Goal: Task Accomplishment & Management: Use online tool/utility

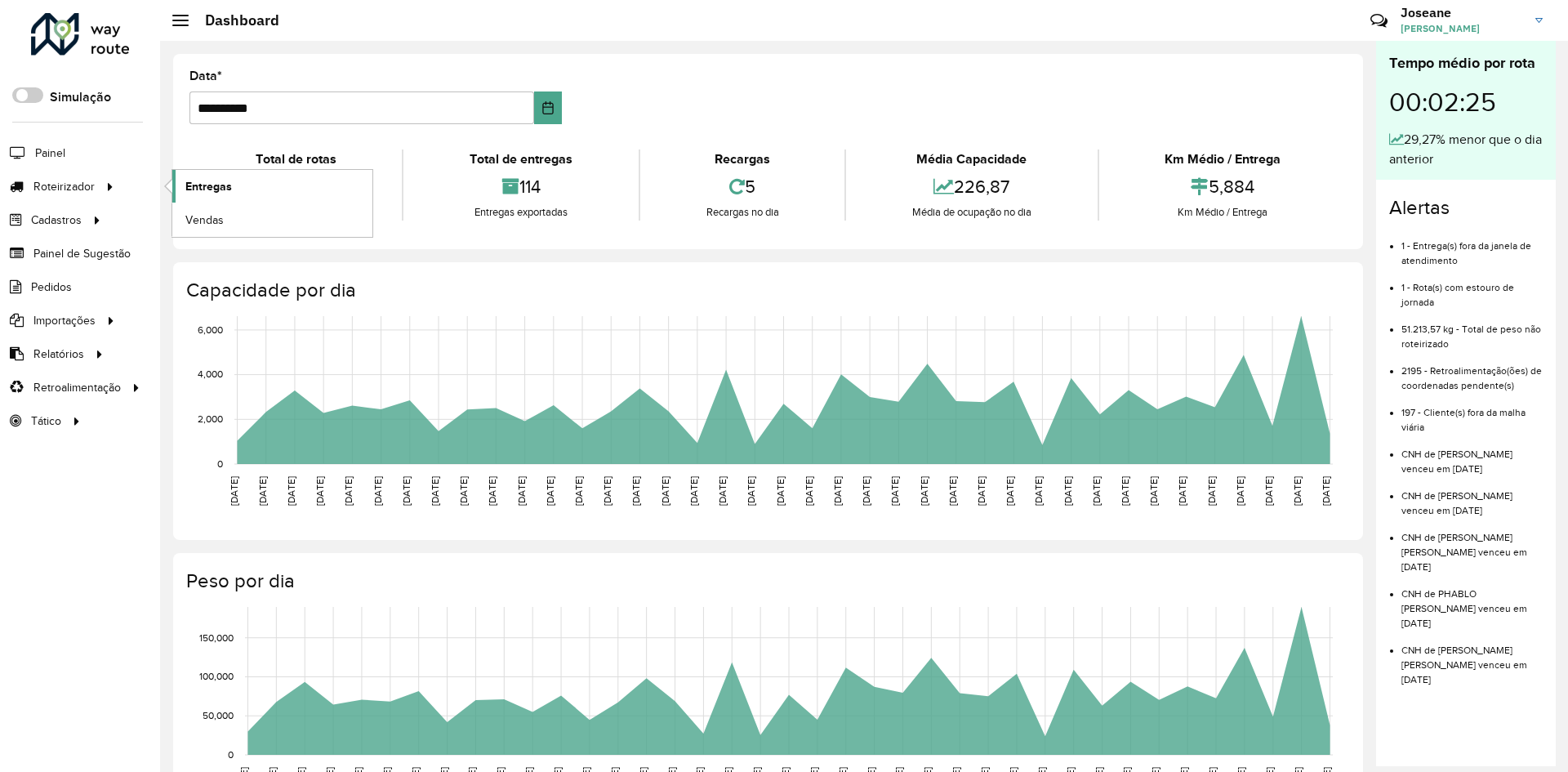
click at [205, 181] on span "Entregas" at bounding box center [208, 187] width 47 height 18
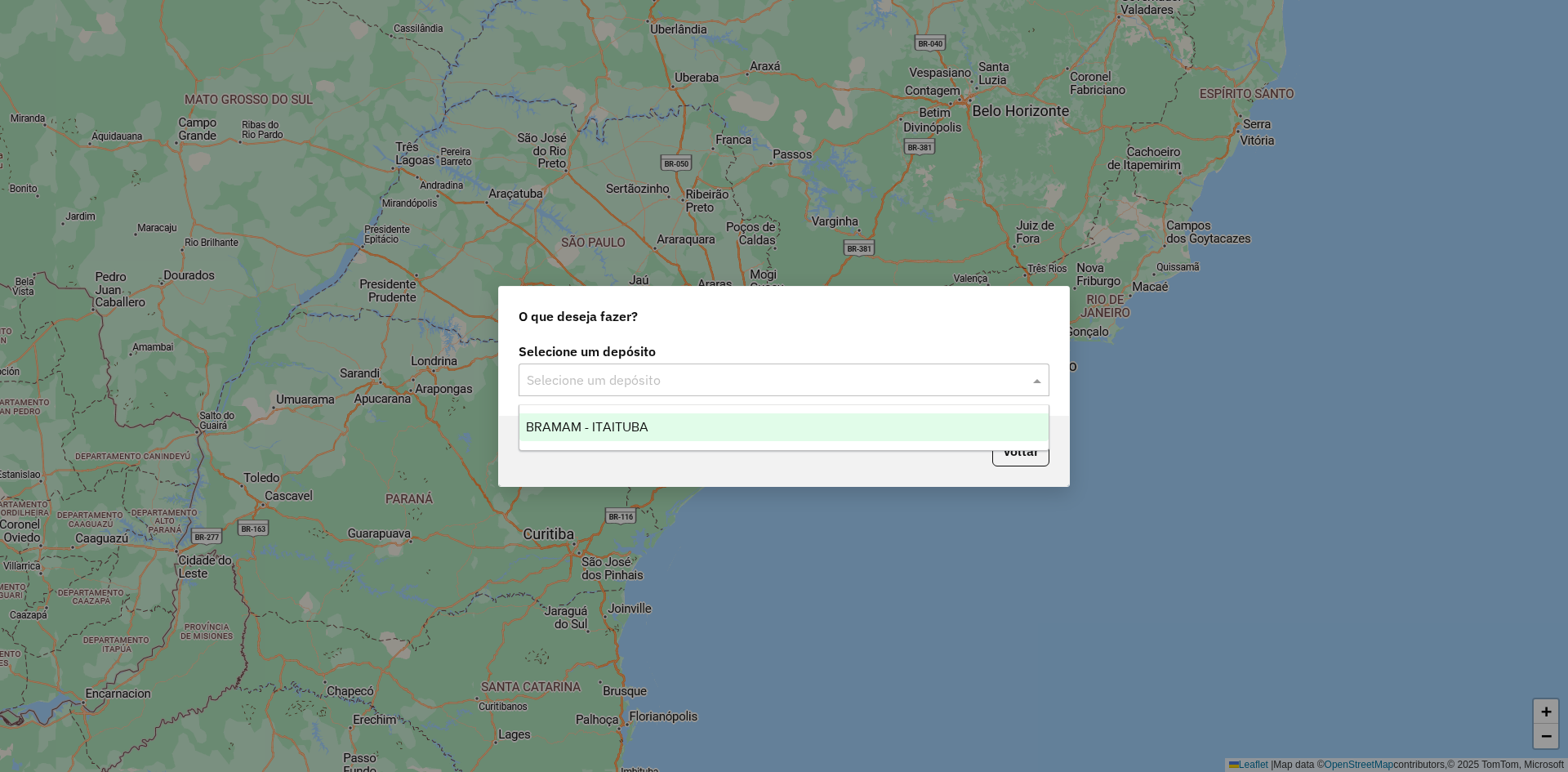
click at [864, 377] on input "text" at bounding box center [768, 381] width 482 height 20
click at [606, 429] on span "BRAMAM - ITAITUBA" at bounding box center [587, 426] width 123 height 14
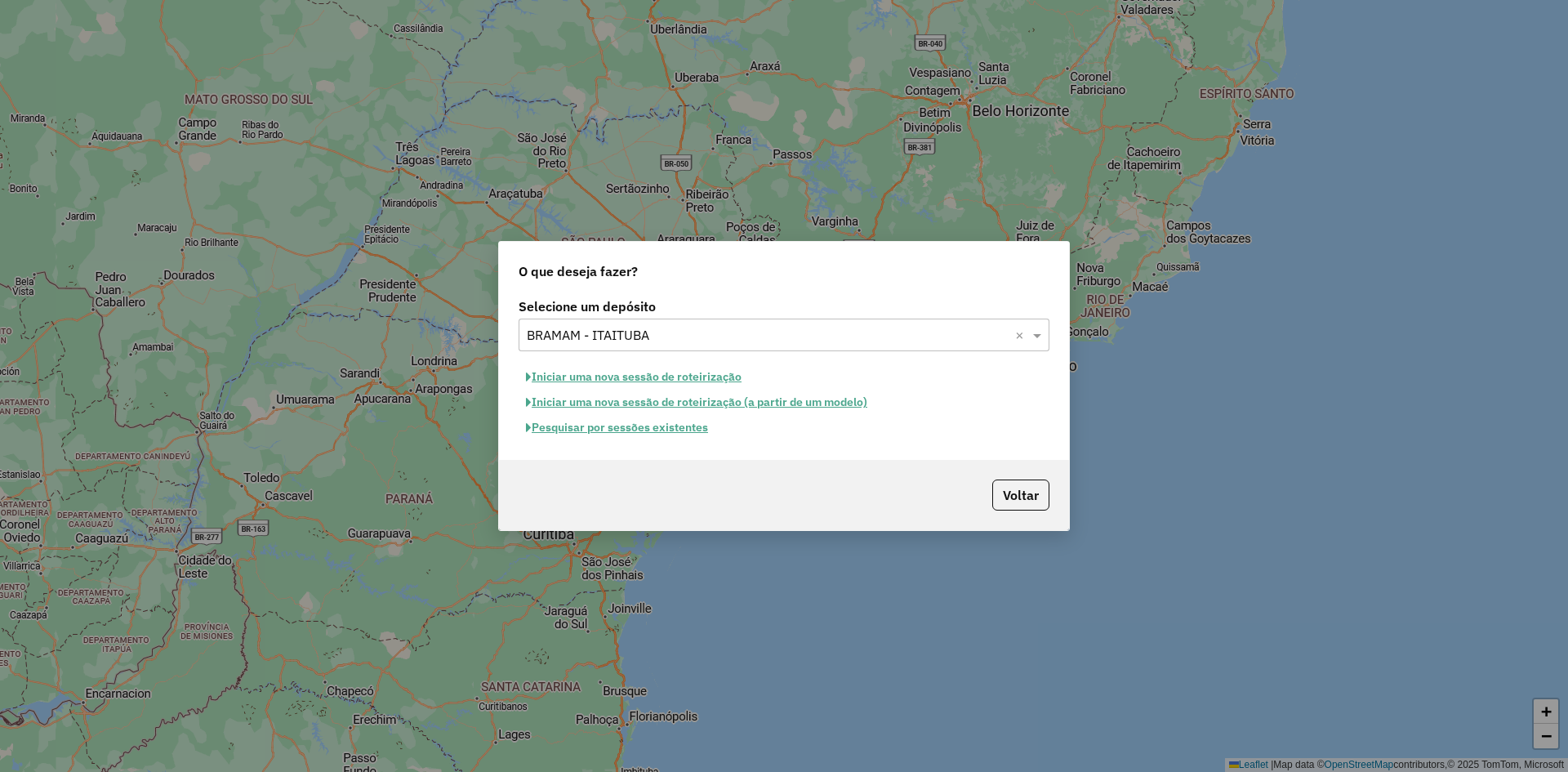
click at [656, 376] on button "Iniciar uma nova sessão de roteirização" at bounding box center [634, 377] width 230 height 25
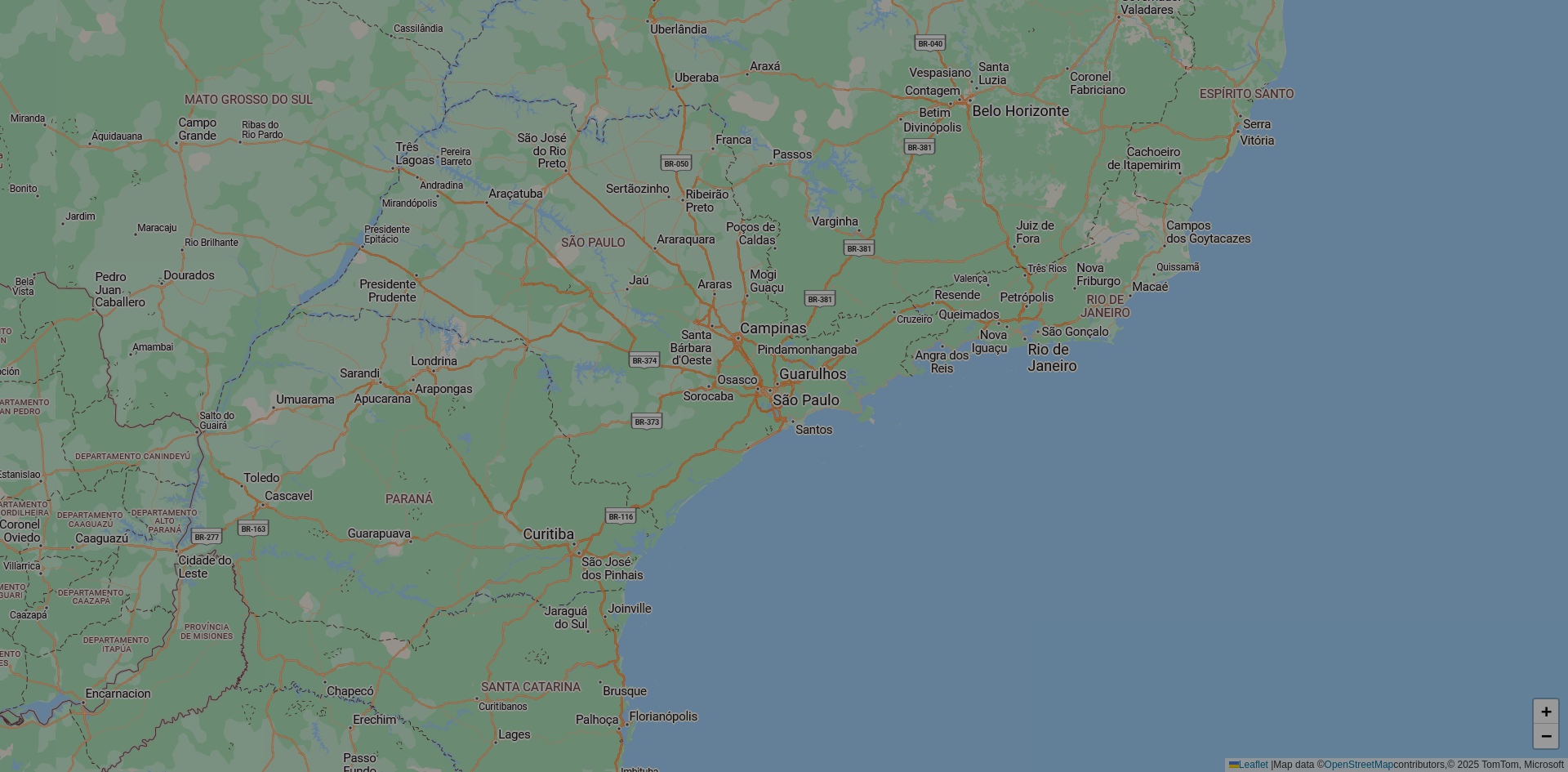
select select "*"
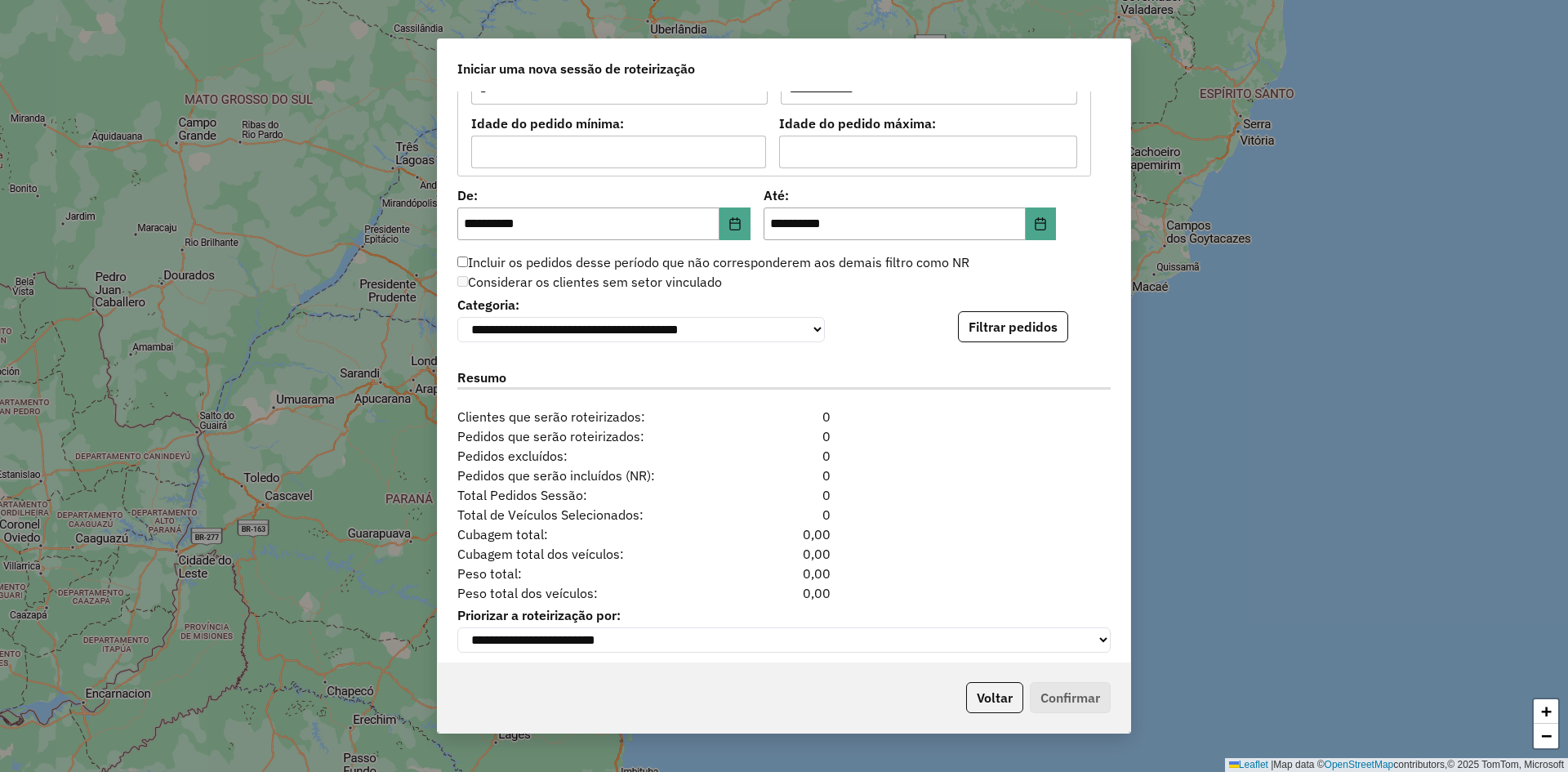
scroll to position [1500, 0]
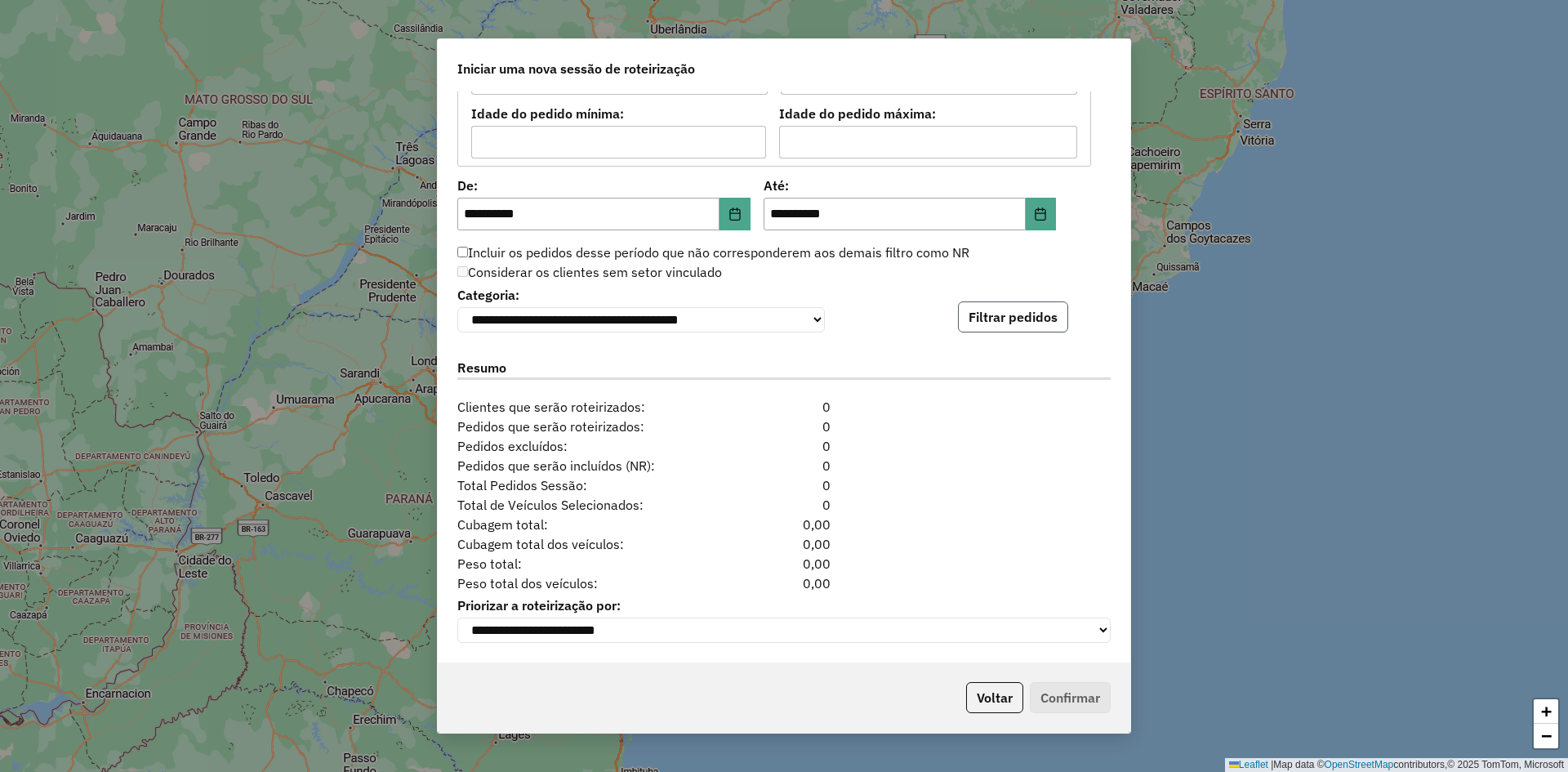
click at [1014, 311] on button "Filtrar pedidos" at bounding box center [1013, 316] width 110 height 31
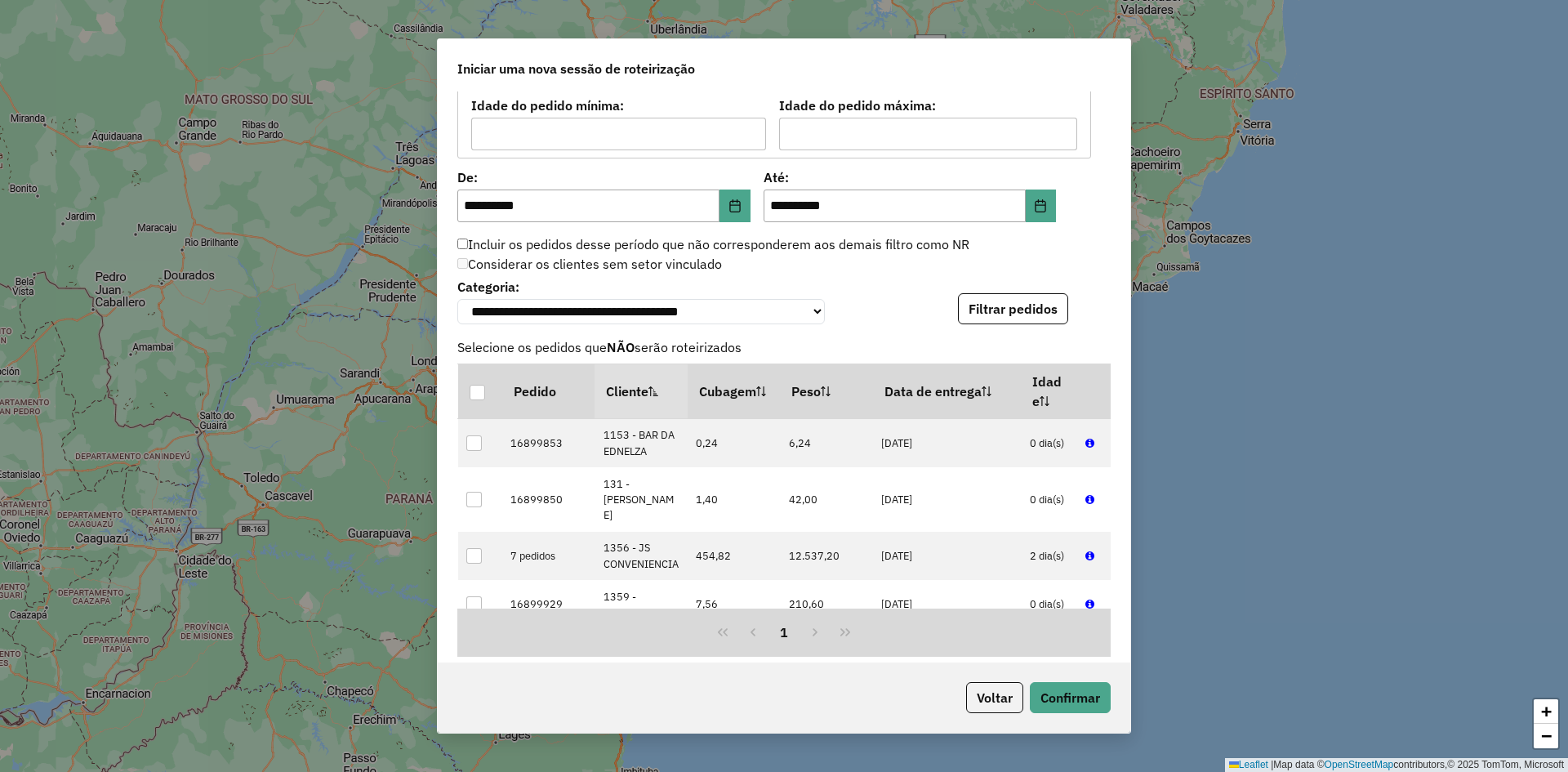
scroll to position [1837, 0]
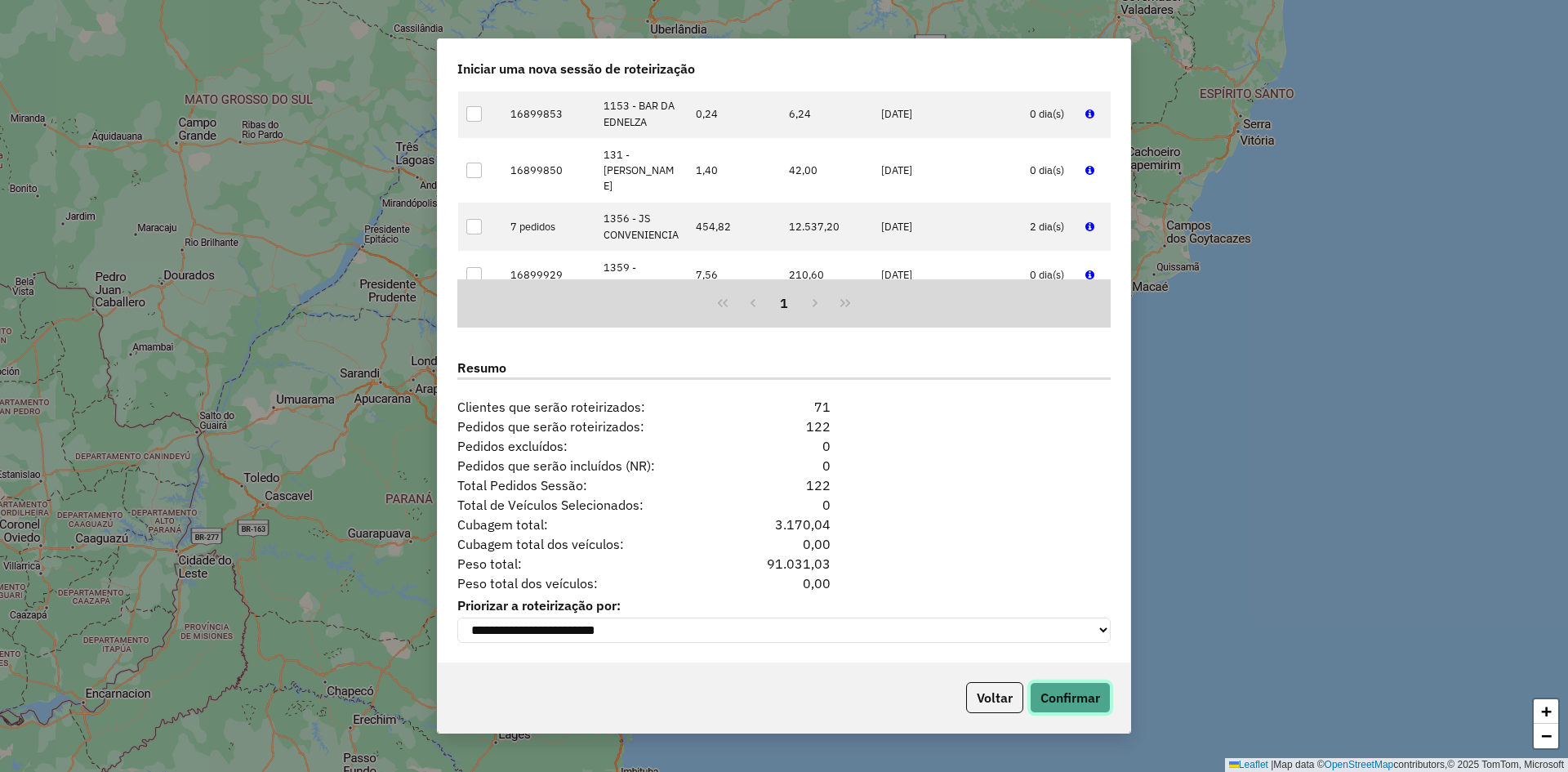
click at [1076, 695] on button "Confirmar" at bounding box center [1070, 697] width 81 height 31
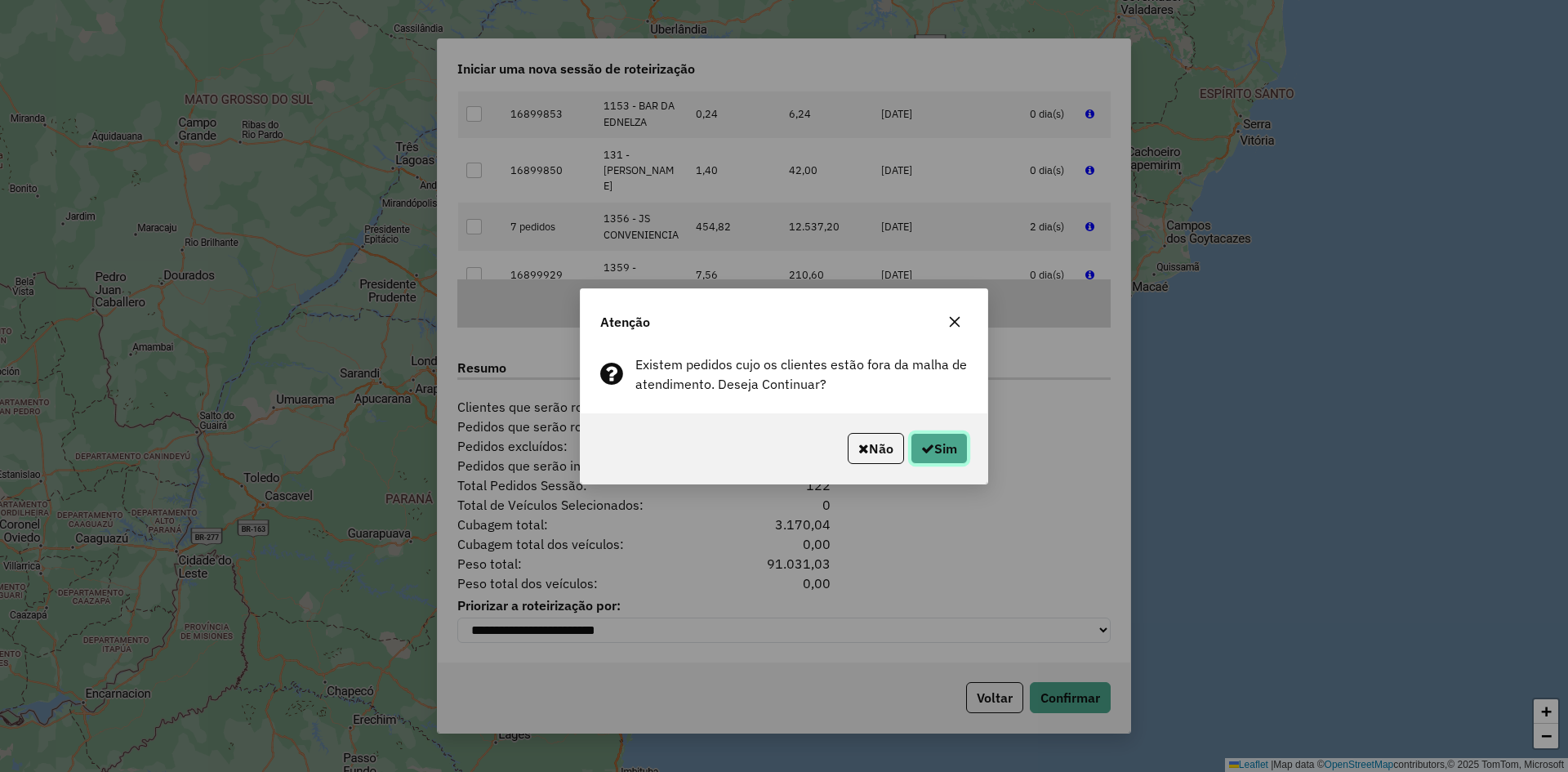
click at [940, 447] on button "Sim" at bounding box center [939, 448] width 58 height 31
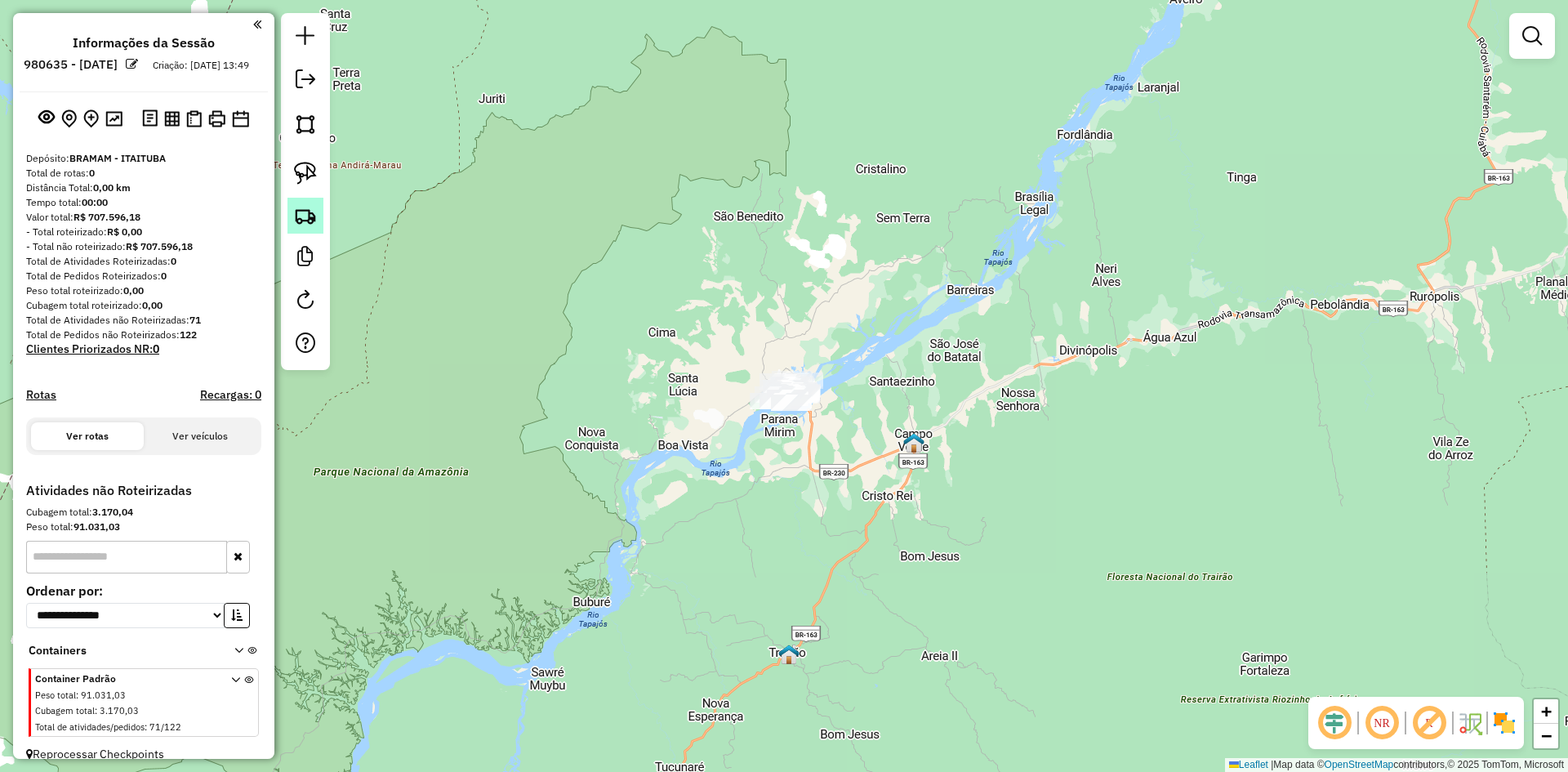
click at [305, 213] on img at bounding box center [305, 215] width 23 height 23
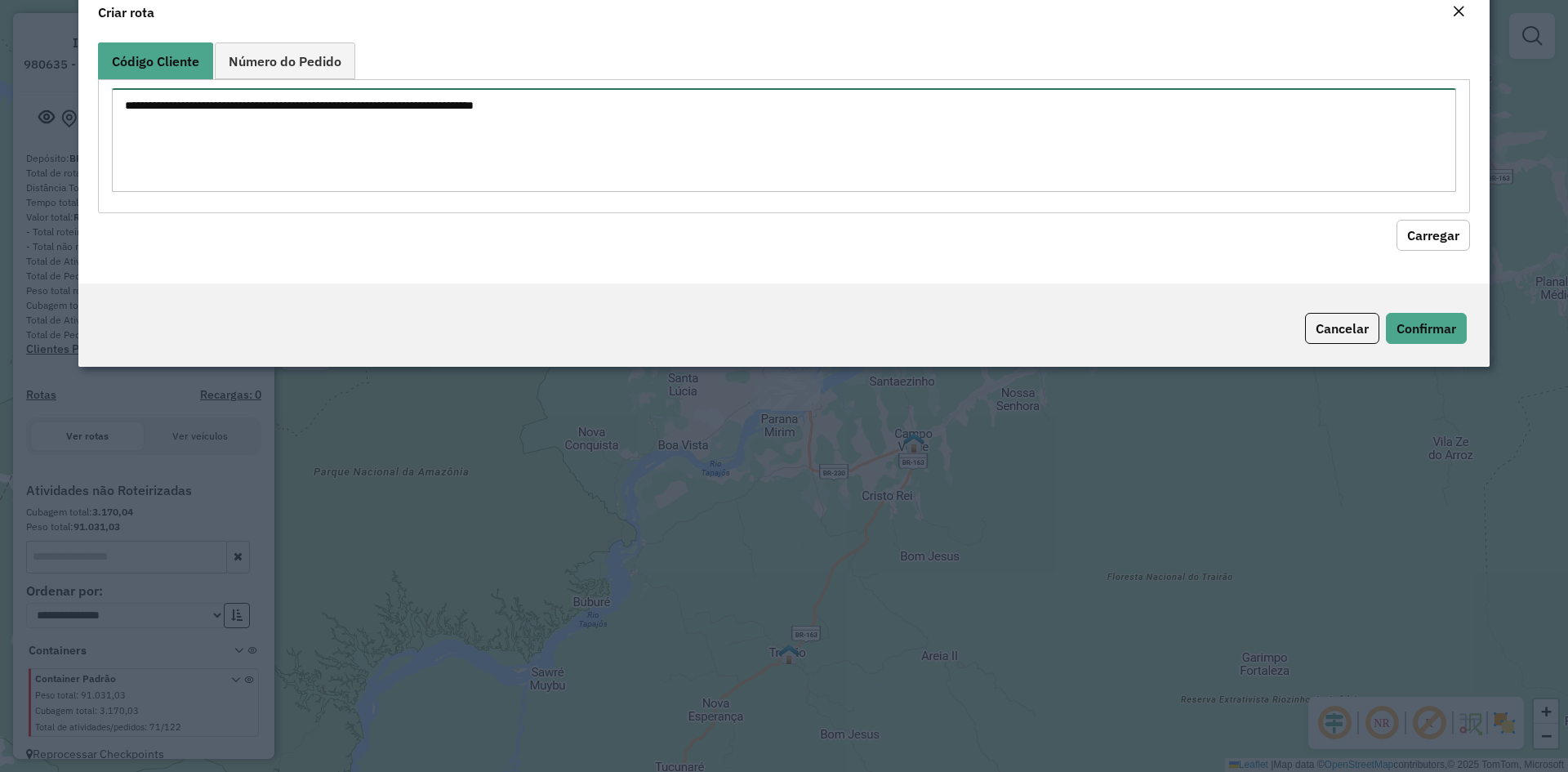
click at [386, 183] on textarea at bounding box center [784, 140] width 1344 height 103
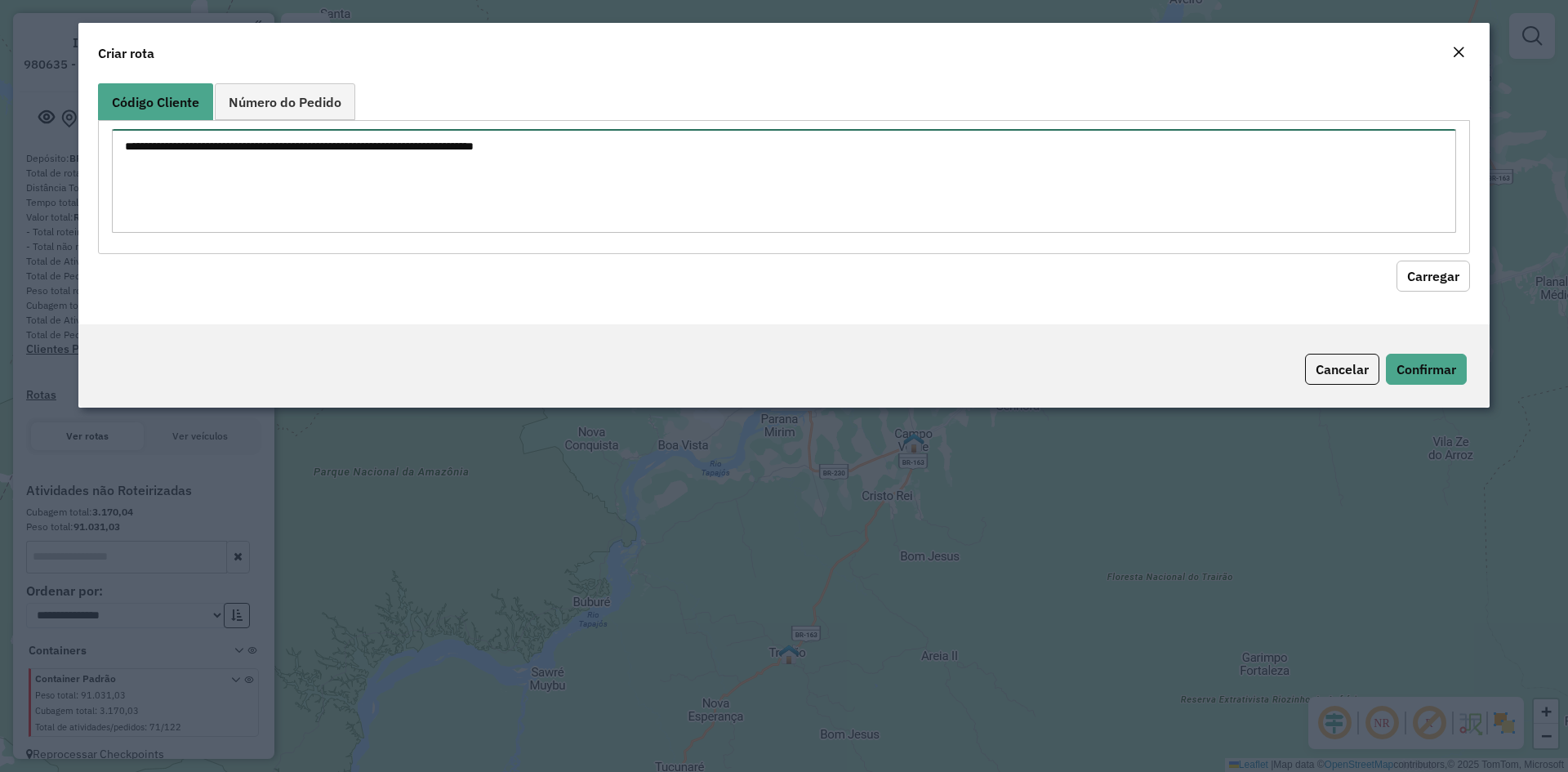
paste textarea "**** **** ****"
type textarea "**** **** ****"
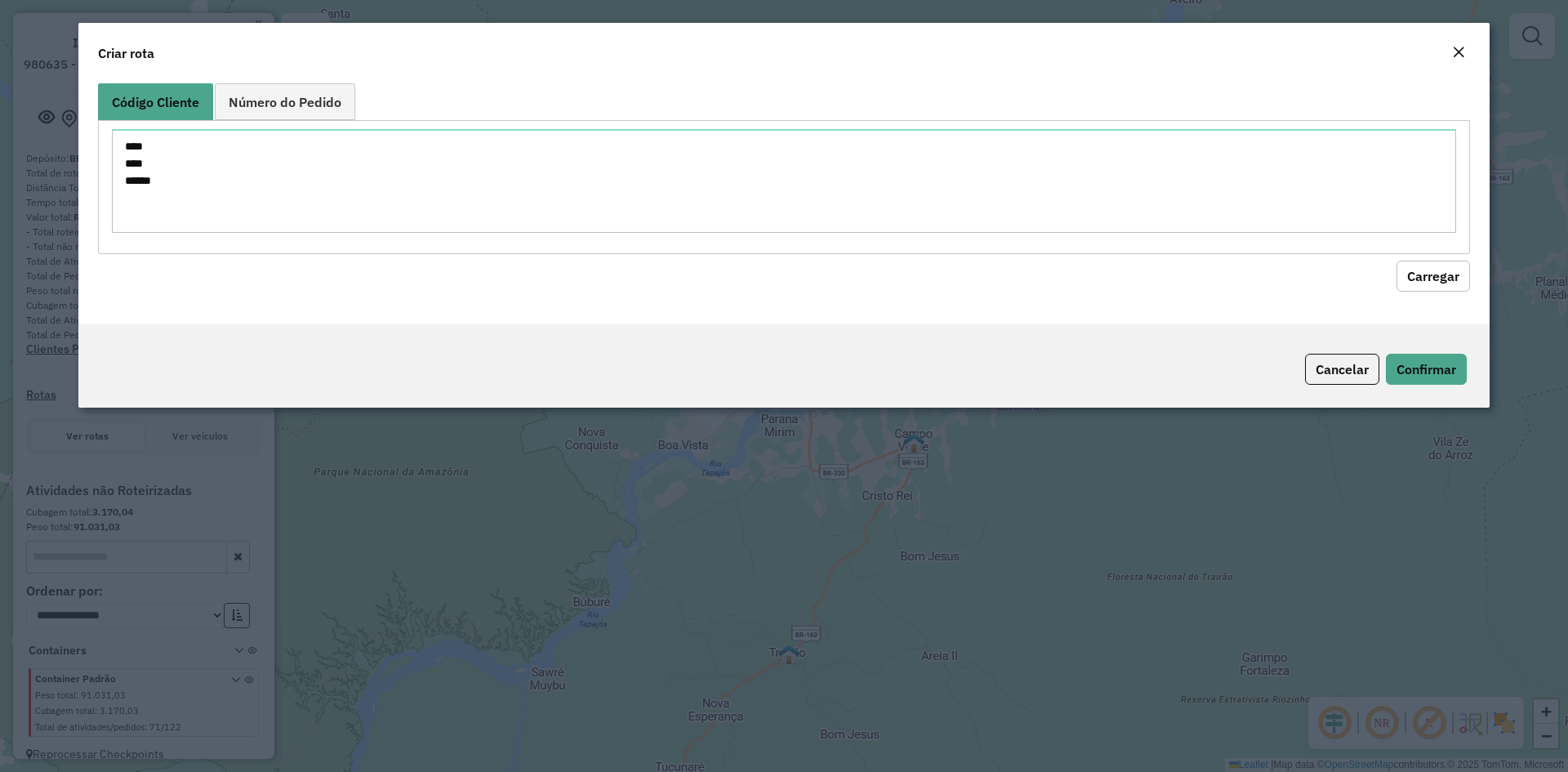
click at [1409, 273] on button "Carregar" at bounding box center [1433, 275] width 73 height 31
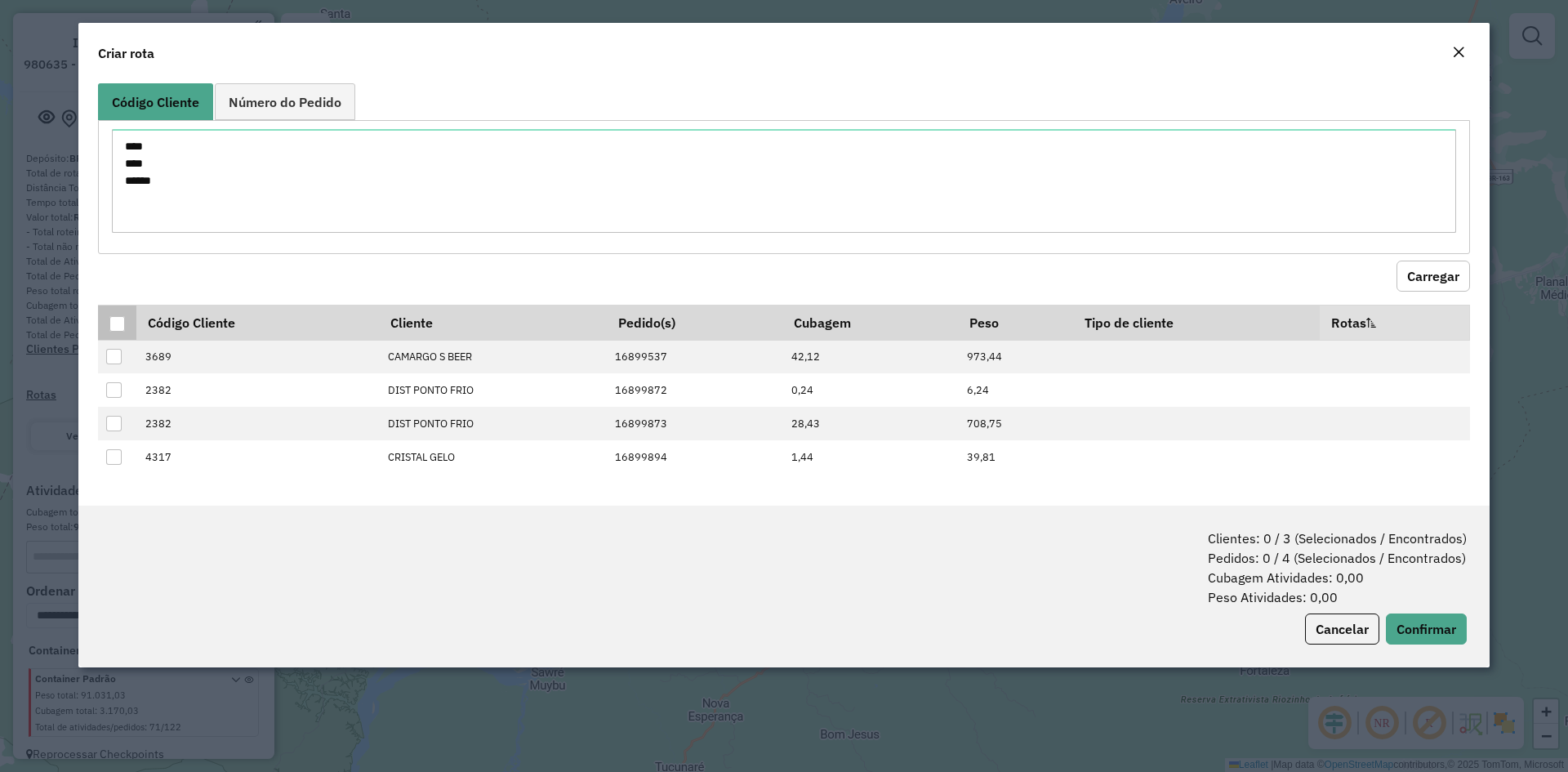
click at [115, 312] on th at bounding box center [118, 322] width 38 height 35
click at [119, 321] on div at bounding box center [117, 323] width 16 height 16
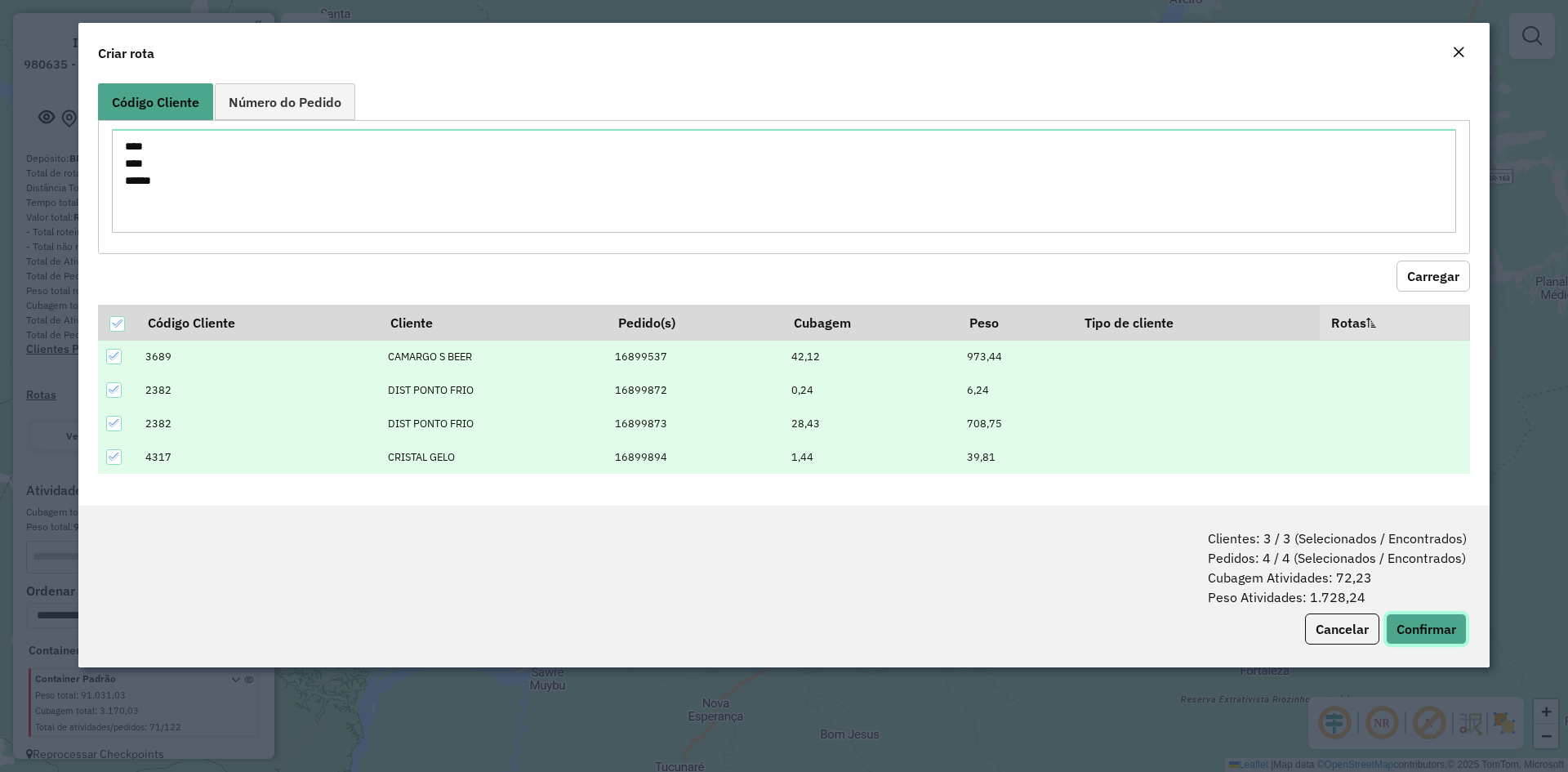
click at [1415, 616] on button "Confirmar" at bounding box center [1425, 629] width 81 height 31
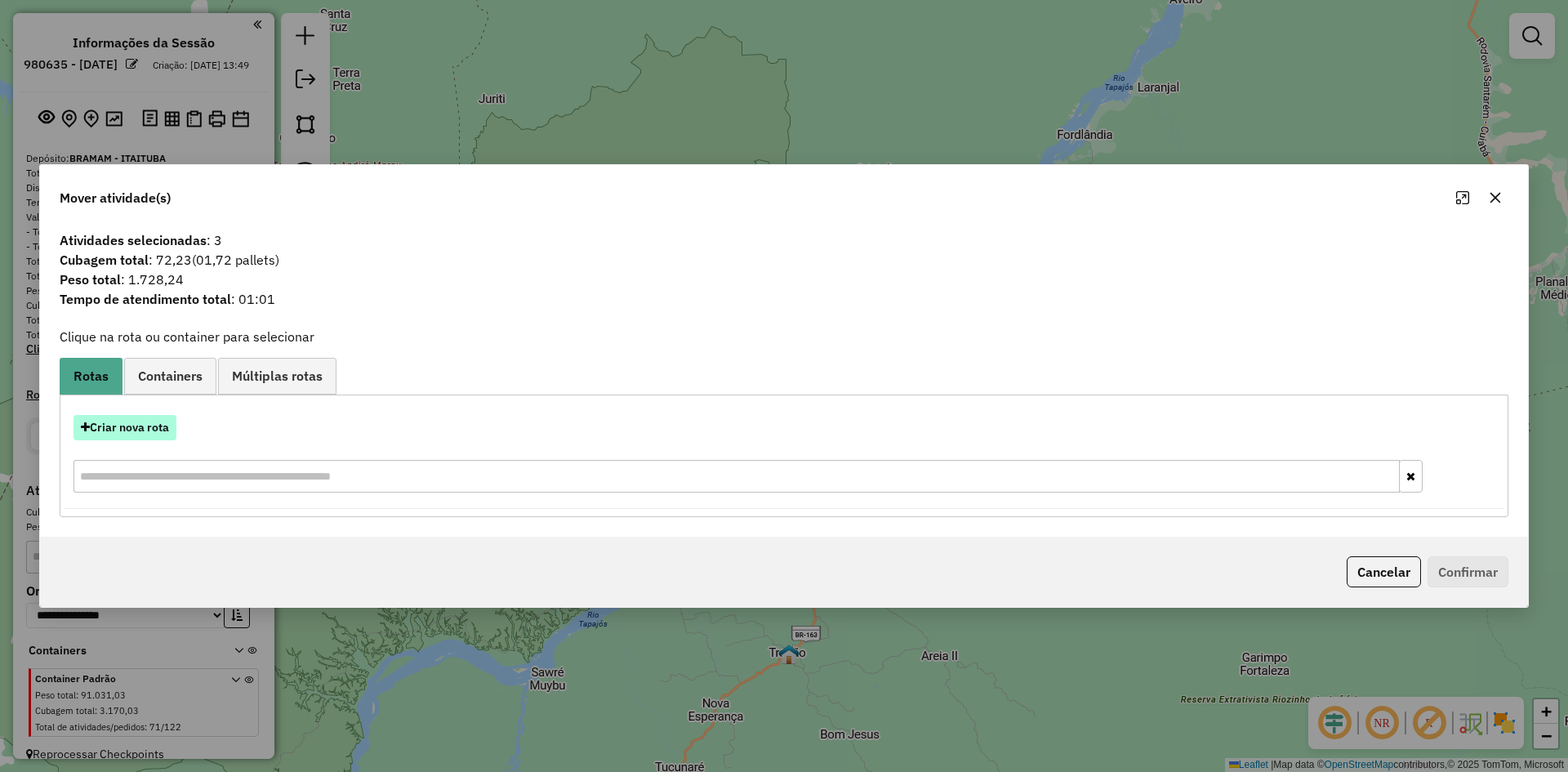
click at [133, 429] on button "Criar nova rota" at bounding box center [124, 428] width 103 height 25
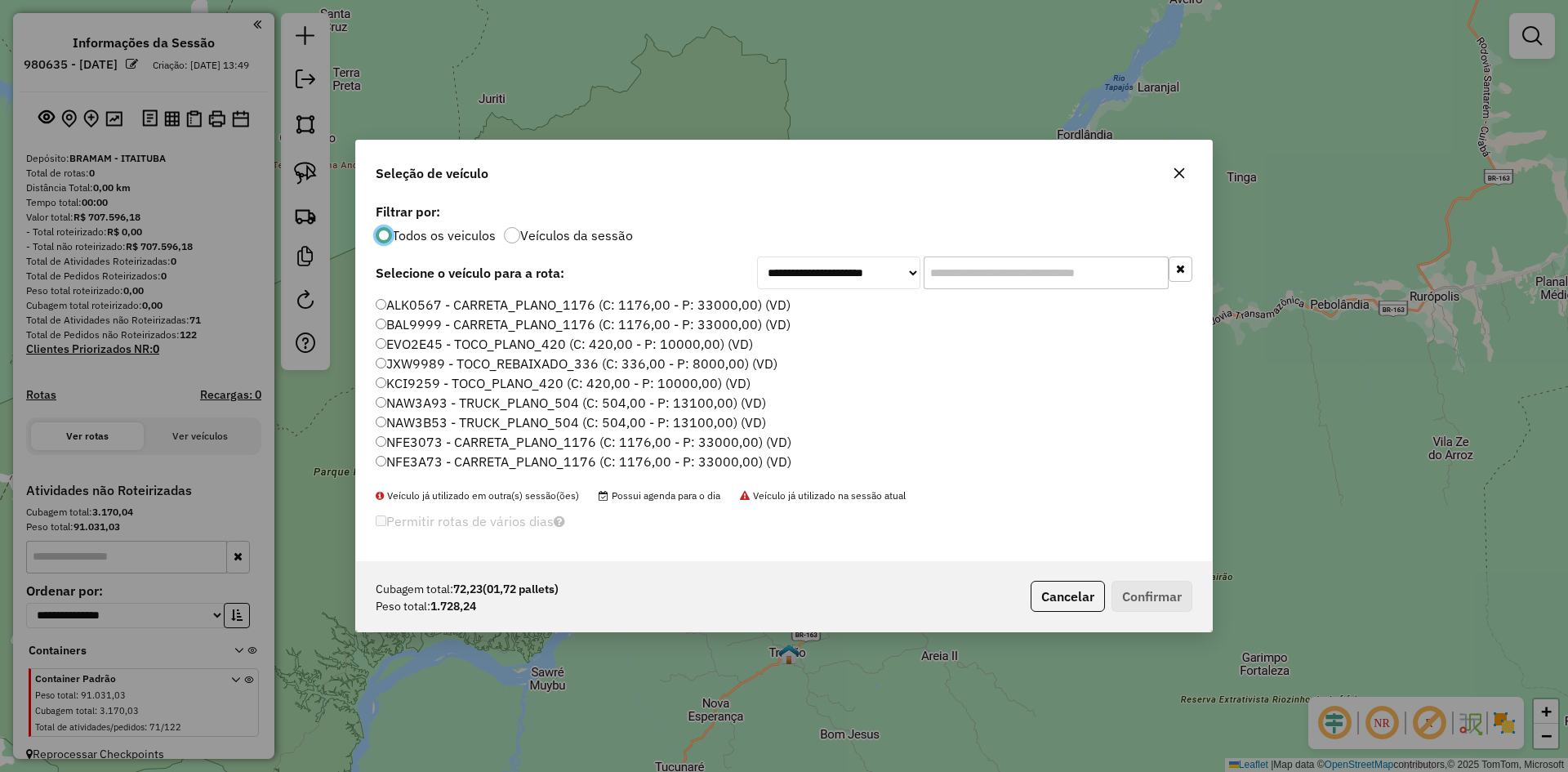
scroll to position [9, 5]
click at [441, 325] on label "BAL9999 - CARRETA_PLANO_1176 (C: 1176,00 - P: 33000,00) (VD)" at bounding box center [584, 324] width 415 height 20
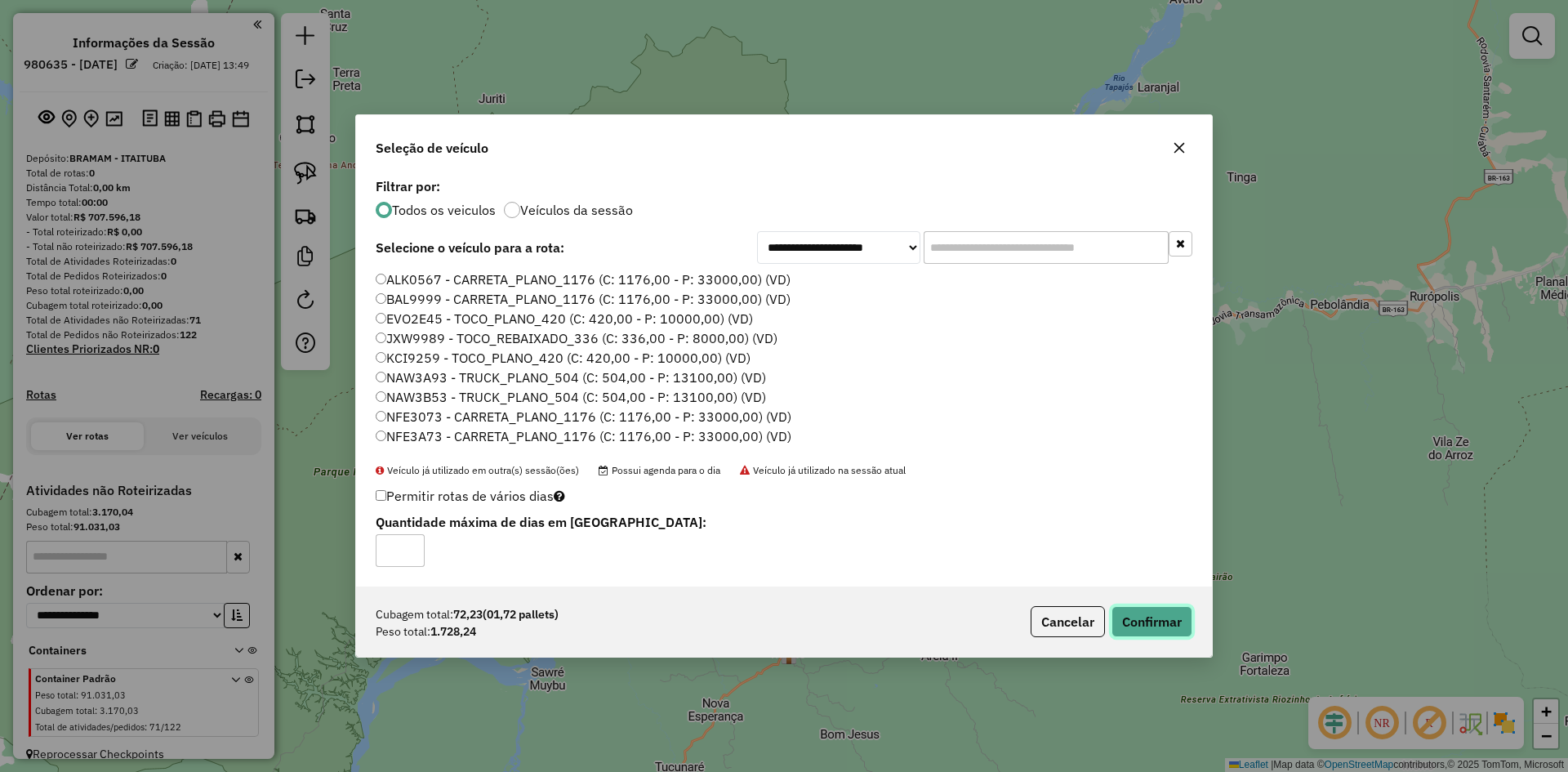
click at [1155, 611] on button "Confirmar" at bounding box center [1151, 621] width 81 height 31
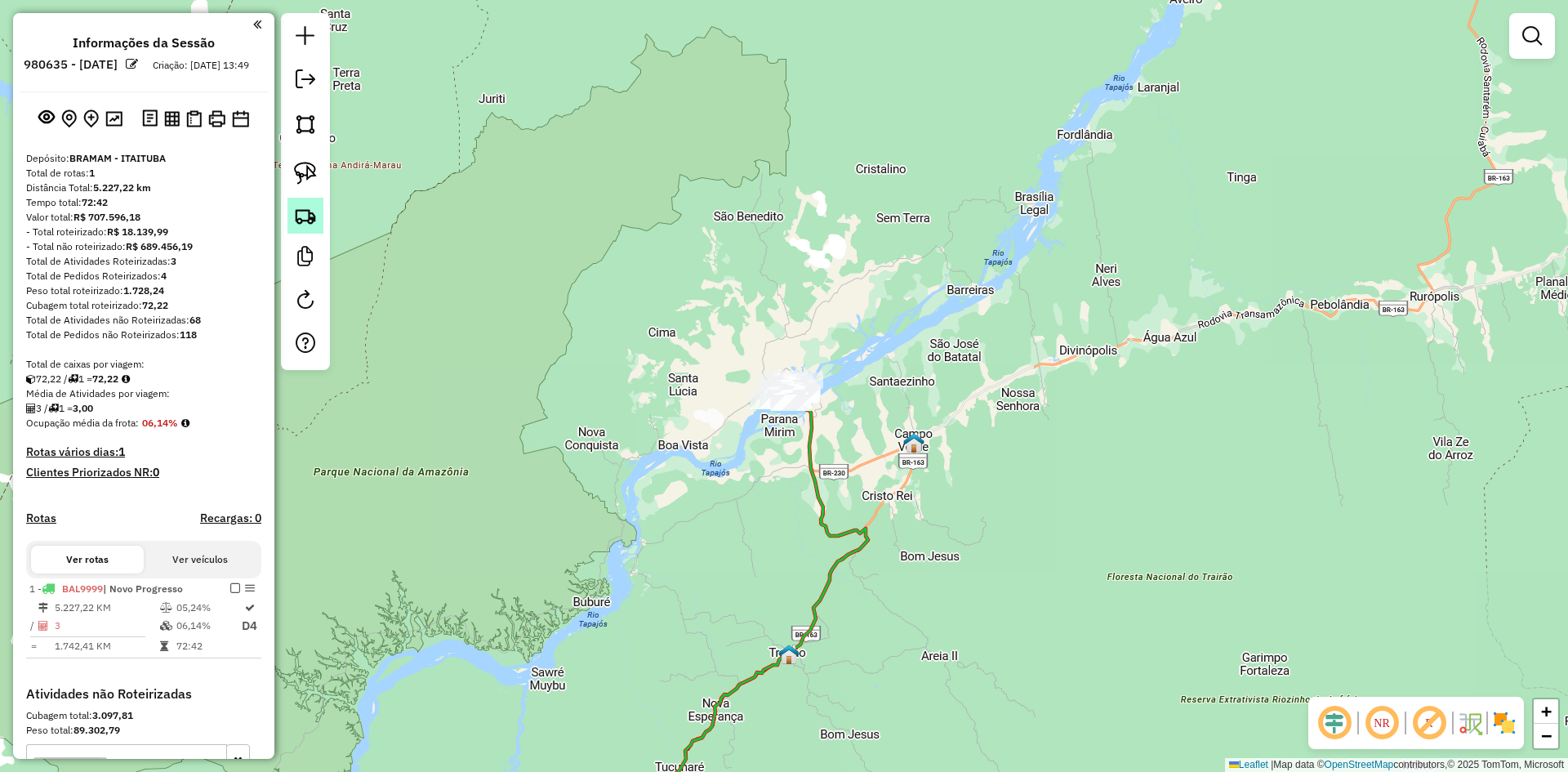
click at [305, 220] on img at bounding box center [305, 215] width 23 height 23
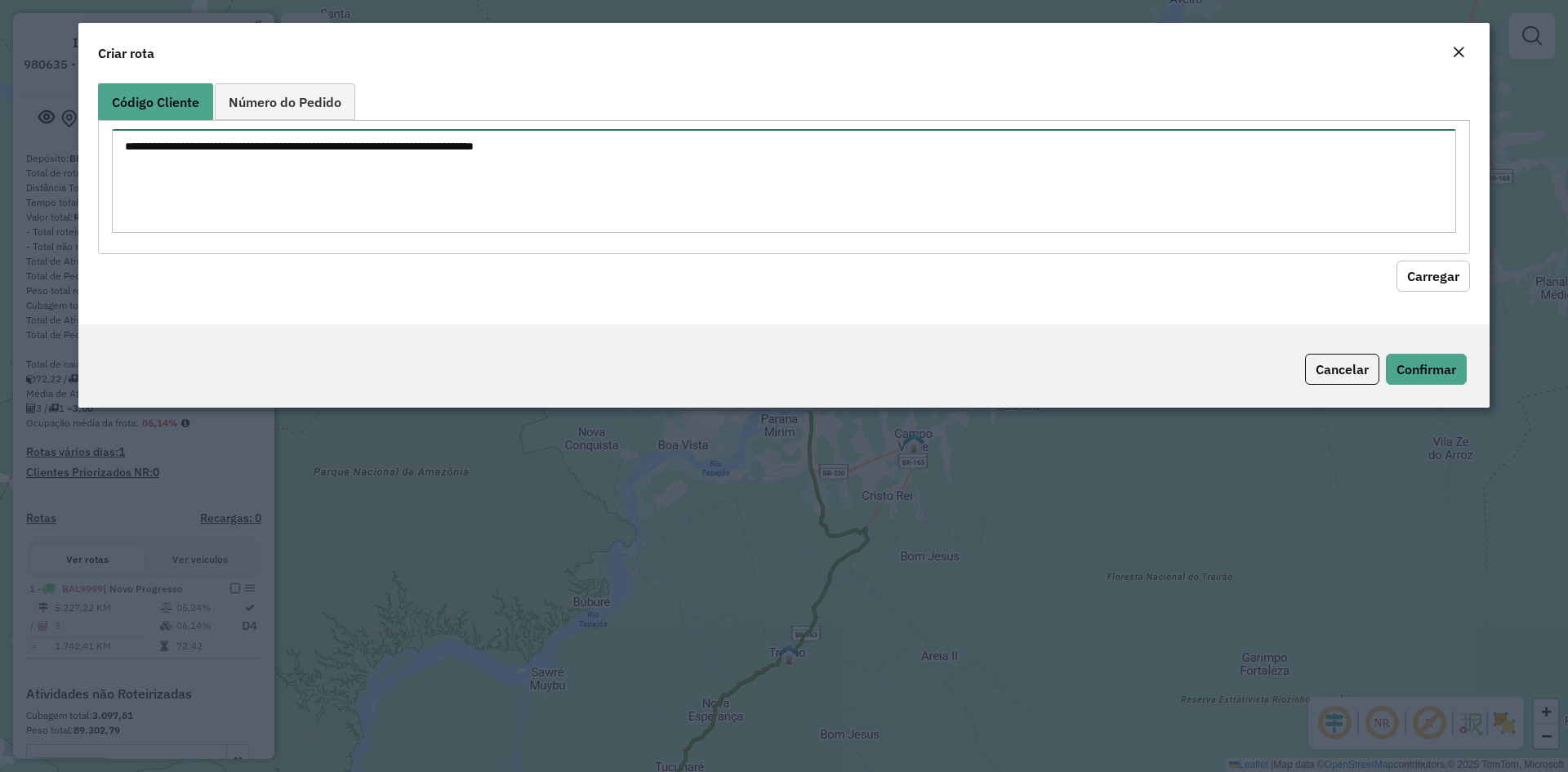
click at [403, 188] on textarea at bounding box center [784, 181] width 1344 height 103
type textarea "****"
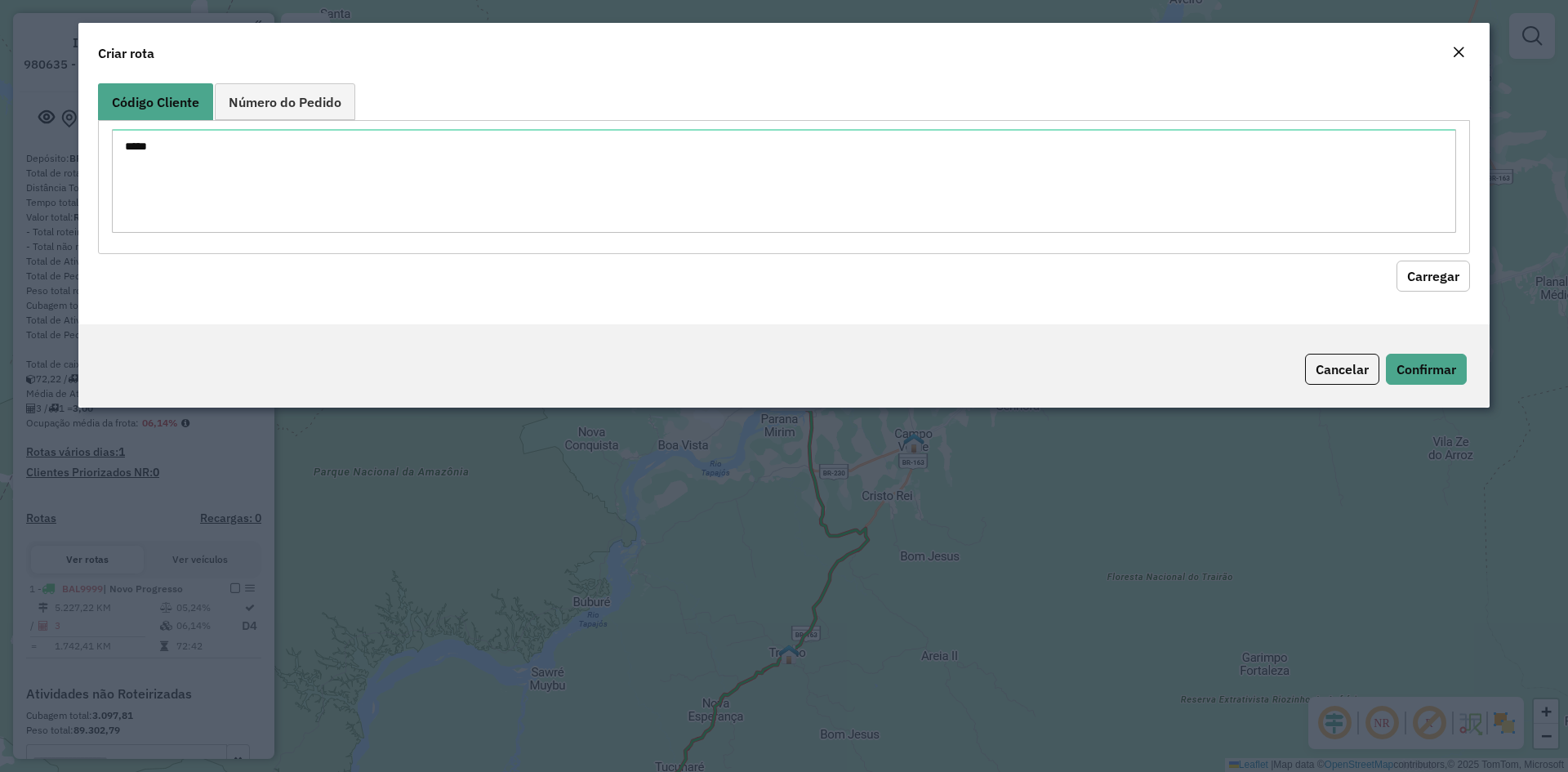
click at [1422, 263] on button "Carregar" at bounding box center [1433, 275] width 73 height 31
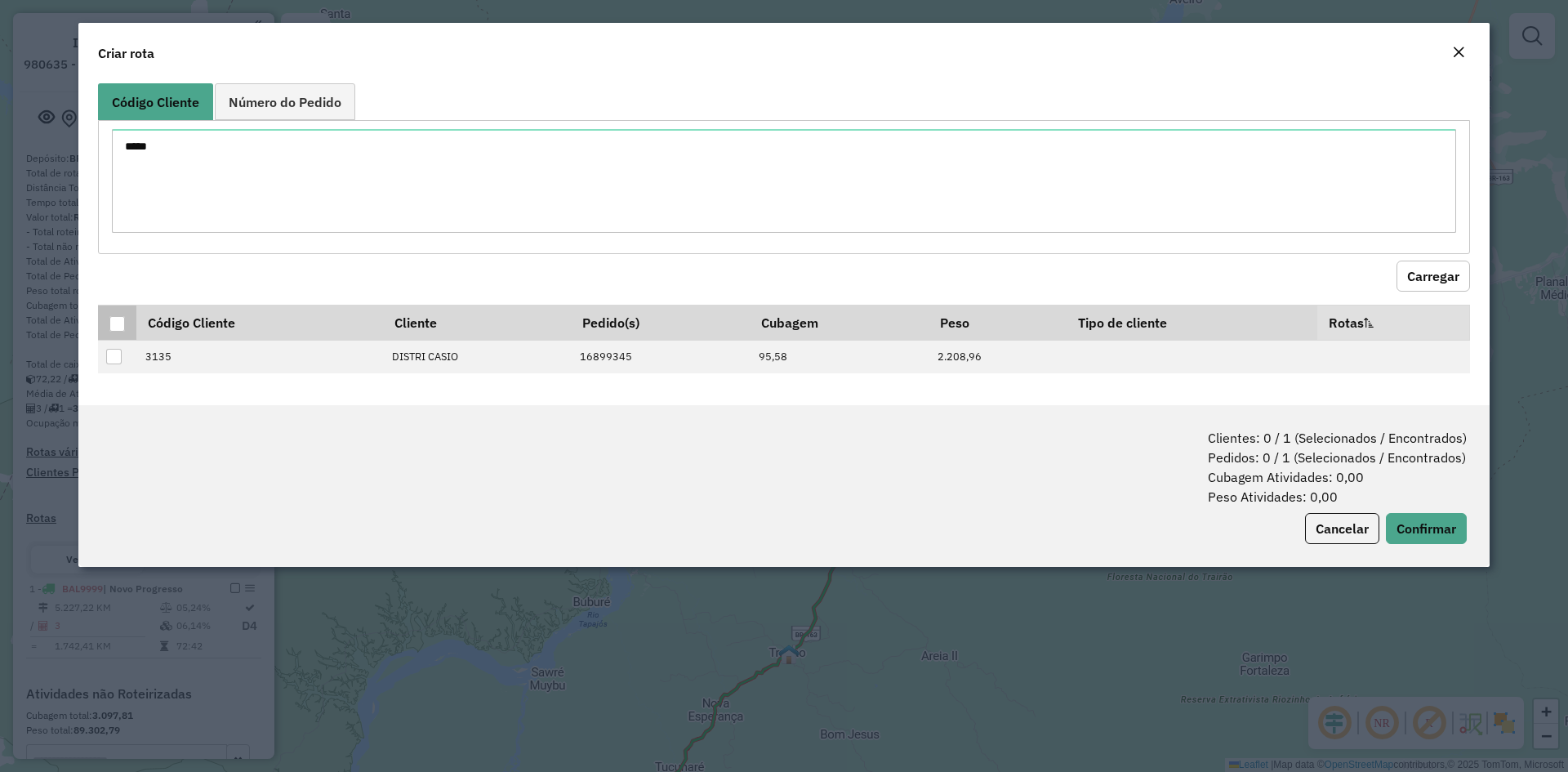
click at [114, 335] on th at bounding box center [118, 322] width 38 height 35
click at [116, 328] on div at bounding box center [117, 323] width 16 height 16
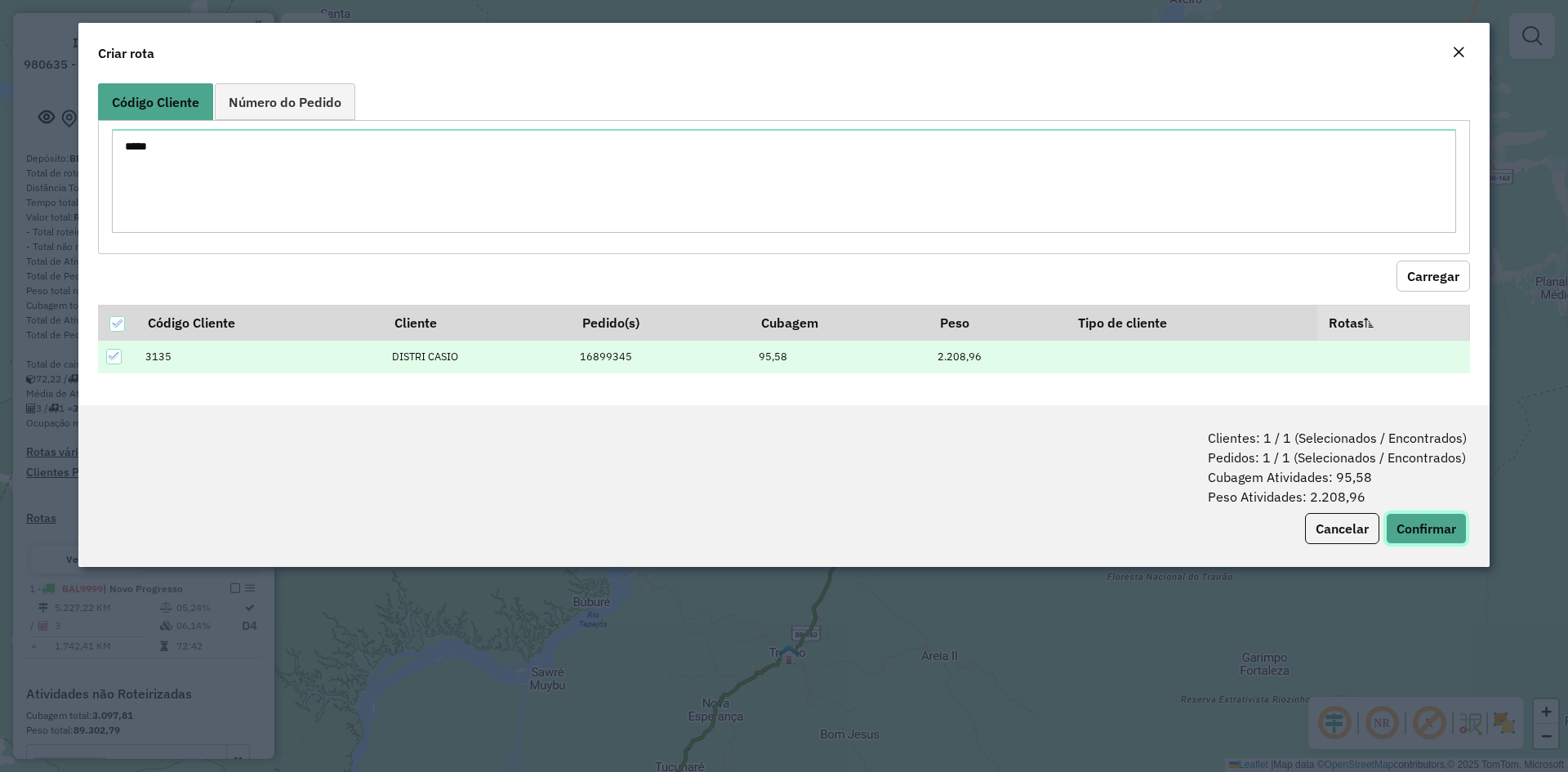
click at [1422, 517] on button "Confirmar" at bounding box center [1425, 528] width 81 height 31
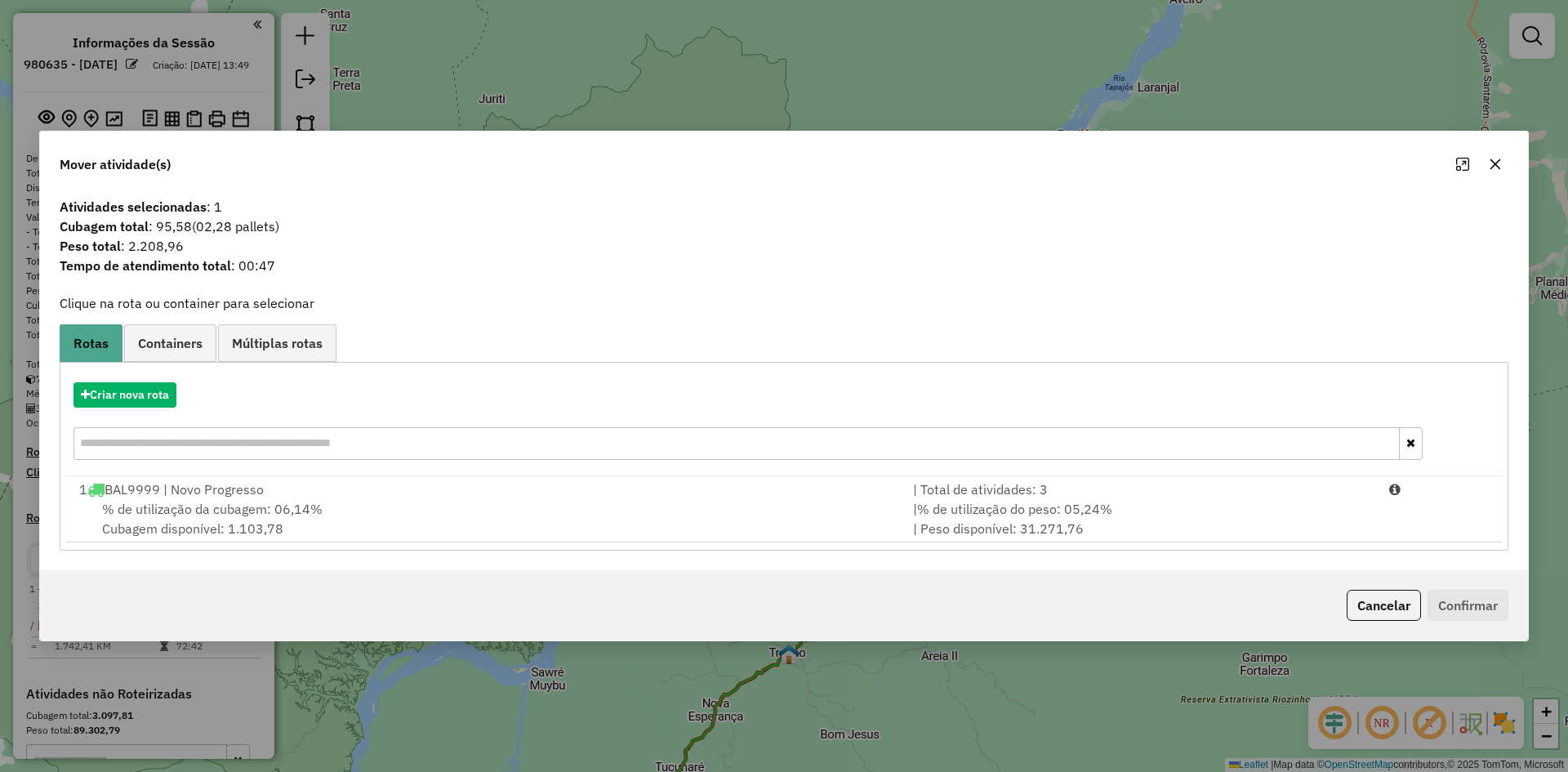
click at [227, 497] on div "1 BAL9999 | Novo Progresso" at bounding box center [486, 489] width 834 height 20
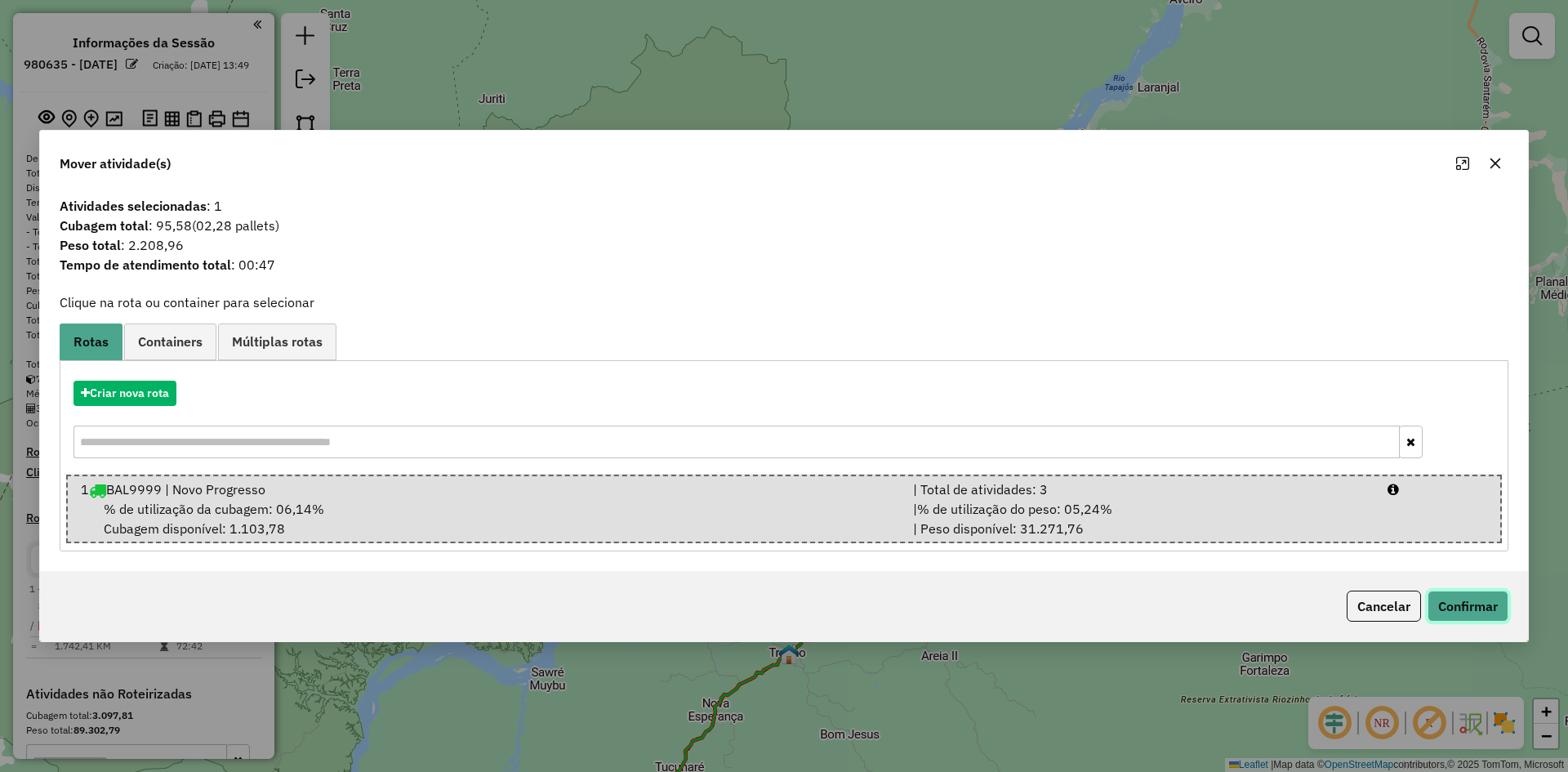
click at [1459, 601] on button "Confirmar" at bounding box center [1467, 605] width 81 height 31
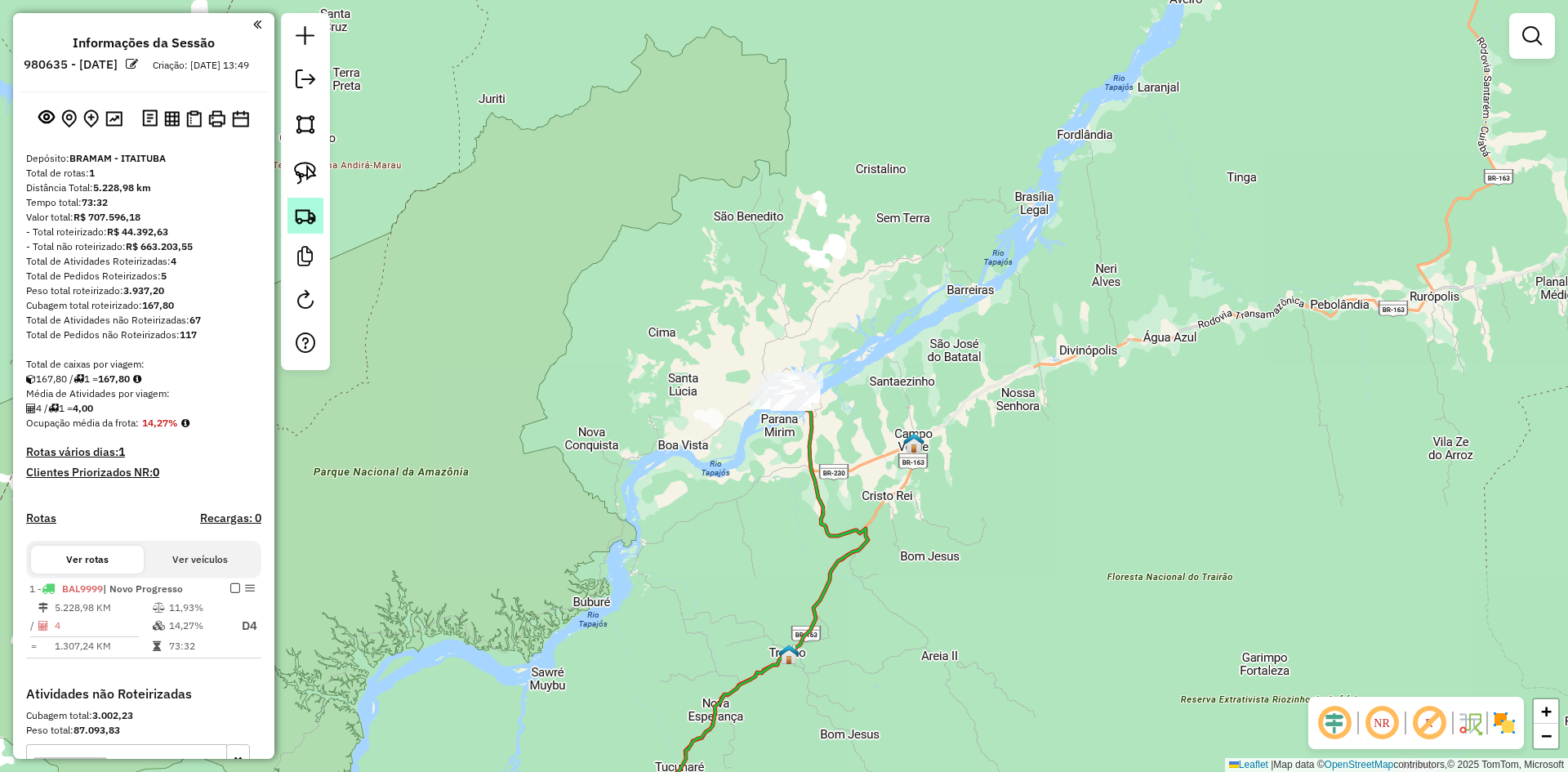
click at [302, 211] on img at bounding box center [305, 215] width 23 height 23
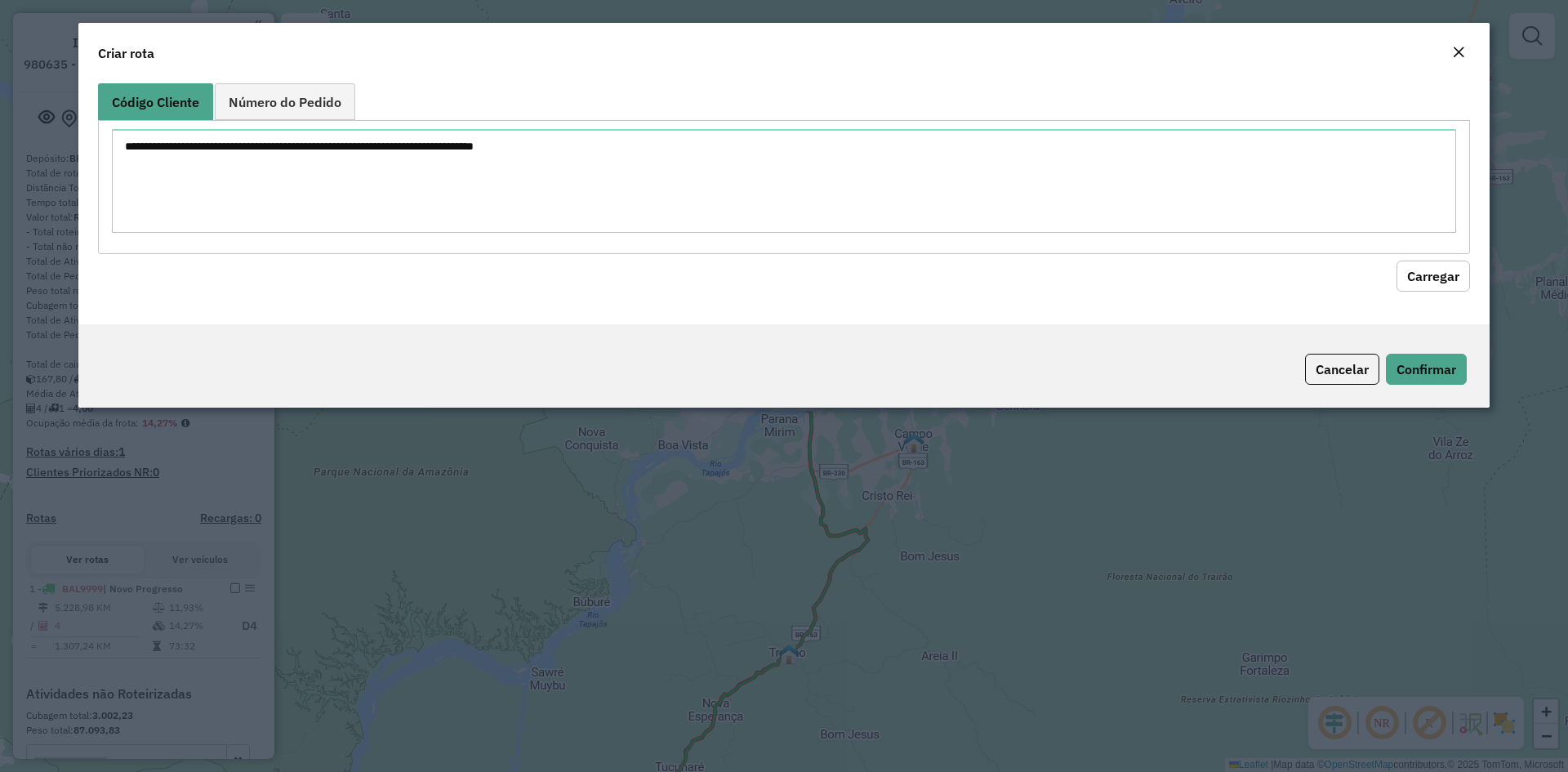
click at [333, 190] on textarea at bounding box center [784, 181] width 1344 height 103
type textarea "****"
click at [1439, 261] on button "Carregar" at bounding box center [1433, 275] width 73 height 31
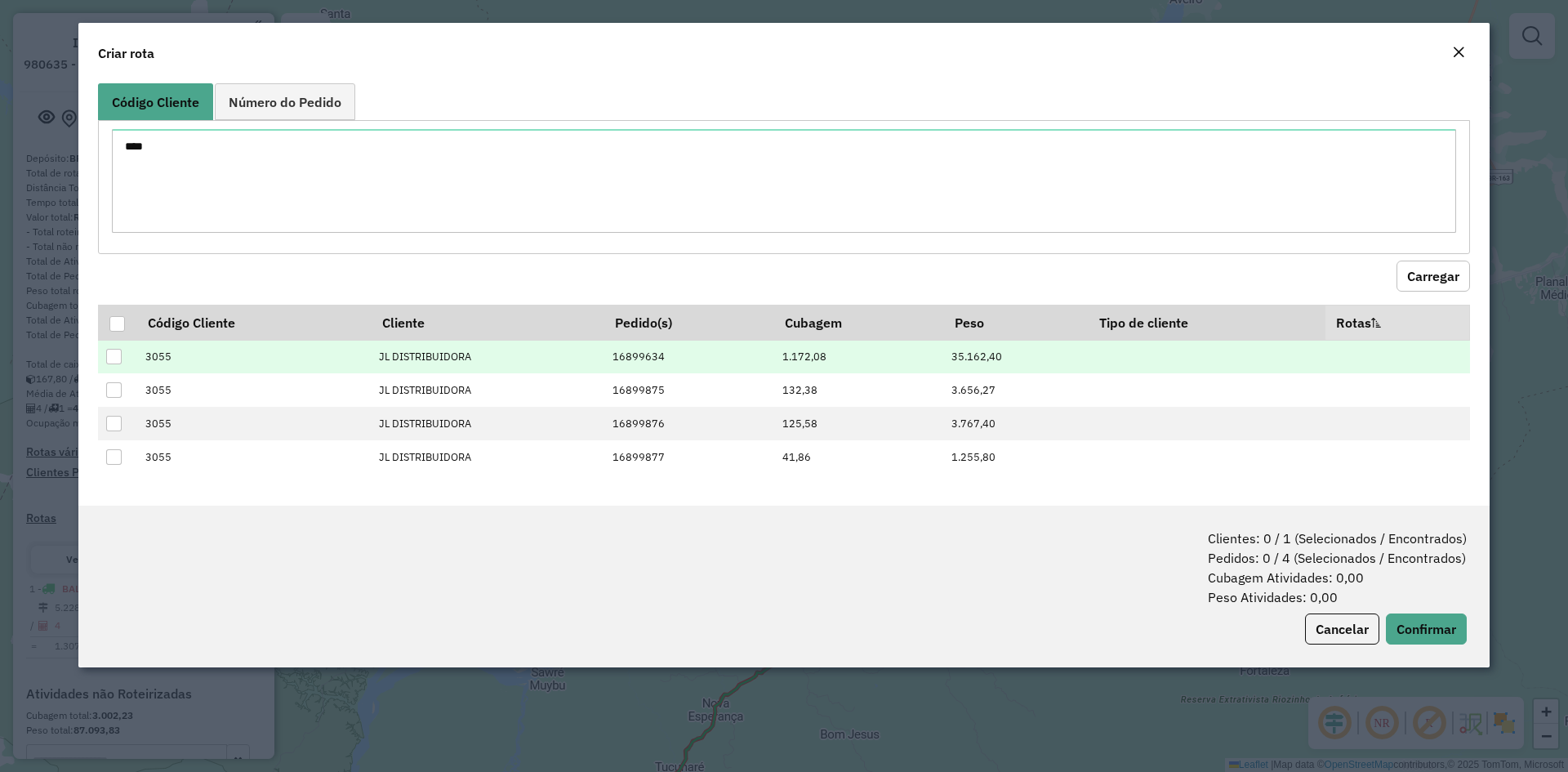
click at [116, 354] on div at bounding box center [113, 356] width 16 height 16
click at [1439, 624] on button "Confirmar" at bounding box center [1425, 629] width 81 height 31
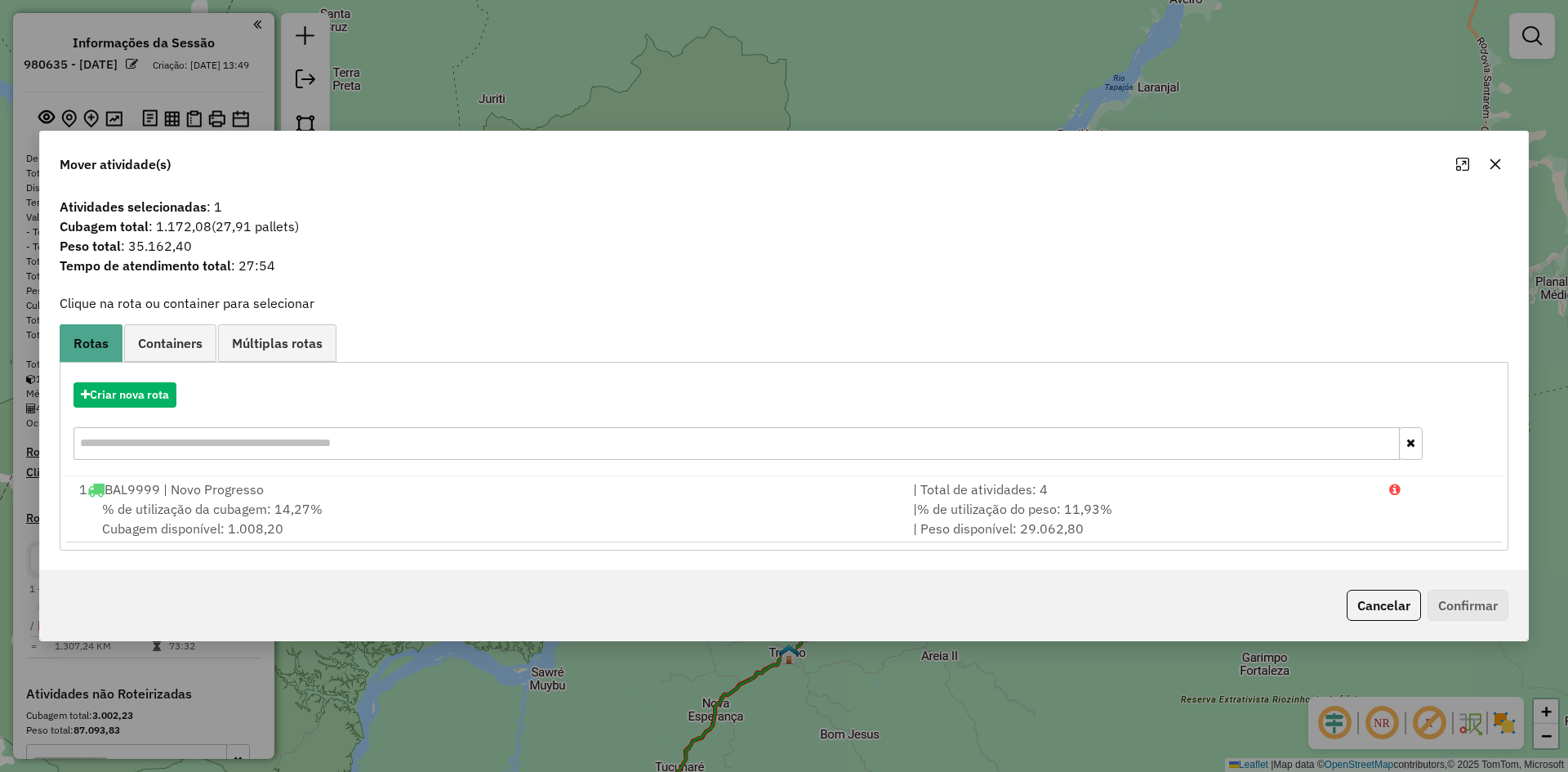
click at [227, 489] on div "1 BAL9999 | Novo Progresso" at bounding box center [486, 489] width 834 height 20
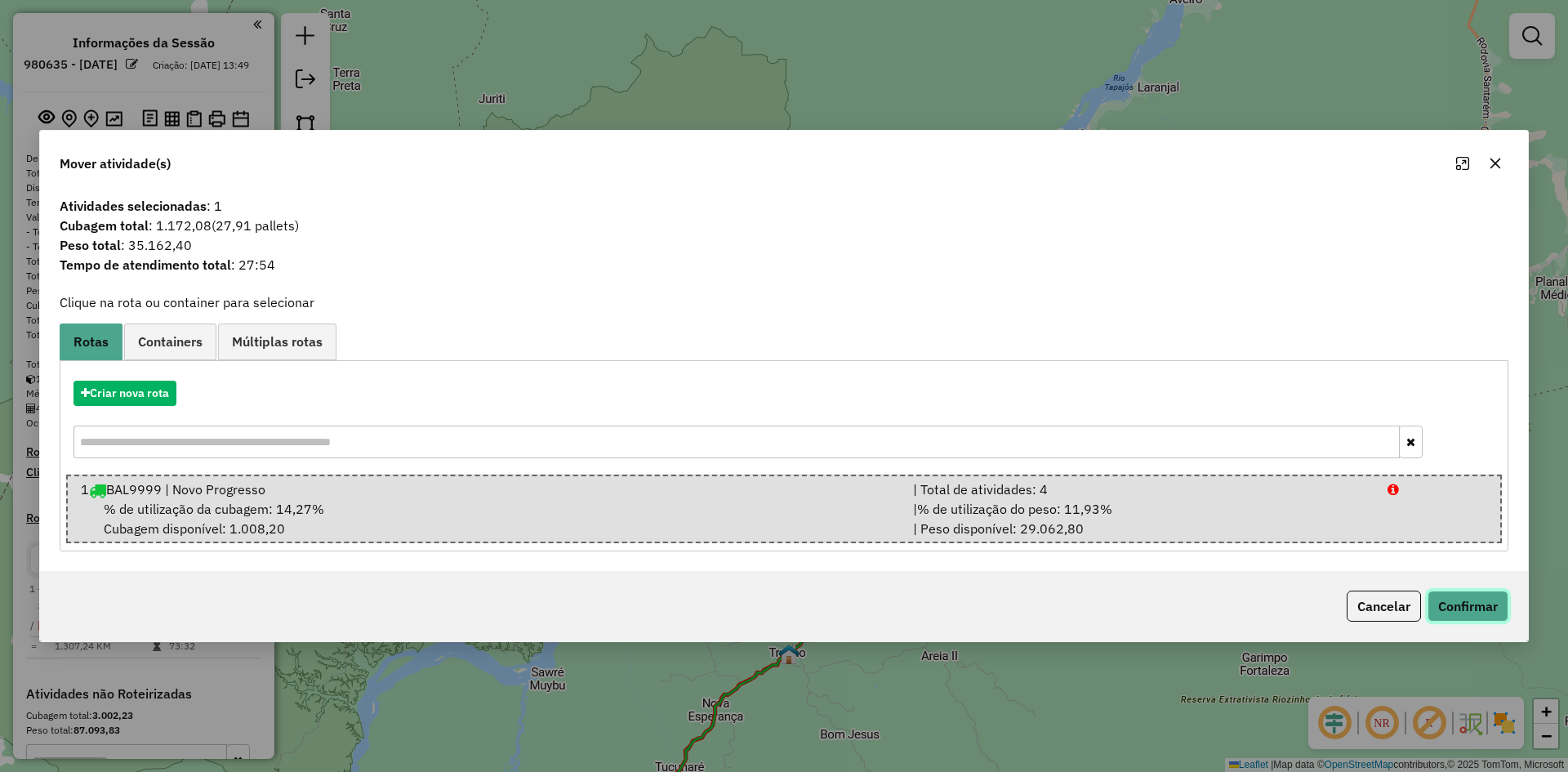
click at [1454, 600] on button "Confirmar" at bounding box center [1467, 605] width 81 height 31
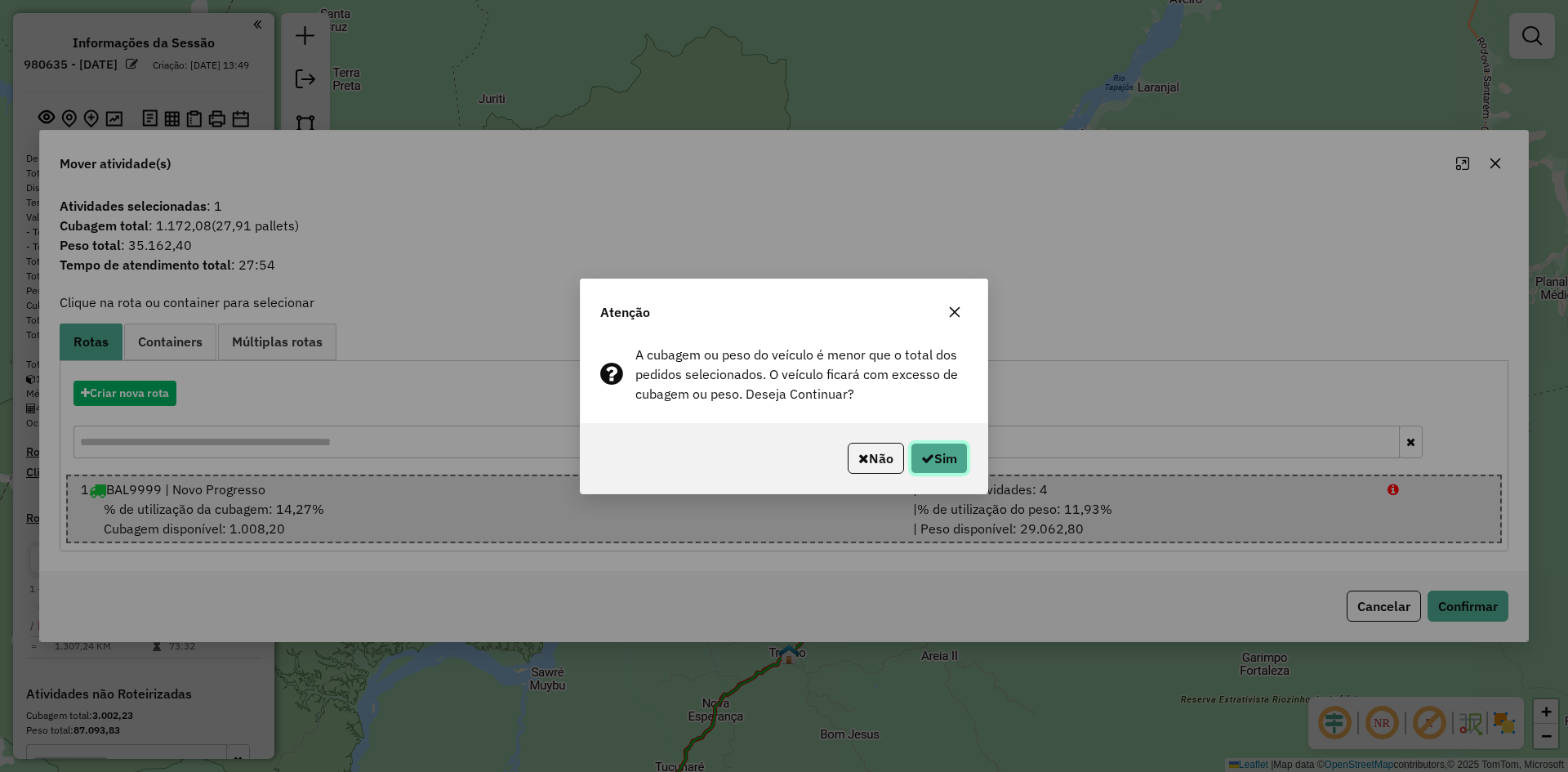
click at [944, 453] on button "Sim" at bounding box center [939, 458] width 58 height 31
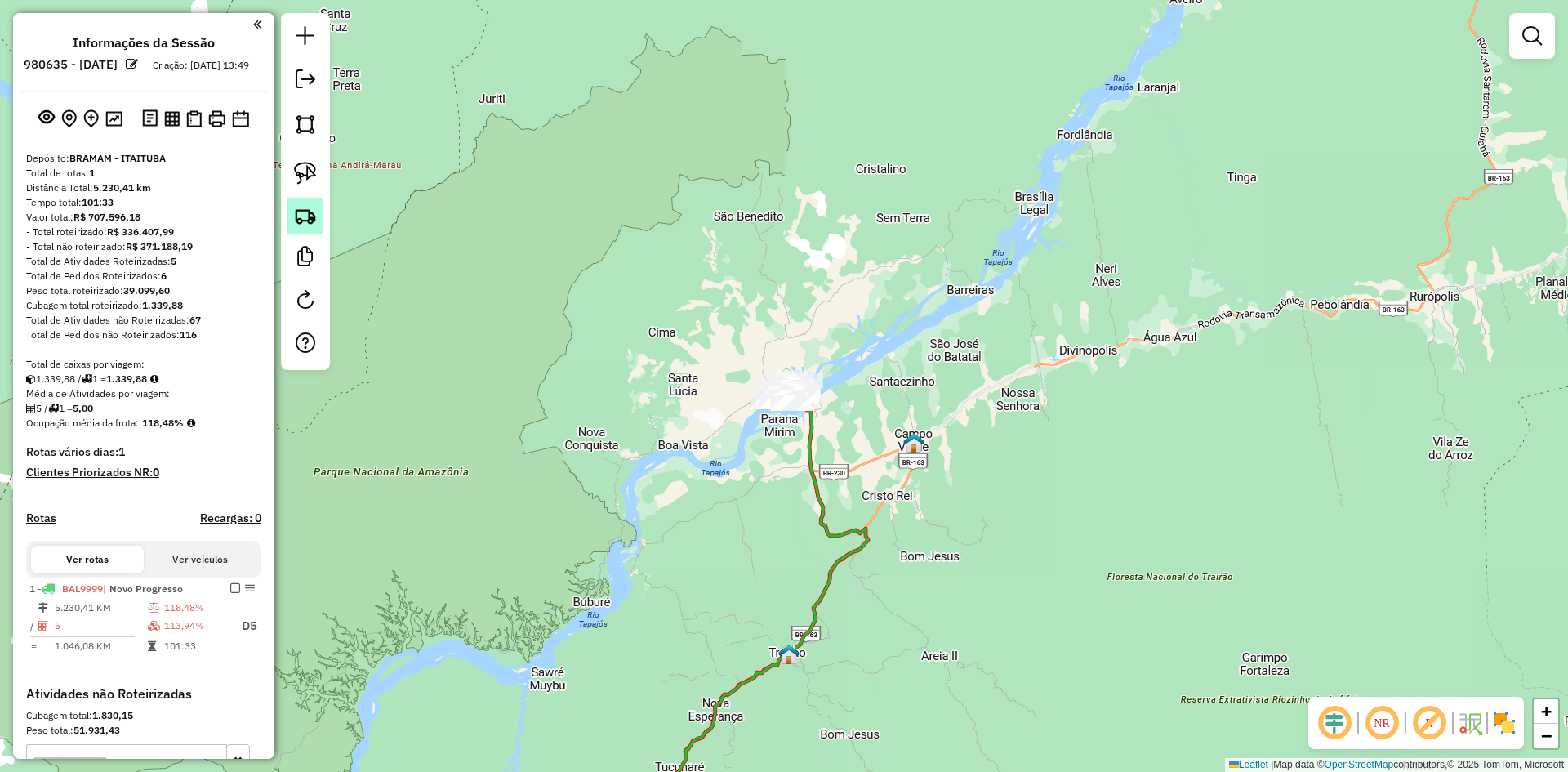
click at [301, 212] on img at bounding box center [305, 215] width 23 height 23
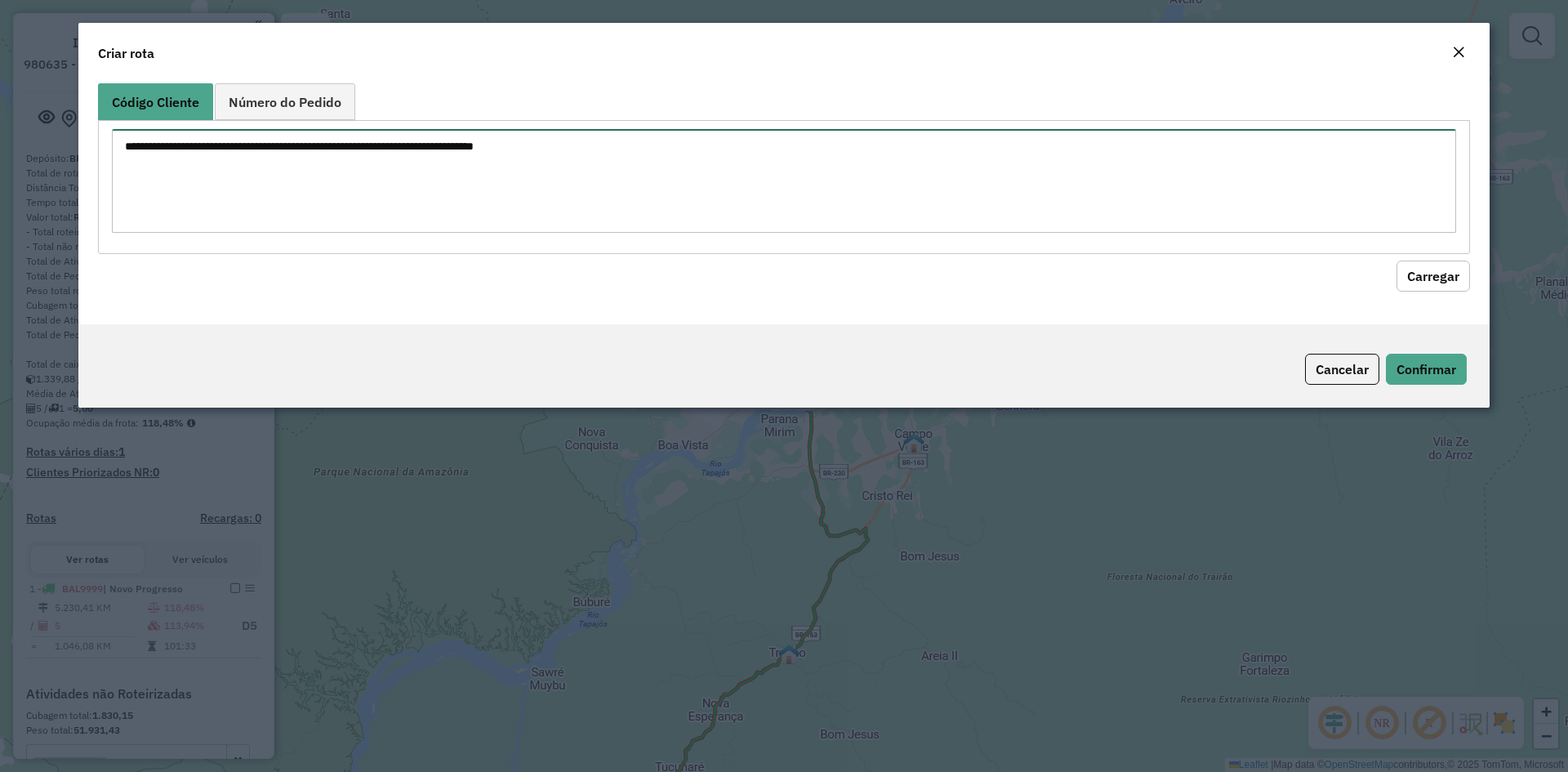
click at [464, 154] on textarea at bounding box center [784, 181] width 1344 height 103
type textarea "**** ****"
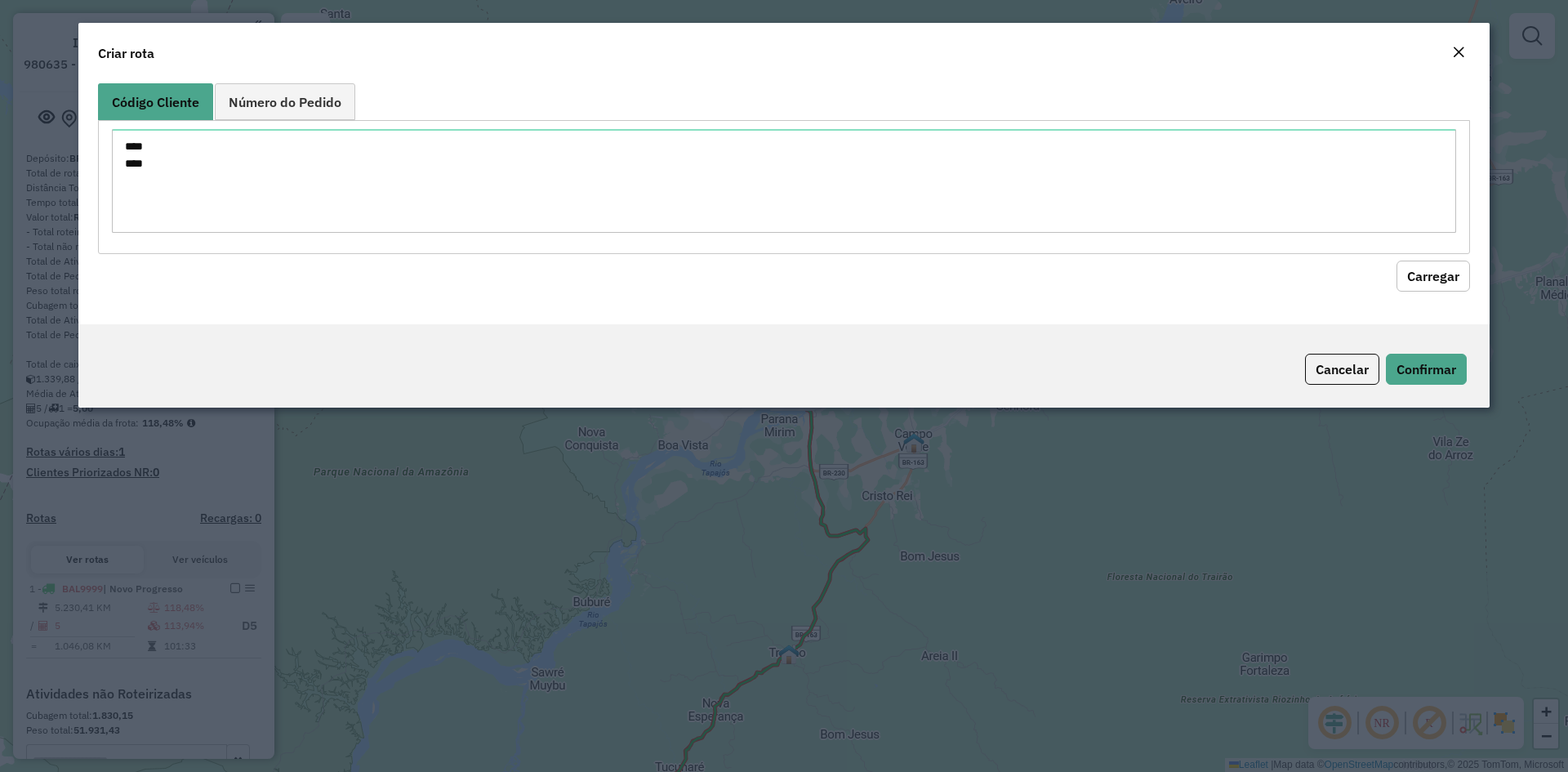
click at [1412, 275] on button "Carregar" at bounding box center [1433, 275] width 73 height 31
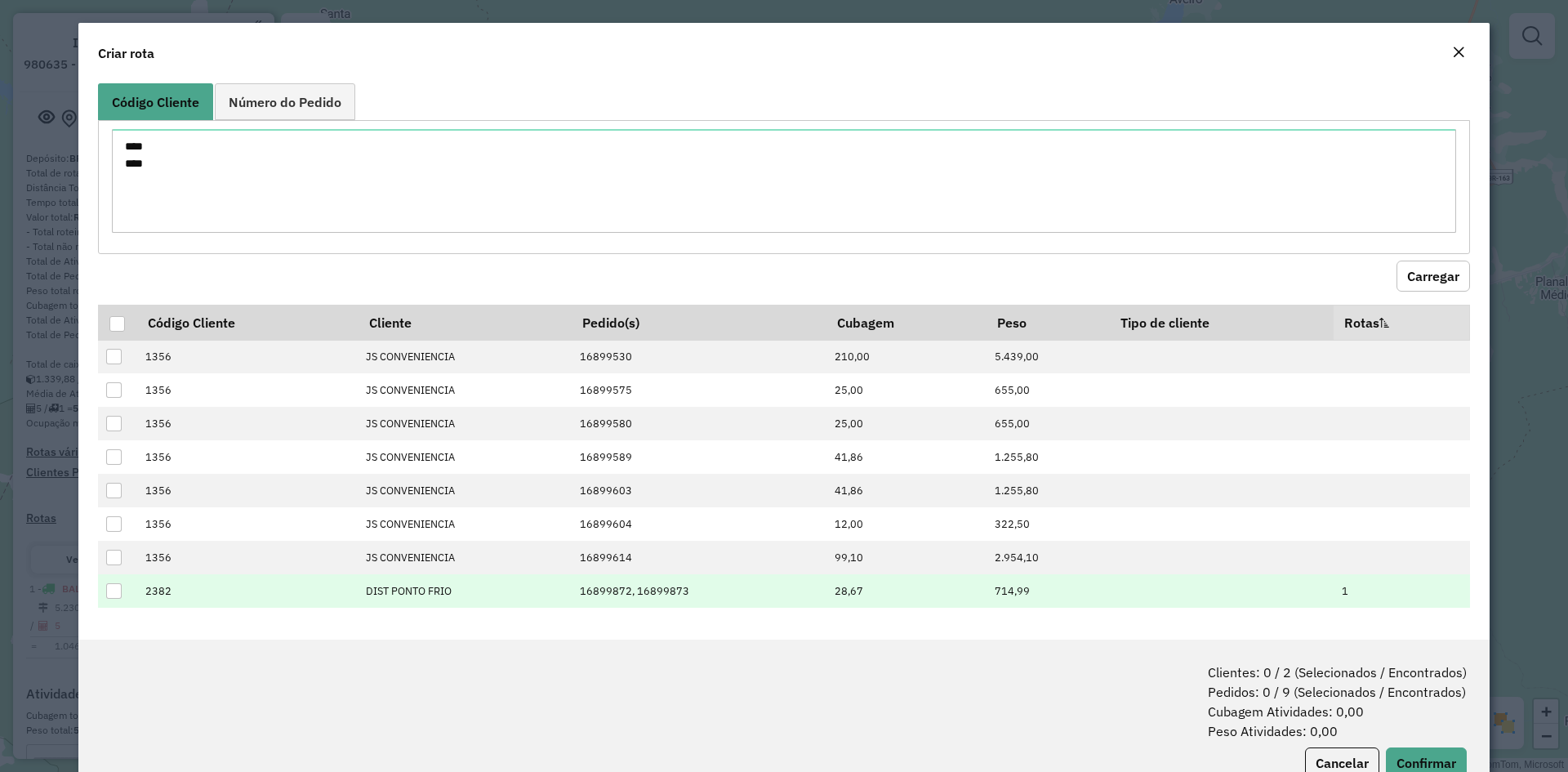
click at [107, 590] on div at bounding box center [113, 590] width 16 height 16
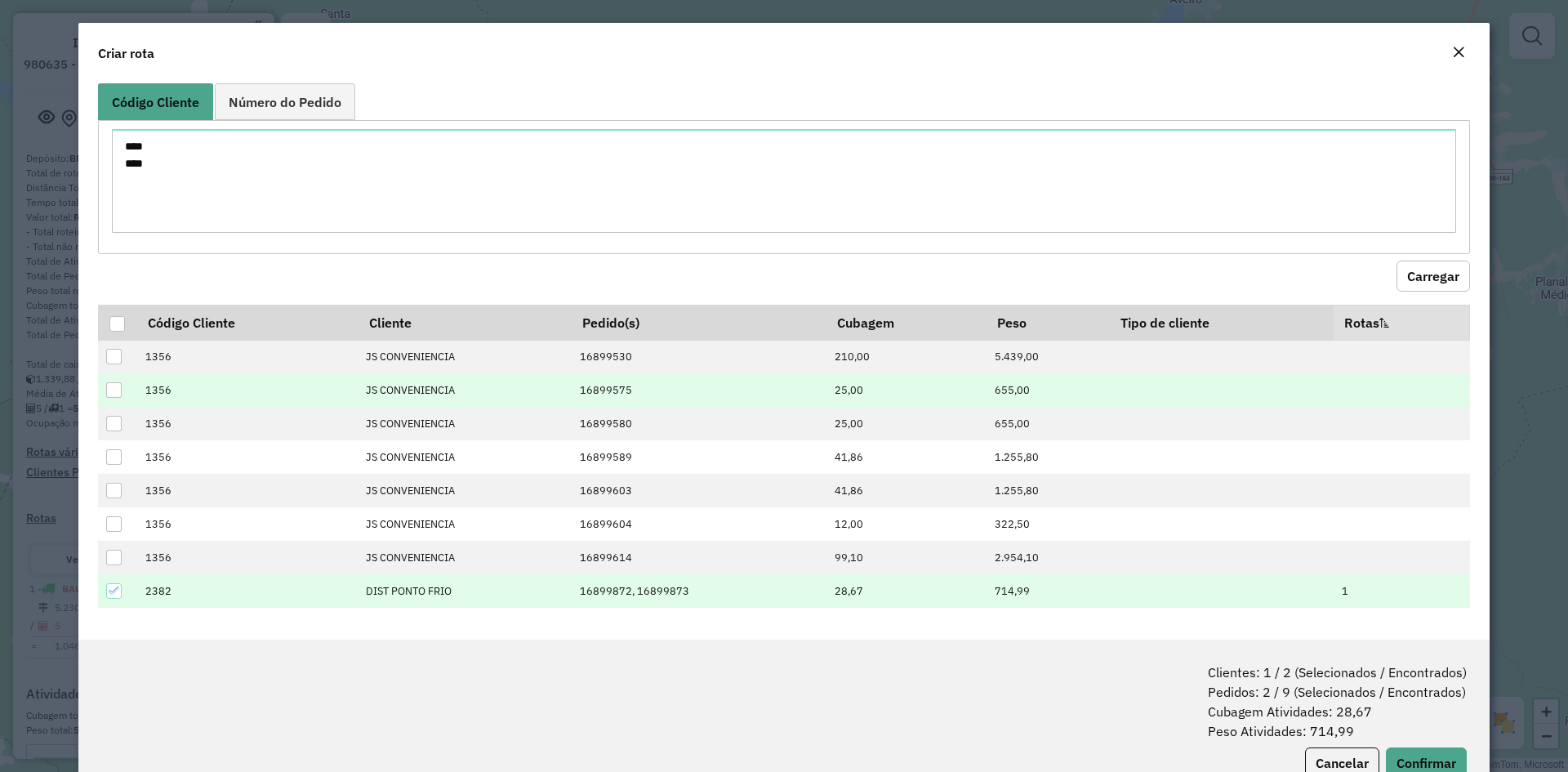
click at [114, 389] on div at bounding box center [113, 389] width 16 height 16
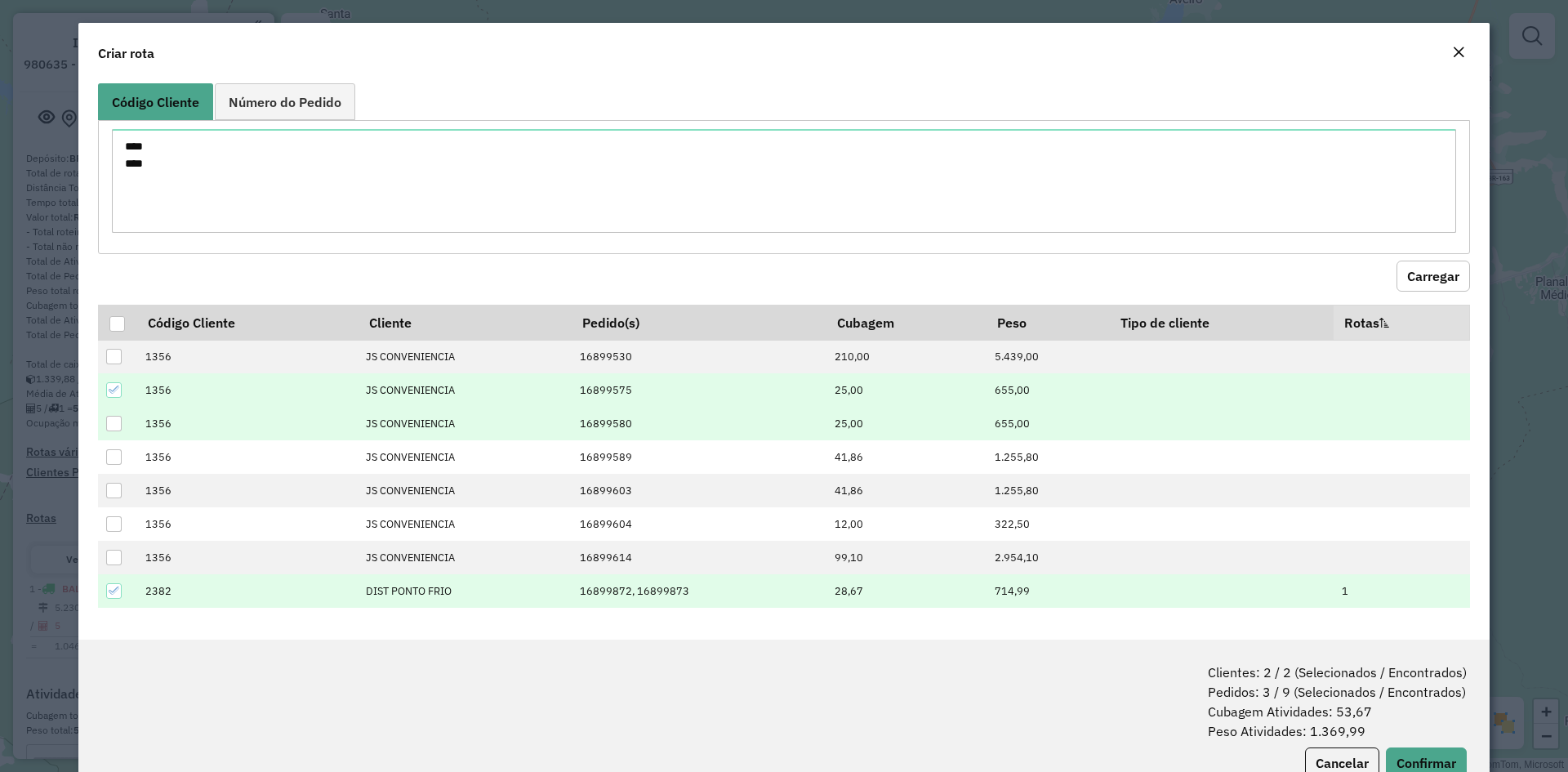
click at [112, 421] on div at bounding box center [113, 424] width 16 height 16
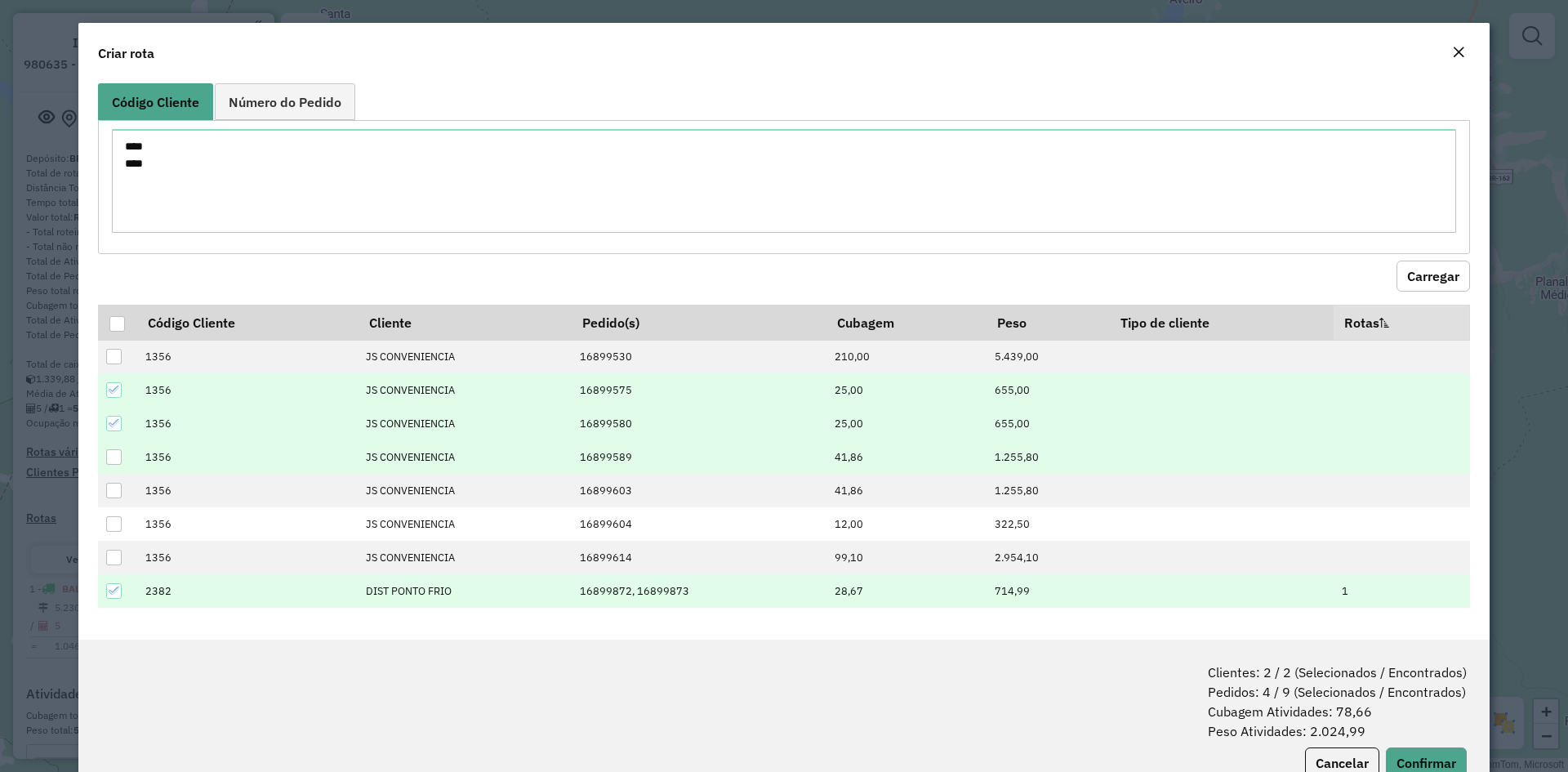
click at [117, 460] on div at bounding box center [113, 457] width 16 height 16
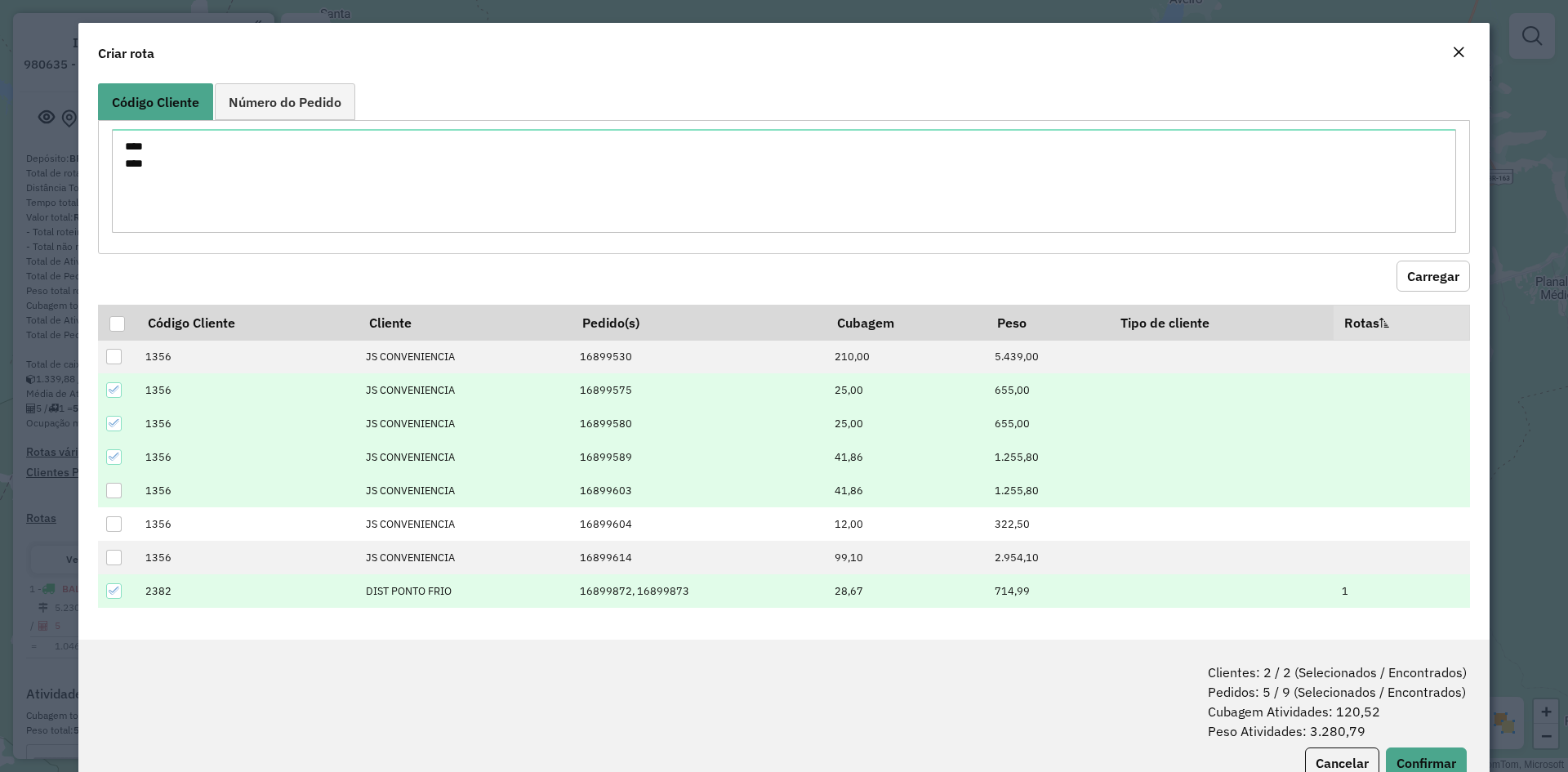
click at [113, 493] on div at bounding box center [113, 490] width 16 height 16
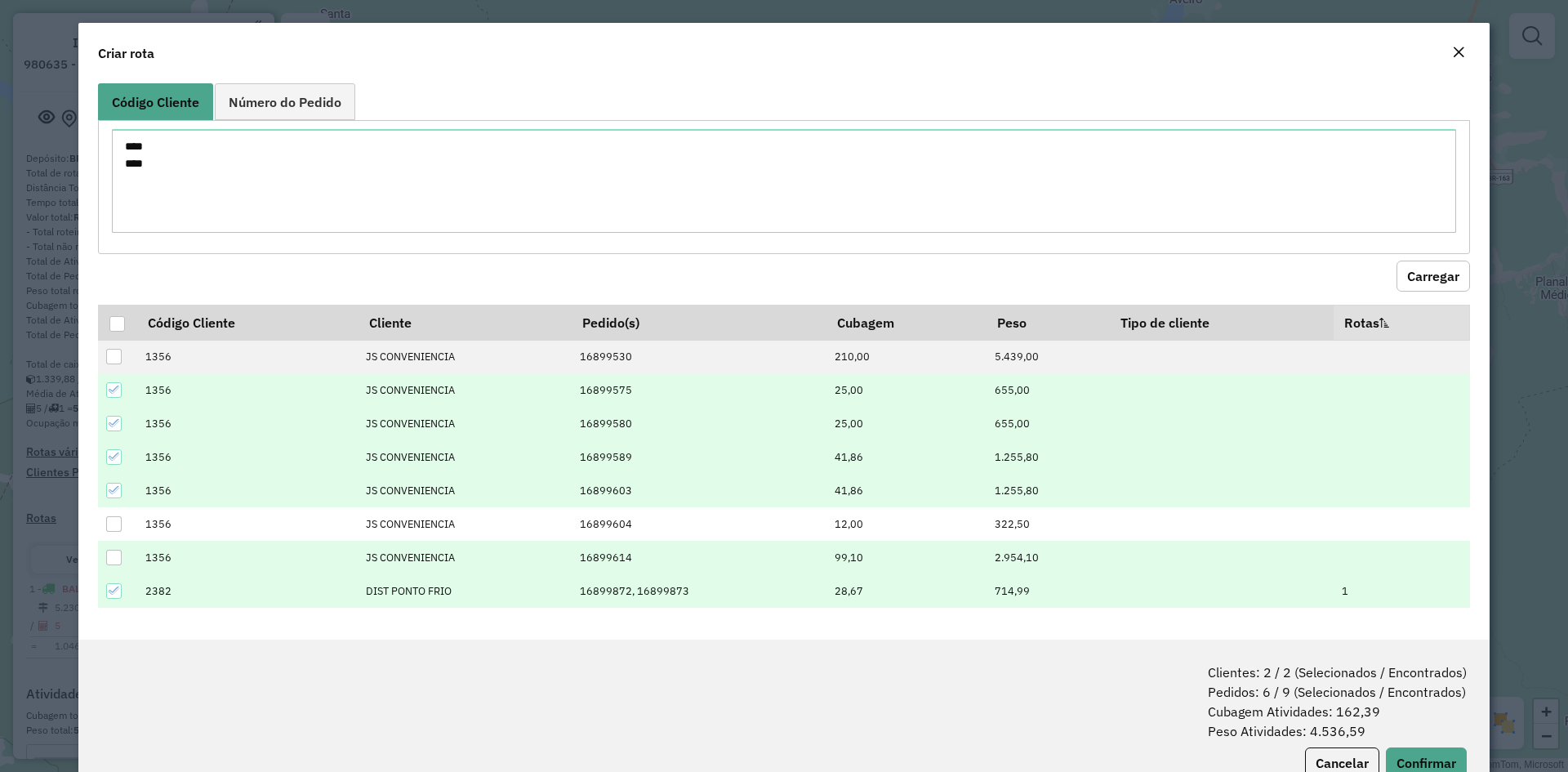
click at [120, 558] on div at bounding box center [113, 557] width 16 height 16
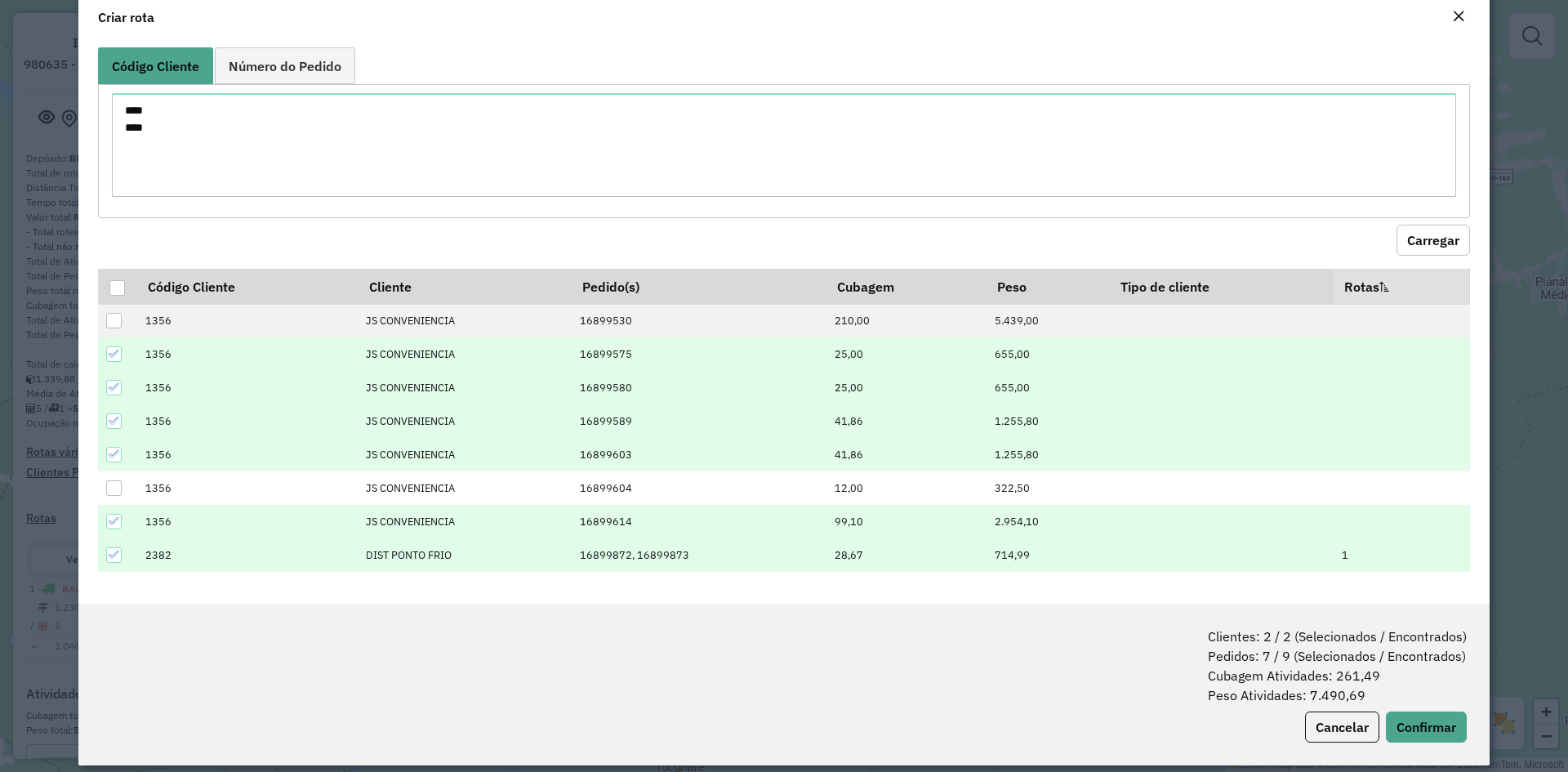
scroll to position [53, 0]
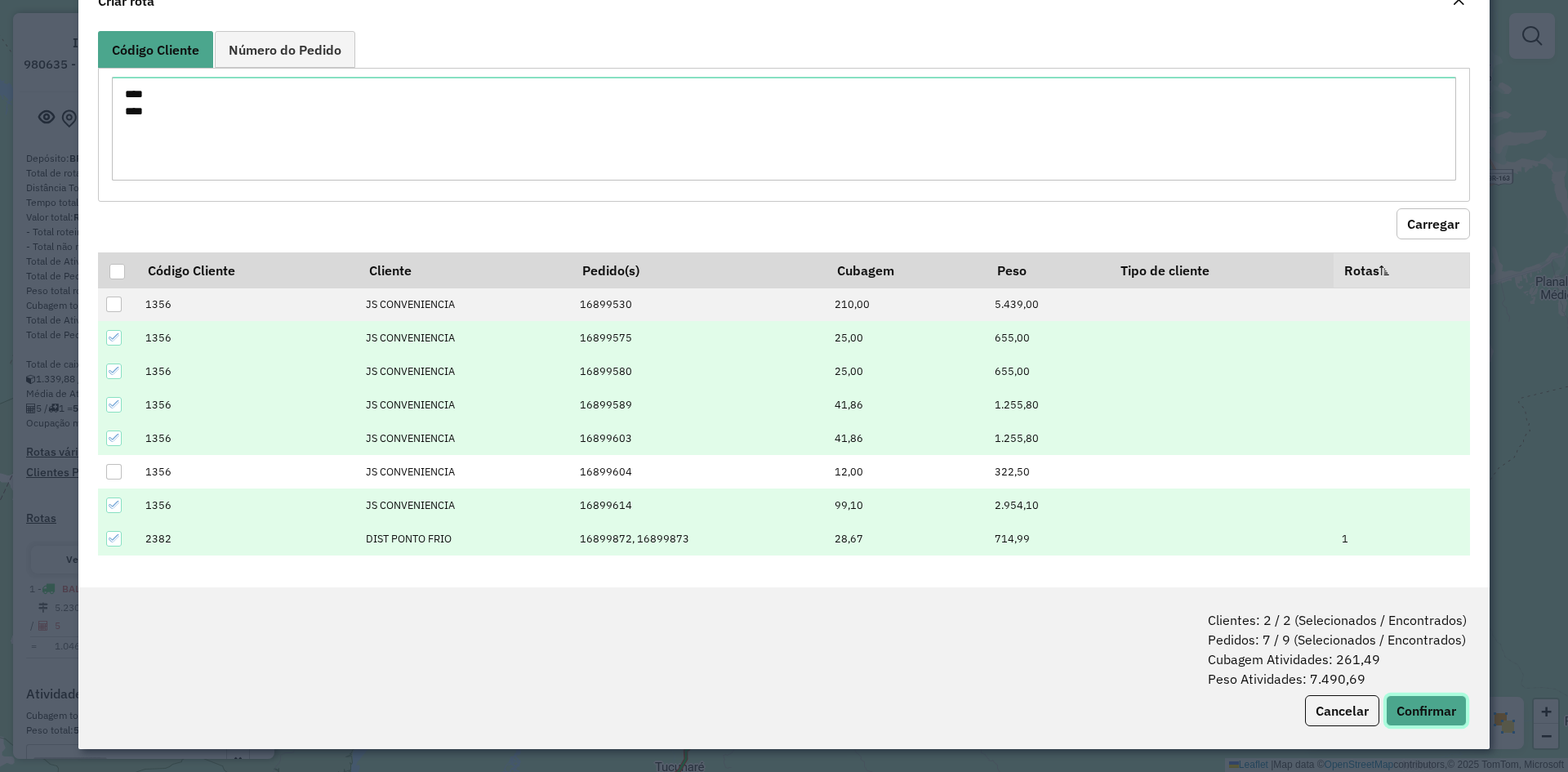
click at [1405, 708] on button "Confirmar" at bounding box center [1425, 710] width 81 height 31
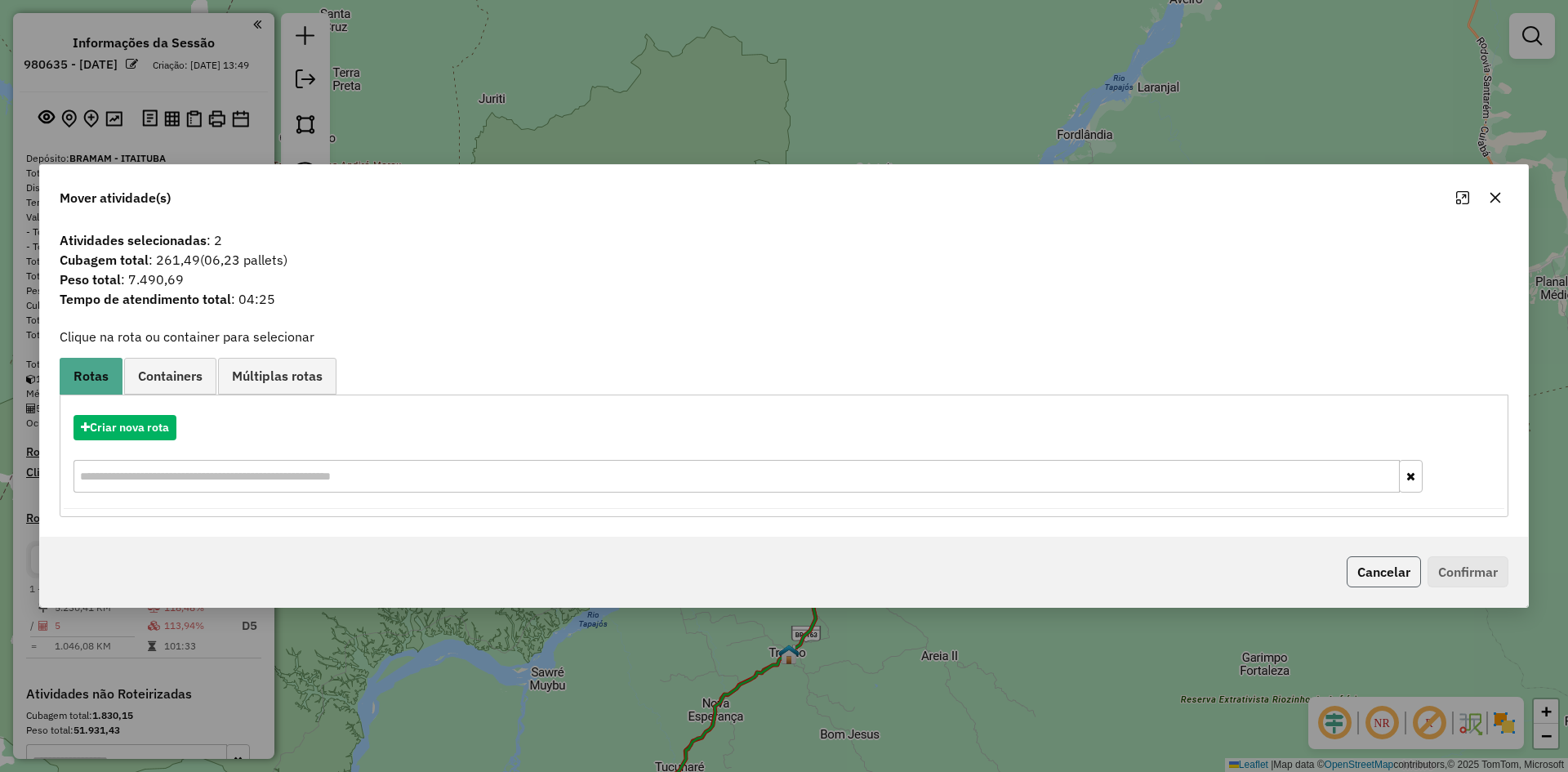
click at [1354, 569] on button "Cancelar" at bounding box center [1383, 571] width 74 height 31
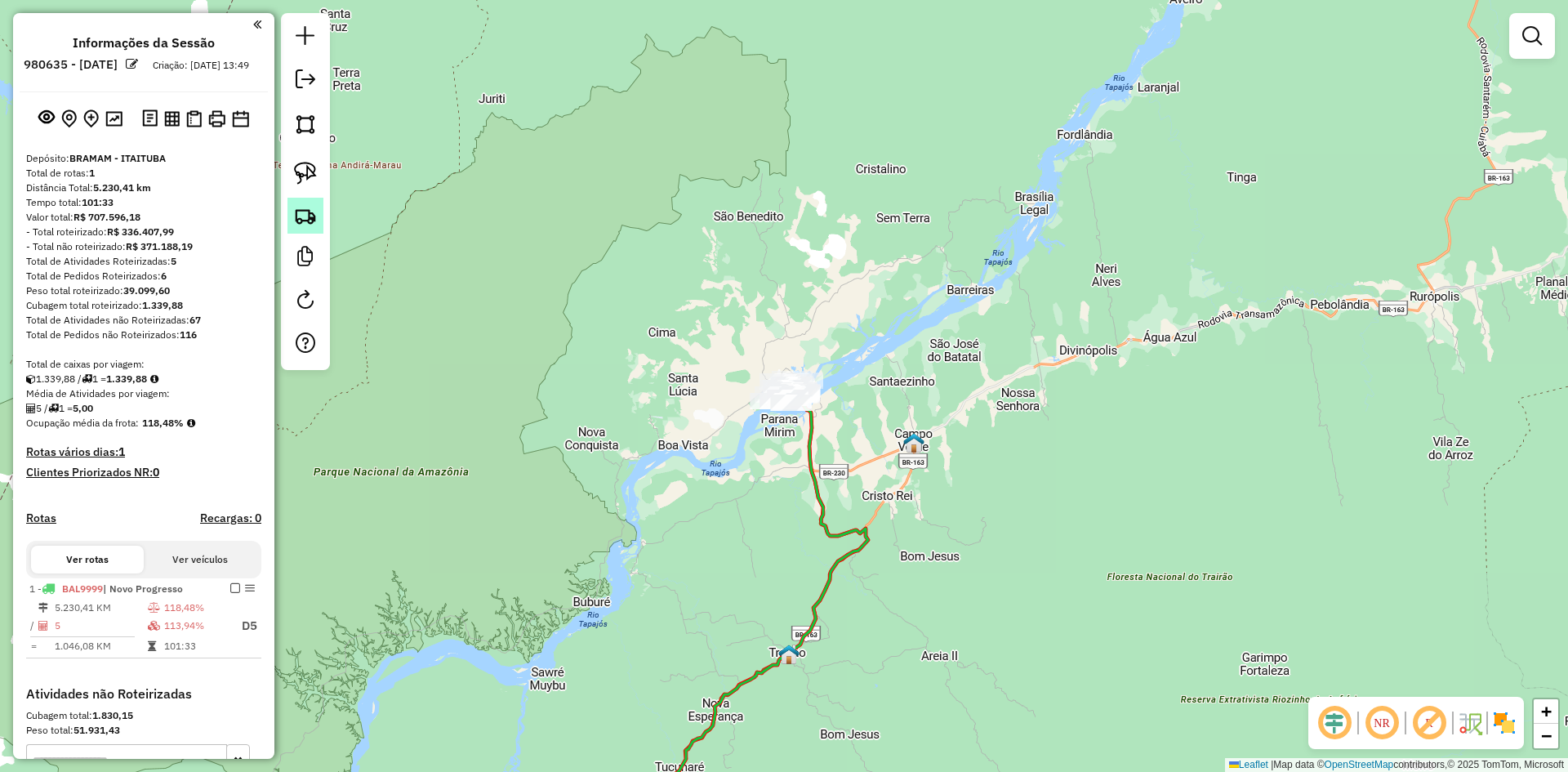
click at [320, 223] on link at bounding box center [305, 215] width 36 height 36
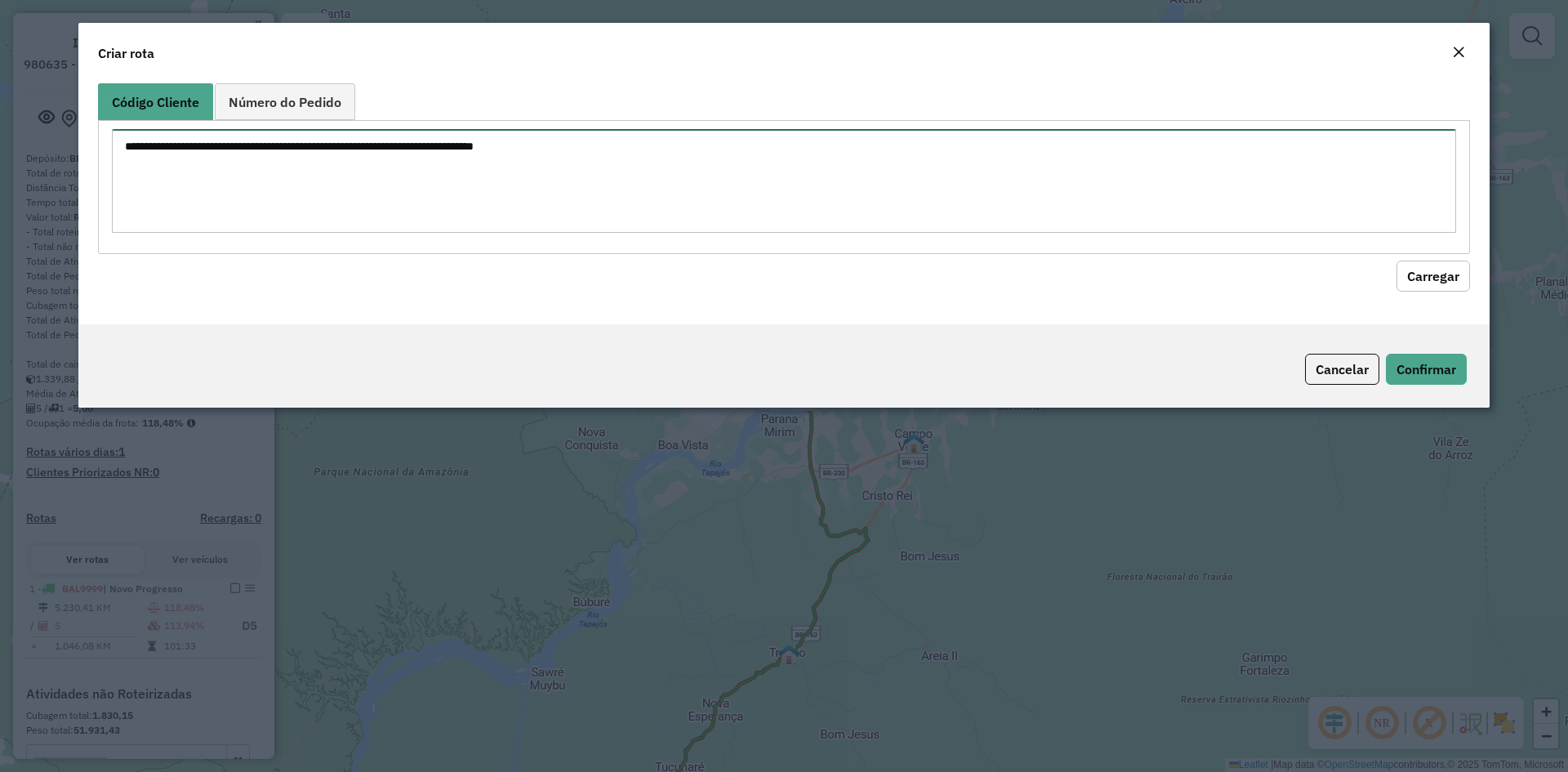
click at [411, 197] on textarea at bounding box center [784, 181] width 1344 height 103
drag, startPoint x: 210, startPoint y: 148, endPoint x: 75, endPoint y: 145, distance: 135.0
click at [75, 145] on modal-container "Criar rota Código Cliente Número do Pedido **** Carregar Cancelar Confirmar" at bounding box center [784, 386] width 1568 height 772
type textarea "****"
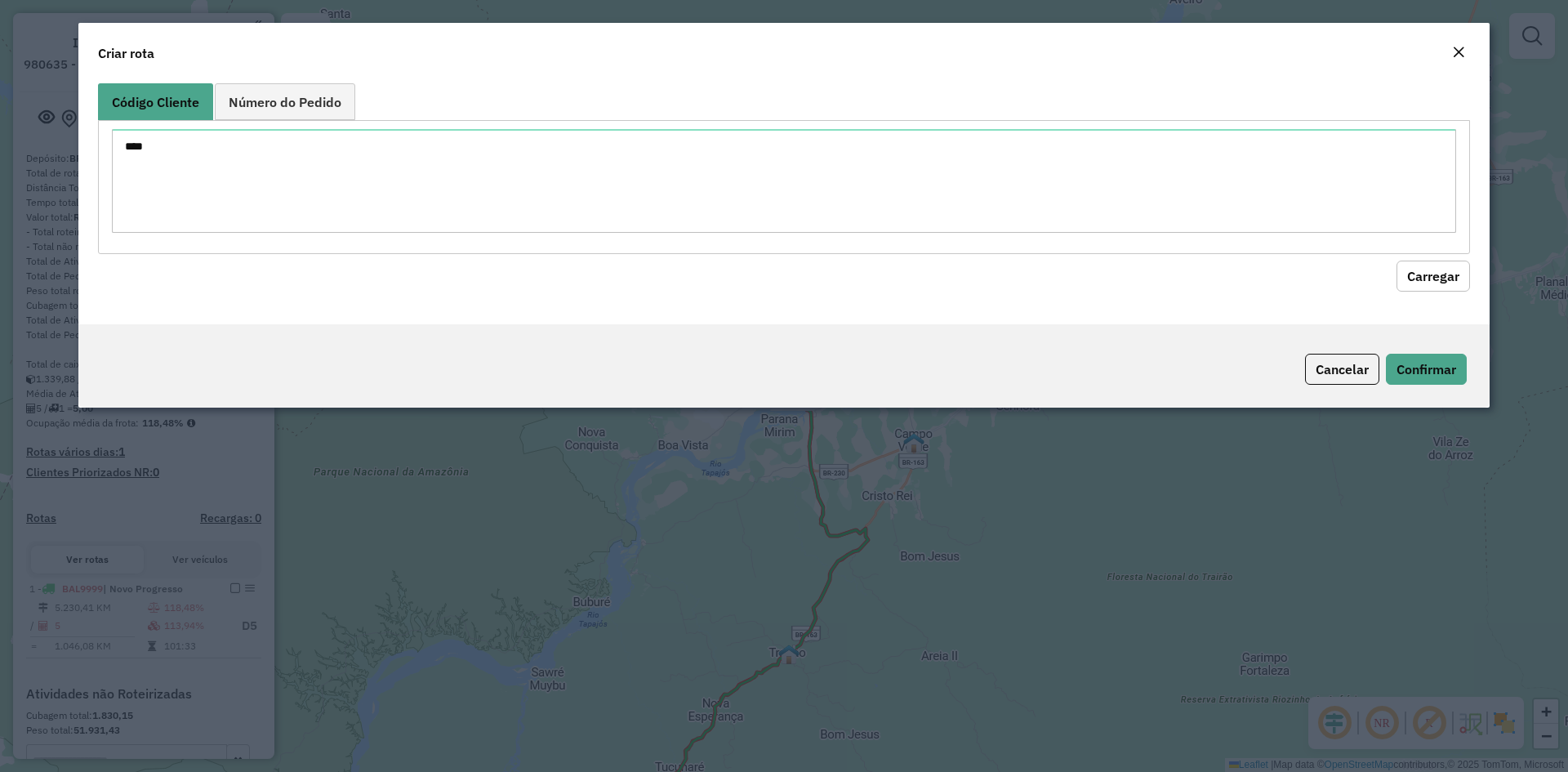
click at [1443, 278] on button "Carregar" at bounding box center [1433, 275] width 73 height 31
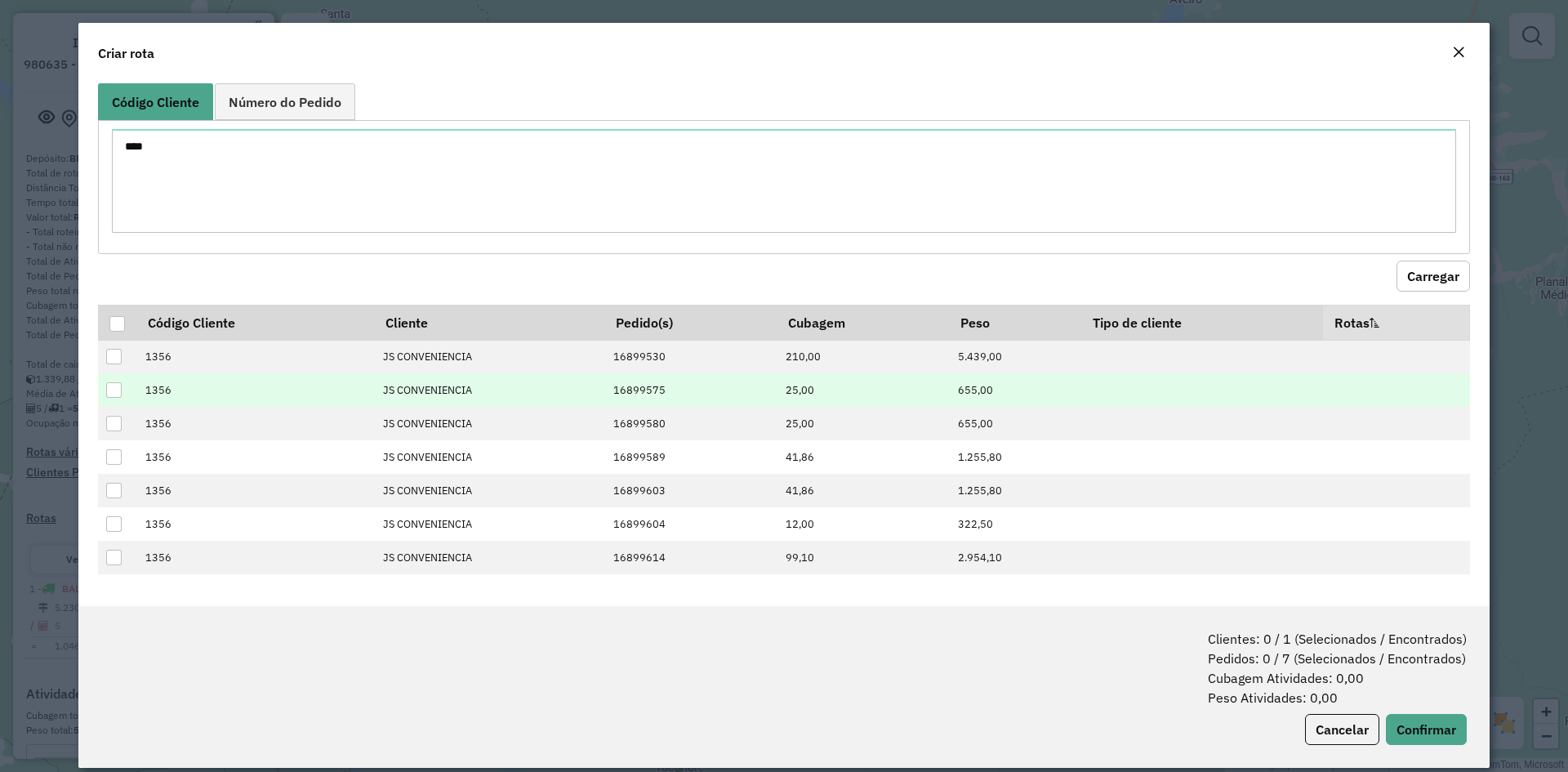
click at [116, 393] on div at bounding box center [113, 389] width 16 height 16
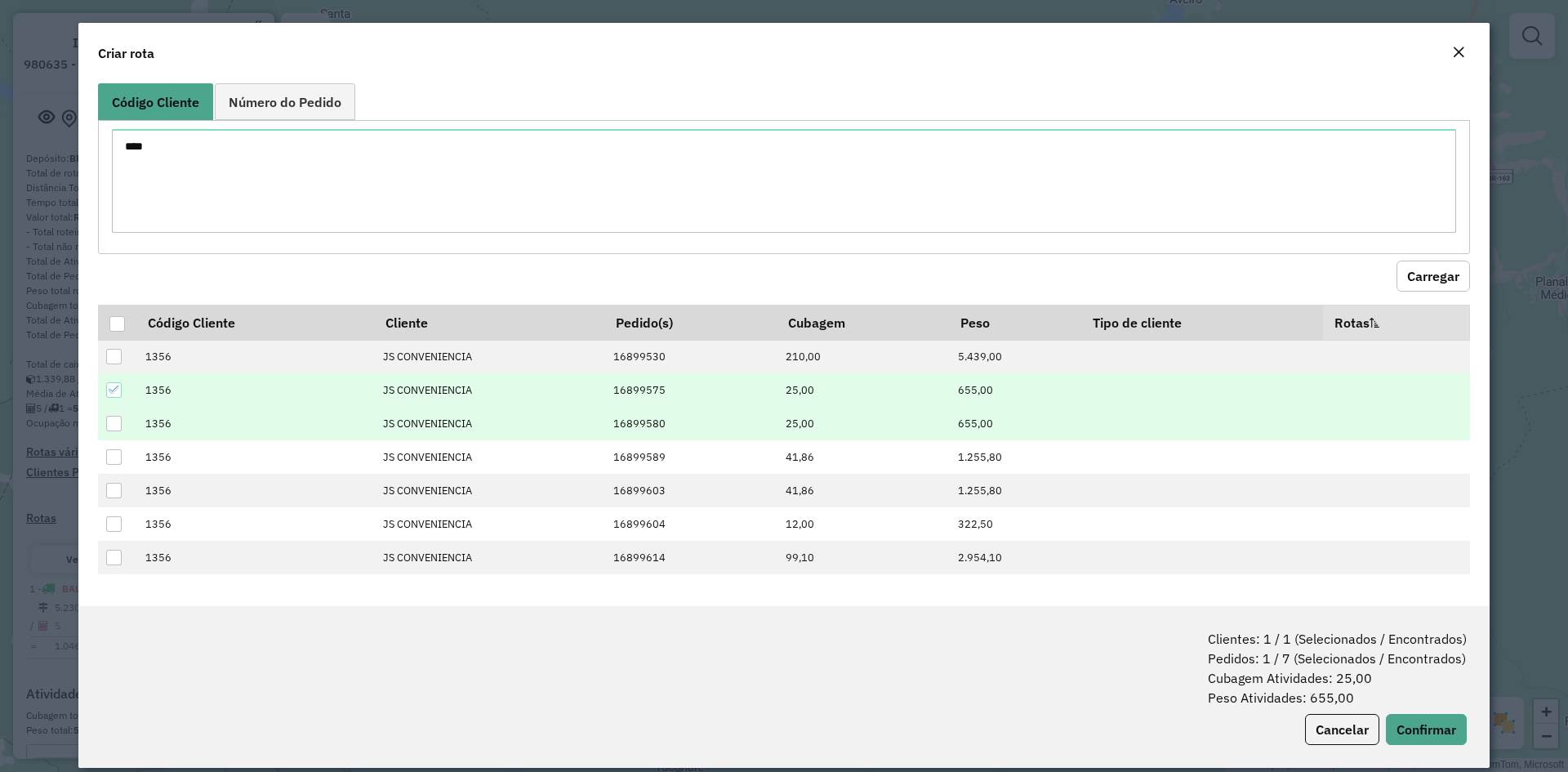
click at [118, 425] on div at bounding box center [113, 424] width 16 height 16
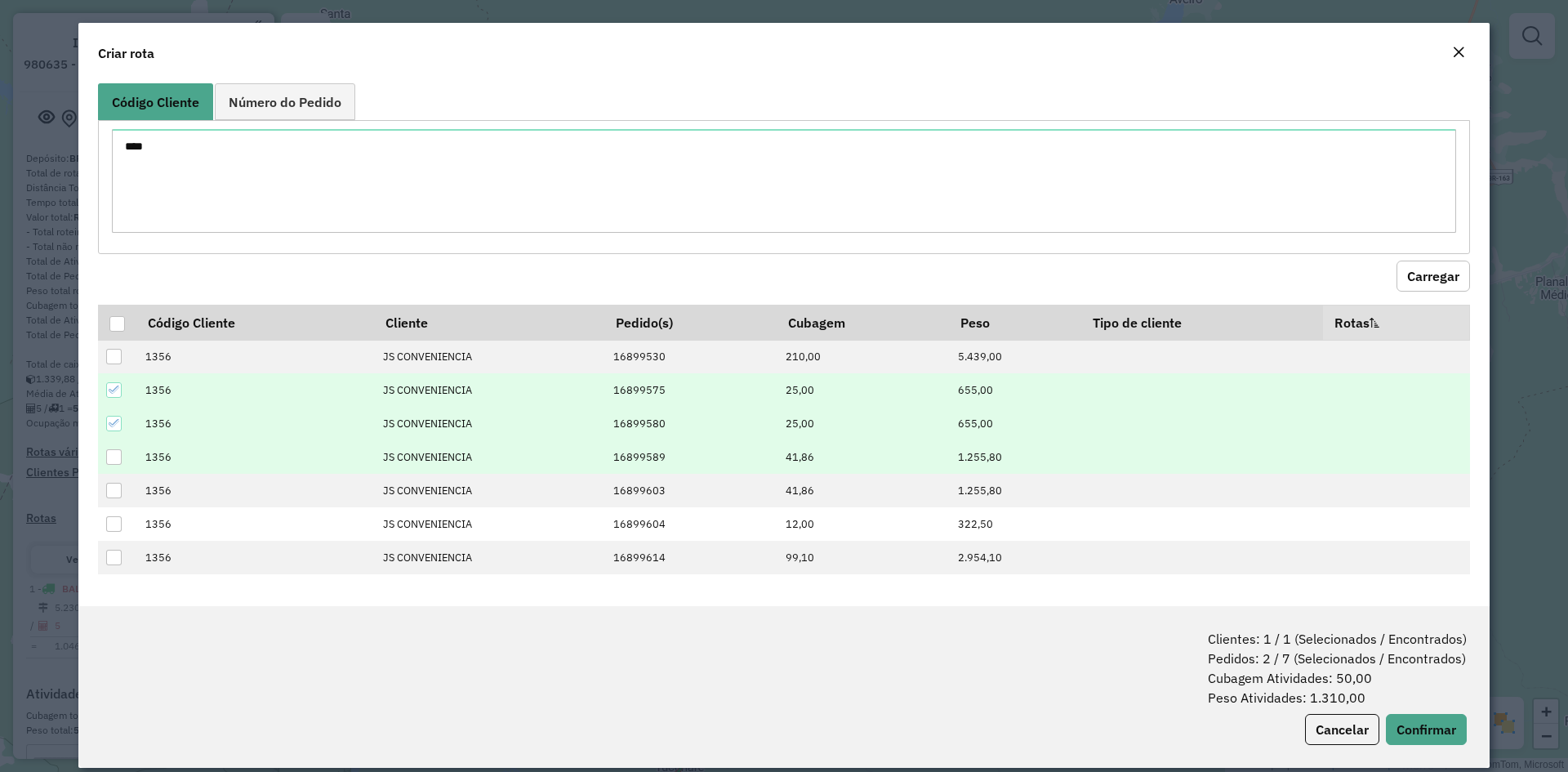
click at [113, 458] on div at bounding box center [113, 457] width 16 height 16
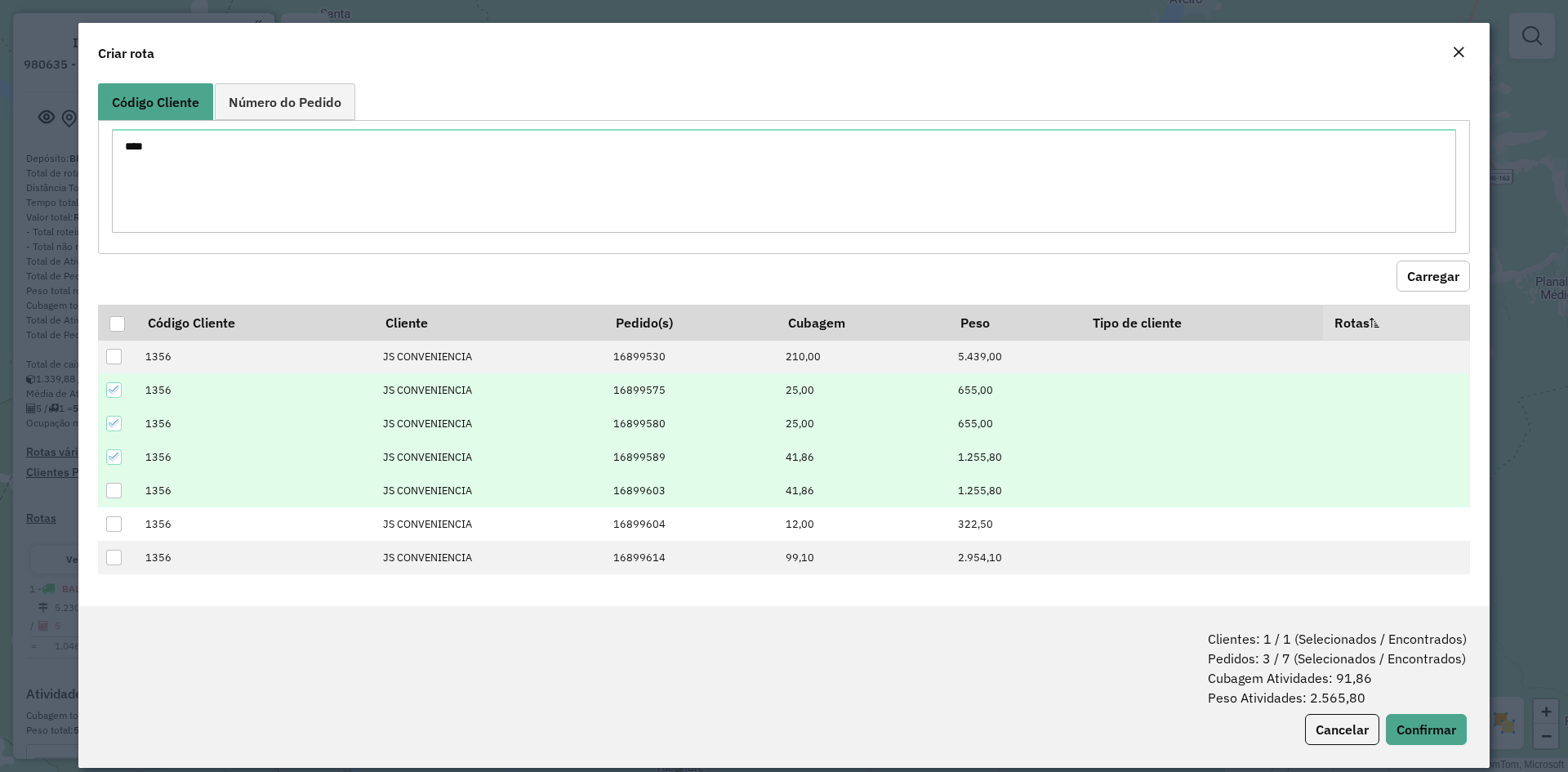
click at [119, 489] on div at bounding box center [113, 490] width 16 height 16
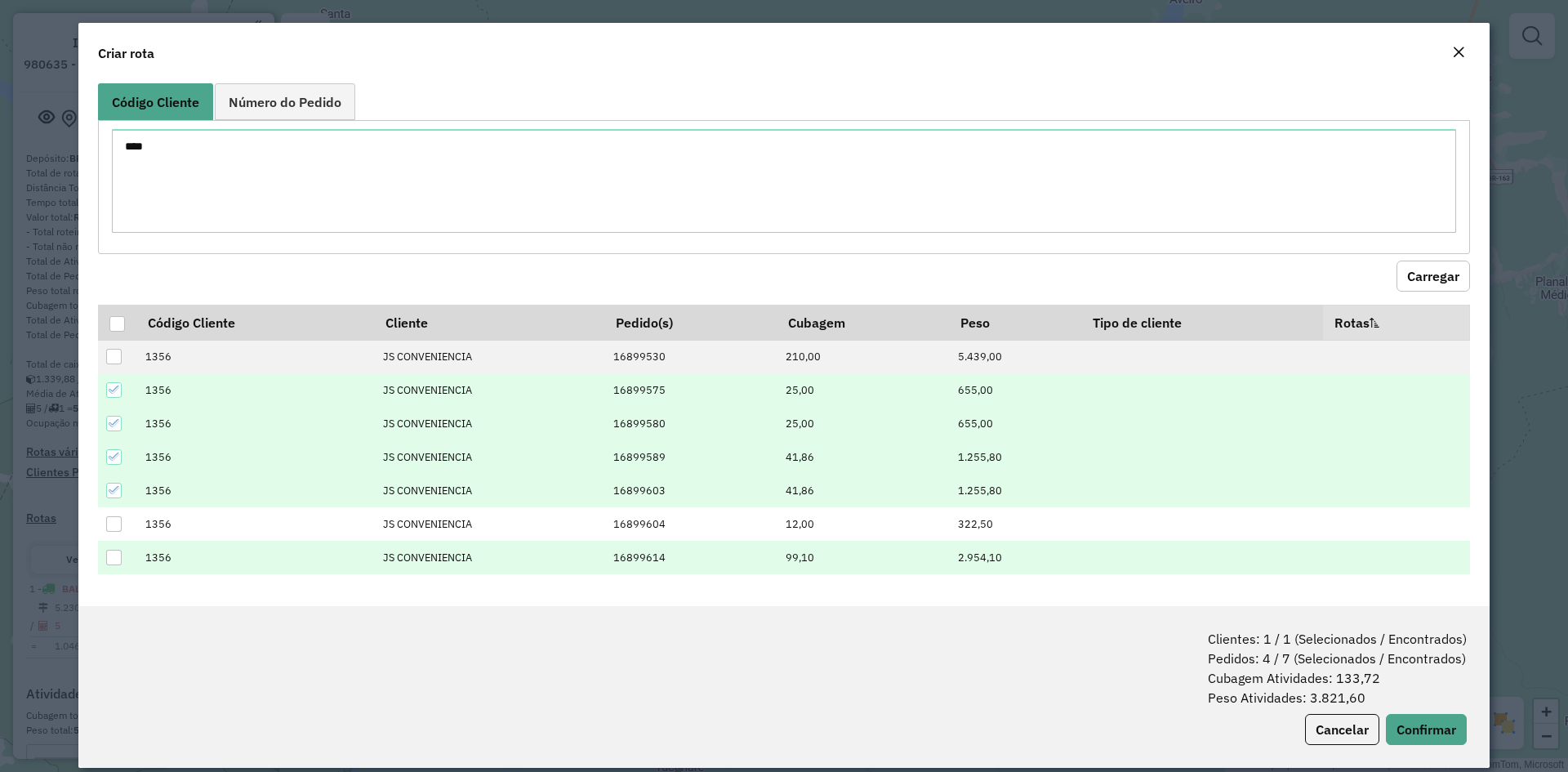
click at [116, 557] on div at bounding box center [113, 557] width 16 height 16
click at [1420, 734] on button "Confirmar" at bounding box center [1425, 729] width 81 height 31
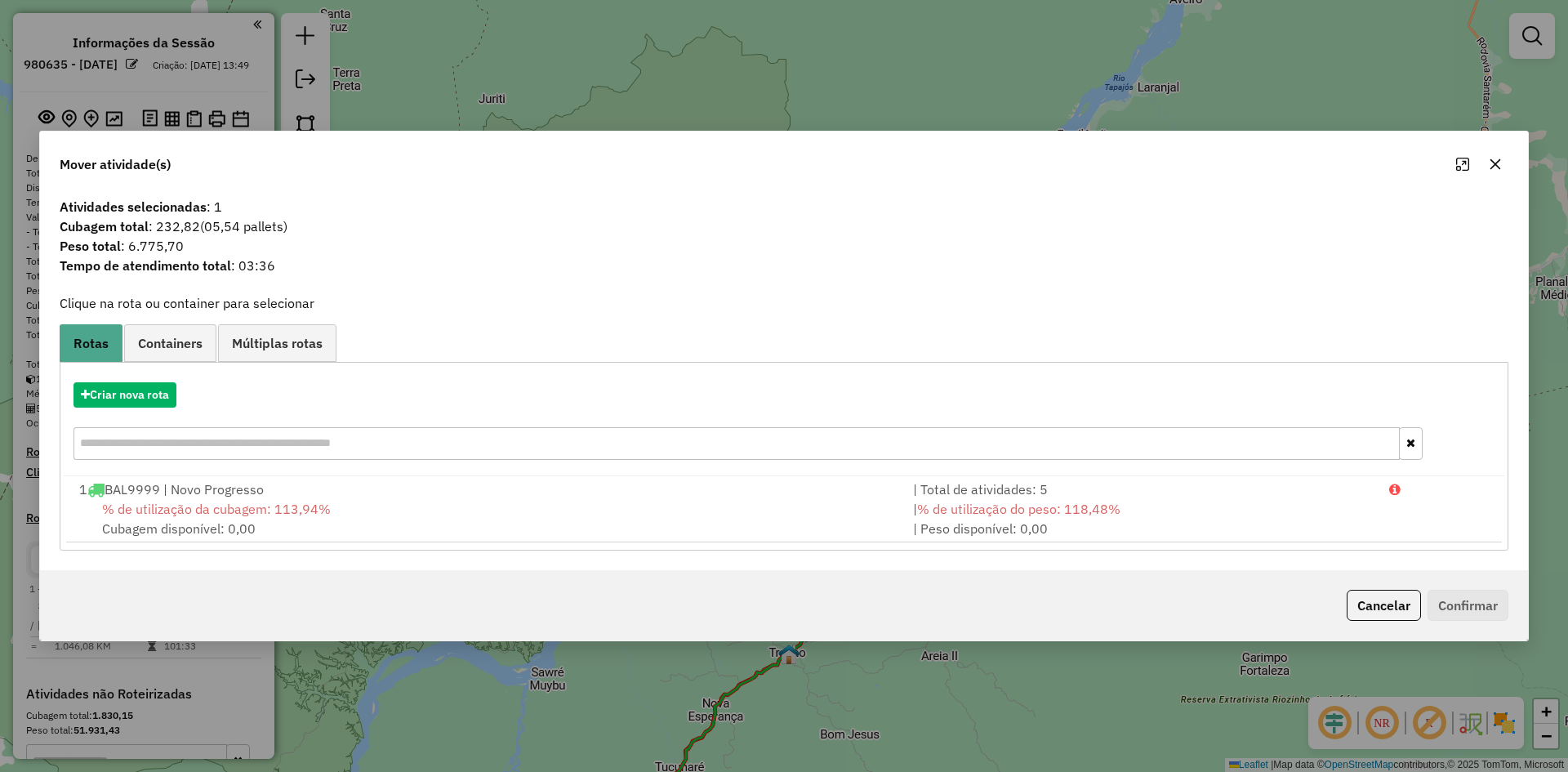
click at [233, 492] on div "1 BAL9999 | Novo Progresso" at bounding box center [486, 489] width 834 height 20
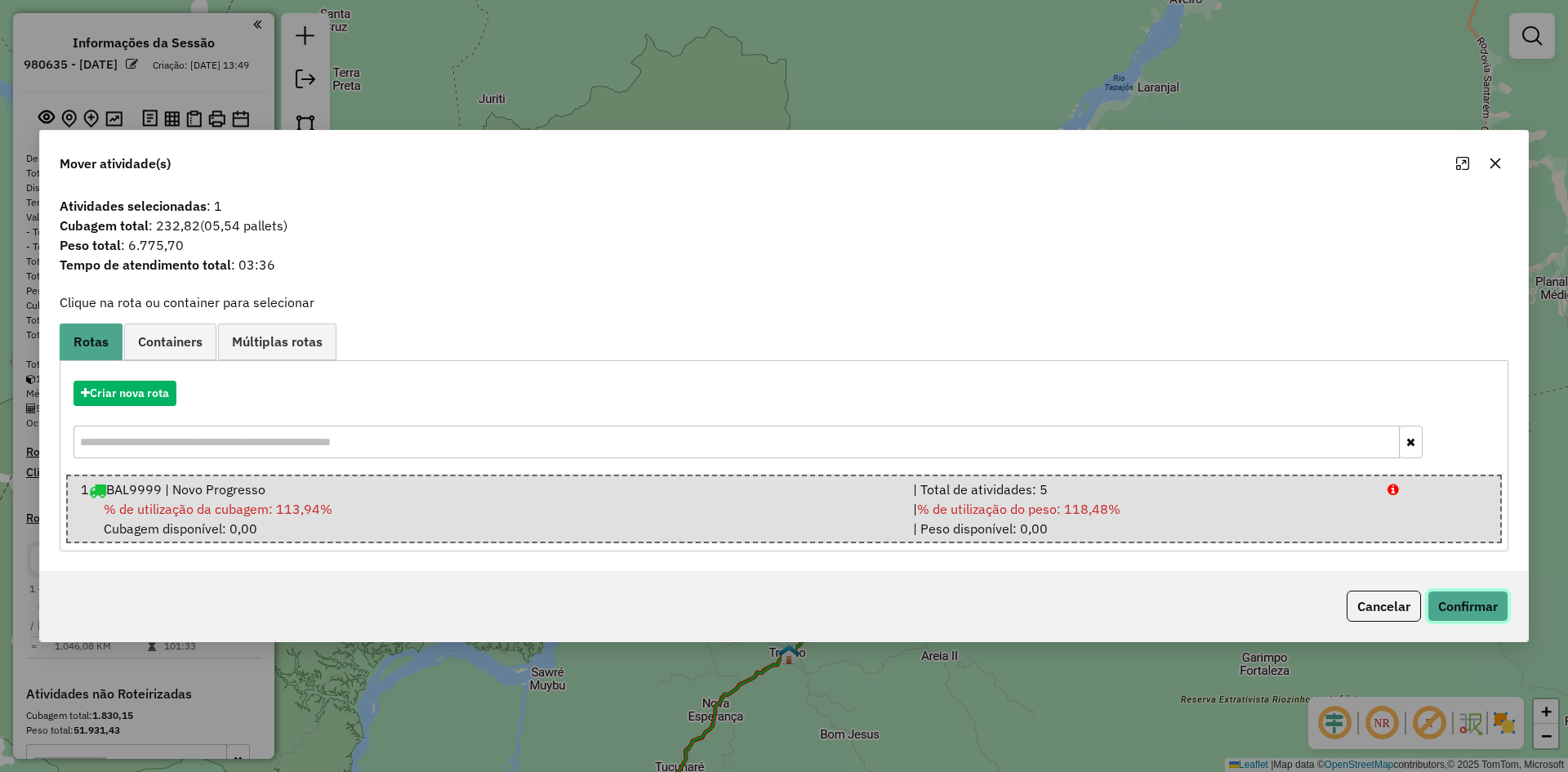
click at [1470, 599] on button "Confirmar" at bounding box center [1467, 605] width 81 height 31
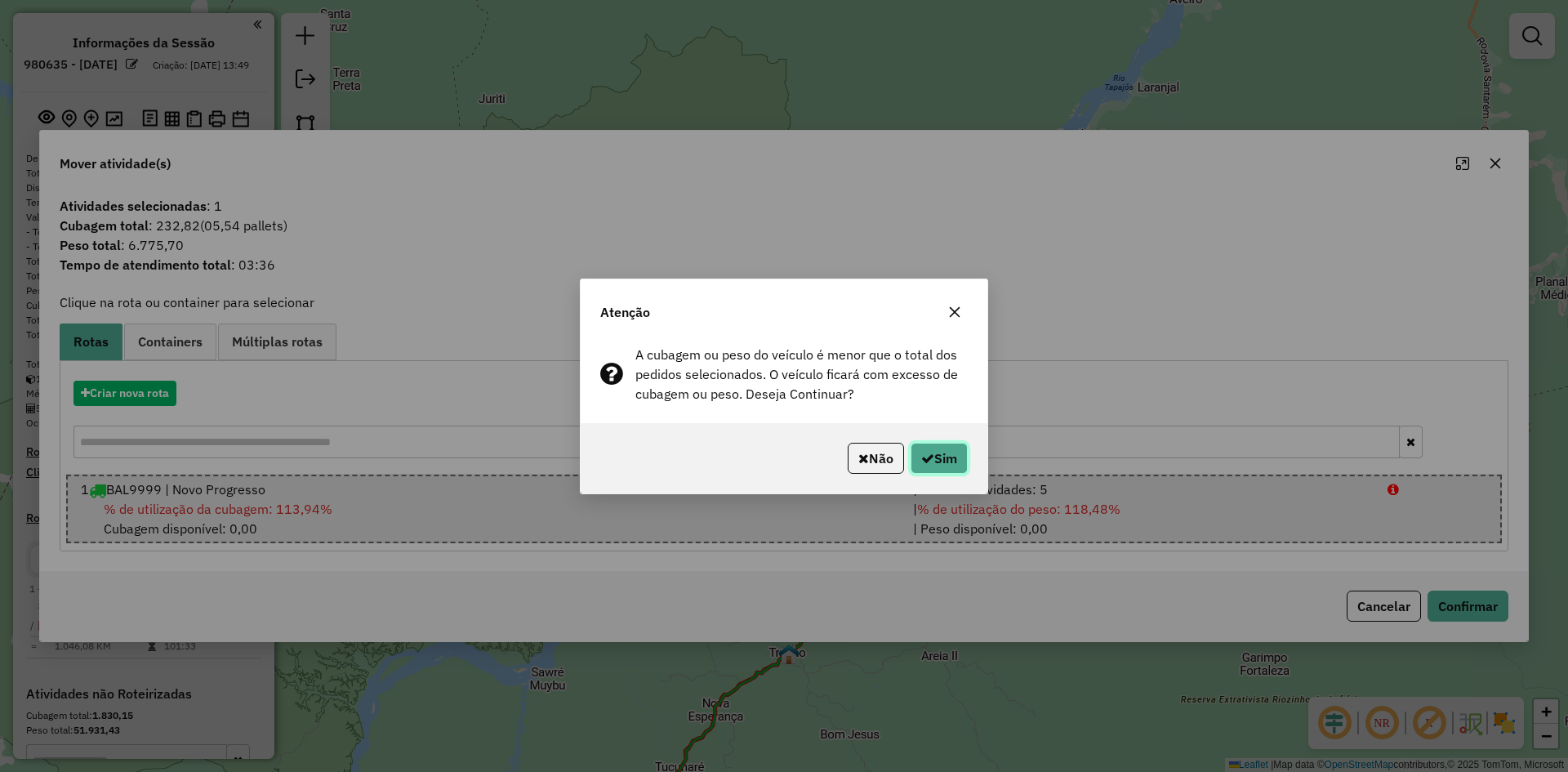
click at [937, 458] on button "Sim" at bounding box center [939, 458] width 58 height 31
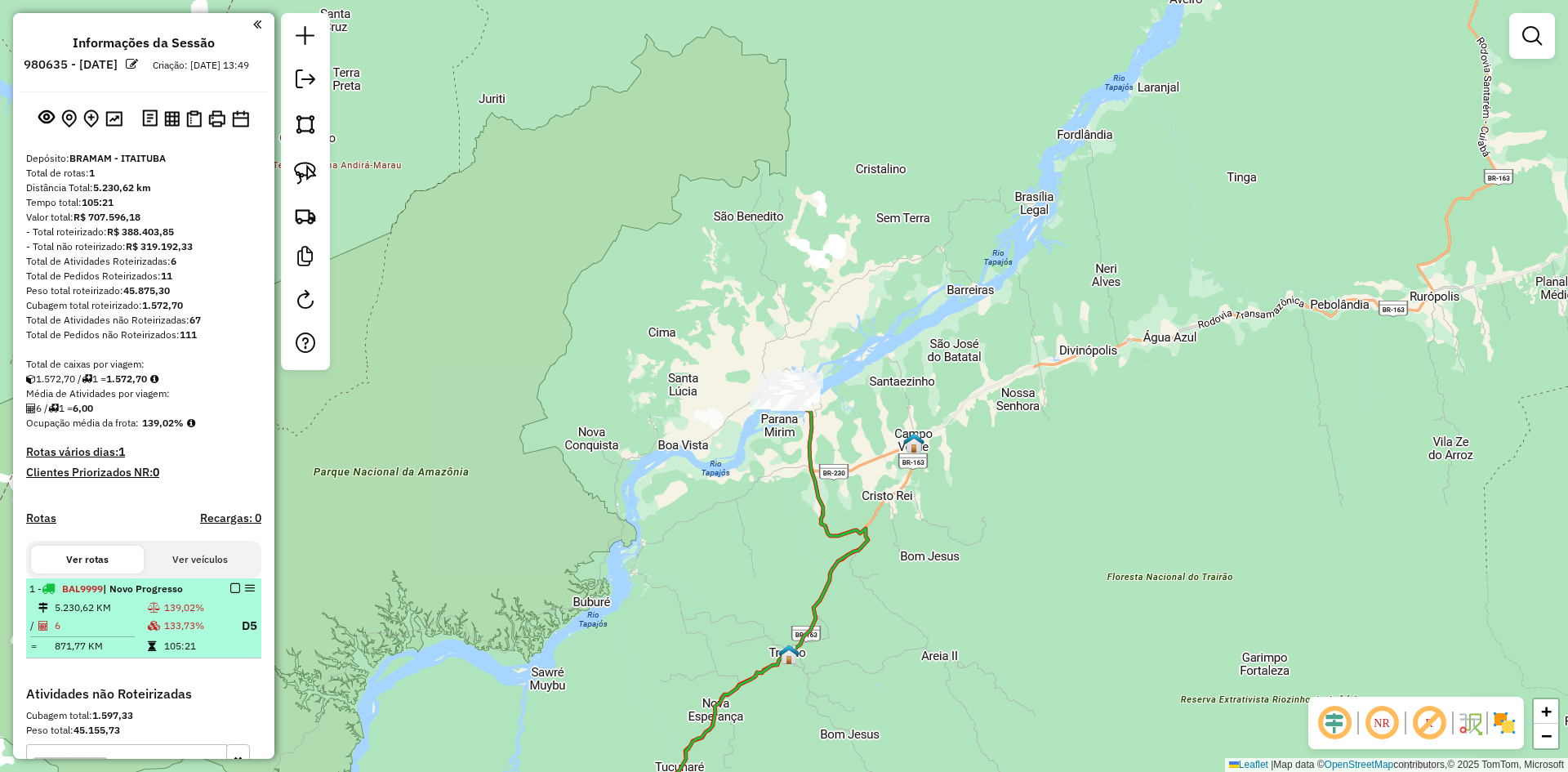
click at [230, 593] on em at bounding box center [235, 588] width 10 height 10
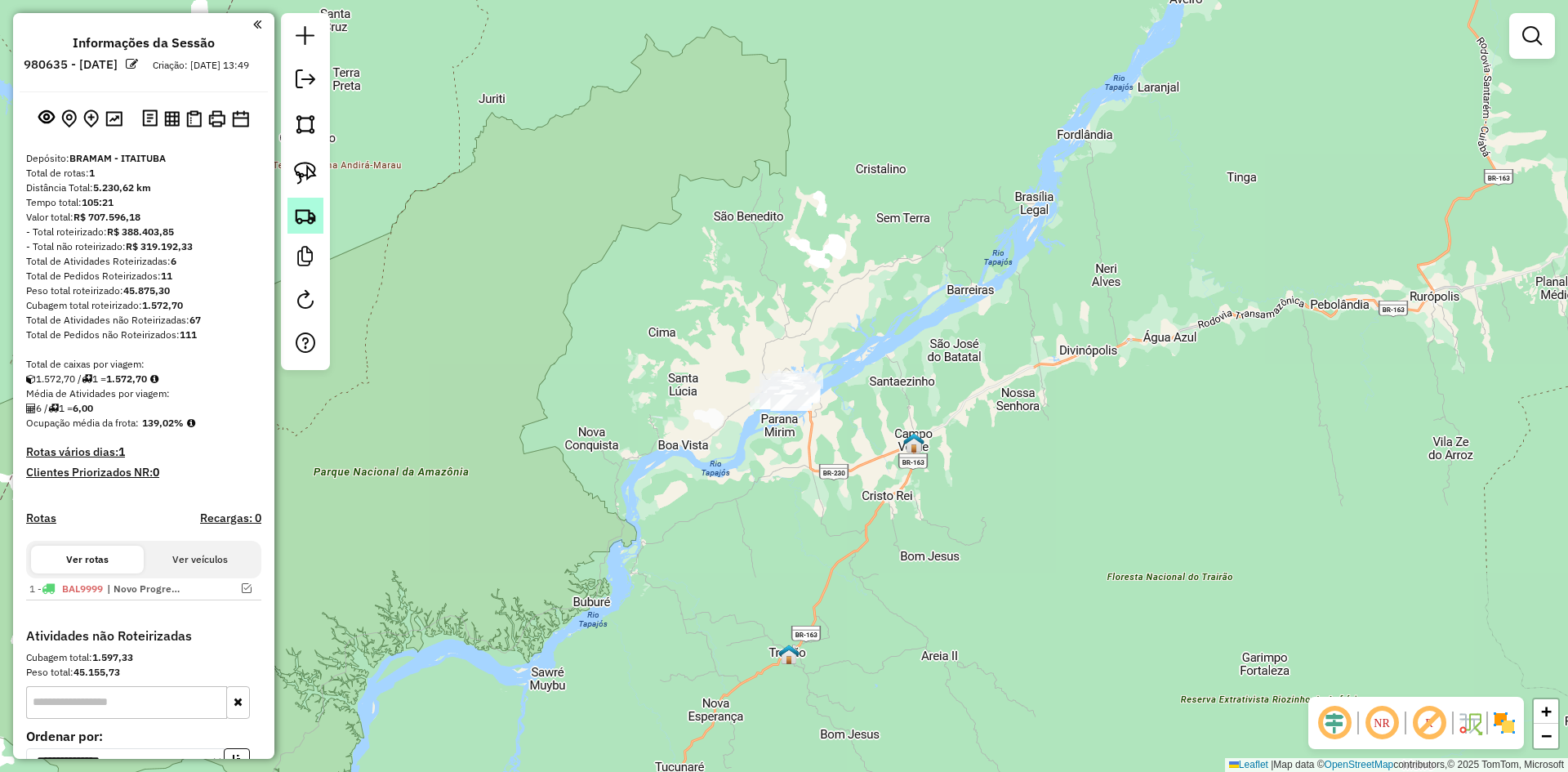
click at [298, 212] on img at bounding box center [305, 215] width 23 height 23
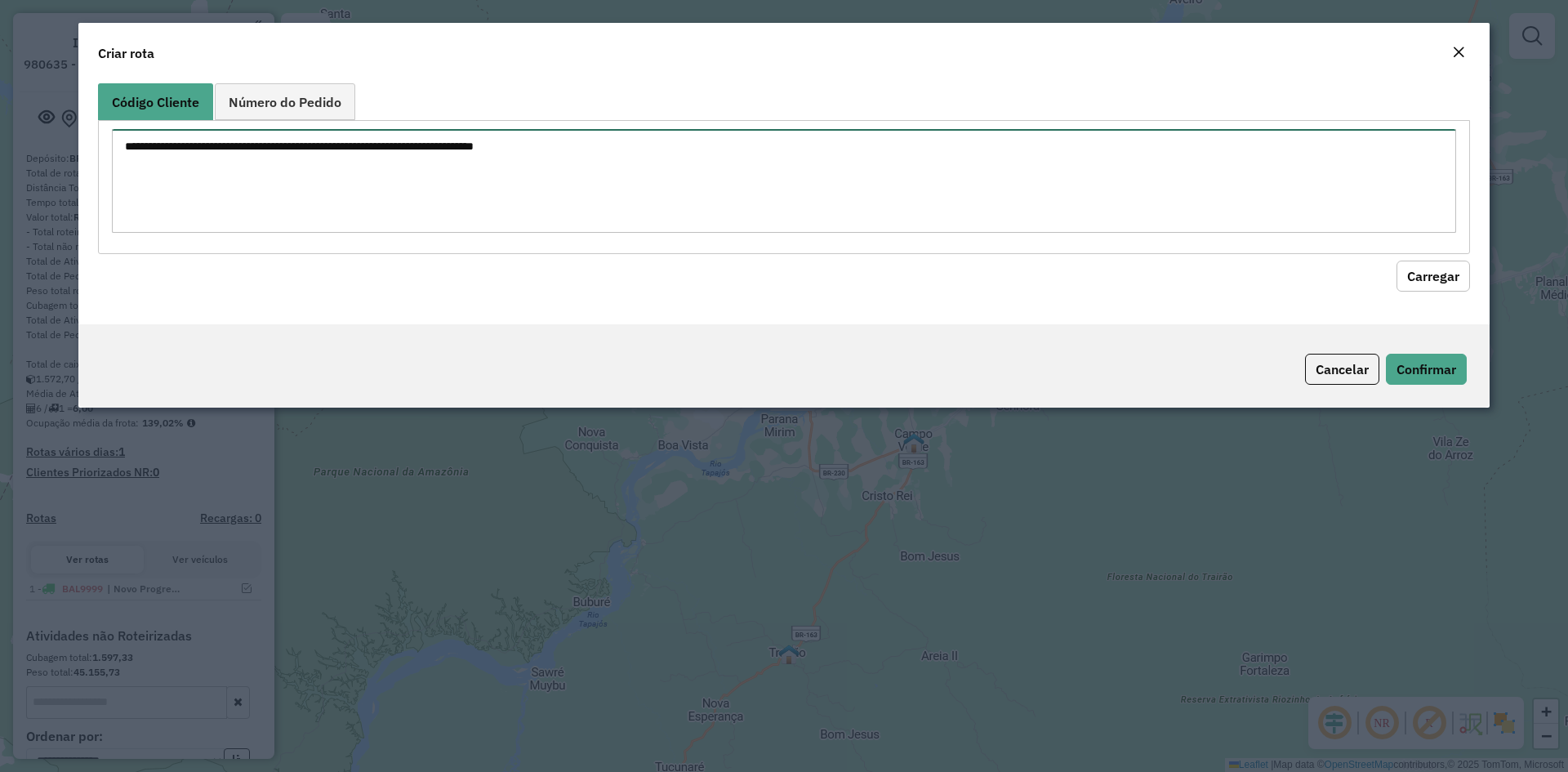
click at [396, 168] on textarea at bounding box center [784, 181] width 1344 height 103
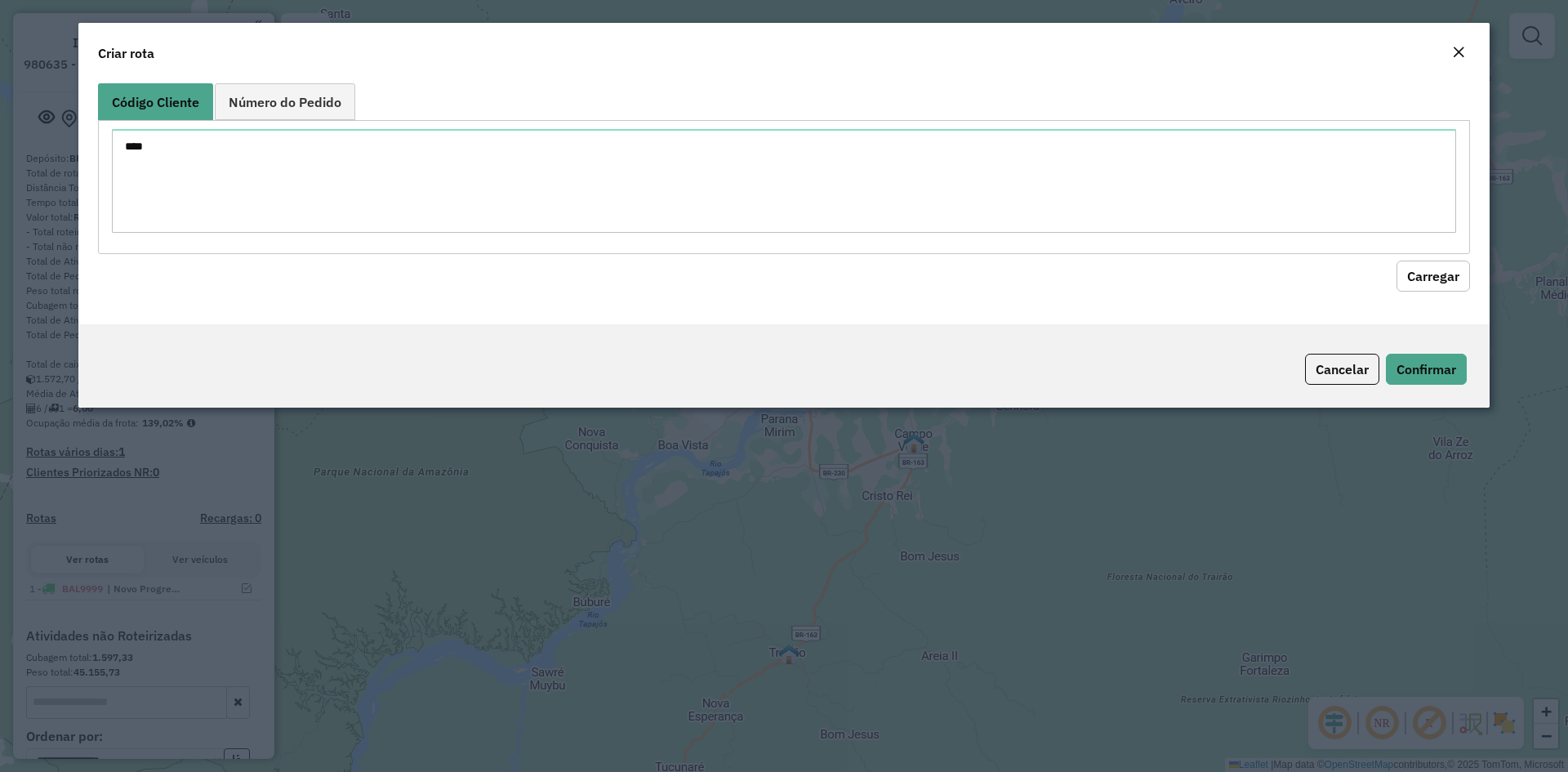
click at [1428, 280] on button "Carregar" at bounding box center [1433, 275] width 73 height 31
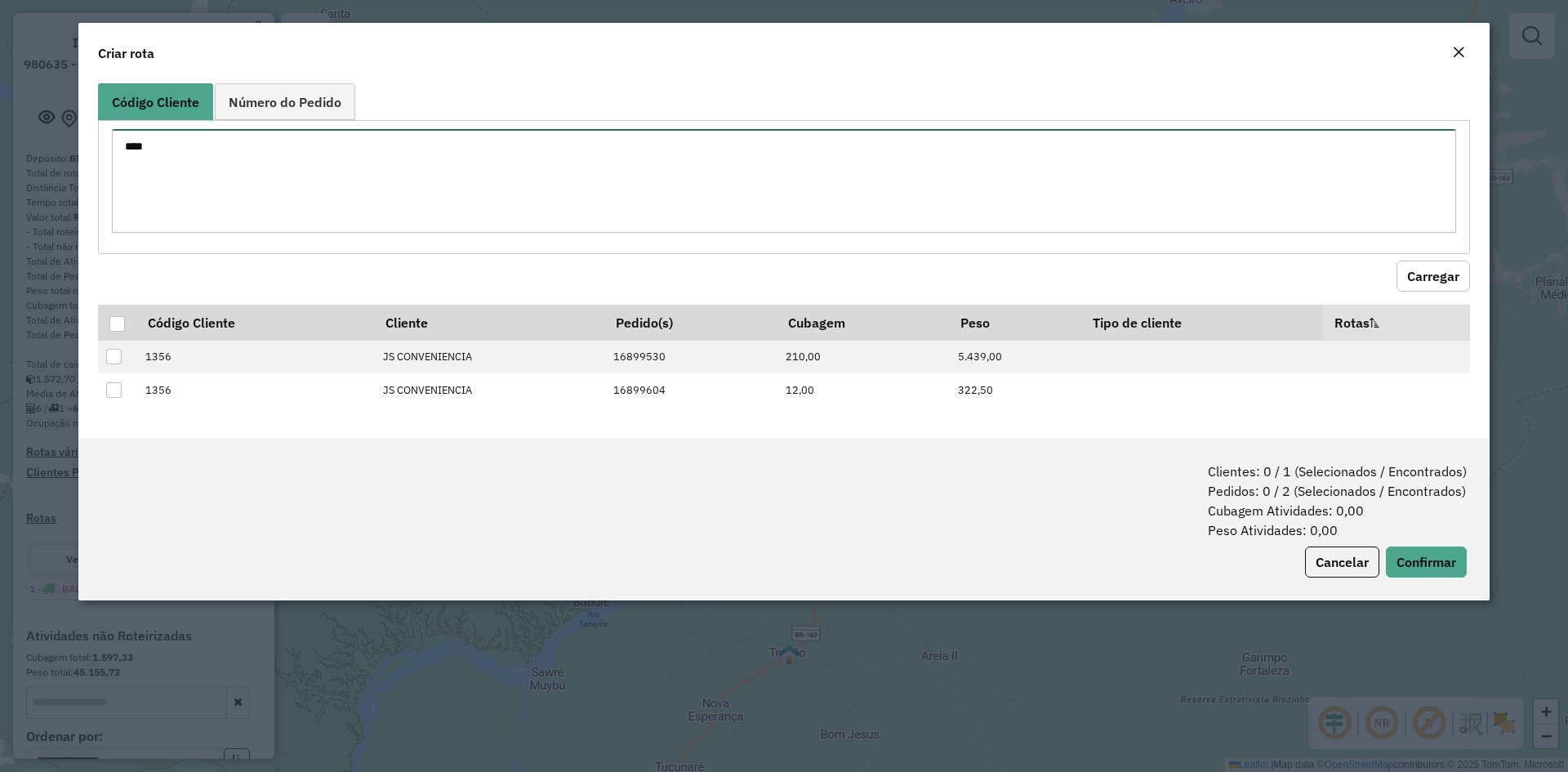
drag, startPoint x: 173, startPoint y: 153, endPoint x: 86, endPoint y: 141, distance: 87.8
click at [86, 141] on div "Código Cliente Número do Pedido **** Carregar Código Cliente Cliente Pedido(s) …" at bounding box center [784, 258] width 1411 height 362
type textarea "****"
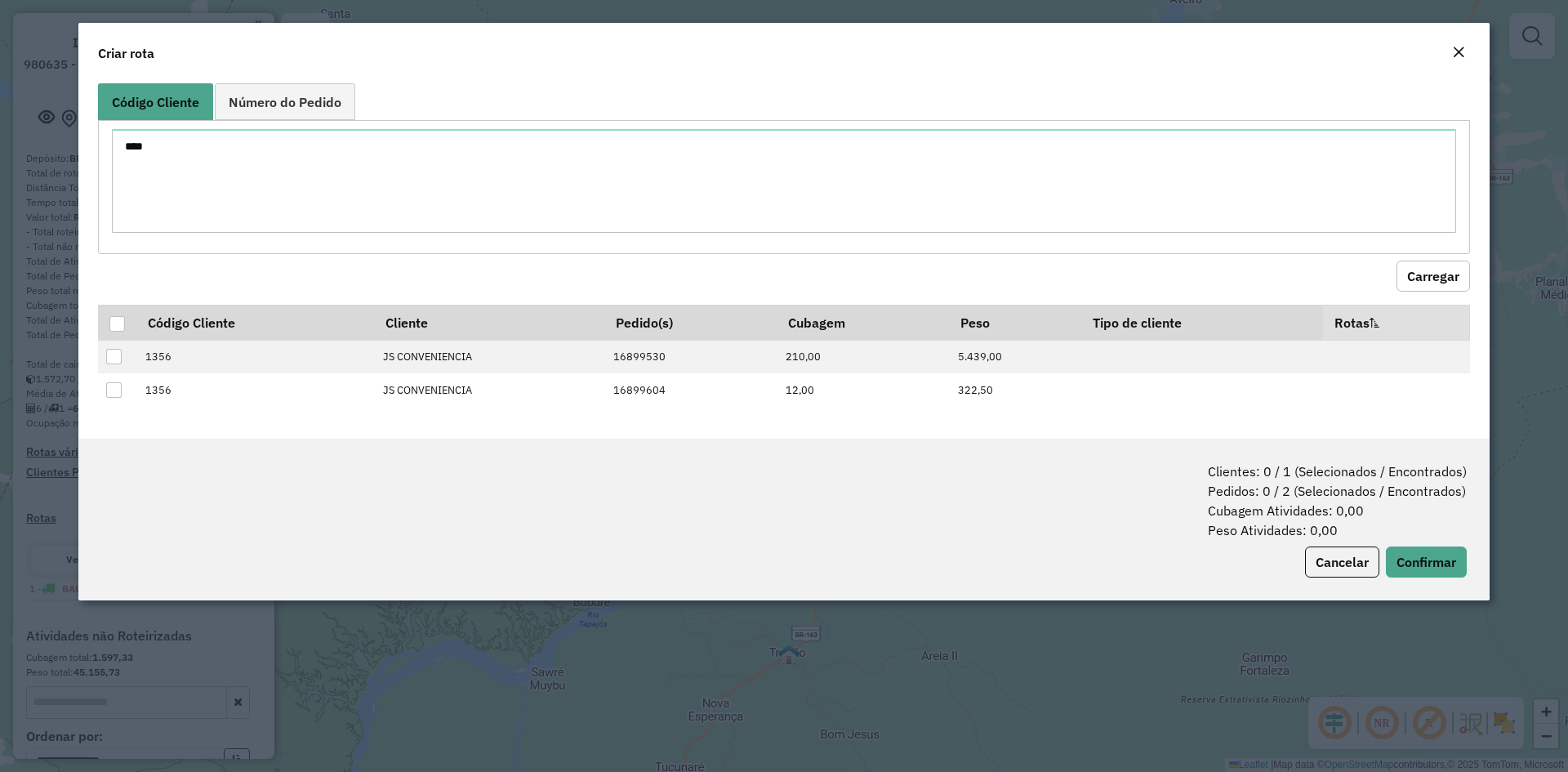
click at [1444, 272] on button "Carregar" at bounding box center [1433, 275] width 73 height 31
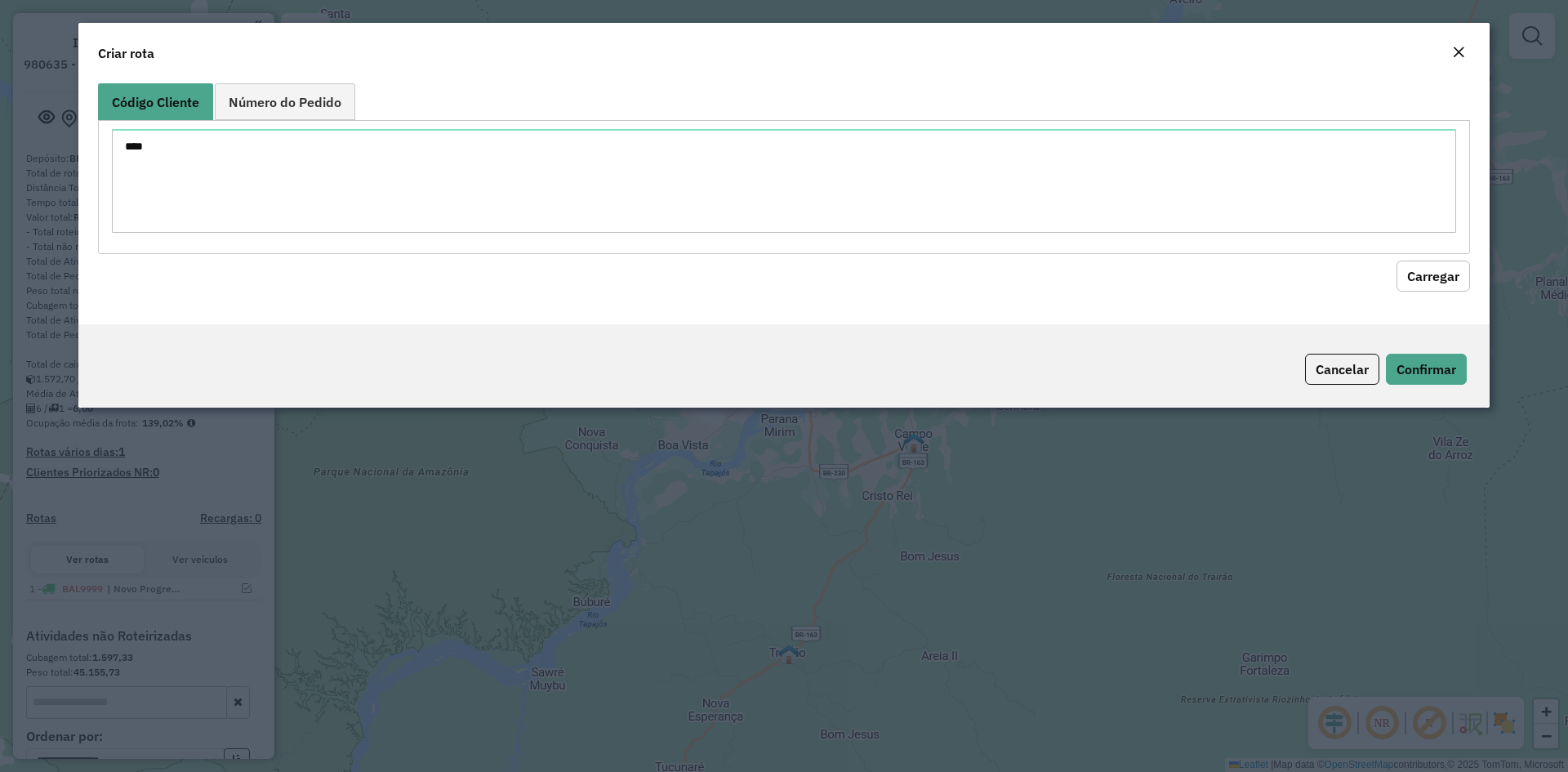
click at [1444, 272] on button "Carregar" at bounding box center [1433, 275] width 73 height 31
click at [1347, 372] on button "Cancelar" at bounding box center [1341, 368] width 74 height 31
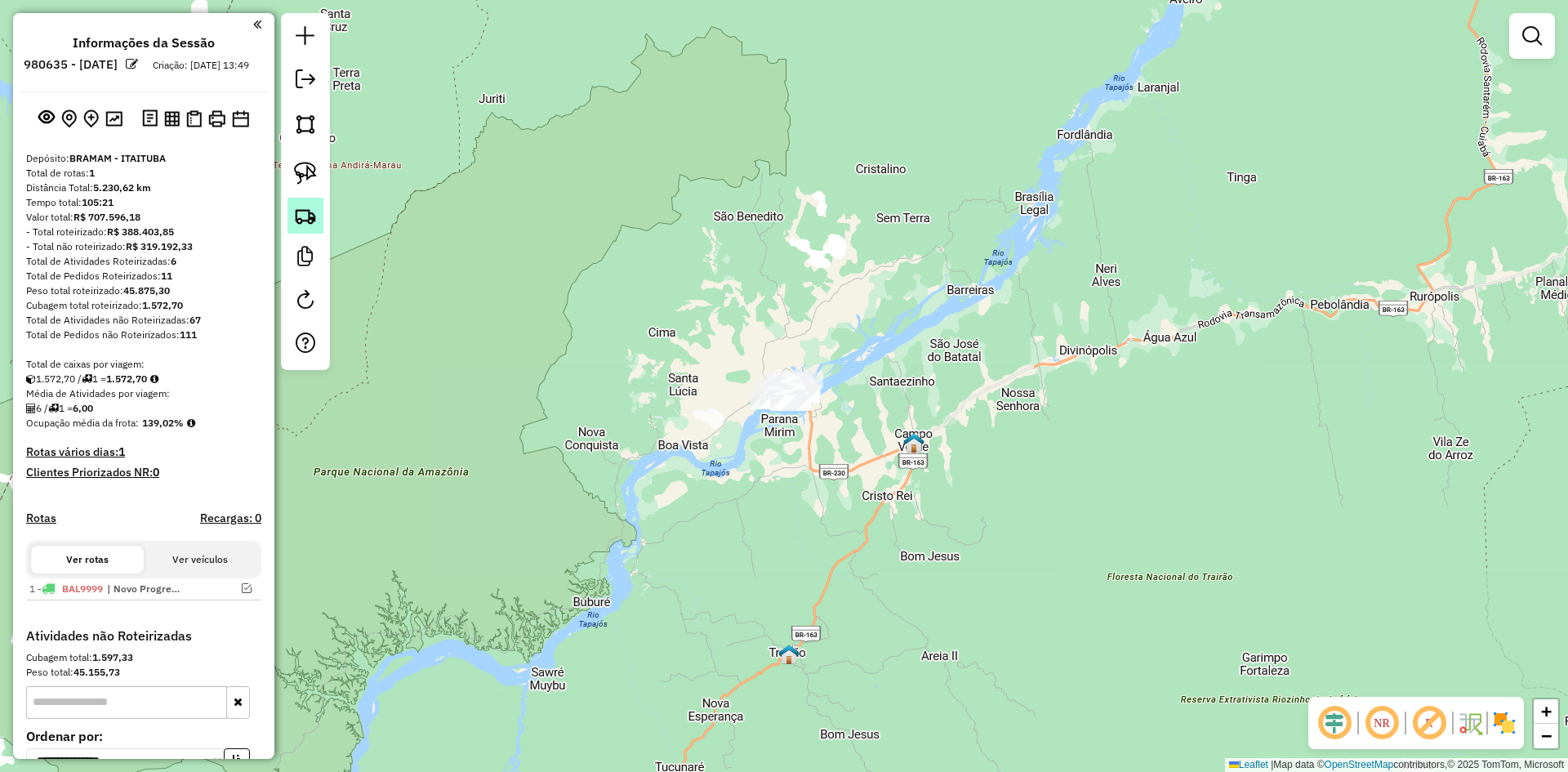
click at [288, 213] on link at bounding box center [305, 215] width 36 height 36
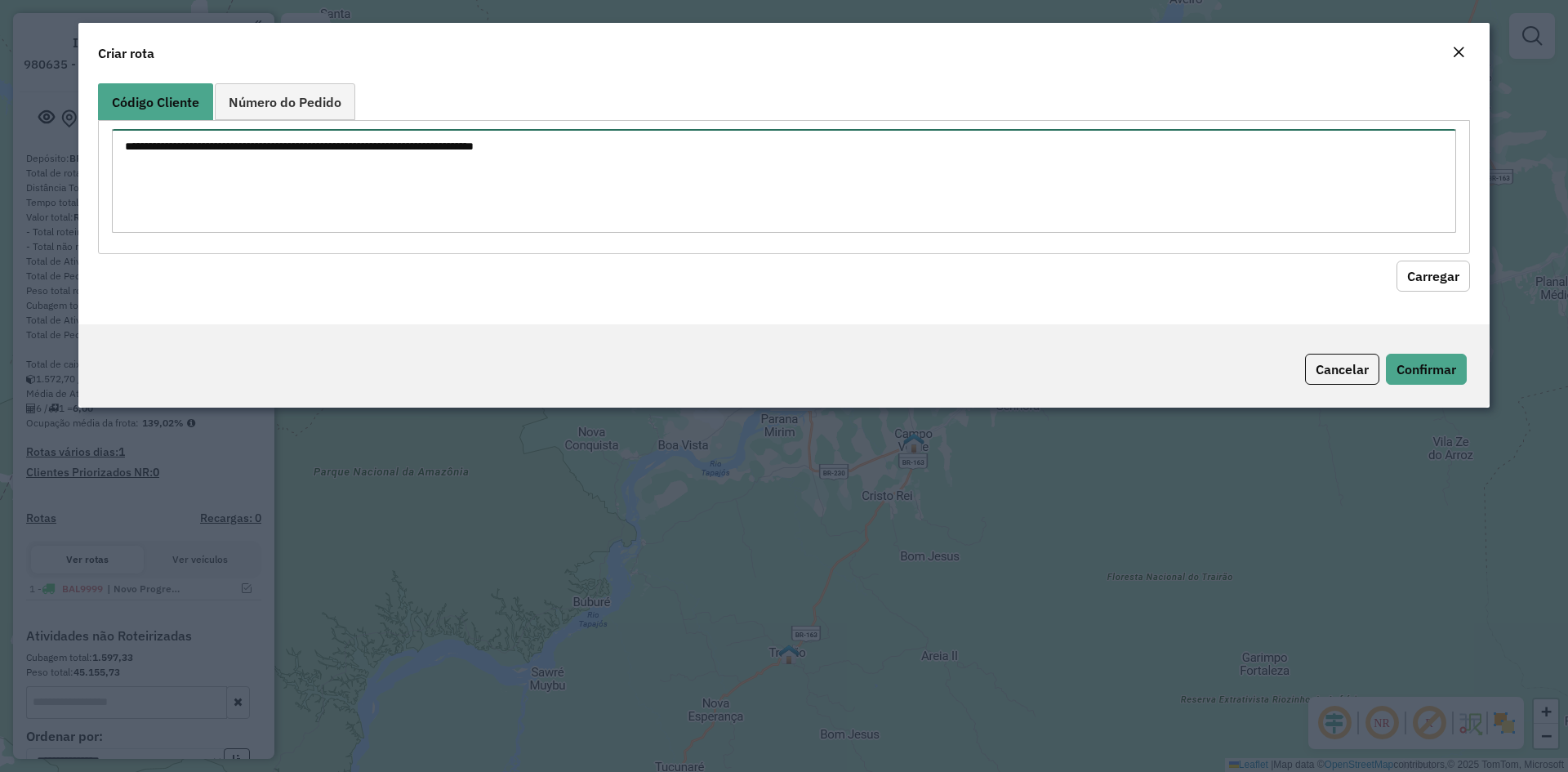
click at [452, 200] on textarea at bounding box center [784, 181] width 1344 height 103
type textarea "****"
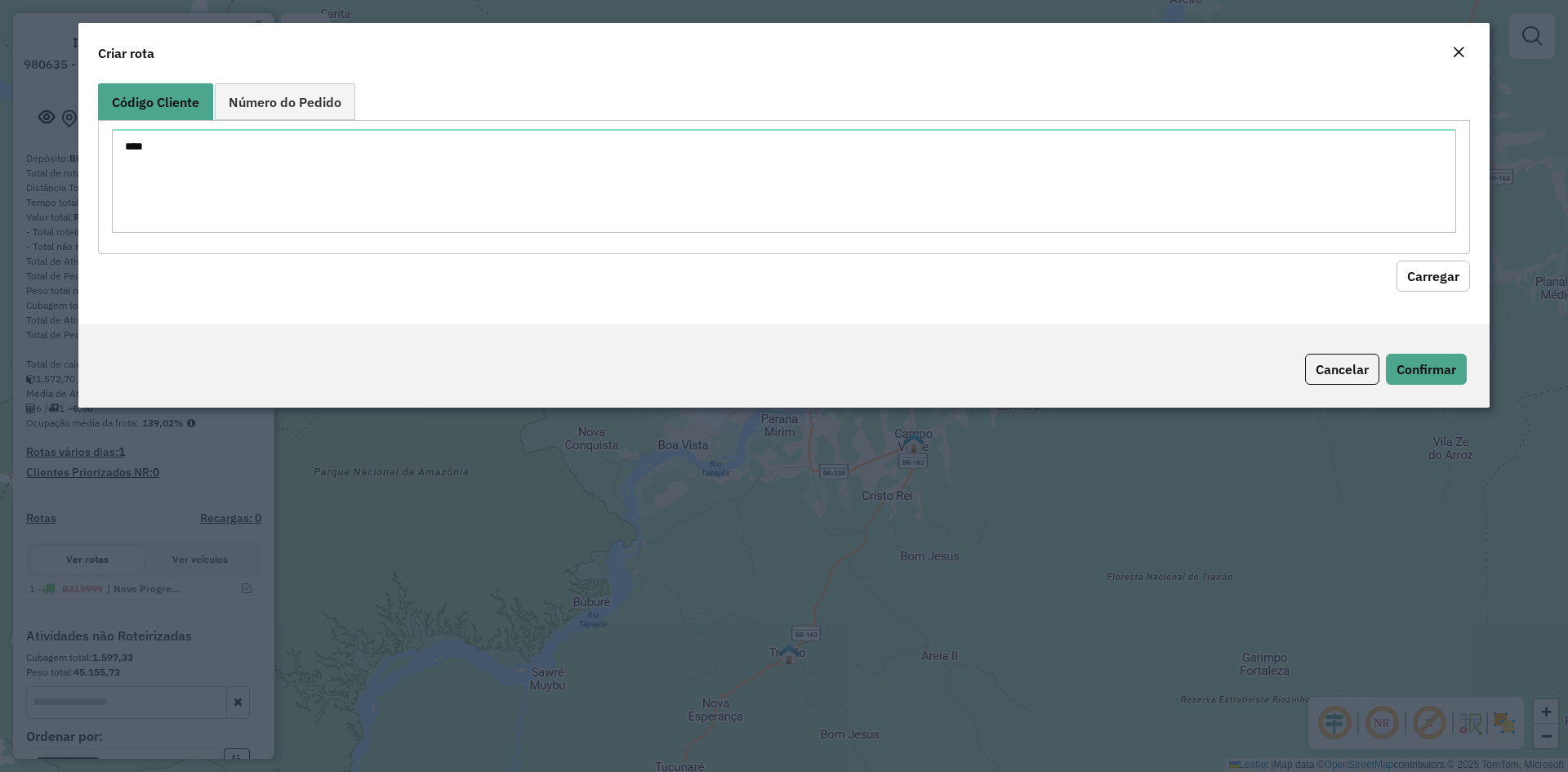
click at [1426, 280] on button "Carregar" at bounding box center [1433, 275] width 73 height 31
click at [1433, 274] on button "Carregar" at bounding box center [1433, 275] width 73 height 31
click at [1466, 56] on button "Close" at bounding box center [1458, 53] width 23 height 21
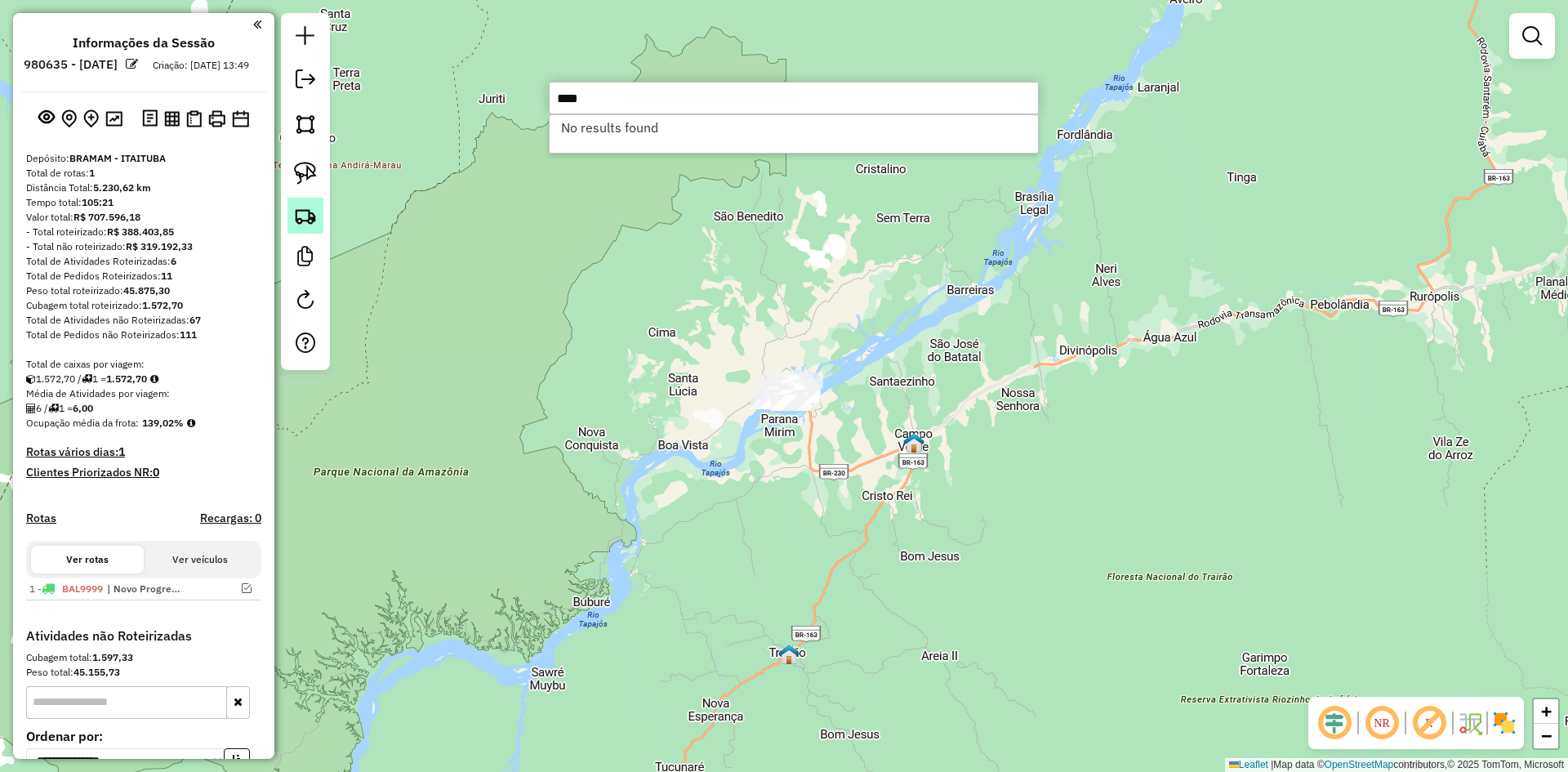
type input "****"
click at [298, 204] on img at bounding box center [305, 215] width 23 height 23
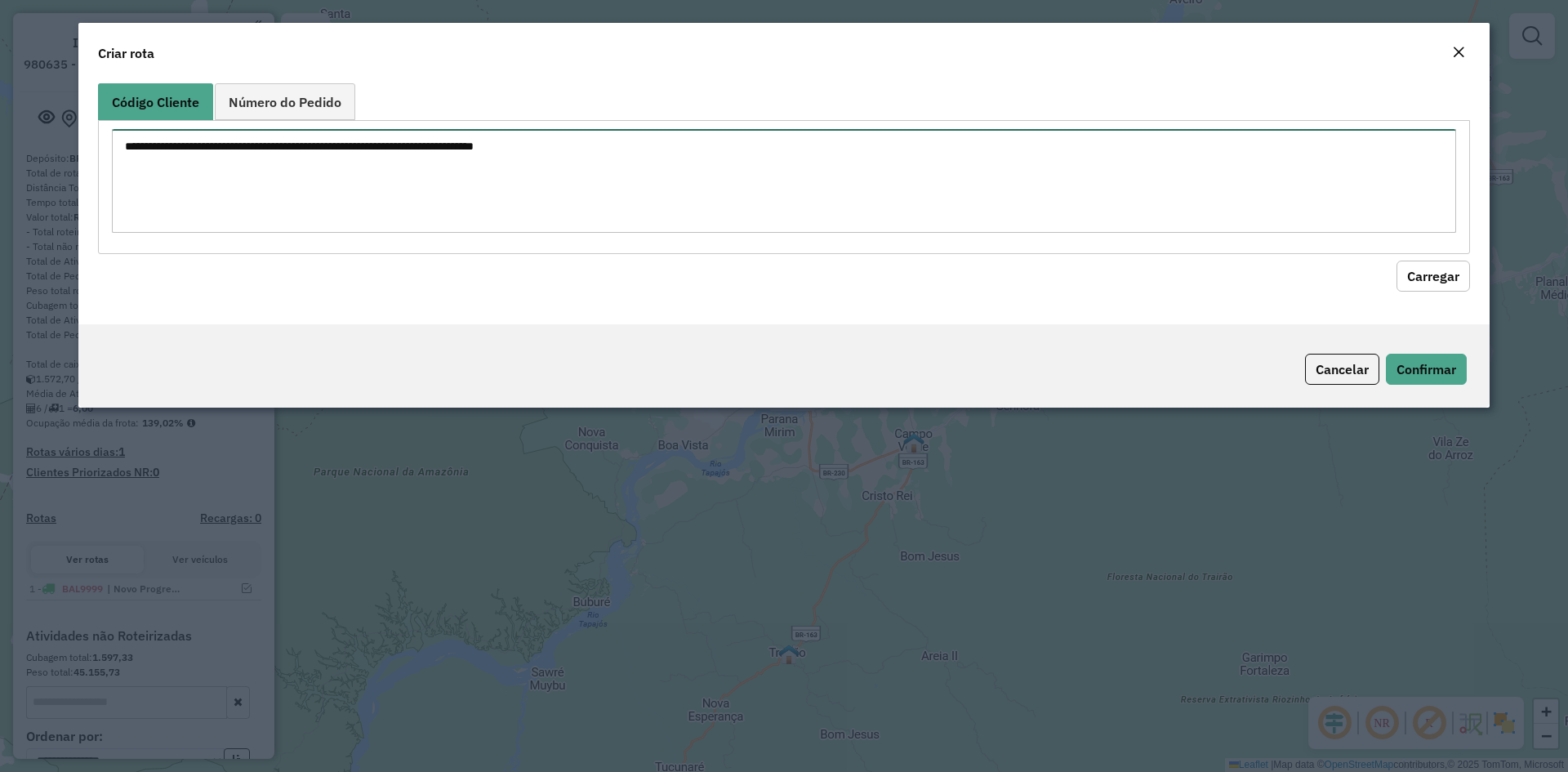
click at [317, 213] on textarea at bounding box center [784, 181] width 1344 height 103
type textarea "**** **** **** **** **** **** **** **** **** **** **** **** **** **** ****"
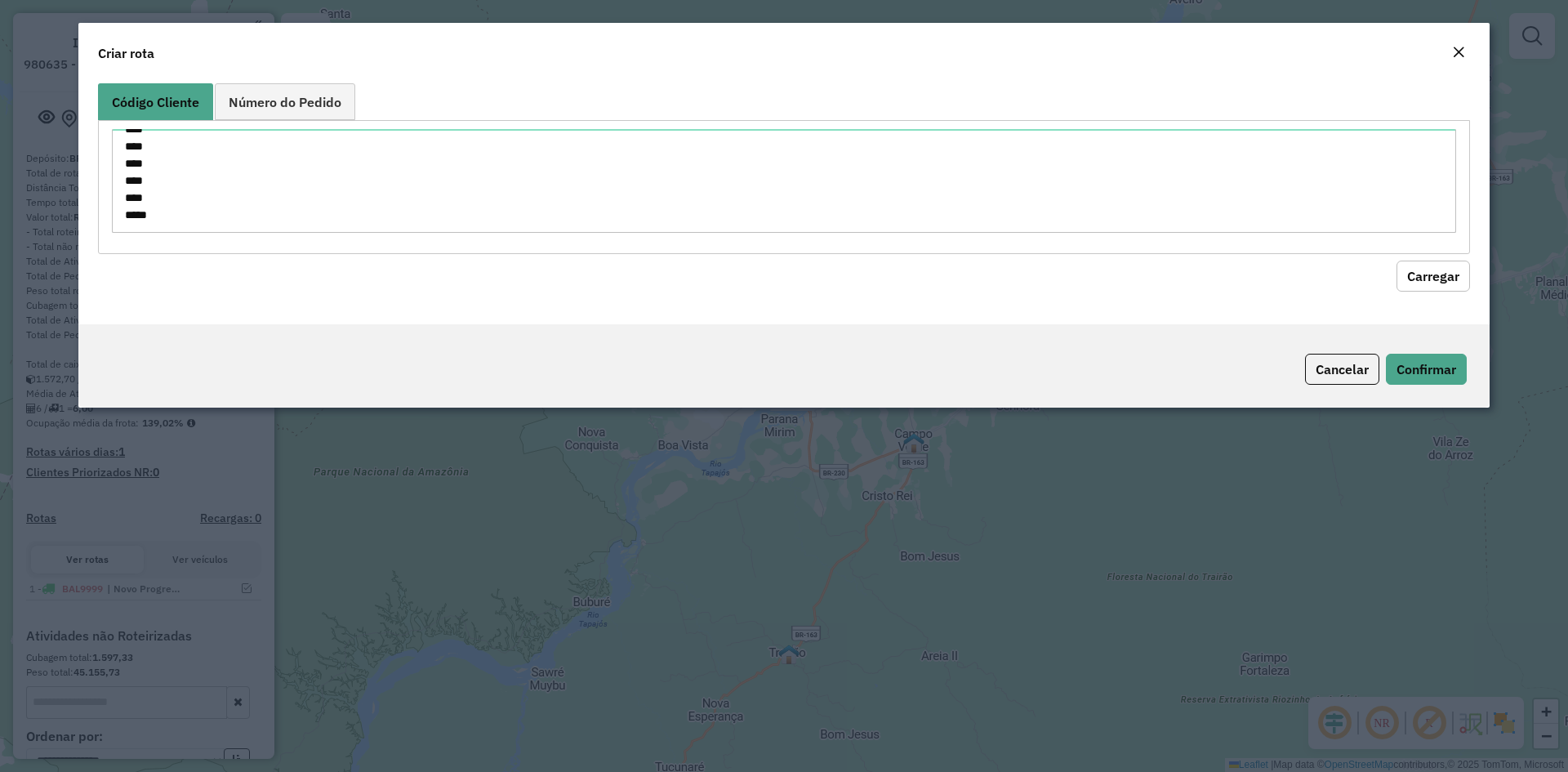
click at [1445, 276] on button "Carregar" at bounding box center [1433, 275] width 73 height 31
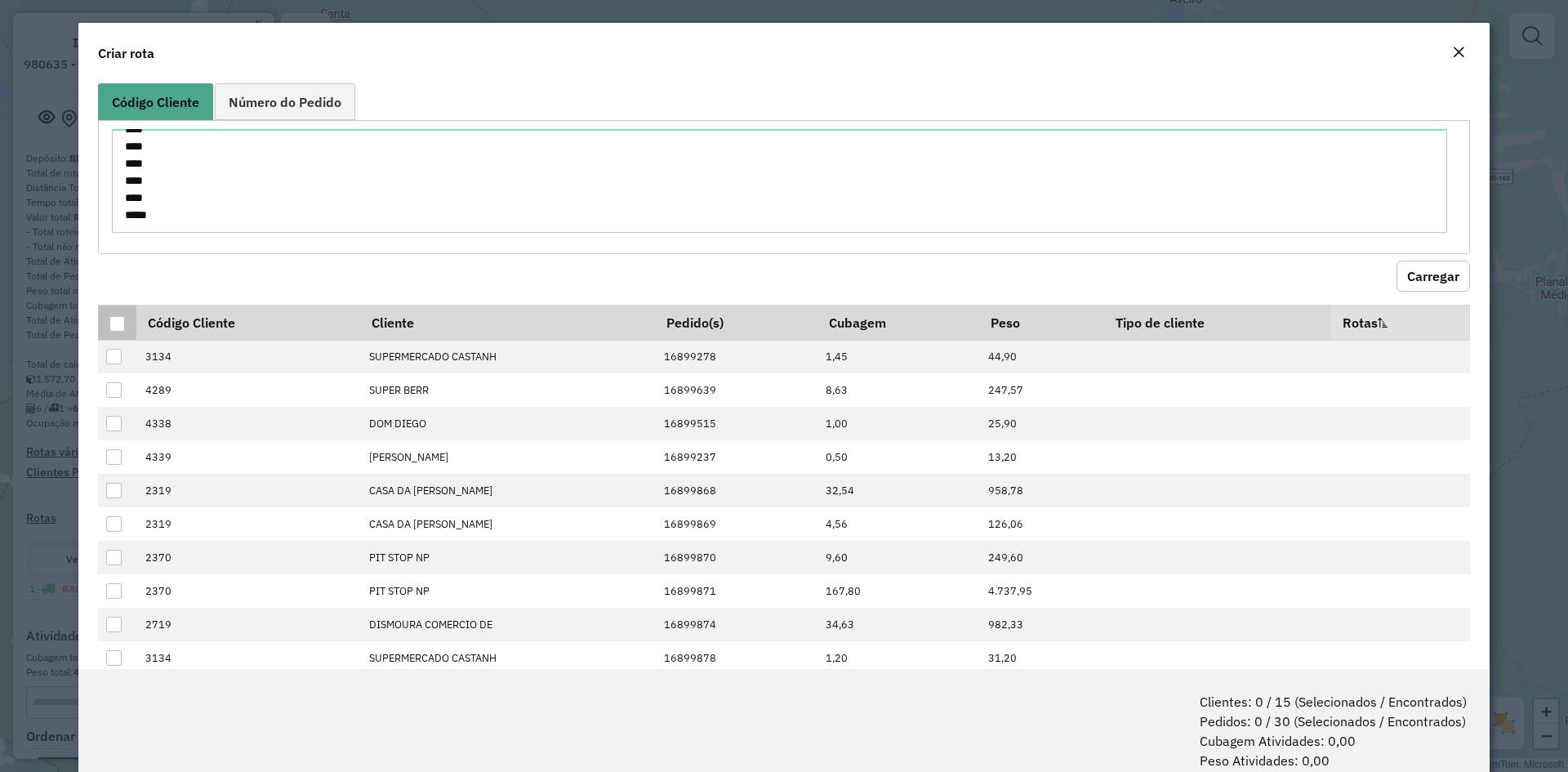
click at [119, 324] on div at bounding box center [117, 323] width 16 height 16
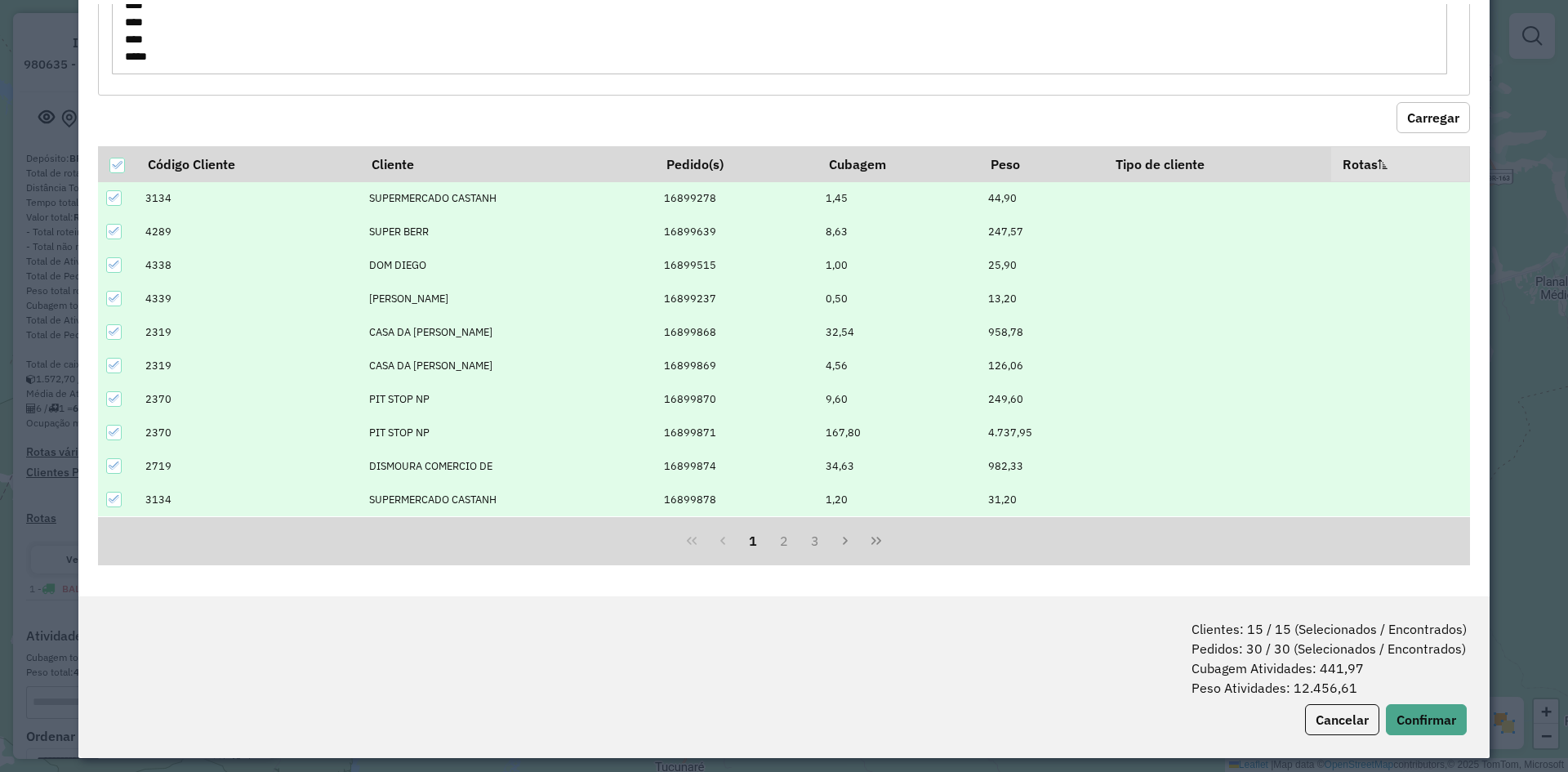
scroll to position [82, 0]
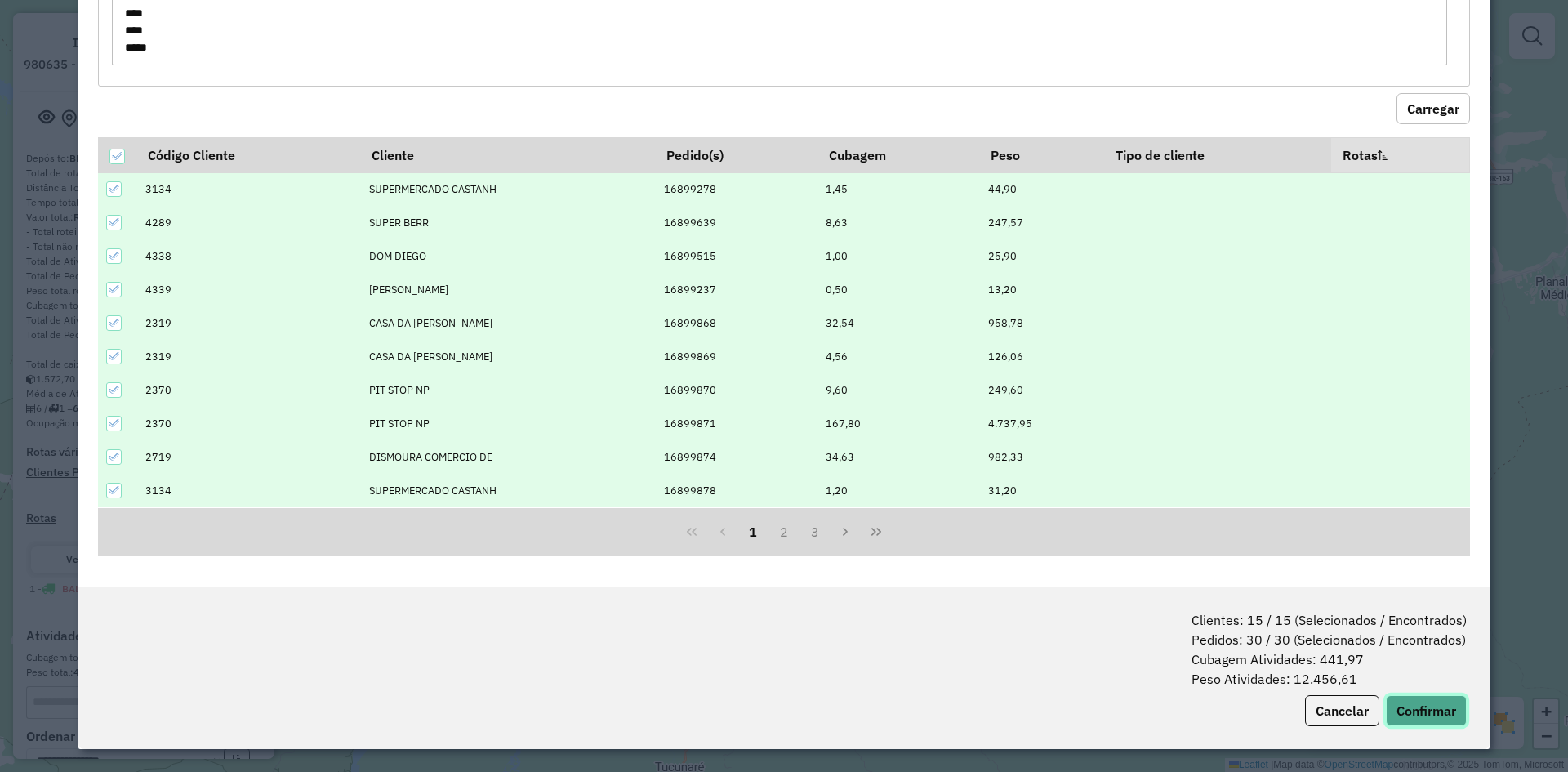
click at [1428, 707] on button "Confirmar" at bounding box center [1425, 710] width 81 height 31
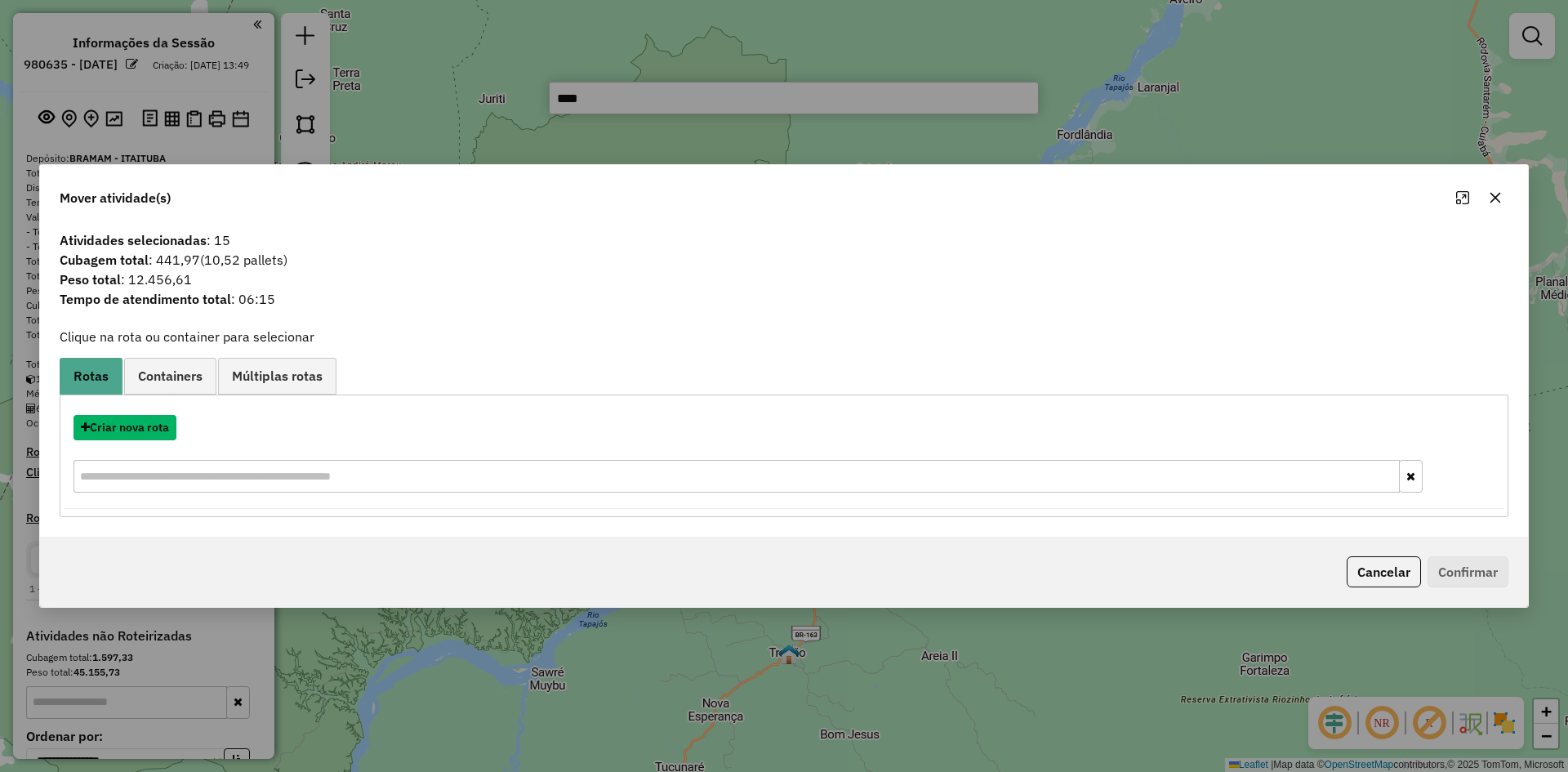
click at [133, 424] on button "Criar nova rota" at bounding box center [124, 428] width 103 height 25
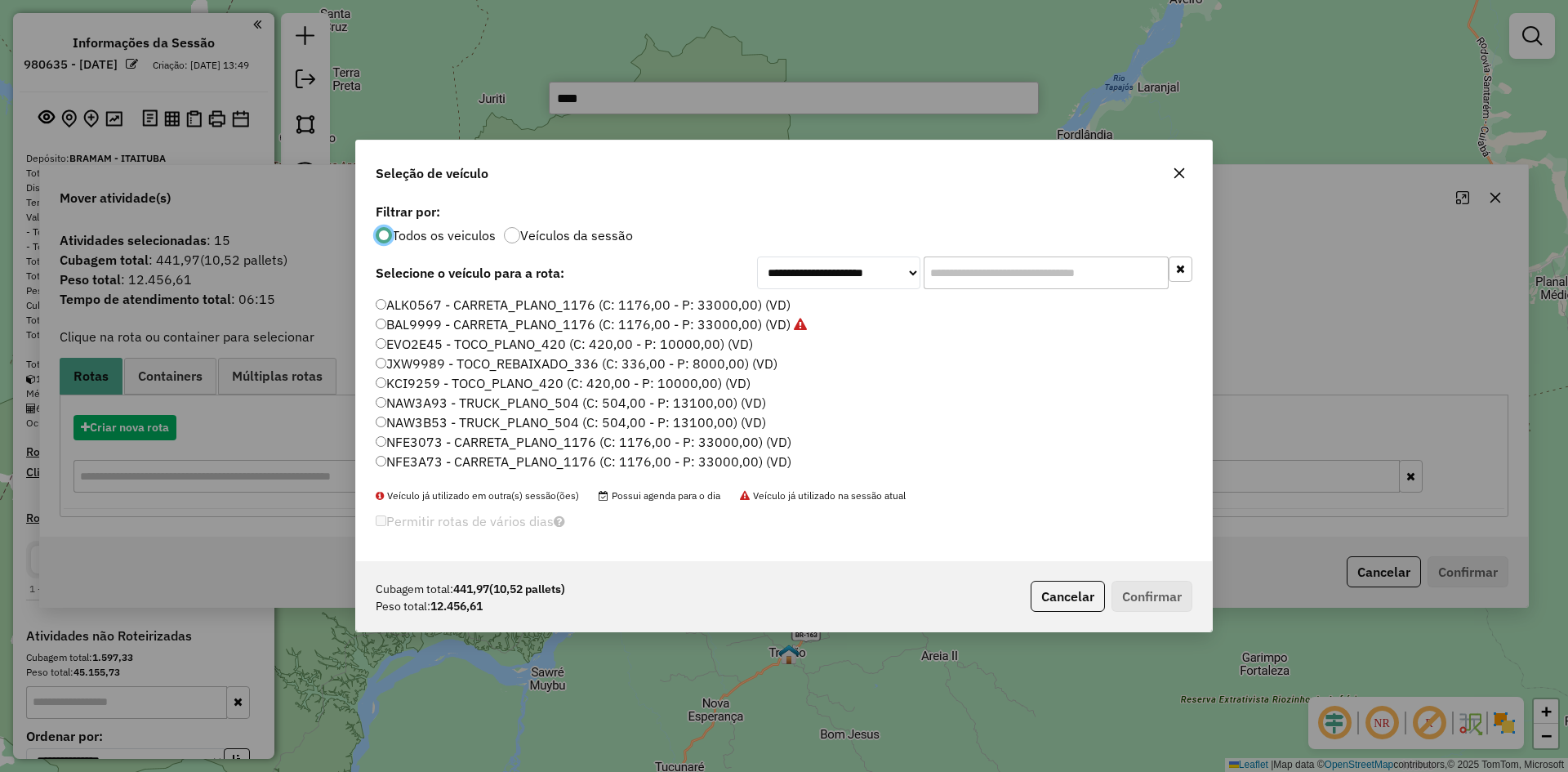
scroll to position [9, 5]
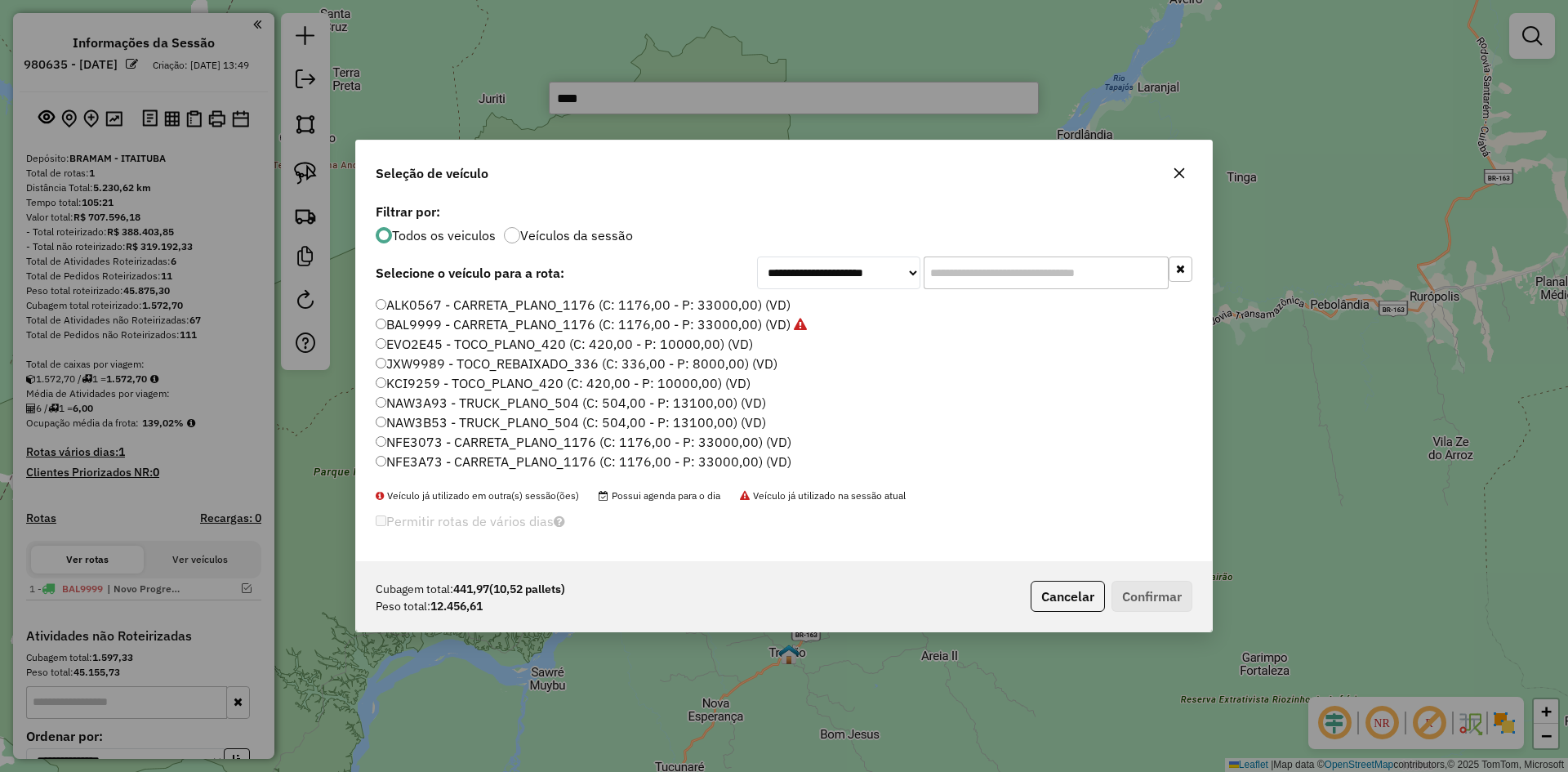
click at [446, 405] on label "NAW3A93 - TRUCK_PLANO_504 (C: 504,00 - P: 13100,00) (VD)" at bounding box center [571, 403] width 390 height 20
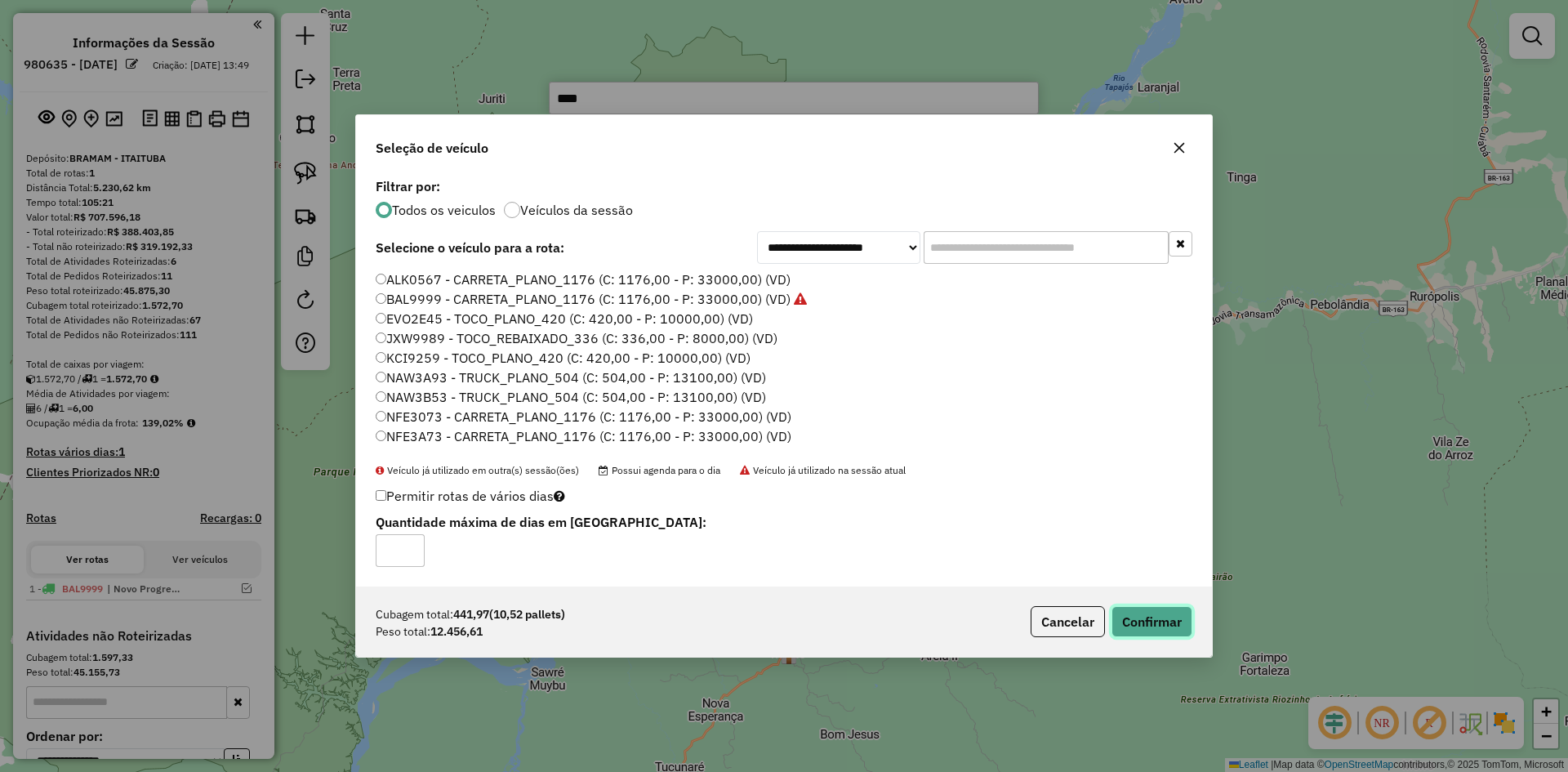
click at [1163, 624] on button "Confirmar" at bounding box center [1151, 621] width 81 height 31
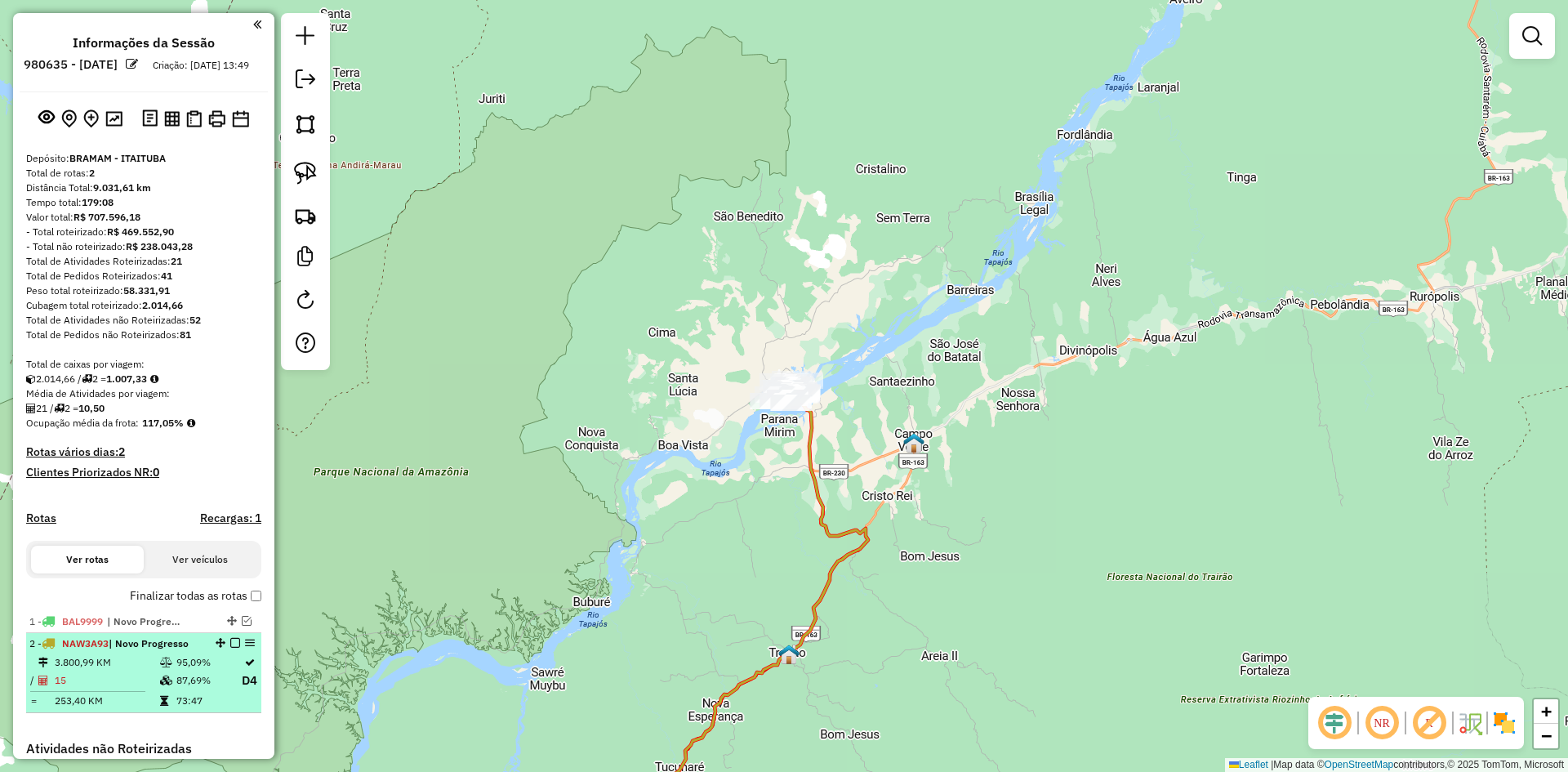
click at [233, 648] on em at bounding box center [235, 643] width 10 height 10
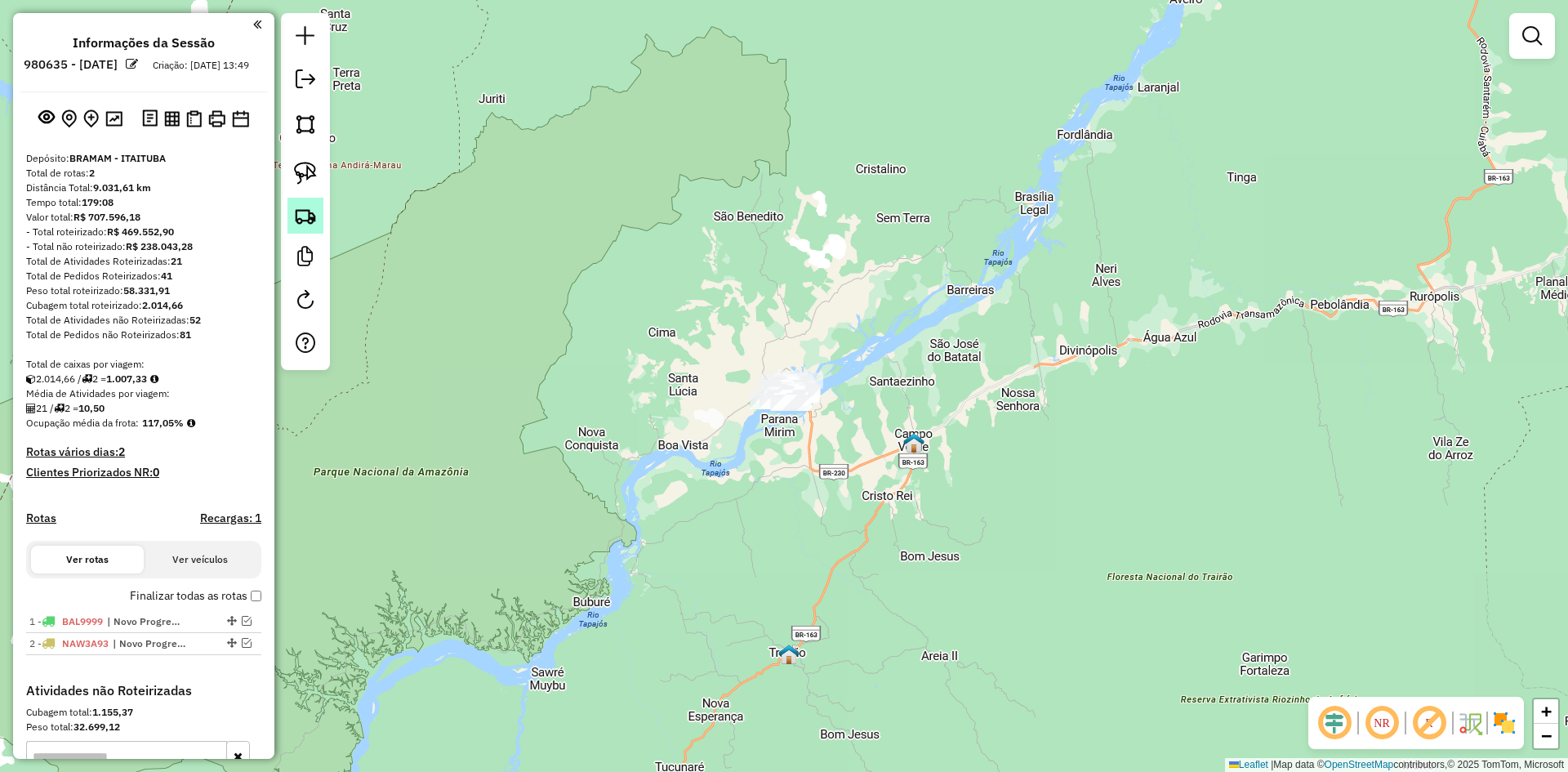
click at [299, 213] on img at bounding box center [305, 215] width 23 height 23
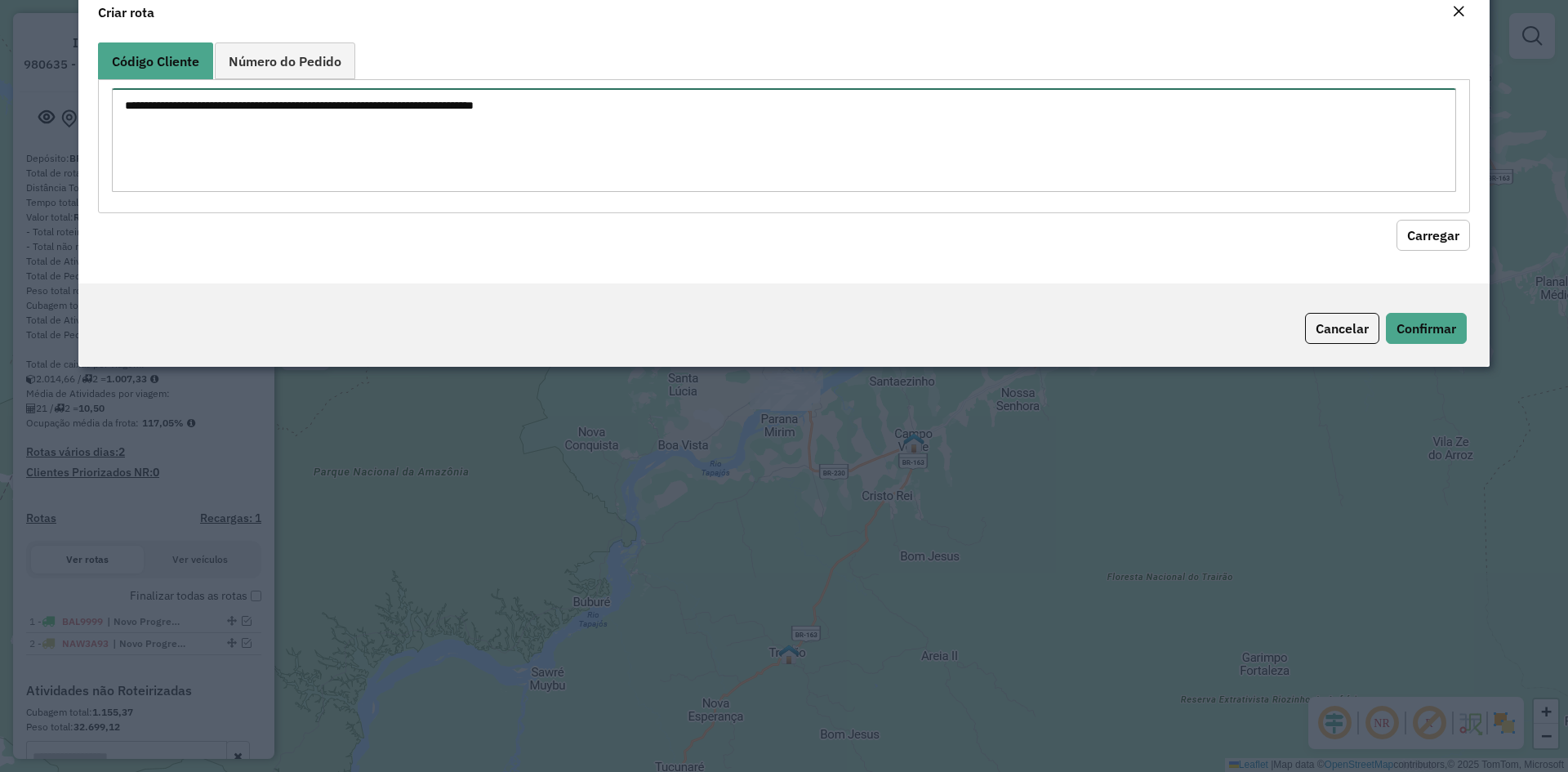
click at [375, 192] on textarea at bounding box center [784, 140] width 1344 height 103
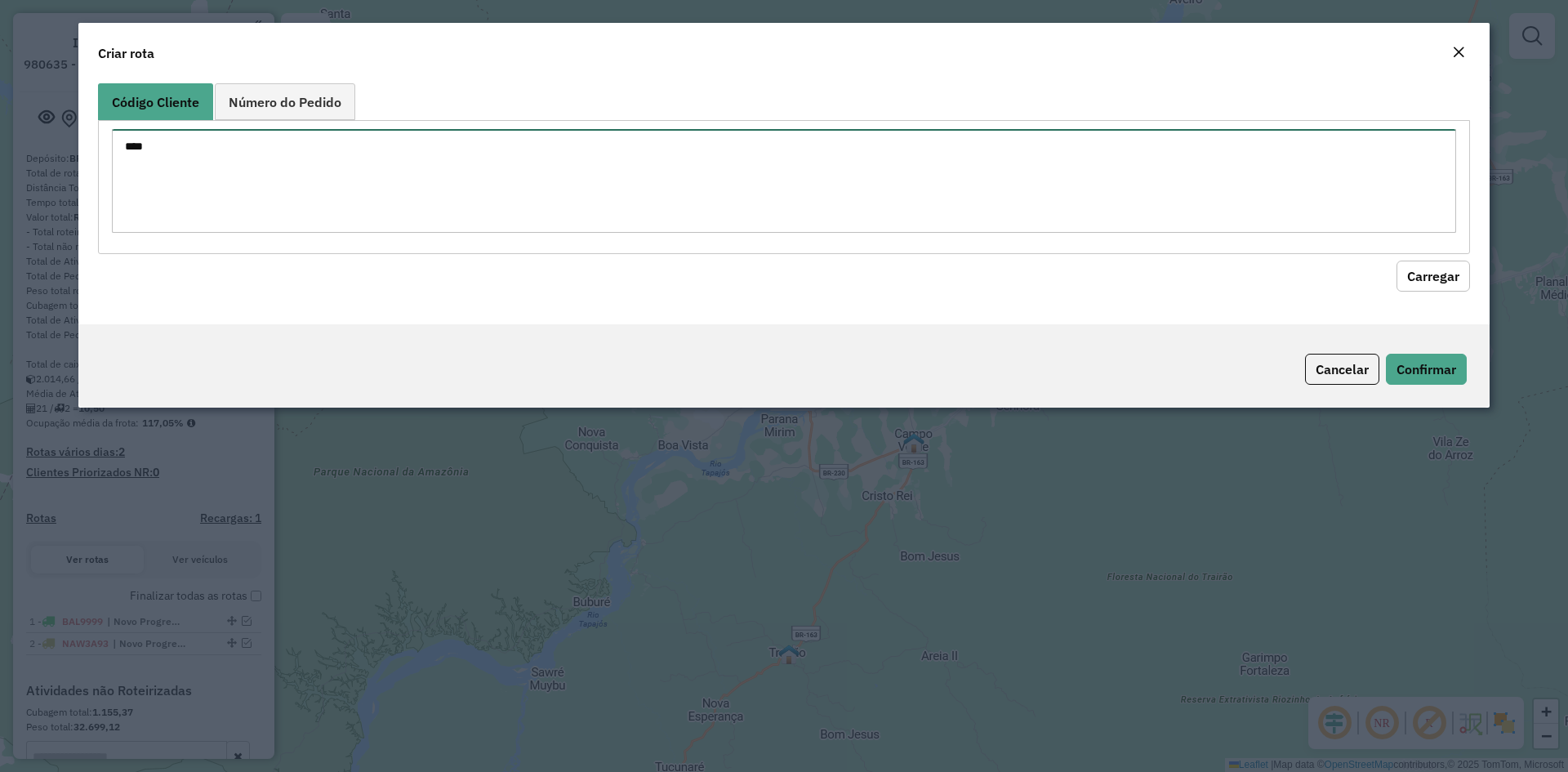
drag, startPoint x: 173, startPoint y: 155, endPoint x: 87, endPoint y: 161, distance: 86.2
click at [87, 161] on div "Código Cliente Número do Pedido **** Carregar" at bounding box center [784, 200] width 1411 height 248
type textarea "**** ****"
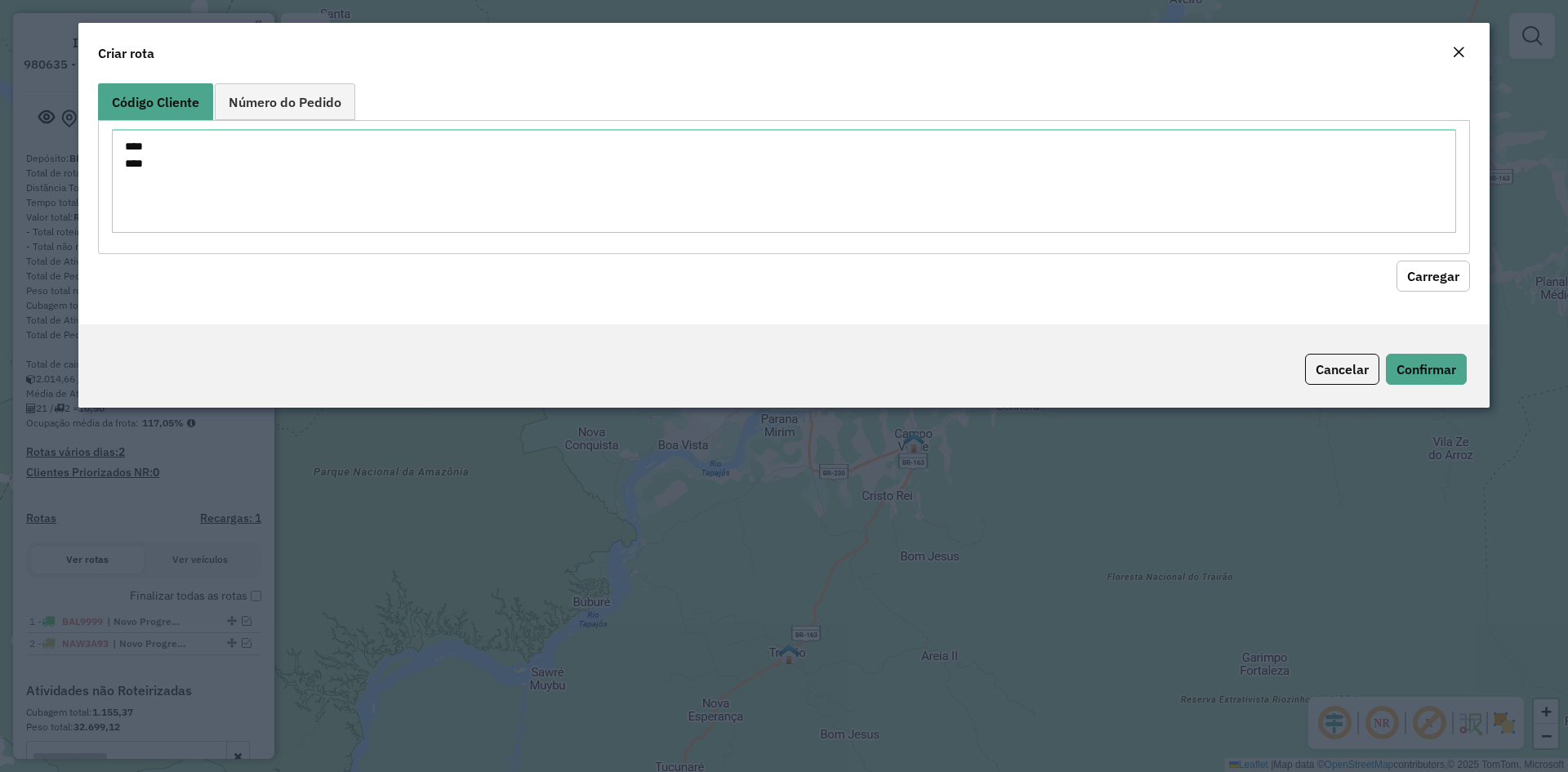
click at [1444, 288] on button "Carregar" at bounding box center [1433, 275] width 73 height 31
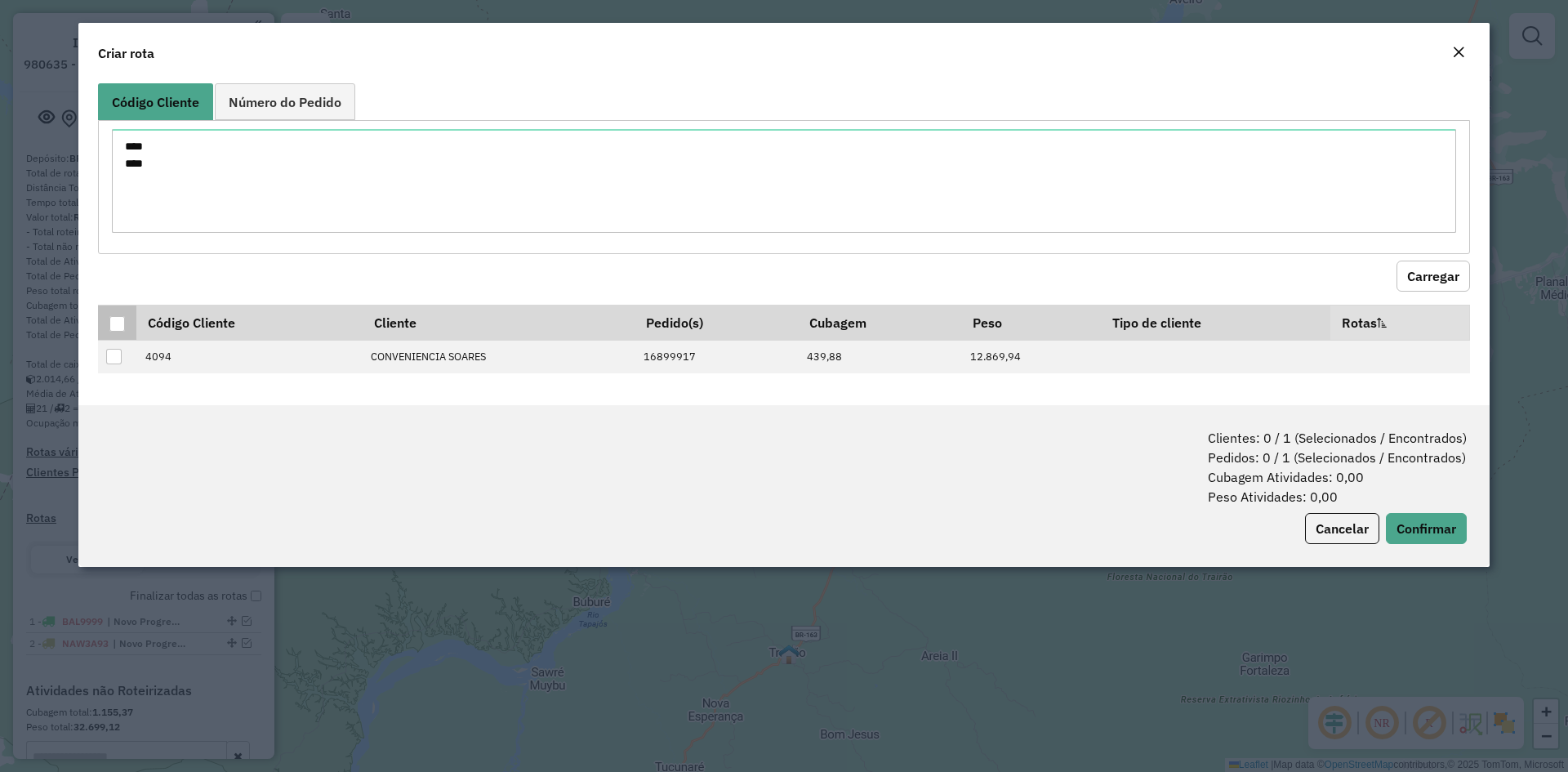
click at [115, 323] on div at bounding box center [117, 323] width 16 height 16
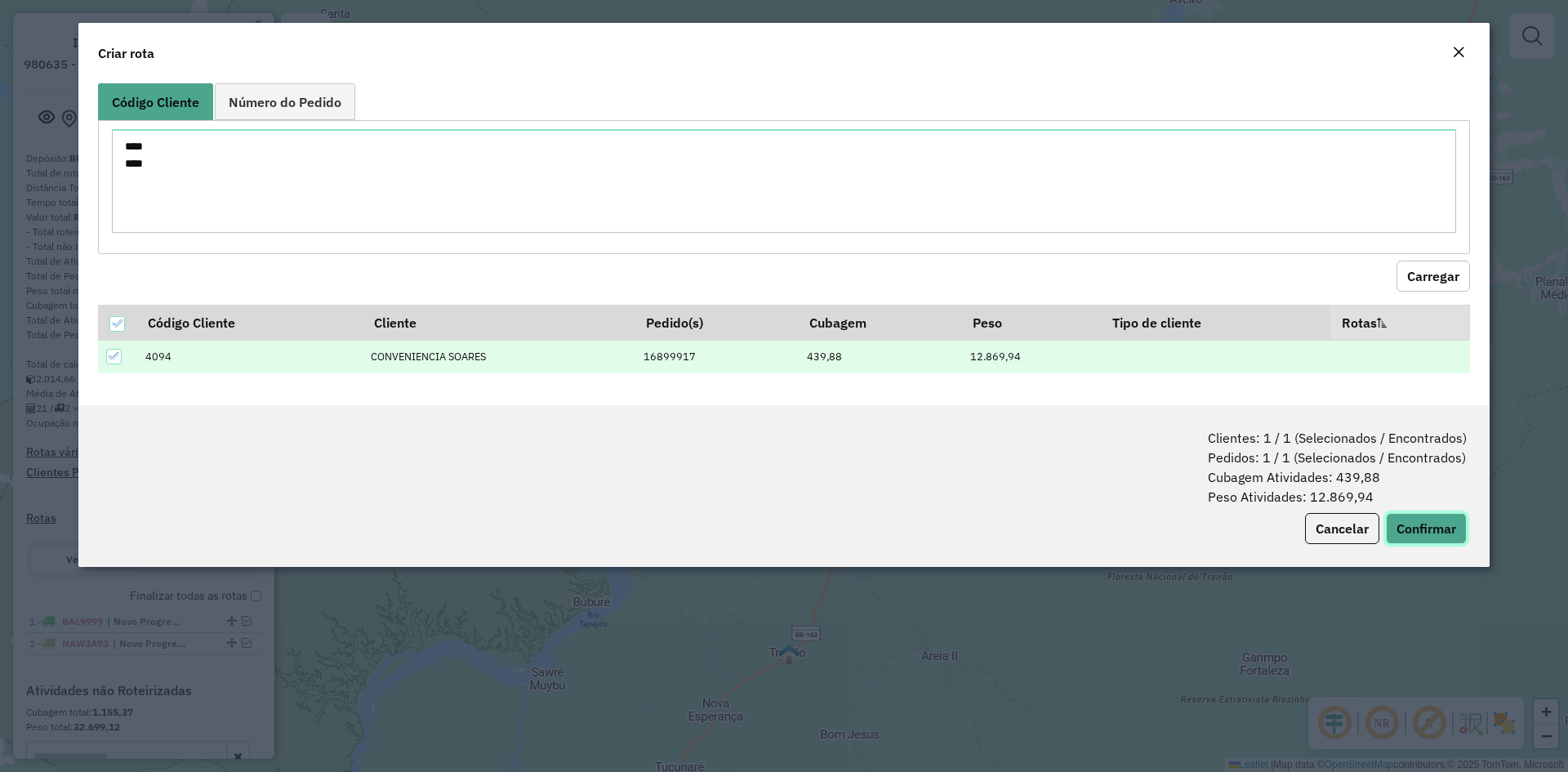
click at [1431, 532] on button "Confirmar" at bounding box center [1425, 528] width 81 height 31
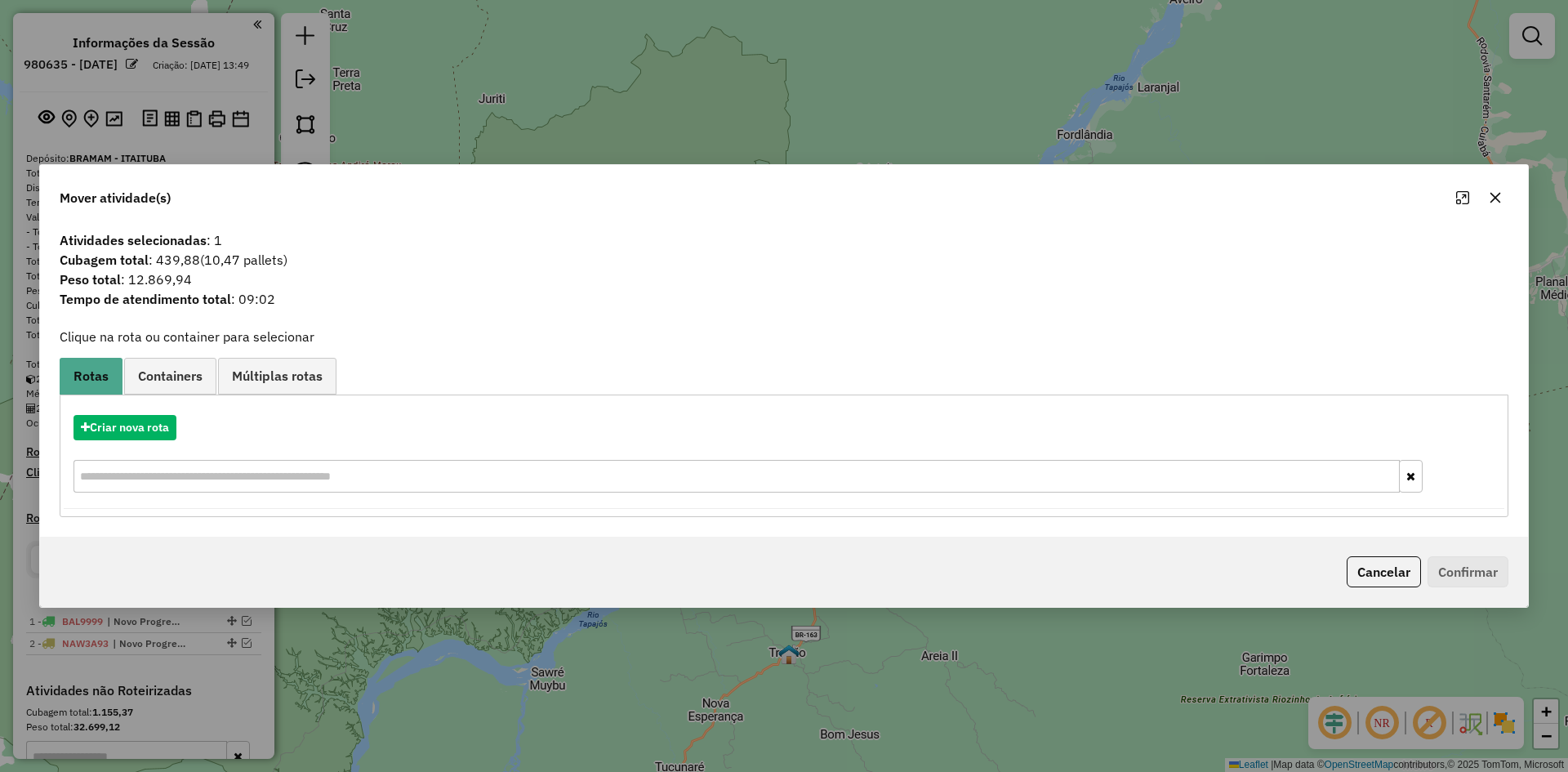
click at [178, 421] on div "Criar nova rota" at bounding box center [784, 428] width 1440 height 25
click at [82, 433] on icon "button" at bounding box center [85, 427] width 9 height 12
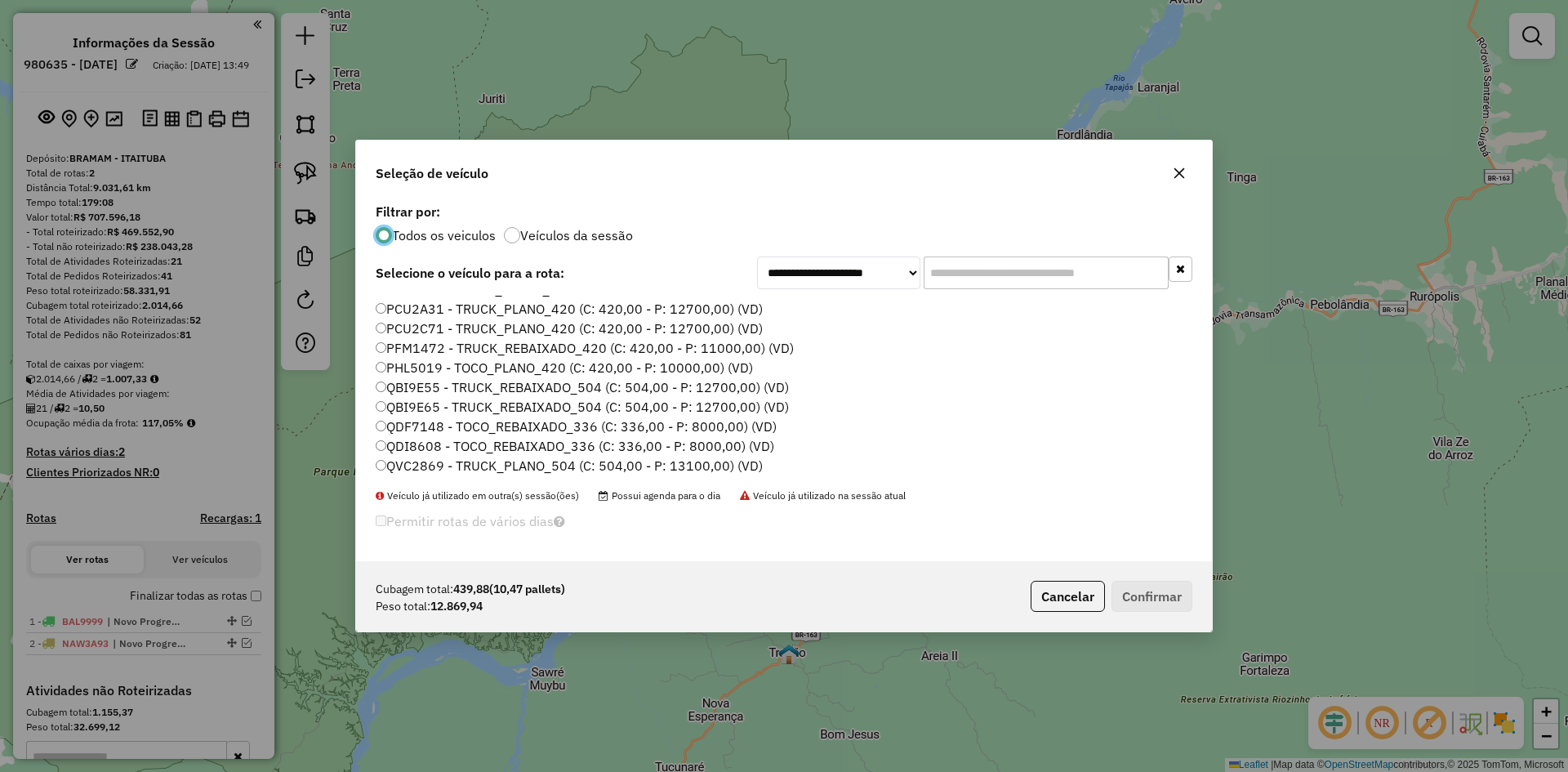
scroll to position [291, 0]
click at [442, 446] on label "QVC2869 - TRUCK_PLANO_504 (C: 504,00 - P: 13100,00) (VD)" at bounding box center [569, 445] width 387 height 20
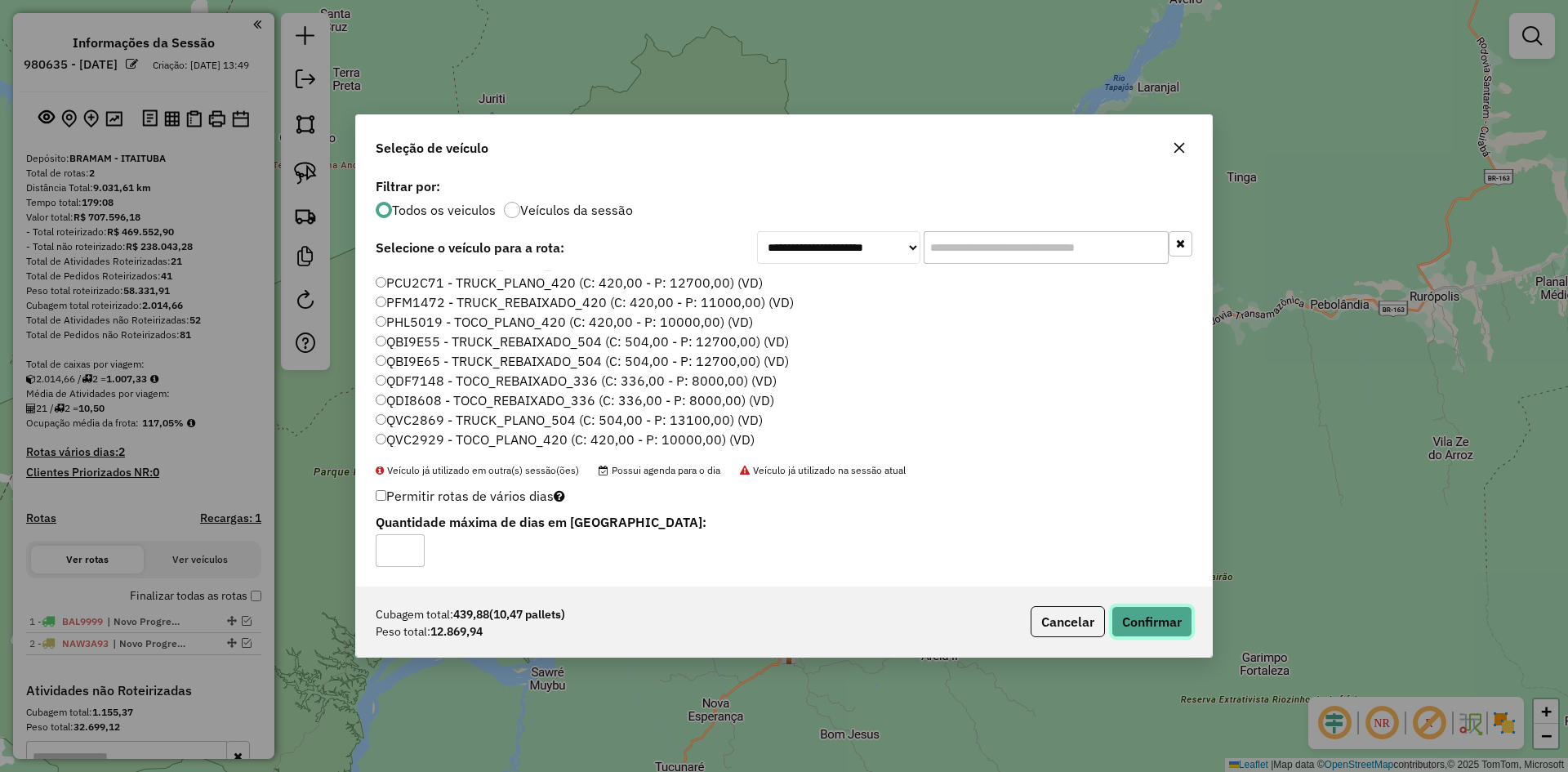
click at [1141, 626] on button "Confirmar" at bounding box center [1151, 621] width 81 height 31
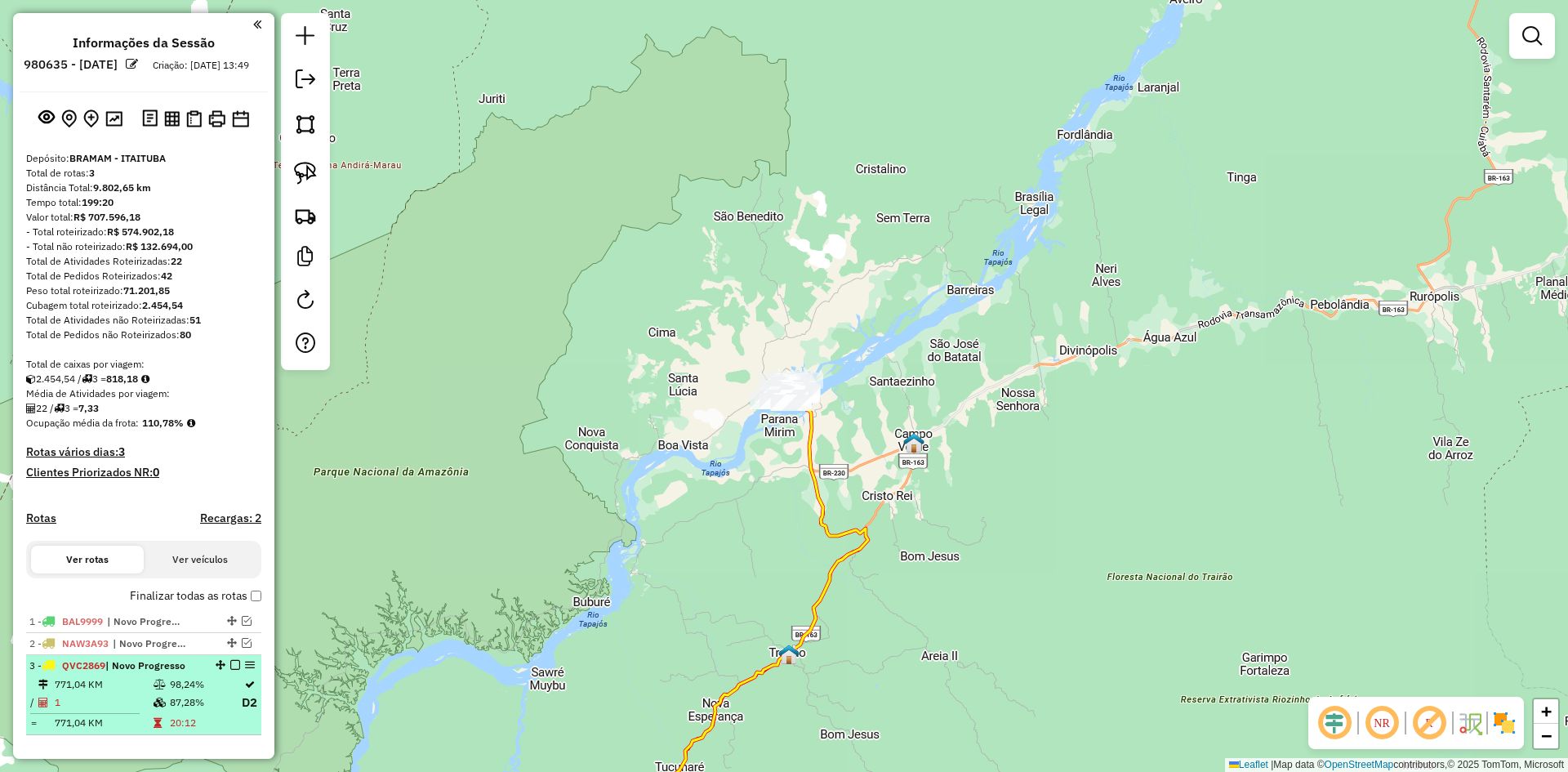
click at [161, 709] on td at bounding box center [161, 703] width 17 height 20
select select "**********"
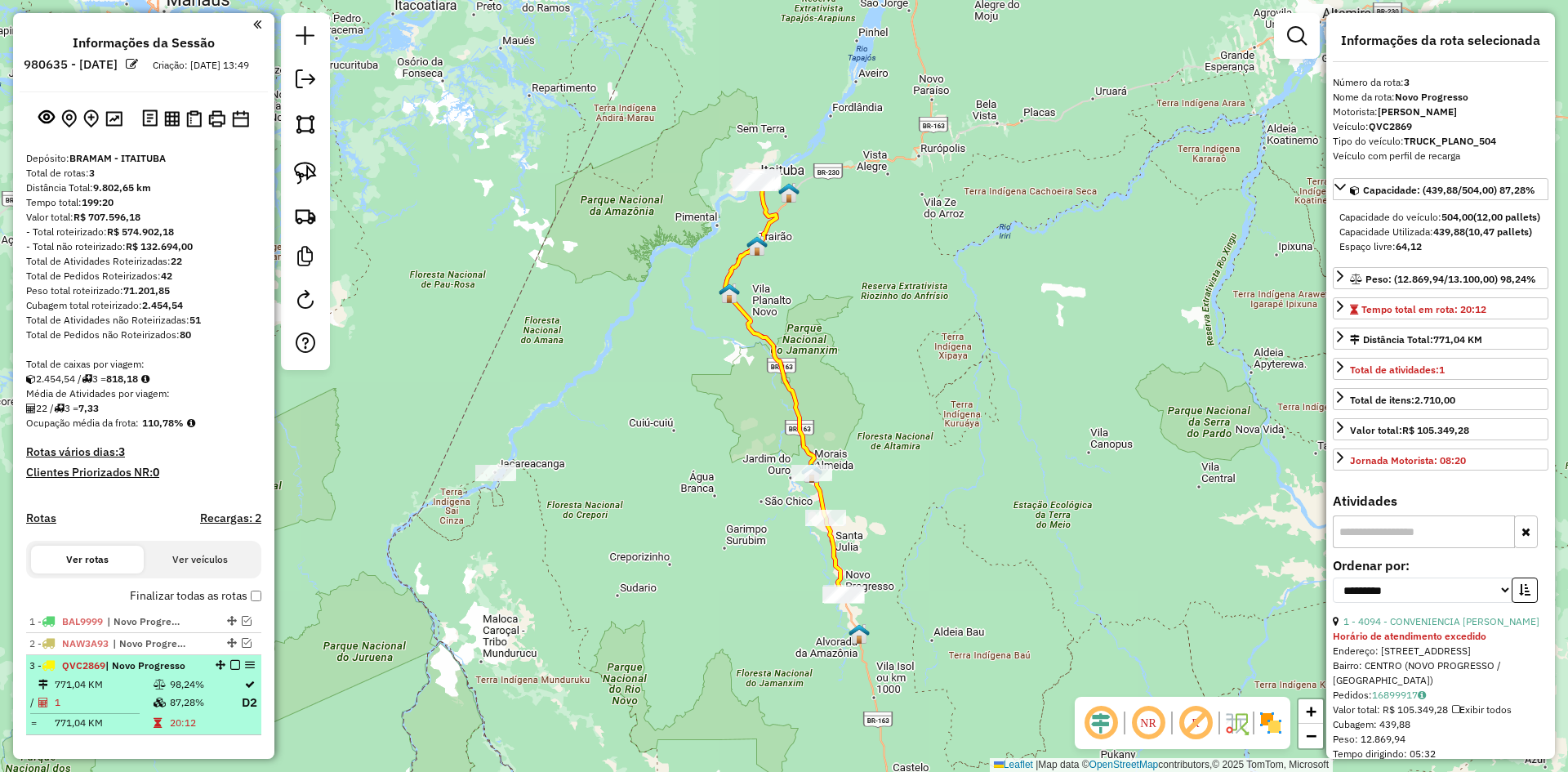
click at [230, 669] on em at bounding box center [235, 664] width 10 height 10
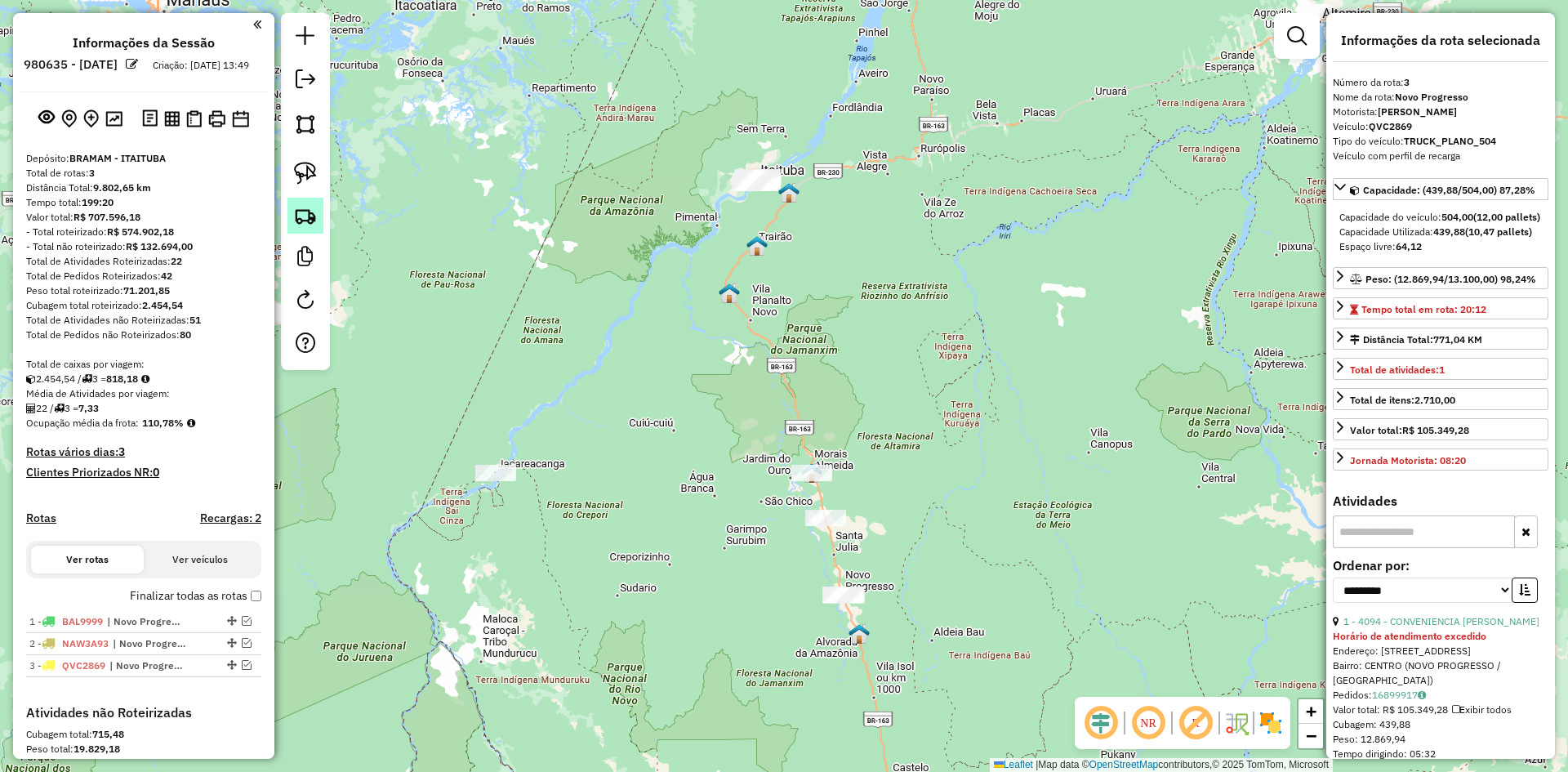
click at [308, 205] on img at bounding box center [305, 215] width 23 height 23
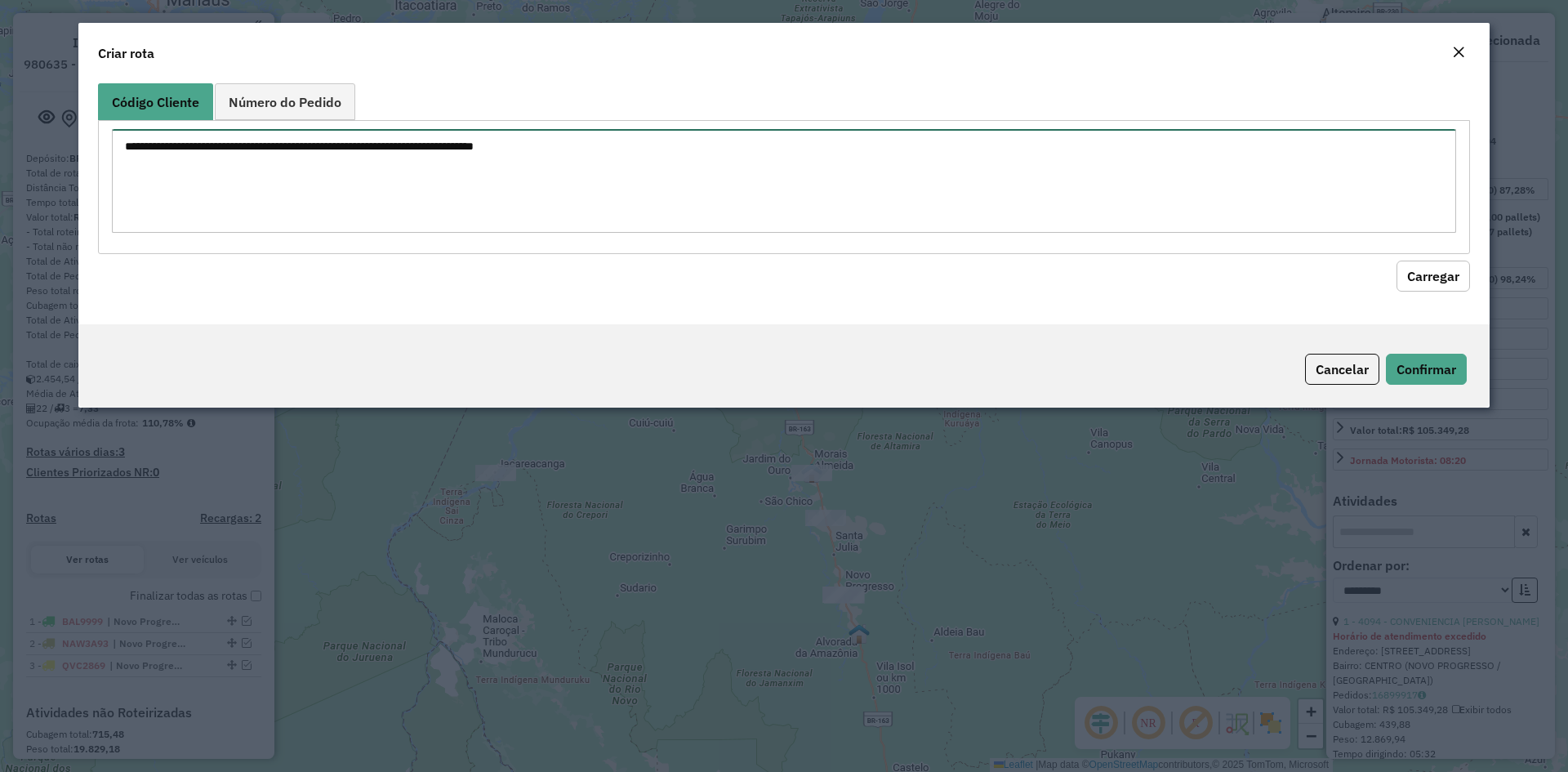
click at [373, 190] on textarea at bounding box center [784, 181] width 1344 height 103
type textarea "**** ****"
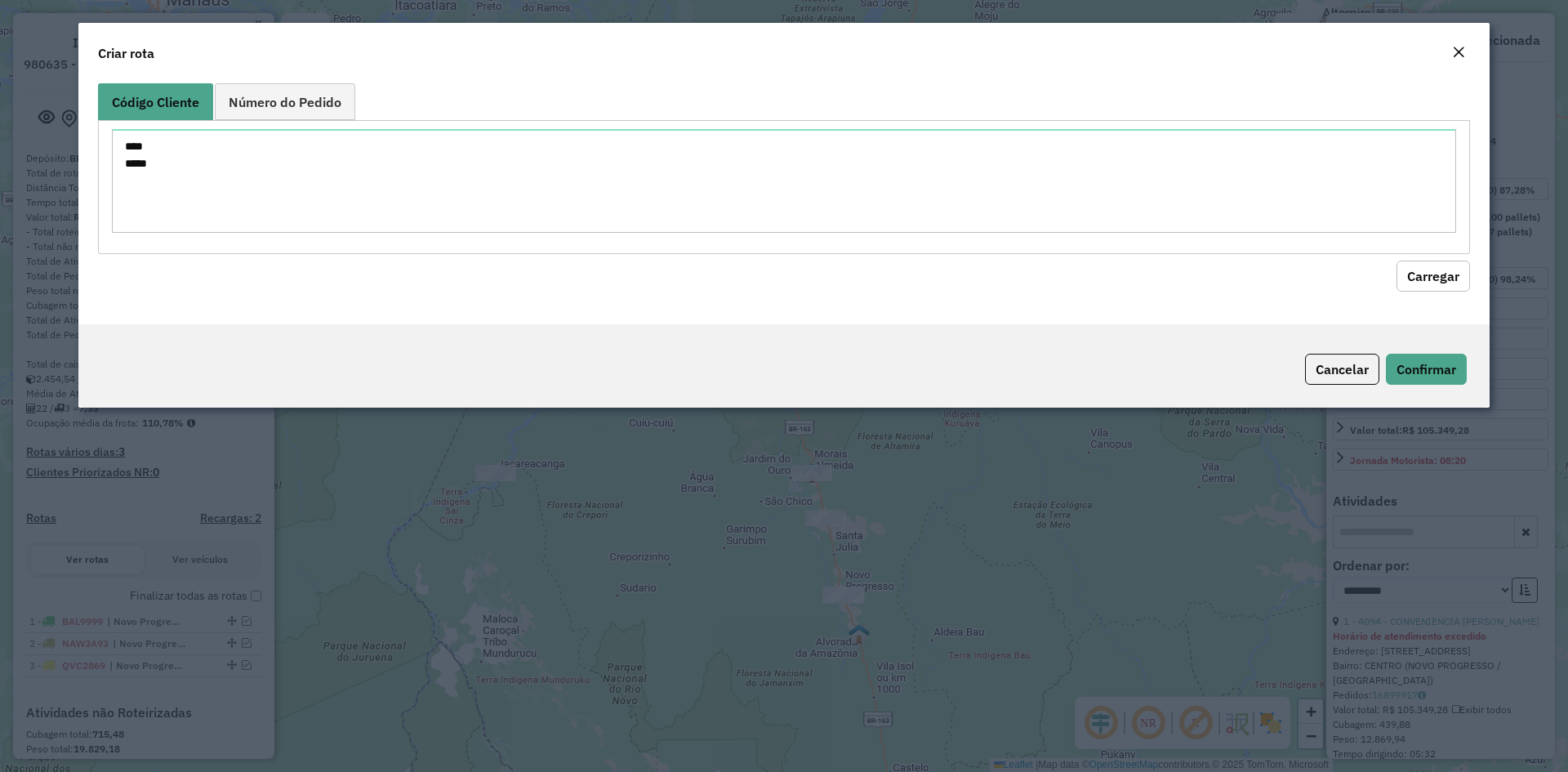
click at [1444, 275] on button "Carregar" at bounding box center [1433, 275] width 73 height 31
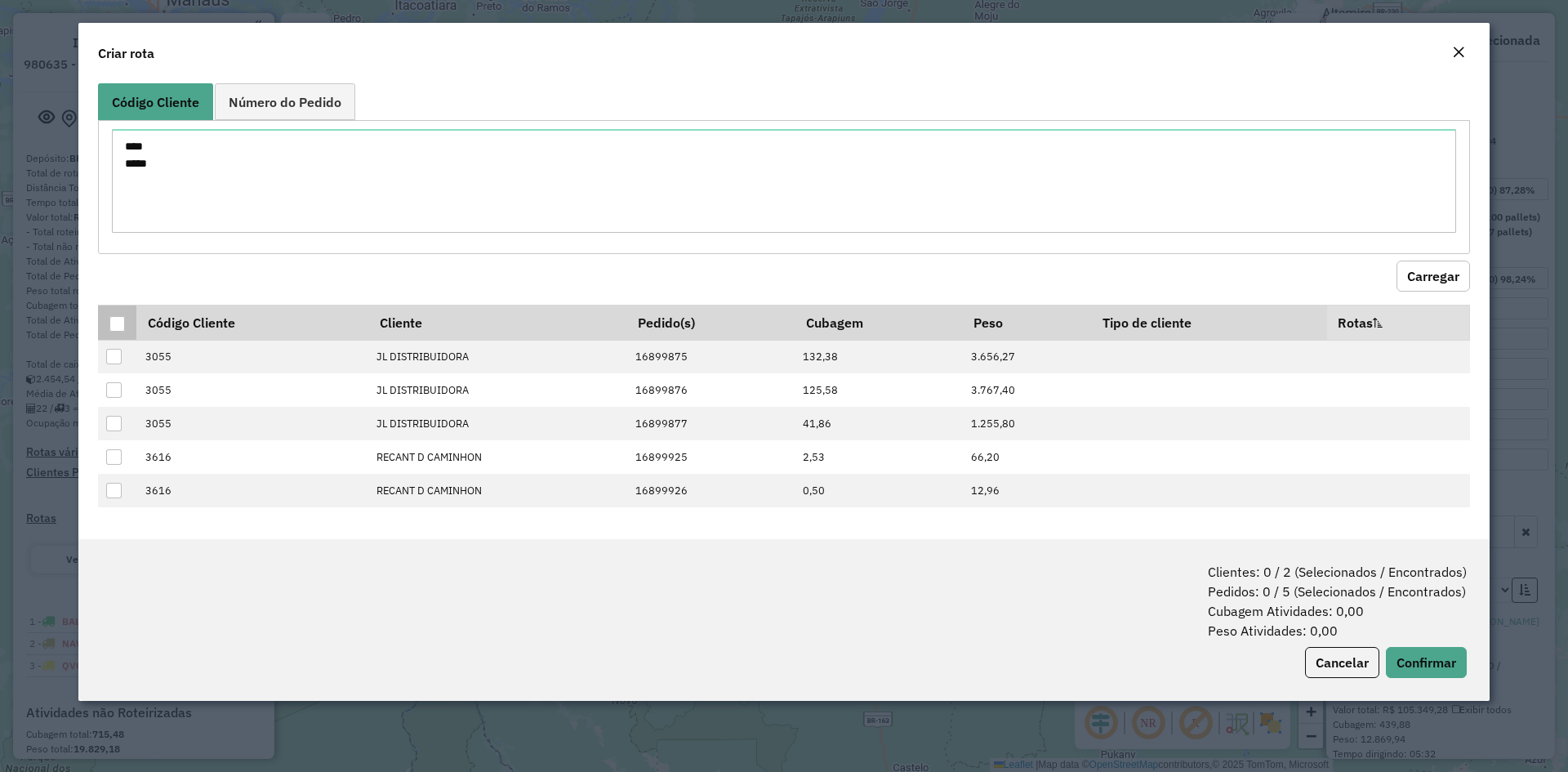
click at [113, 320] on div at bounding box center [117, 323] width 16 height 16
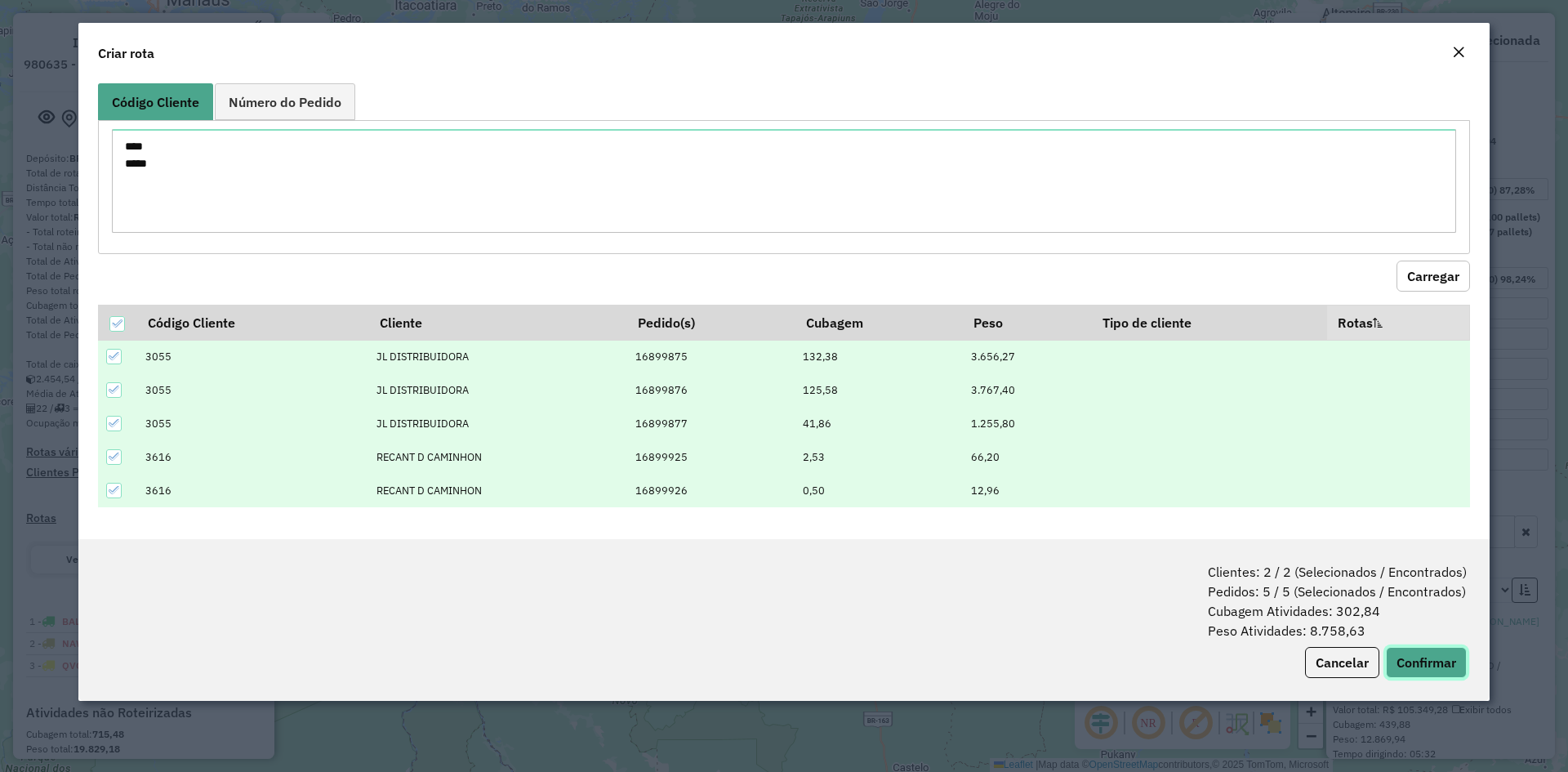
click at [1420, 658] on button "Confirmar" at bounding box center [1425, 662] width 81 height 31
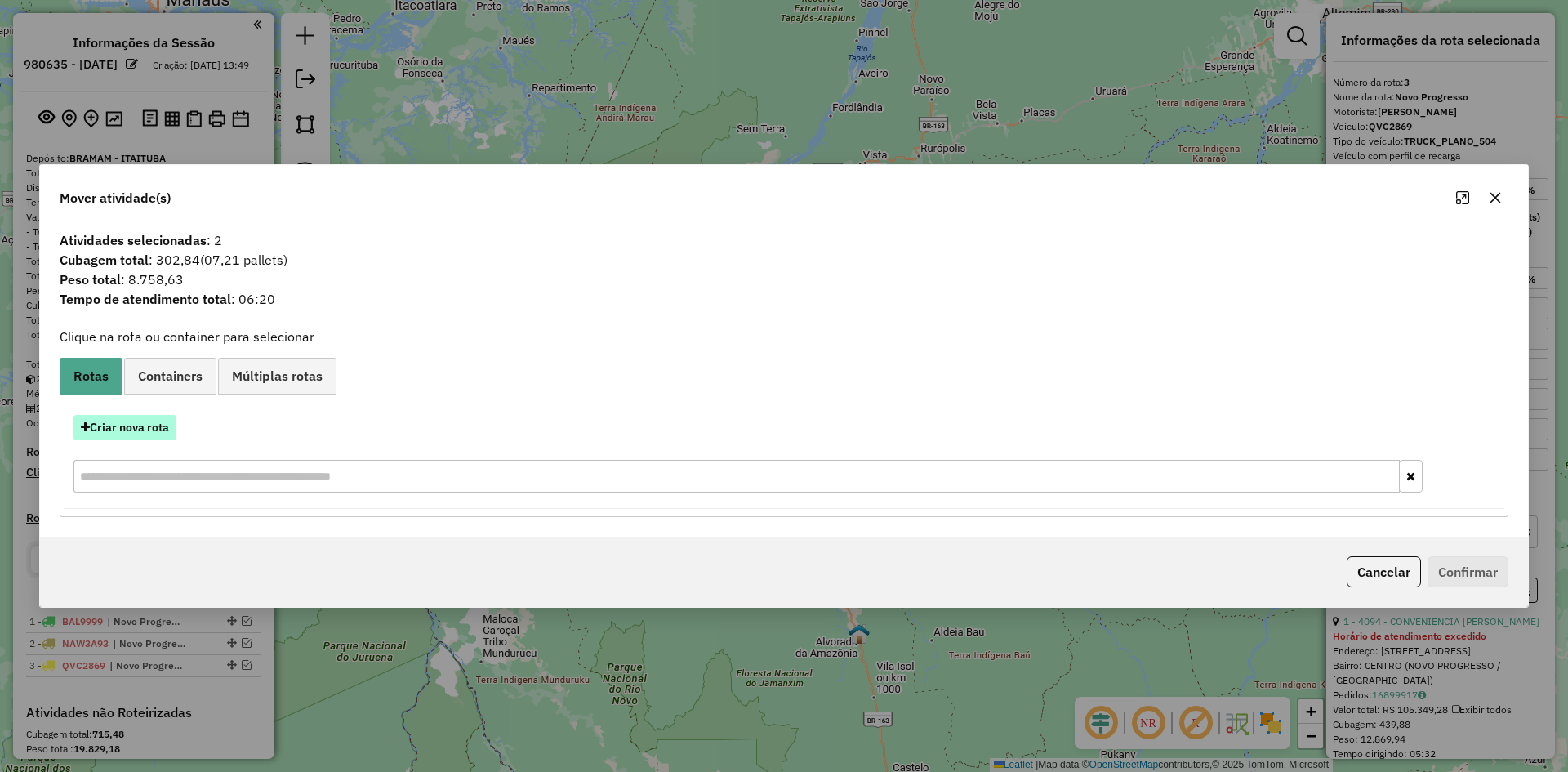
click at [151, 419] on button "Criar nova rota" at bounding box center [124, 428] width 103 height 25
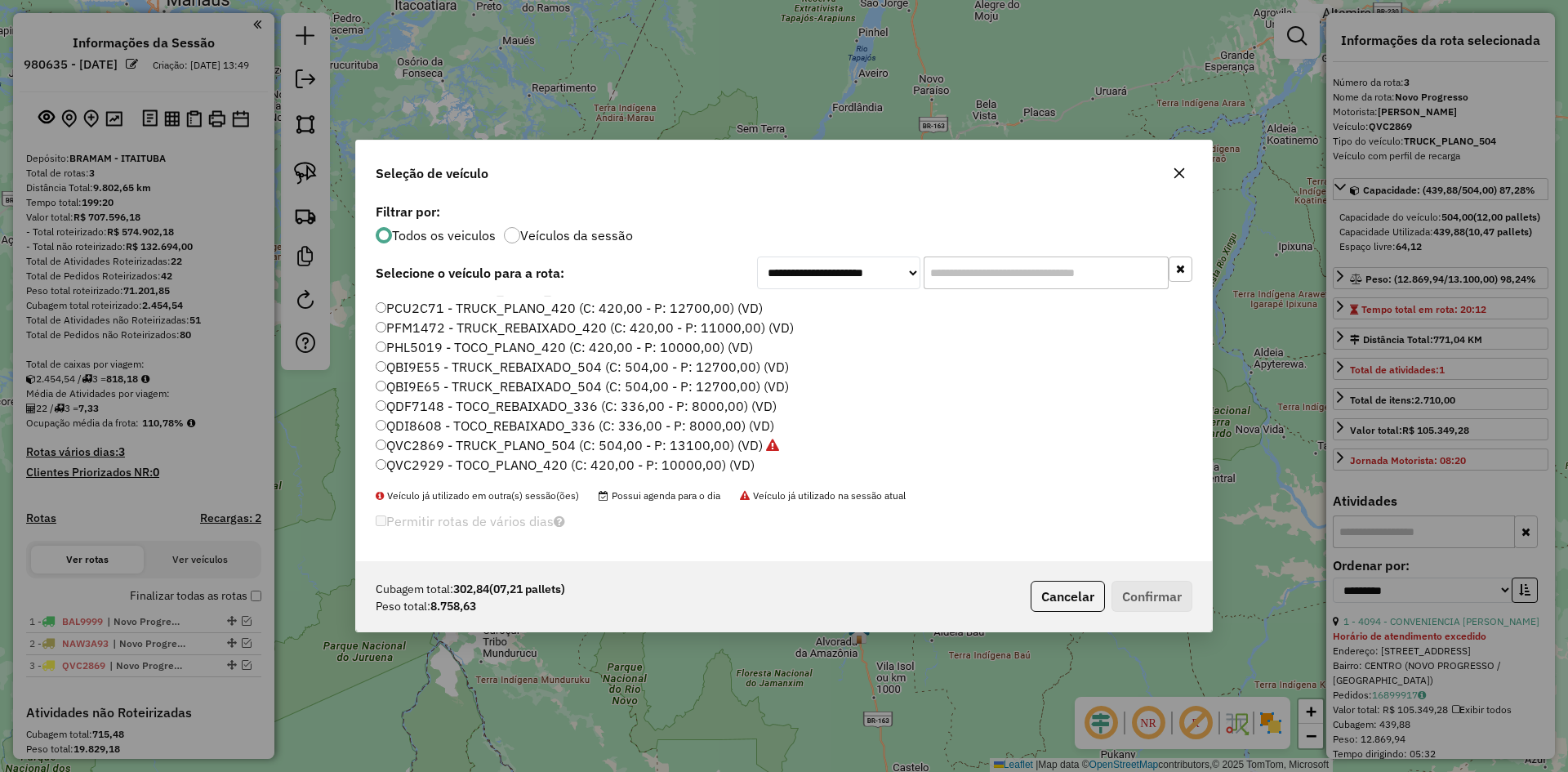
click at [430, 469] on label "QVC2929 - TOCO_PLANO_420 (C: 420,00 - P: 10000,00) (VD)" at bounding box center [565, 465] width 378 height 20
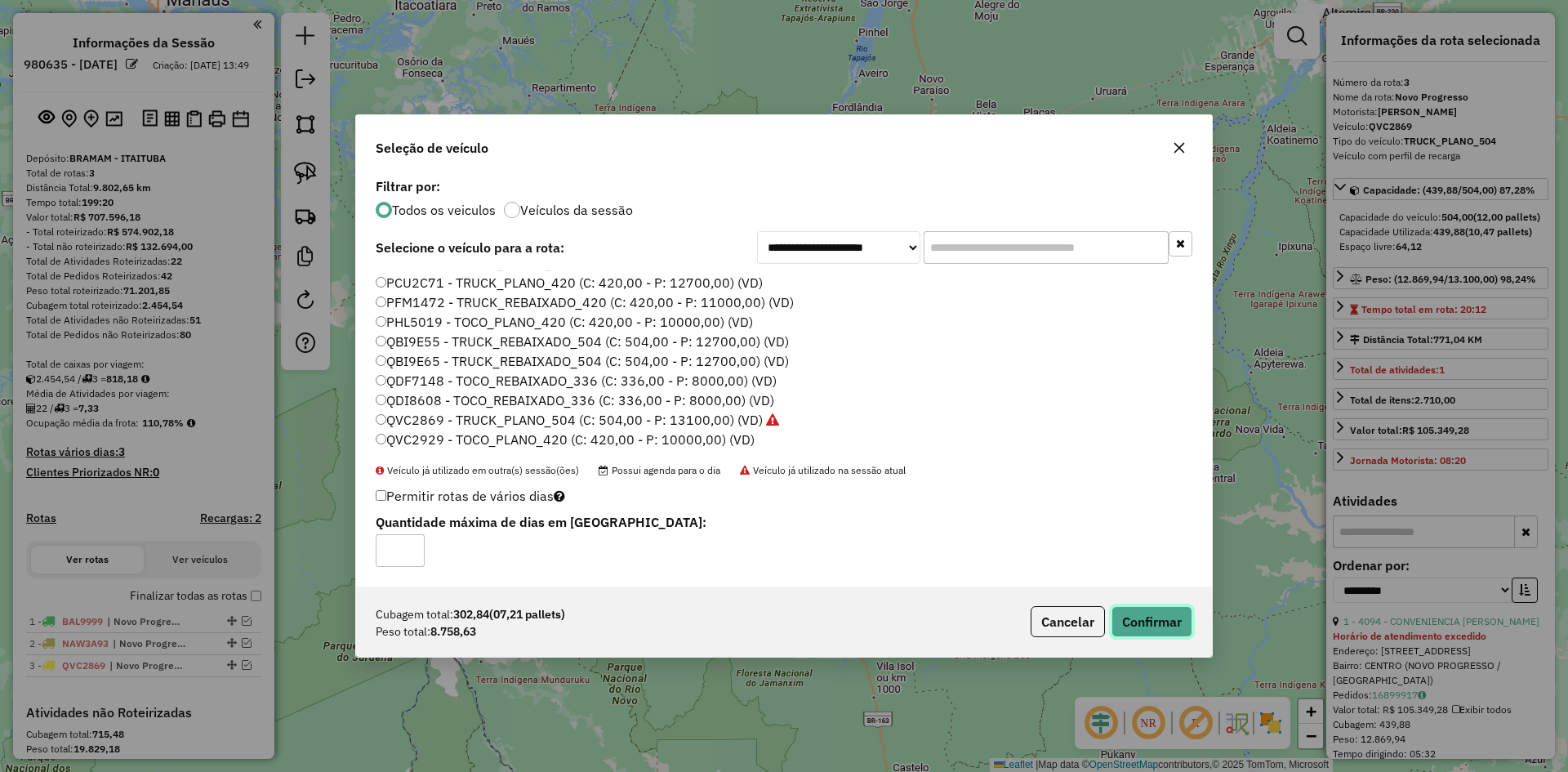
click at [1135, 620] on button "Confirmar" at bounding box center [1151, 621] width 81 height 31
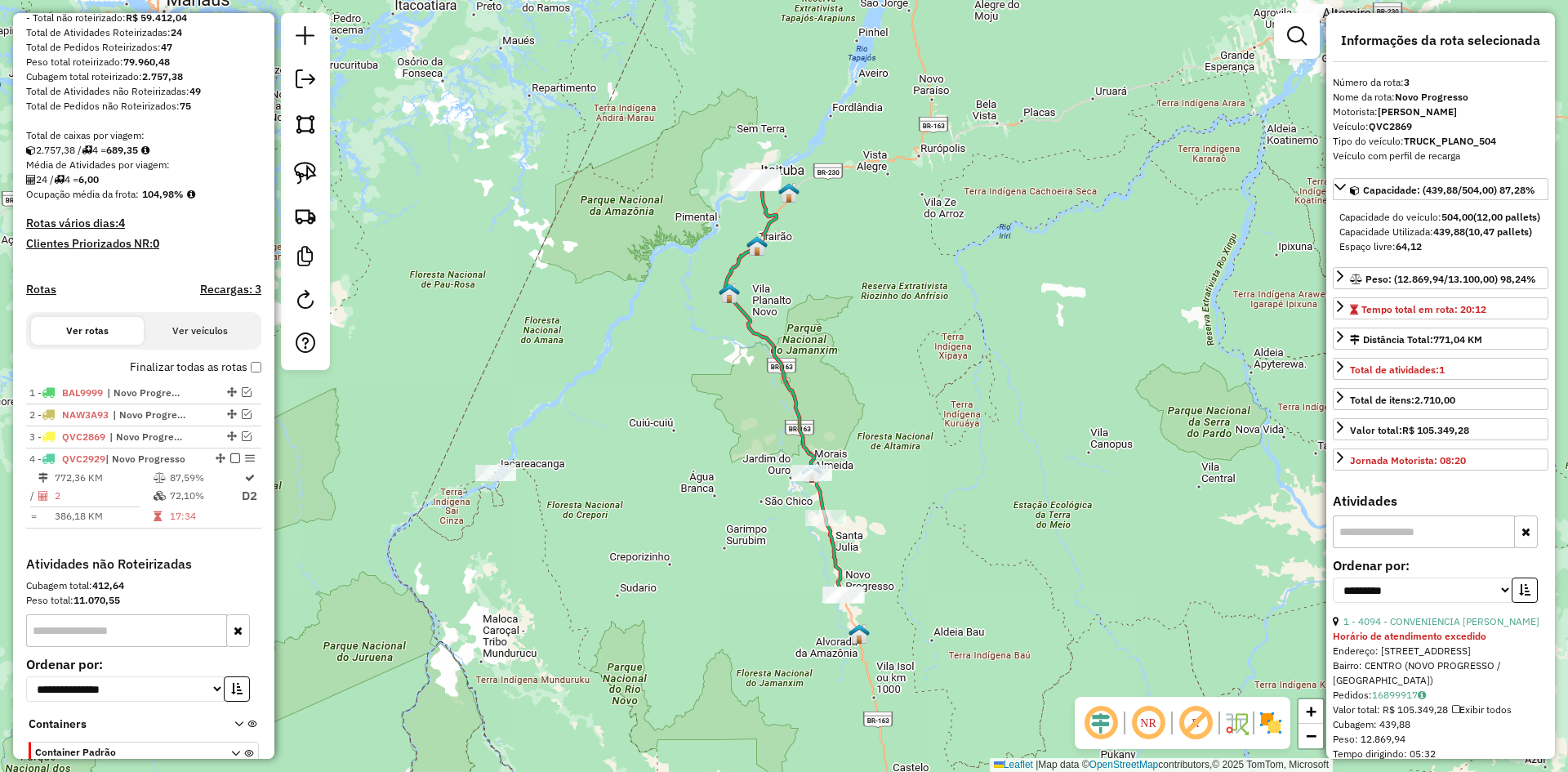
scroll to position [335, 0]
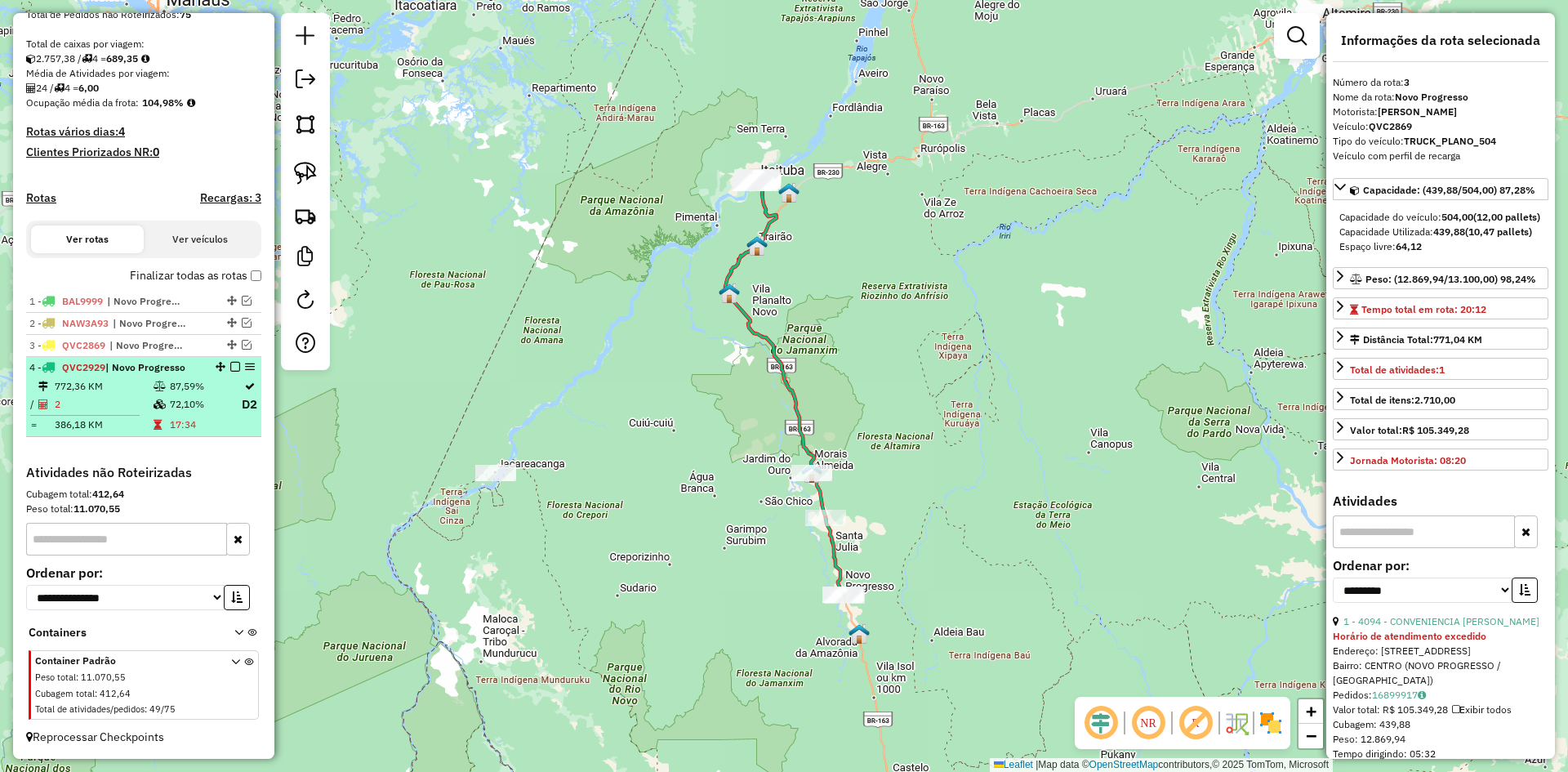
click at [127, 394] on td "2" at bounding box center [103, 404] width 99 height 20
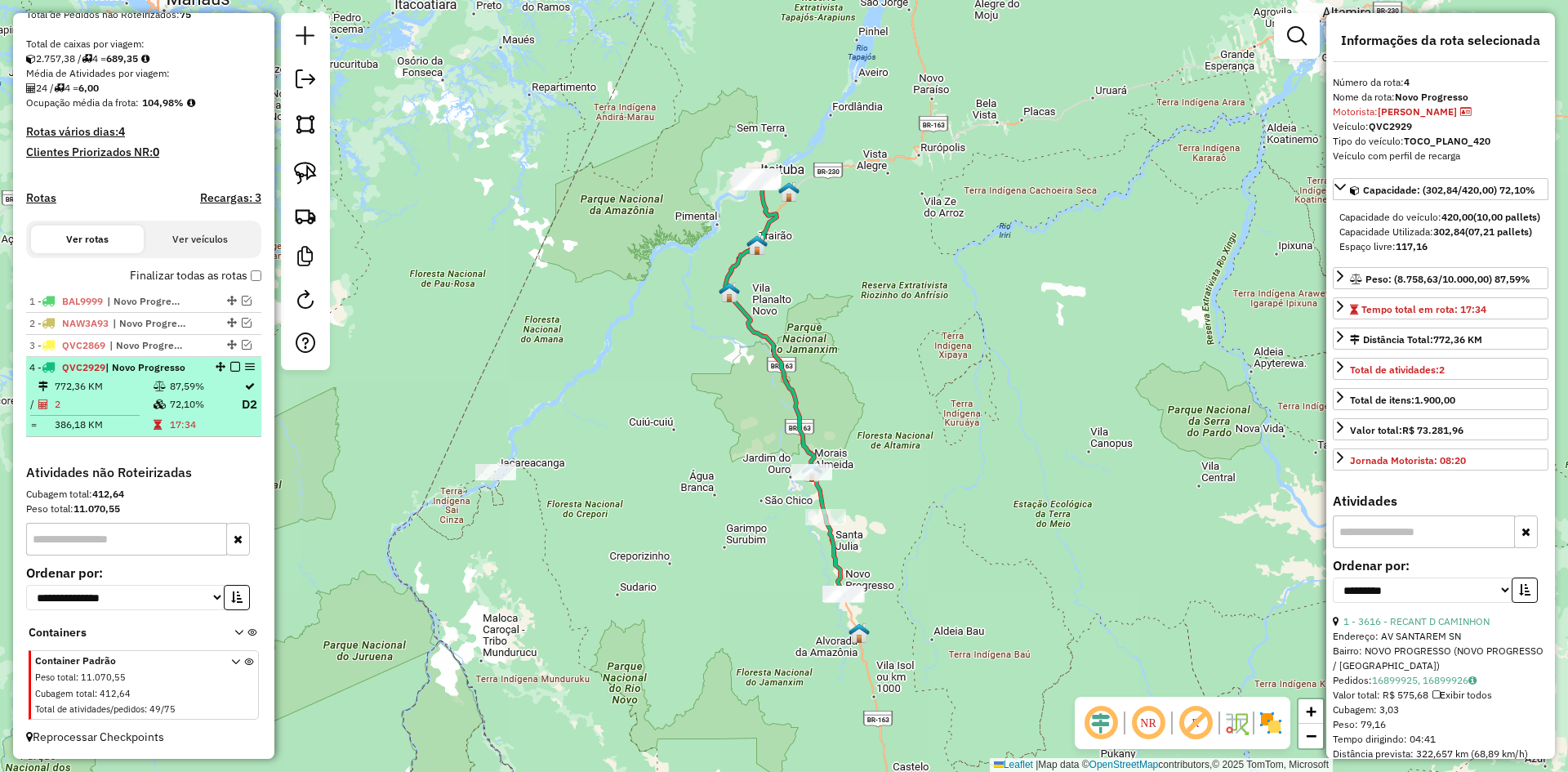
click at [233, 365] on em at bounding box center [235, 367] width 10 height 10
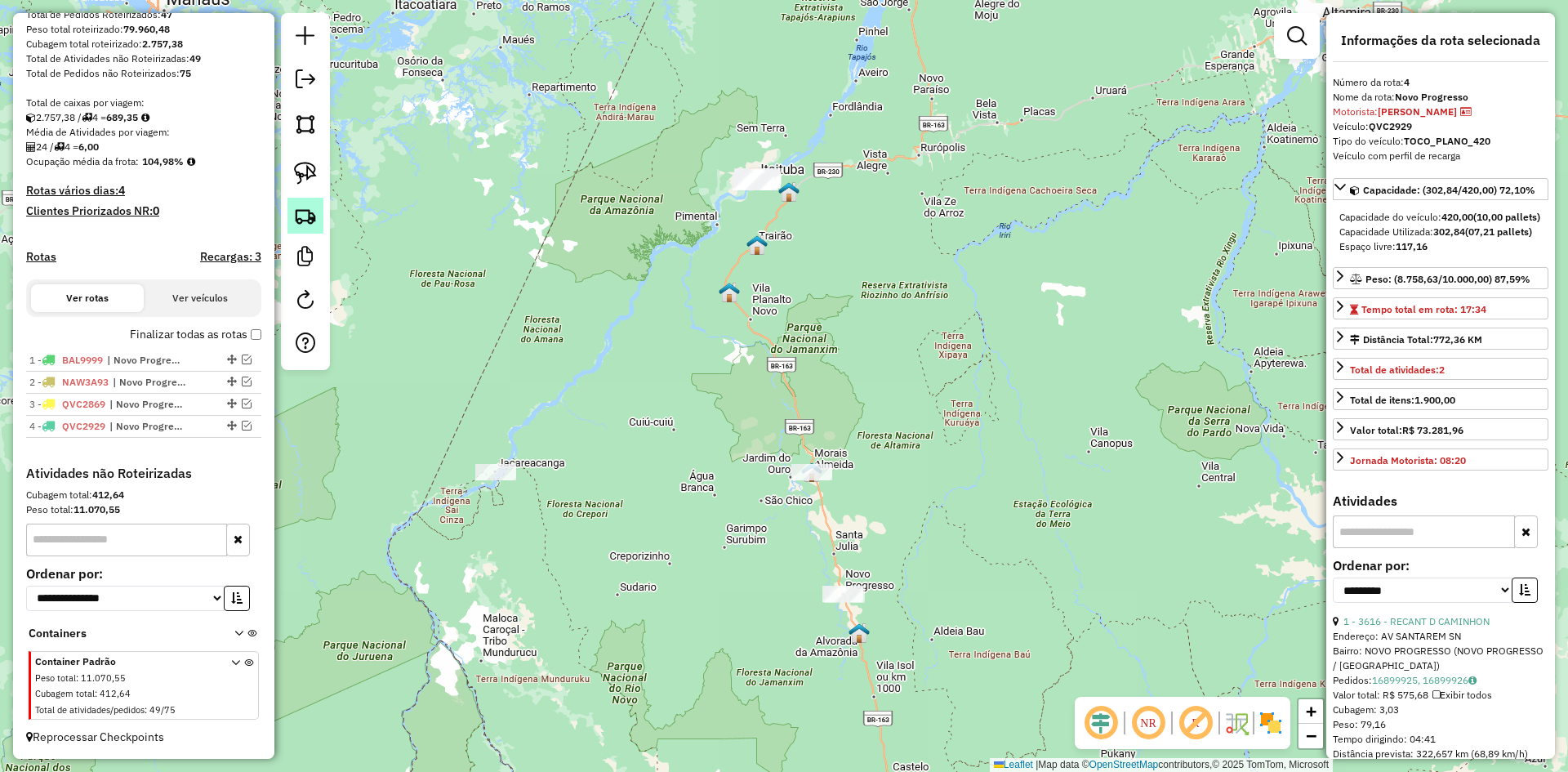
click at [304, 207] on img at bounding box center [305, 215] width 23 height 23
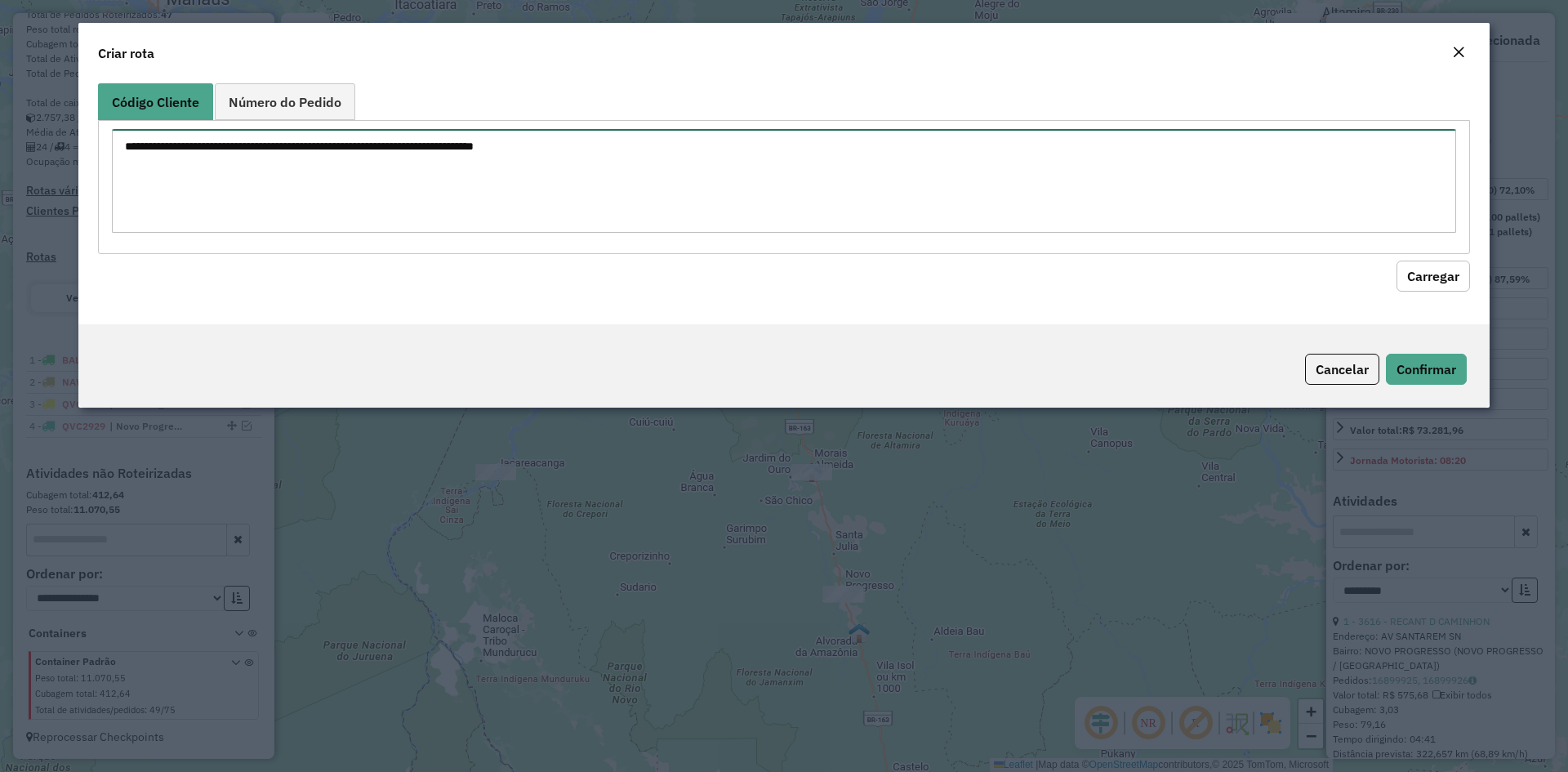
click at [333, 176] on textarea at bounding box center [784, 181] width 1344 height 103
type textarea "****"
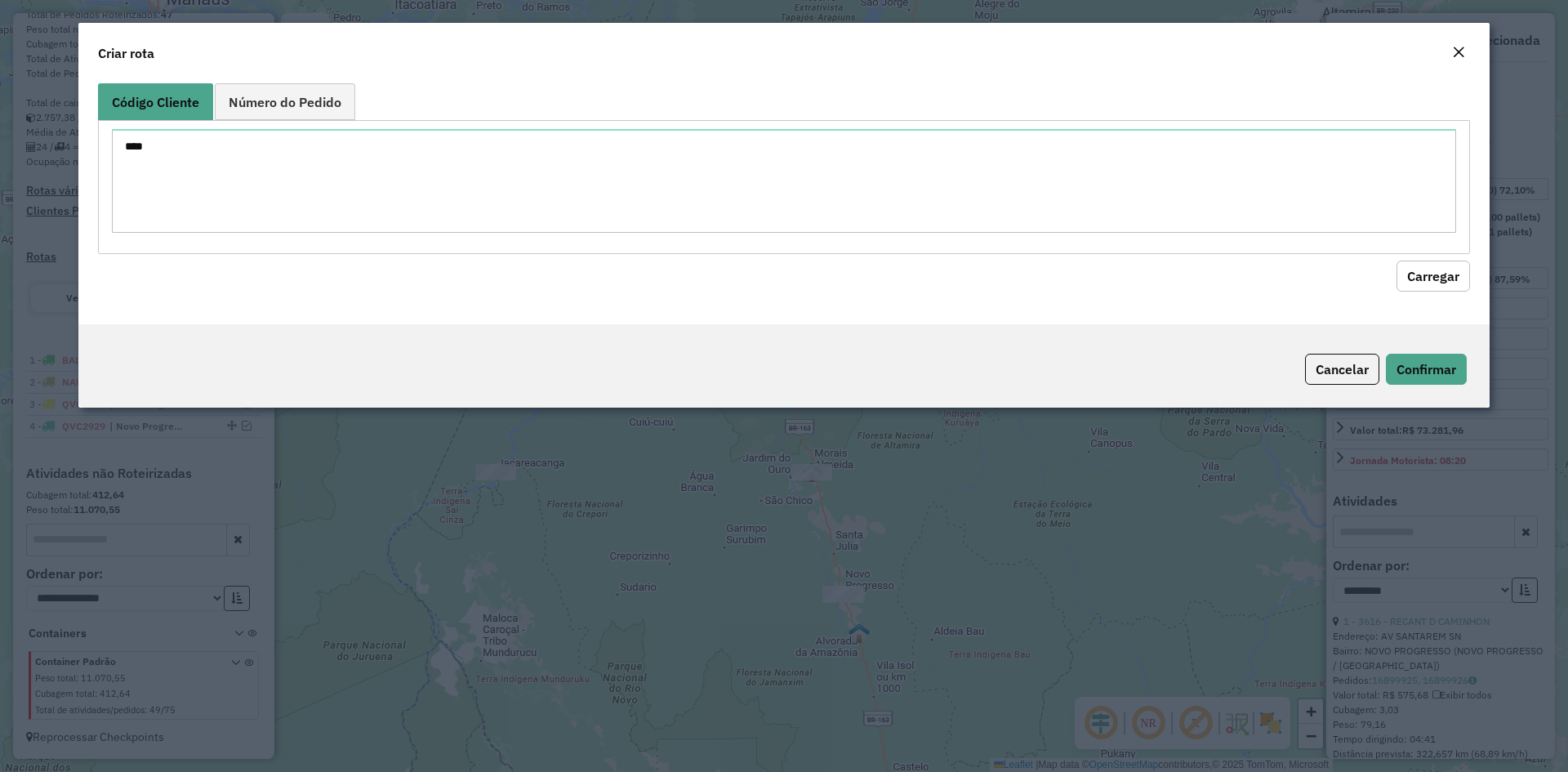
click at [1435, 280] on button "Carregar" at bounding box center [1433, 275] width 73 height 31
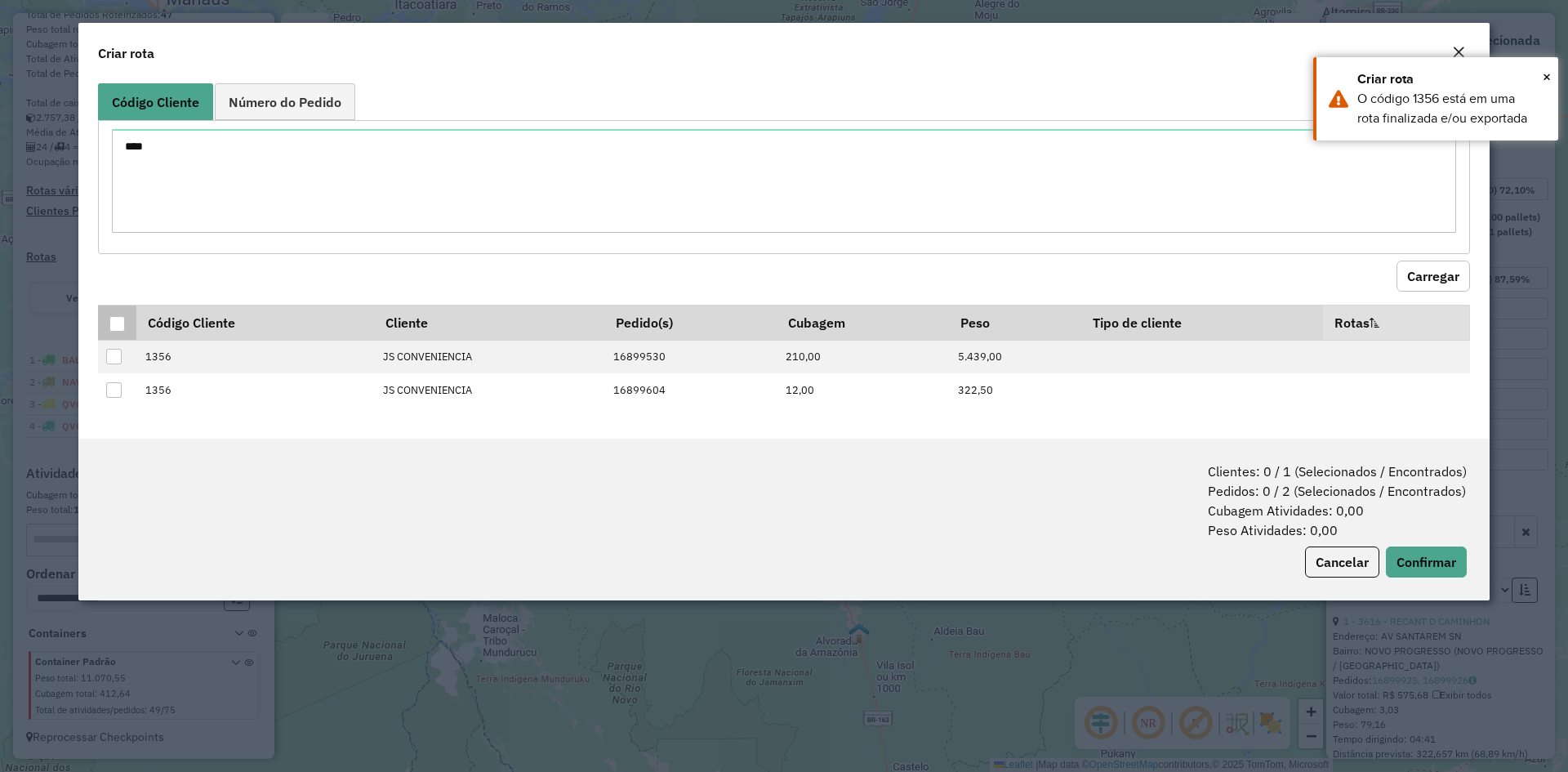
click at [113, 322] on div at bounding box center [117, 323] width 16 height 16
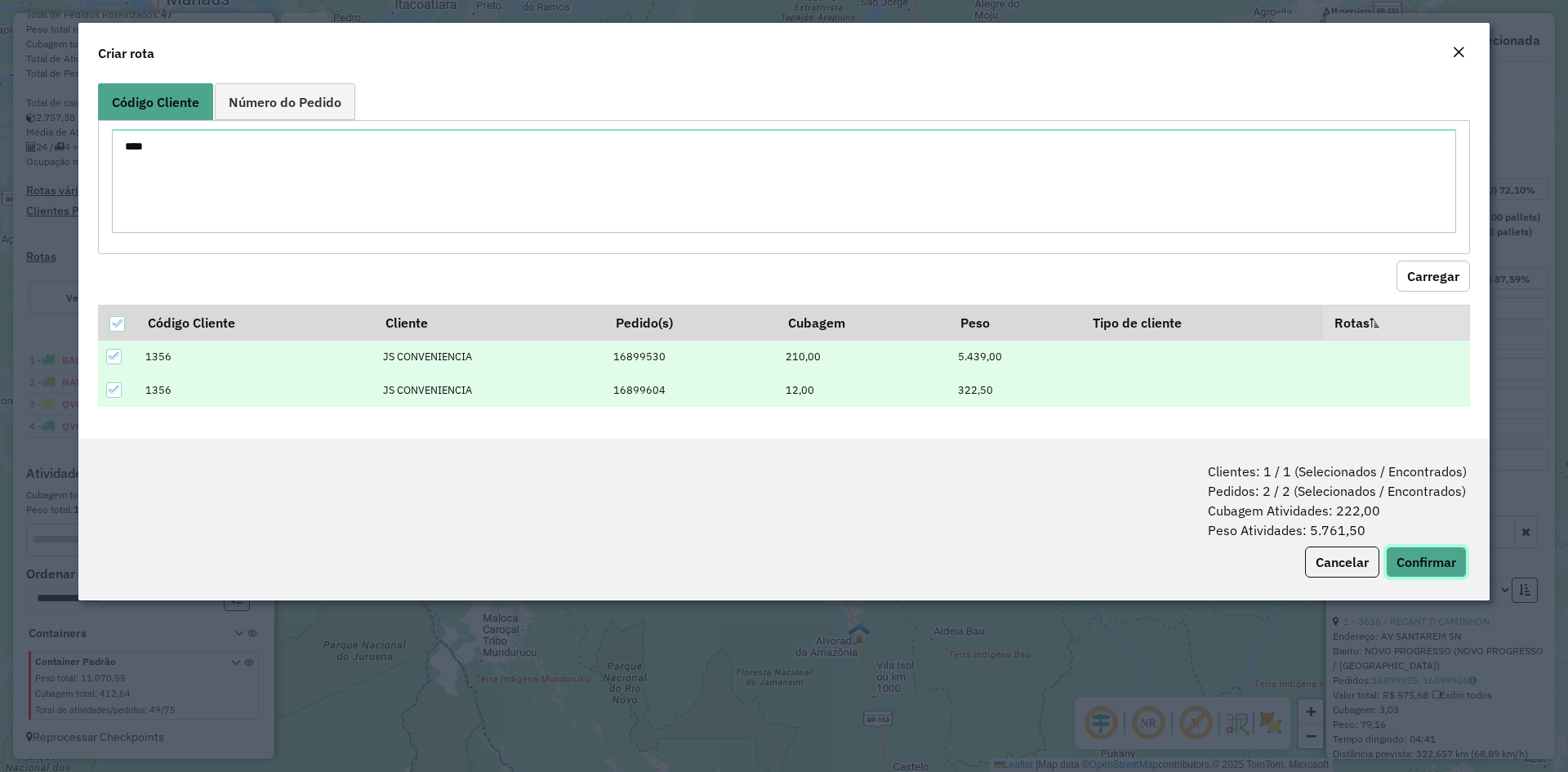
click at [1445, 564] on button "Confirmar" at bounding box center [1425, 561] width 81 height 31
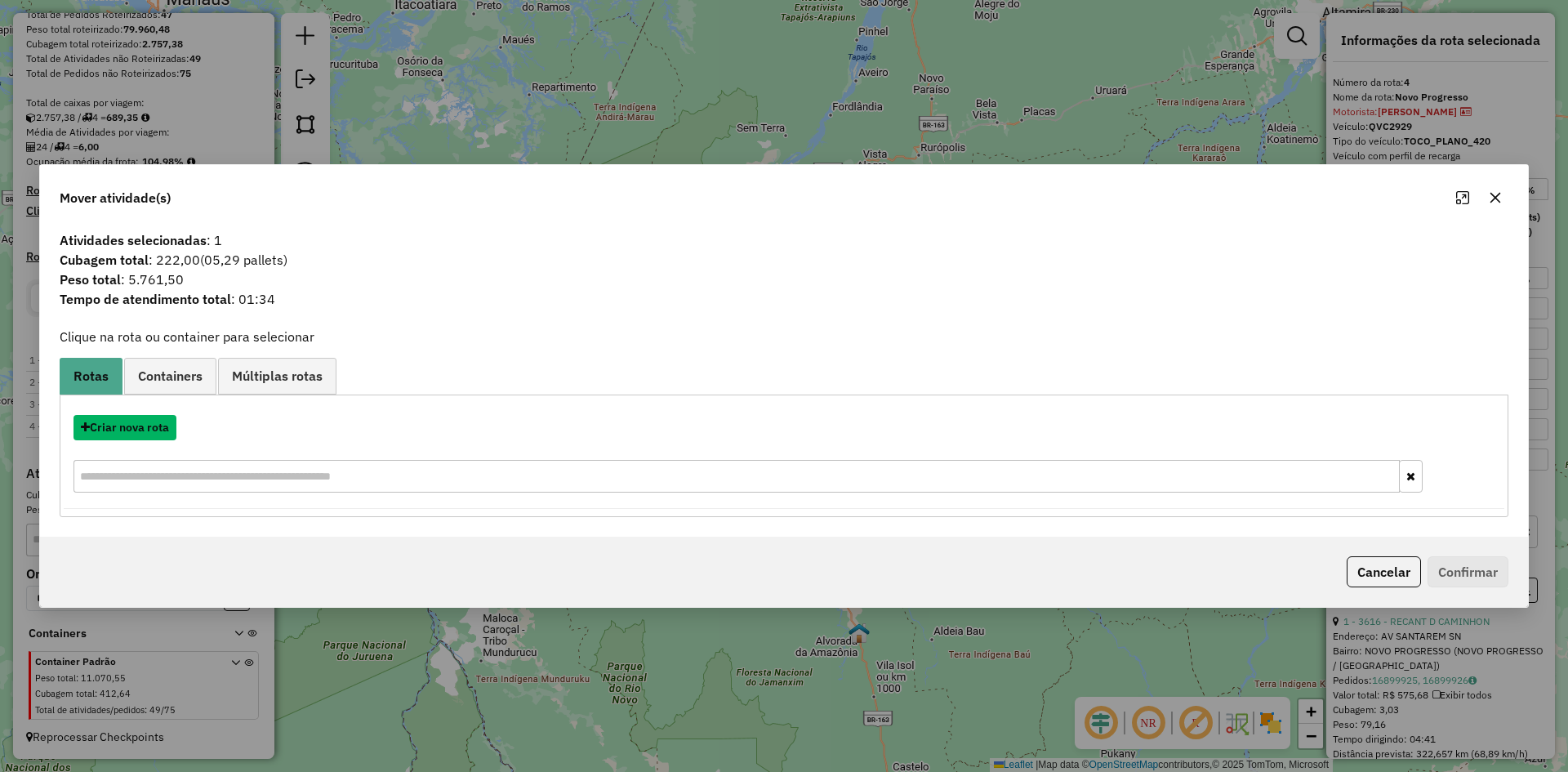
click at [142, 424] on button "Criar nova rota" at bounding box center [124, 428] width 103 height 25
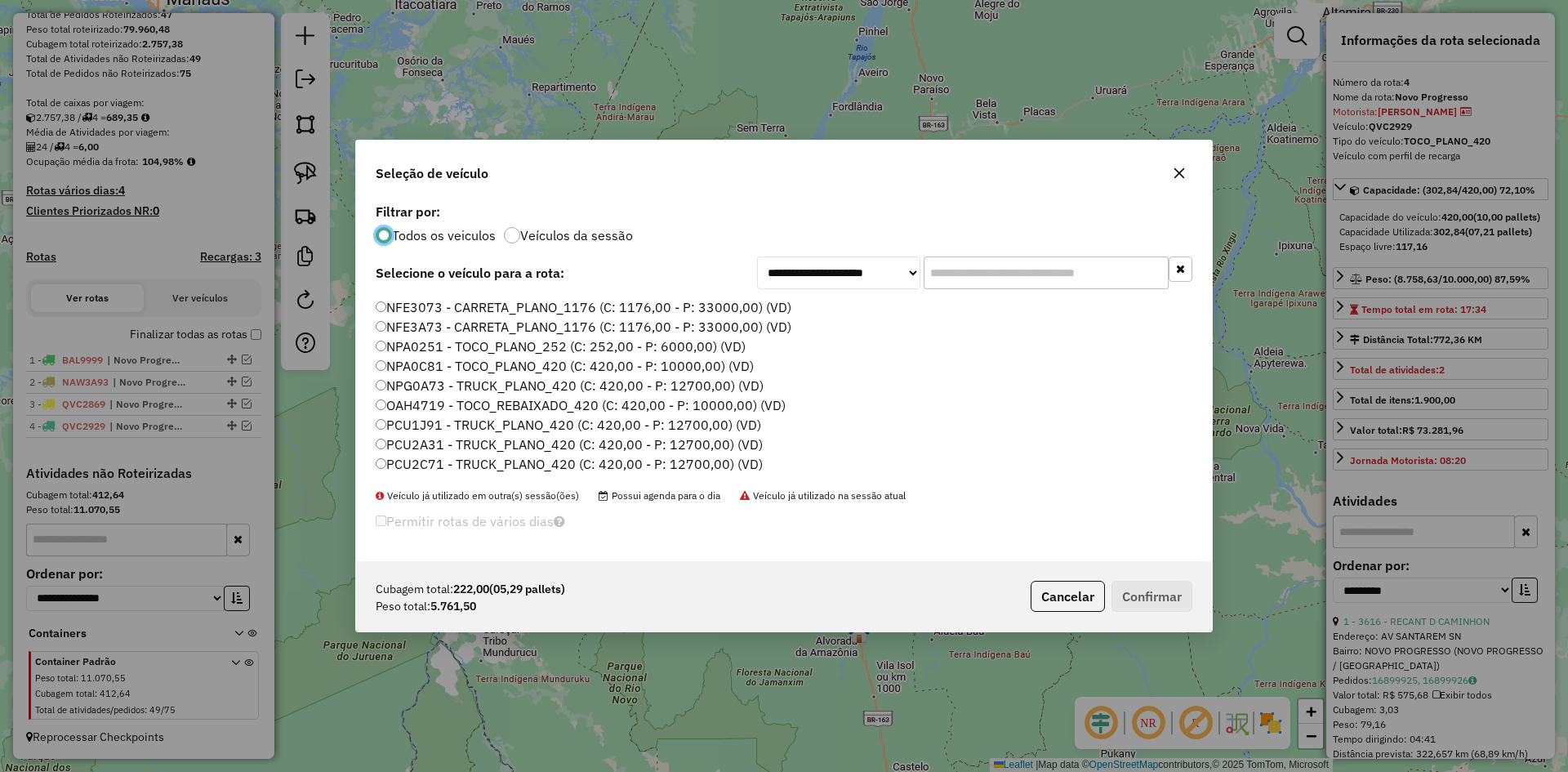
scroll to position [163, 0]
click at [413, 355] on label "NPG0A73 - TRUCK_PLANO_420 (C: 420,00 - P: 12700,00) (VD)" at bounding box center [569, 357] width 388 height 20
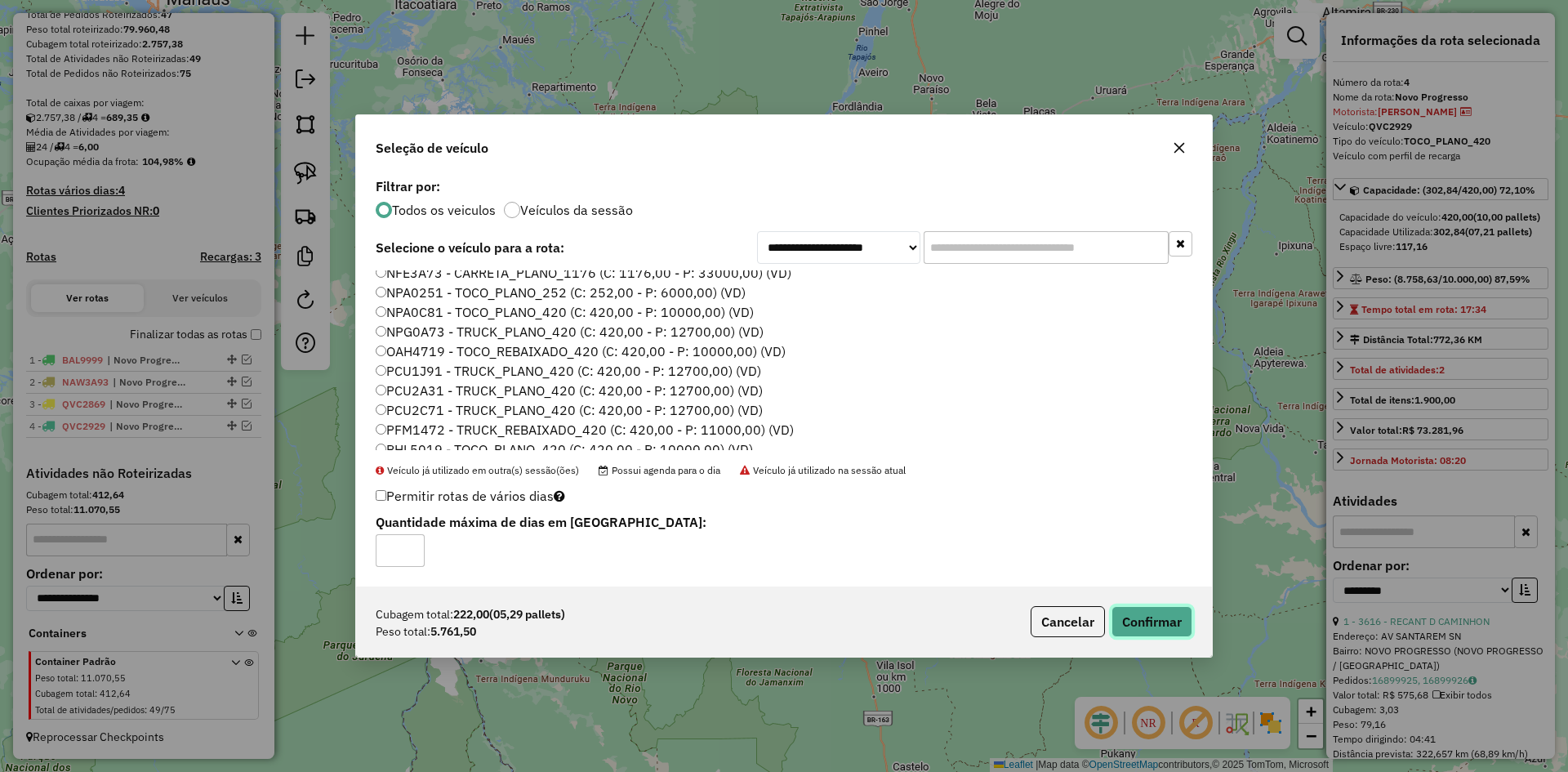
click at [1162, 626] on button "Confirmar" at bounding box center [1151, 621] width 81 height 31
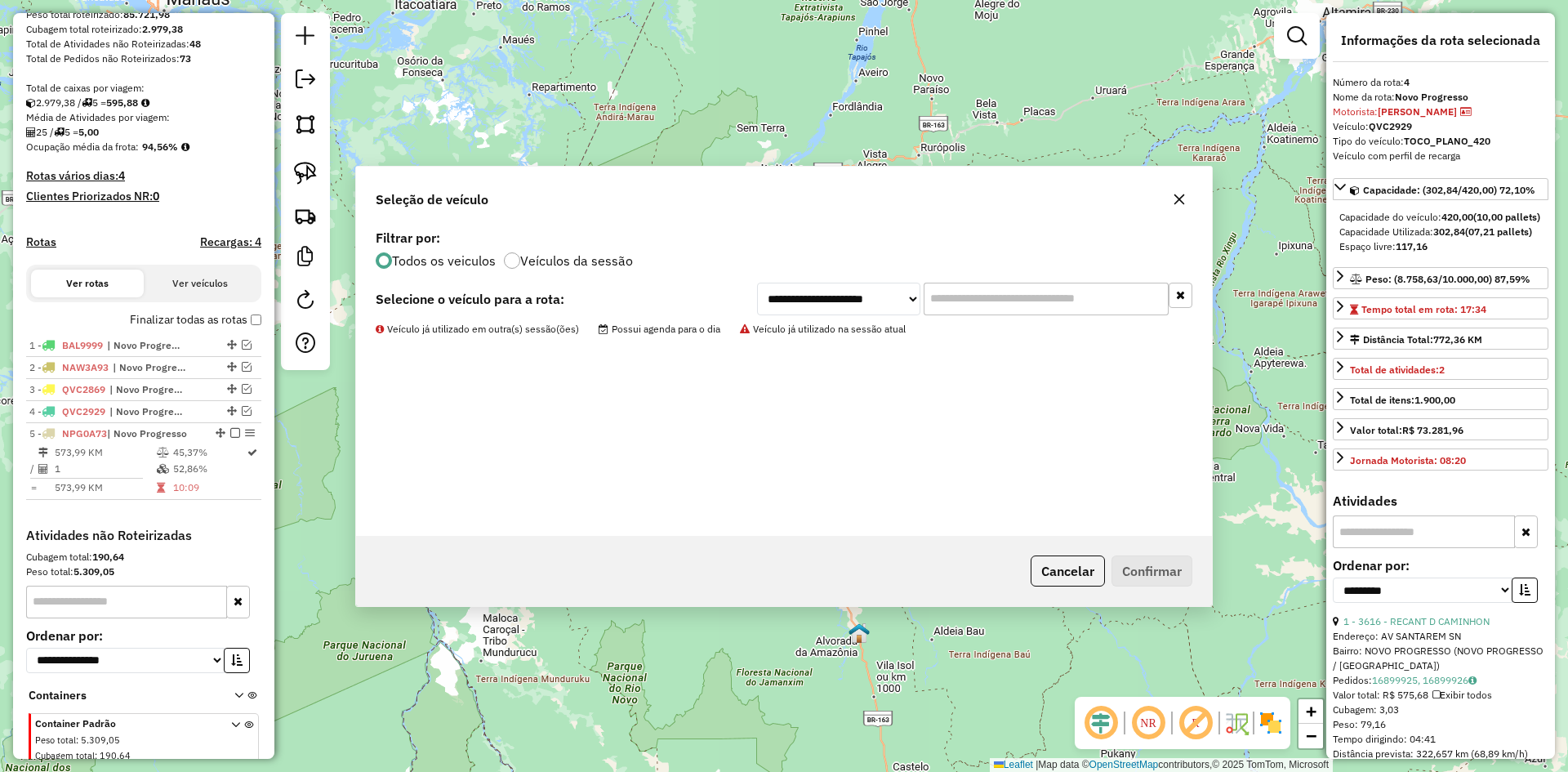
scroll to position [353, 0]
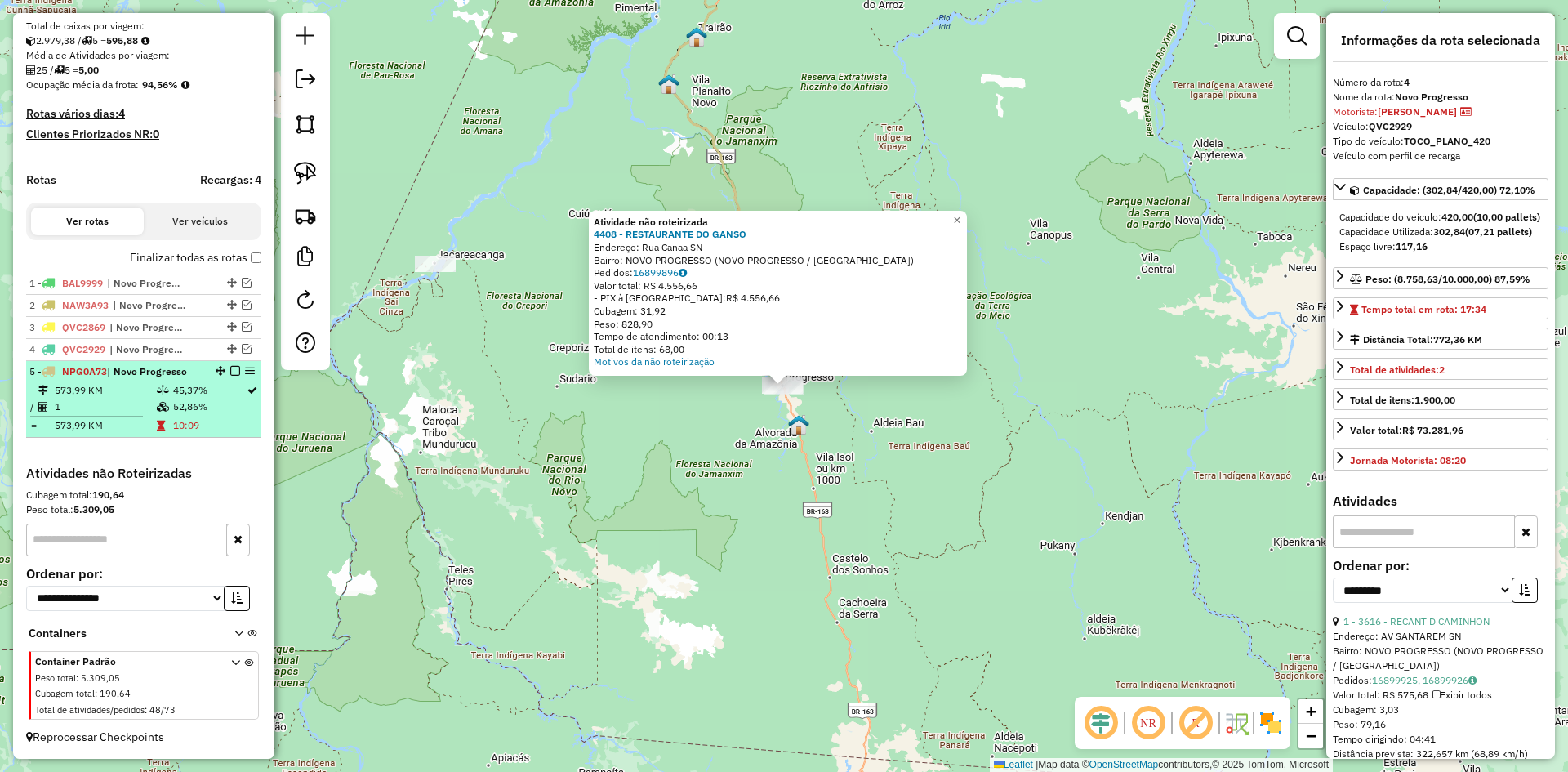
click at [178, 394] on td "45,37%" at bounding box center [209, 390] width 73 height 17
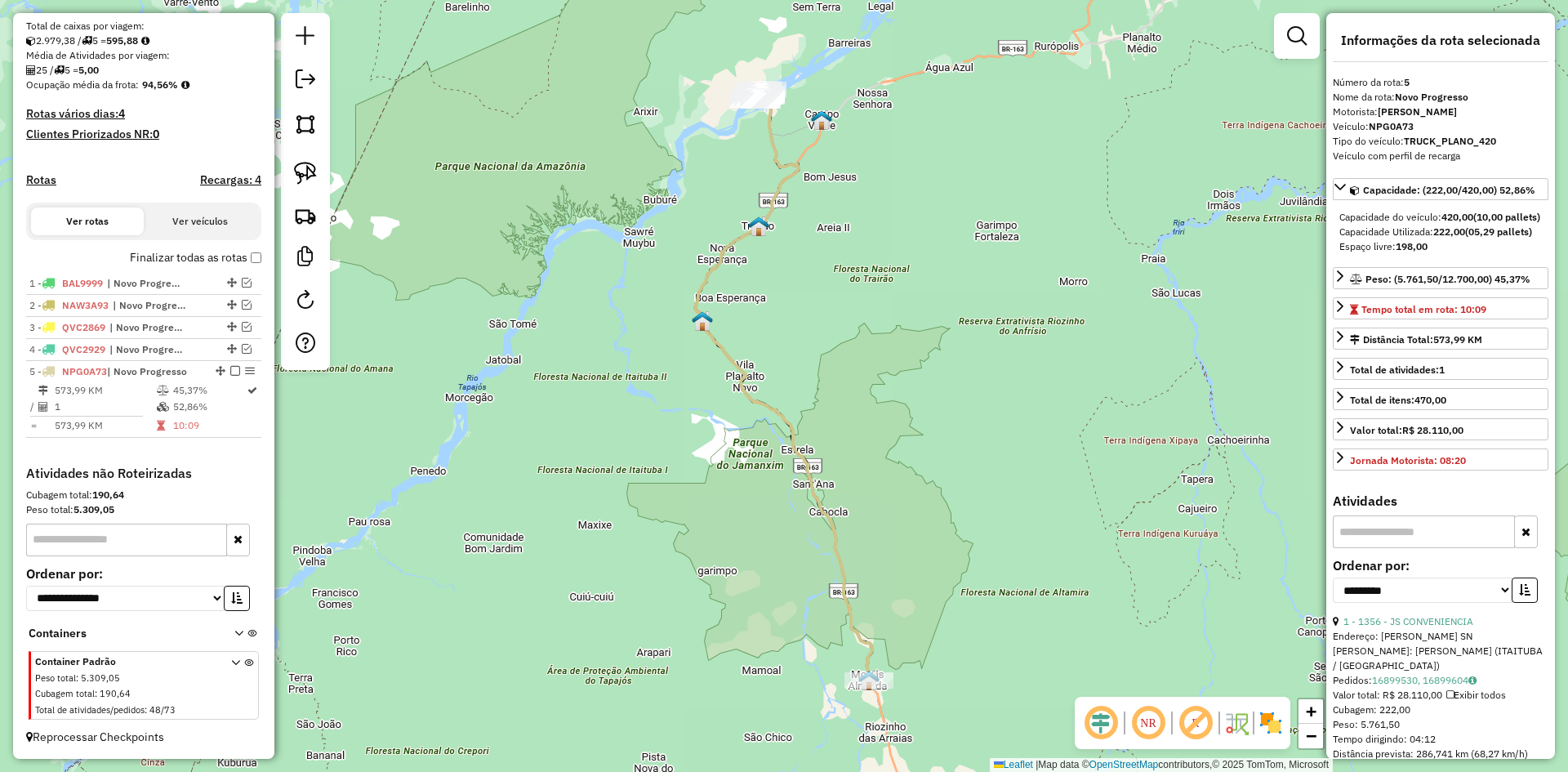
click at [789, 440] on icon at bounding box center [784, 386] width 178 height 588
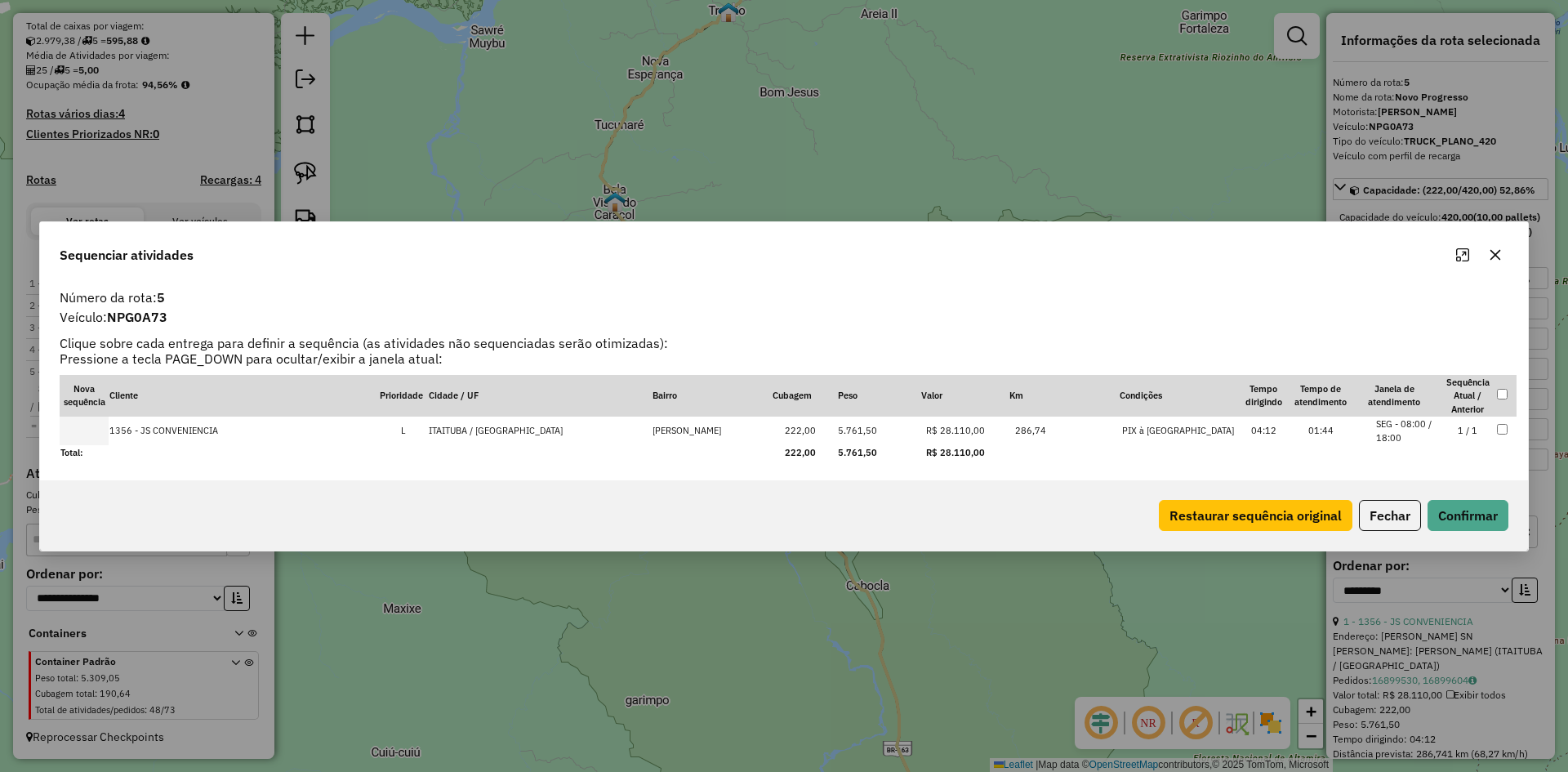
click at [1500, 263] on button "button" at bounding box center [1495, 254] width 26 height 26
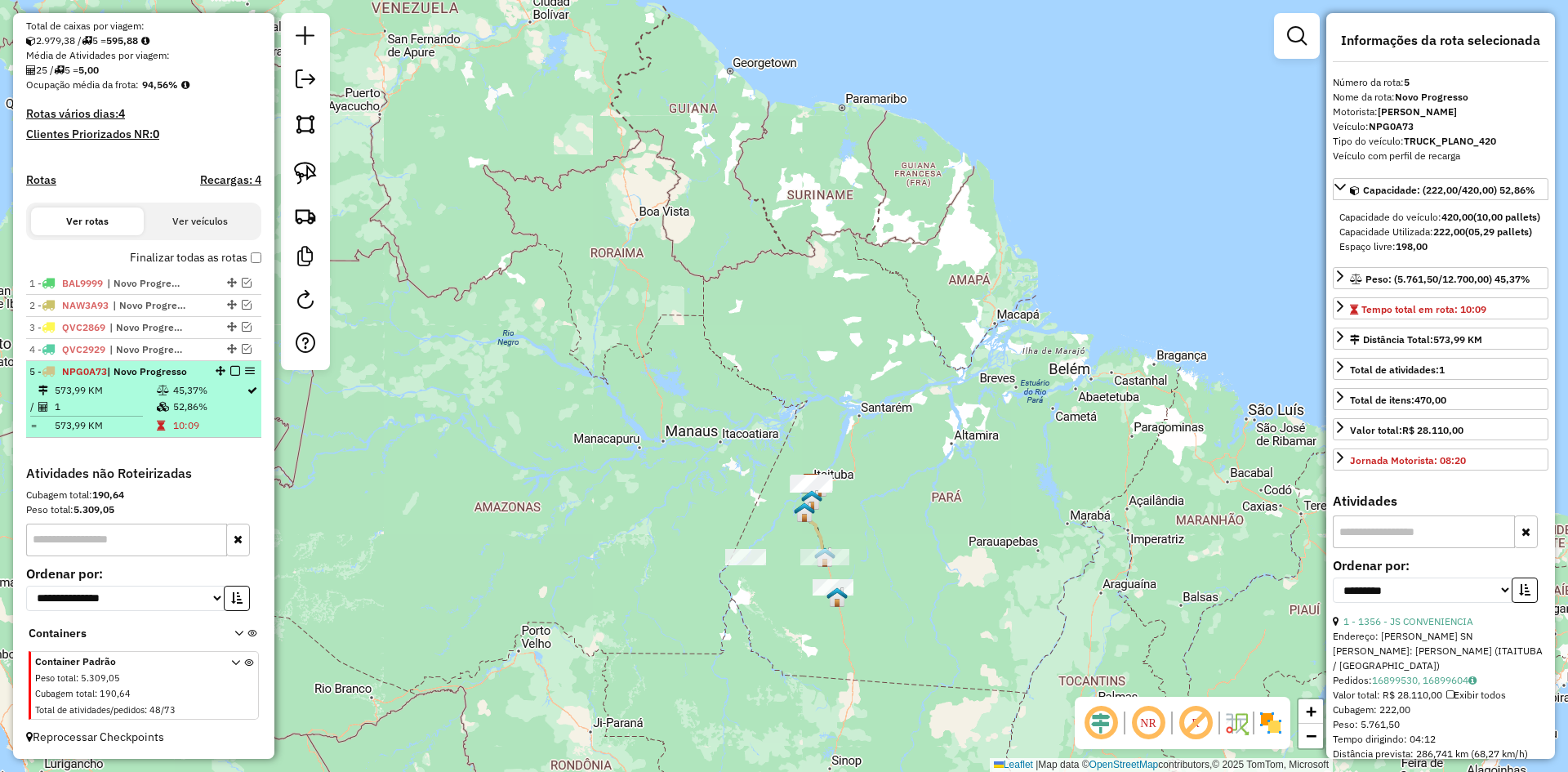
click at [231, 370] on em at bounding box center [235, 371] width 10 height 10
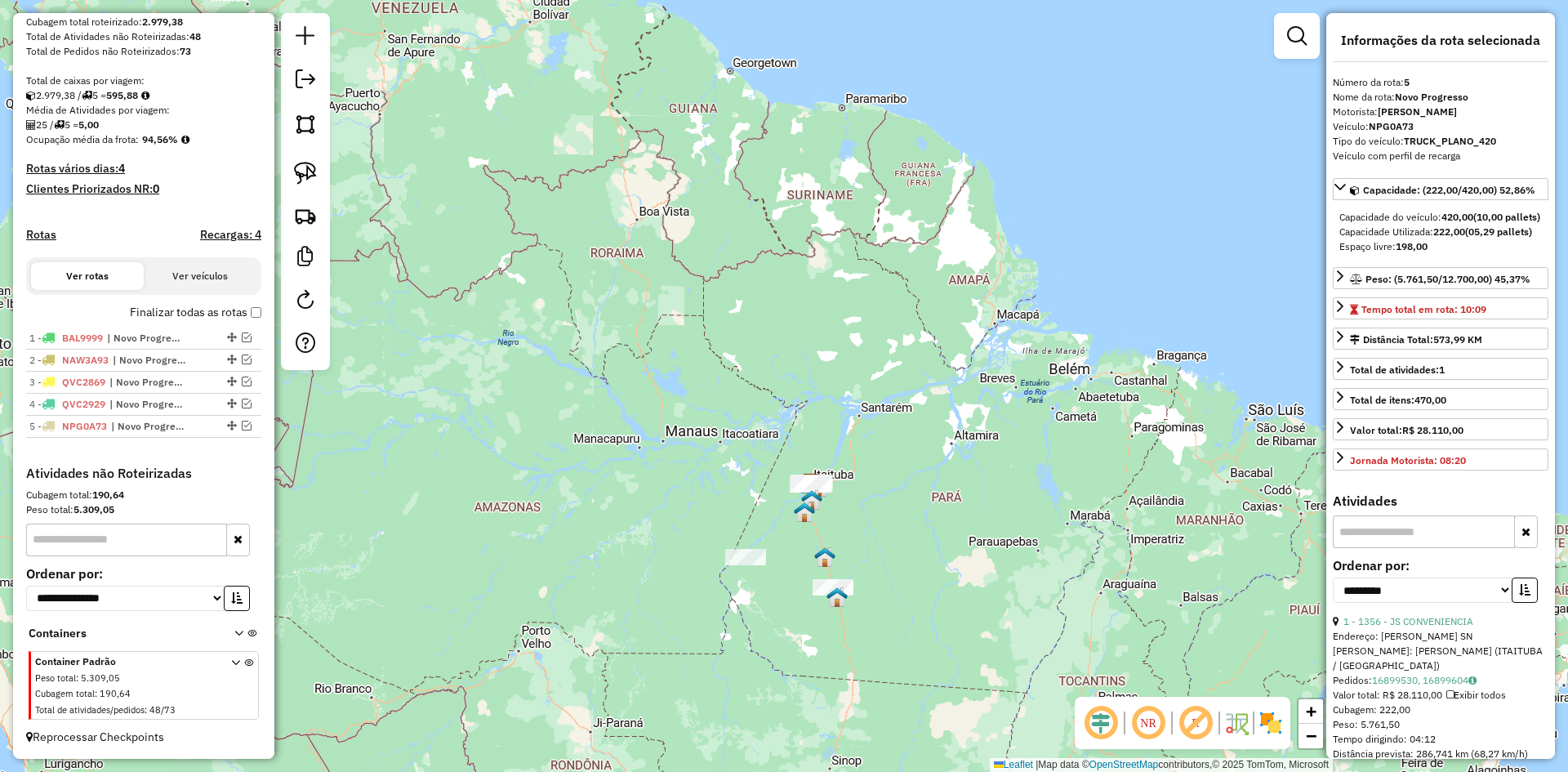
scroll to position [298, 0]
click at [308, 217] on img at bounding box center [305, 215] width 23 height 23
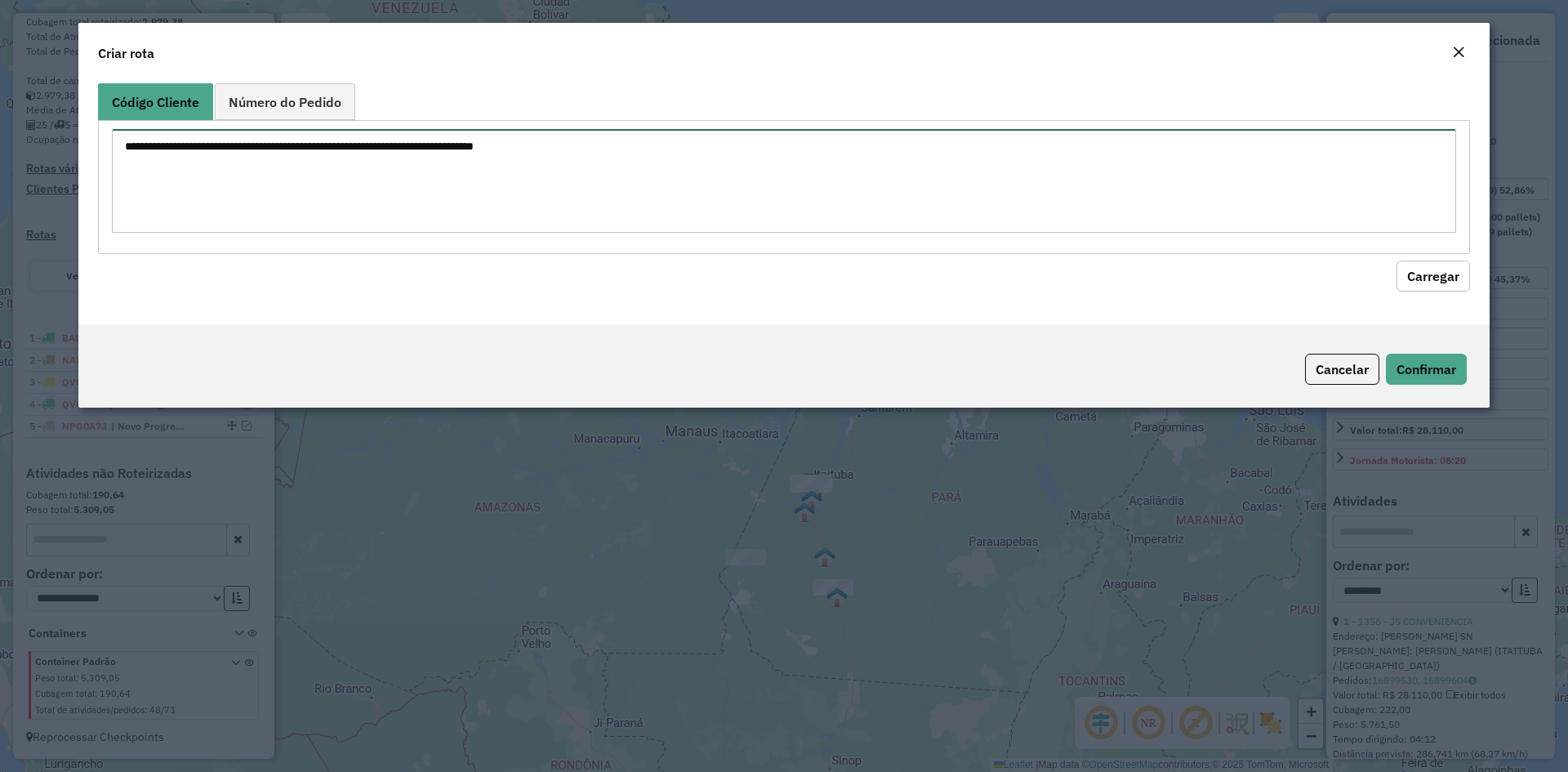
click at [373, 187] on textarea at bounding box center [784, 181] width 1344 height 103
type textarea "****"
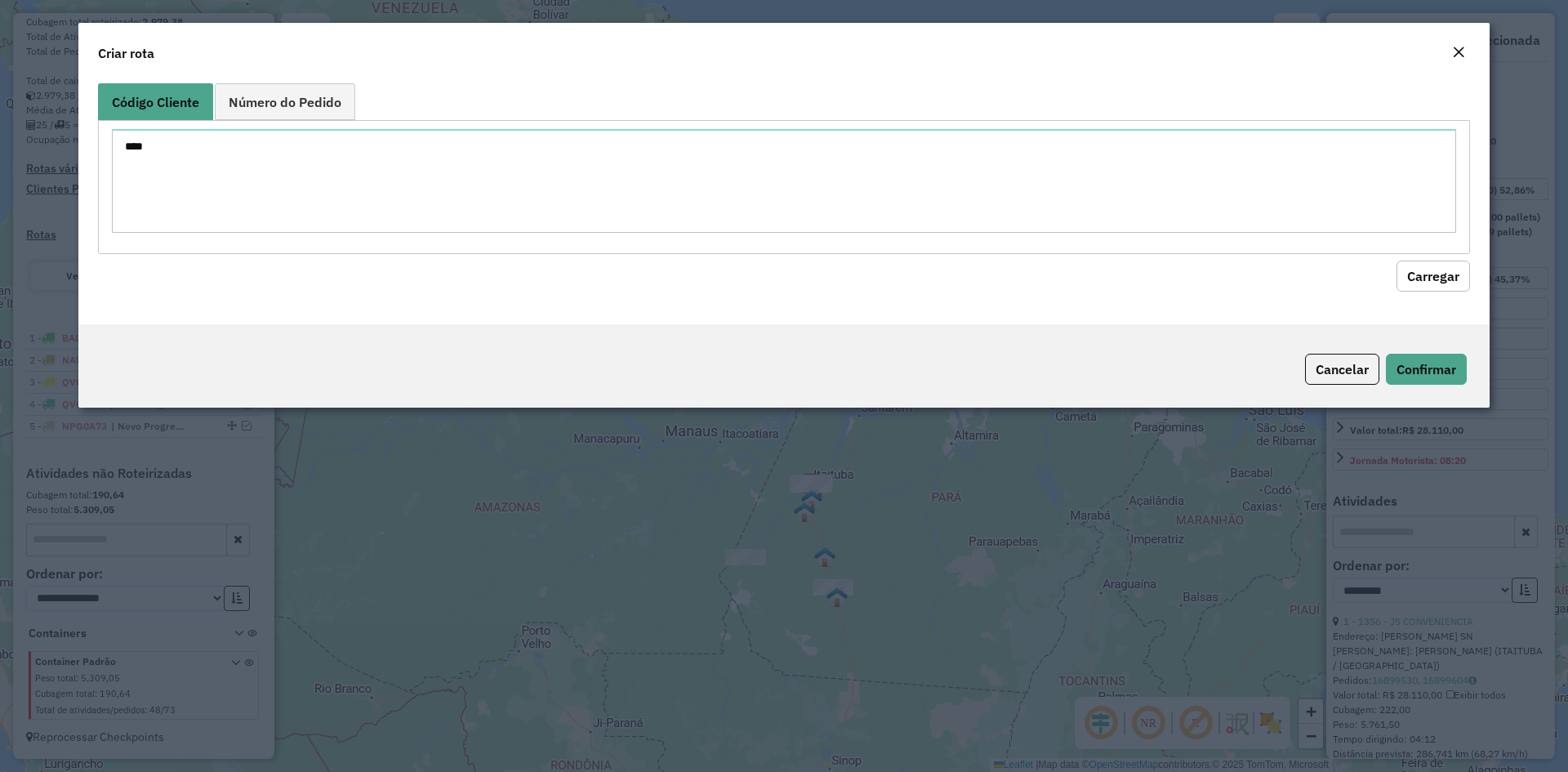
click at [1426, 283] on button "Carregar" at bounding box center [1433, 275] width 73 height 31
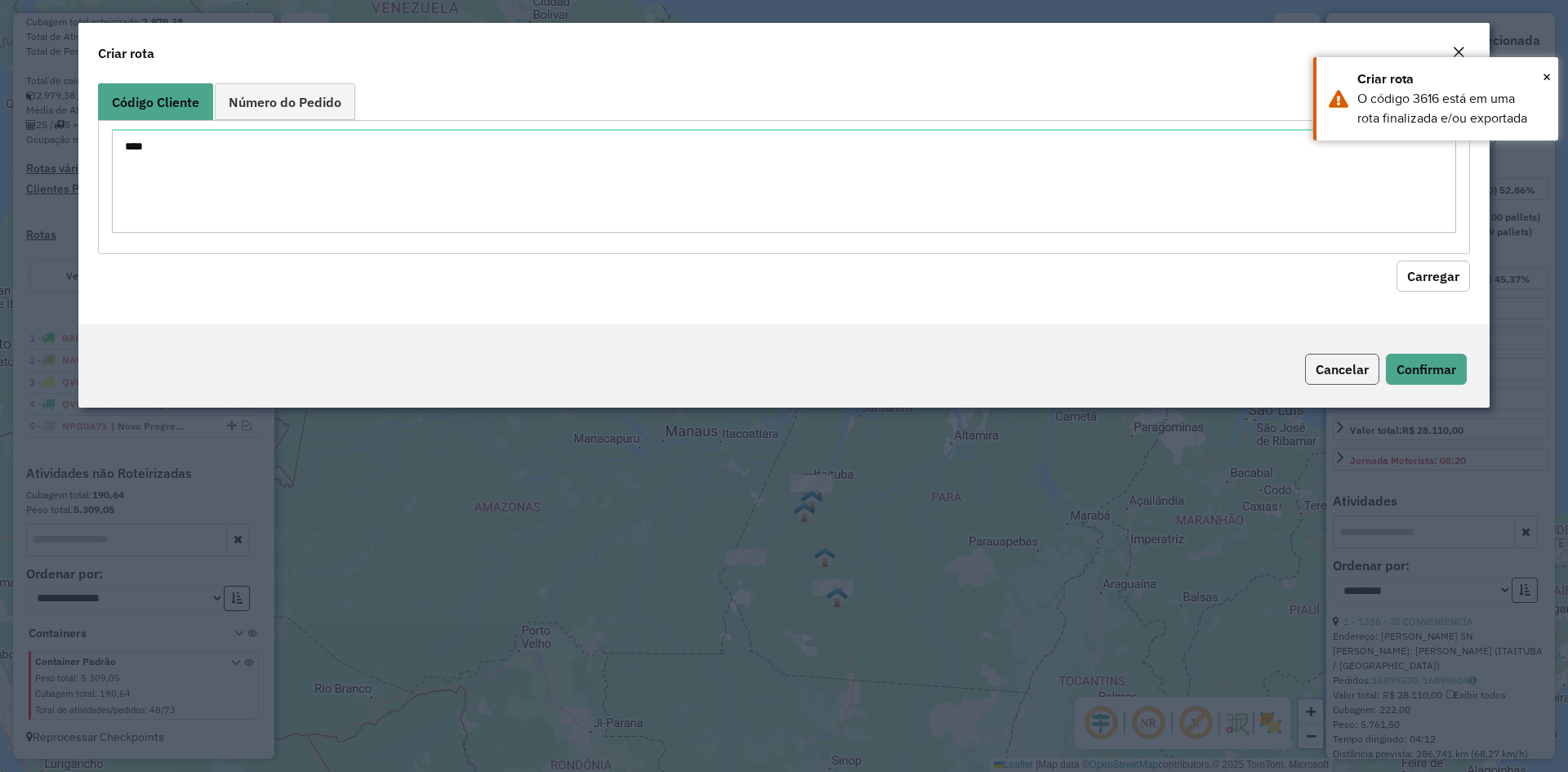
click at [1327, 359] on button "Cancelar" at bounding box center [1341, 368] width 74 height 31
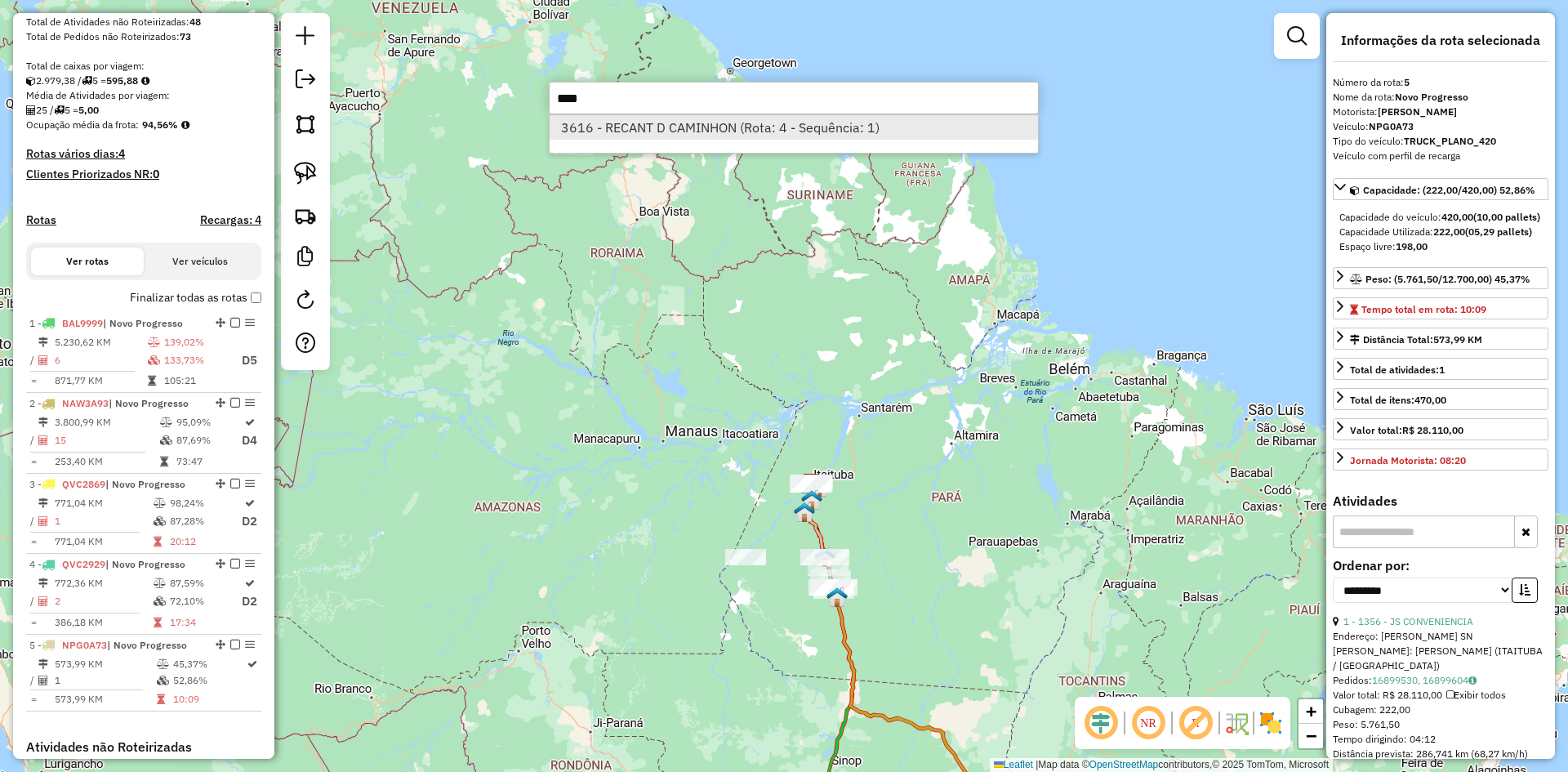
type input "****"
click at [670, 128] on li "3616 - RECANT D CAMINHON (Rota: 4 - Sequência: 1)" at bounding box center [794, 127] width 488 height 24
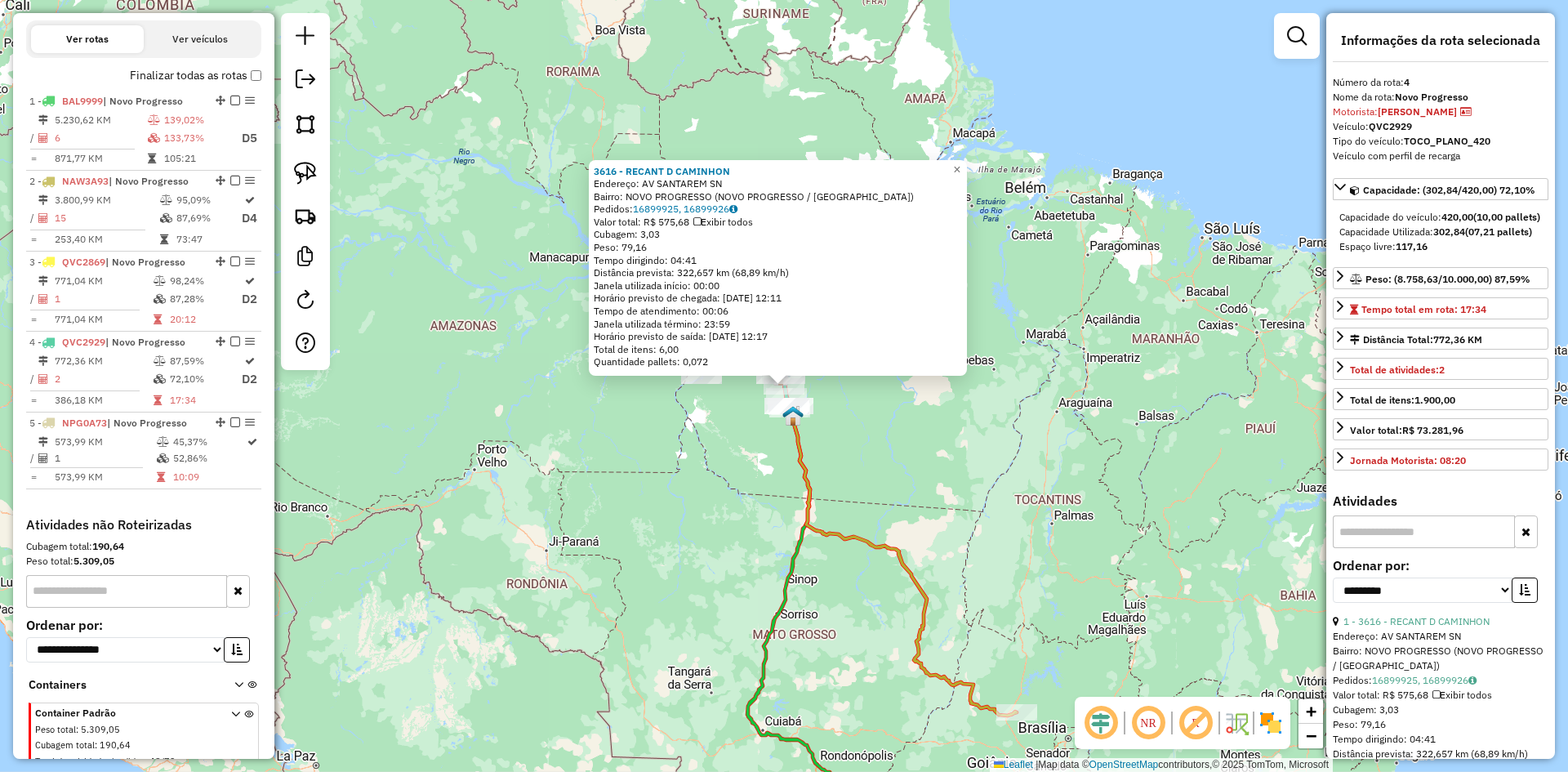
scroll to position [586, 0]
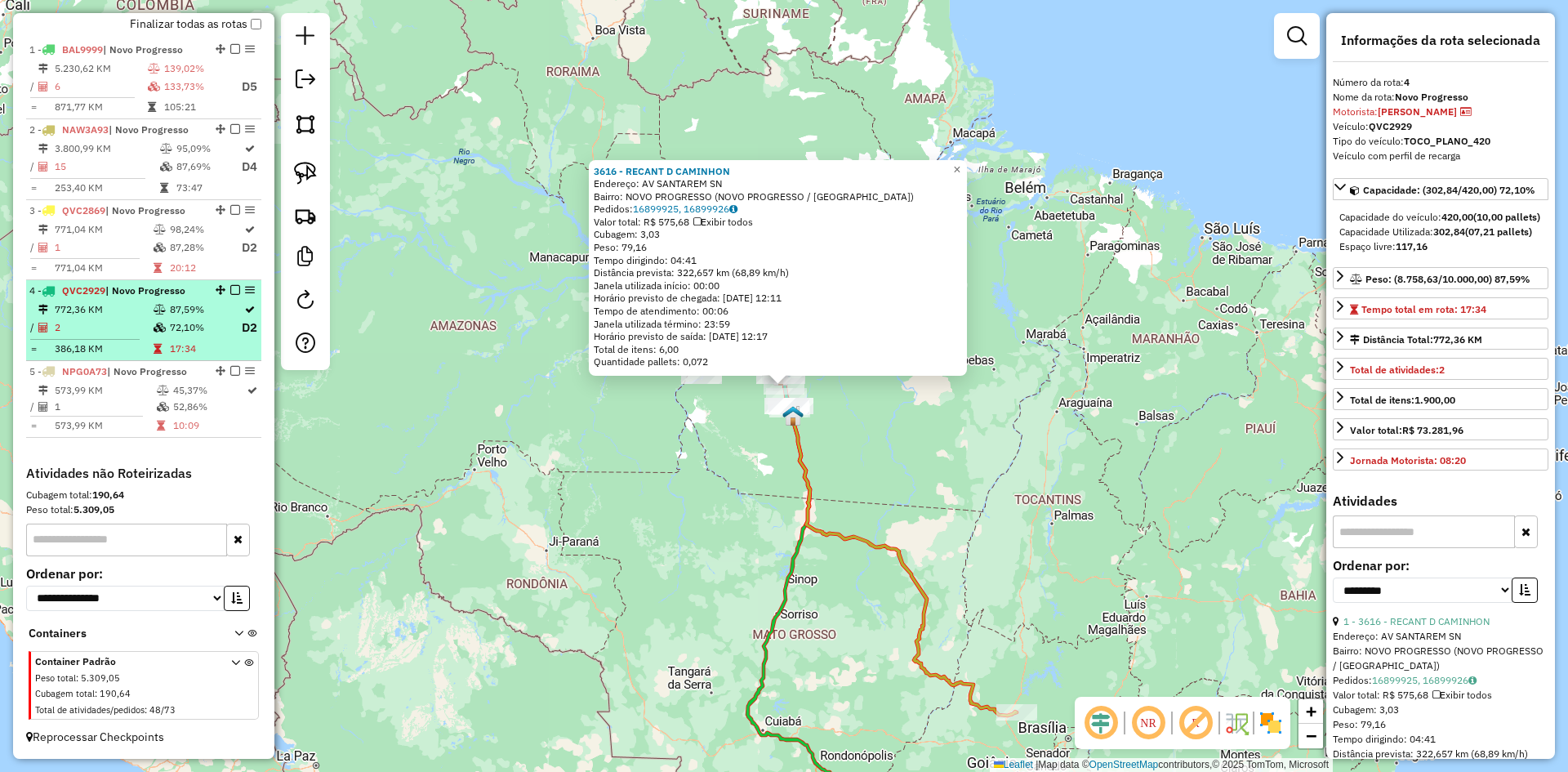
click at [119, 304] on td "772,36 KM" at bounding box center [103, 309] width 99 height 17
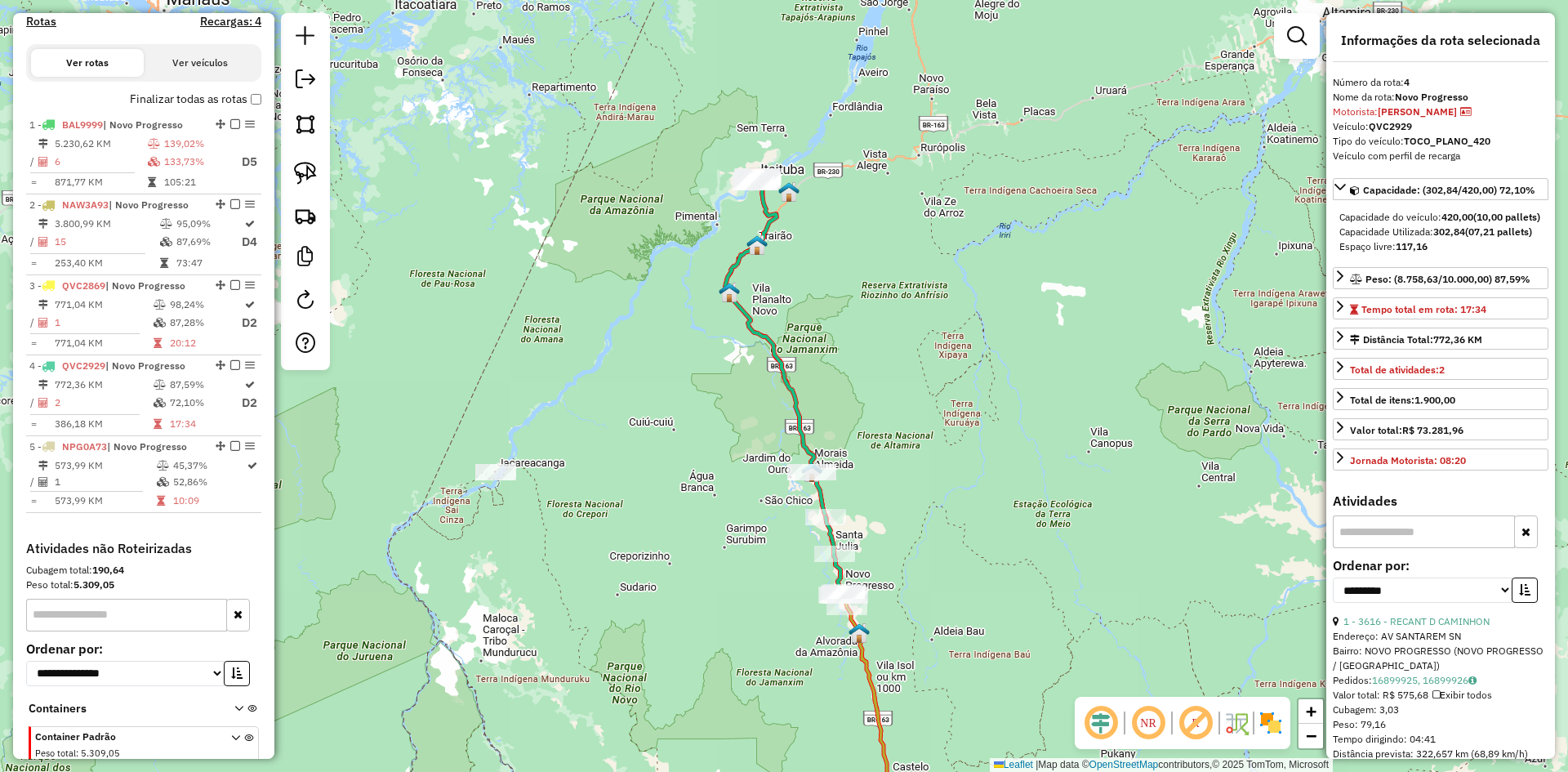
scroll to position [423, 0]
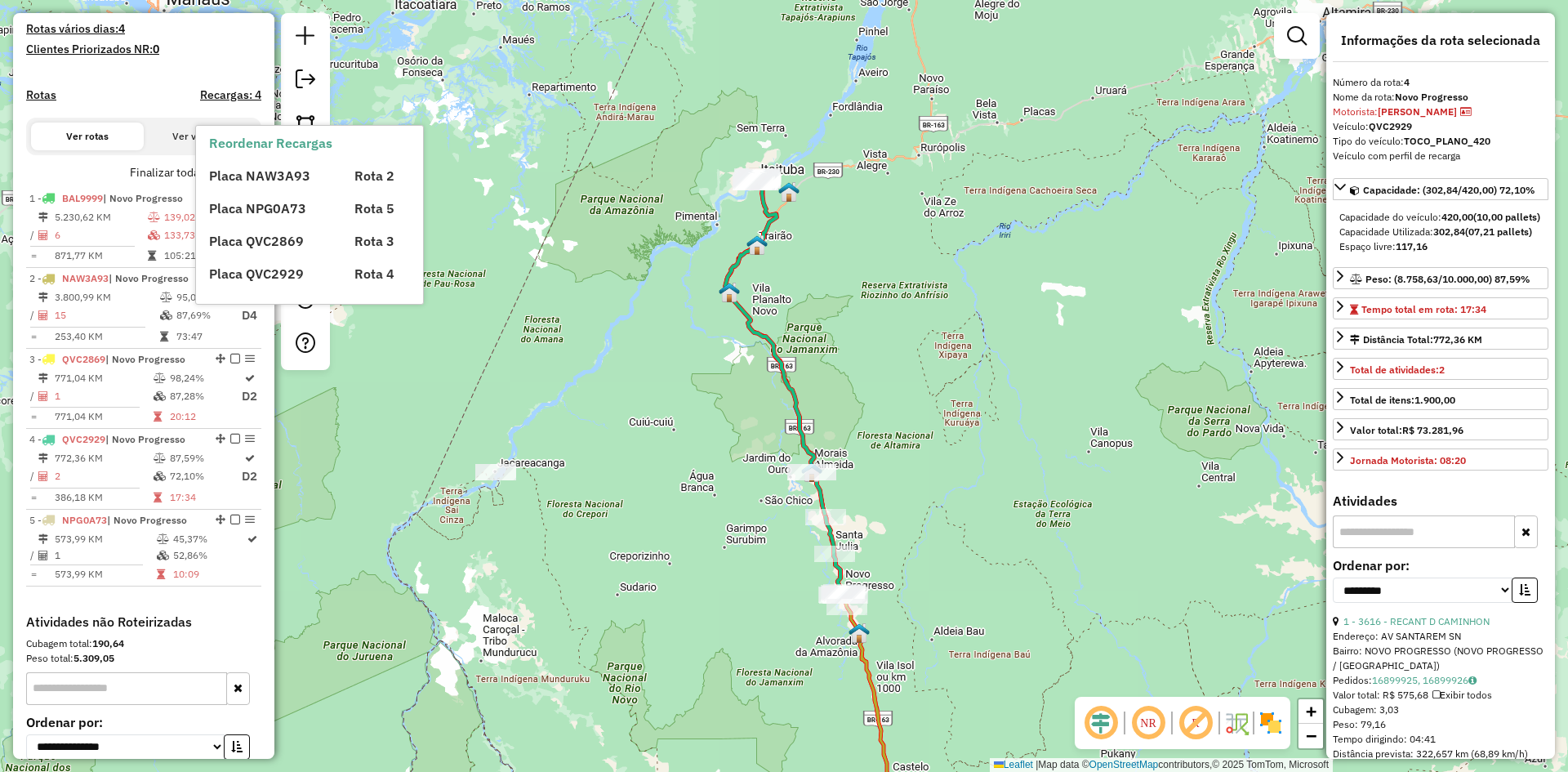
click at [254, 186] on div "Placa NAW3A93 Rota 2 Placa NPG0A73 Rota 5 Placa QVC2869 Rota 3 Placa QVC2929 Ro…" at bounding box center [323, 218] width 228 height 131
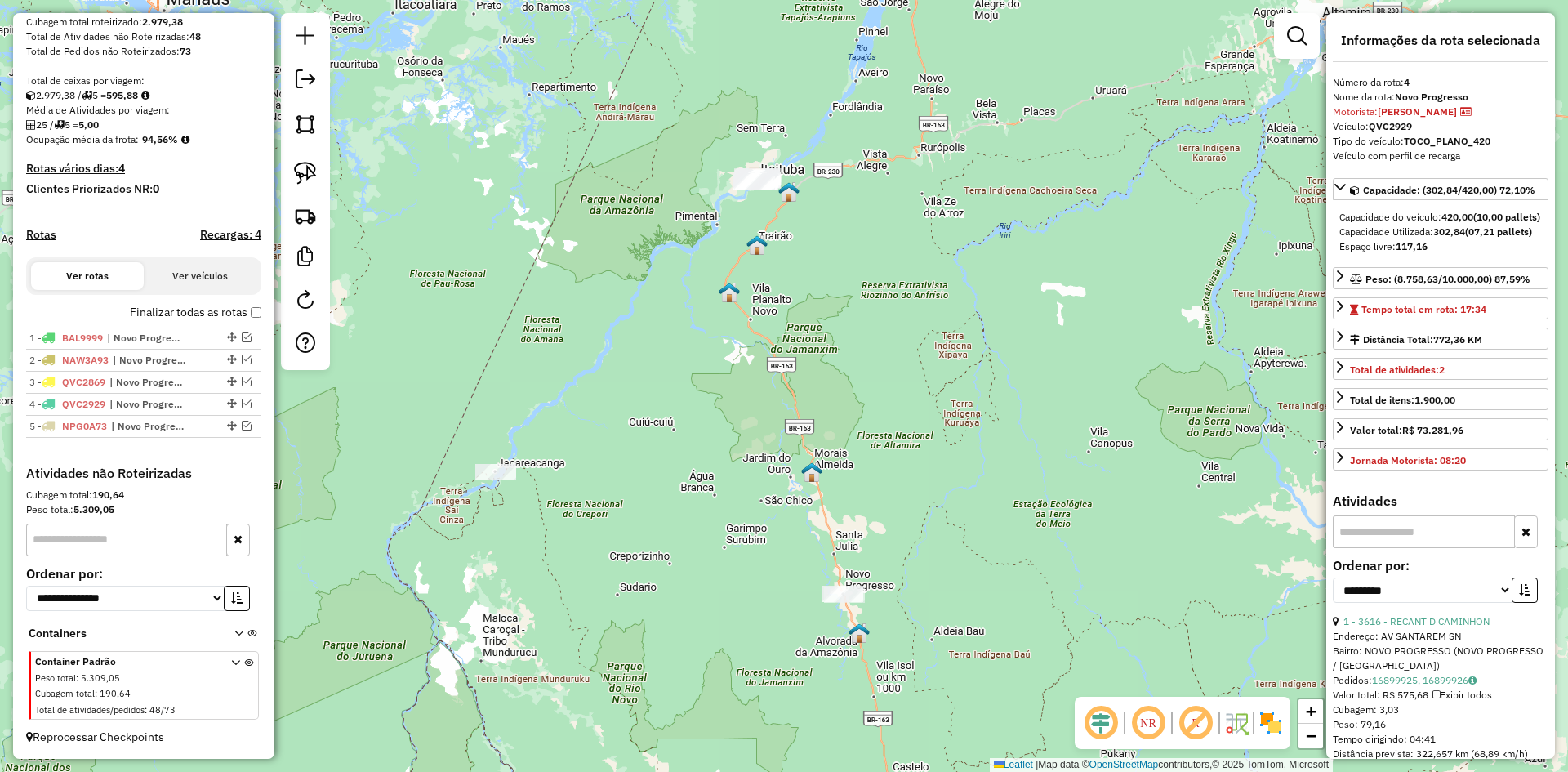
scroll to position [298, 0]
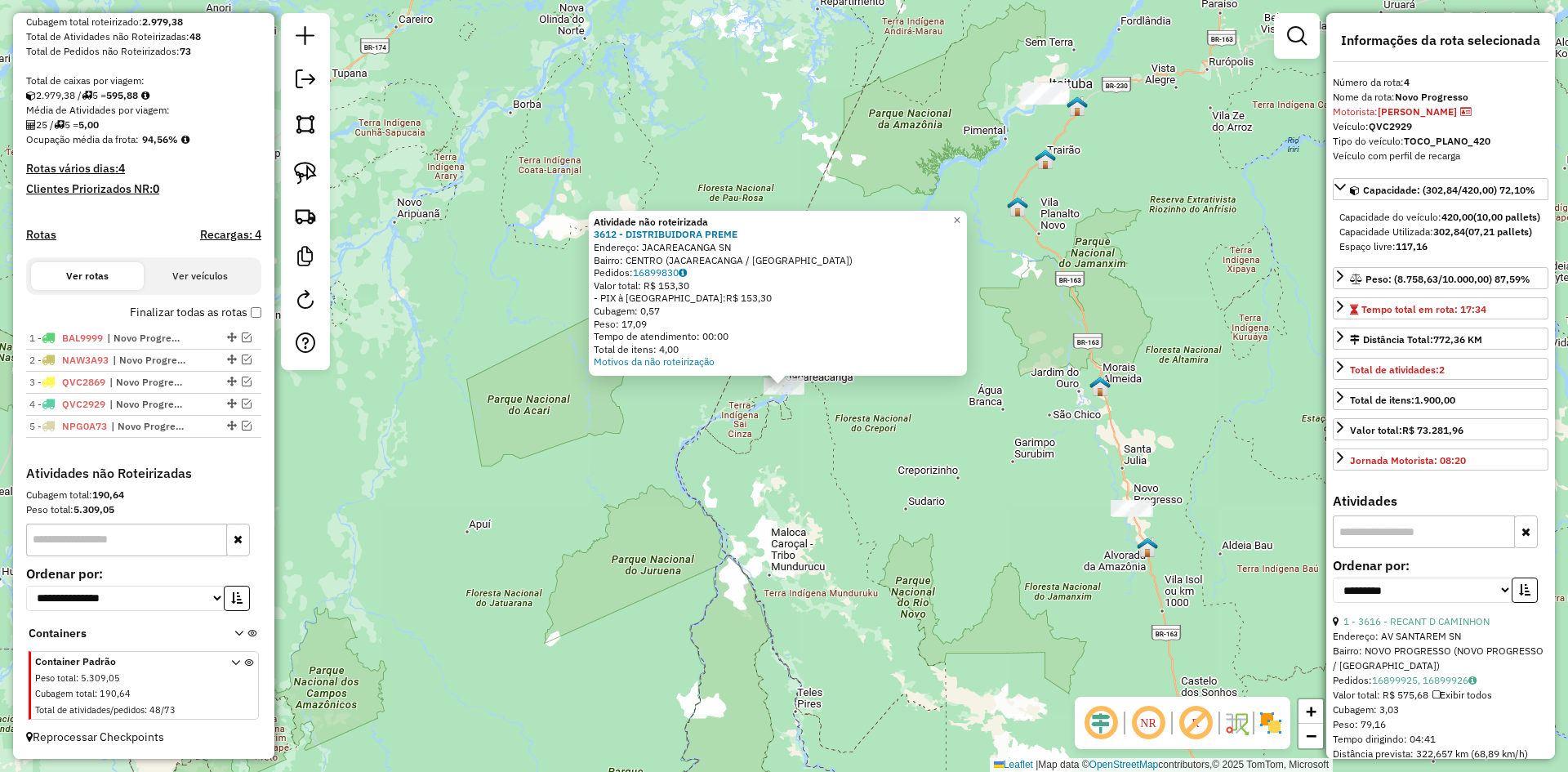
drag, startPoint x: 968, startPoint y: 544, endPoint x: 980, endPoint y: 539, distance: 13.0
click at [969, 544] on div "Atividade não roteirizada 3612 - DISTRIBUIDORA PREME Endereço: JACAREACANGA SN …" at bounding box center [784, 386] width 1568 height 772
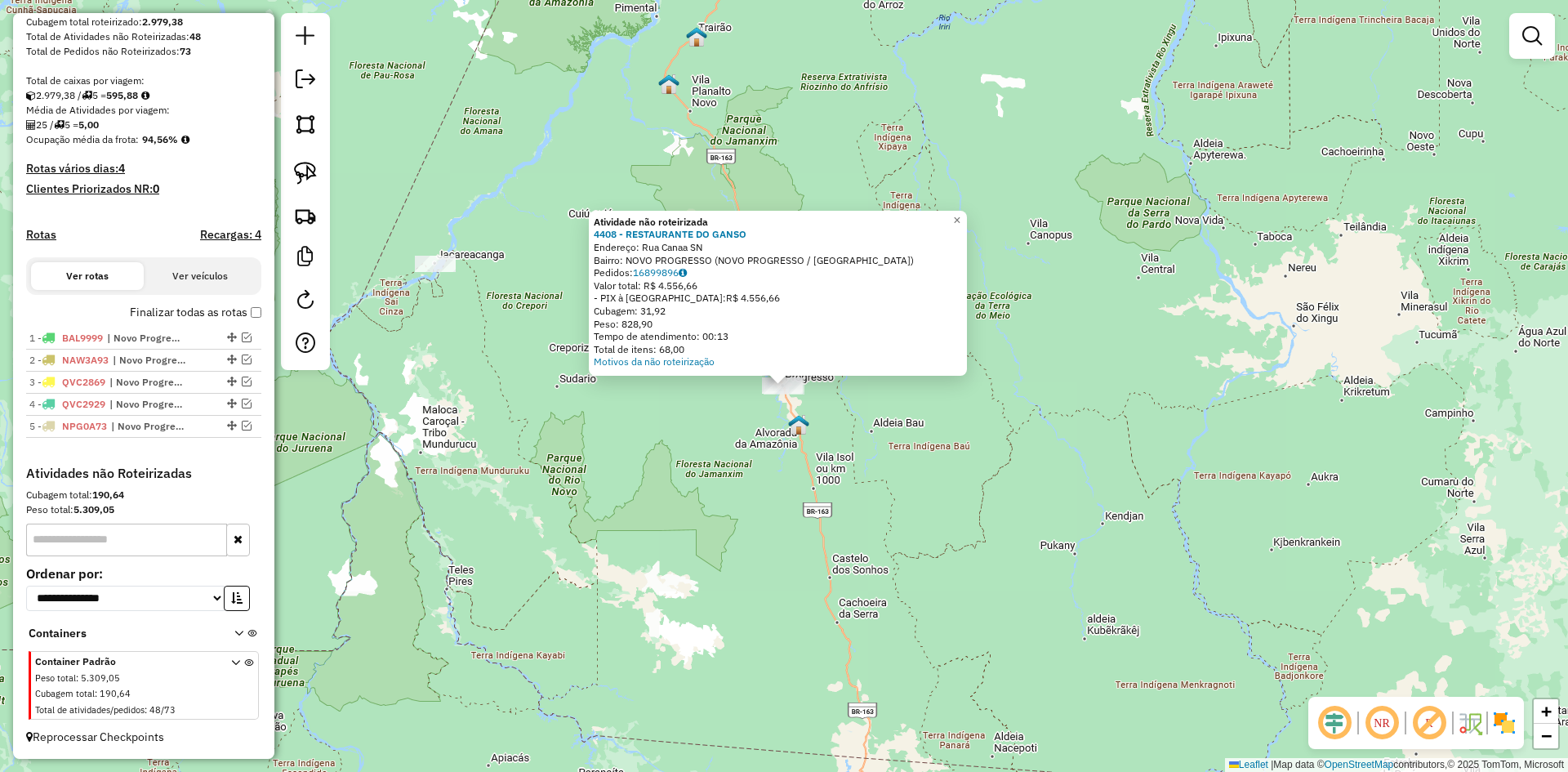
click at [629, 483] on div "Atividade não roteirizada 4408 - RESTAURANTE DO GANSO Endereço: Rua Canaa SN Ba…" at bounding box center [784, 386] width 1568 height 772
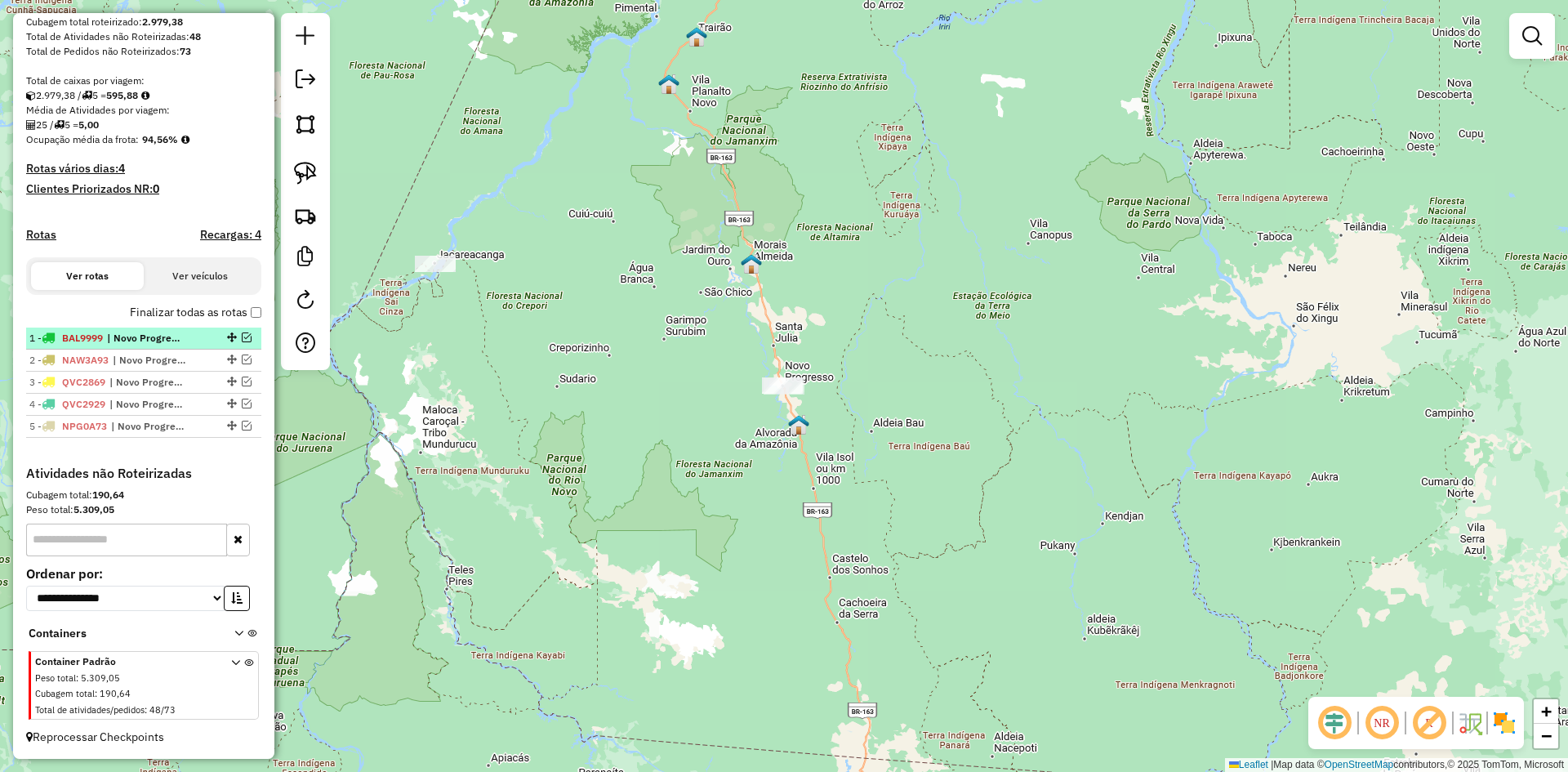
click at [242, 333] on em at bounding box center [247, 338] width 10 height 10
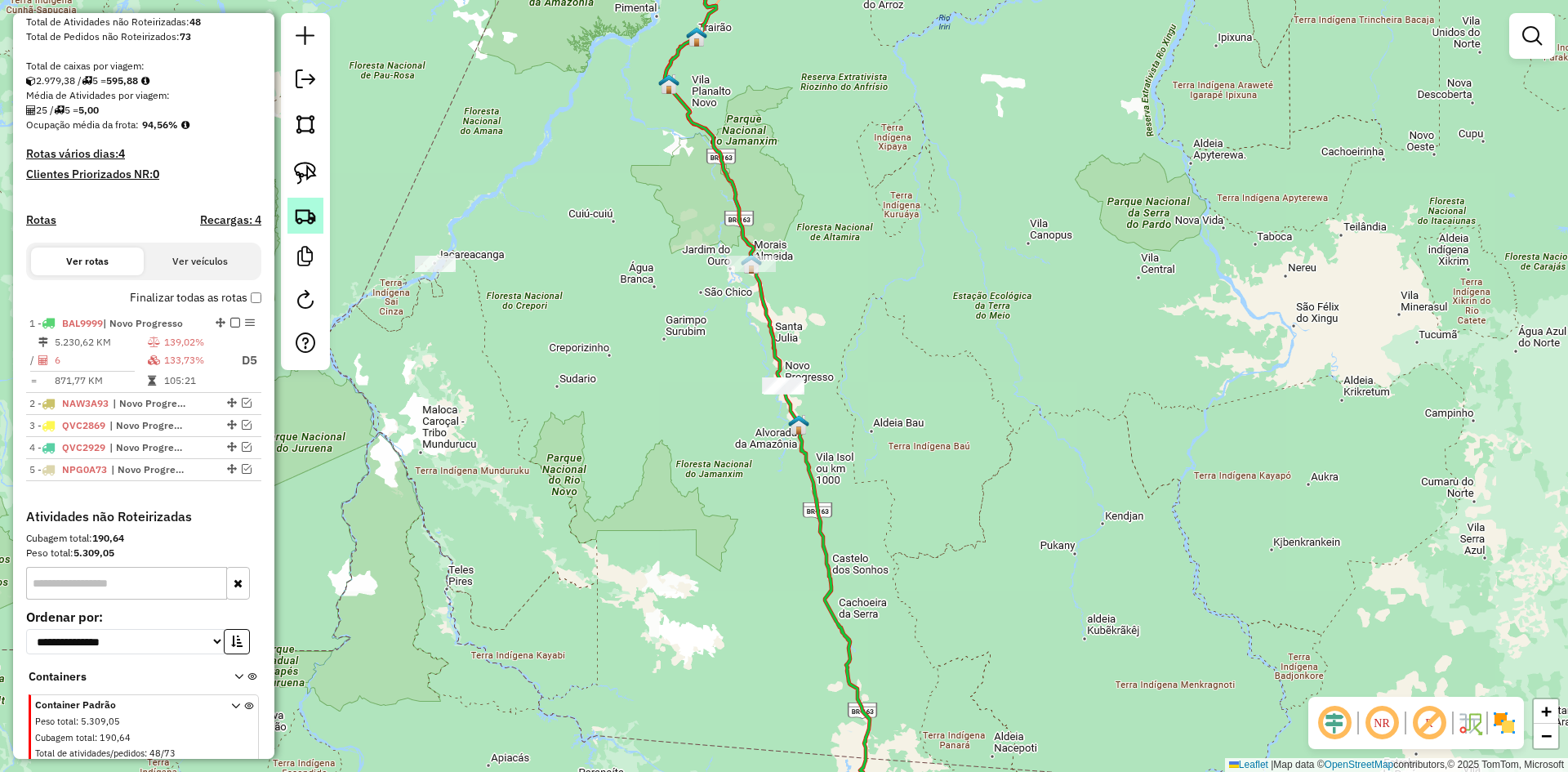
click at [308, 218] on img at bounding box center [305, 215] width 23 height 23
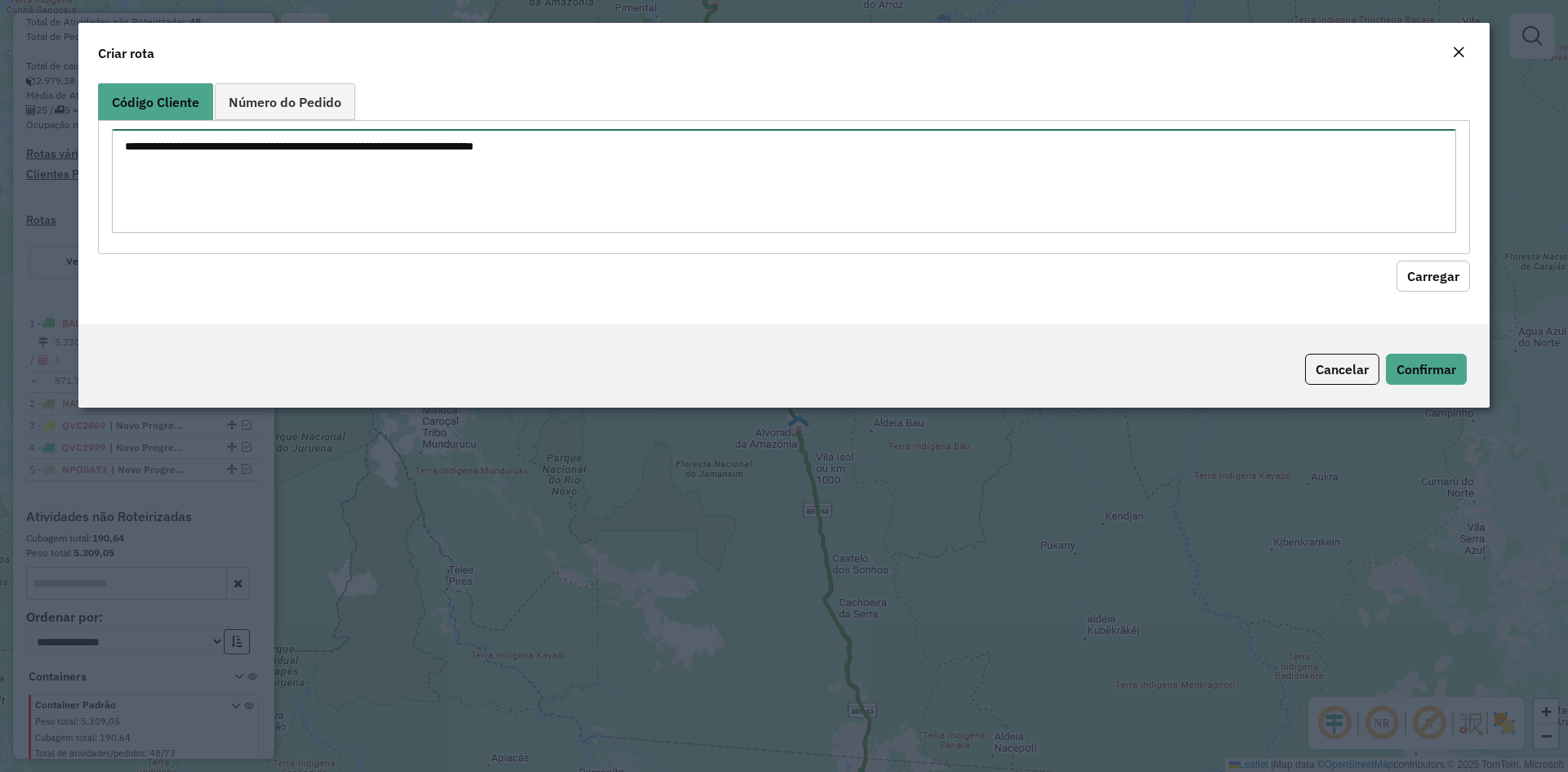
click at [394, 179] on textarea at bounding box center [784, 181] width 1344 height 103
type textarea "****"
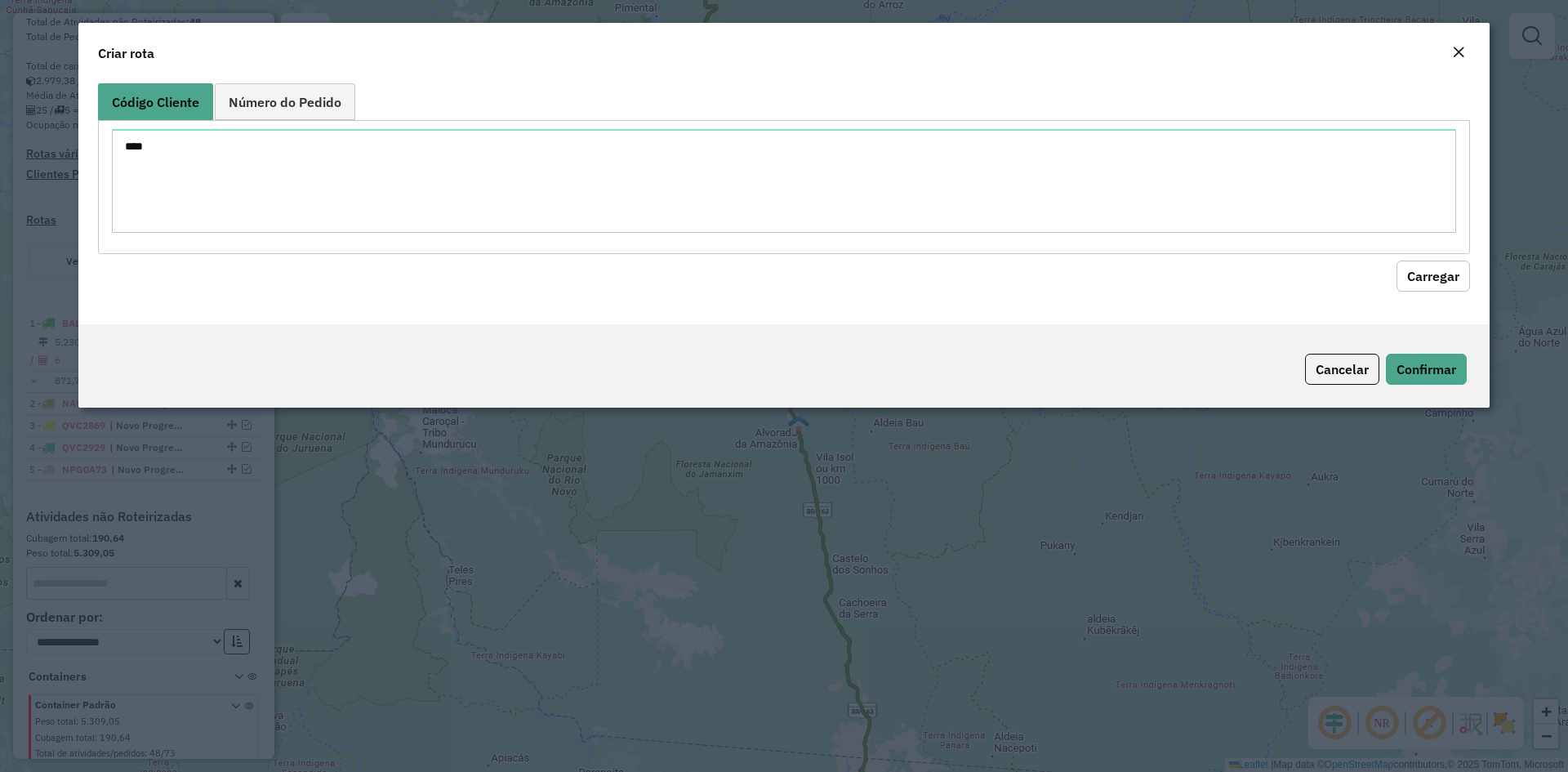
click at [1418, 286] on button "Carregar" at bounding box center [1433, 275] width 73 height 31
click at [1336, 368] on button "Cancelar" at bounding box center [1341, 368] width 74 height 31
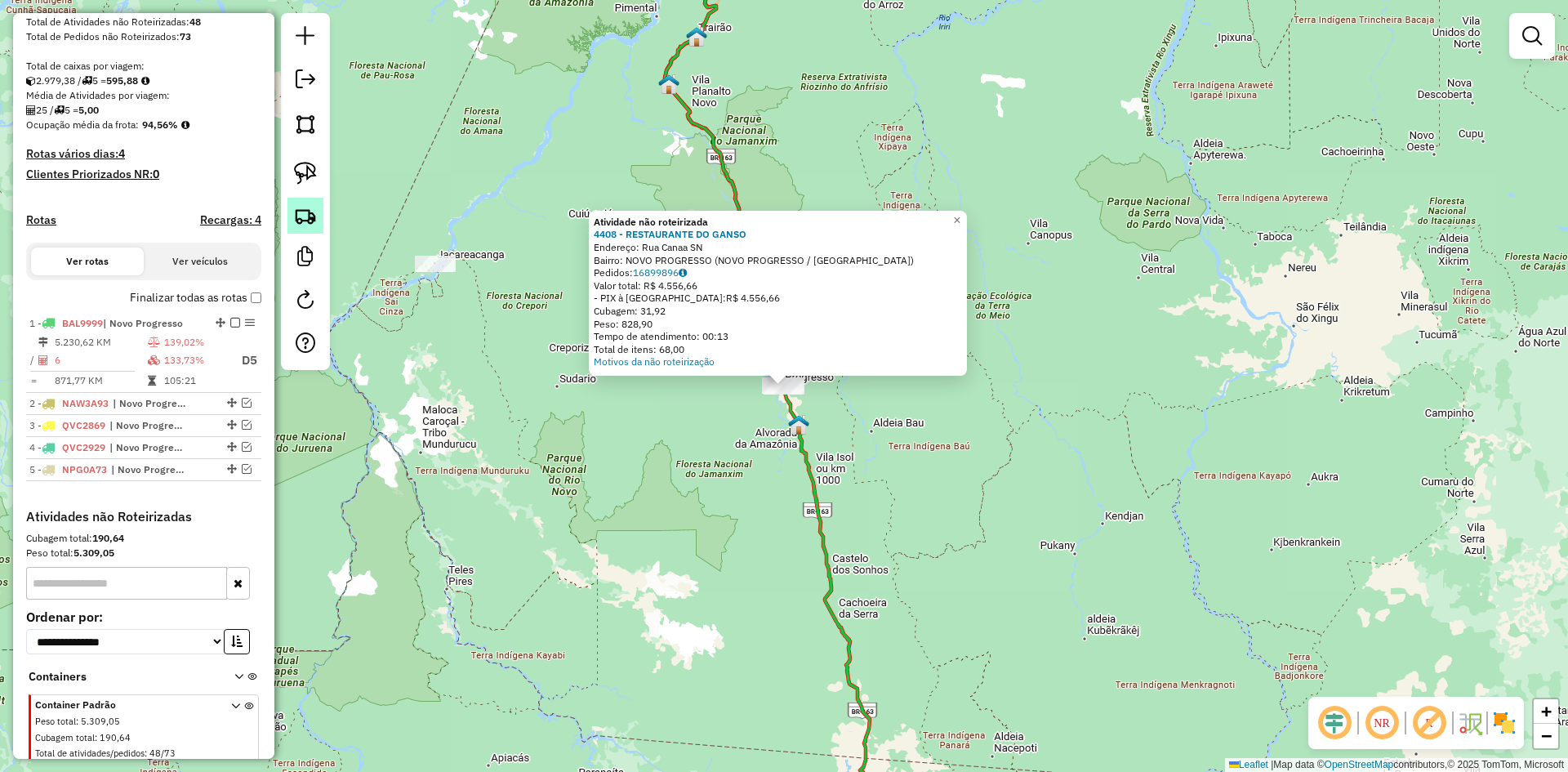
click at [312, 212] on img at bounding box center [305, 215] width 23 height 23
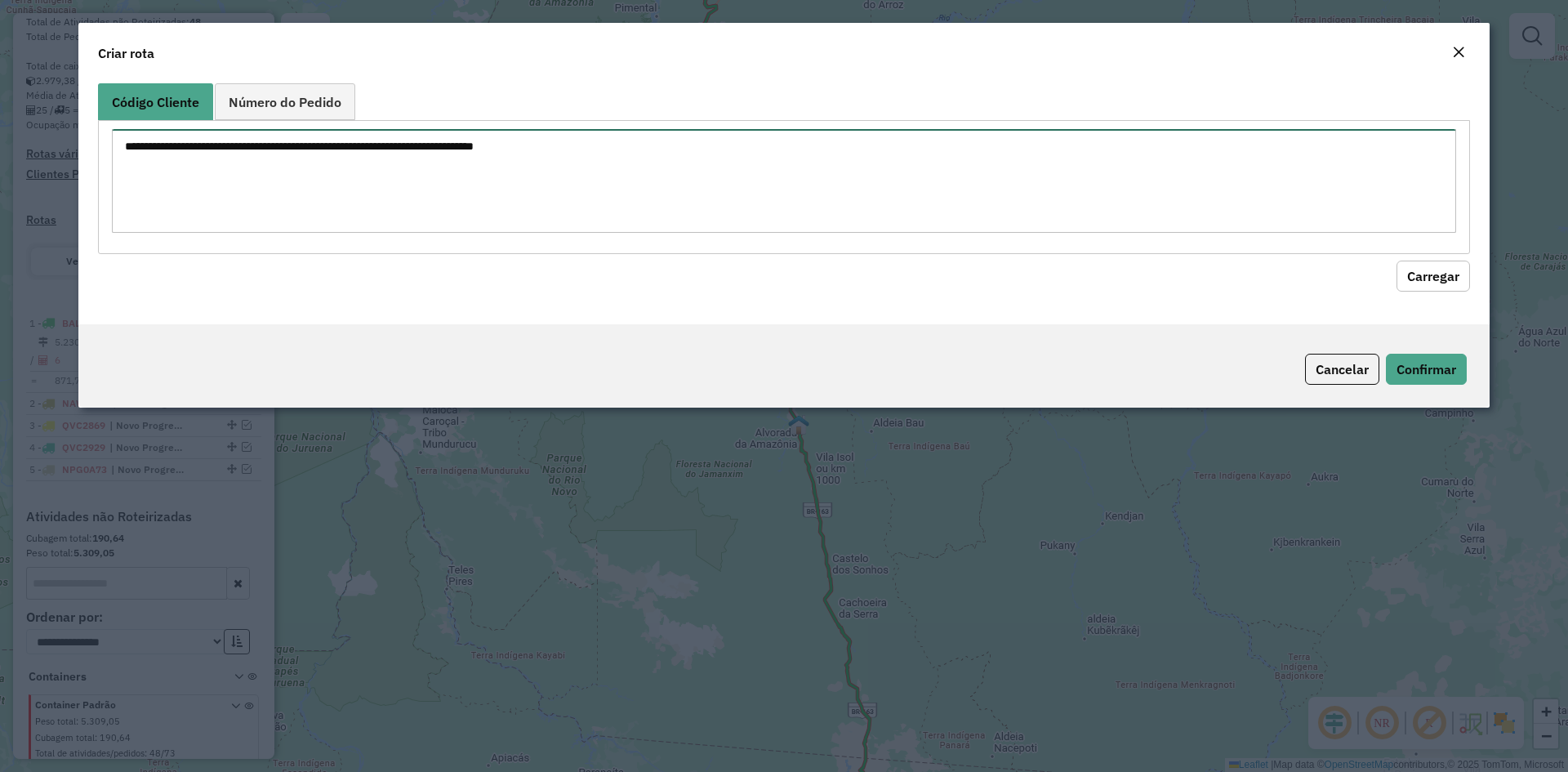
click at [405, 167] on textarea at bounding box center [784, 181] width 1344 height 103
type textarea "****"
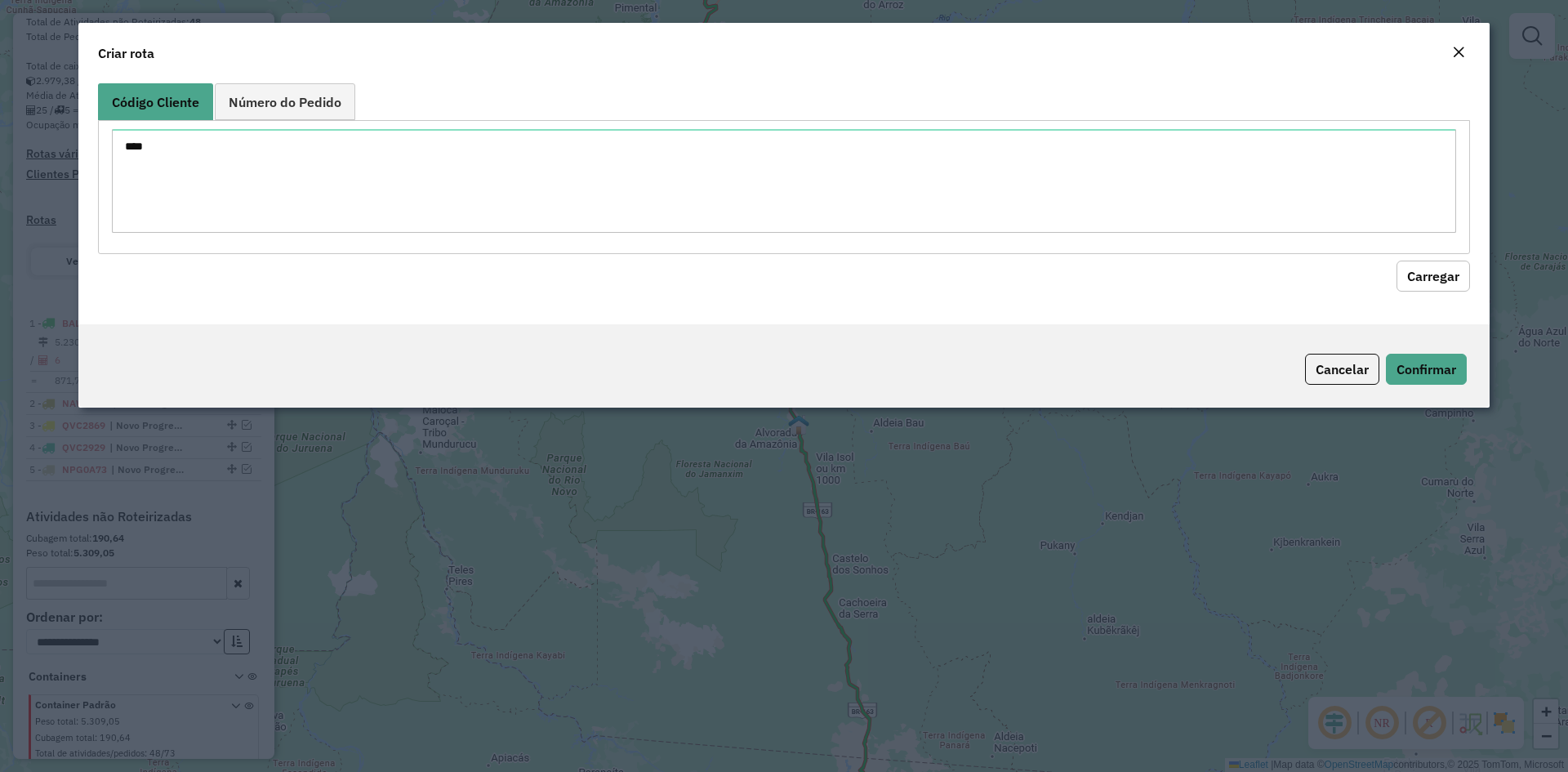
click at [1430, 277] on button "Carregar" at bounding box center [1433, 275] width 73 height 31
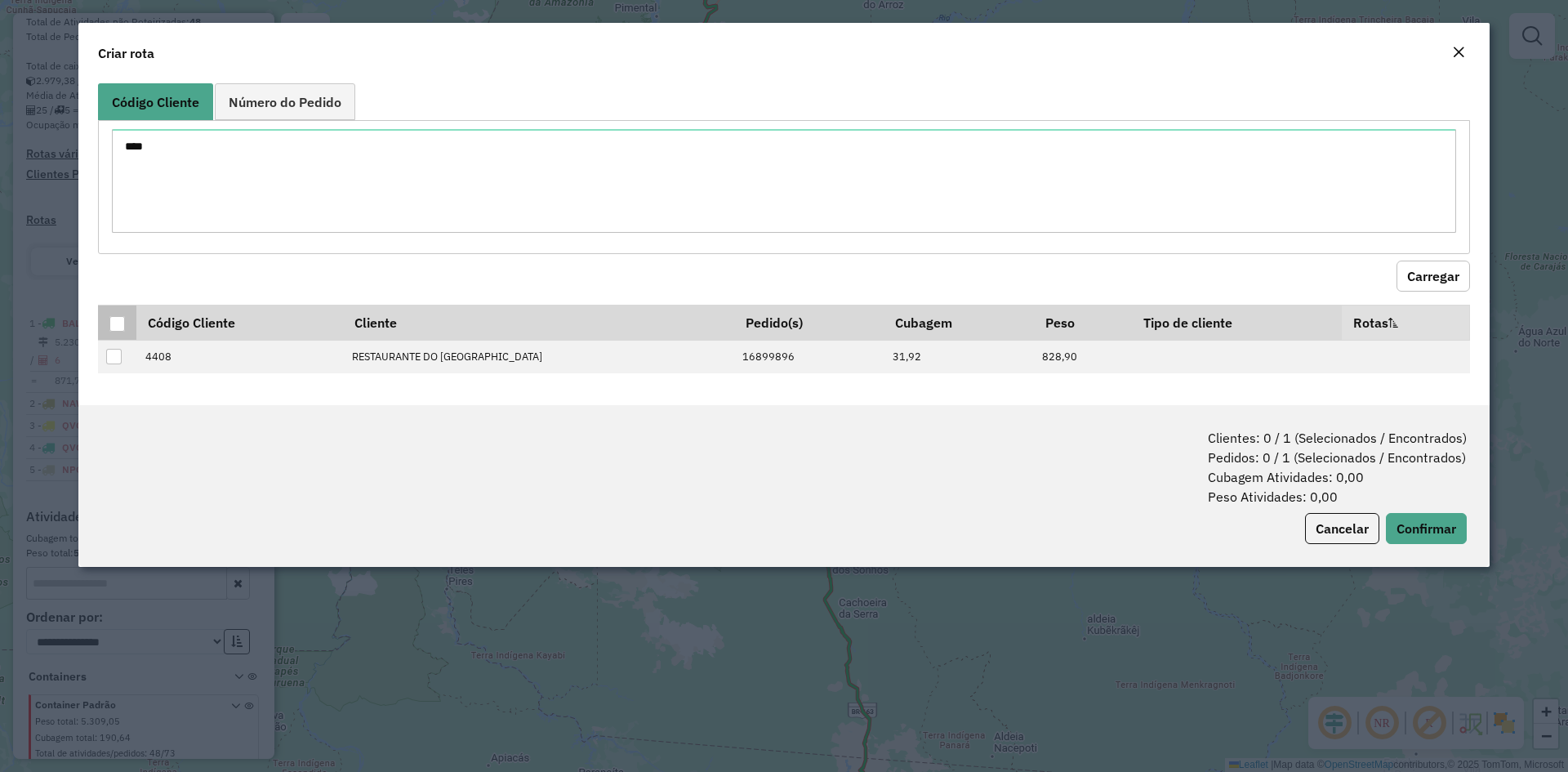
click at [115, 322] on div at bounding box center [117, 323] width 16 height 16
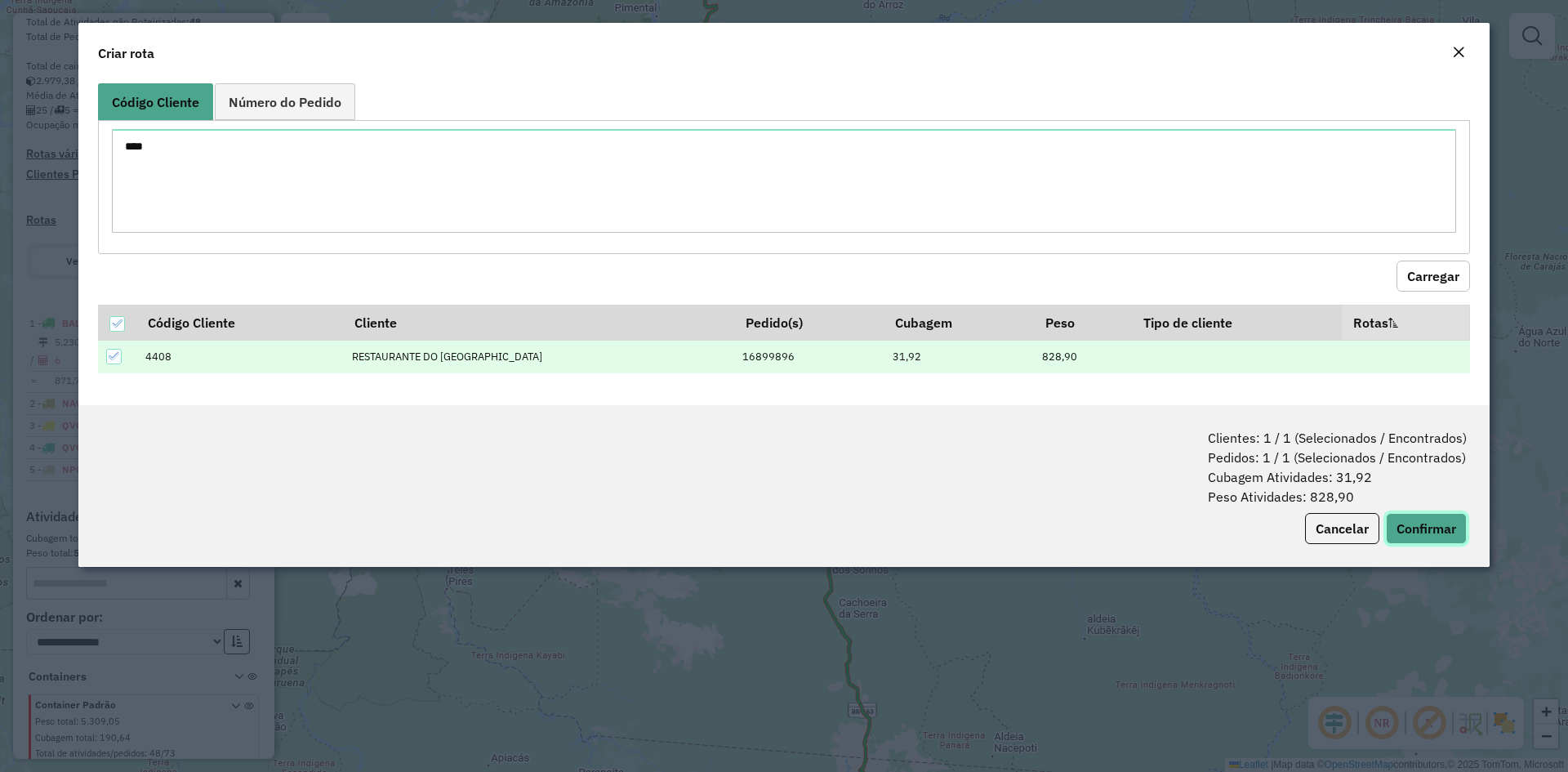
click at [1457, 525] on button "Confirmar" at bounding box center [1425, 528] width 81 height 31
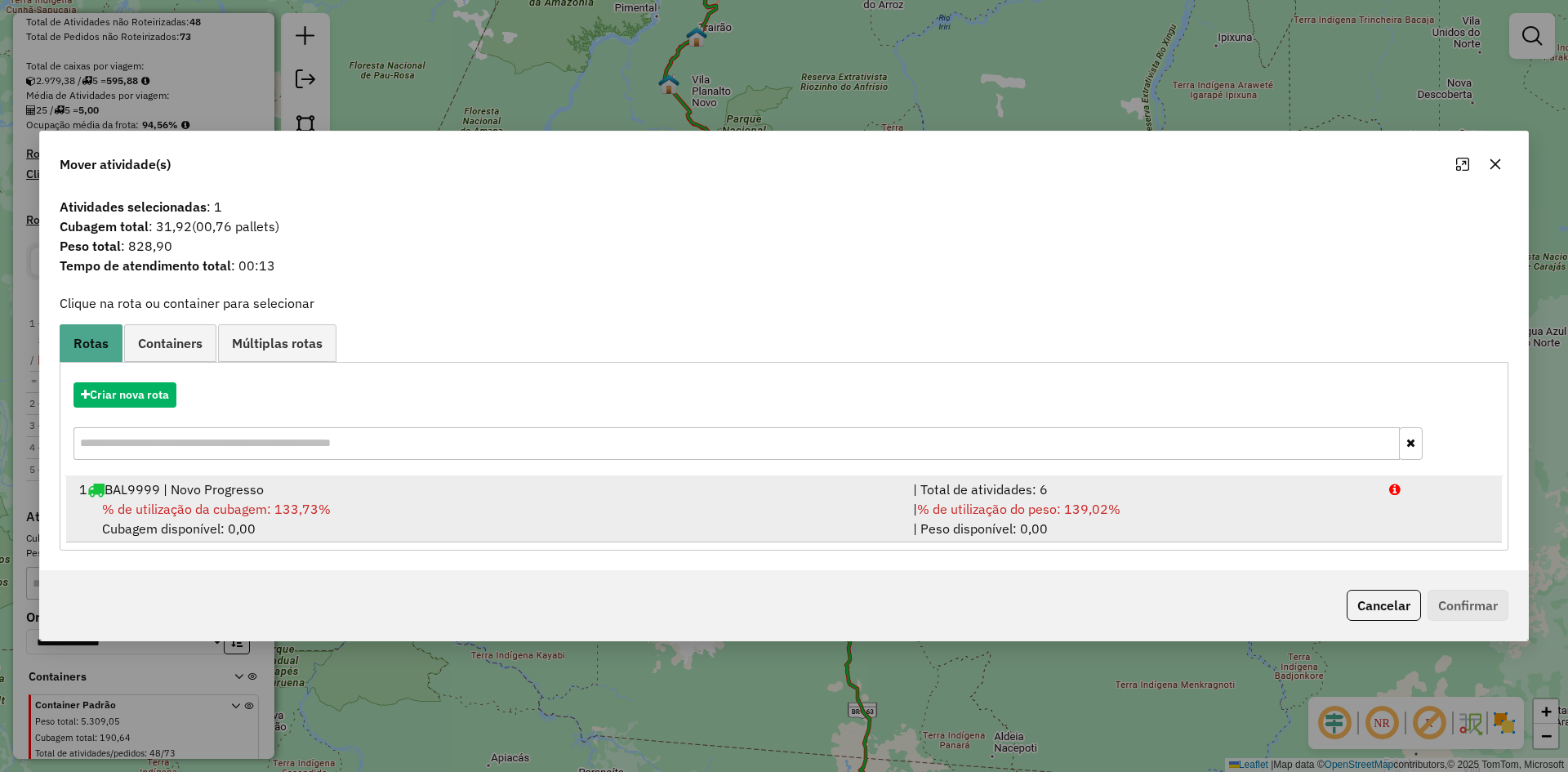
click at [267, 500] on span "% de utilização da cubagem: 133,73%" at bounding box center [216, 509] width 228 height 17
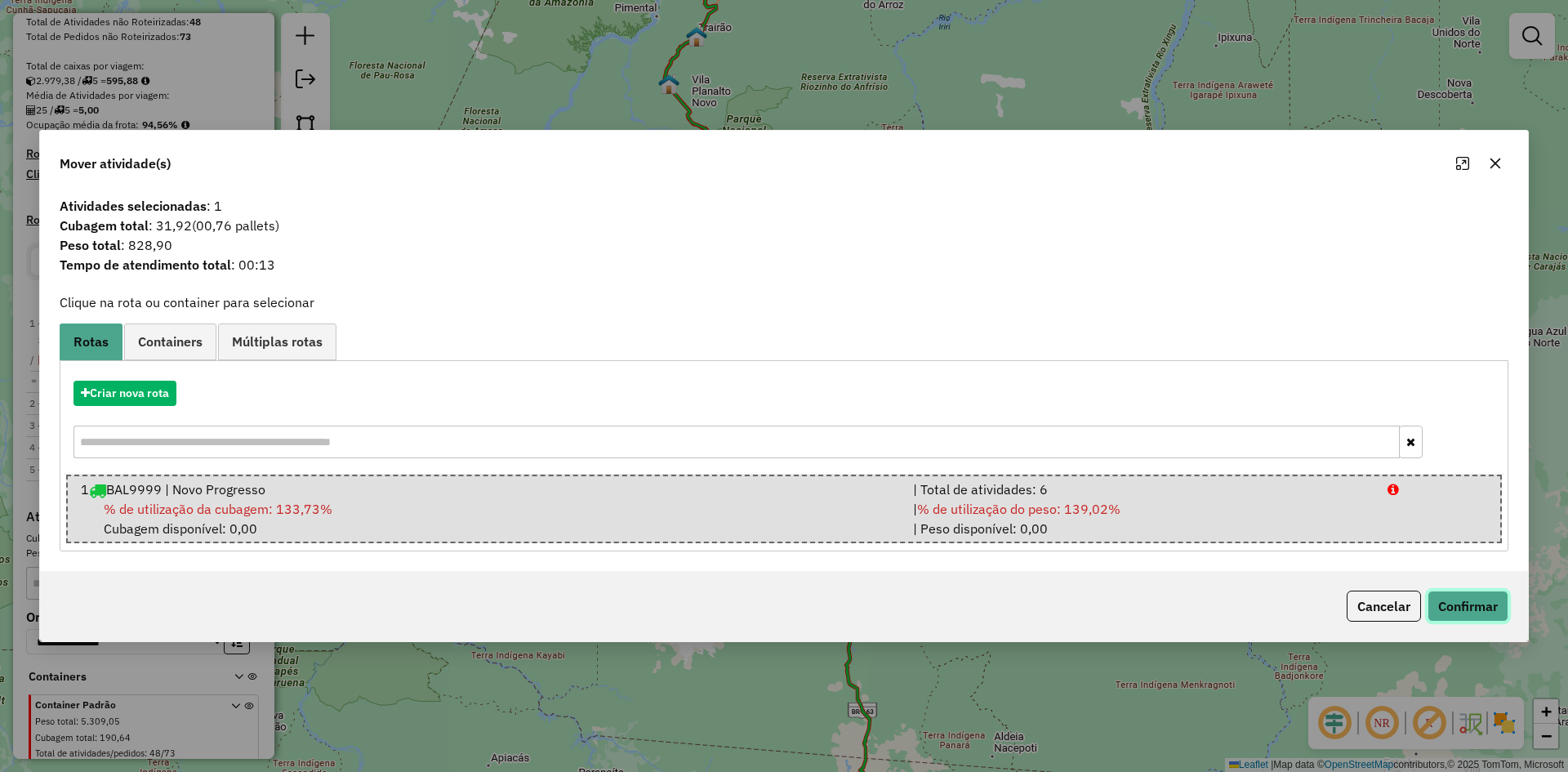
click at [1491, 600] on button "Confirmar" at bounding box center [1467, 605] width 81 height 31
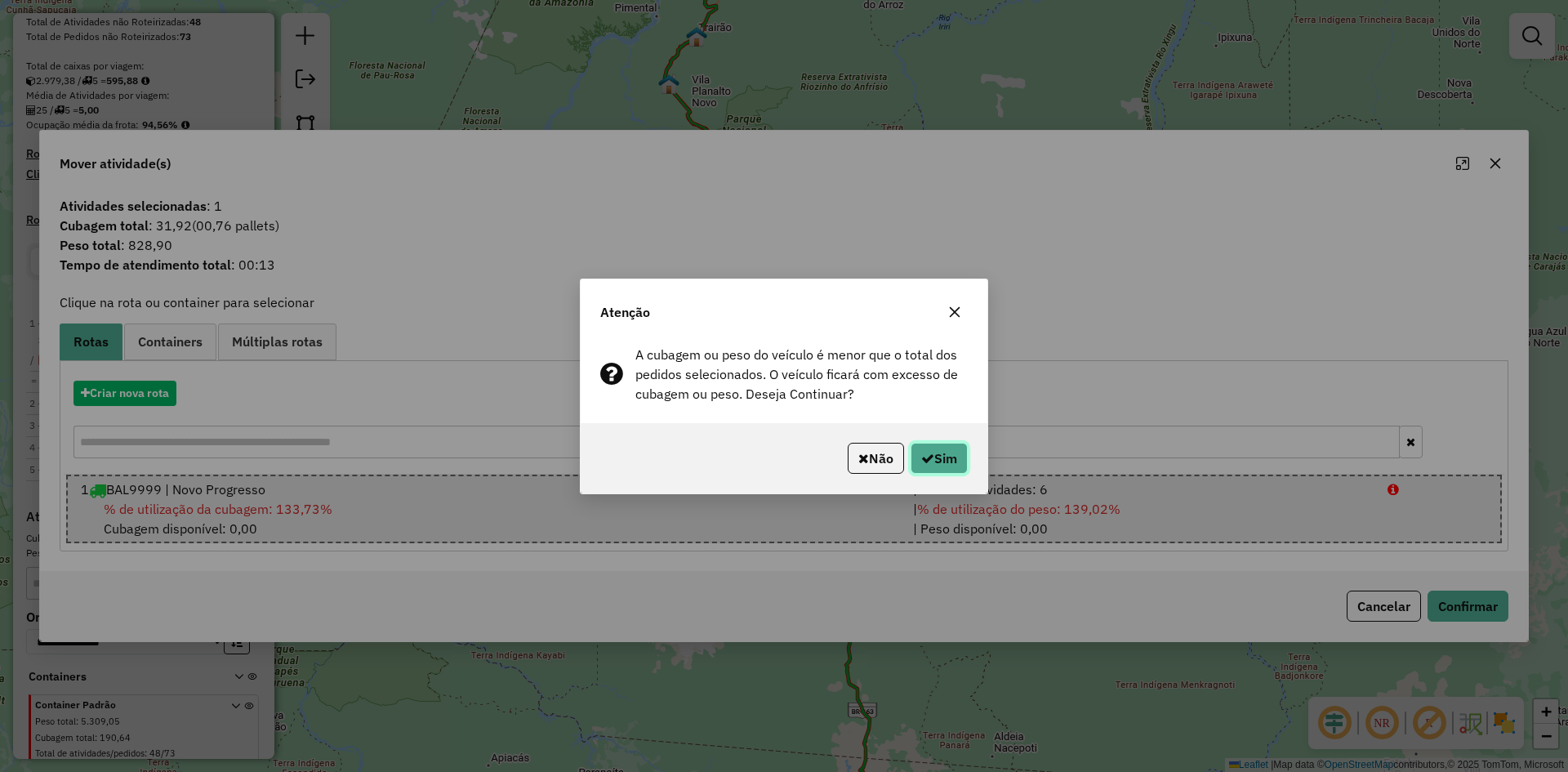
click at [949, 459] on button "Sim" at bounding box center [939, 458] width 58 height 31
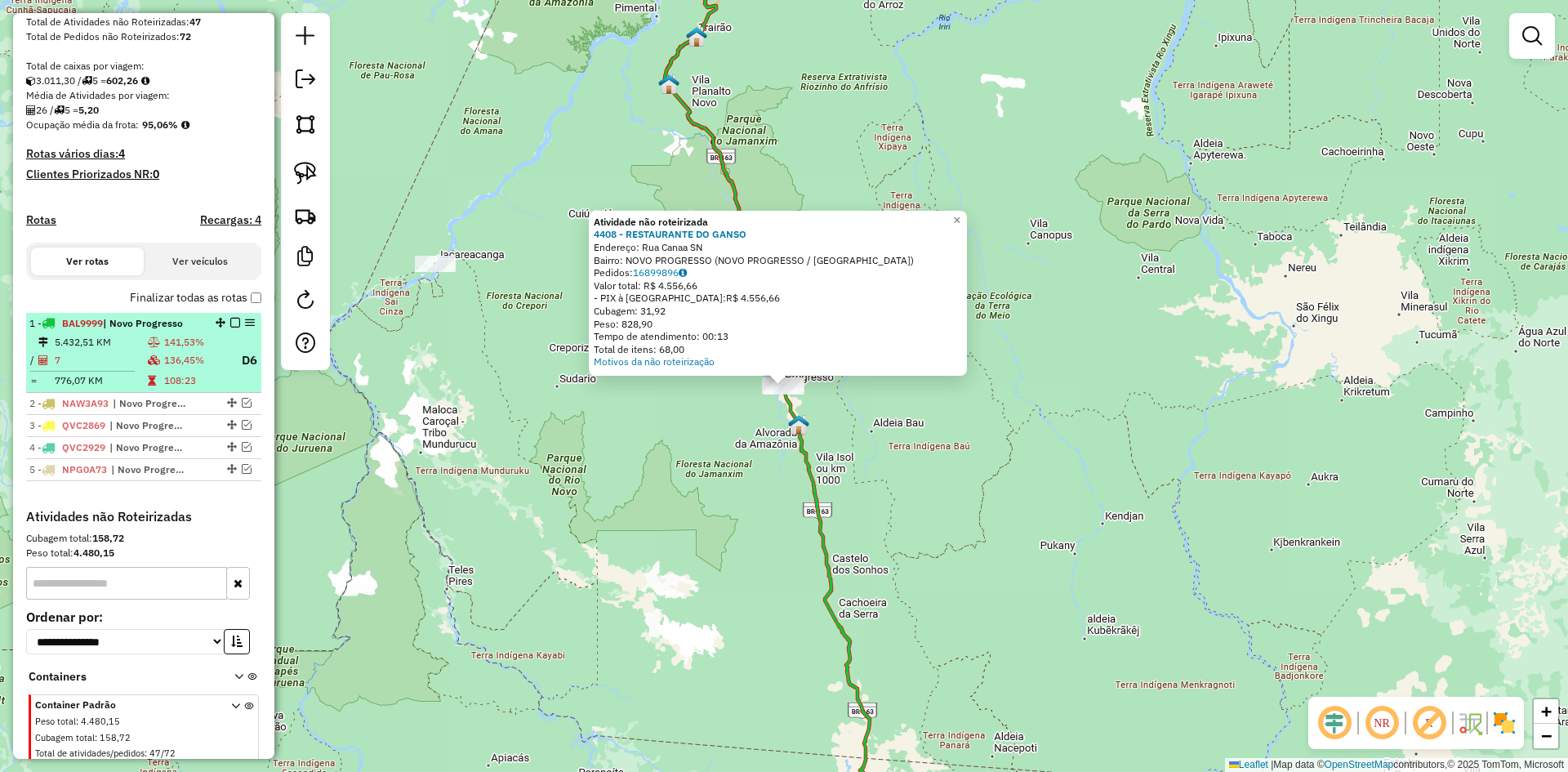
click at [230, 328] on em at bounding box center [235, 323] width 10 height 10
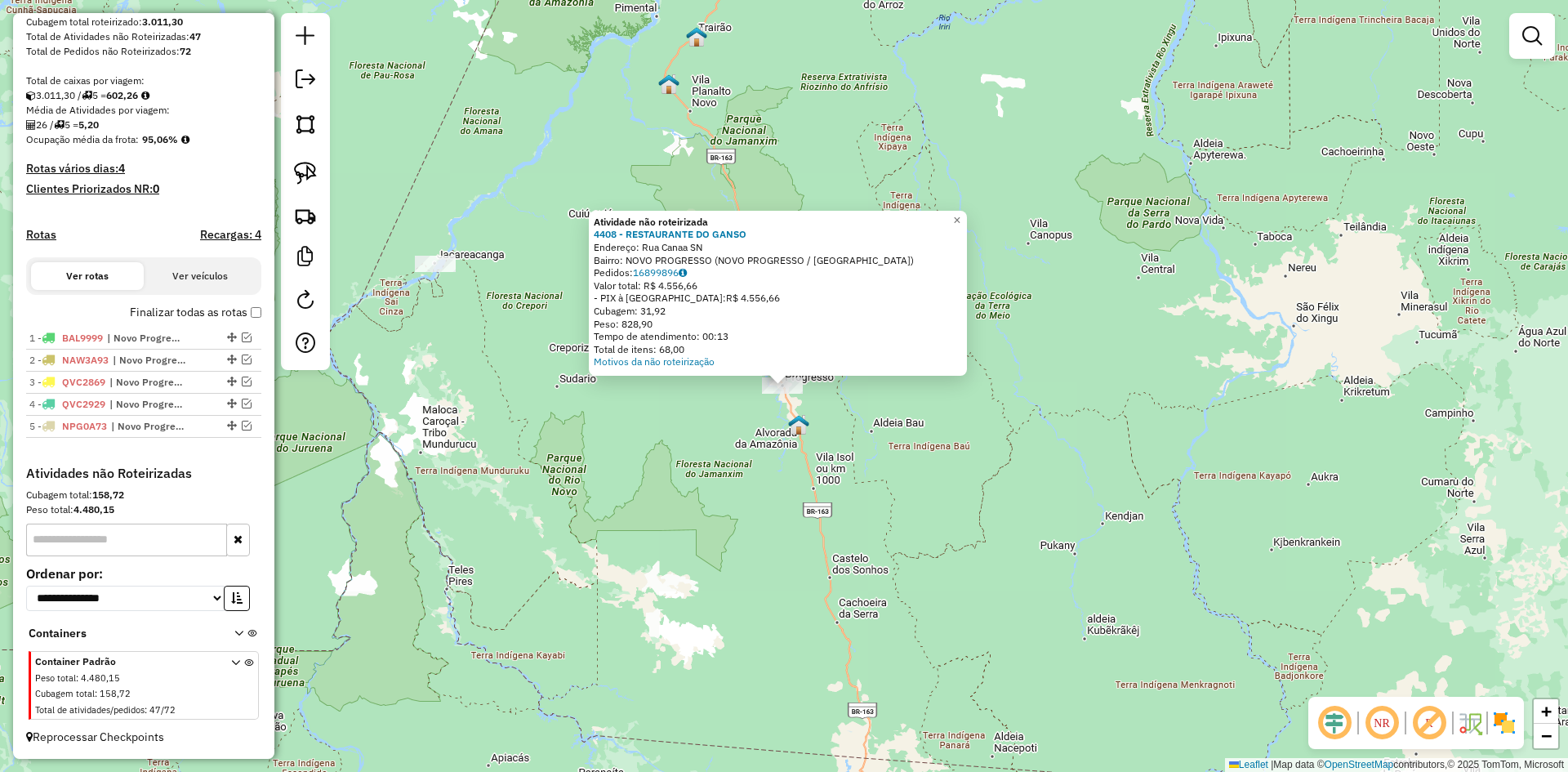
click at [734, 434] on div "Atividade não roteirizada 4408 - RESTAURANTE DO GANSO Endereço: Rua Canaa SN Ba…" at bounding box center [784, 386] width 1568 height 772
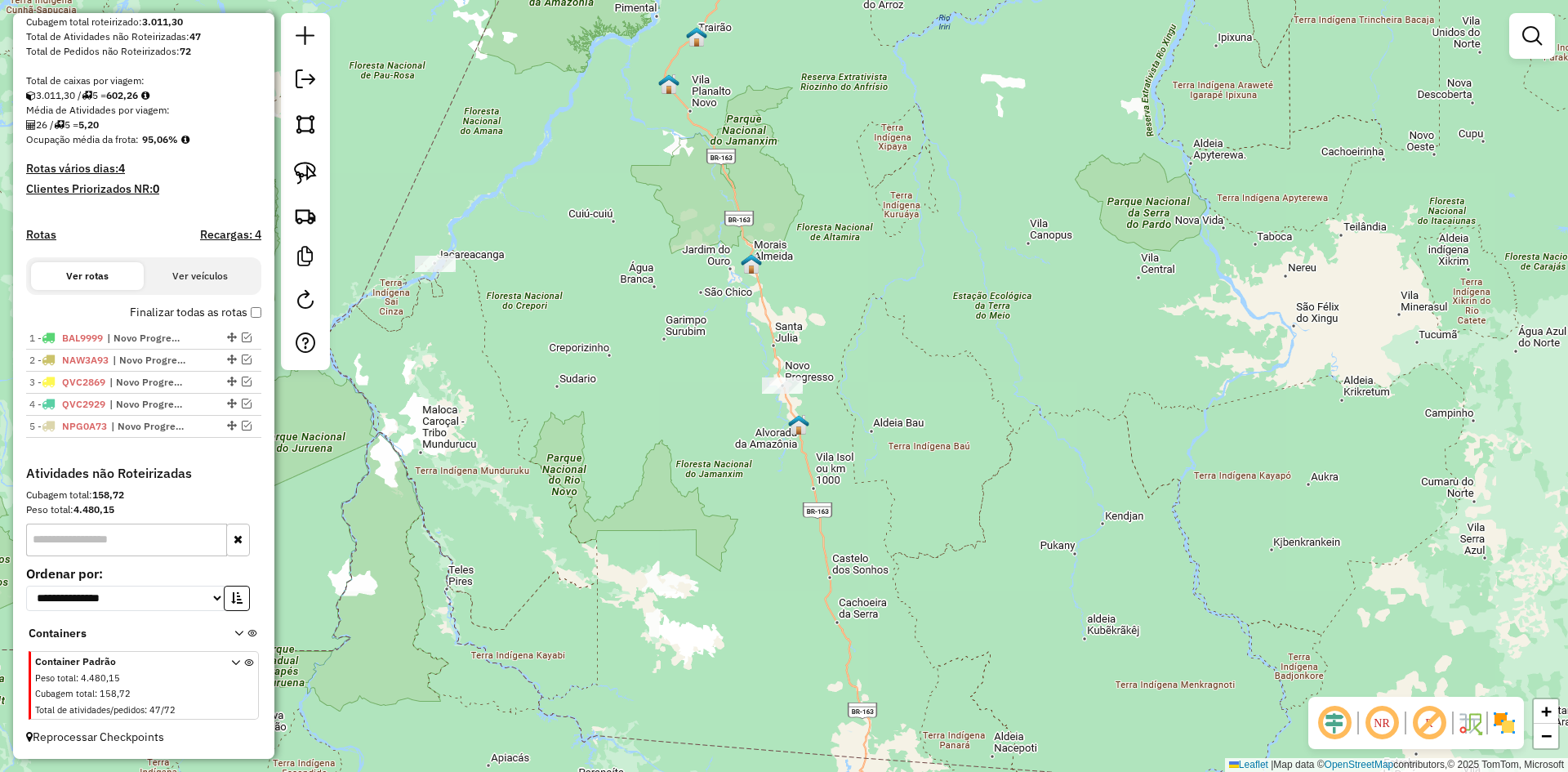
click at [774, 394] on div at bounding box center [782, 386] width 41 height 17
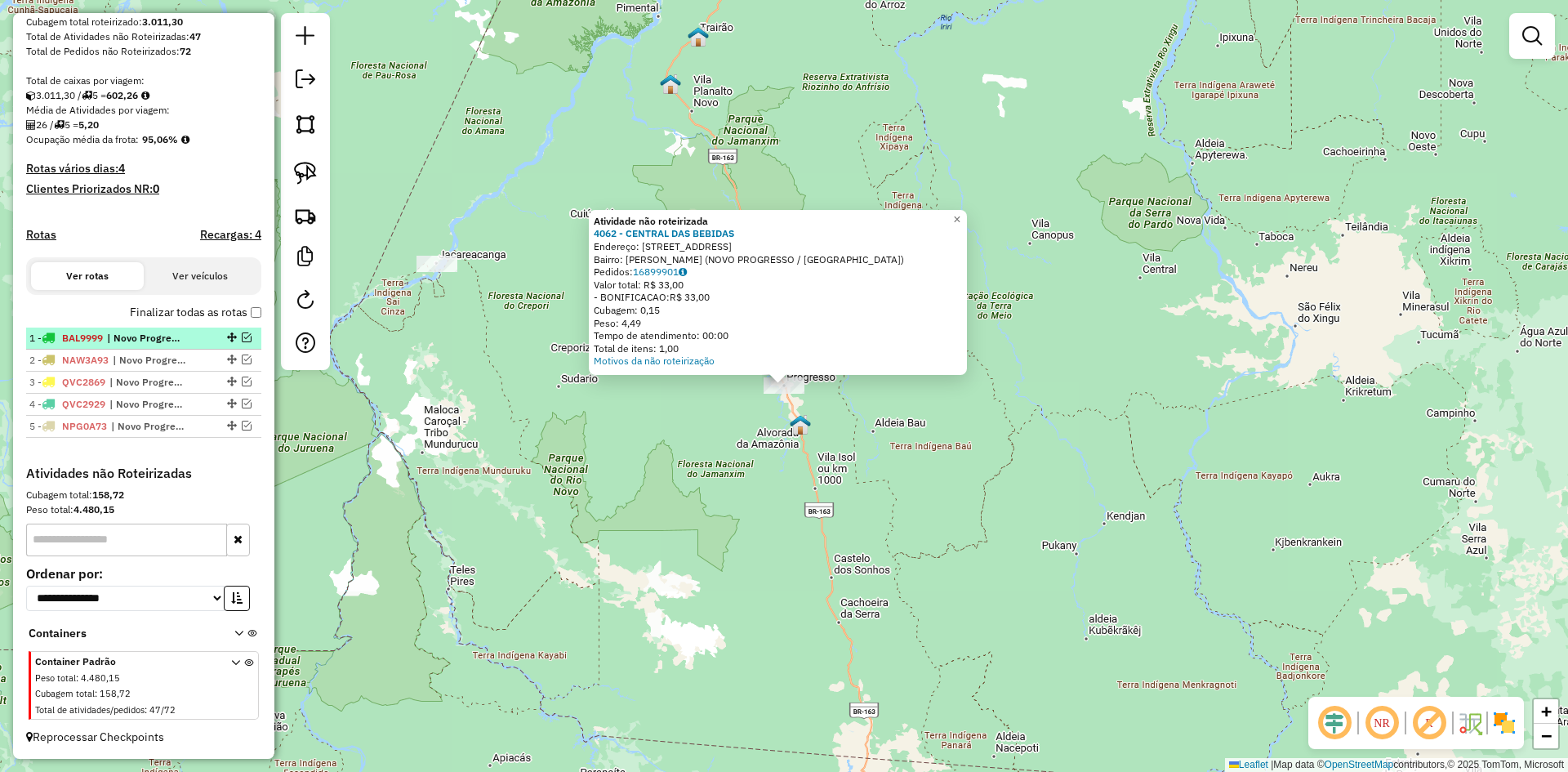
click at [242, 338] on em at bounding box center [247, 338] width 10 height 10
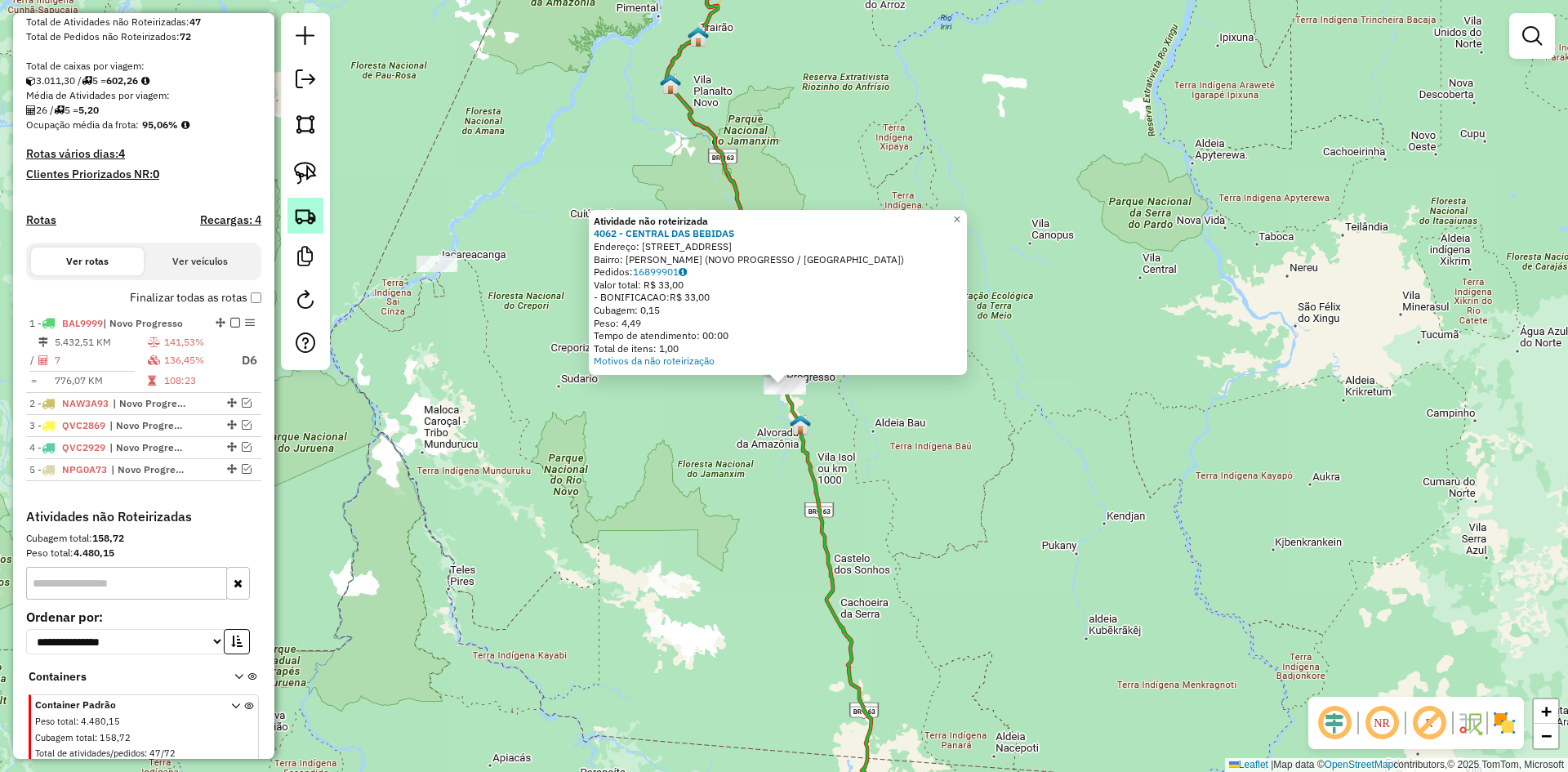
click at [306, 214] on img at bounding box center [305, 215] width 23 height 23
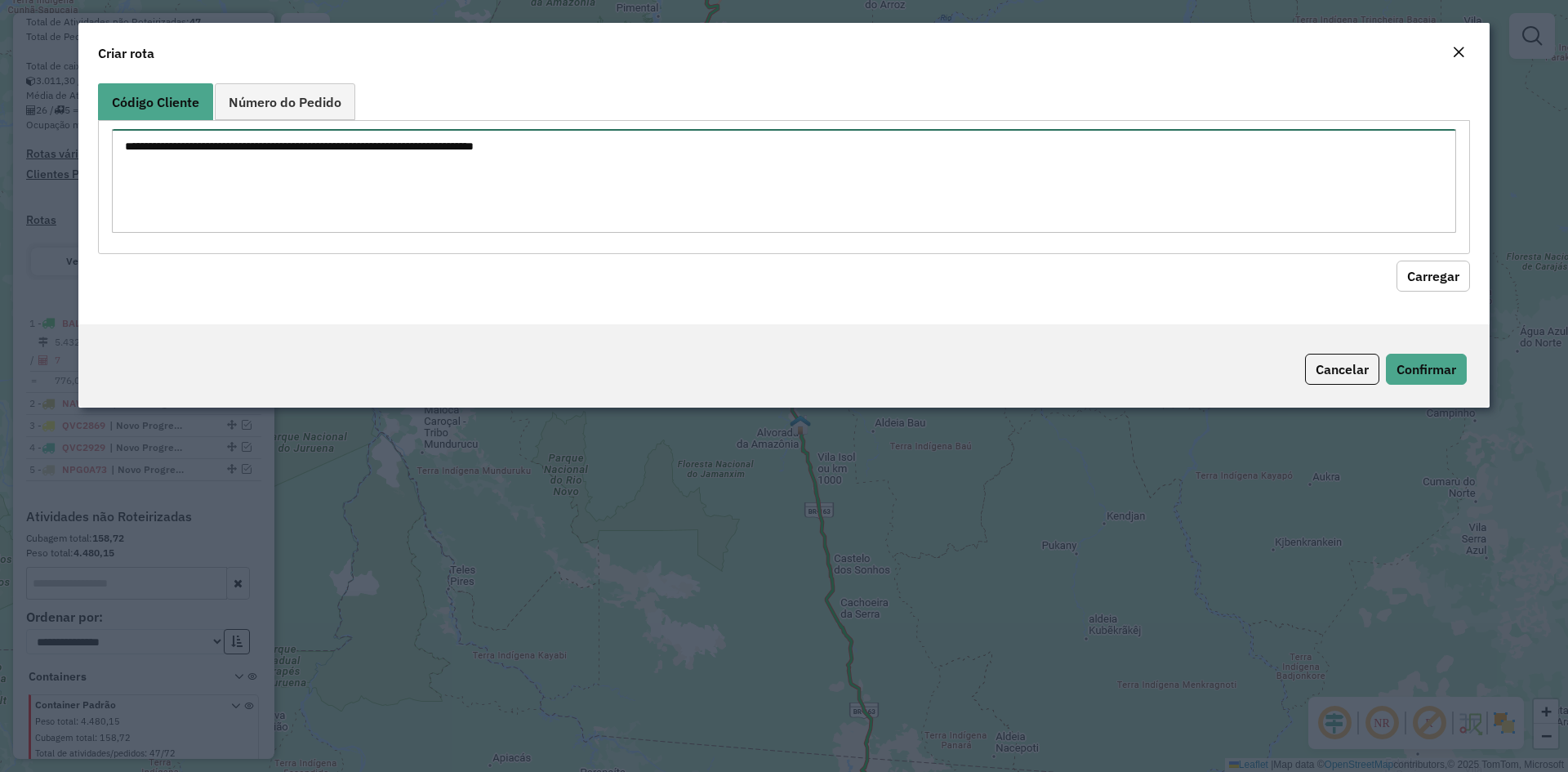
click at [348, 178] on textarea at bounding box center [784, 181] width 1344 height 103
type textarea "****"
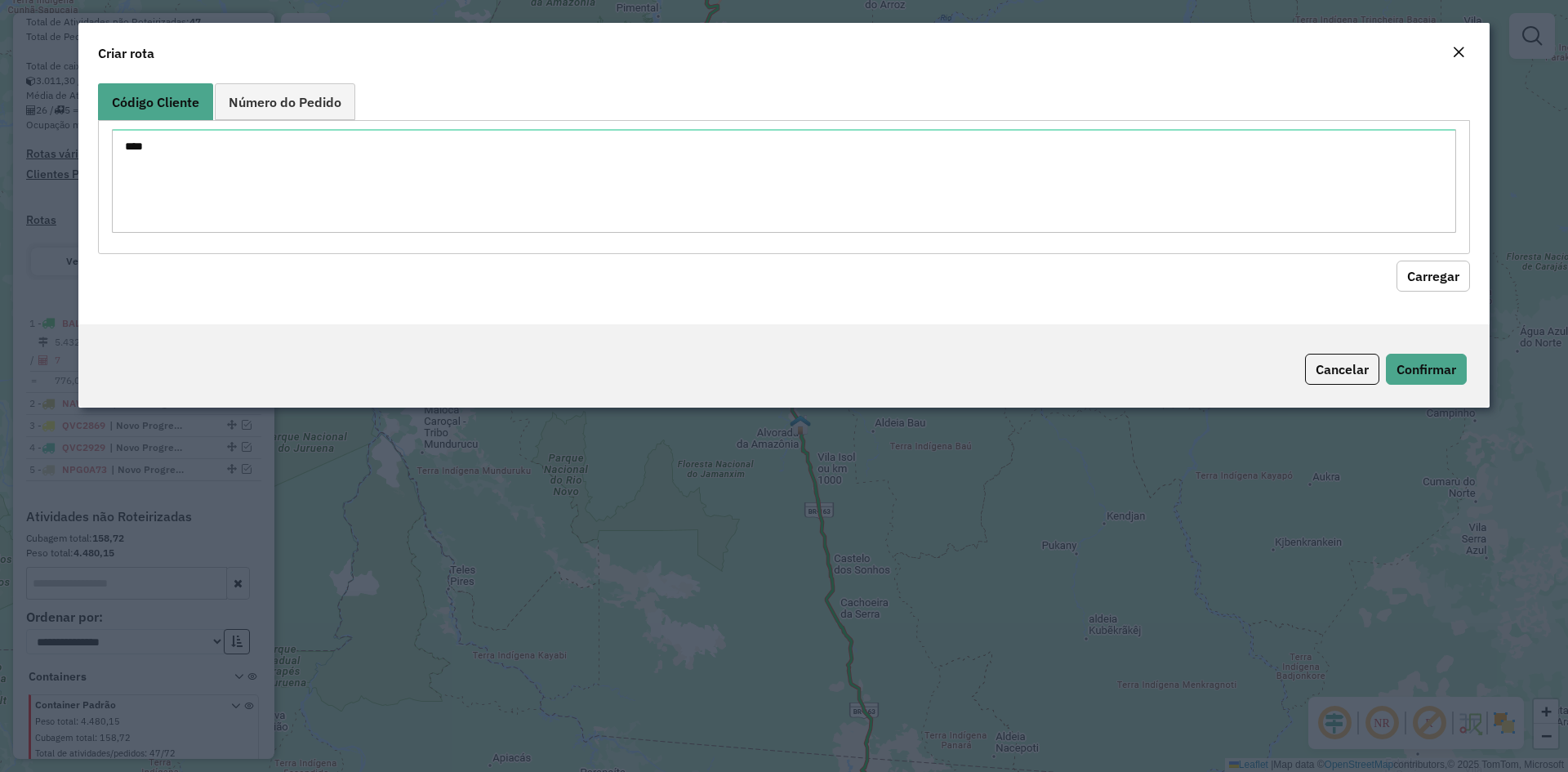
click at [1420, 264] on button "Carregar" at bounding box center [1433, 275] width 73 height 31
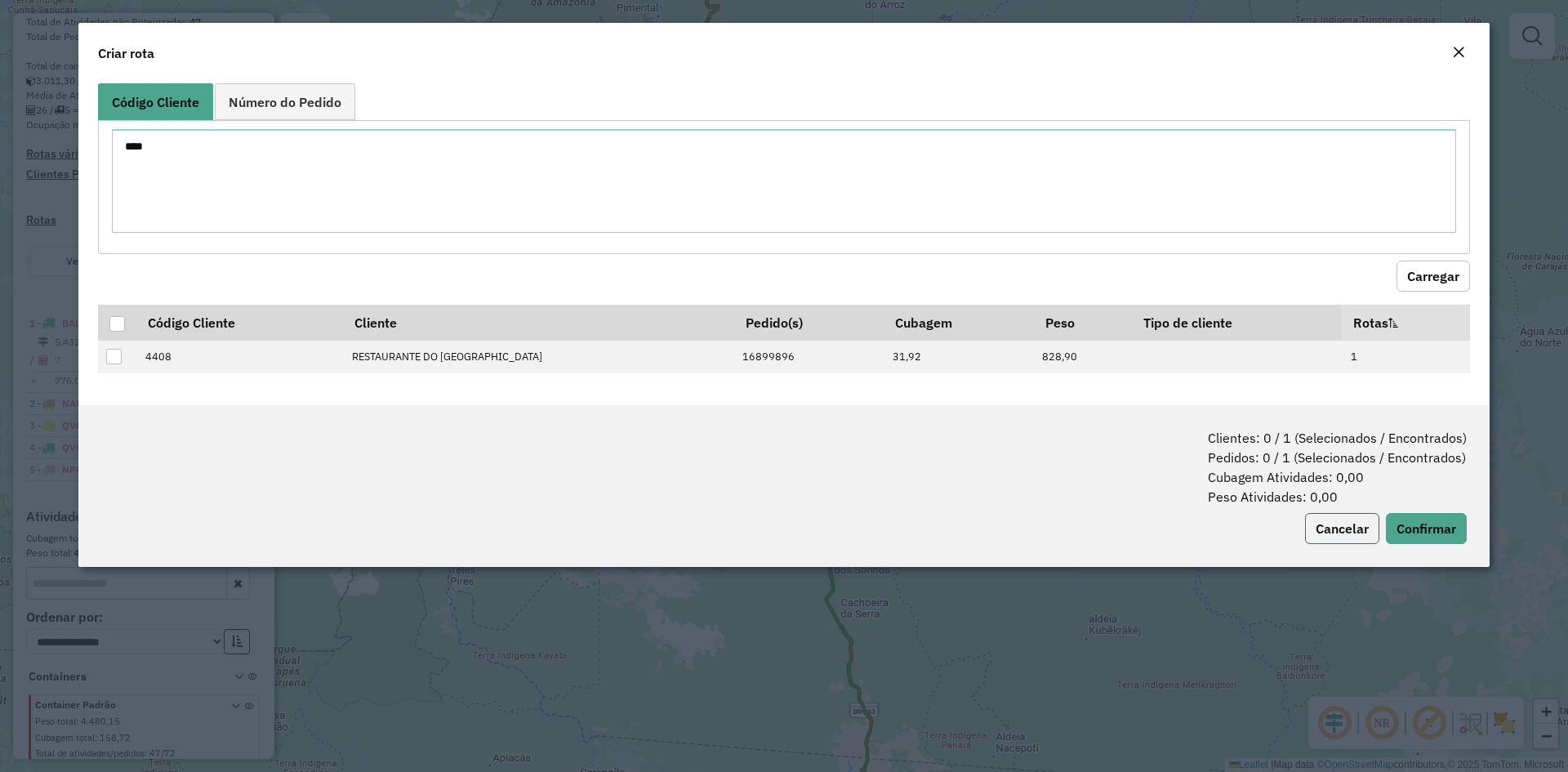
click at [1307, 516] on button "Cancelar" at bounding box center [1341, 528] width 74 height 31
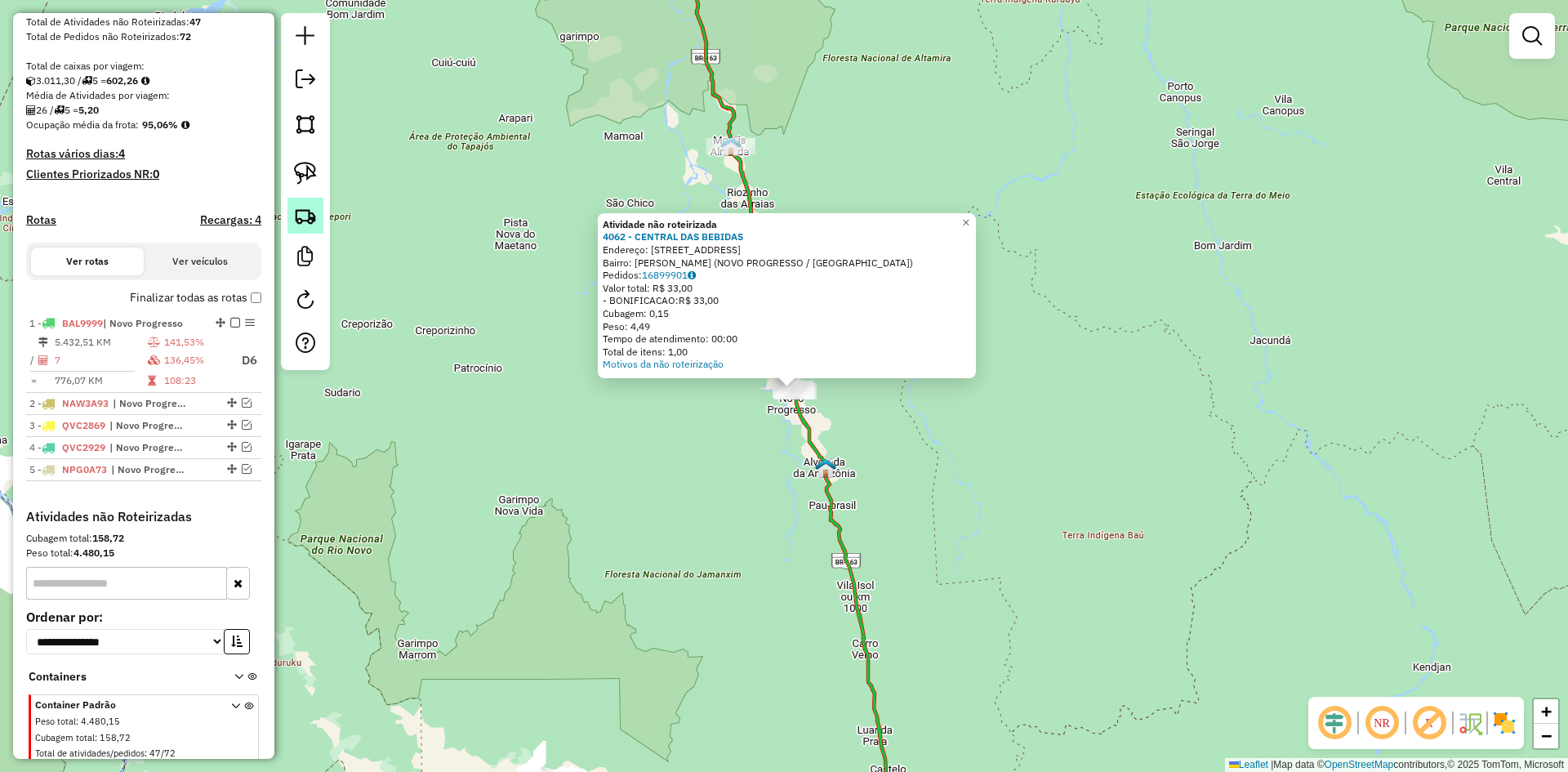
click at [315, 222] on img at bounding box center [305, 215] width 23 height 23
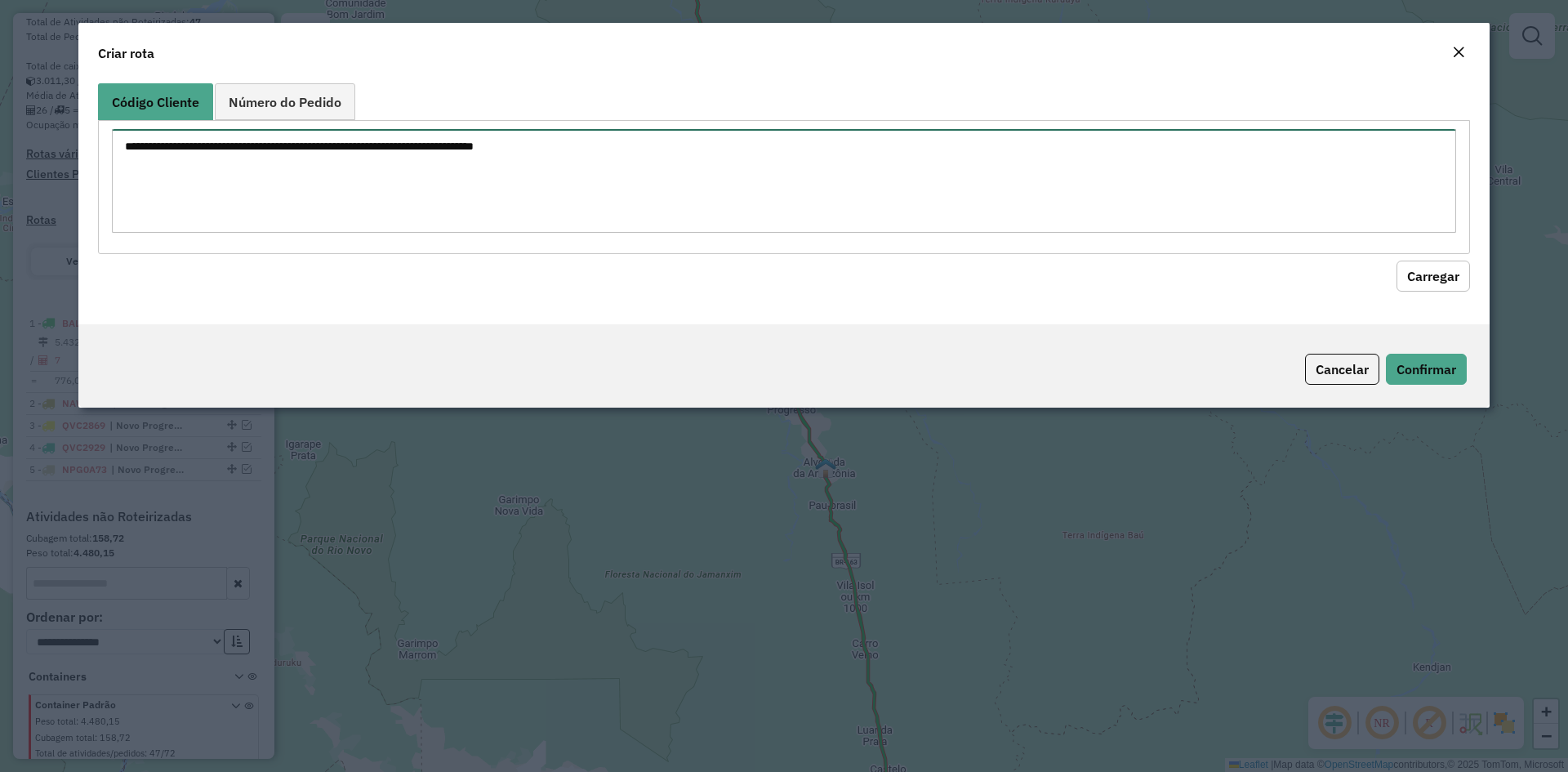
click at [355, 194] on textarea at bounding box center [784, 181] width 1344 height 103
type textarea "****"
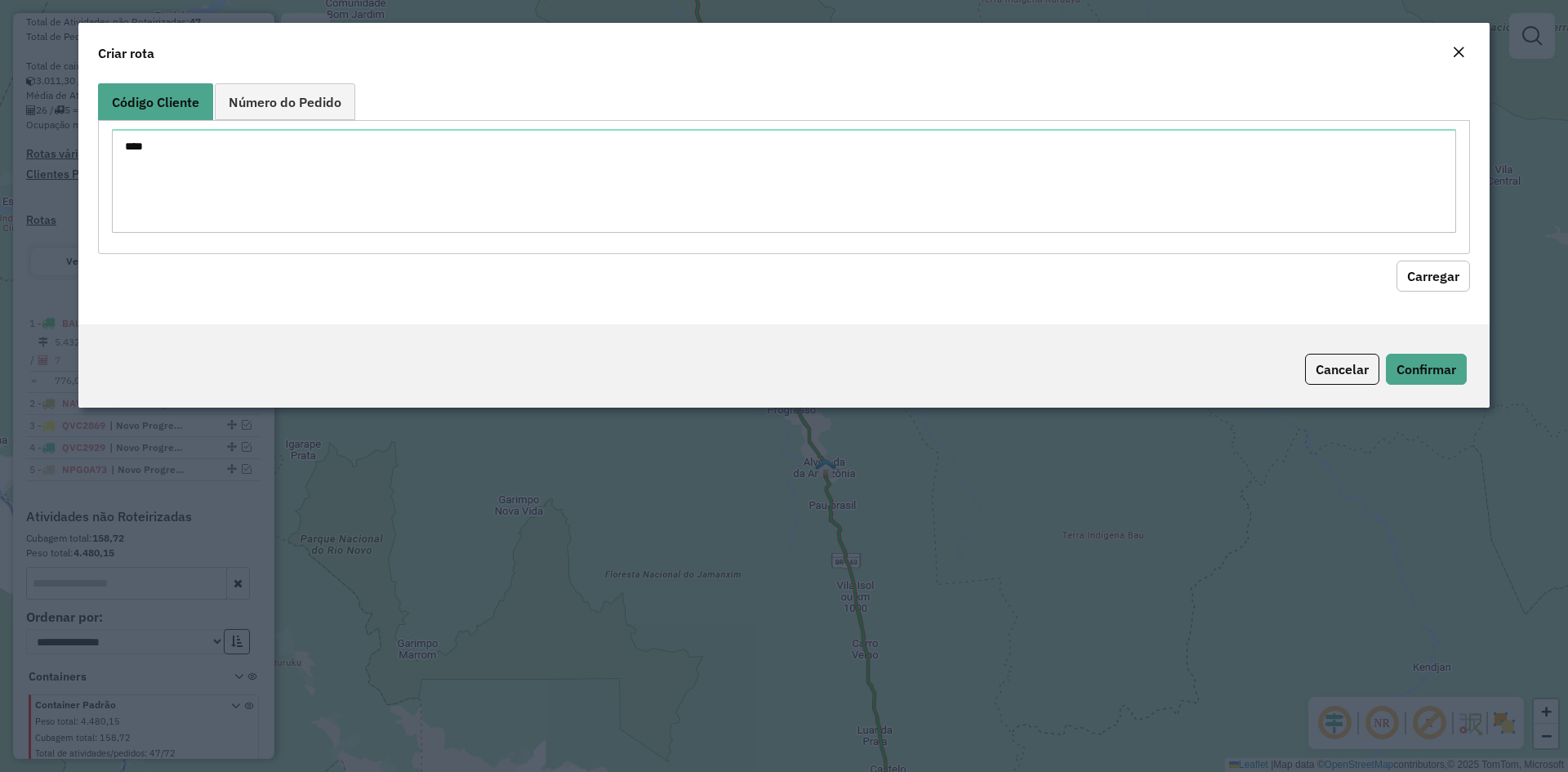
click at [1422, 286] on button "Carregar" at bounding box center [1433, 275] width 73 height 31
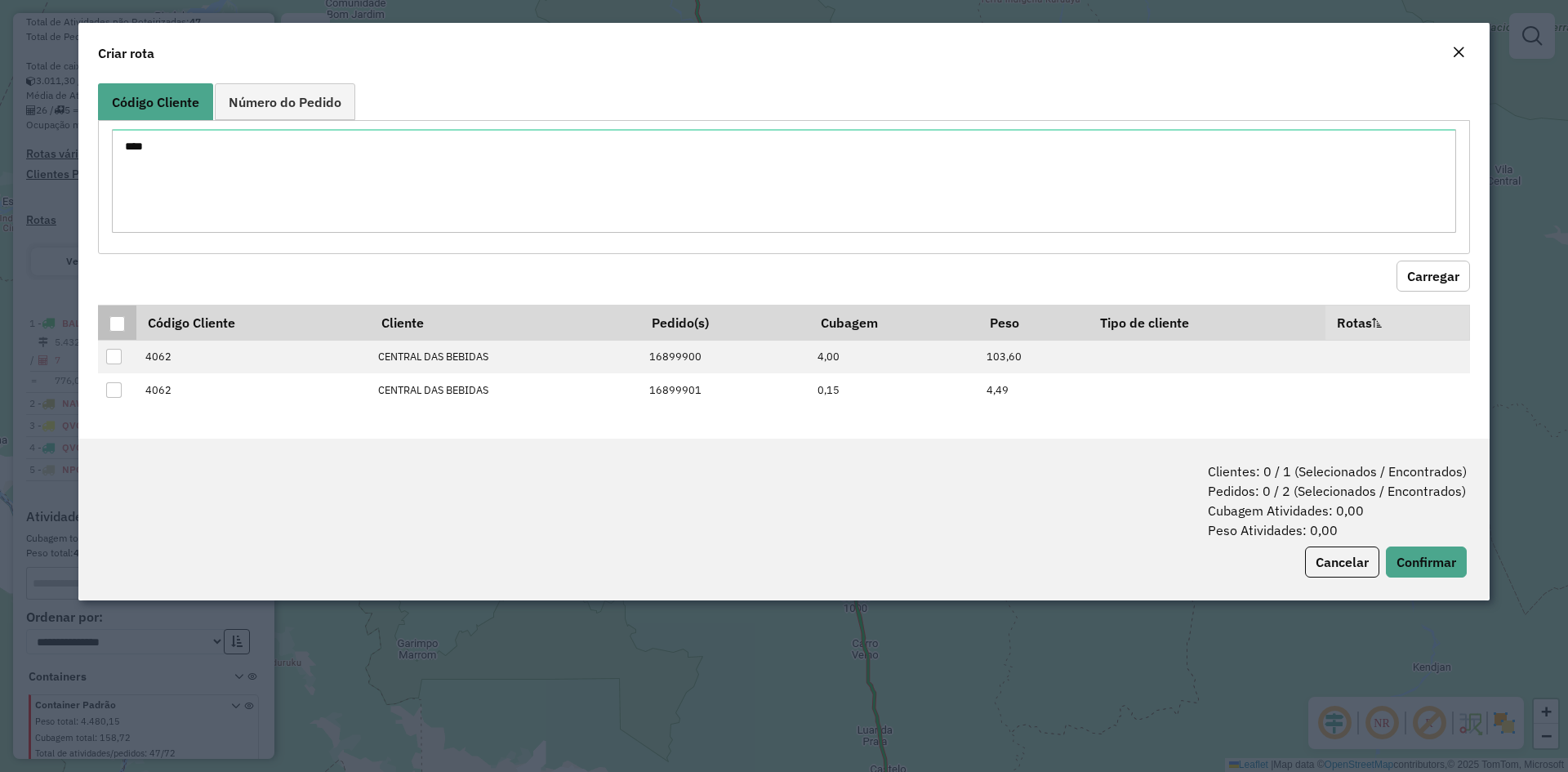
click at [113, 318] on div at bounding box center [117, 323] width 16 height 16
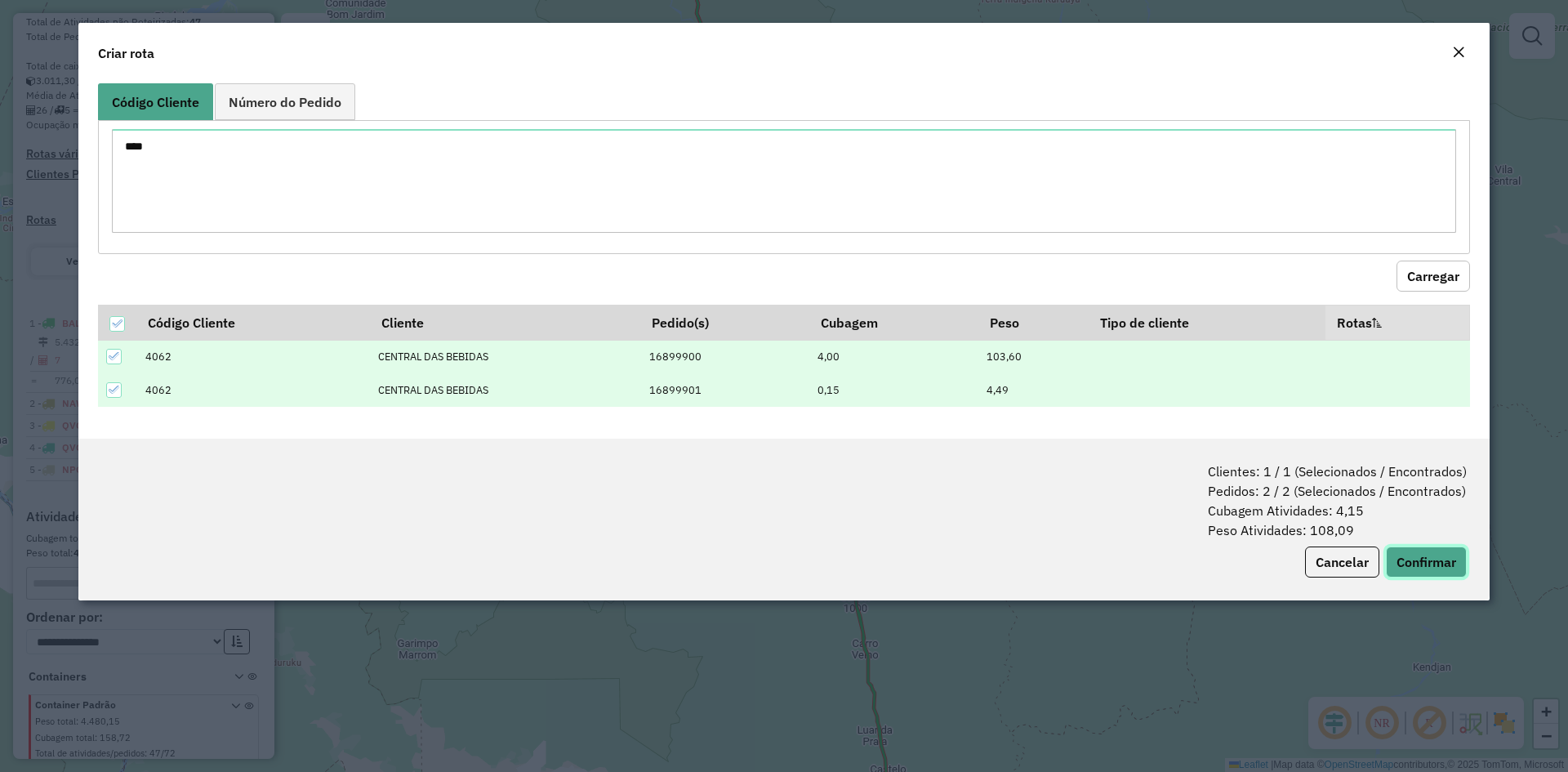
click at [1438, 560] on button "Confirmar" at bounding box center [1425, 561] width 81 height 31
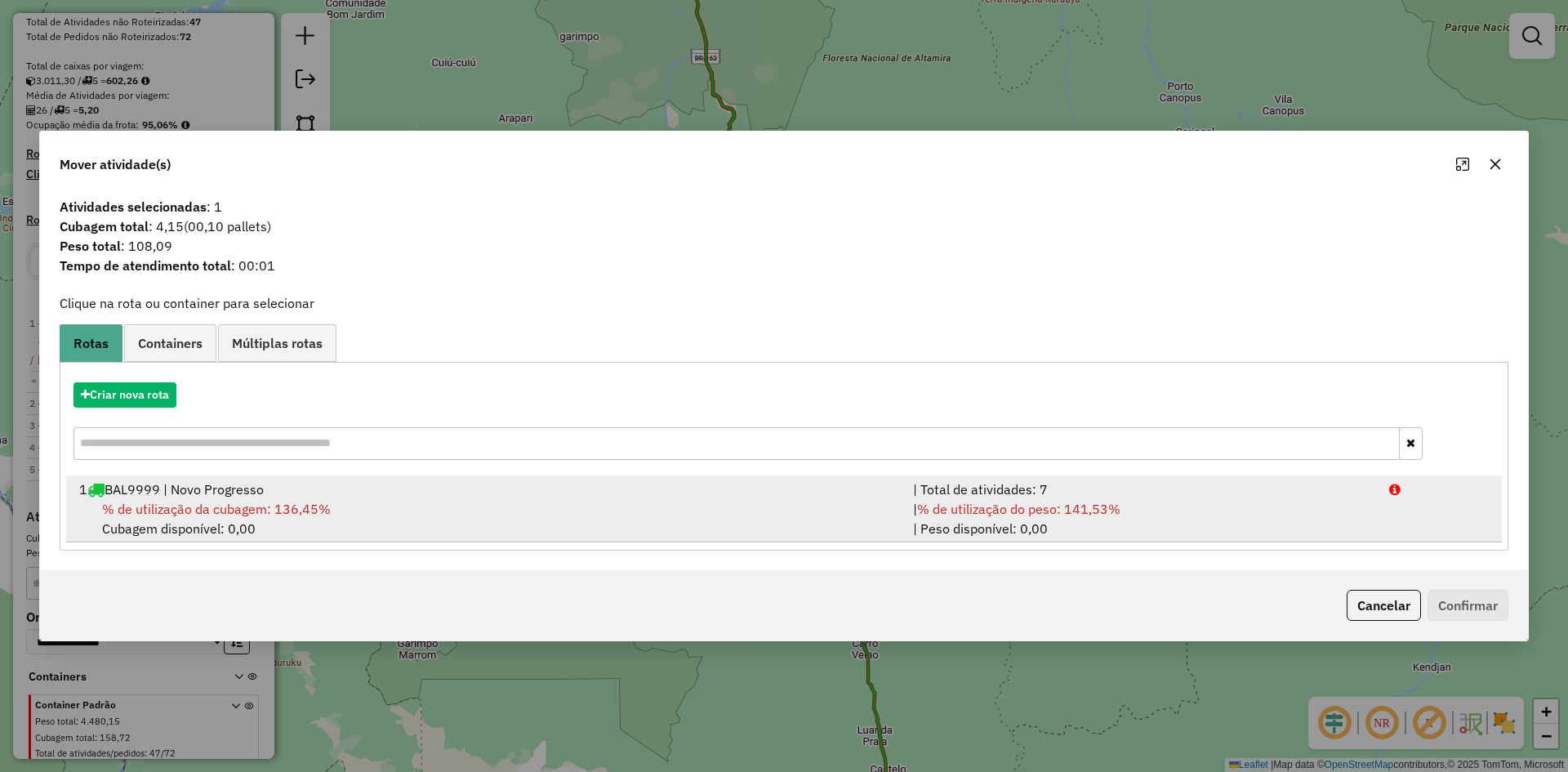
click at [347, 499] on div "% de utilização da cubagem: 136,45% Cubagem disponível: 0,00" at bounding box center [486, 518] width 834 height 39
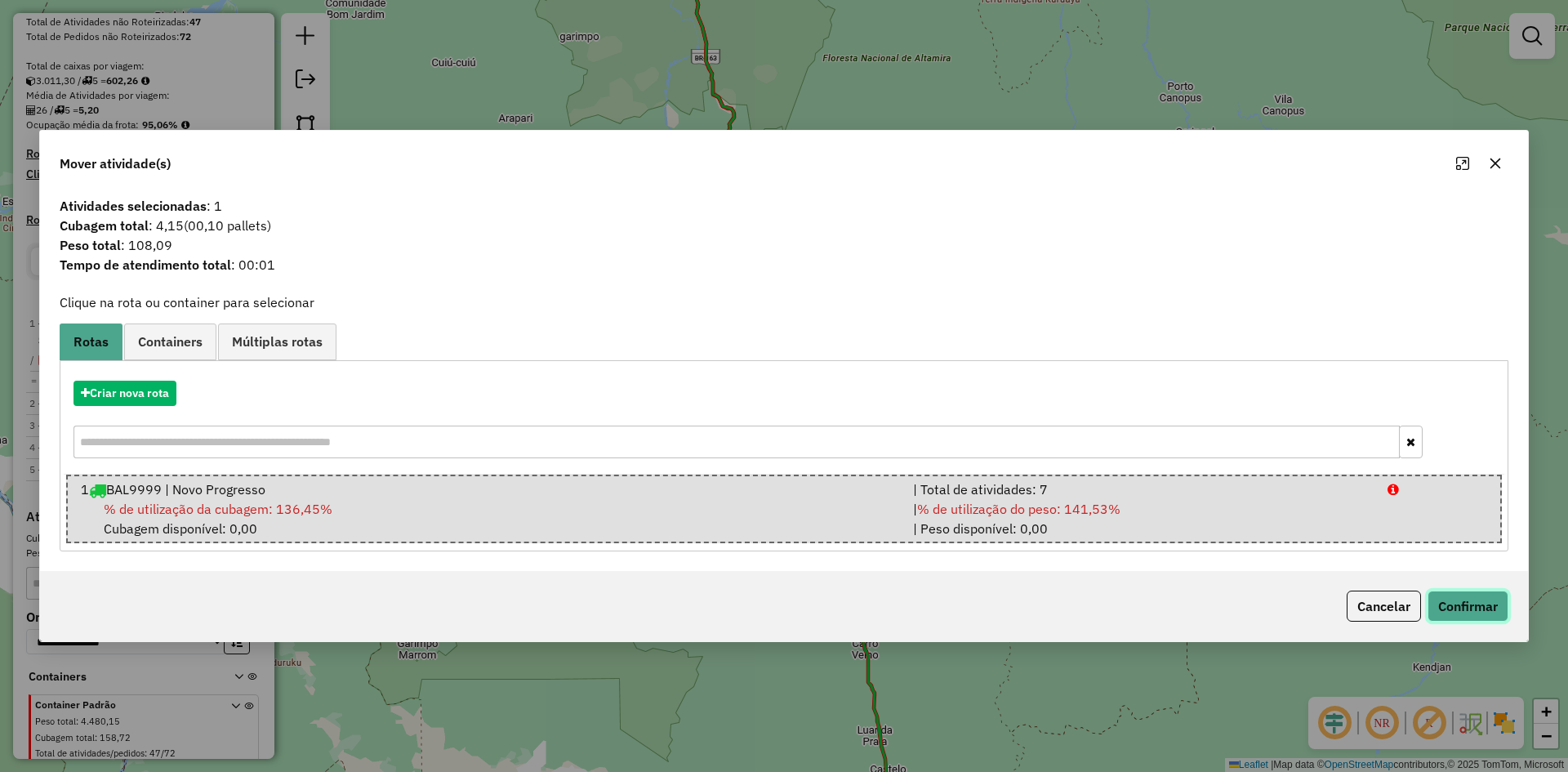
click at [1465, 603] on button "Confirmar" at bounding box center [1467, 605] width 81 height 31
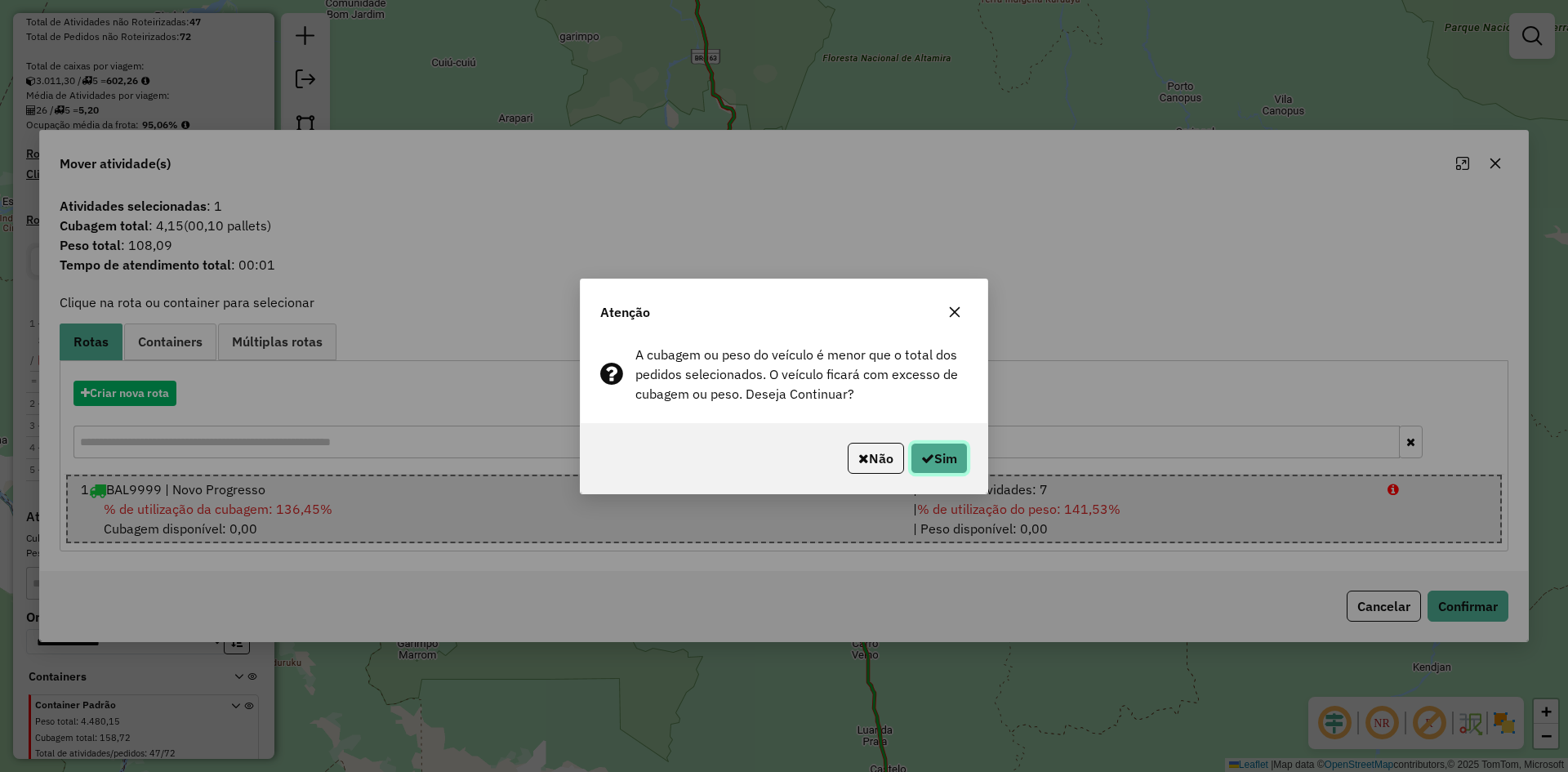
click at [934, 455] on button "Sim" at bounding box center [939, 458] width 58 height 31
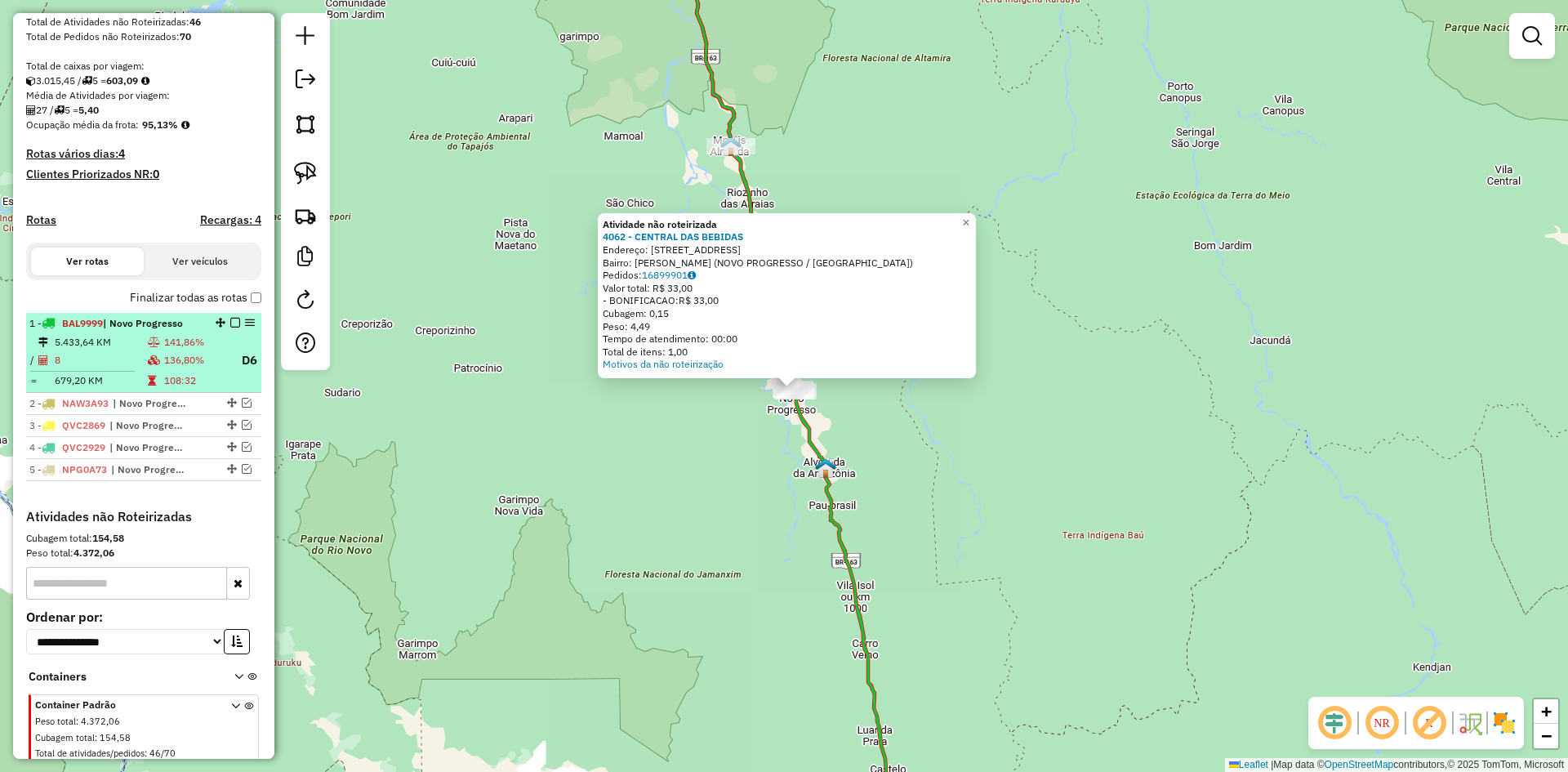
click at [183, 369] on td "136,80%" at bounding box center [197, 360] width 67 height 20
select select "**********"
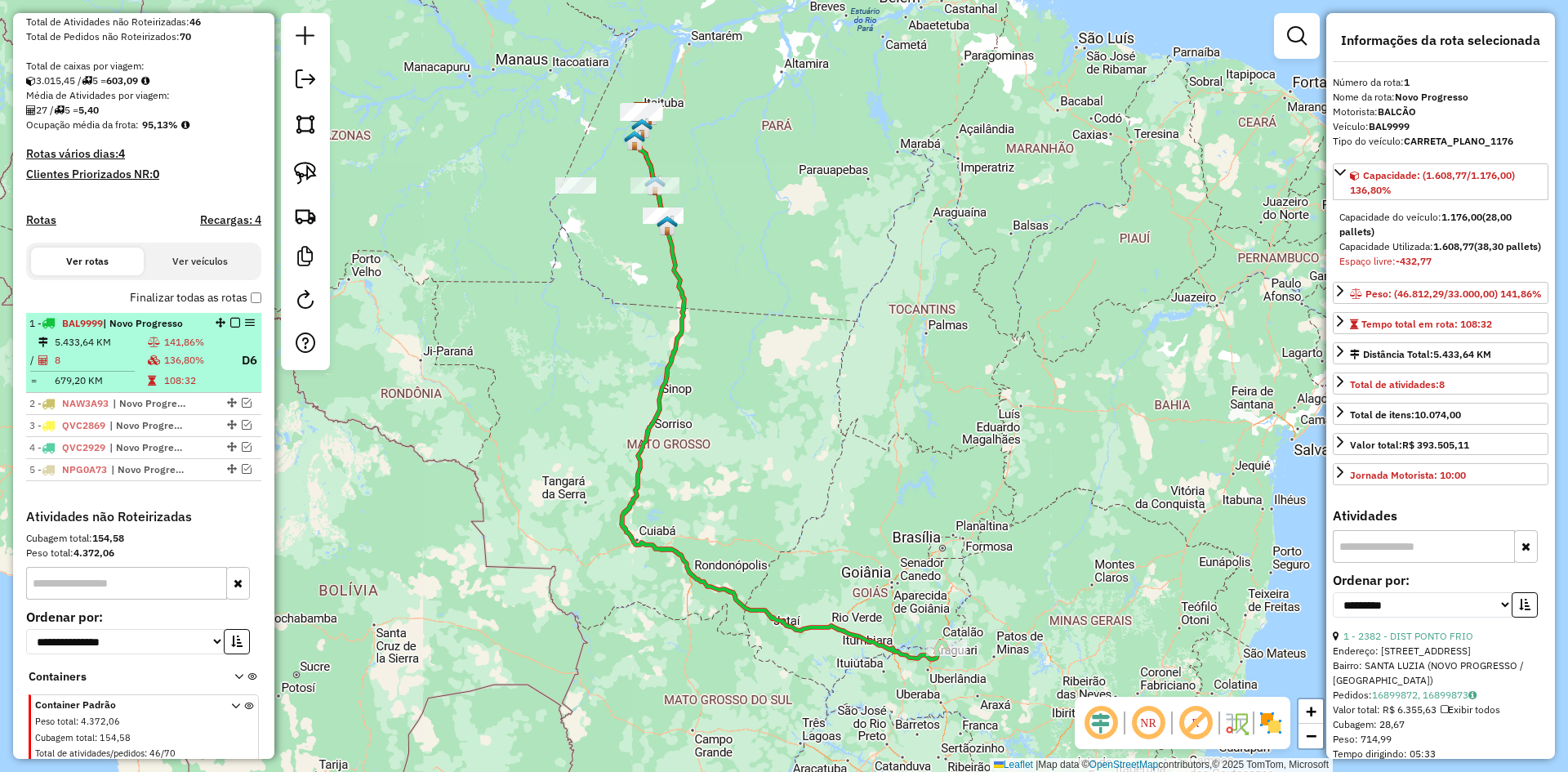
click at [233, 328] on em at bounding box center [235, 323] width 10 height 10
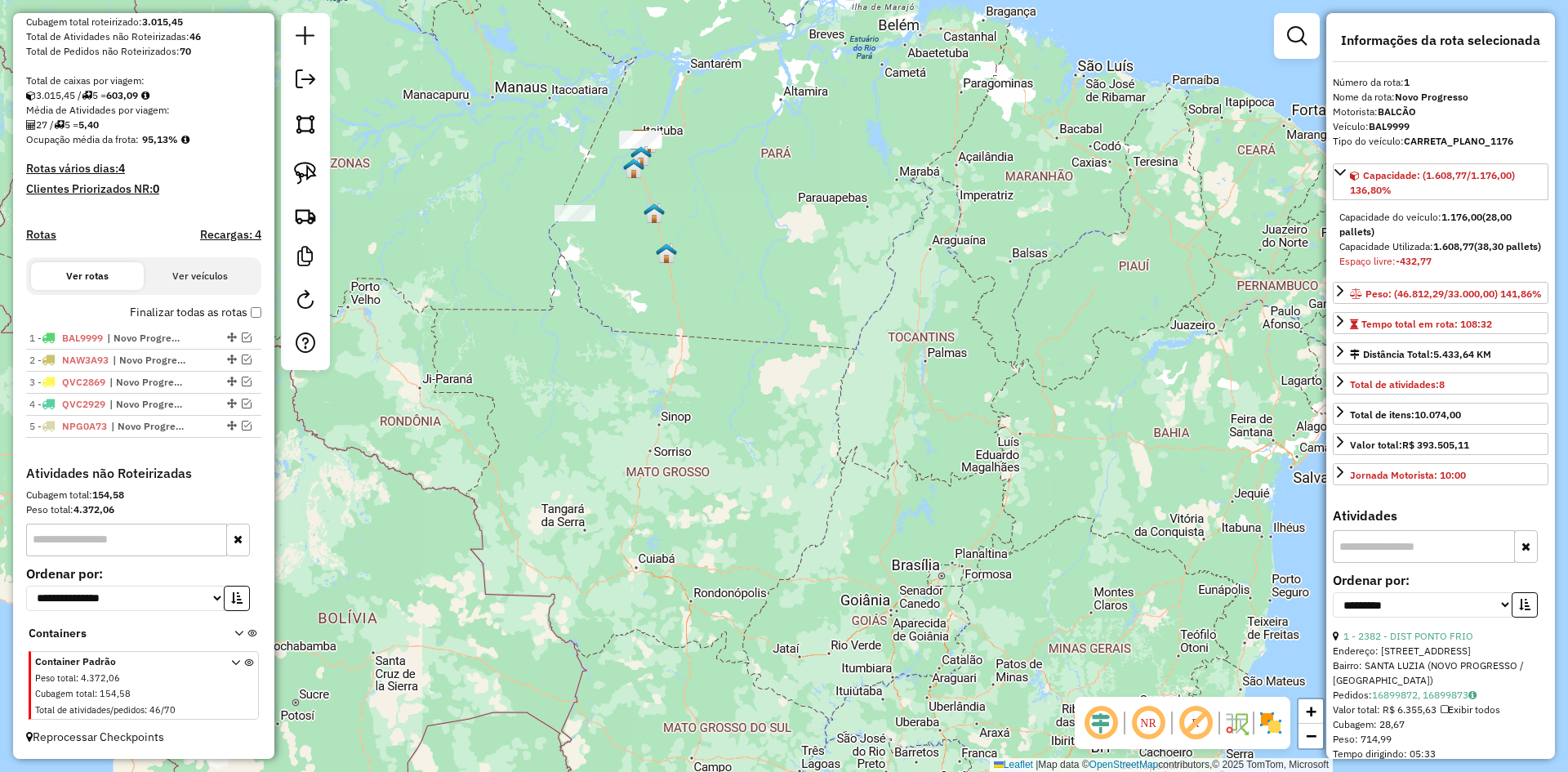
drag, startPoint x: 671, startPoint y: 289, endPoint x: 730, endPoint y: 500, distance: 219.1
click at [714, 513] on div "Janela de atendimento Grade de atendimento Capacidade Transportadoras Veículos …" at bounding box center [784, 386] width 1568 height 772
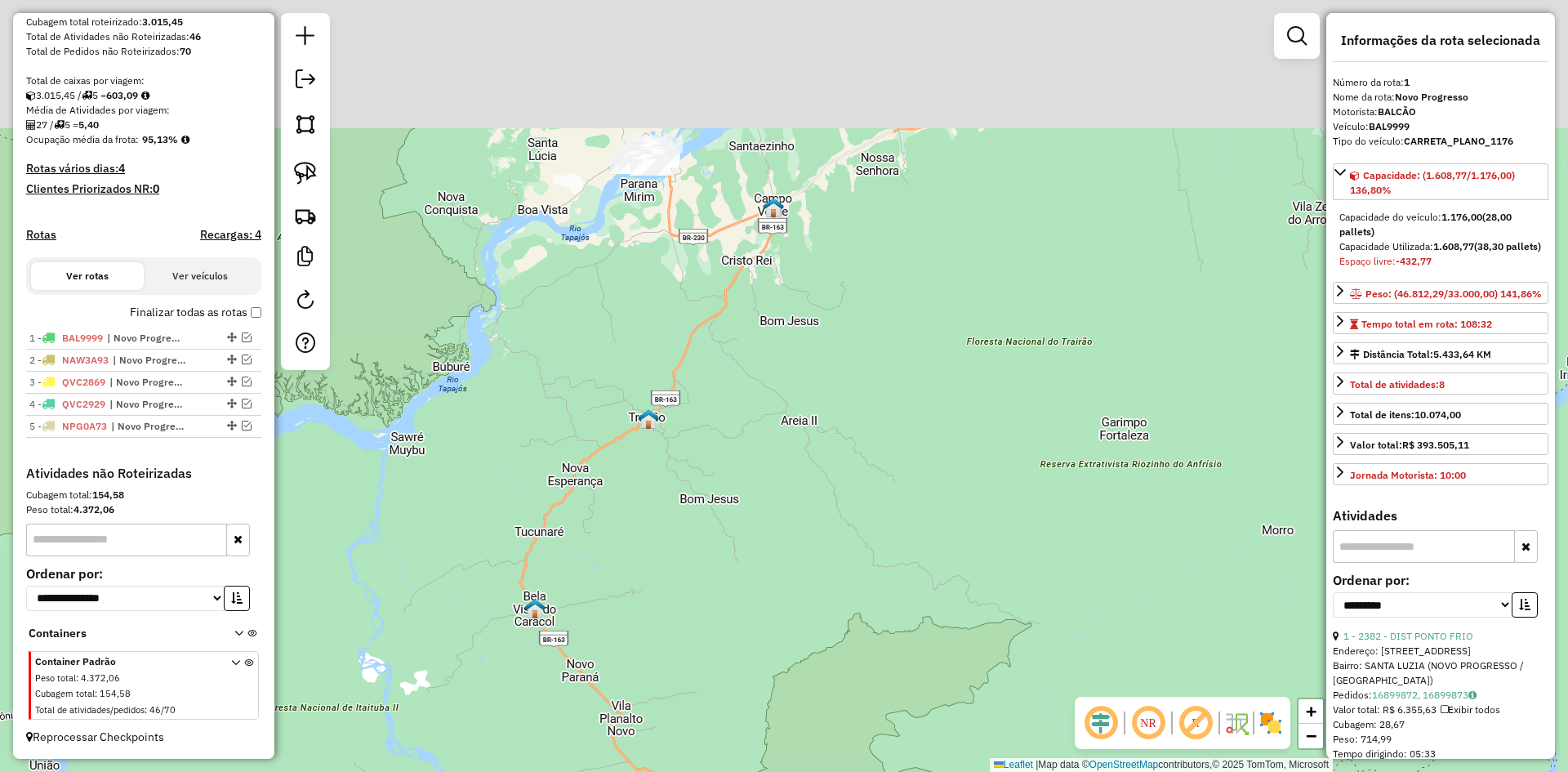
drag, startPoint x: 731, startPoint y: 443, endPoint x: 819, endPoint y: 702, distance: 273.5
click at [799, 721] on div "Janela de atendimento Grade de atendimento Capacidade Transportadoras Veículos …" at bounding box center [784, 386] width 1568 height 772
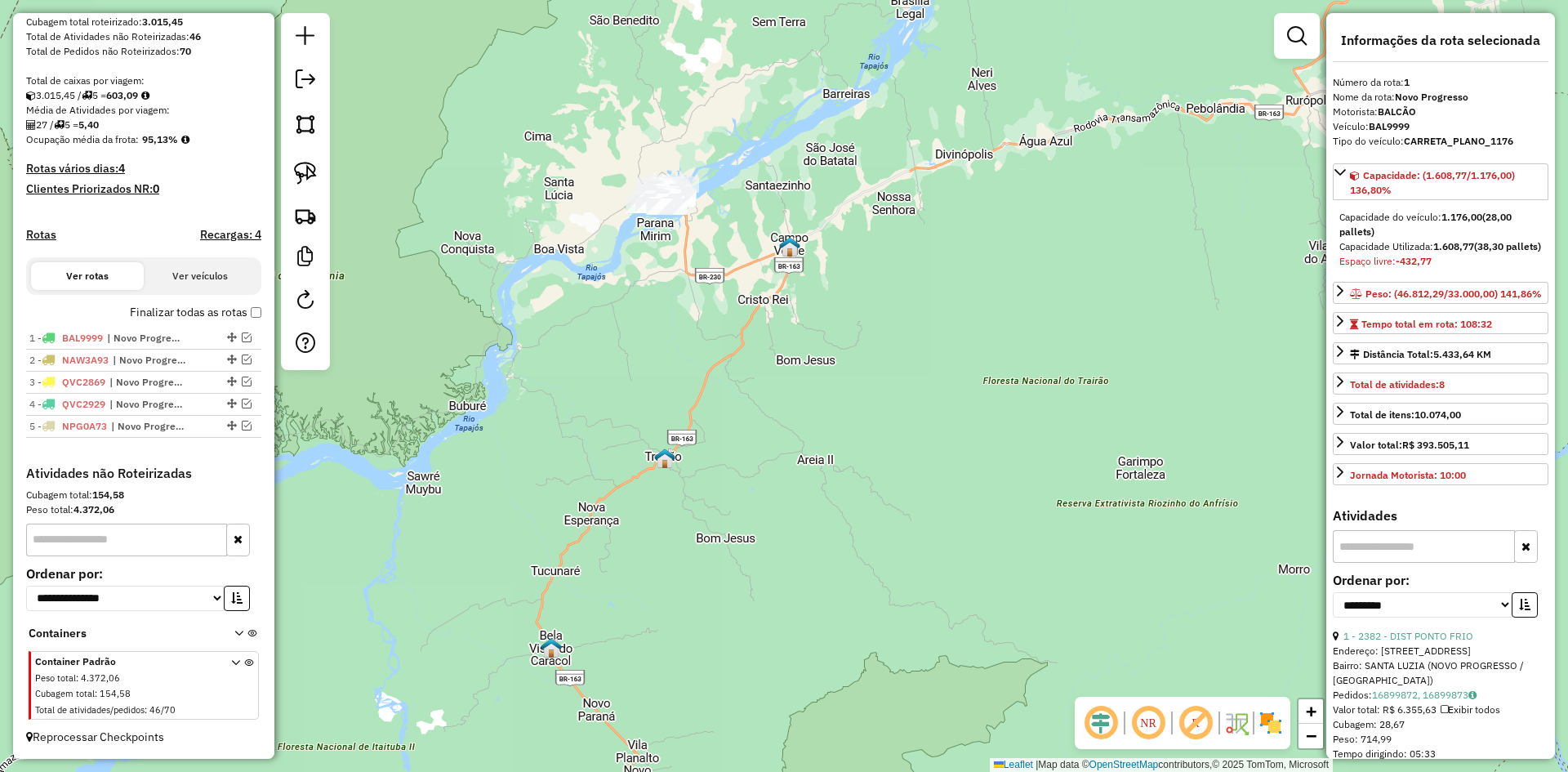
drag, startPoint x: 627, startPoint y: 385, endPoint x: 900, endPoint y: 491, distance: 292.9
click at [976, 501] on div "Janela de atendimento Grade de atendimento Capacidade Transportadoras Veículos …" at bounding box center [784, 386] width 1568 height 772
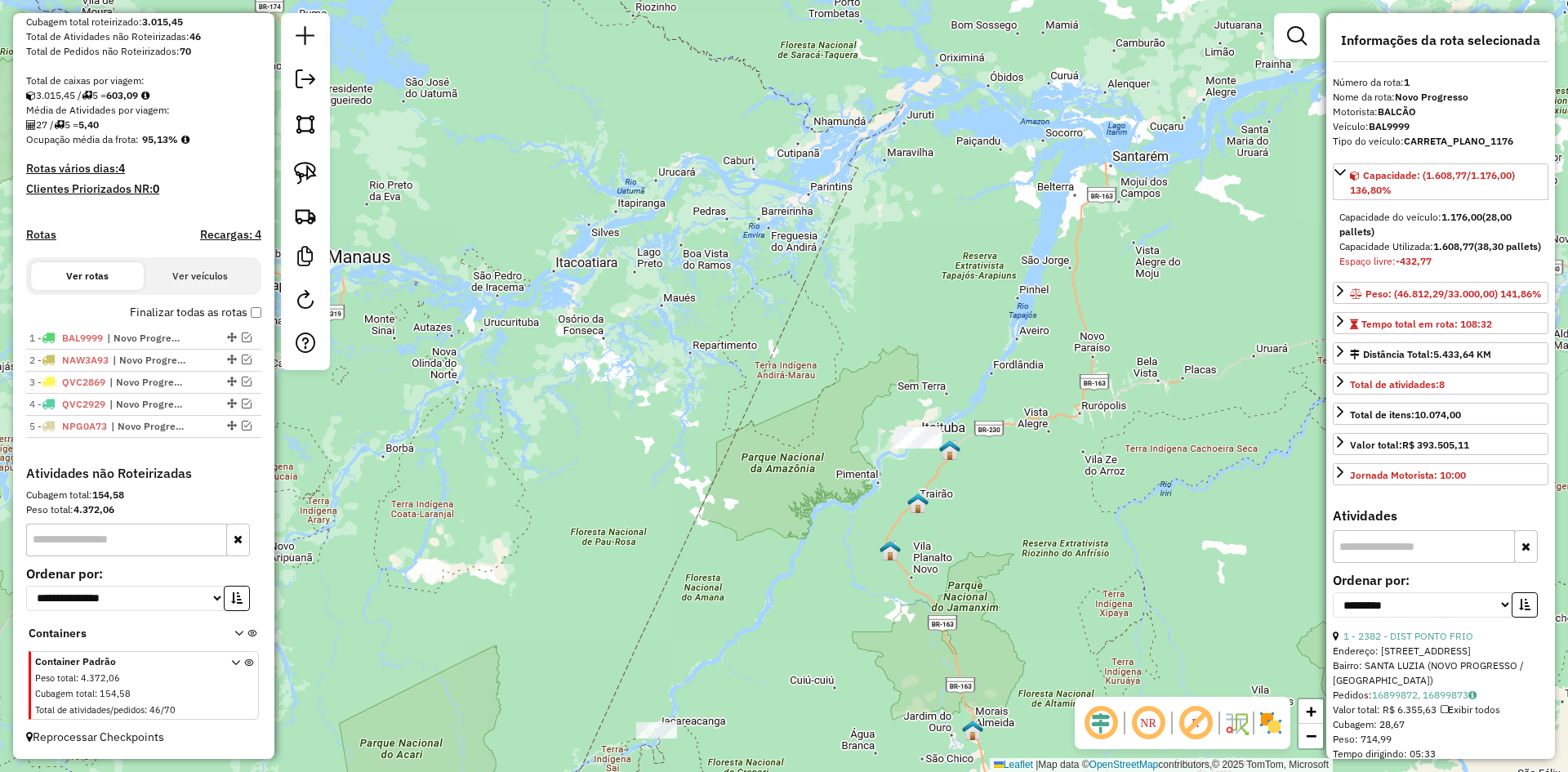
click at [894, 449] on div at bounding box center [914, 440] width 41 height 17
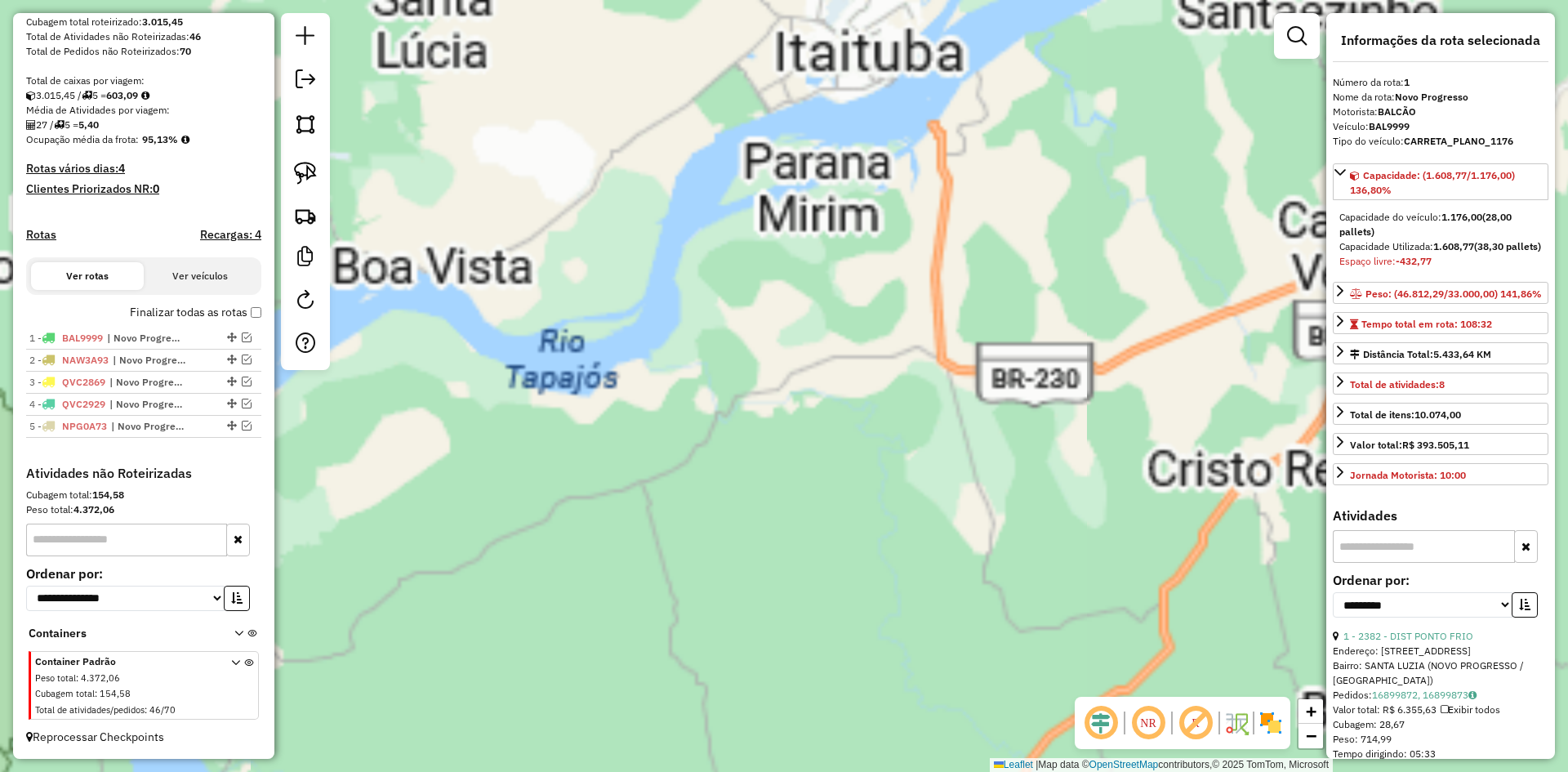
click at [834, 718] on div "Janela de atendimento Grade de atendimento Capacidade Transportadoras Veículos …" at bounding box center [784, 386] width 1568 height 772
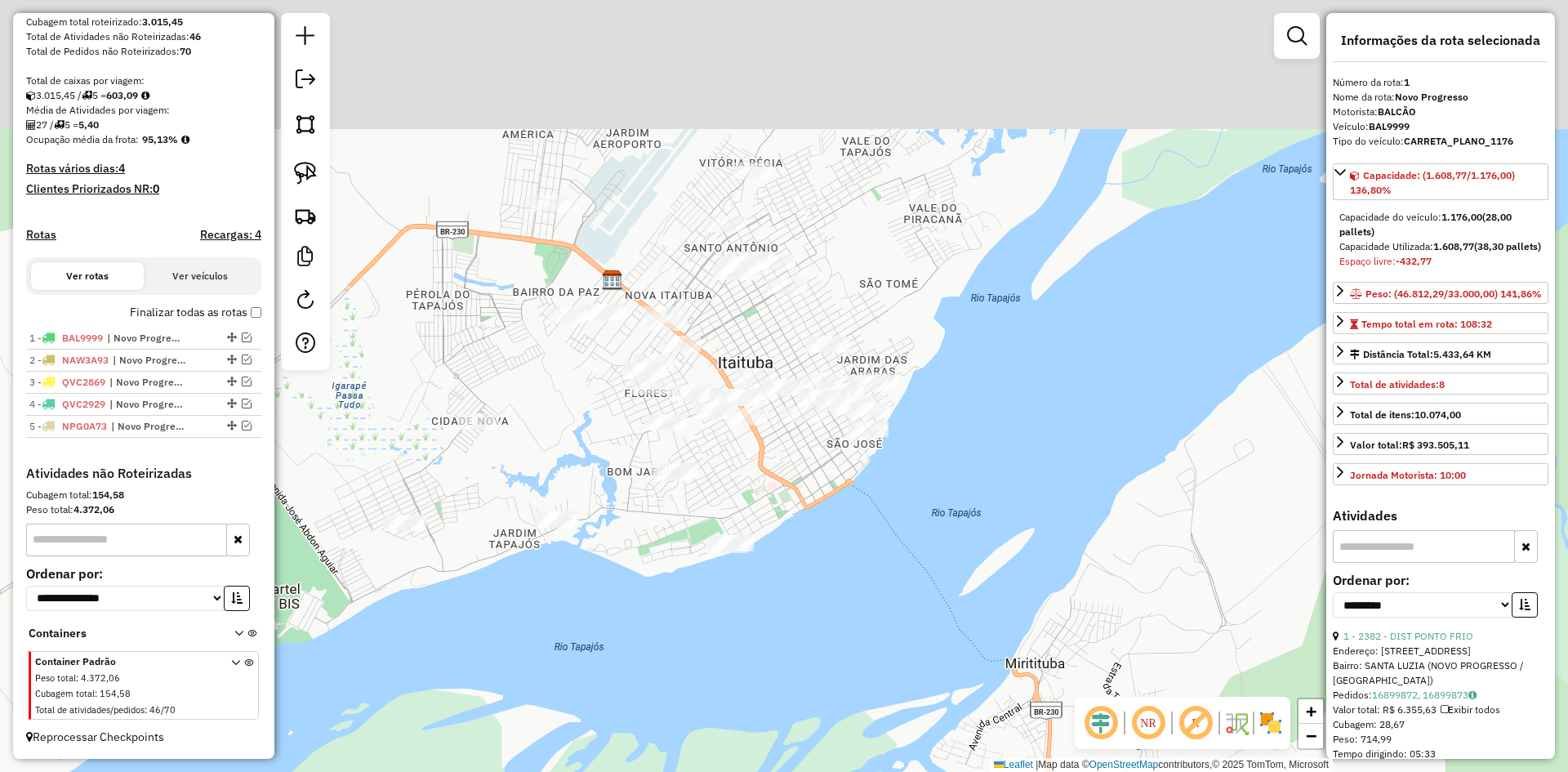
drag, startPoint x: 859, startPoint y: 427, endPoint x: 804, endPoint y: 742, distance: 319.8
click at [805, 744] on div "Janela de atendimento Grade de atendimento Capacidade Transportadoras Veículos …" at bounding box center [784, 386] width 1568 height 772
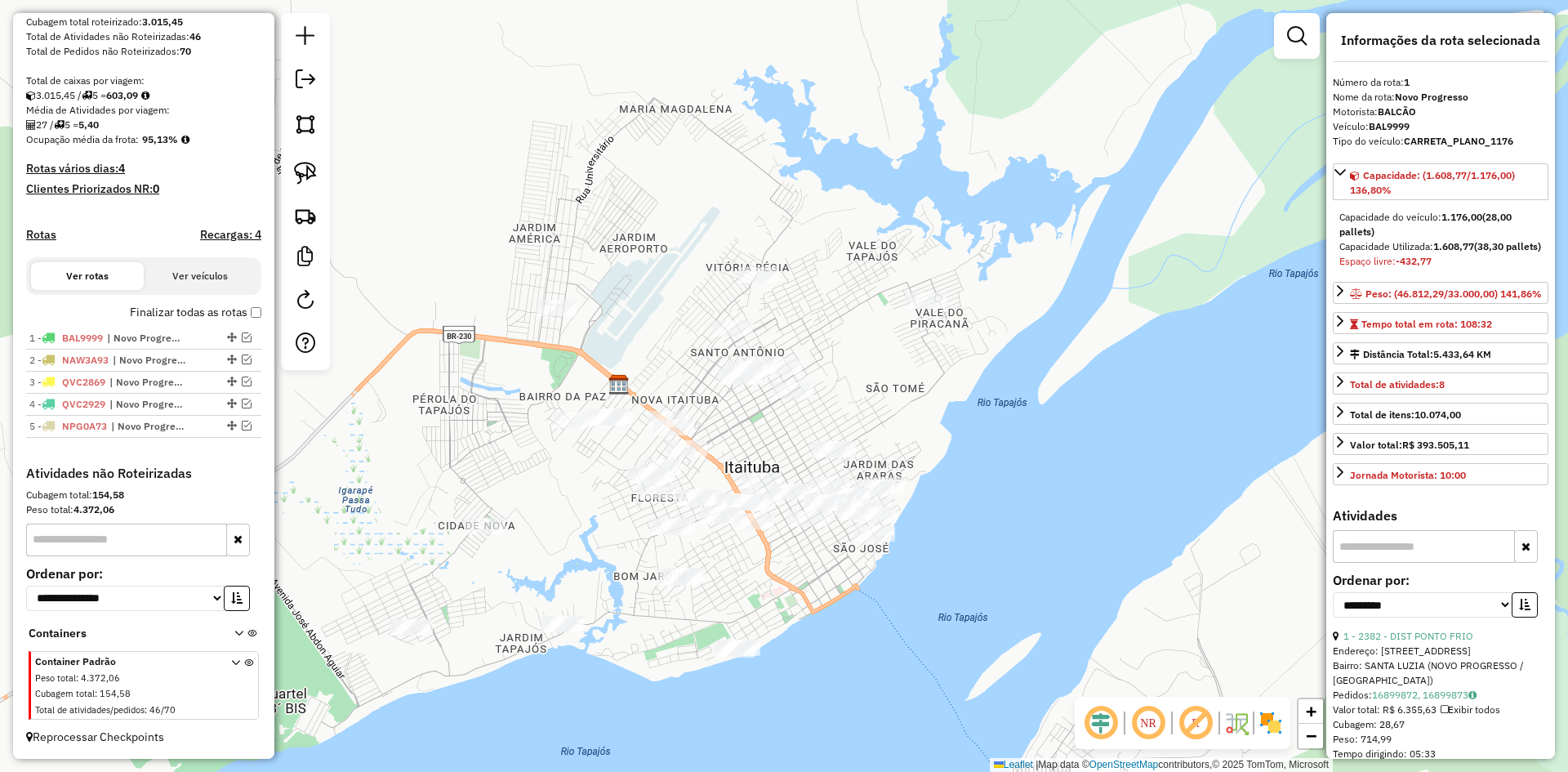
drag, startPoint x: 824, startPoint y: 739, endPoint x: 869, endPoint y: 658, distance: 92.7
click at [869, 658] on div "Janela de atendimento Grade de atendimento Capacidade Transportadoras Veículos …" at bounding box center [784, 386] width 1568 height 772
click at [306, 169] on img at bounding box center [305, 173] width 23 height 23
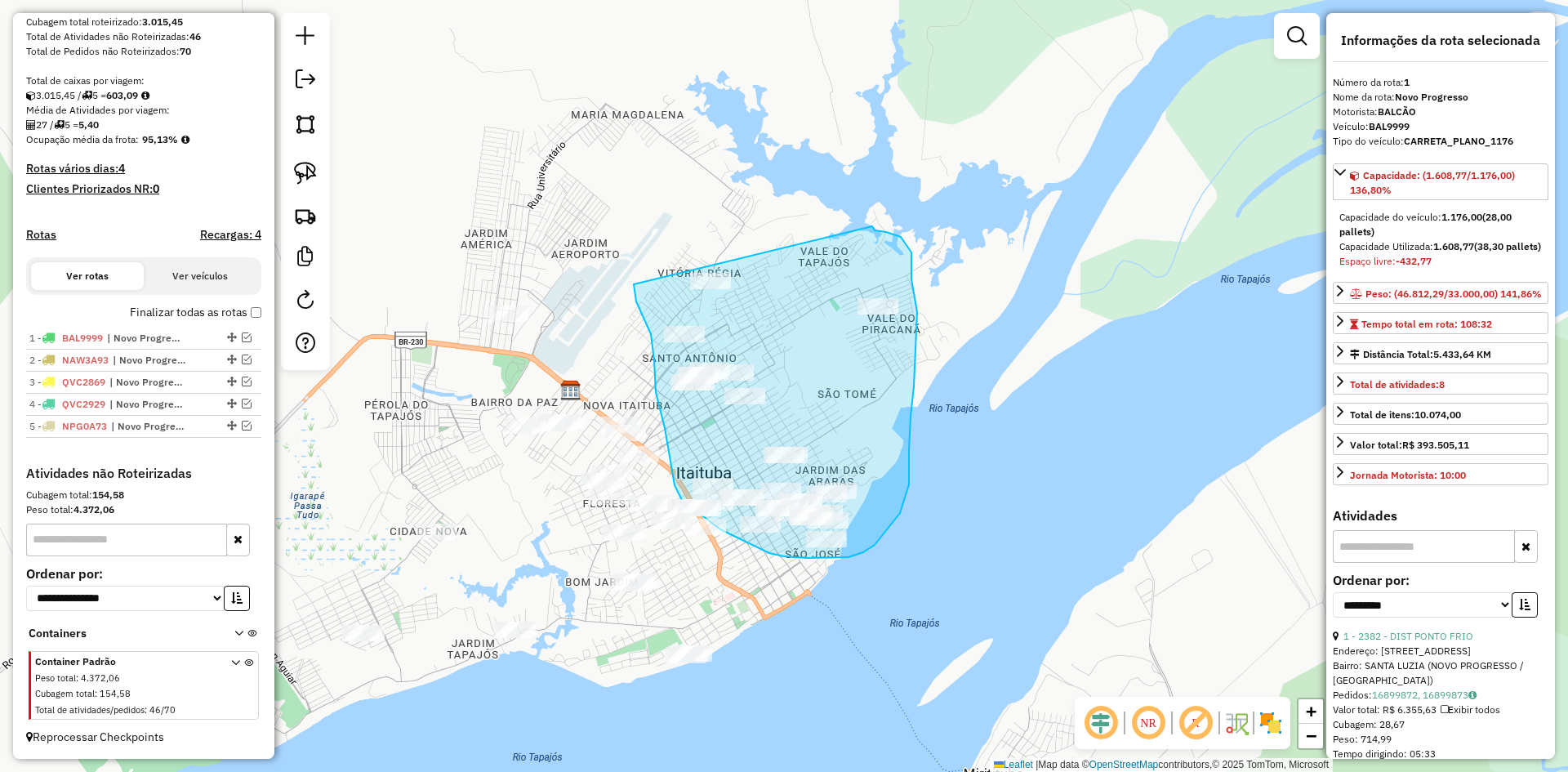
drag, startPoint x: 634, startPoint y: 288, endPoint x: 866, endPoint y: 223, distance: 240.9
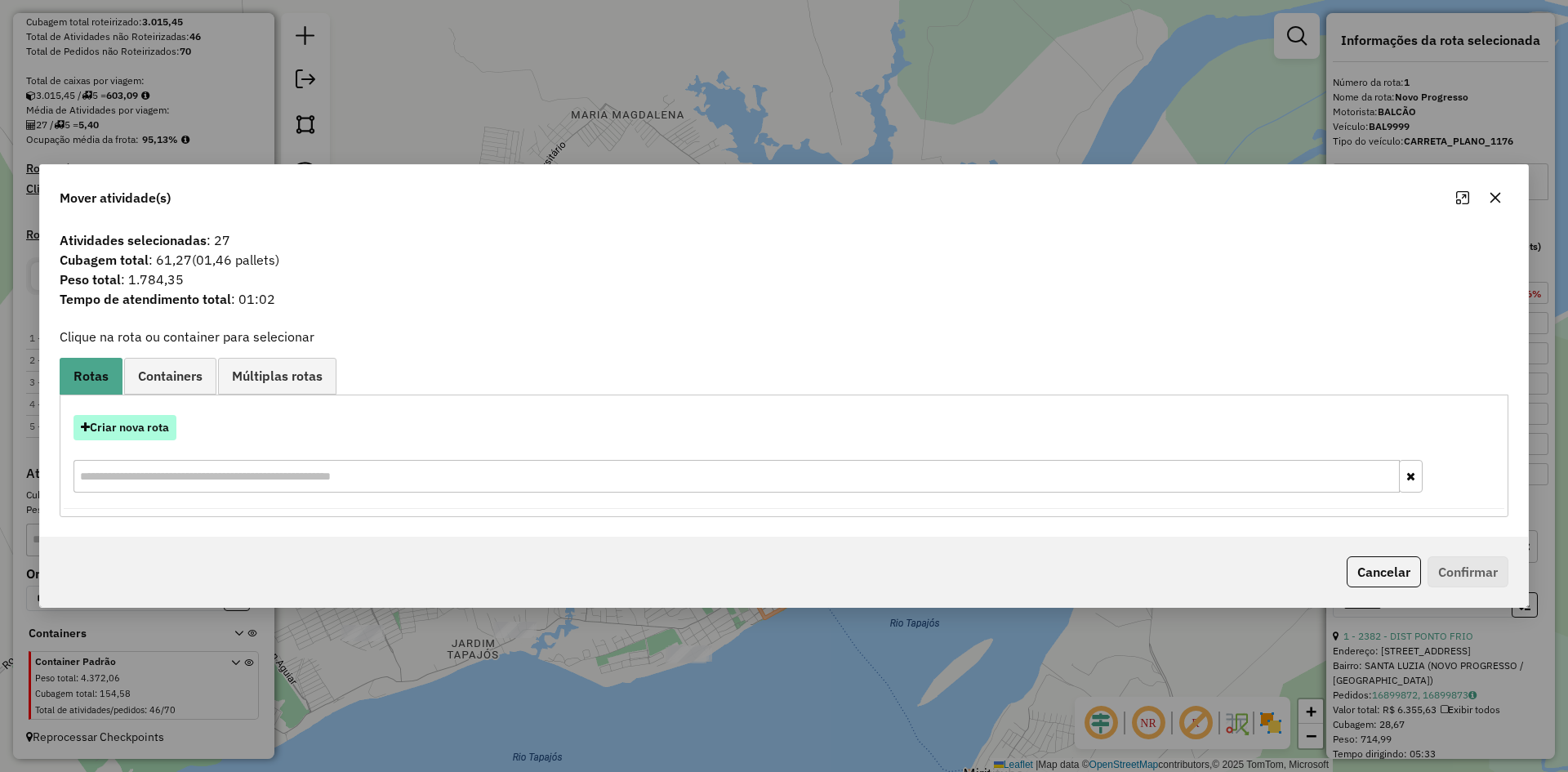
click at [152, 424] on button "Criar nova rota" at bounding box center [124, 428] width 103 height 25
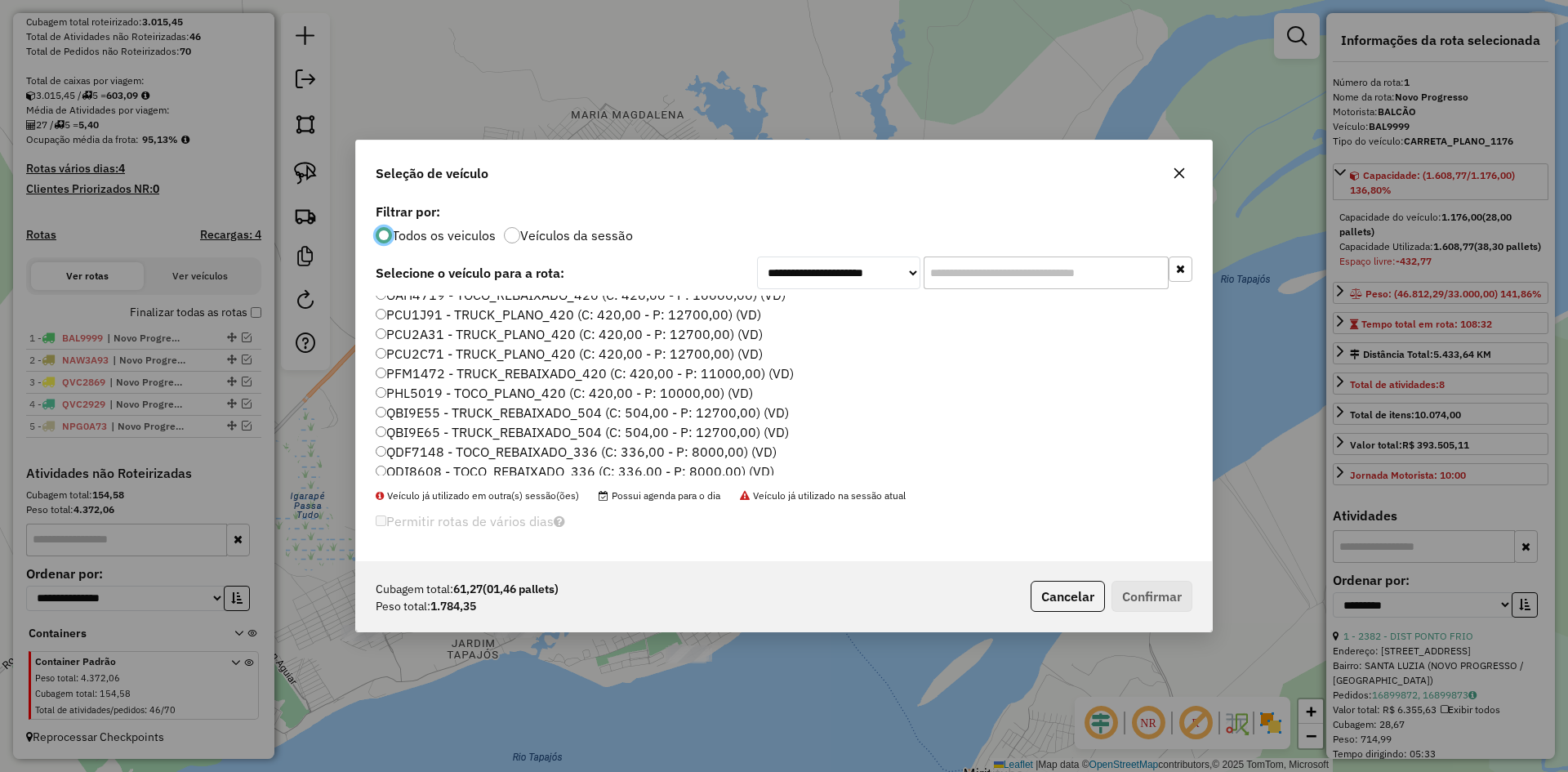
scroll to position [291, 0]
click at [433, 423] on label "QDI8608 - TOCO_REBAIXADO_336 (C: 336,00 - P: 8000,00) (VD)" at bounding box center [575, 426] width 398 height 20
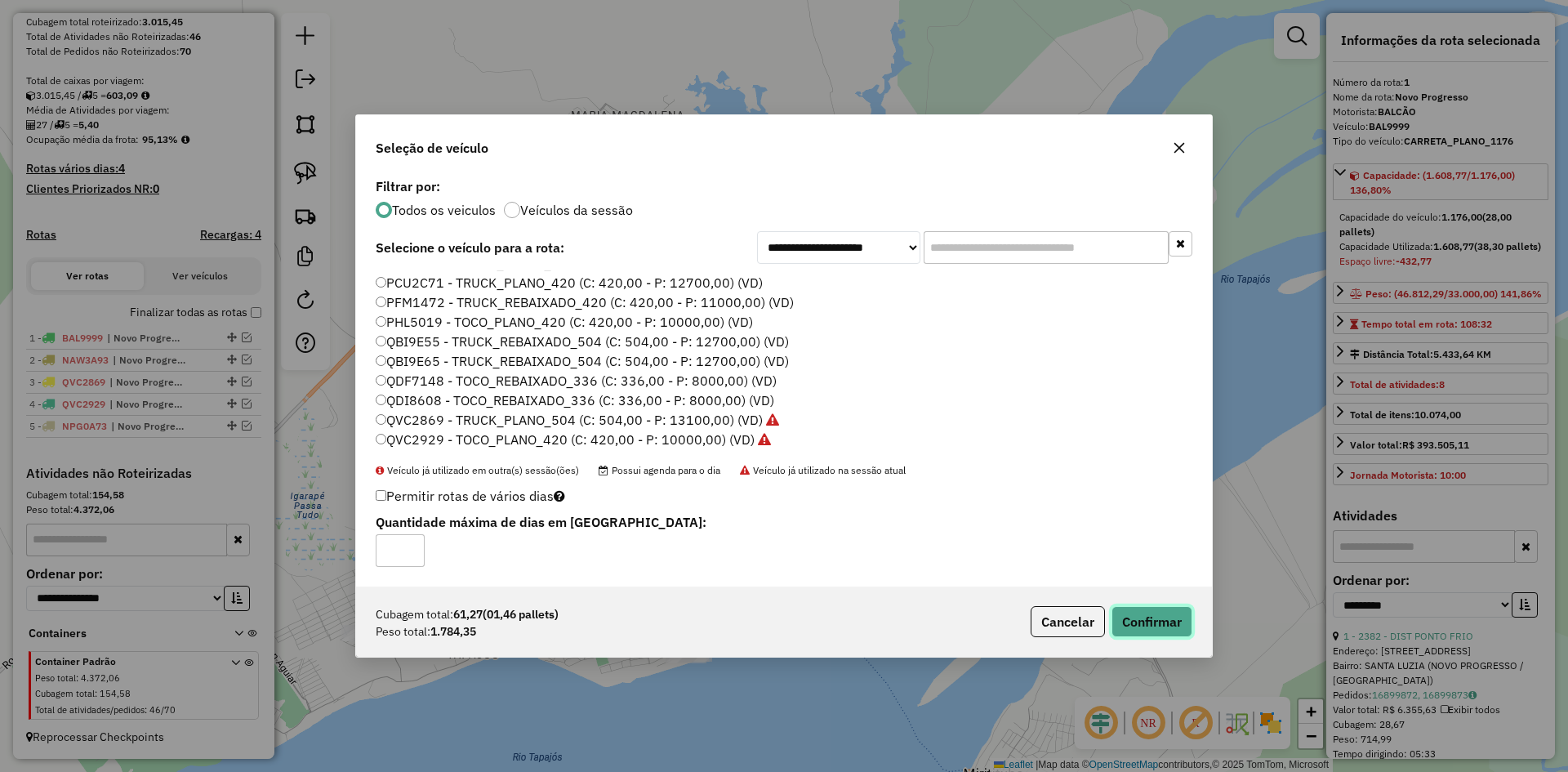
click at [1176, 614] on button "Confirmar" at bounding box center [1151, 621] width 81 height 31
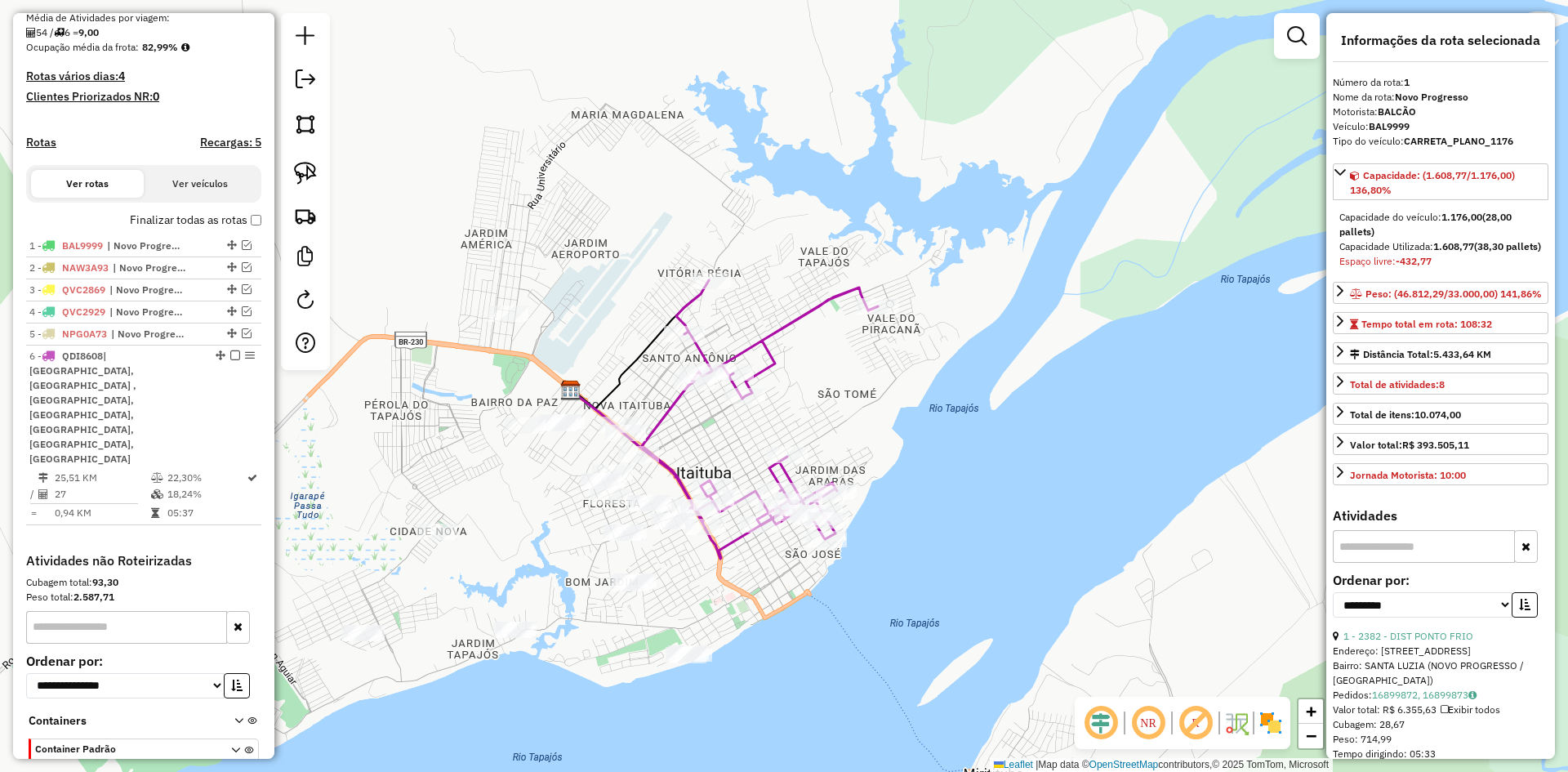
scroll to position [404, 0]
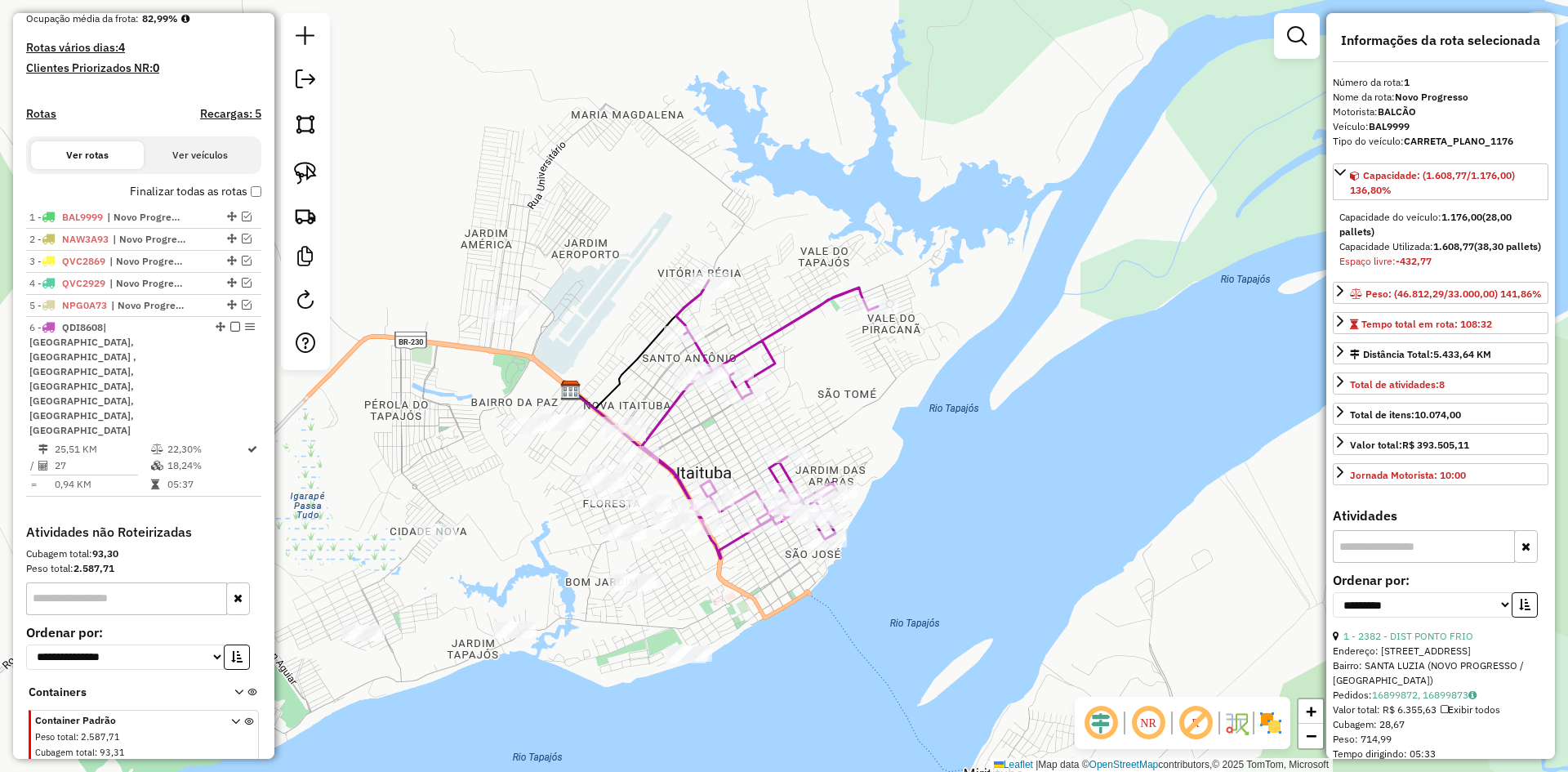
click at [784, 329] on icon at bounding box center [759, 409] width 236 height 258
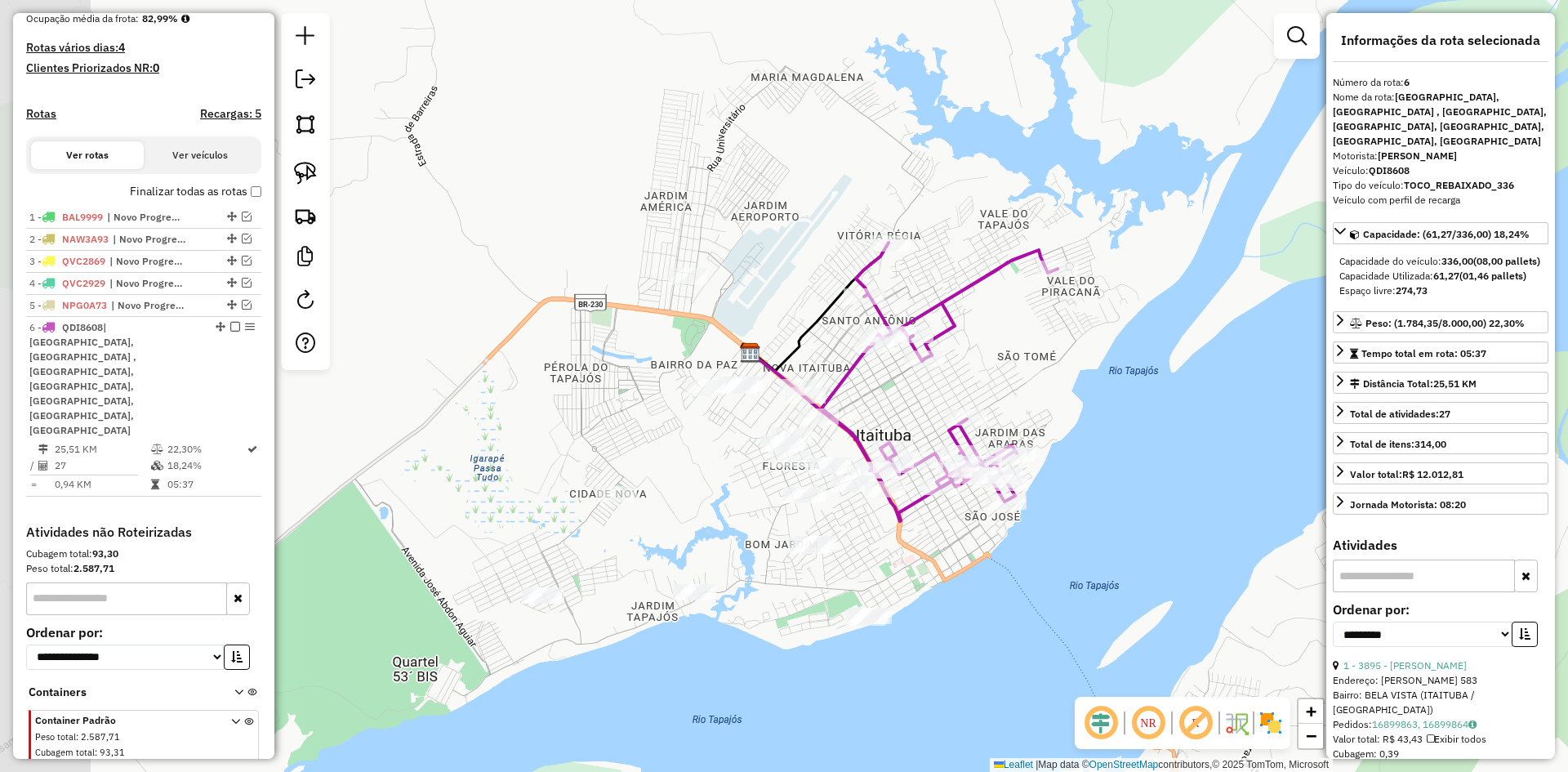
drag, startPoint x: 762, startPoint y: 569, endPoint x: 920, endPoint y: 532, distance: 162.3
click at [920, 532] on div "Janela de atendimento Grade de atendimento Capacidade Transportadoras Veículos …" at bounding box center [784, 386] width 1568 height 772
click at [313, 168] on img at bounding box center [305, 173] width 23 height 23
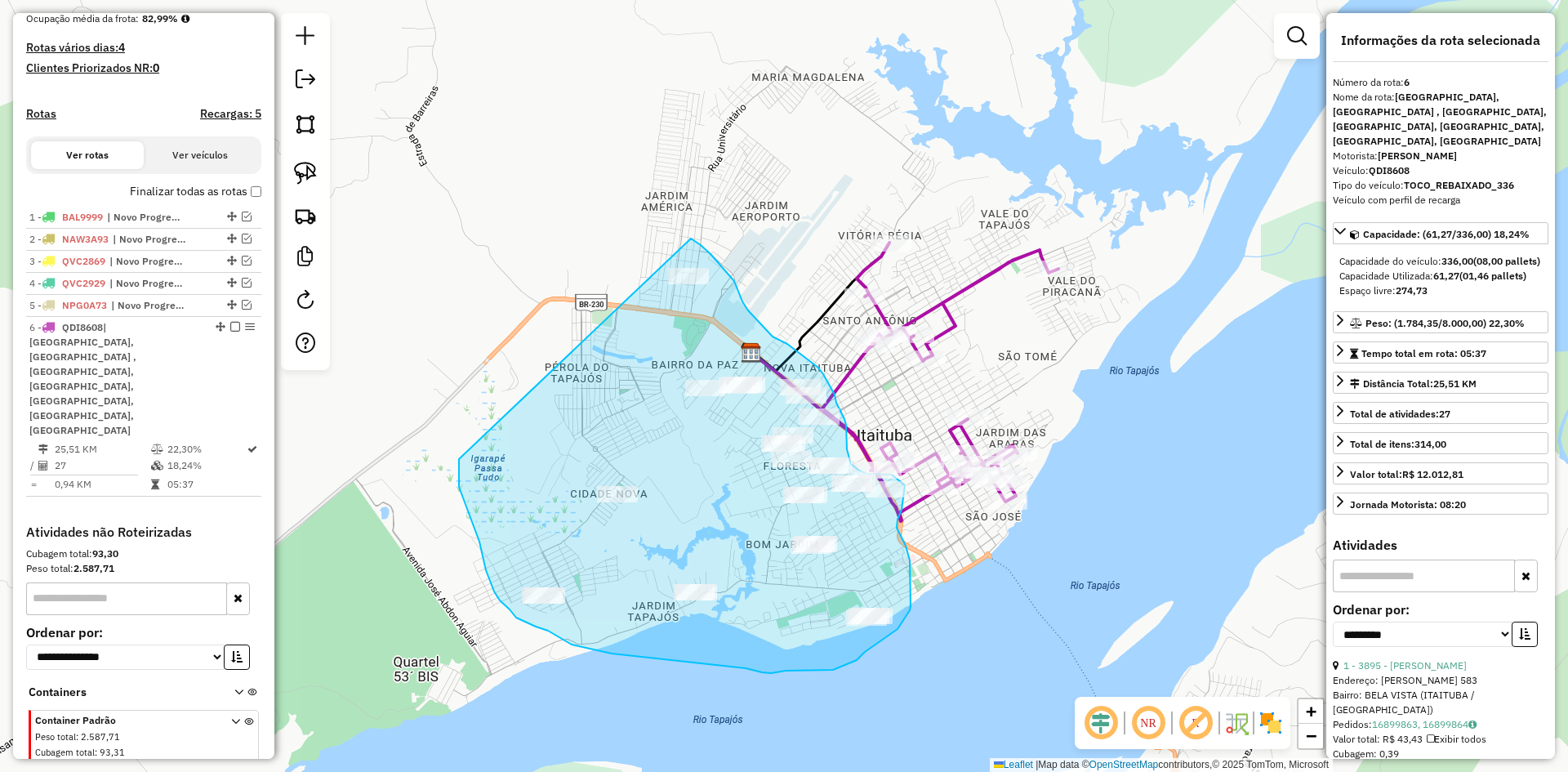
drag, startPoint x: 479, startPoint y: 541, endPoint x: 669, endPoint y: 237, distance: 358.5
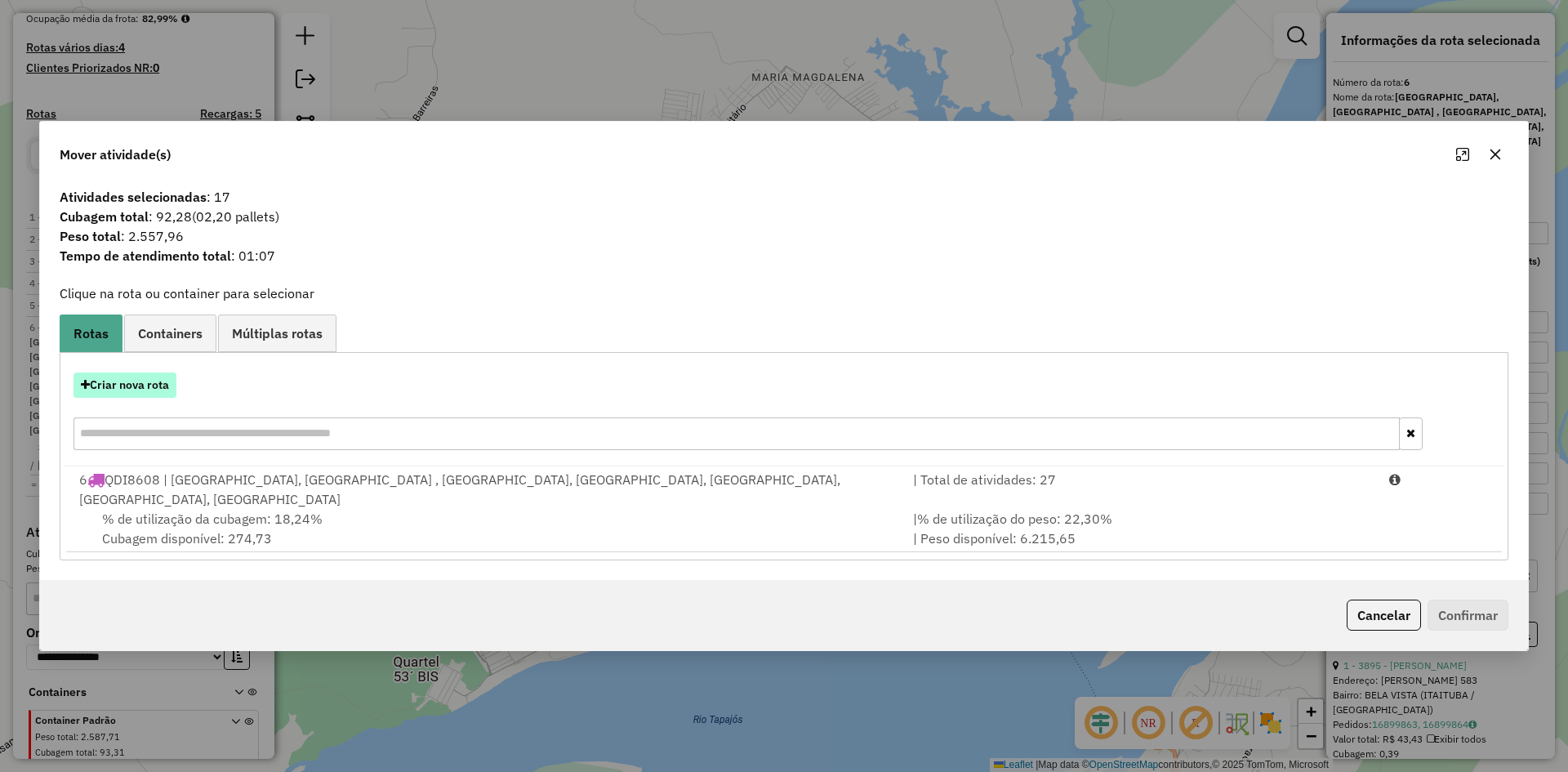
click at [143, 383] on button "Criar nova rota" at bounding box center [124, 385] width 103 height 25
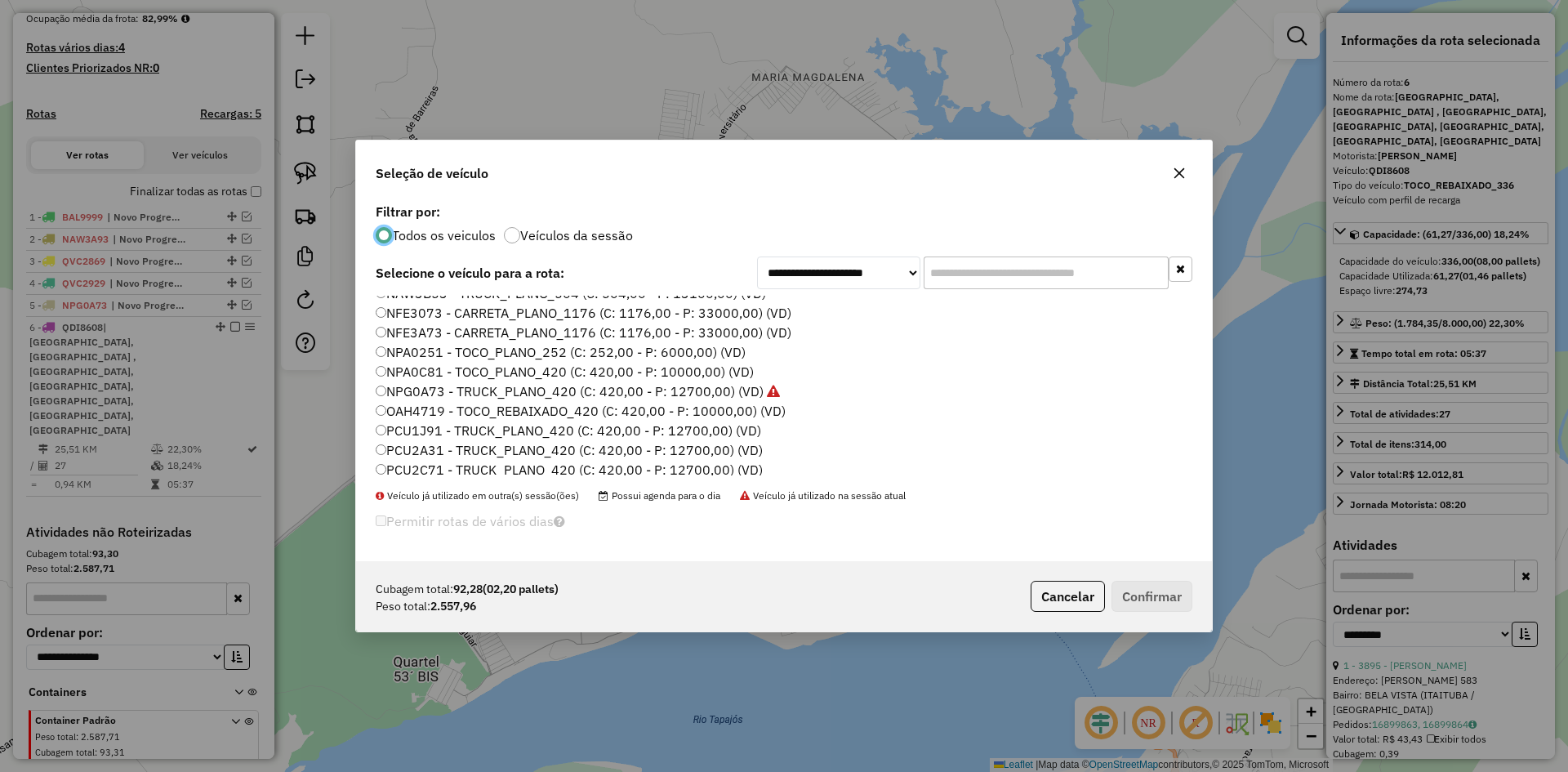
scroll to position [128, 0]
click at [431, 454] on label "PCU2A31 - TRUCK_PLANO_420 (C: 420,00 - P: 12700,00) (VD)" at bounding box center [569, 452] width 387 height 20
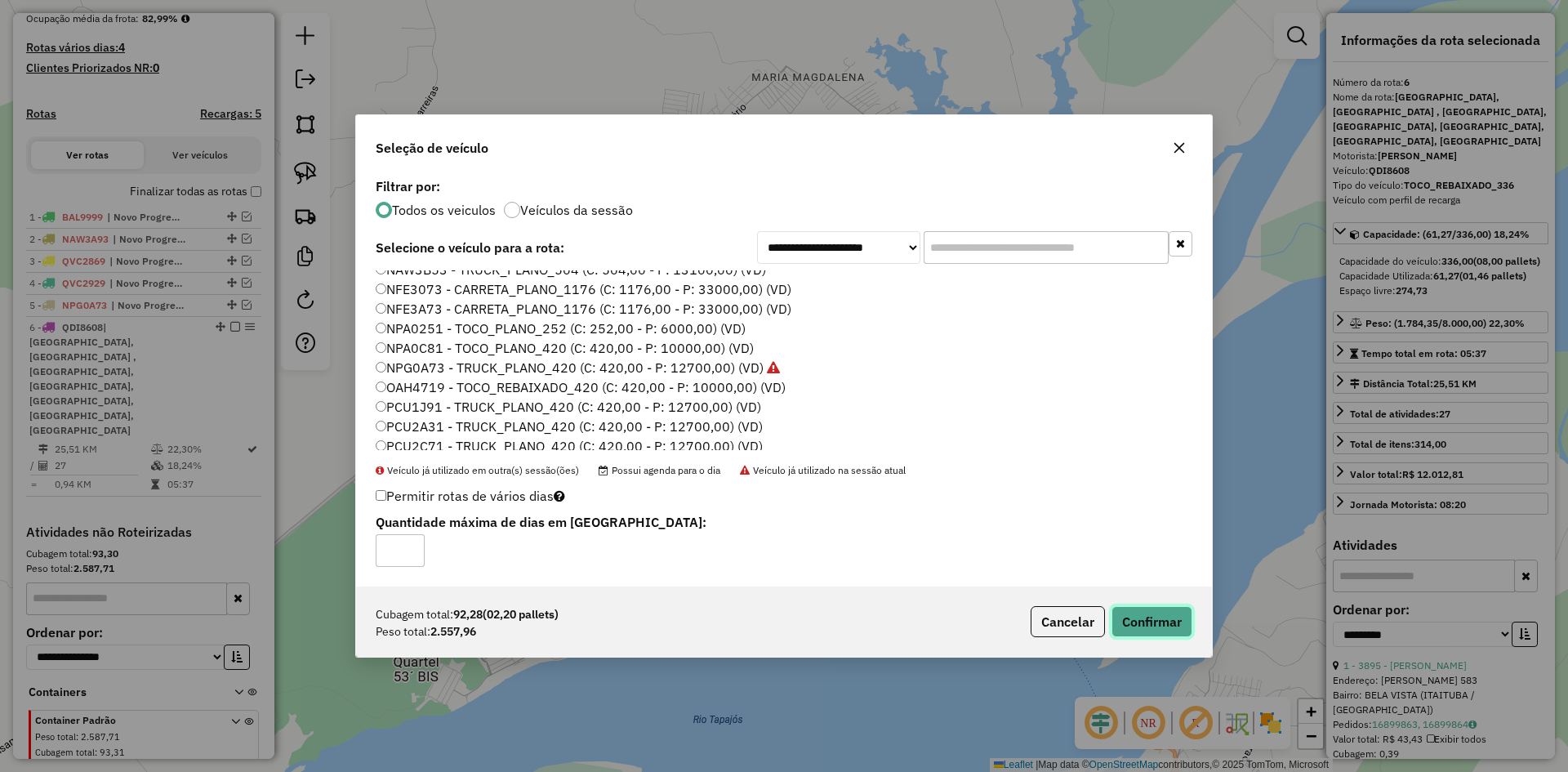
click at [1134, 624] on button "Confirmar" at bounding box center [1151, 621] width 81 height 31
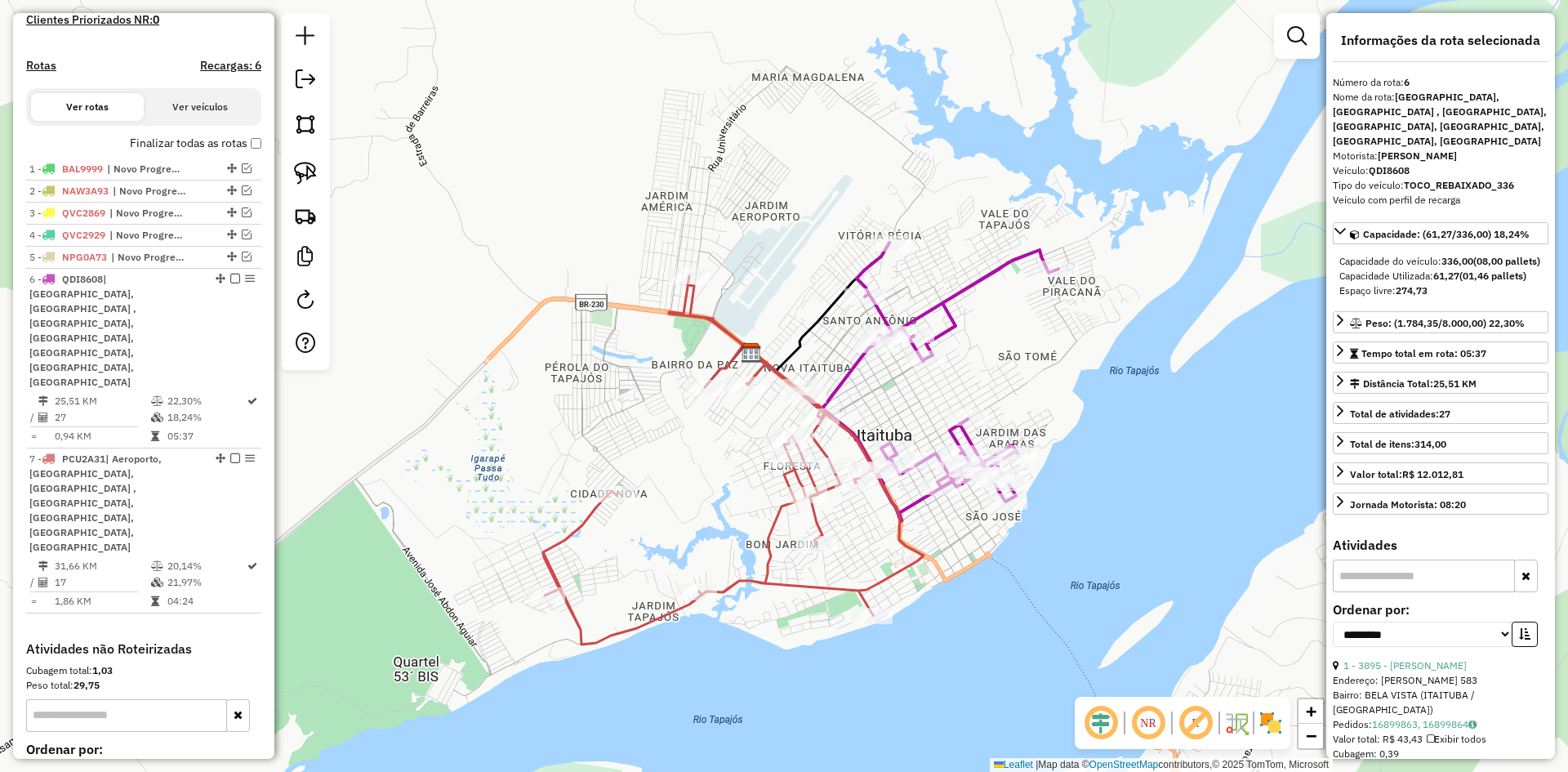
scroll to position [510, 0]
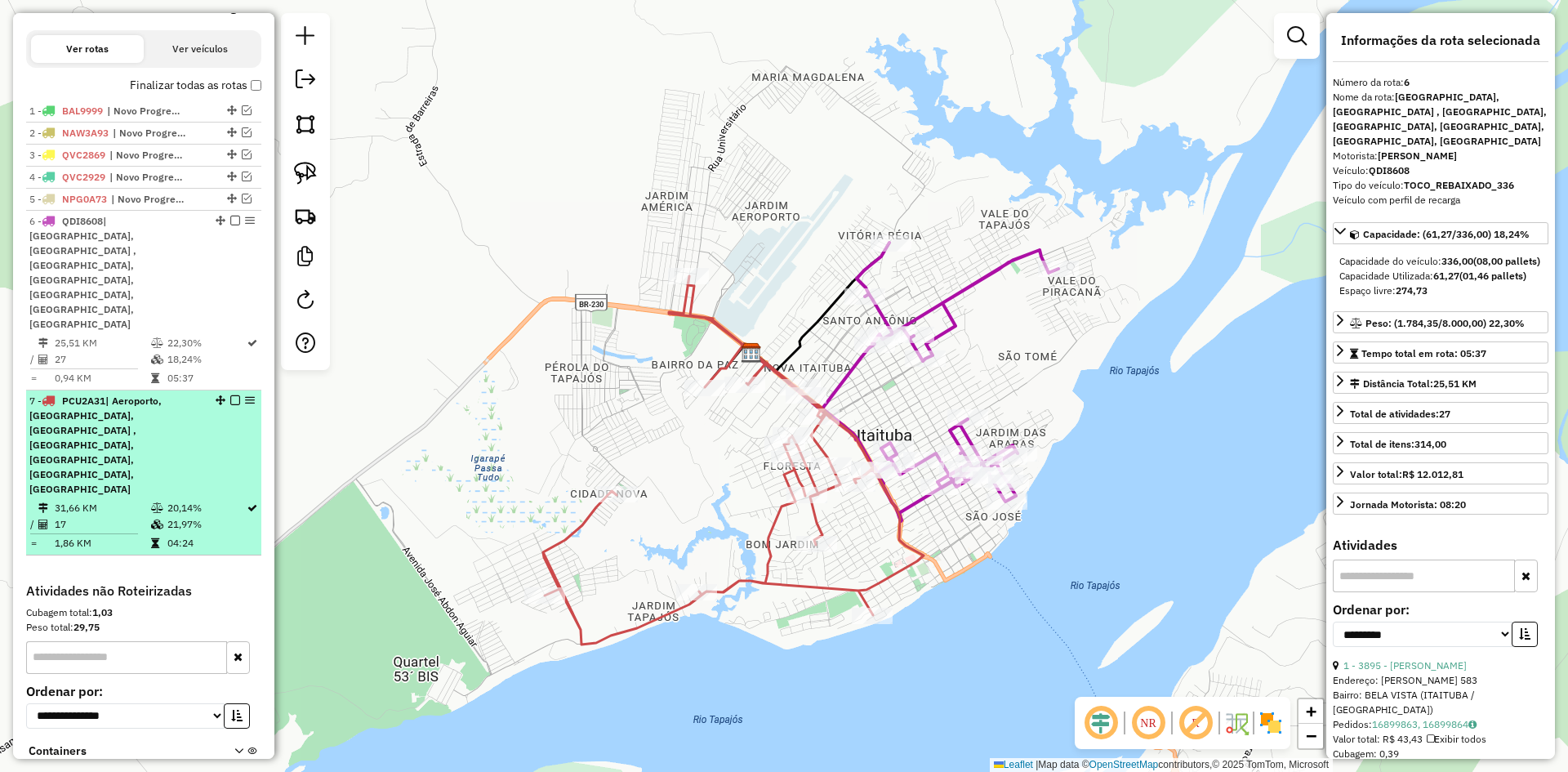
click at [139, 499] on td "31,66 KM" at bounding box center [103, 508] width 97 height 17
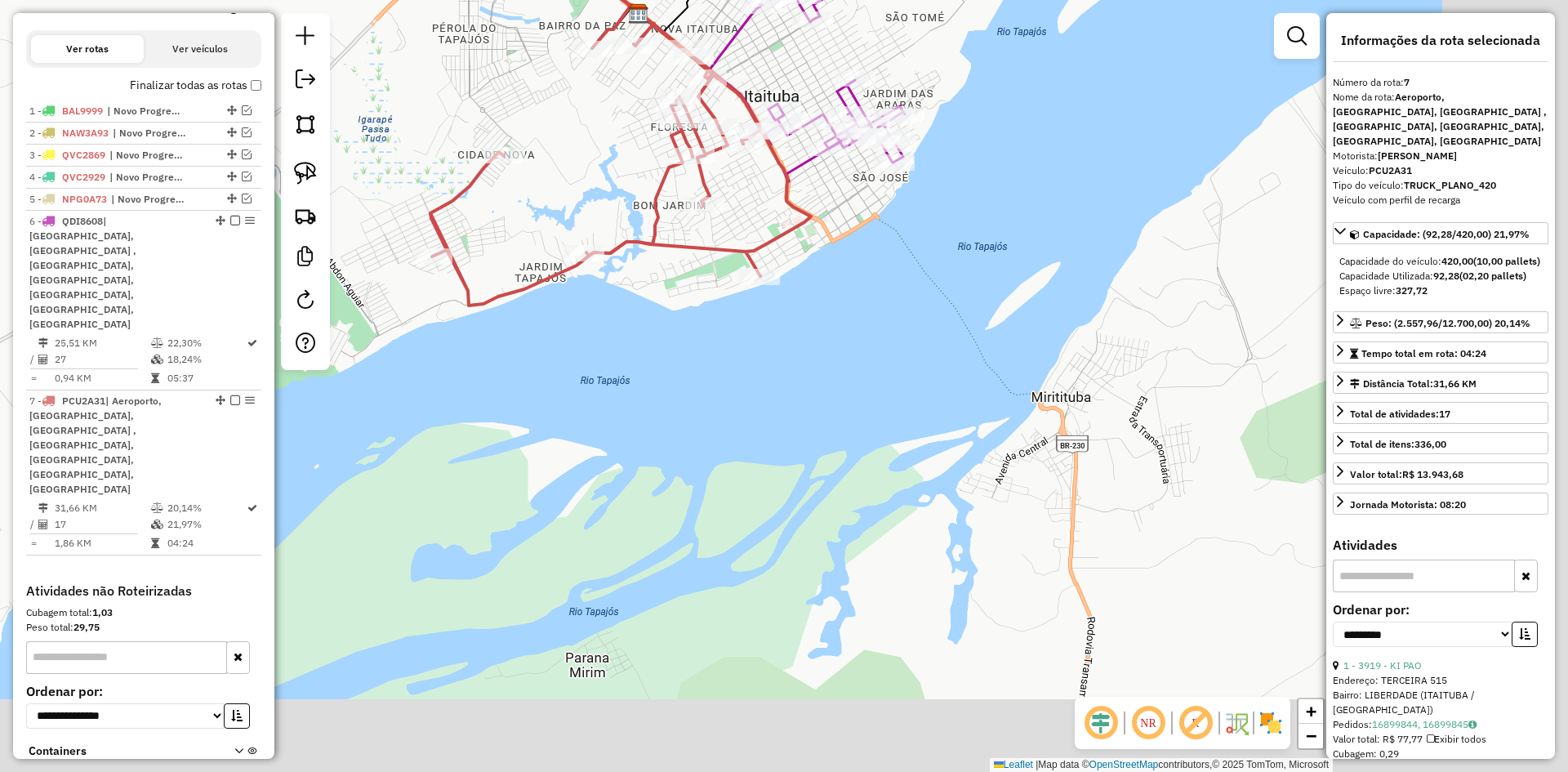
drag, startPoint x: 854, startPoint y: 559, endPoint x: 703, endPoint y: 283, distance: 314.6
click at [717, 273] on div "Janela de atendimento Grade de atendimento Capacidade Transportadoras Veículos …" at bounding box center [784, 386] width 1568 height 772
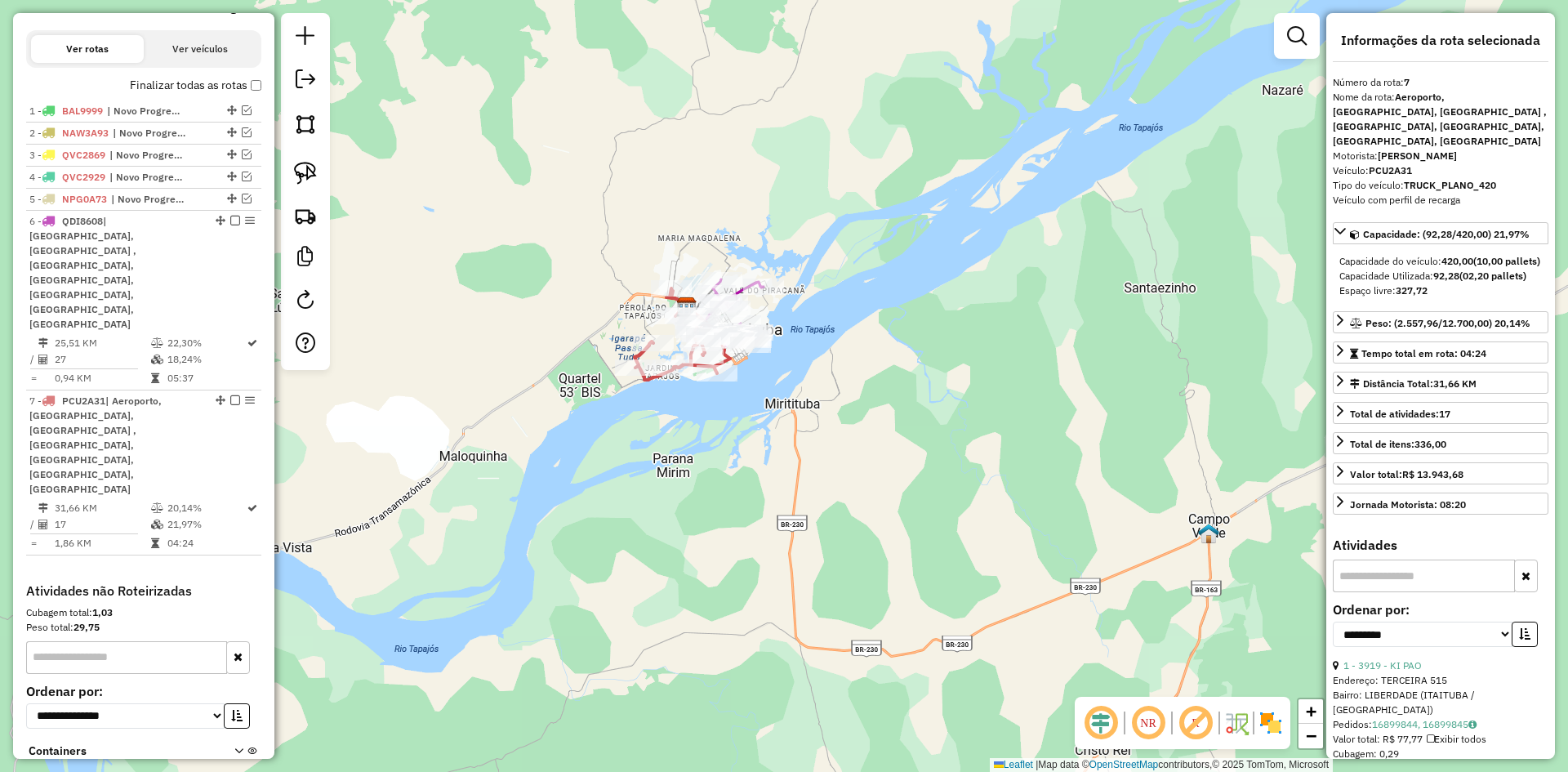
drag, startPoint x: 753, startPoint y: 450, endPoint x: 689, endPoint y: 325, distance: 140.4
click at [696, 314] on div "Janela de atendimento Grade de atendimento Capacidade Transportadoras Veículos …" at bounding box center [784, 386] width 1568 height 772
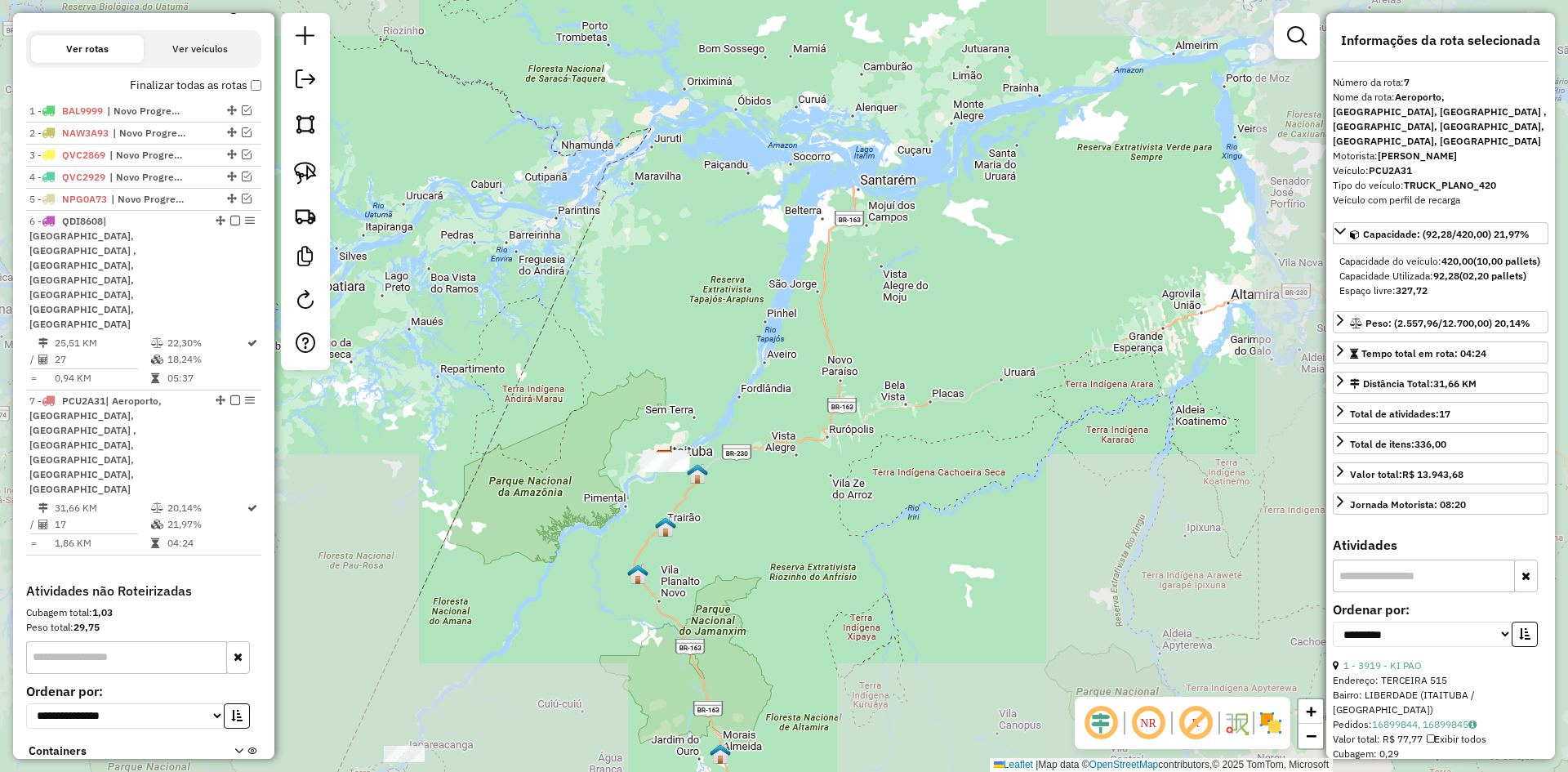
click at [790, 399] on div "Janela de atendimento Grade de atendimento Capacidade Transportadoras Veículos …" at bounding box center [784, 386] width 1568 height 772
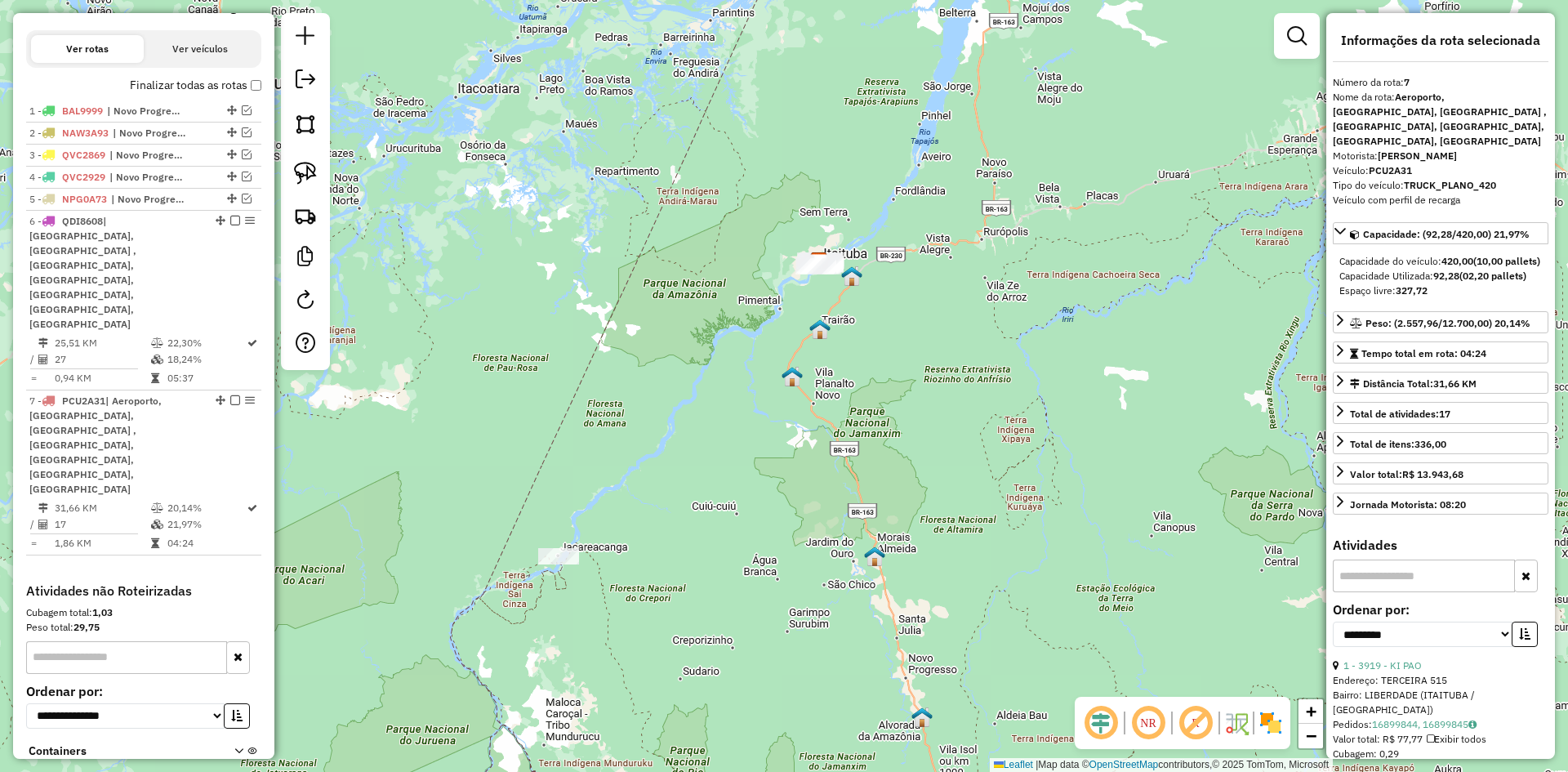
drag, startPoint x: 561, startPoint y: 496, endPoint x: 534, endPoint y: 513, distance: 31.9
click at [537, 527] on div "Janela de atendimento Grade de atendimento Capacidade Transportadoras Veículos …" at bounding box center [784, 386] width 1568 height 772
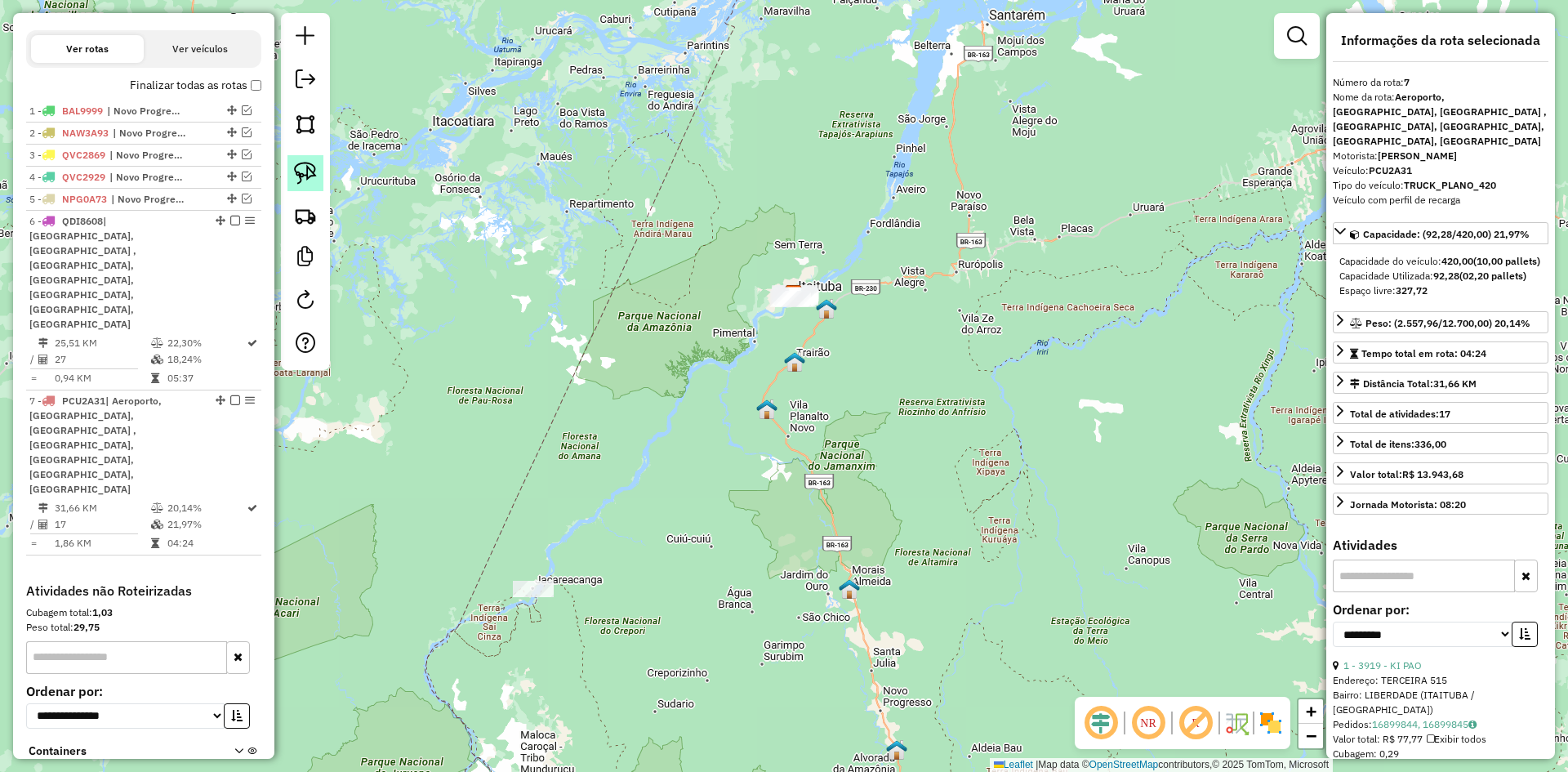
click at [308, 163] on img at bounding box center [305, 173] width 23 height 23
drag, startPoint x: 469, startPoint y: 502, endPoint x: 584, endPoint y: 523, distance: 116.9
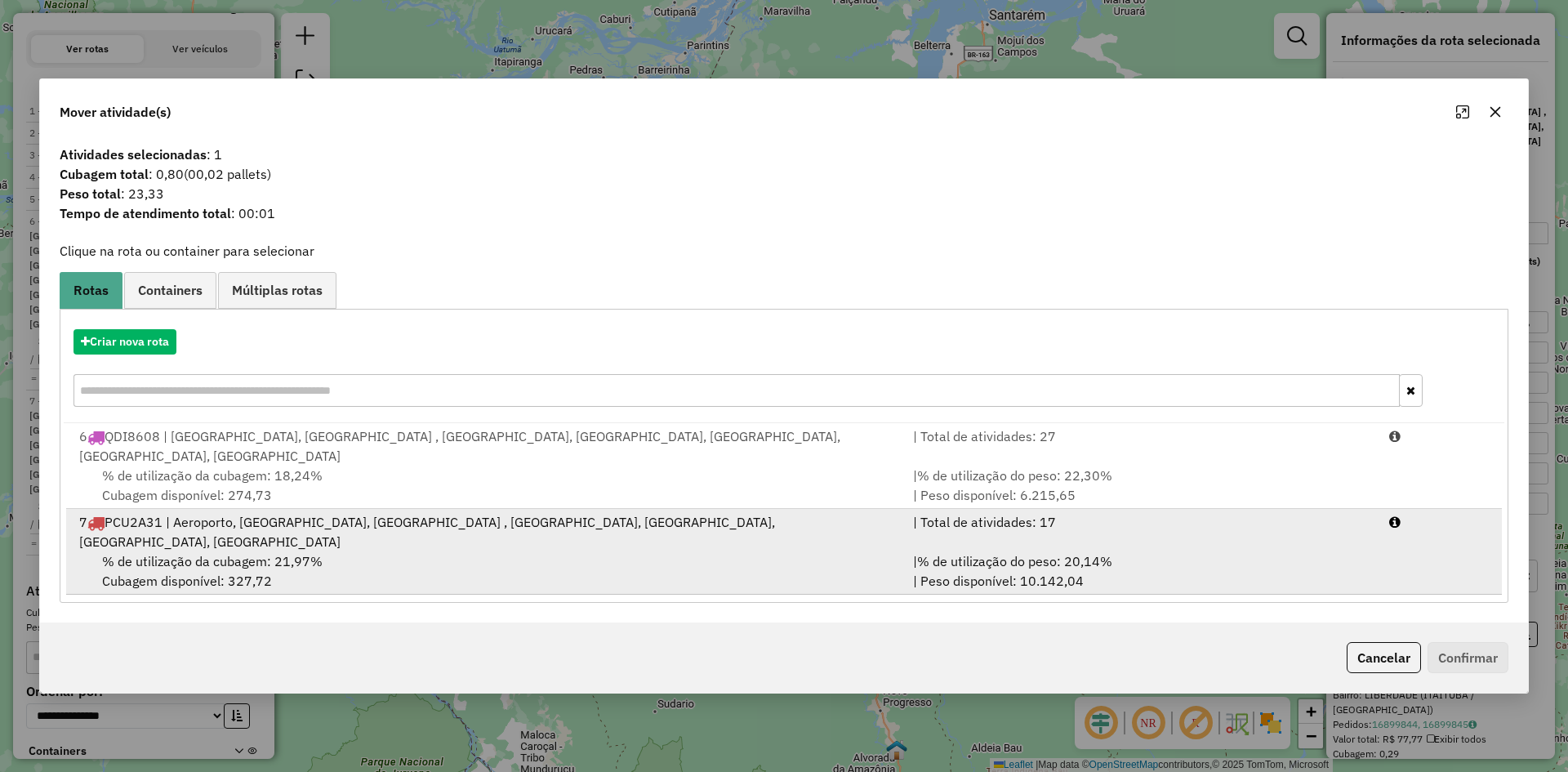
click at [281, 530] on div "7 PCU2A31 | Aeroporto, [GEOGRAPHIC_DATA], [GEOGRAPHIC_DATA] , [GEOGRAPHIC_DATA]…" at bounding box center [486, 531] width 834 height 39
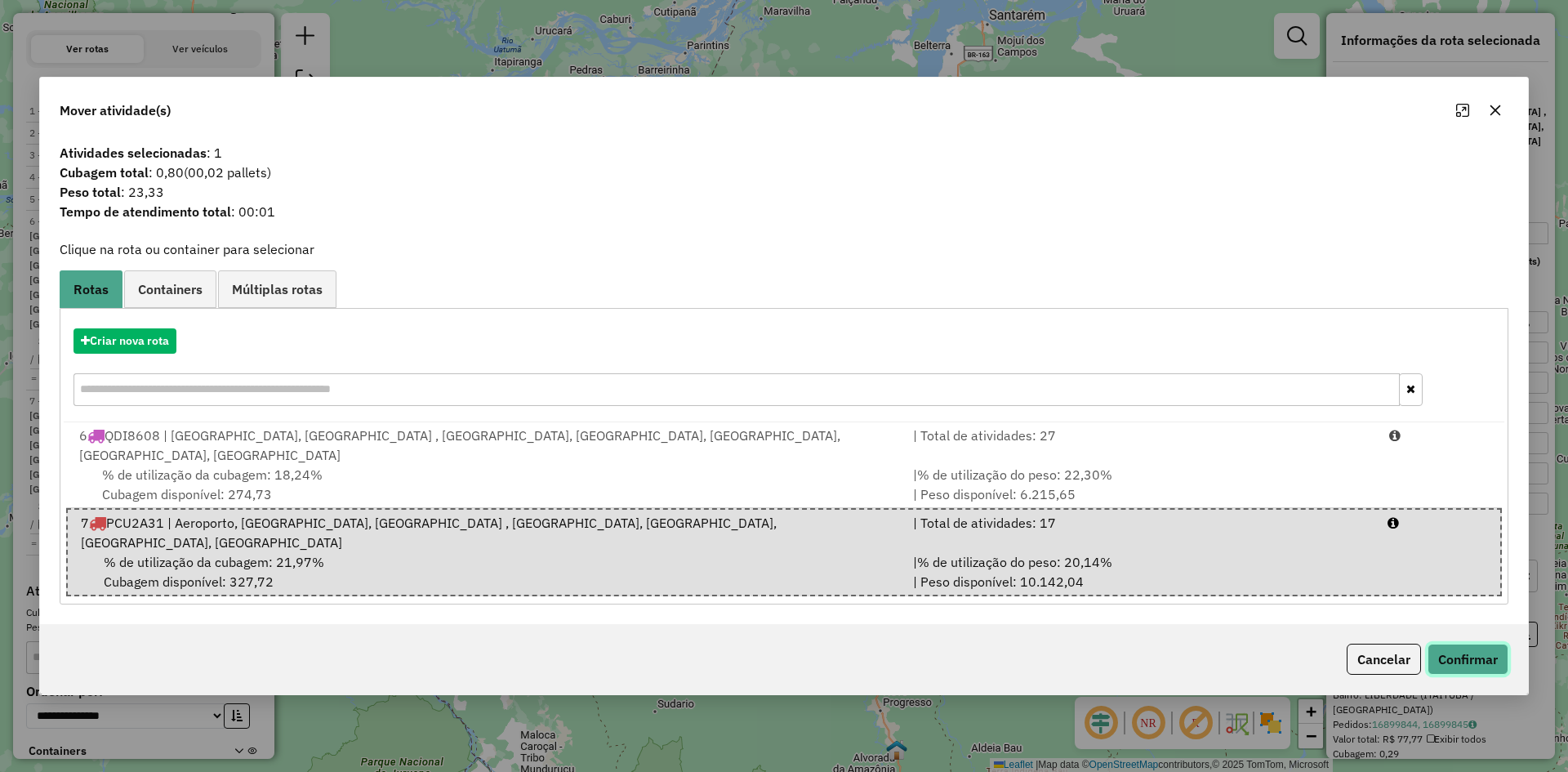
click at [1460, 644] on button "Confirmar" at bounding box center [1467, 659] width 81 height 31
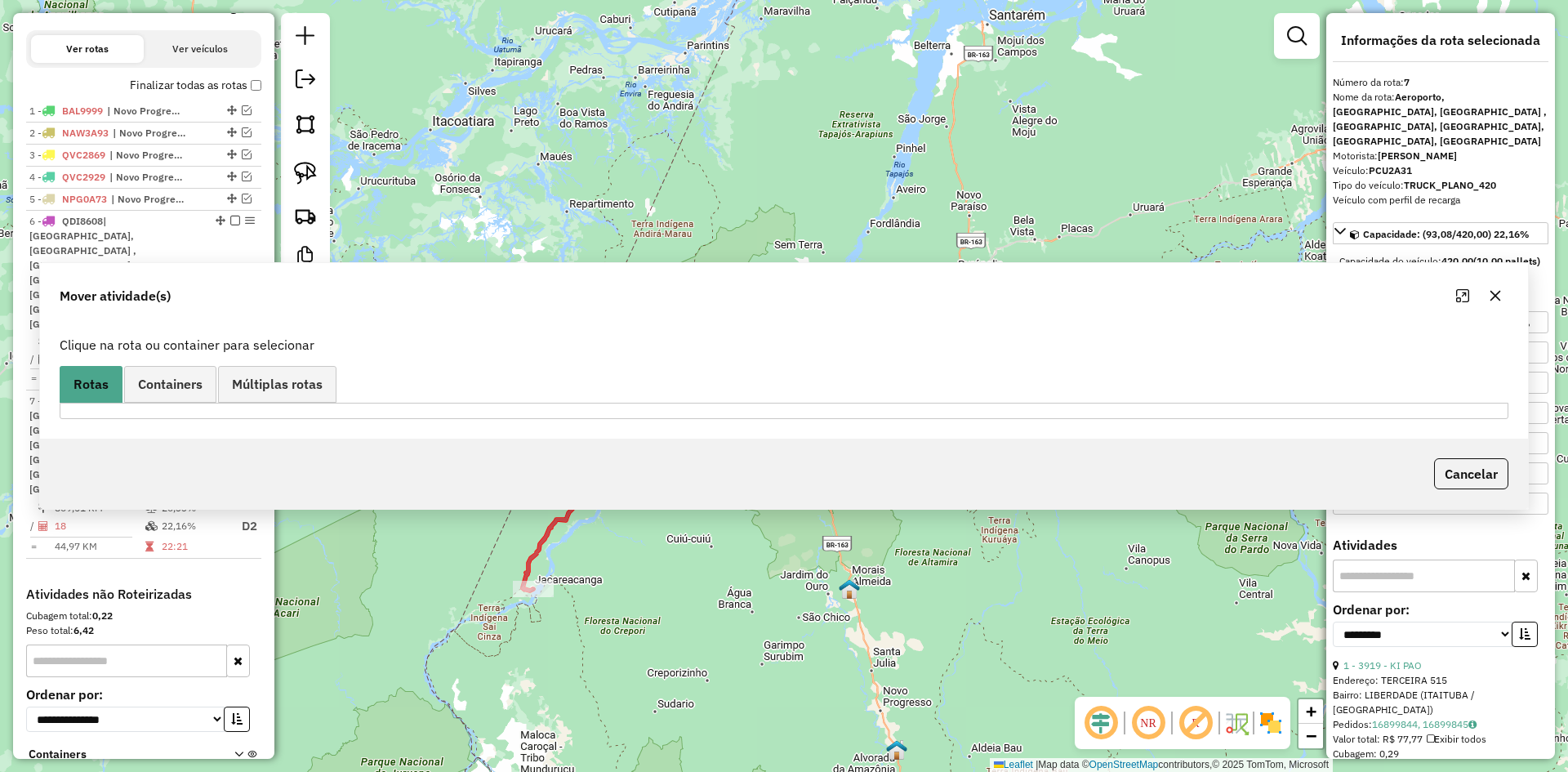
scroll to position [514, 0]
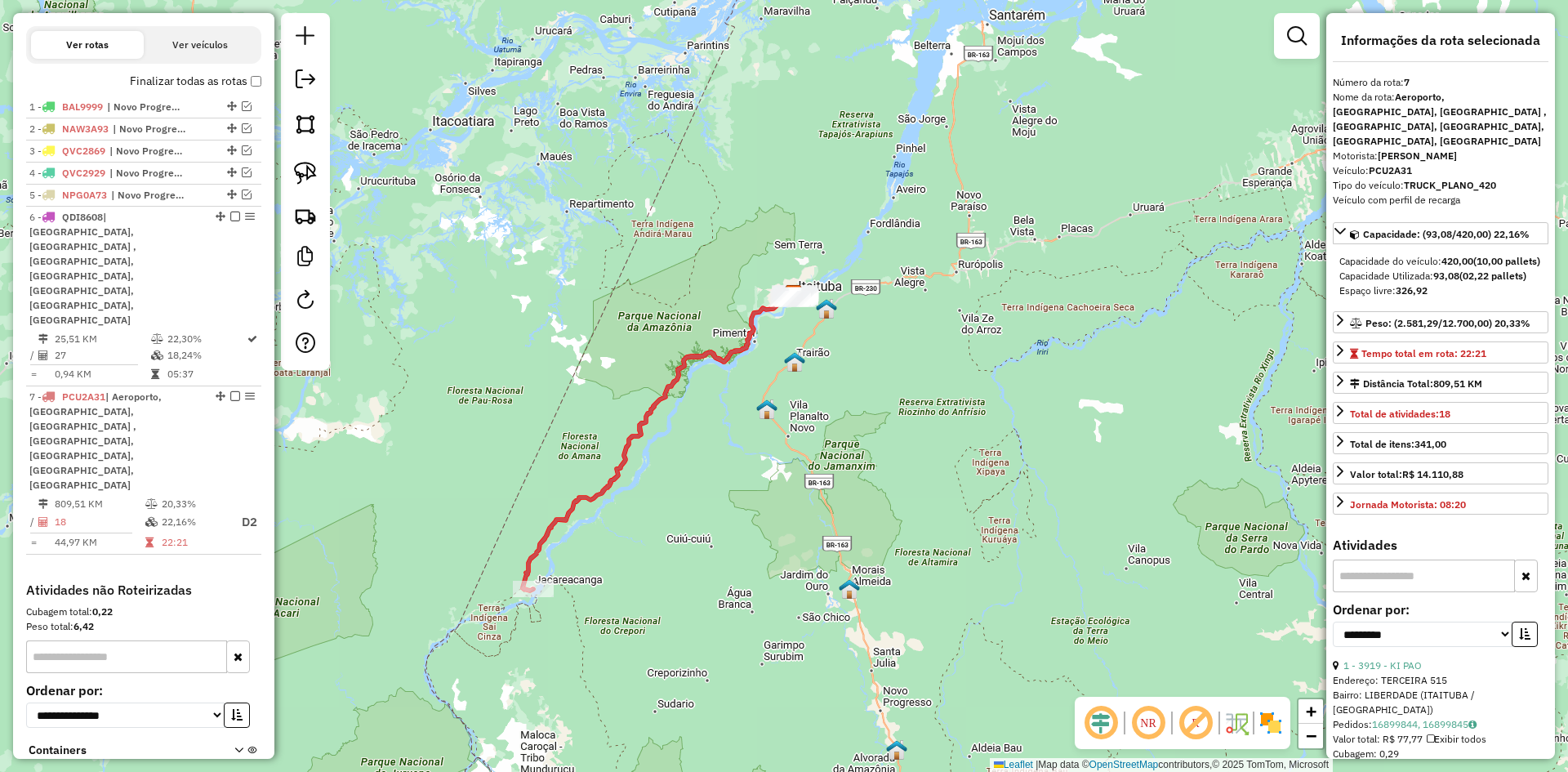
drag, startPoint x: 859, startPoint y: 561, endPoint x: 866, endPoint y: 544, distance: 18.4
click at [865, 569] on div "Janela de atendimento Grade de atendimento Capacidade Transportadoras Veículos …" at bounding box center [784, 386] width 1568 height 772
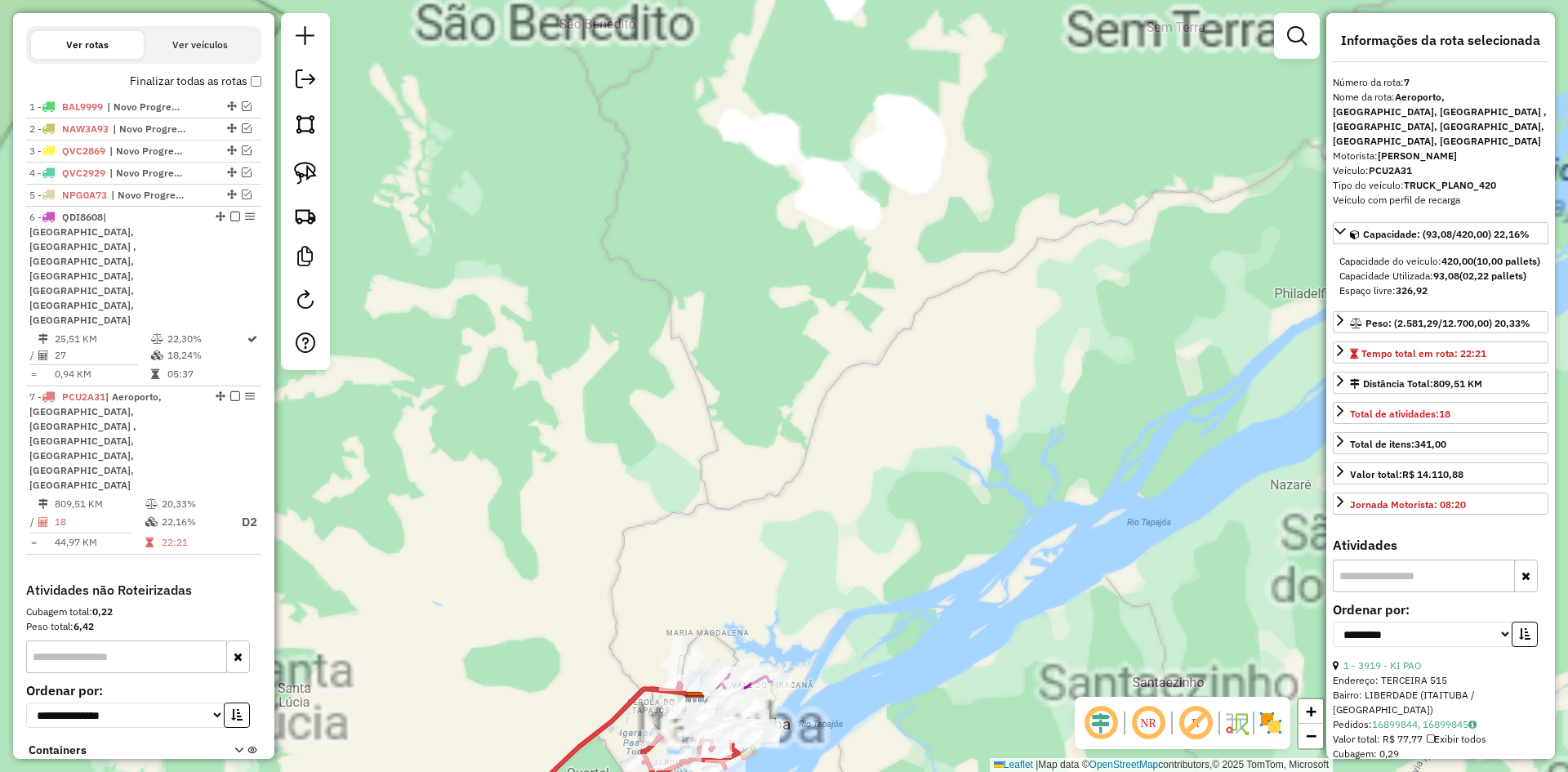
click at [905, 151] on div "Janela de atendimento Grade de atendimento Capacidade Transportadoras Veículos …" at bounding box center [784, 386] width 1568 height 772
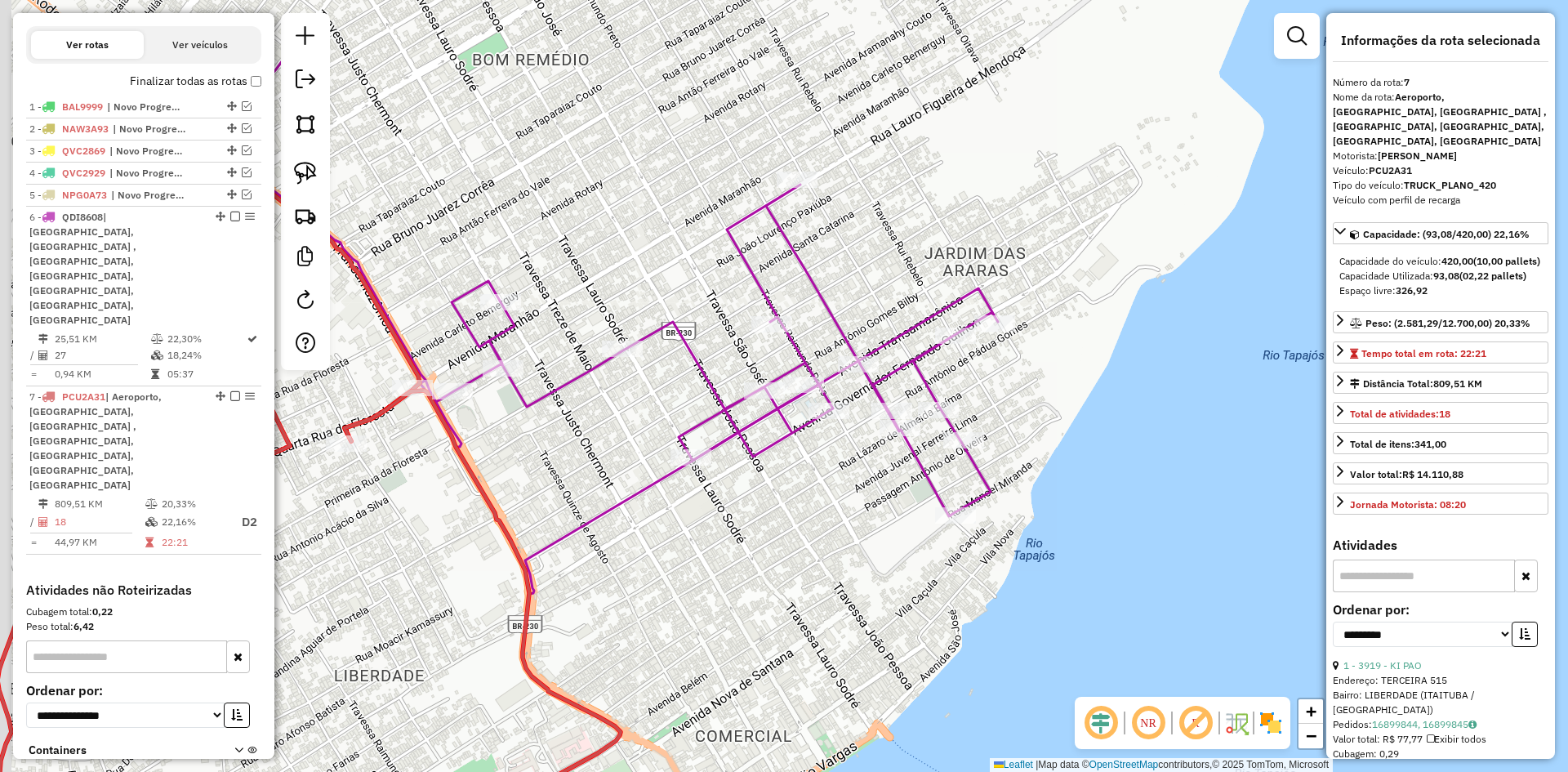
drag, startPoint x: 831, startPoint y: 605, endPoint x: 841, endPoint y: 607, distance: 10.2
click at [841, 607] on div "Janela de atendimento Grade de atendimento Capacidade Transportadoras Veículos …" at bounding box center [784, 386] width 1568 height 772
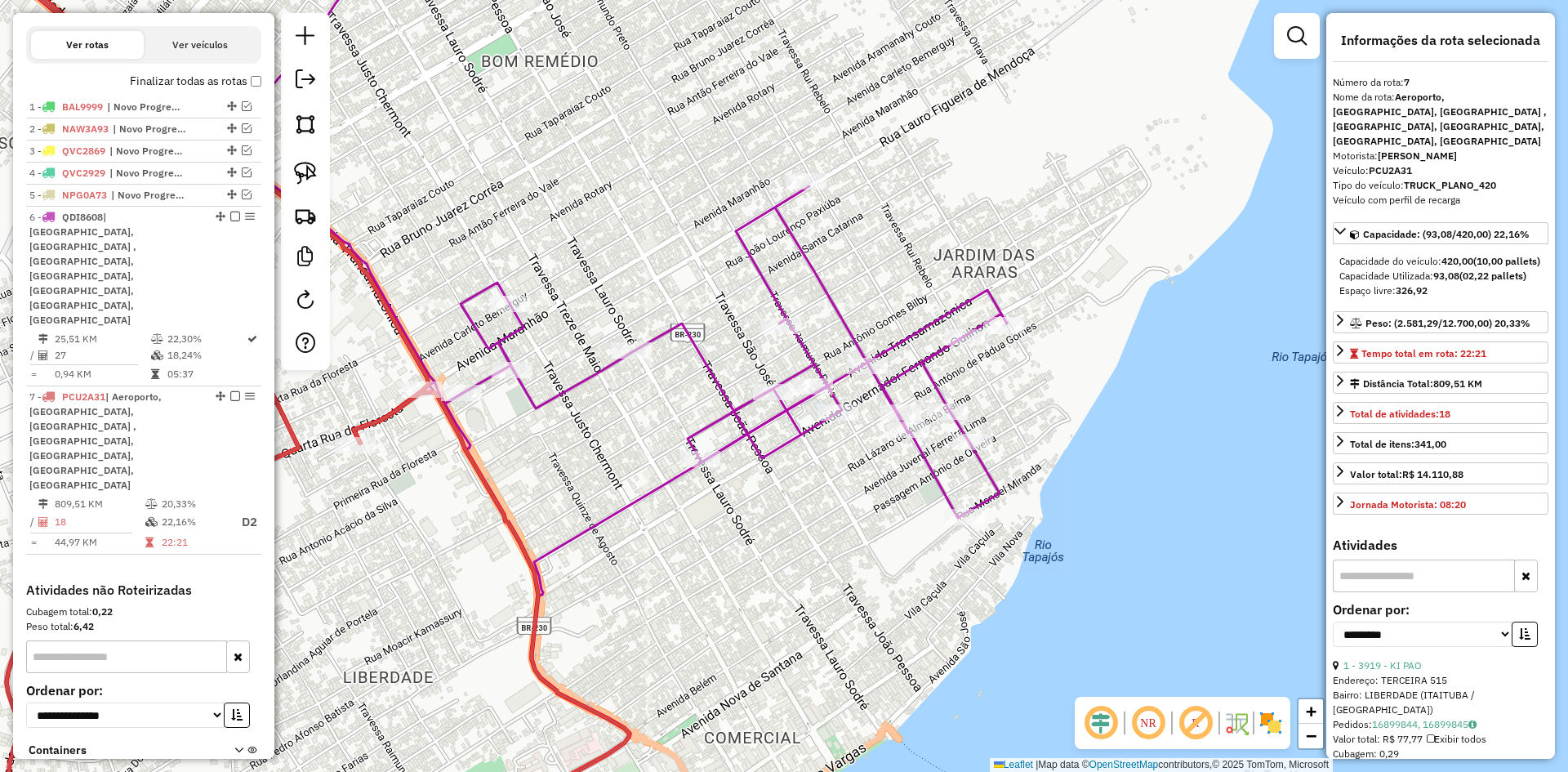
drag, startPoint x: 316, startPoint y: 174, endPoint x: 736, endPoint y: 423, distance: 488.3
click at [316, 173] on img at bounding box center [305, 173] width 23 height 23
click at [891, 348] on icon at bounding box center [615, 220] width 782 height 594
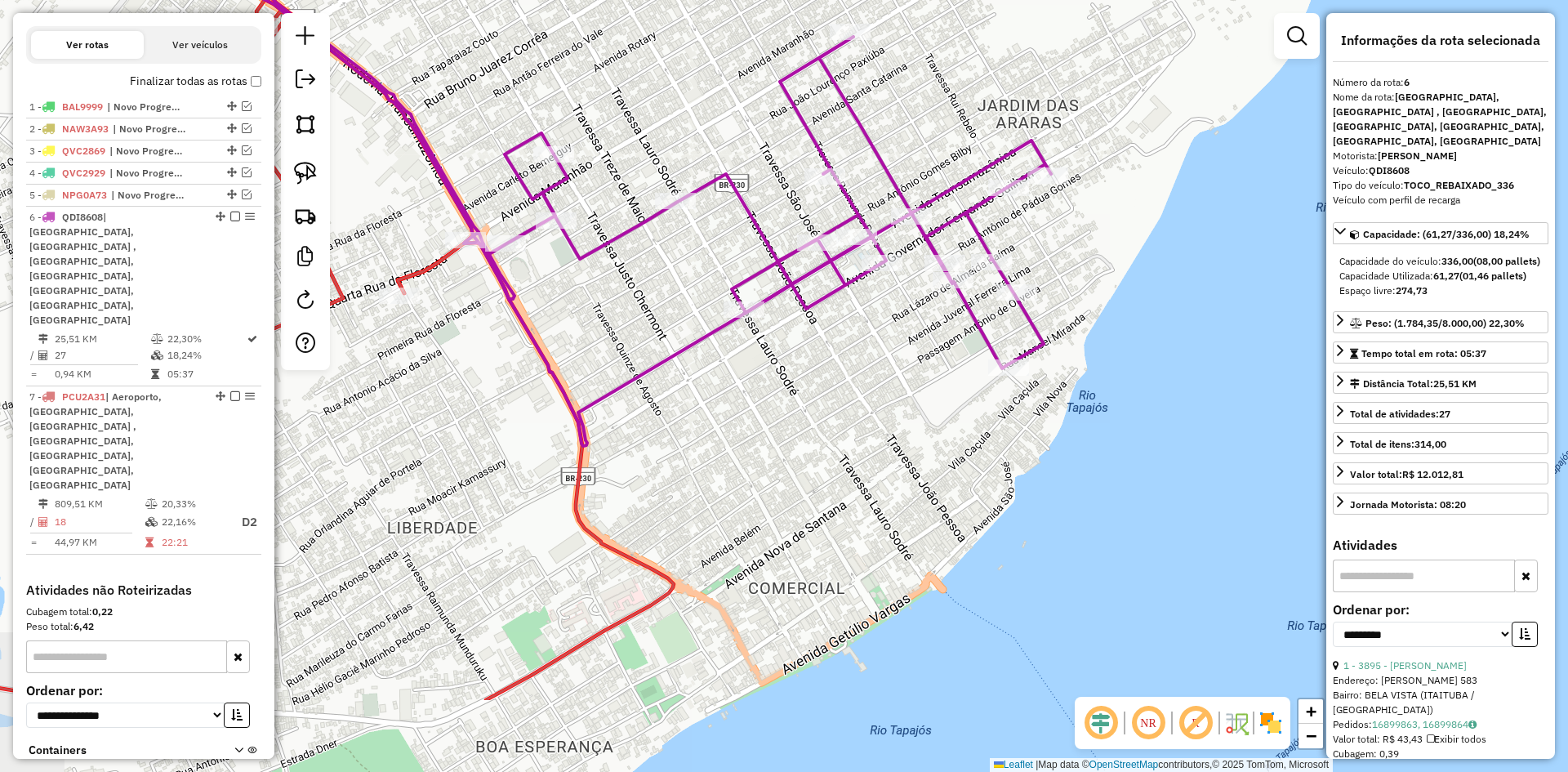
drag, startPoint x: 851, startPoint y: 522, endPoint x: 916, endPoint y: 323, distance: 209.3
click at [916, 324] on div "Janela de atendimento Grade de atendimento Capacidade Transportadoras Veículos …" at bounding box center [784, 386] width 1568 height 772
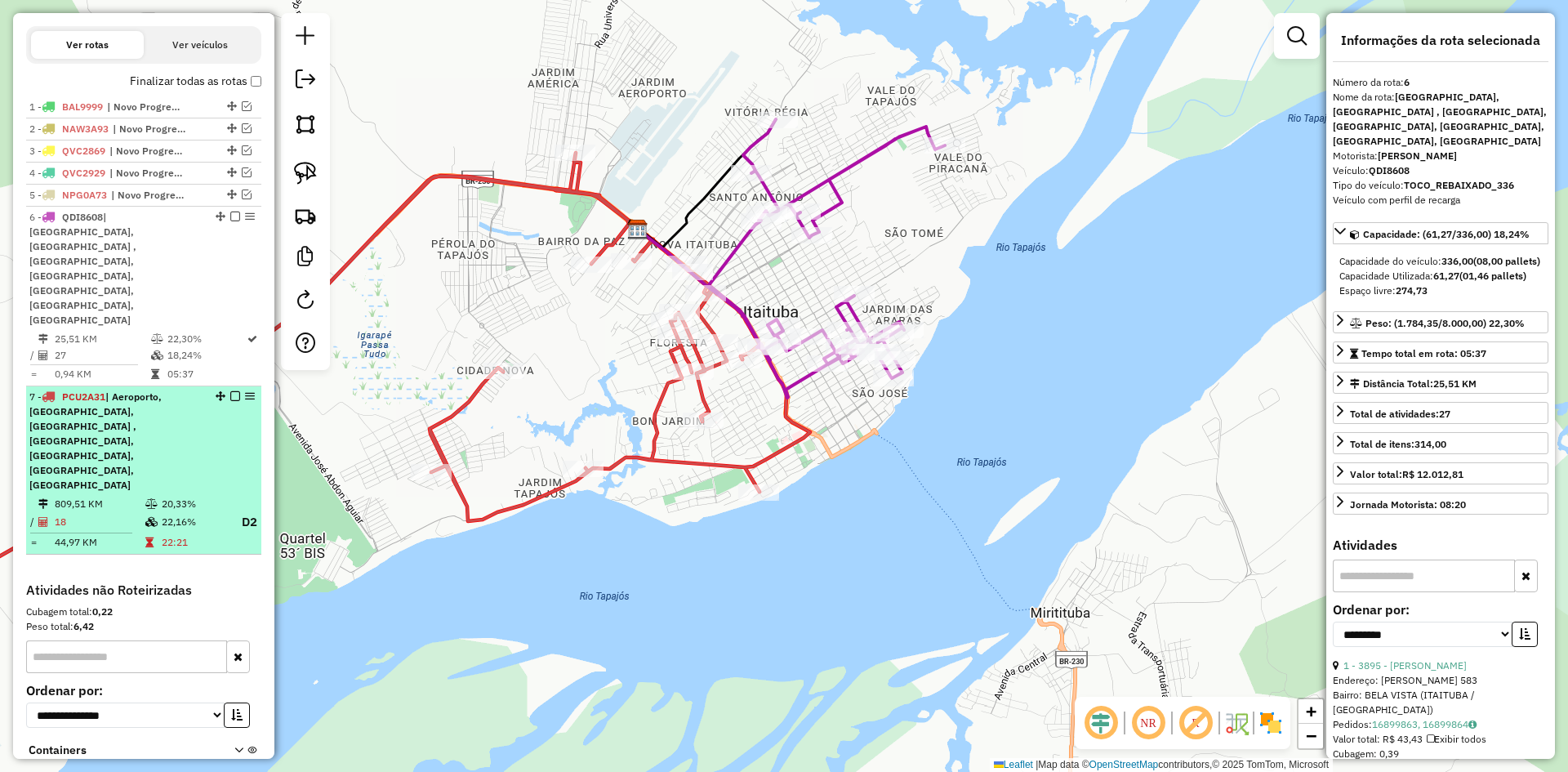
click at [148, 390] on span "| Aeroporto, [GEOGRAPHIC_DATA], [GEOGRAPHIC_DATA] , [GEOGRAPHIC_DATA], [GEOGRAP…" at bounding box center [95, 440] width 133 height 100
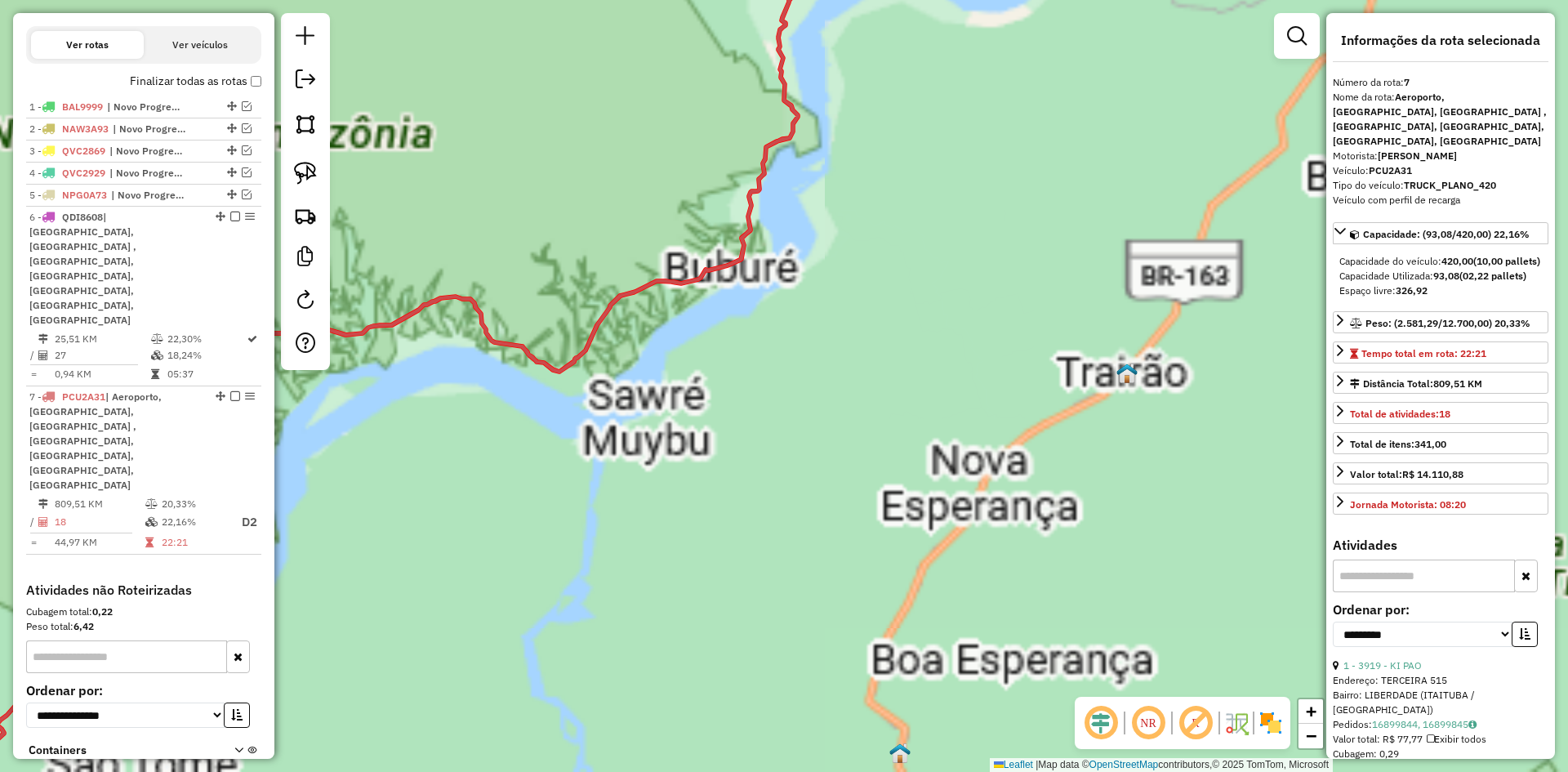
drag, startPoint x: 1000, startPoint y: 584, endPoint x: 959, endPoint y: 644, distance: 72.7
click at [958, 684] on div "Janela de atendimento Grade de atendimento Capacidade Transportadoras Veículos …" at bounding box center [784, 386] width 1568 height 772
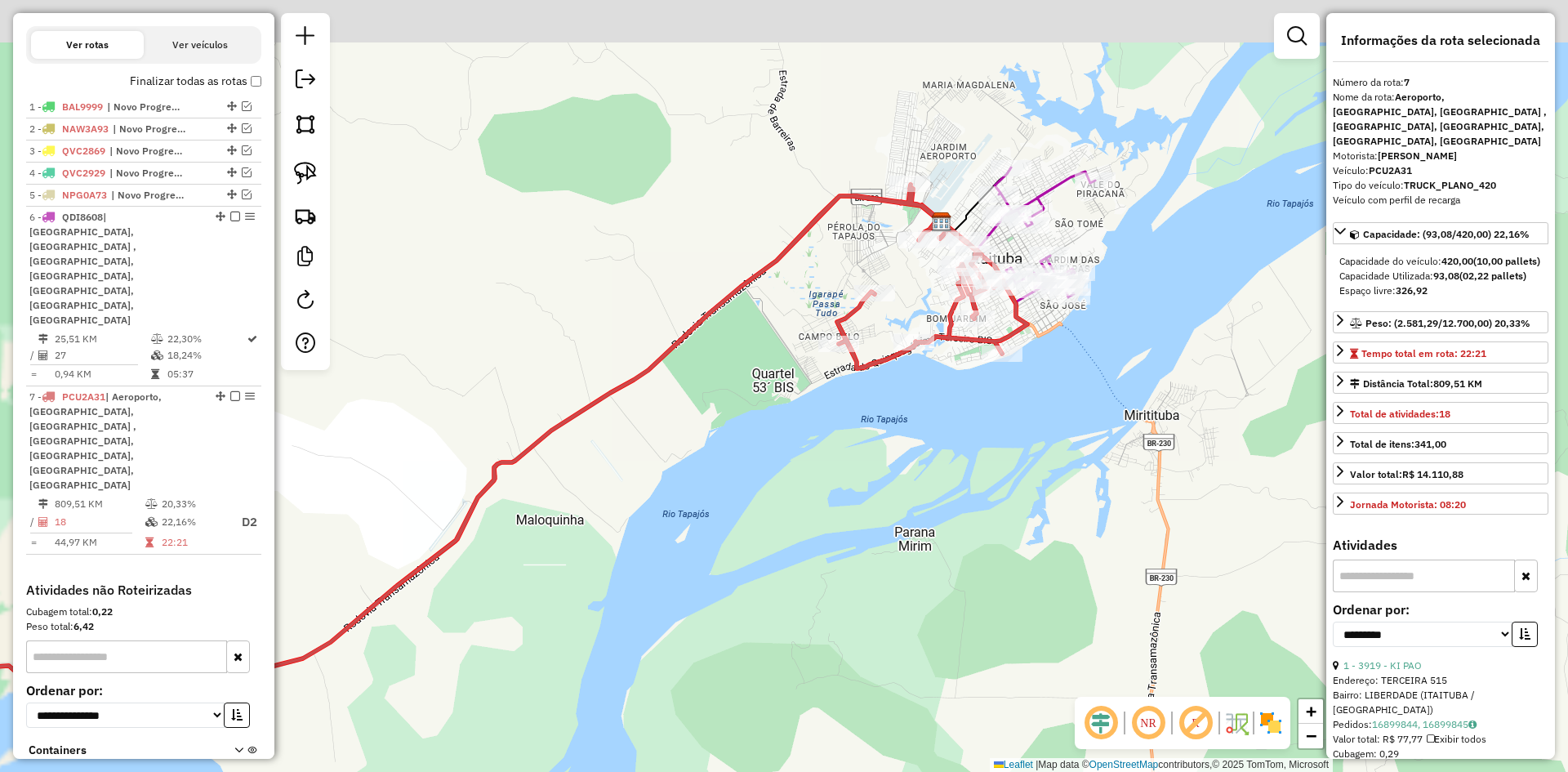
drag, startPoint x: 1014, startPoint y: 413, endPoint x: 816, endPoint y: 687, distance: 338.1
click at [813, 714] on div "Janela de atendimento Grade de atendimento Capacidade Transportadoras Veículos …" at bounding box center [784, 386] width 1568 height 772
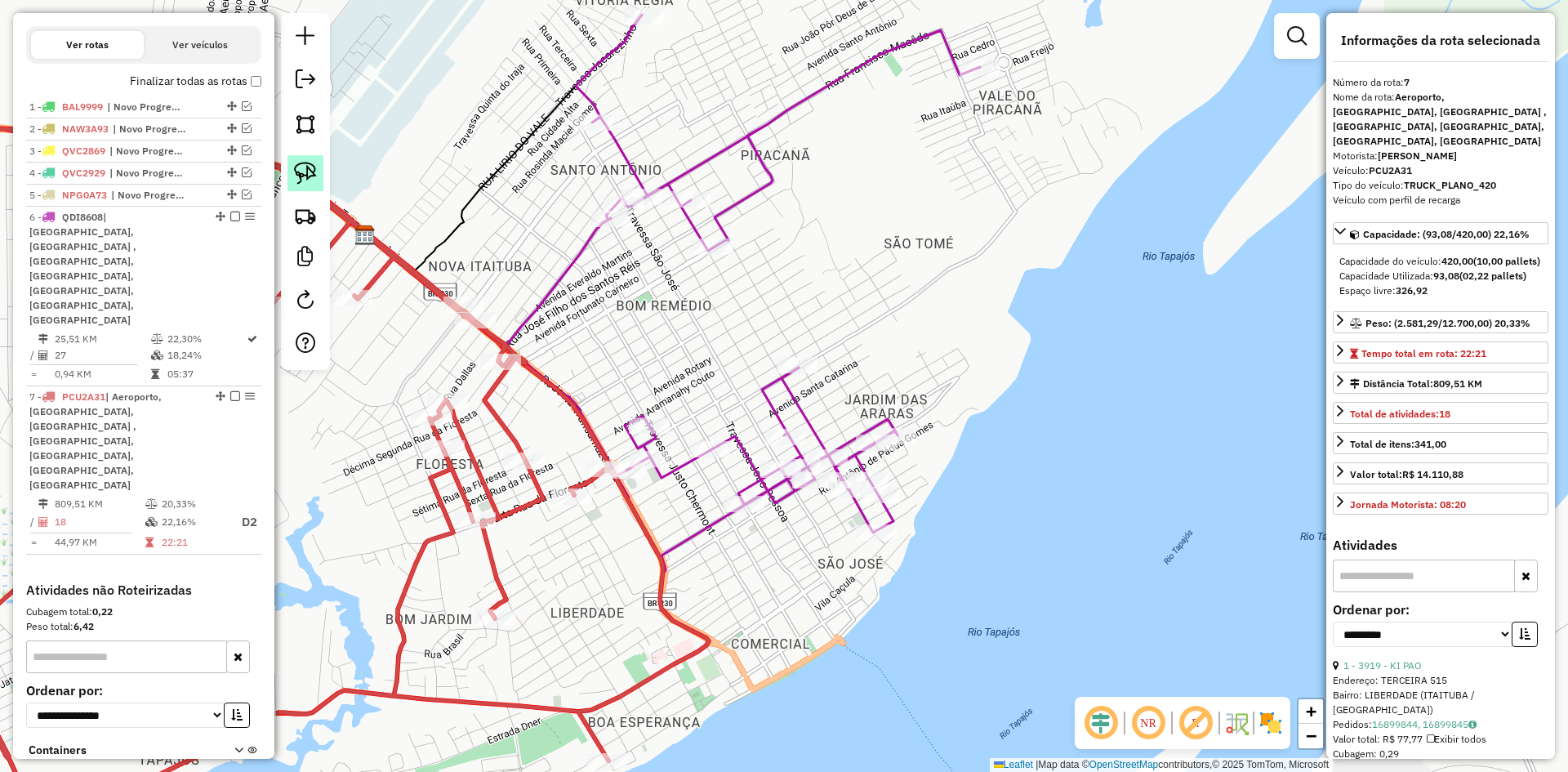
click at [315, 159] on link at bounding box center [305, 173] width 36 height 36
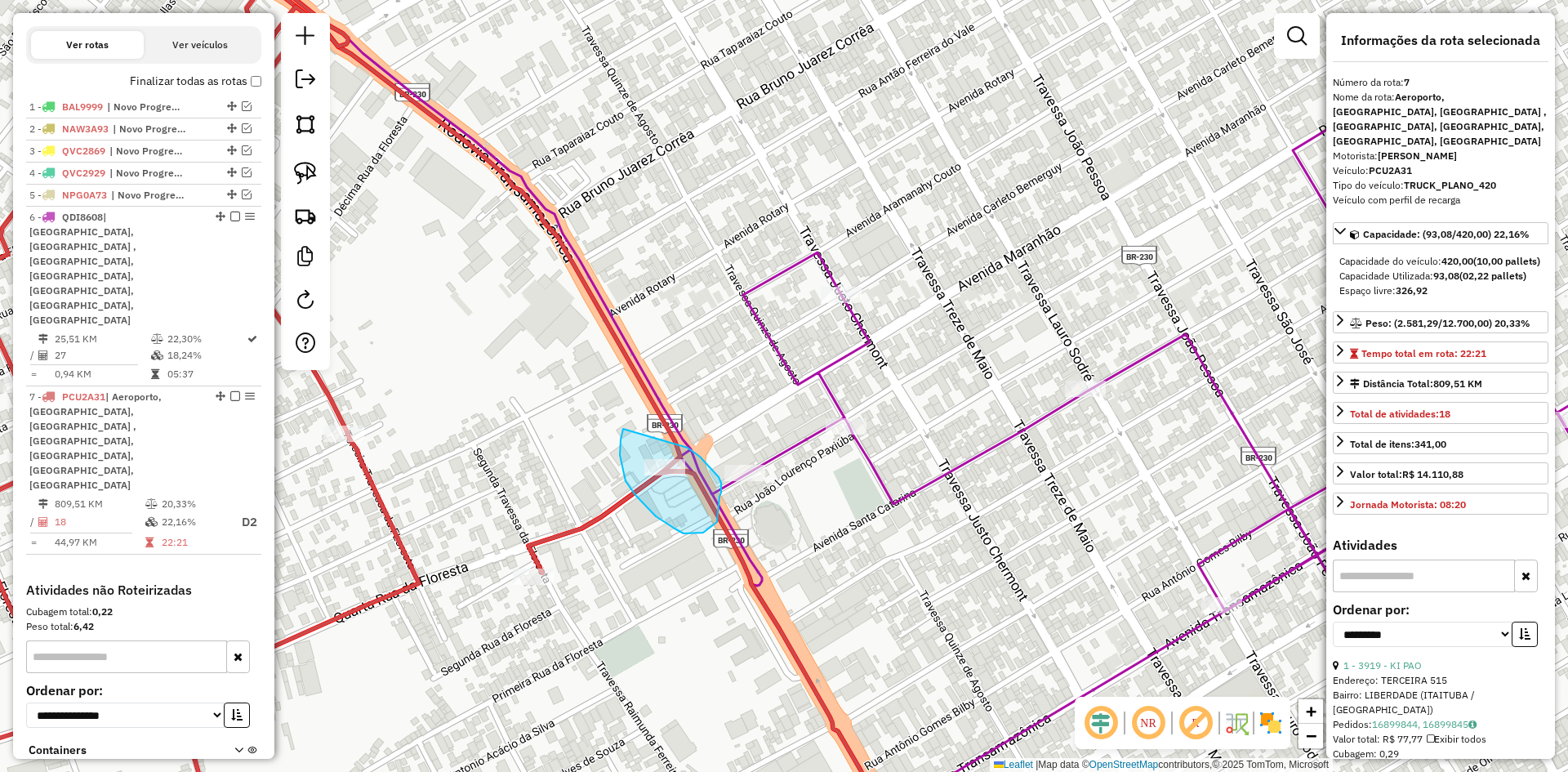
drag, startPoint x: 623, startPoint y: 429, endPoint x: 688, endPoint y: 448, distance: 67.7
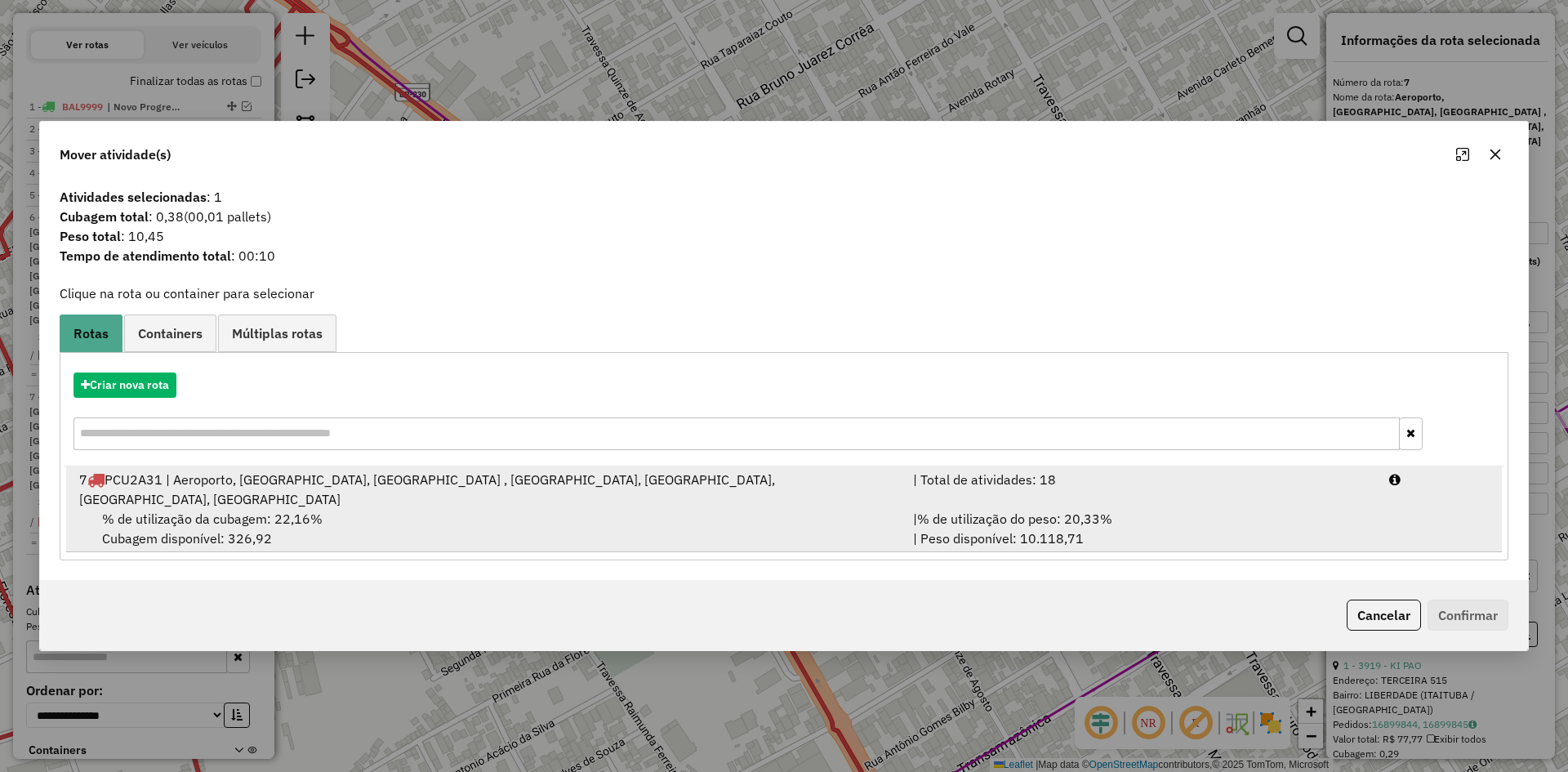
click at [265, 496] on div "7 PCU2A31 | Aeroporto, [GEOGRAPHIC_DATA], [GEOGRAPHIC_DATA] , [GEOGRAPHIC_DATA]…" at bounding box center [486, 489] width 834 height 39
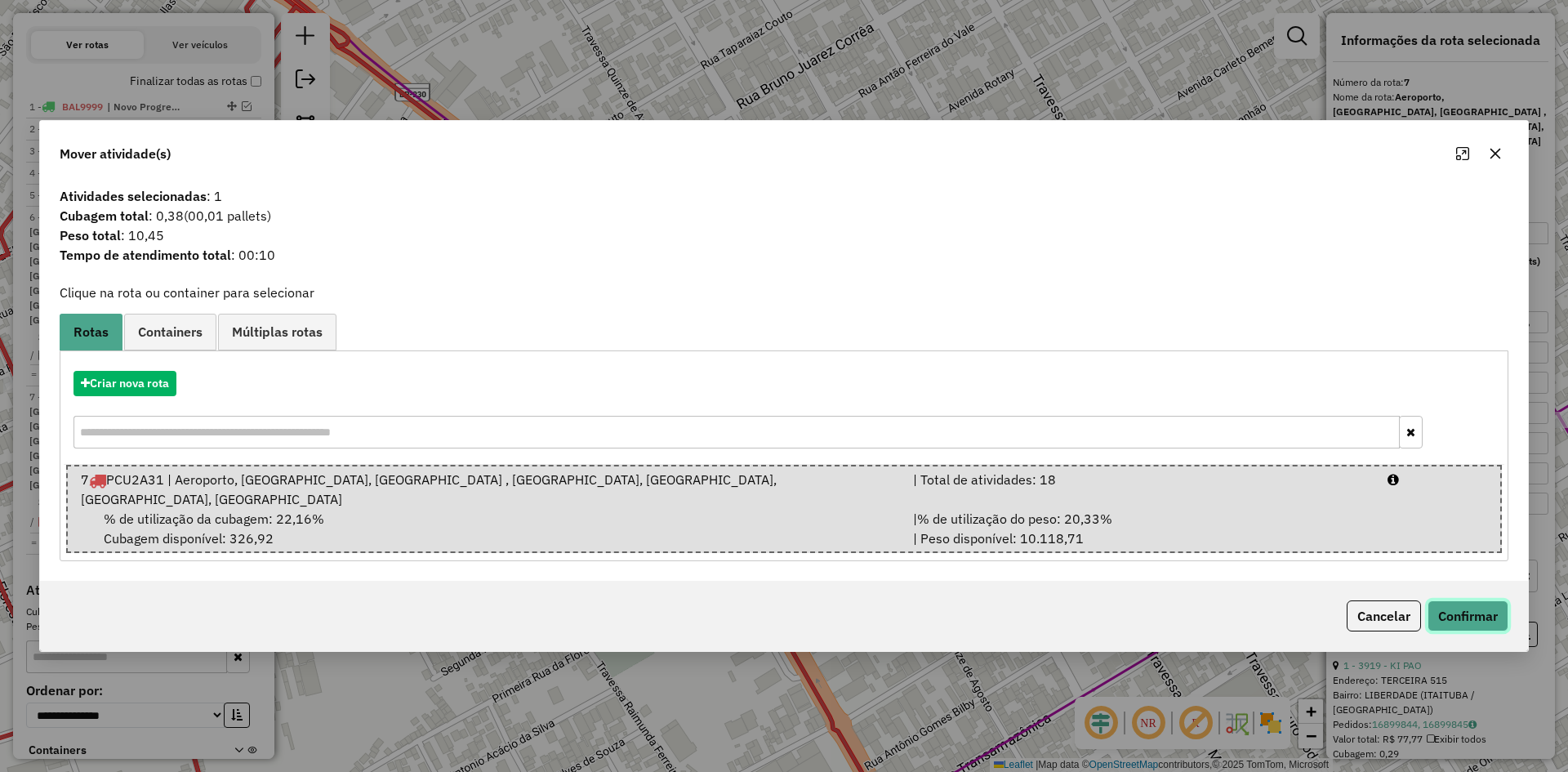
click at [1456, 600] on button "Confirmar" at bounding box center [1467, 615] width 81 height 31
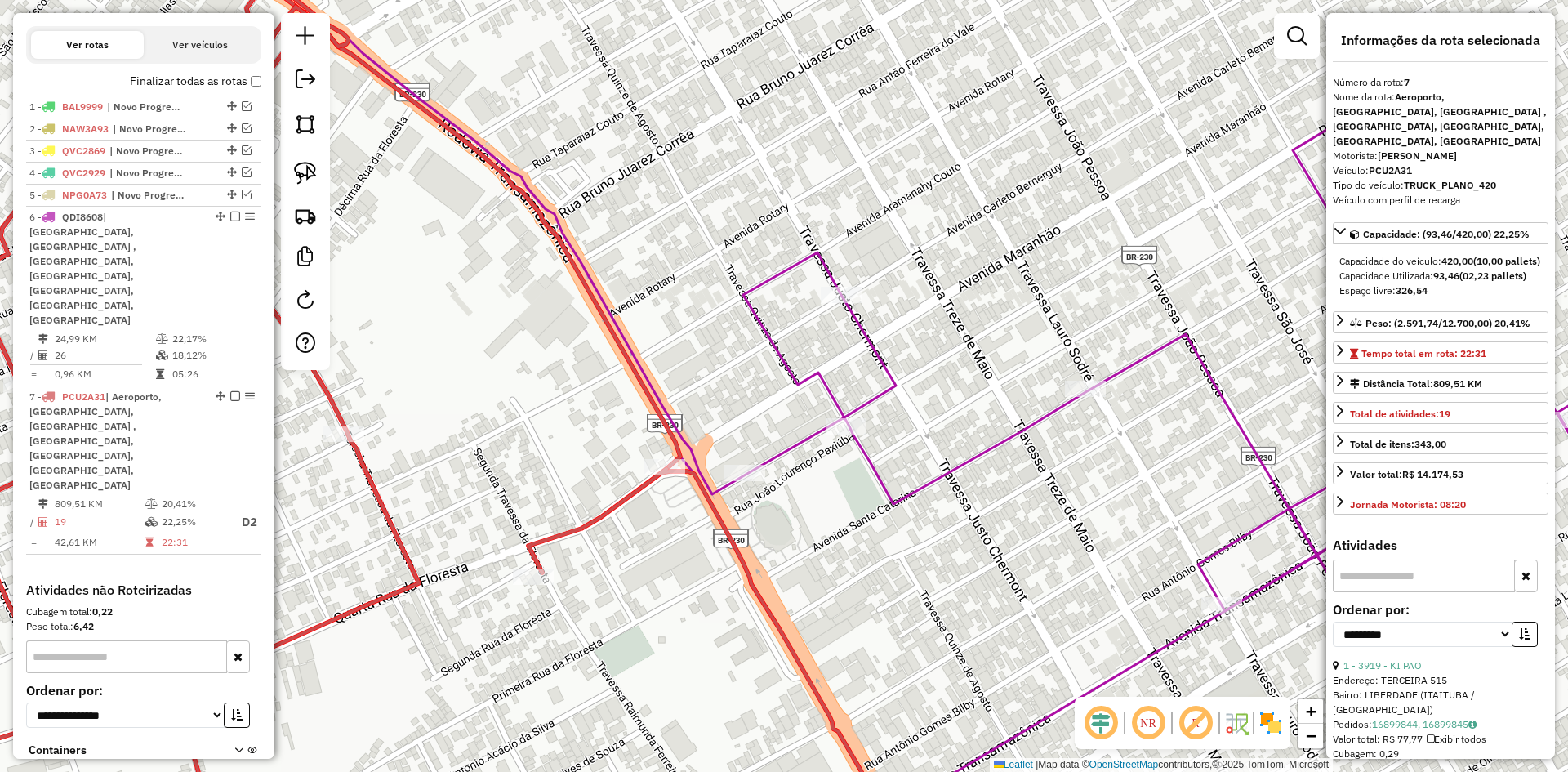
click at [609, 509] on icon at bounding box center [401, 386] width 987 height 926
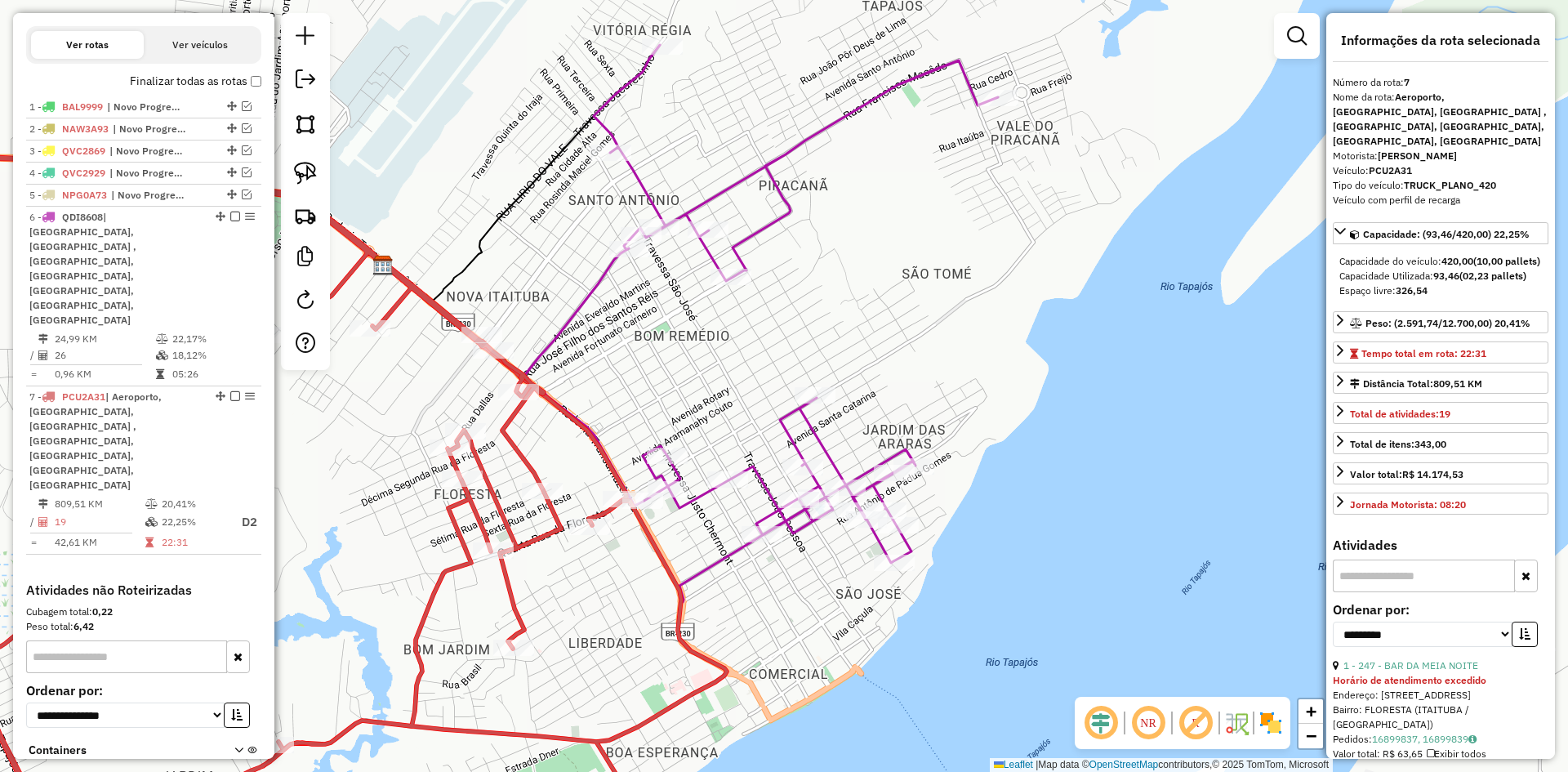
click at [768, 482] on icon at bounding box center [761, 303] width 473 height 518
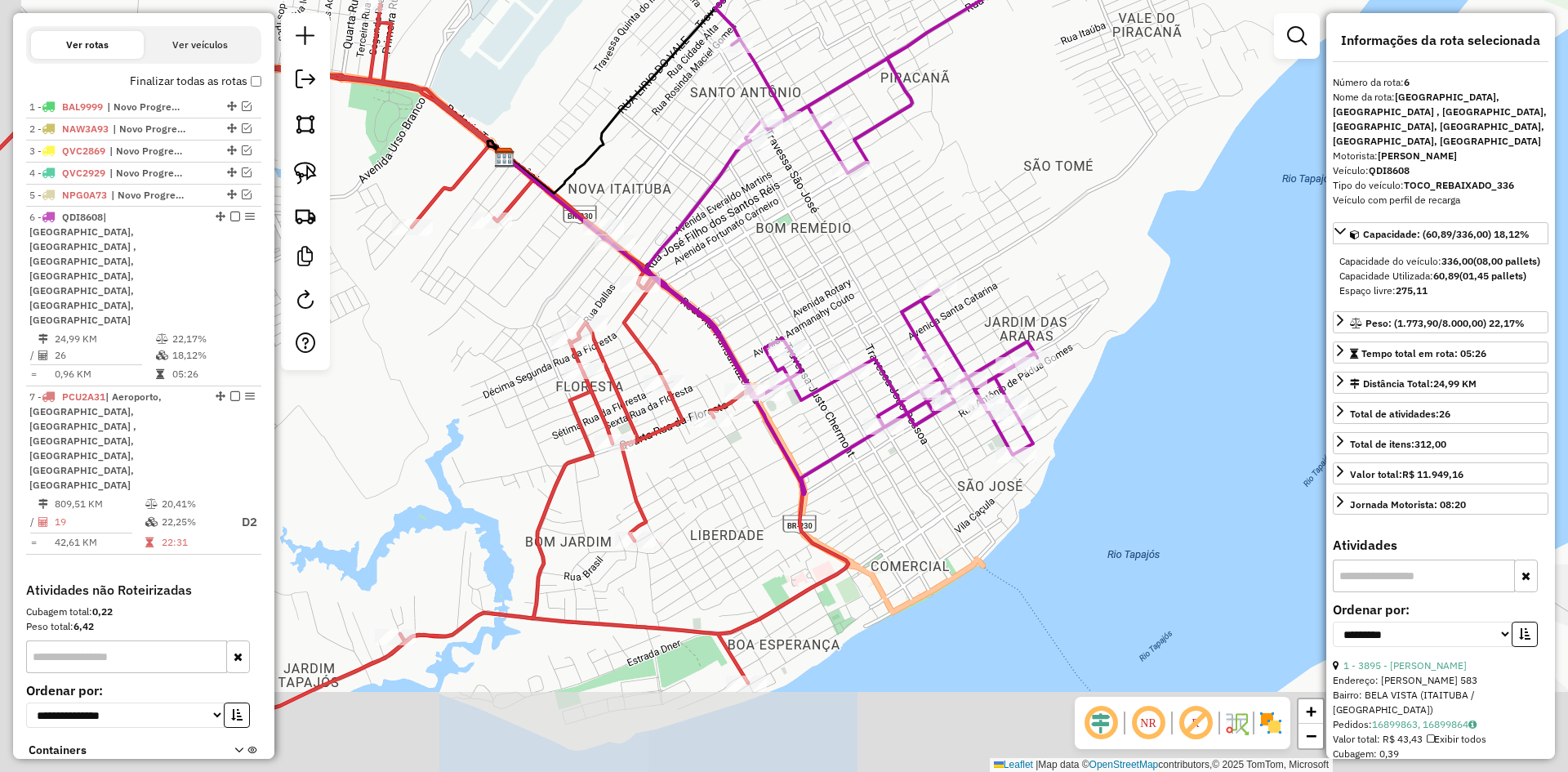
drag, startPoint x: 852, startPoint y: 614, endPoint x: 906, endPoint y: 504, distance: 122.5
click at [906, 504] on div "Janela de atendimento Grade de atendimento Capacidade Transportadoras Veículos …" at bounding box center [784, 386] width 1568 height 772
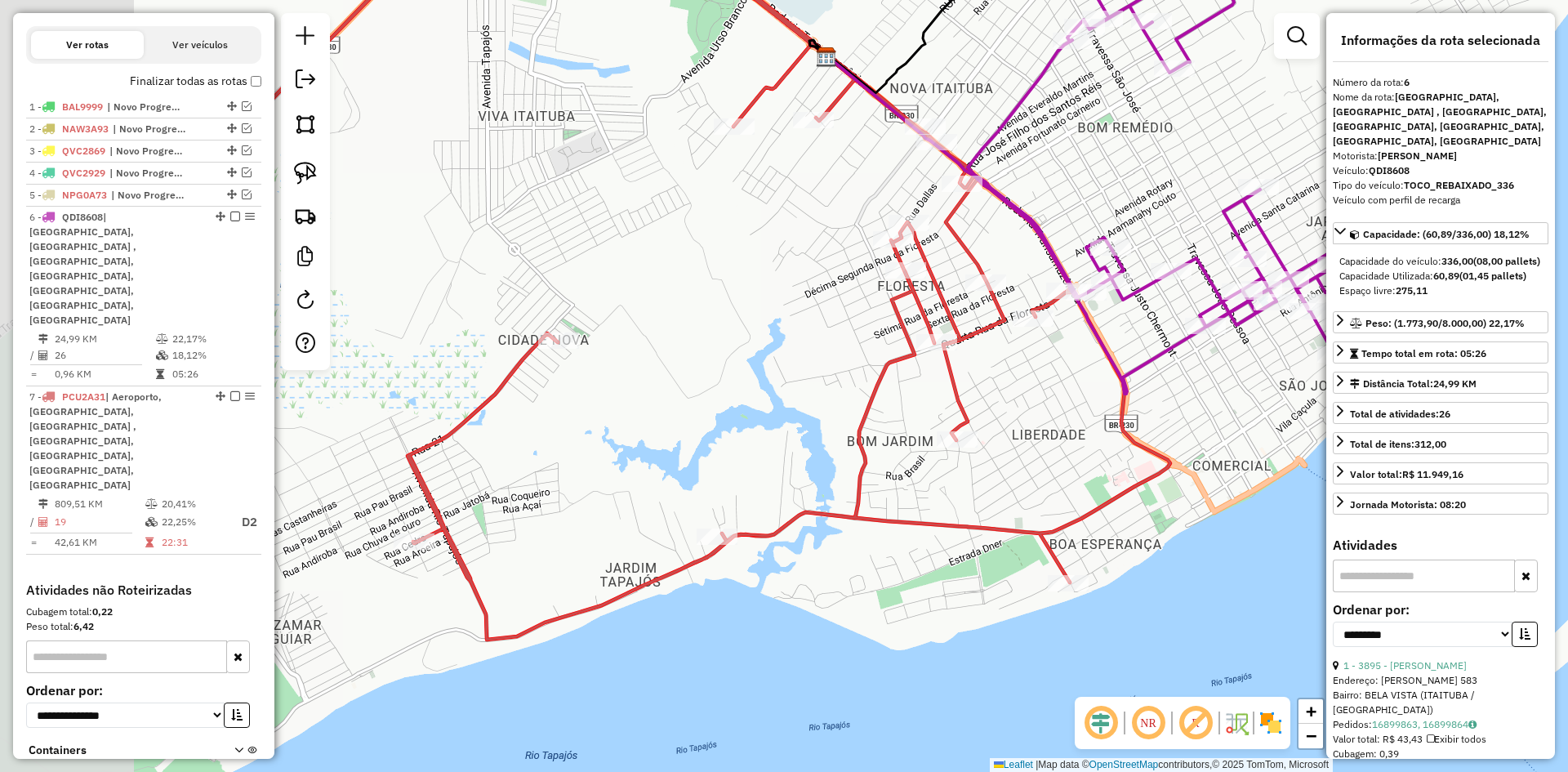
drag, startPoint x: 749, startPoint y: 577, endPoint x: 1108, endPoint y: 484, distance: 370.9
click at [1120, 482] on div "Janela de atendimento Grade de atendimento Capacidade Transportadoras Veículos …" at bounding box center [784, 386] width 1568 height 772
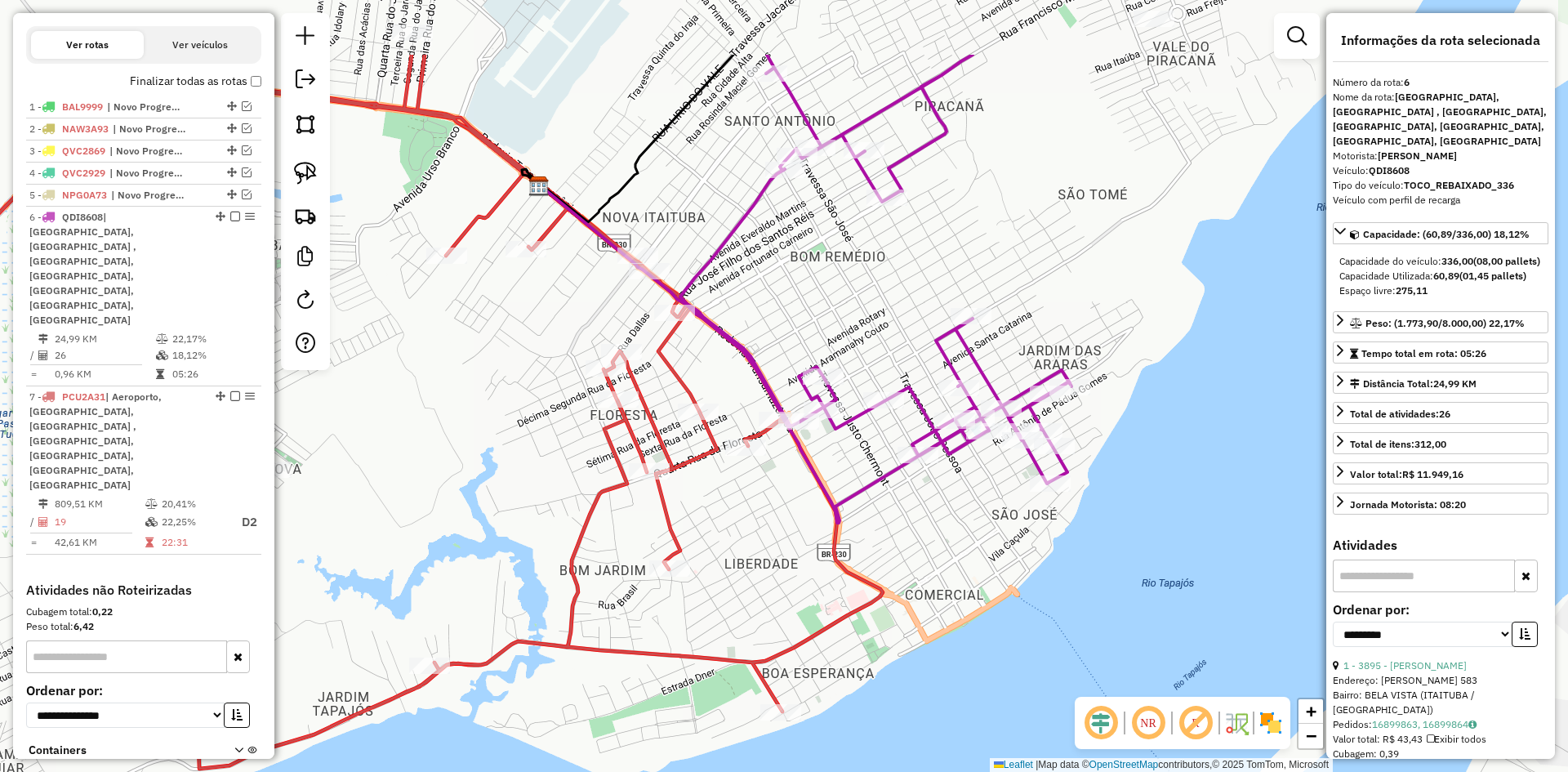
drag, startPoint x: 1019, startPoint y: 484, endPoint x: 661, endPoint y: 611, distance: 379.9
click at [674, 615] on div "Janela de atendimento Grade de atendimento Capacidade Transportadoras Veículos …" at bounding box center [784, 386] width 1568 height 772
drag, startPoint x: 302, startPoint y: 168, endPoint x: 856, endPoint y: 439, distance: 616.7
click at [302, 168] on img at bounding box center [305, 173] width 23 height 23
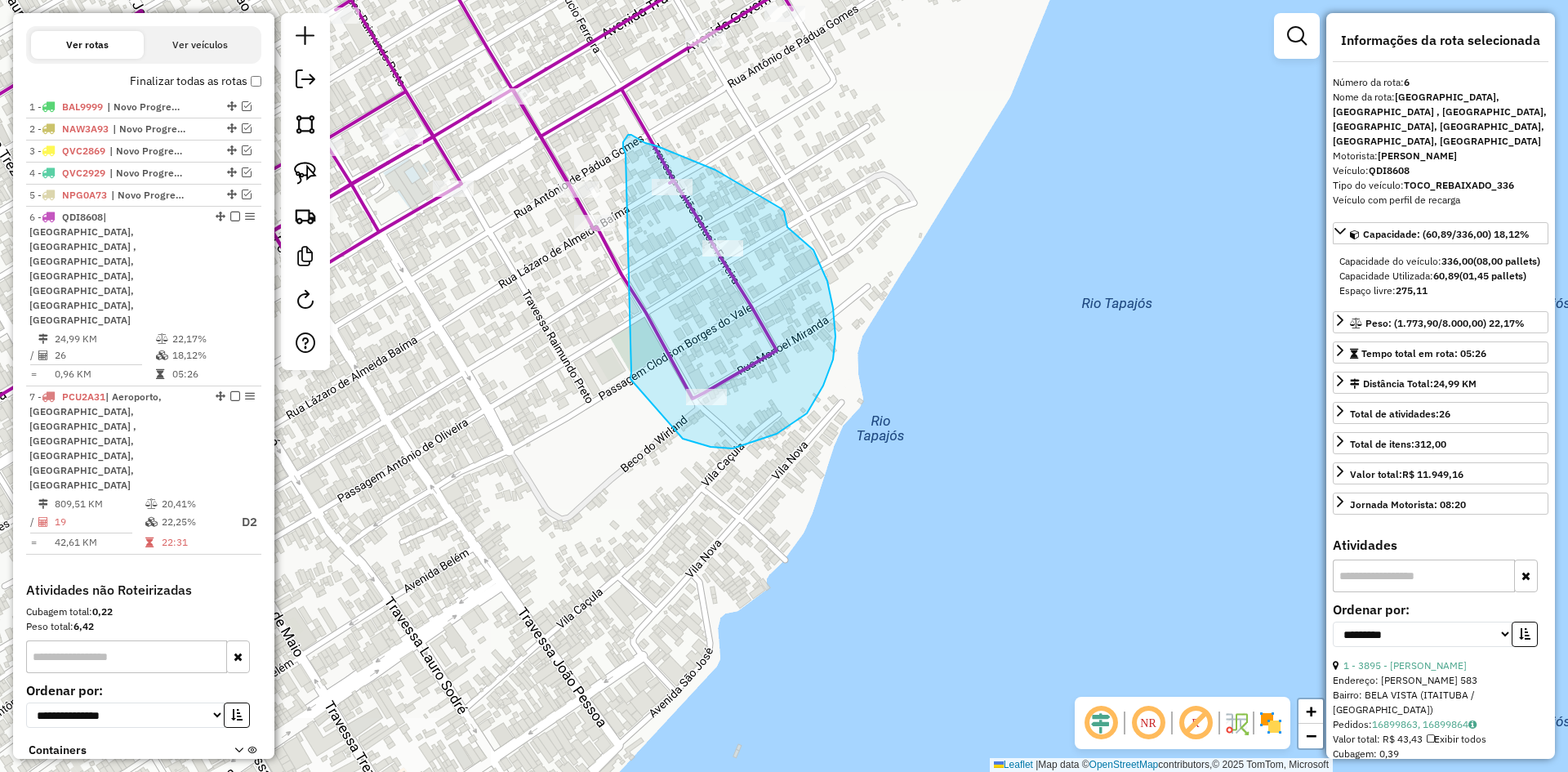
drag, startPoint x: 710, startPoint y: 447, endPoint x: 625, endPoint y: 153, distance: 306.0
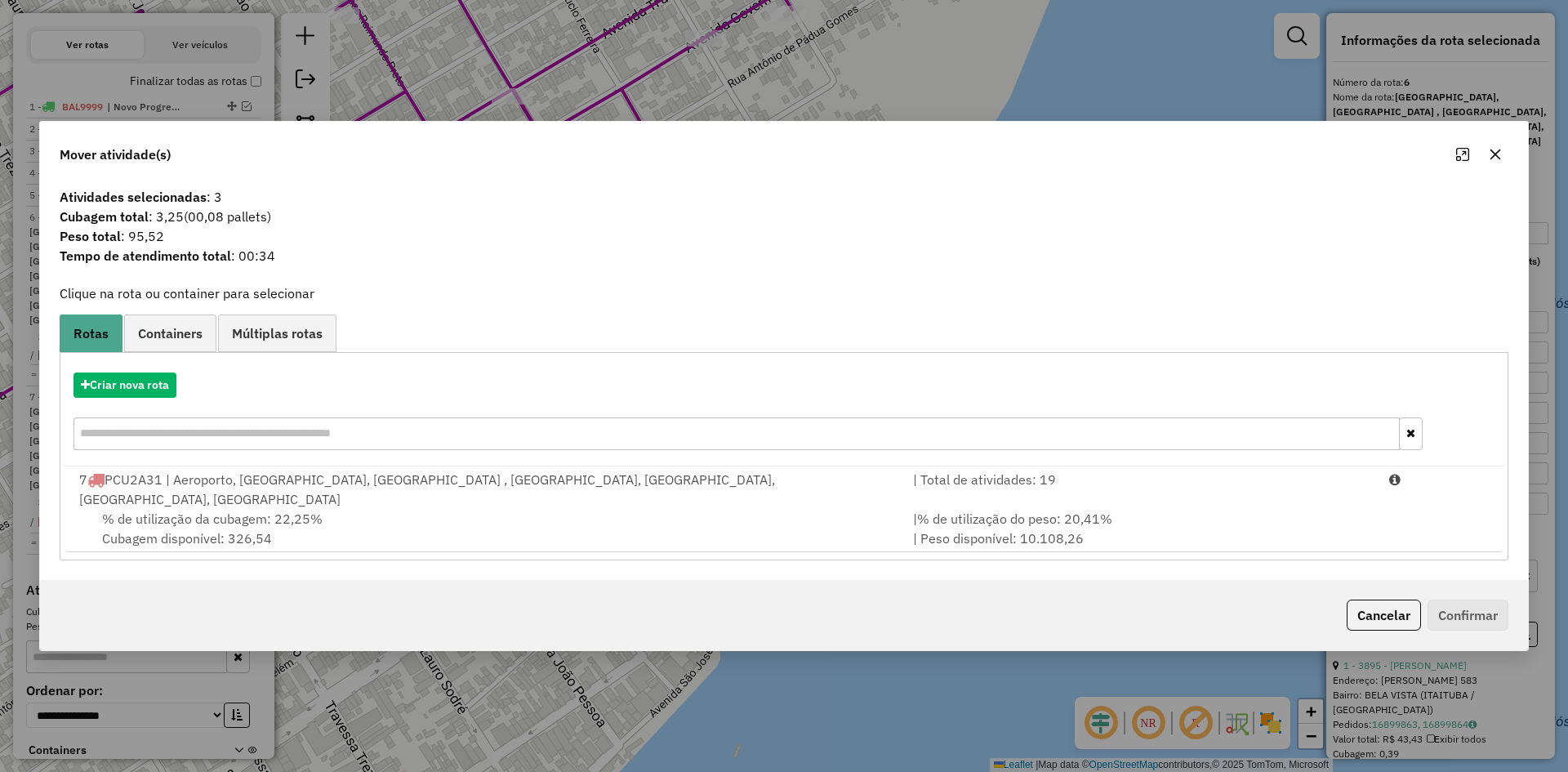
click at [293, 510] on span "% de utilização da cubagem: 22,25%" at bounding box center [212, 519] width 220 height 17
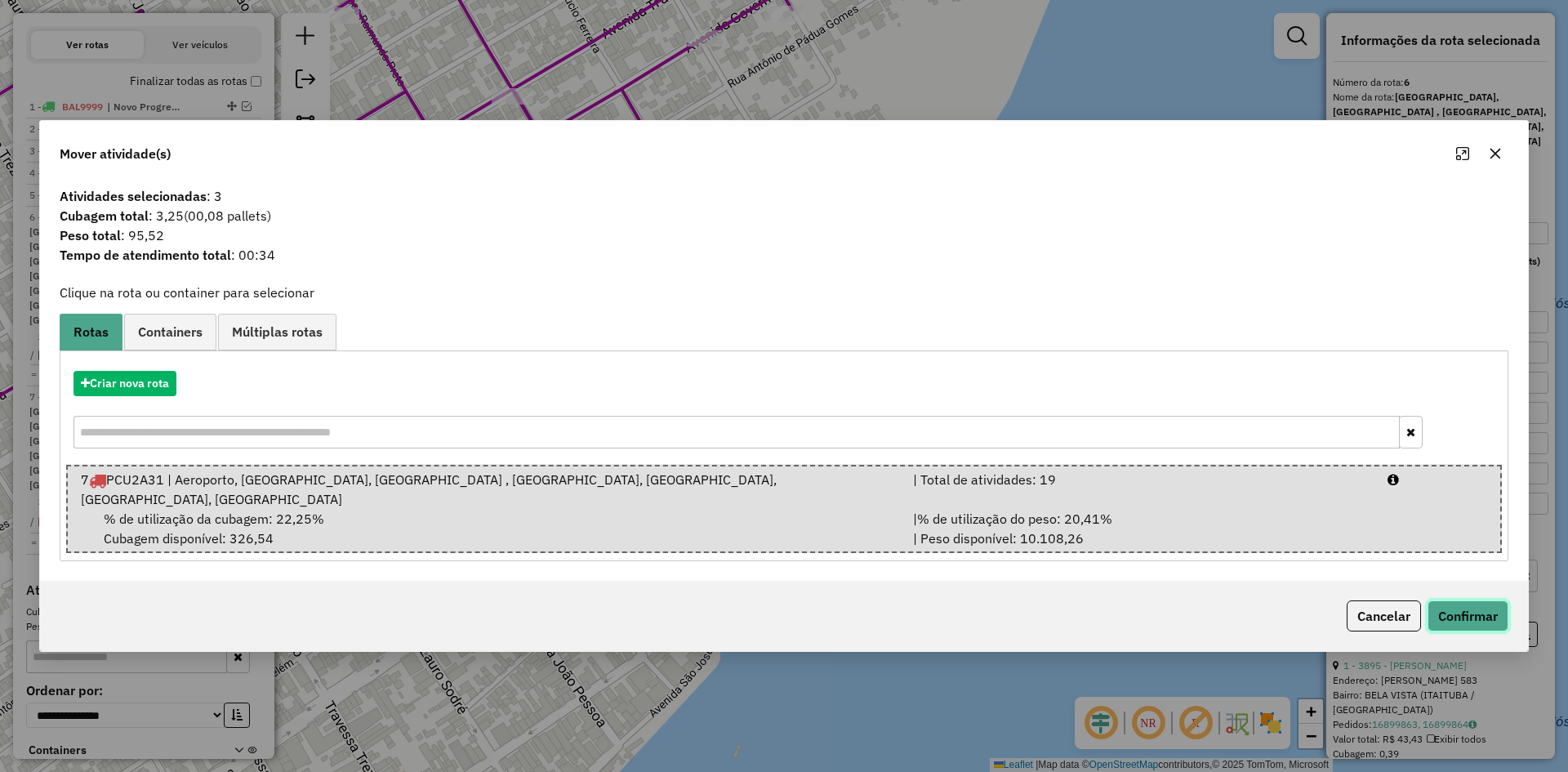
click at [1434, 604] on button "Confirmar" at bounding box center [1467, 615] width 81 height 31
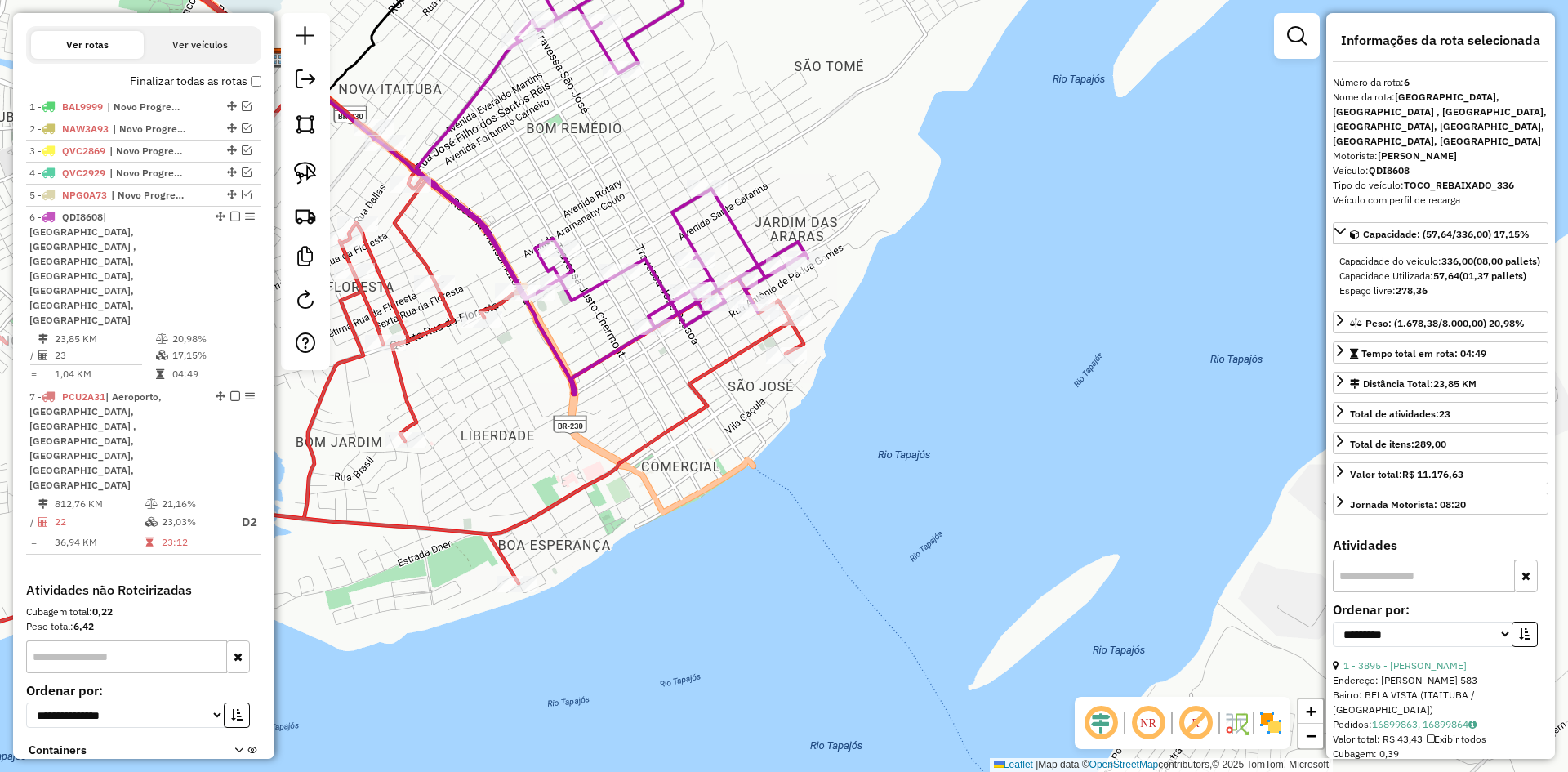
click at [726, 363] on icon at bounding box center [323, 282] width 960 height 717
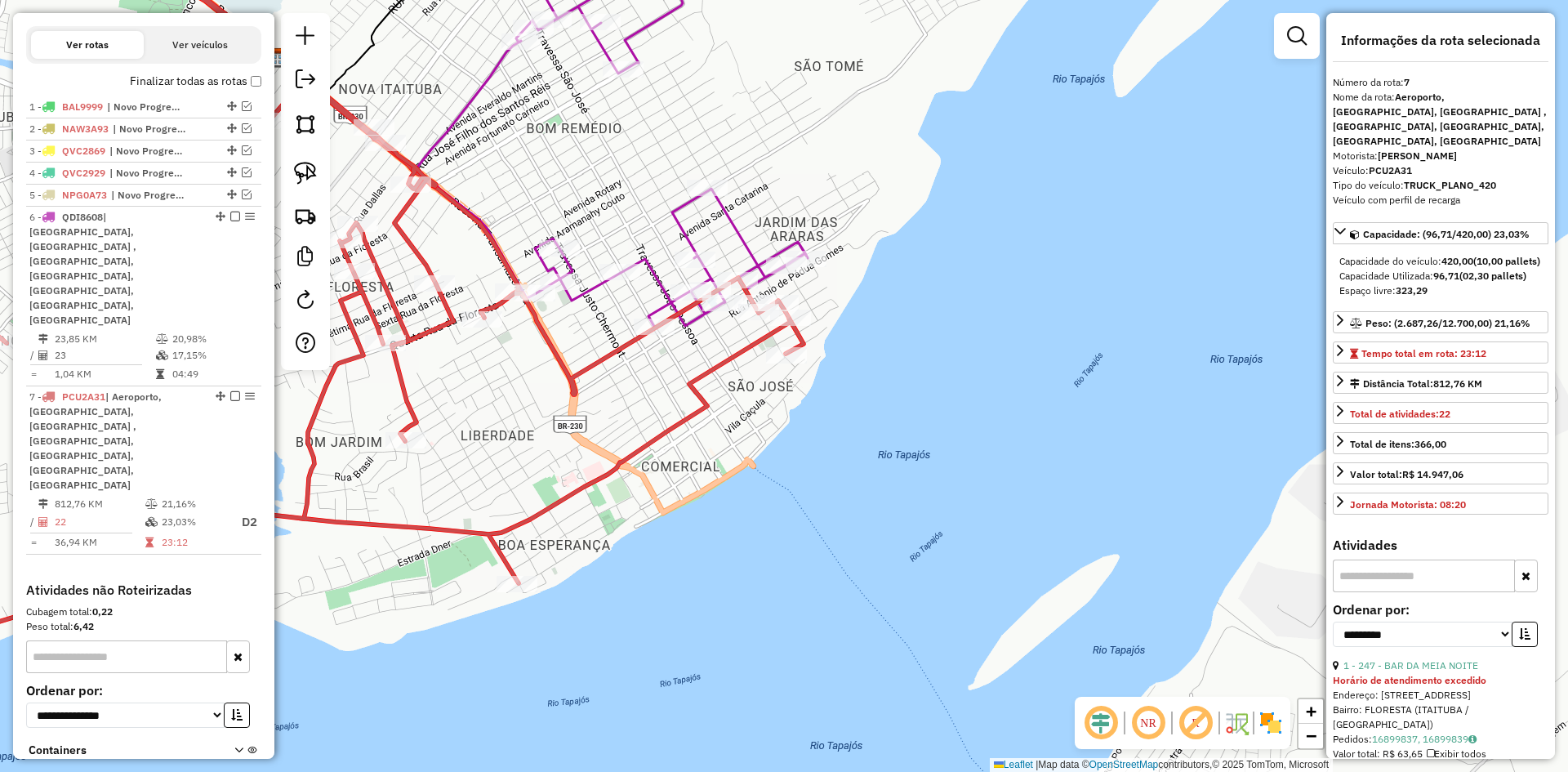
click at [738, 242] on icon at bounding box center [612, 125] width 391 height 404
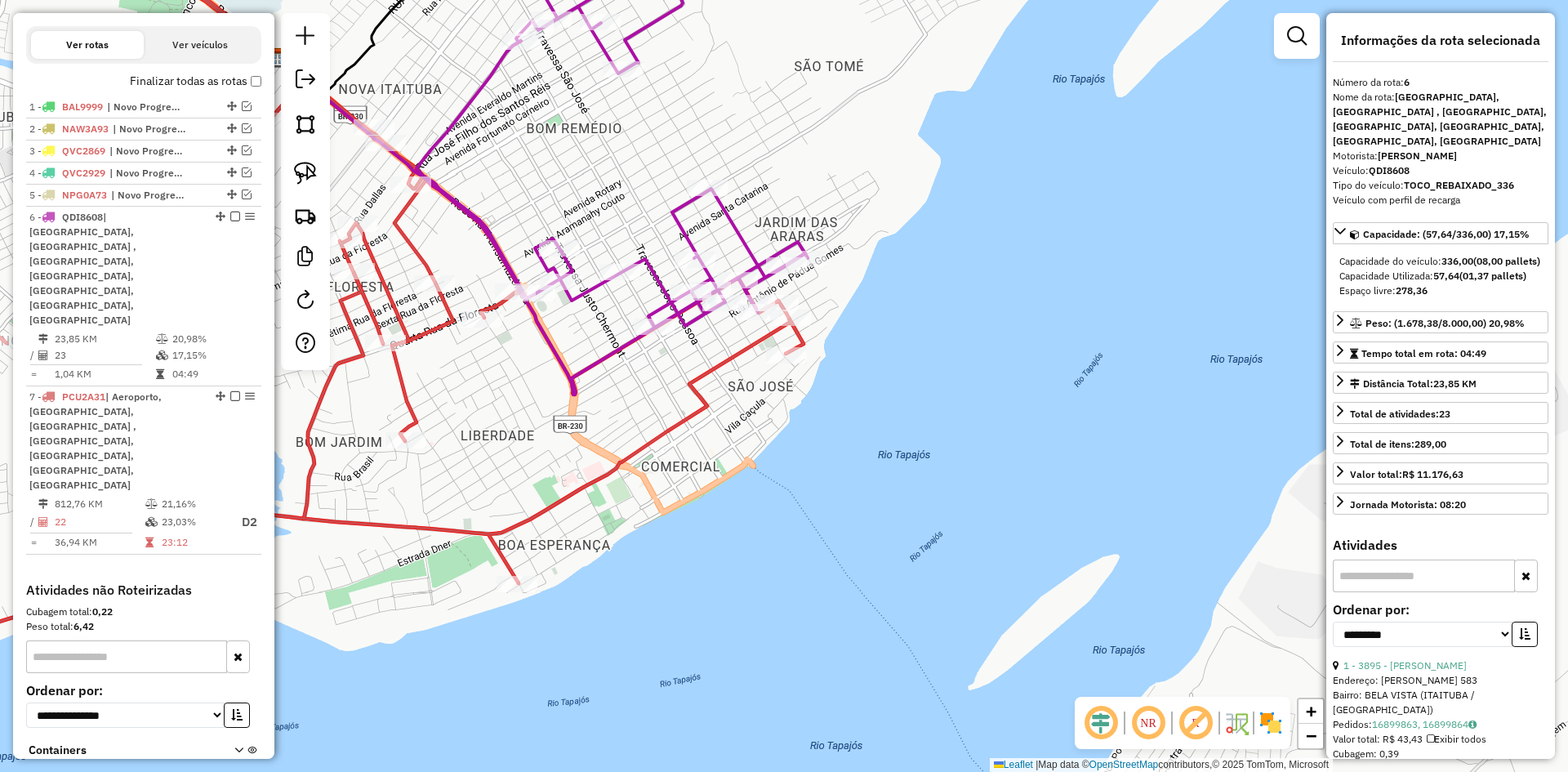
click at [730, 359] on icon at bounding box center [323, 282] width 960 height 717
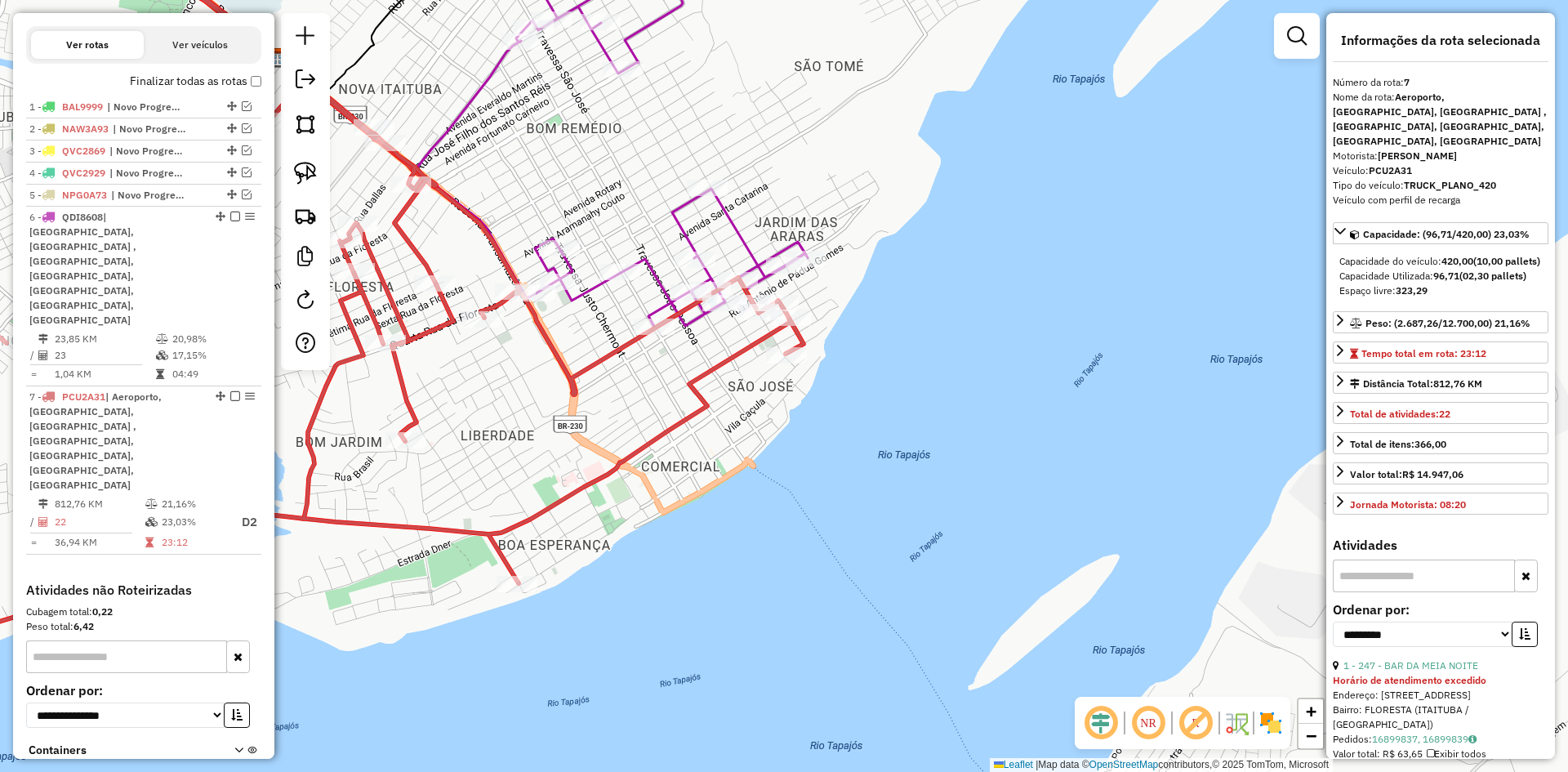
drag, startPoint x: 872, startPoint y: 404, endPoint x: 1020, endPoint y: 113, distance: 326.5
click at [1028, 94] on div "Janela de atendimento Grade de atendimento Capacidade Transportadoras Veículos …" at bounding box center [784, 386] width 1568 height 772
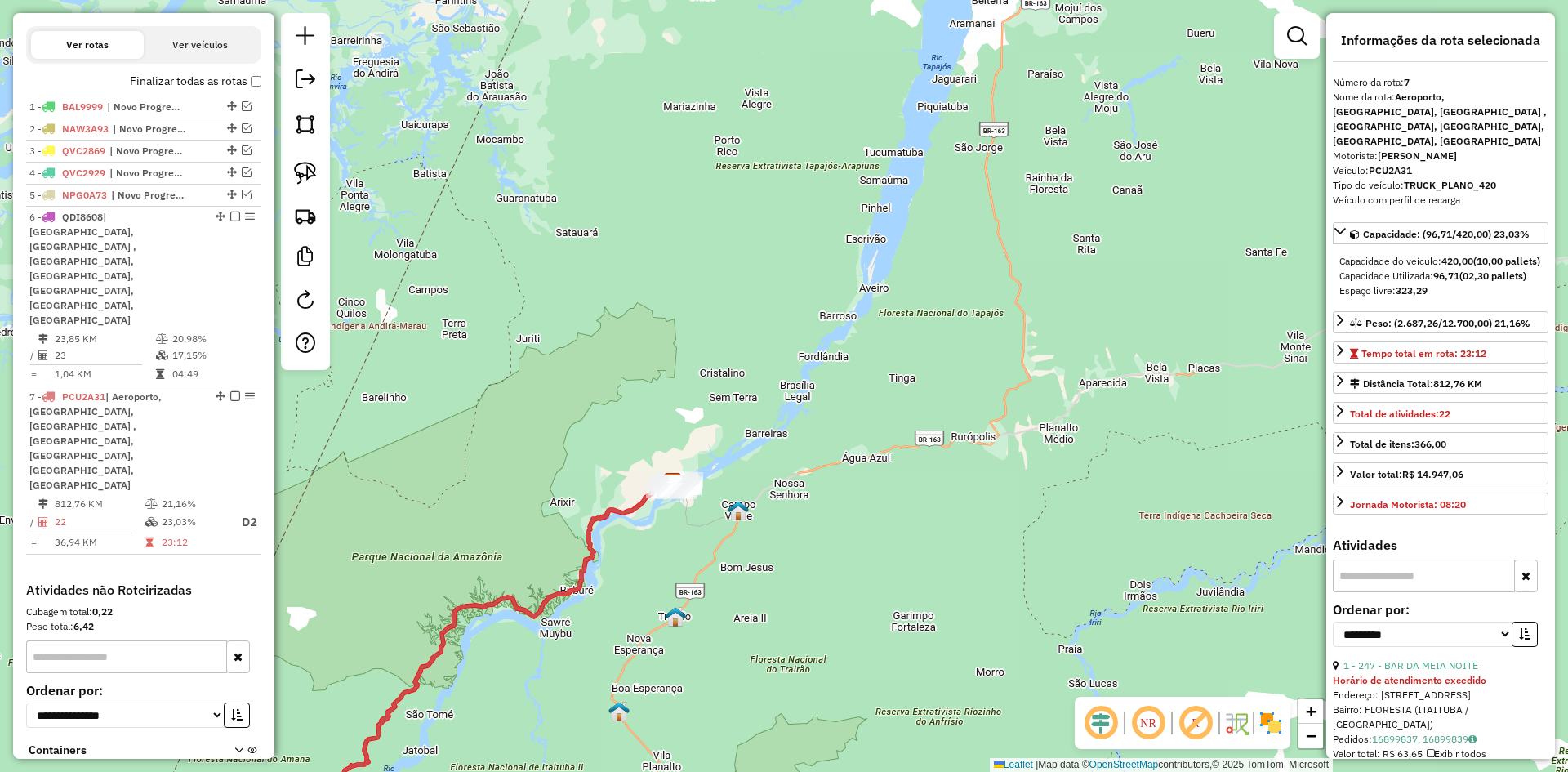
drag, startPoint x: 565, startPoint y: 650, endPoint x: 903, endPoint y: 358, distance: 446.7
click at [930, 332] on div "Janela de atendimento Grade de atendimento Capacidade Transportadoras Veículos …" at bounding box center [784, 386] width 1568 height 772
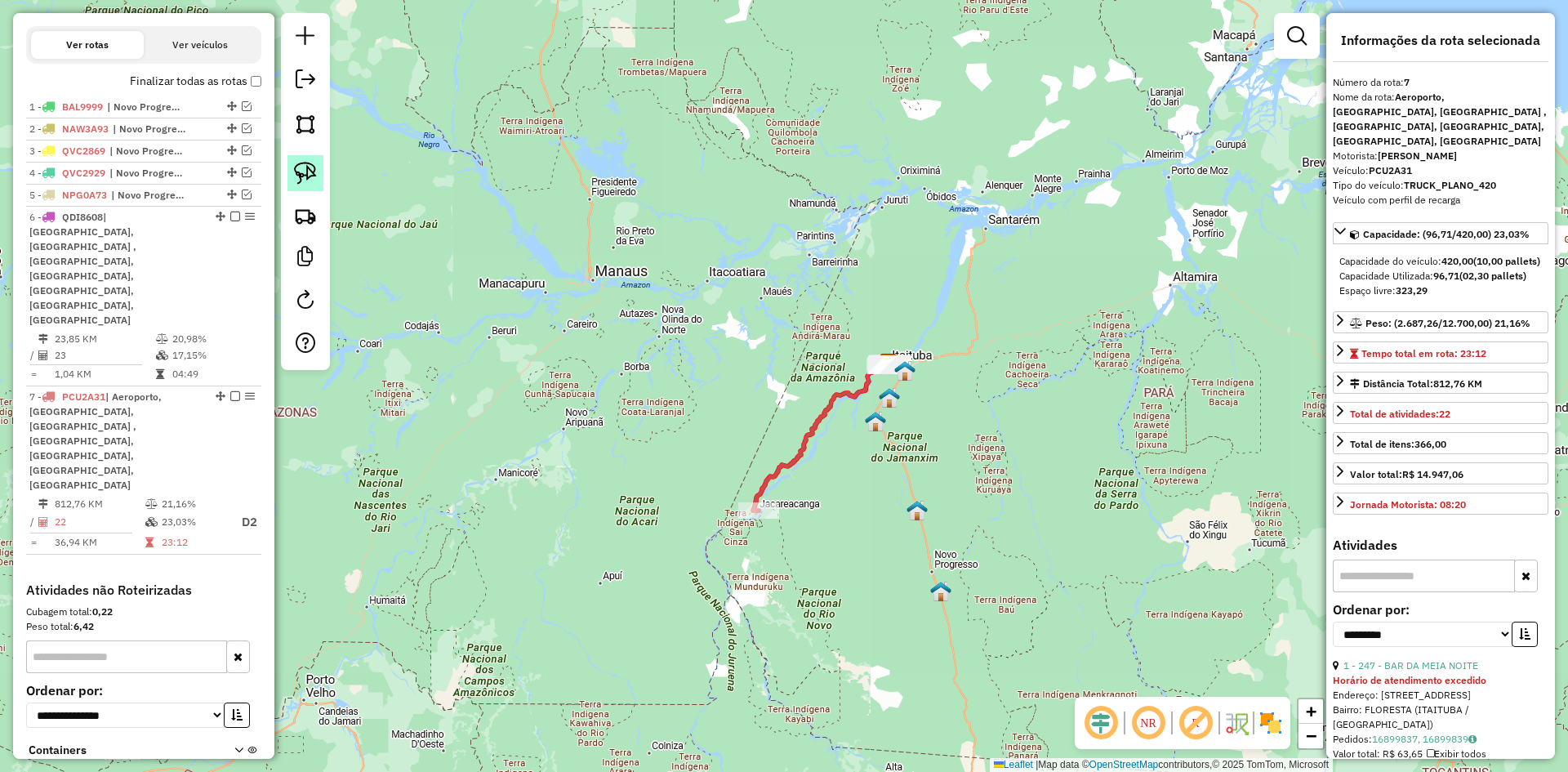
click at [304, 166] on img at bounding box center [305, 173] width 23 height 23
drag, startPoint x: 728, startPoint y: 534, endPoint x: 804, endPoint y: 468, distance: 100.7
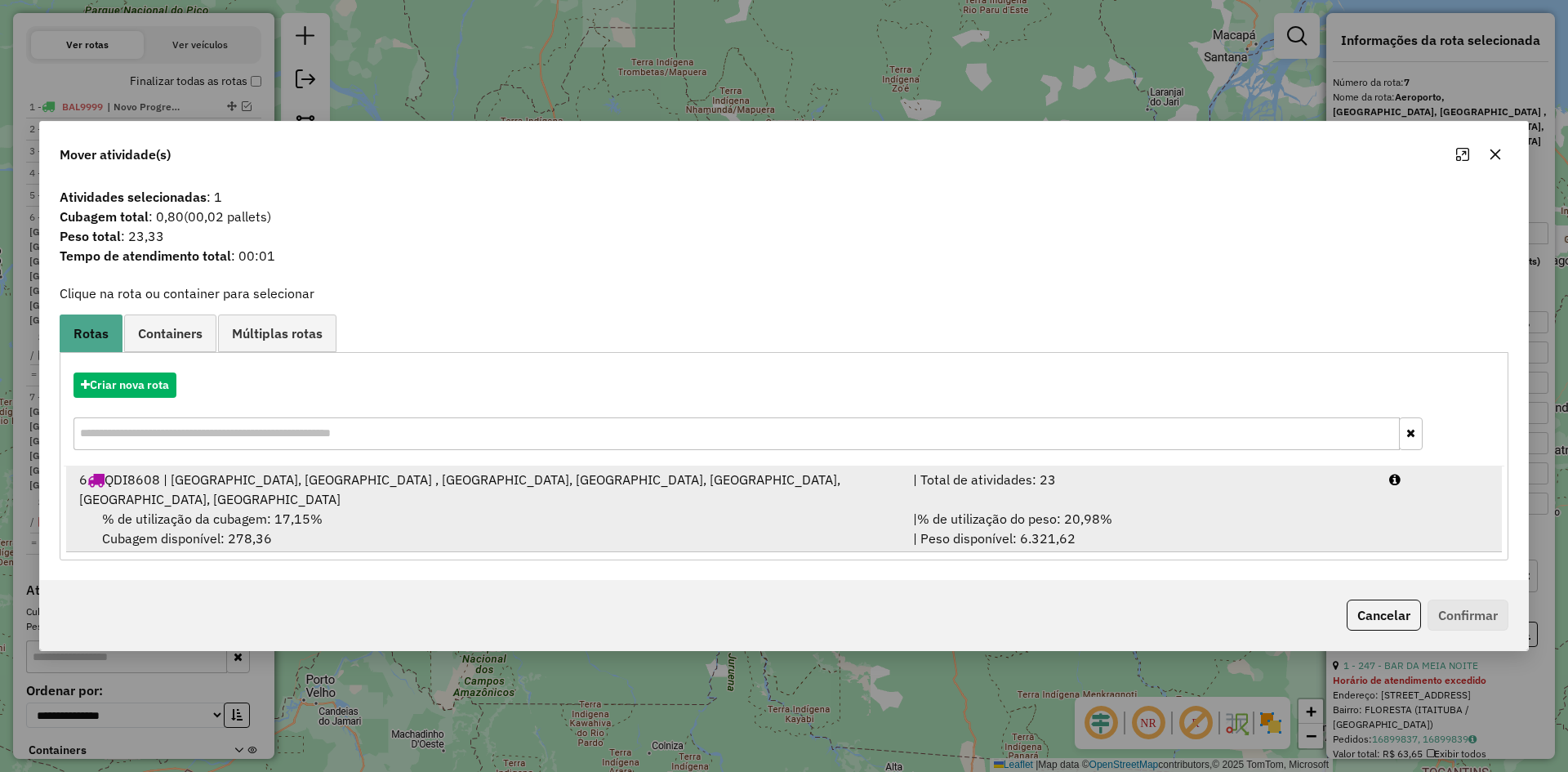
click at [472, 509] on div "% de utilização da cubagem: 17,15% Cubagem disponível: 278,36" at bounding box center [486, 528] width 834 height 39
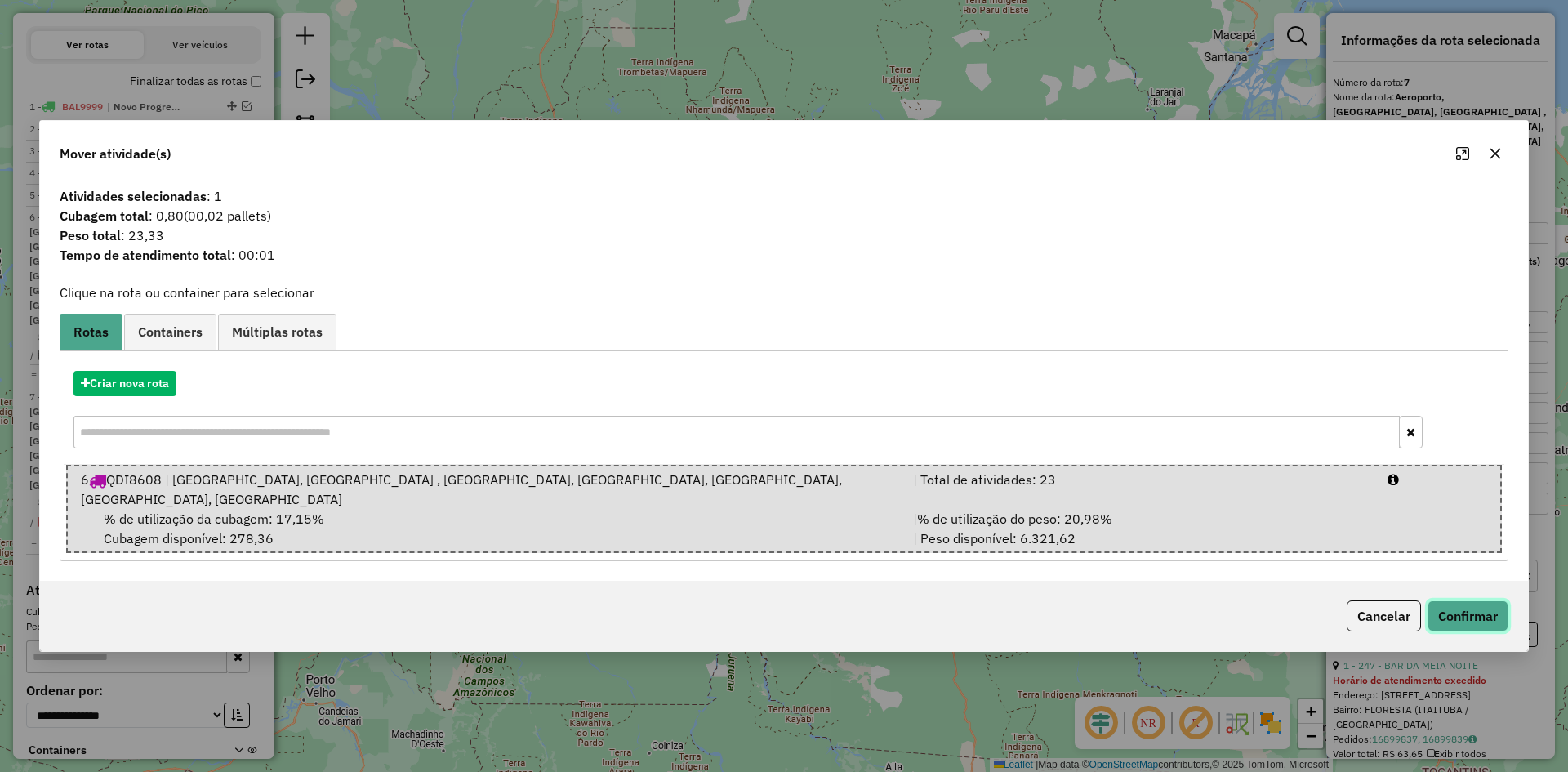
click at [1450, 602] on button "Confirmar" at bounding box center [1467, 615] width 81 height 31
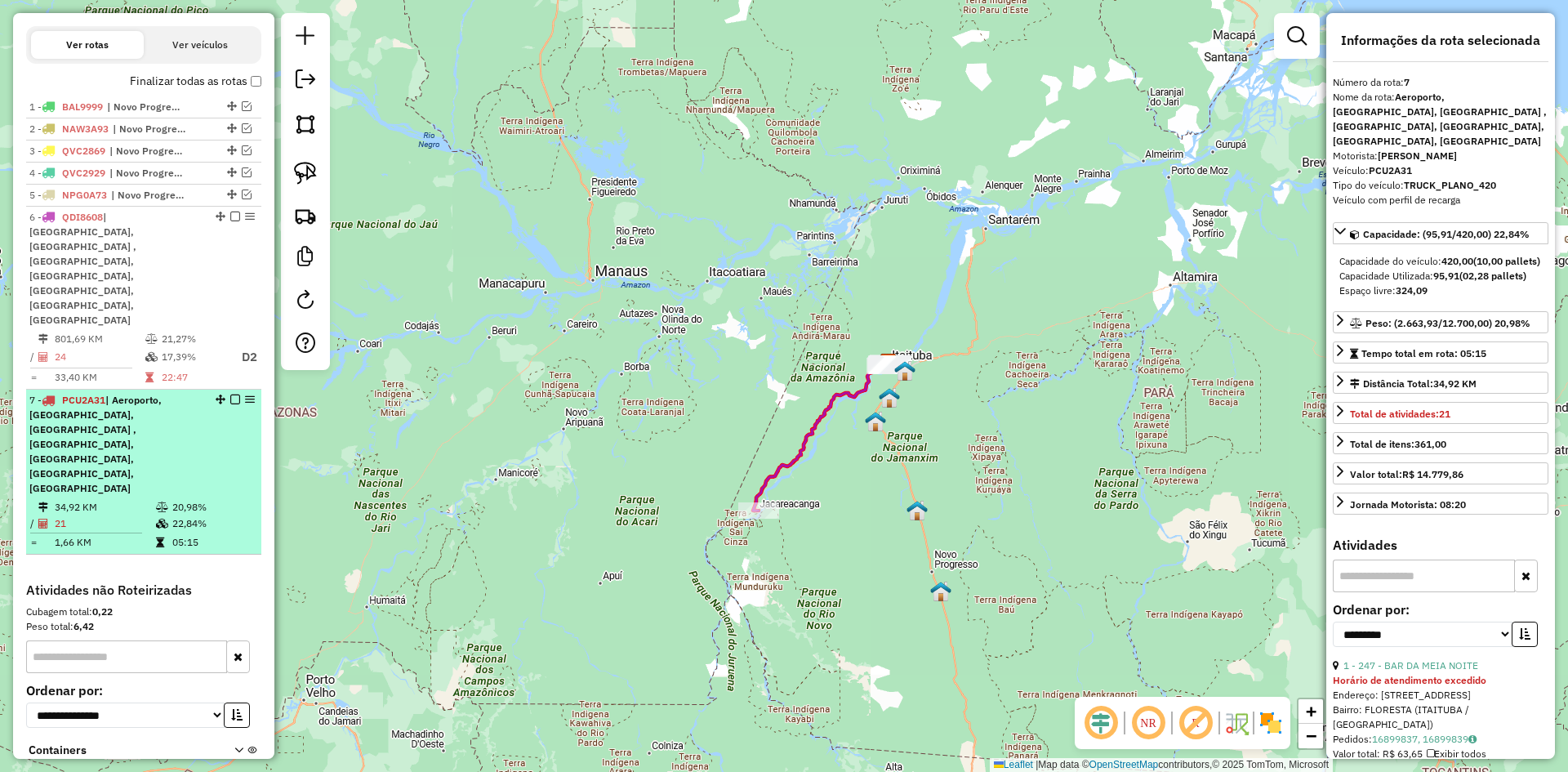
click at [139, 394] on span "| Aeroporto, [GEOGRAPHIC_DATA], [GEOGRAPHIC_DATA] , [GEOGRAPHIC_DATA], [GEOGRAP…" at bounding box center [95, 444] width 133 height 100
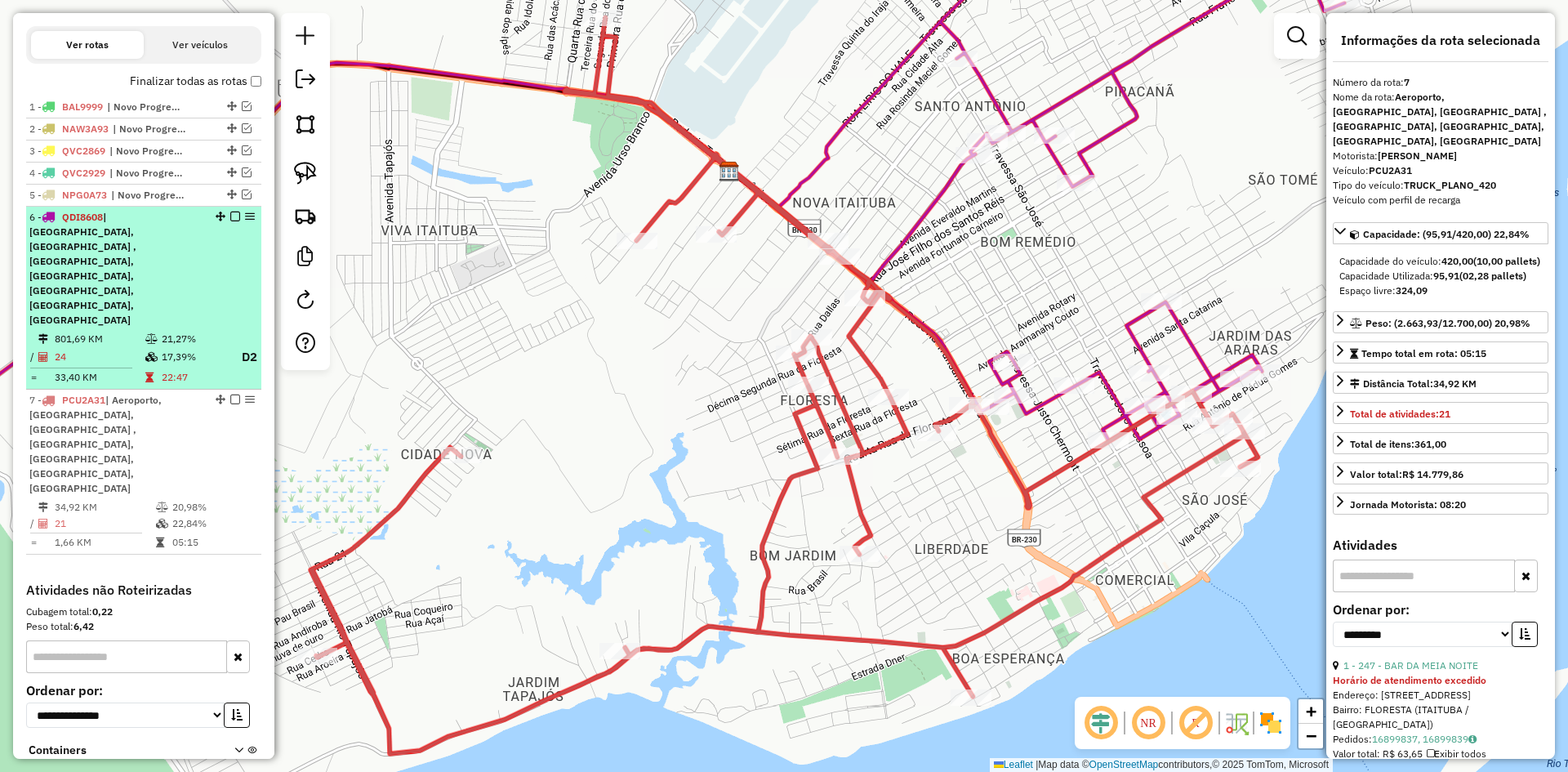
click at [145, 334] on icon at bounding box center [151, 339] width 13 height 10
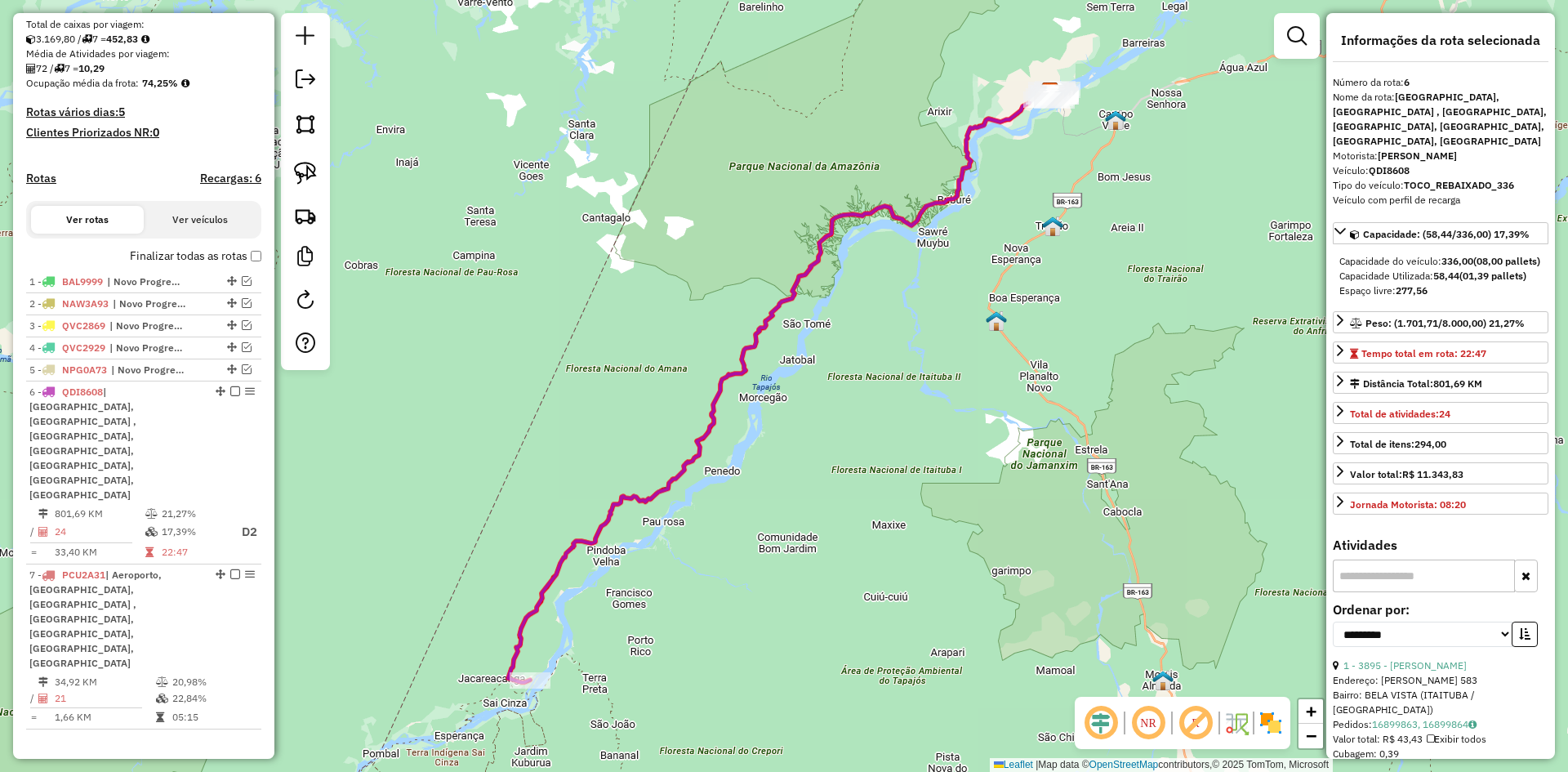
scroll to position [433, 0]
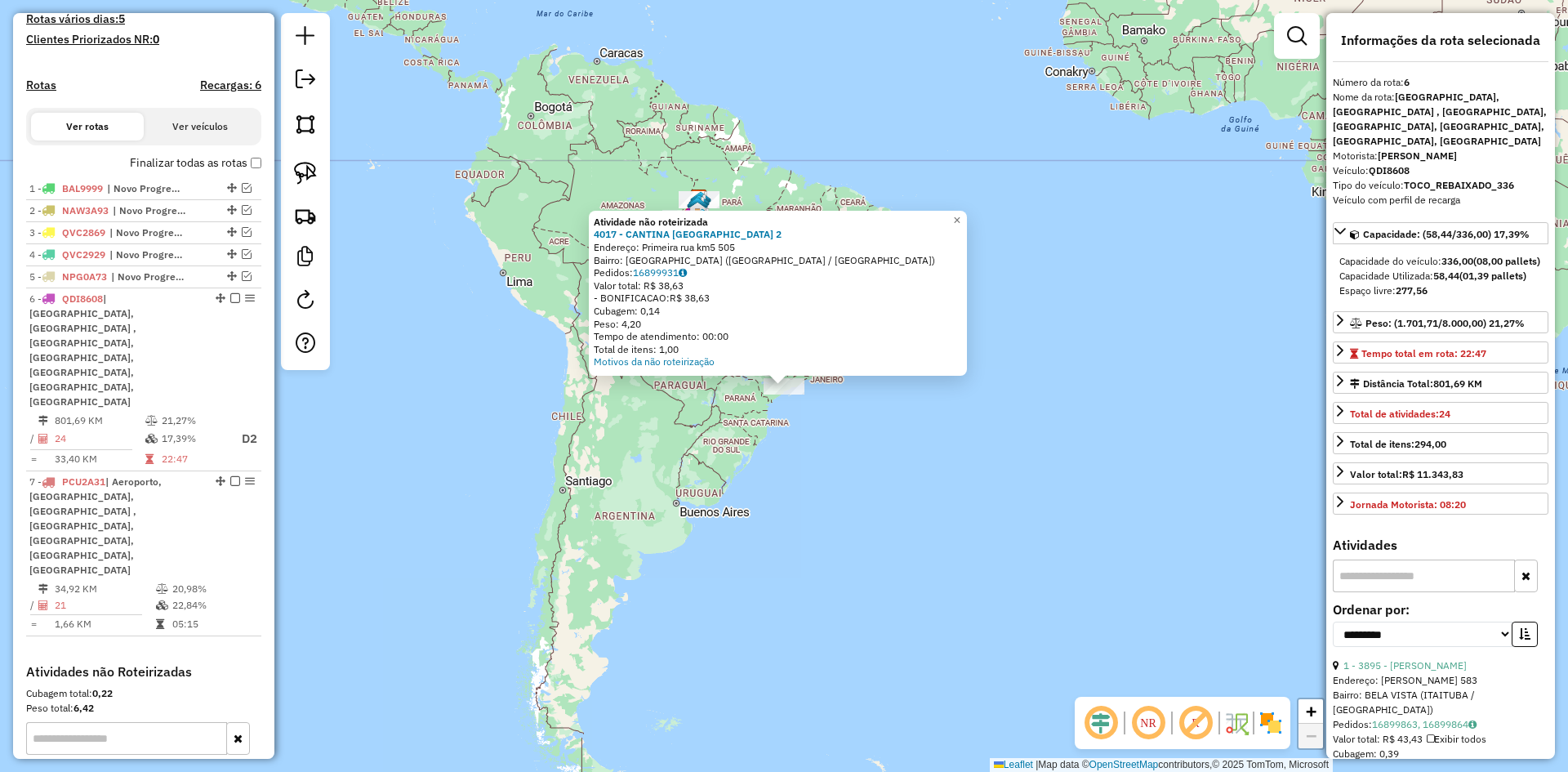
click at [880, 580] on div "Atividade não roteirizada 4017 - CANTINA [GEOGRAPHIC_DATA] 2 Endereço: Primeira…" at bounding box center [784, 386] width 1568 height 772
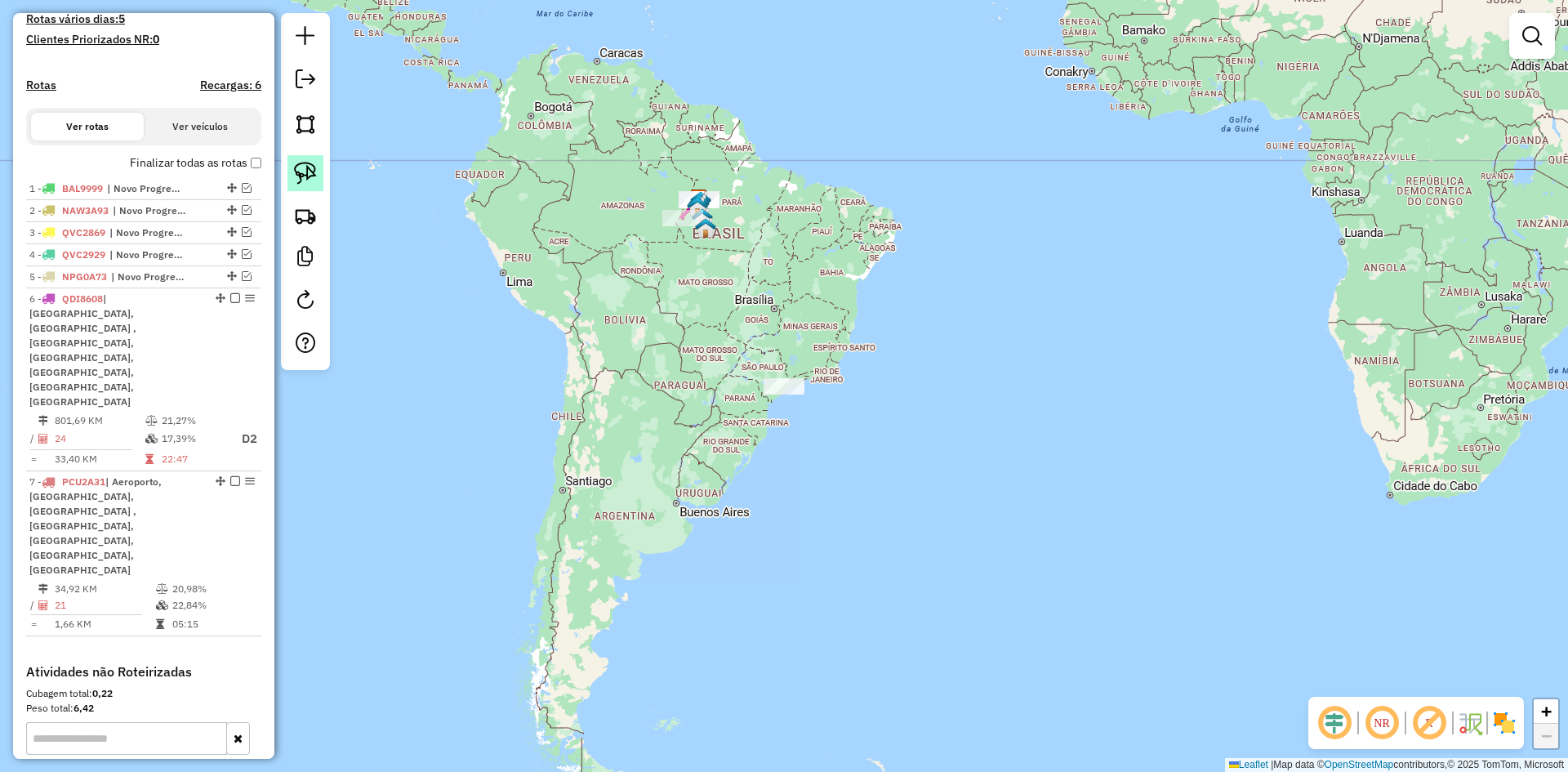
click at [308, 162] on img at bounding box center [305, 173] width 23 height 23
drag, startPoint x: 736, startPoint y: 373, endPoint x: 841, endPoint y: 347, distance: 108.2
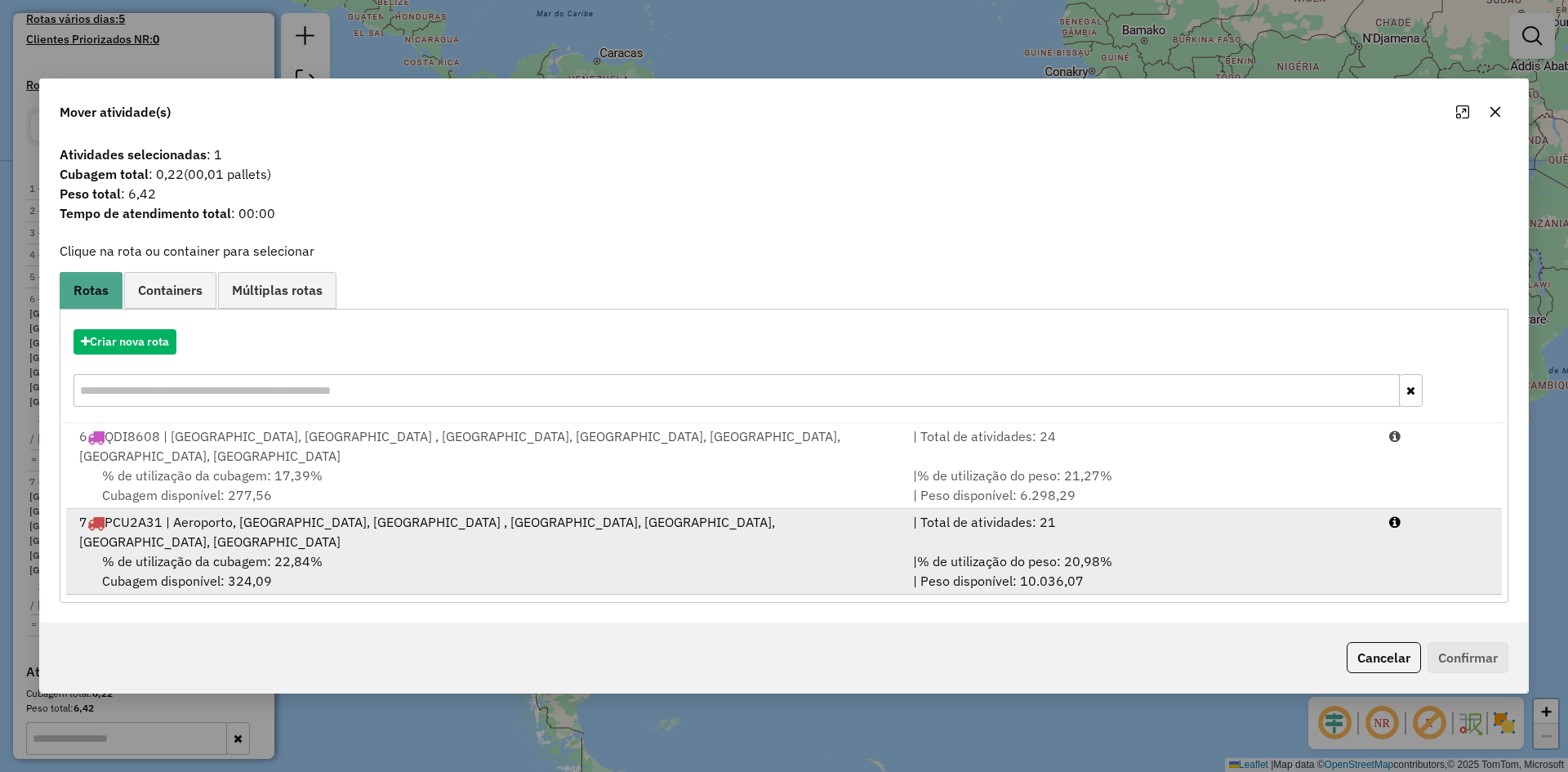
click at [378, 551] on div "% de utilização da cubagem: 22,84% Cubagem disponível: 324,09" at bounding box center [486, 570] width 834 height 39
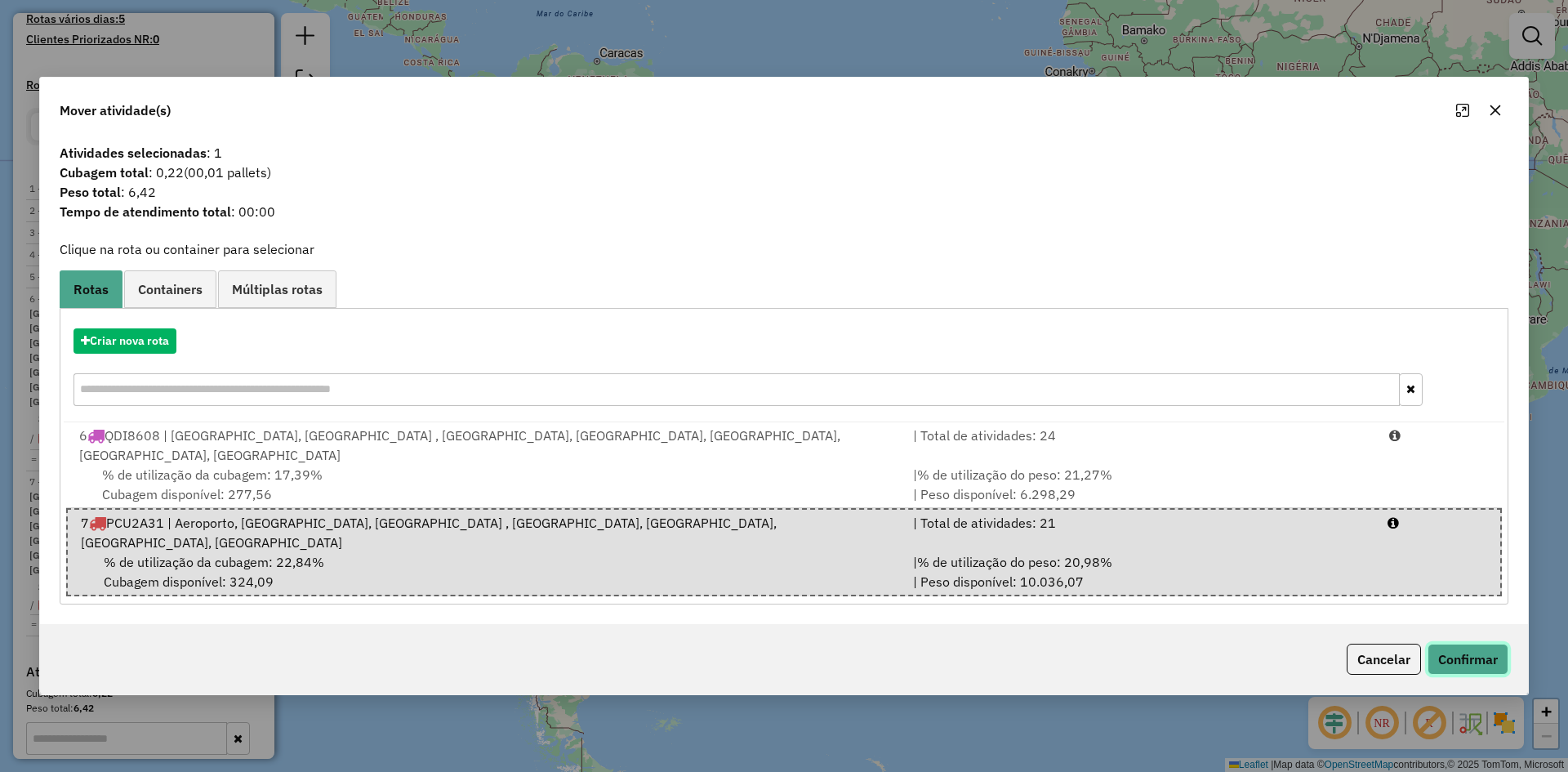
click at [1451, 644] on button "Confirmar" at bounding box center [1467, 659] width 81 height 31
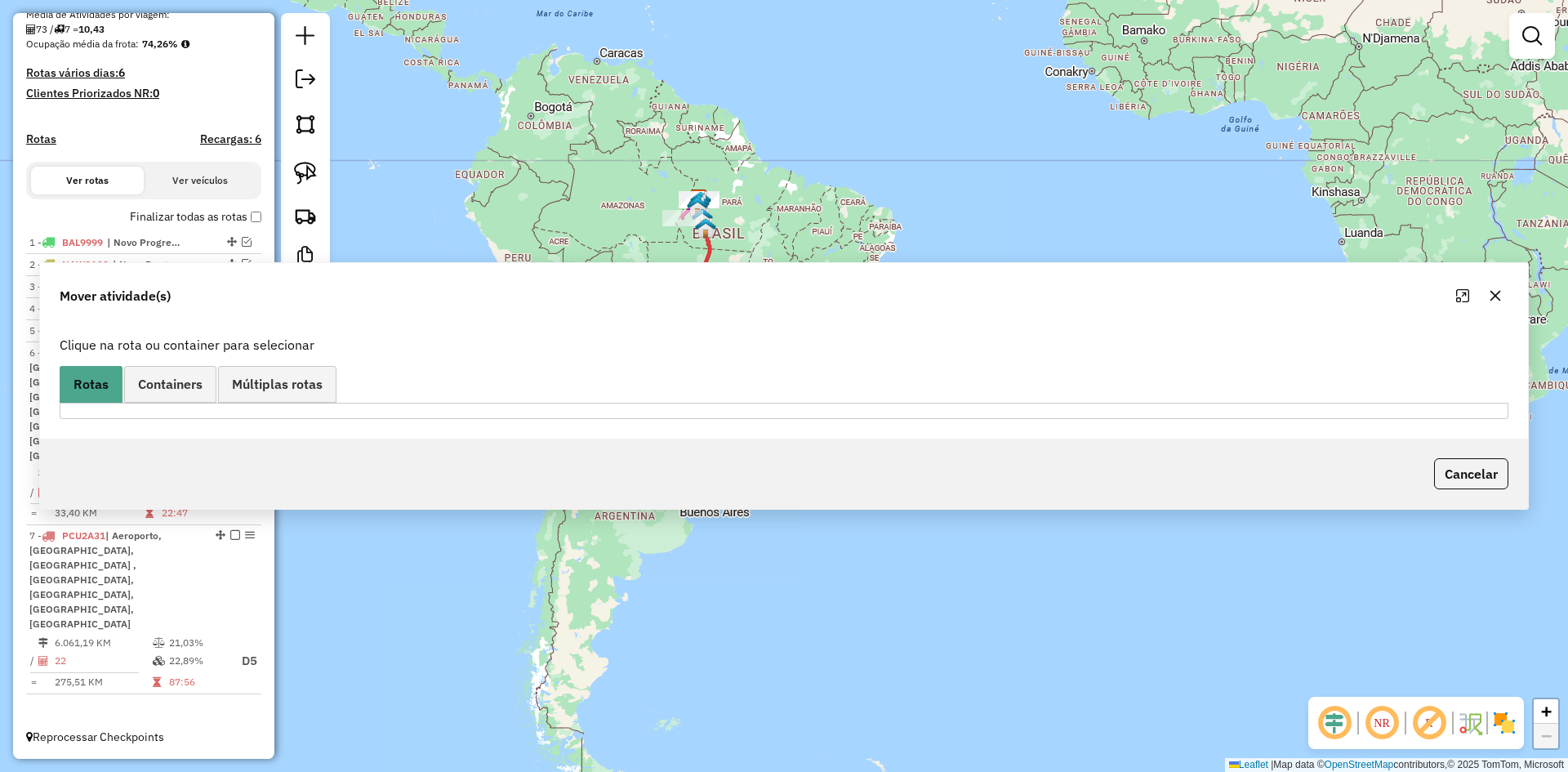
scroll to position [261, 0]
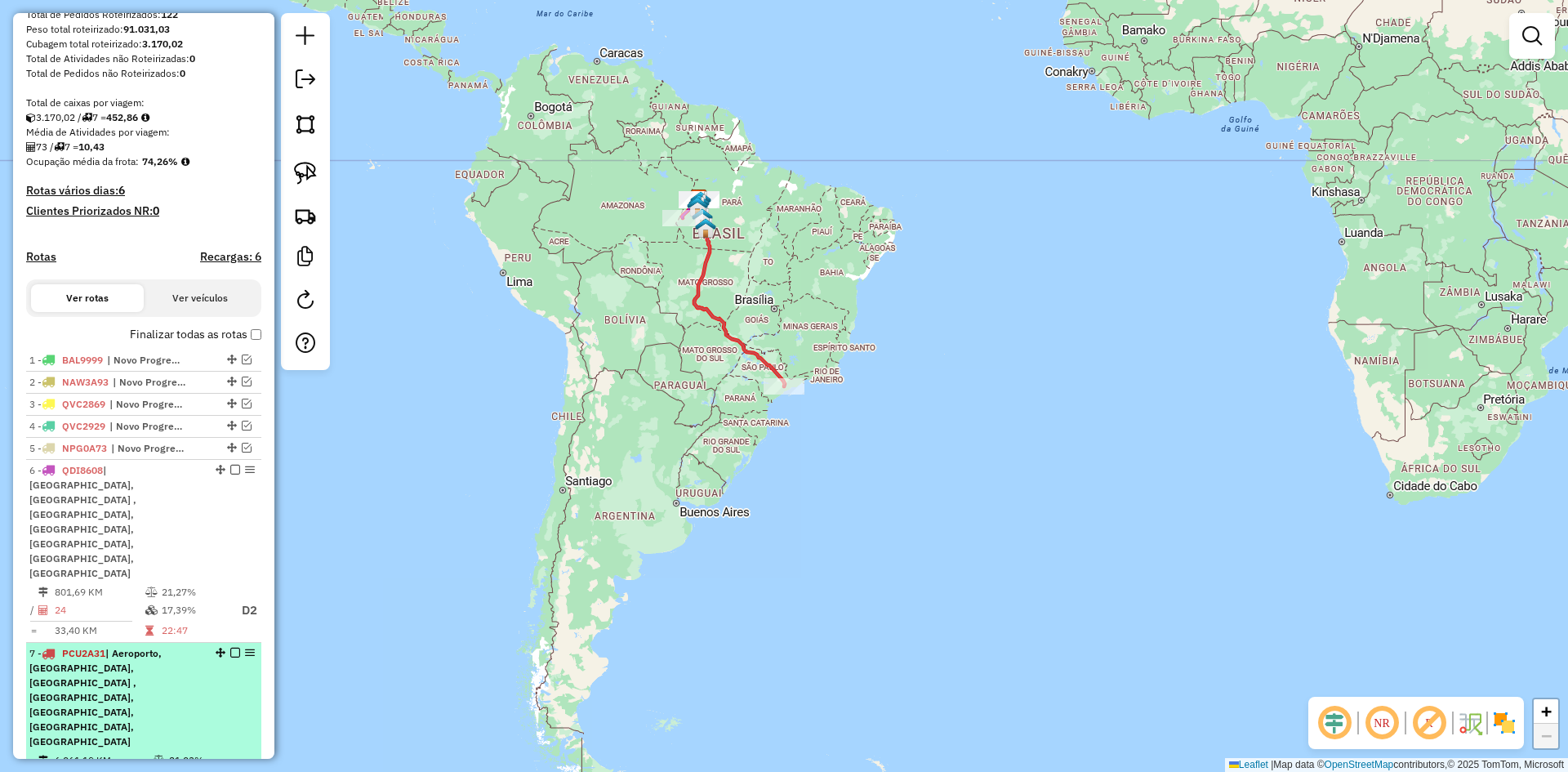
click at [158, 769] on td at bounding box center [160, 779] width 17 height 20
select select "**********"
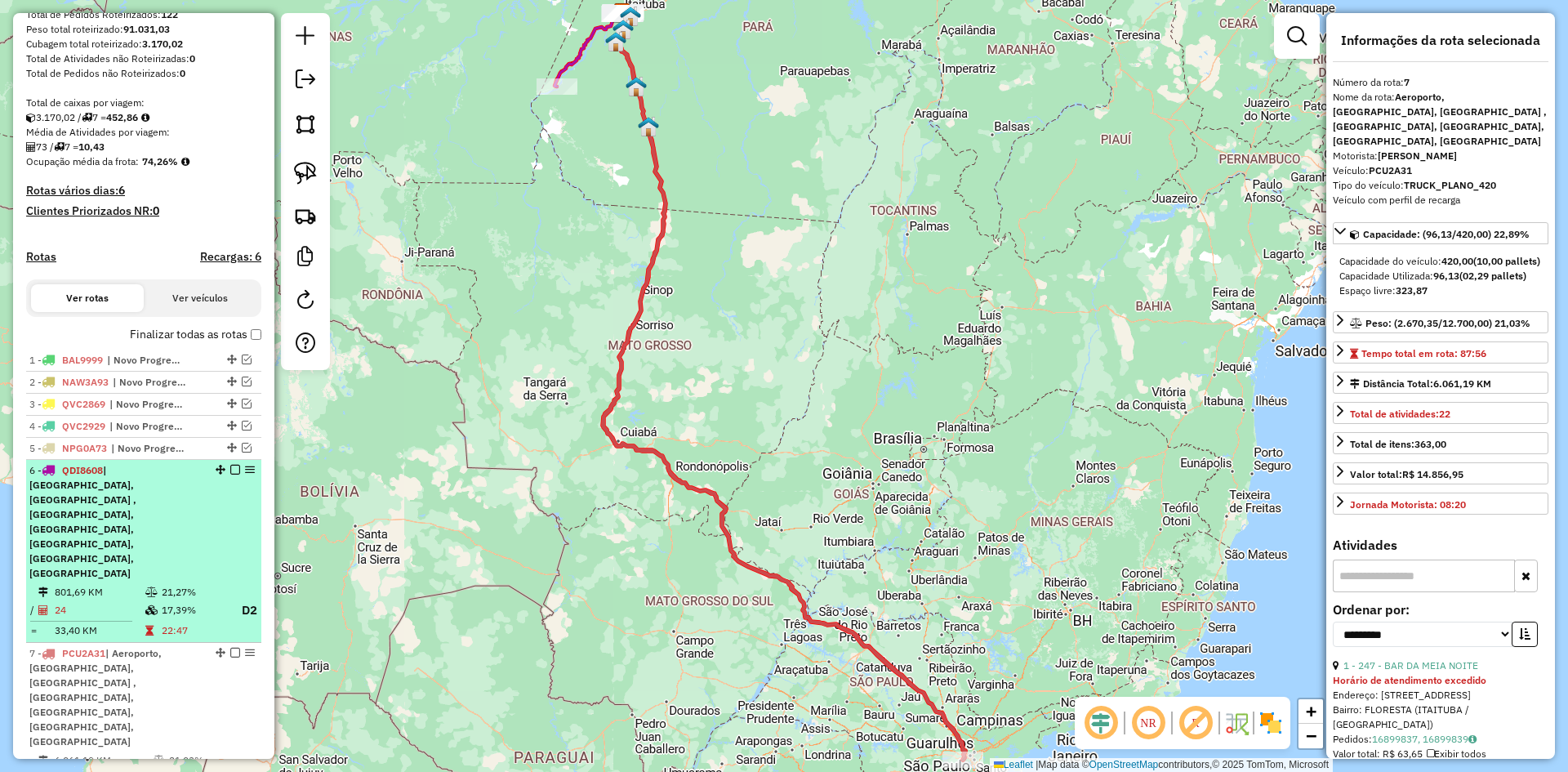
click at [137, 504] on span "| [GEOGRAPHIC_DATA], [GEOGRAPHIC_DATA] , [GEOGRAPHIC_DATA], [GEOGRAPHIC_DATA], …" at bounding box center [83, 521] width 107 height 115
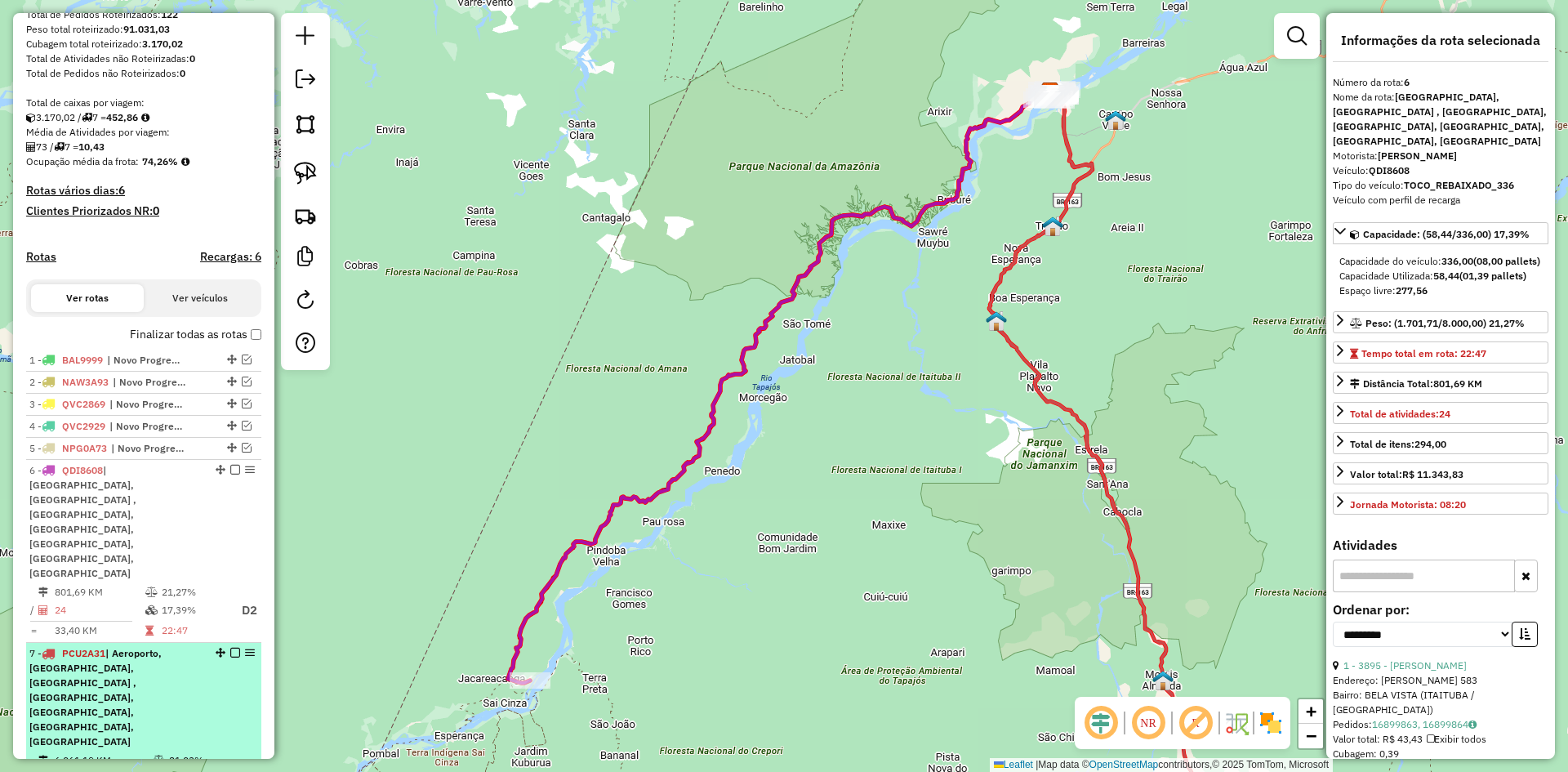
click at [168, 769] on td "22,89%" at bounding box center [198, 779] width 60 height 20
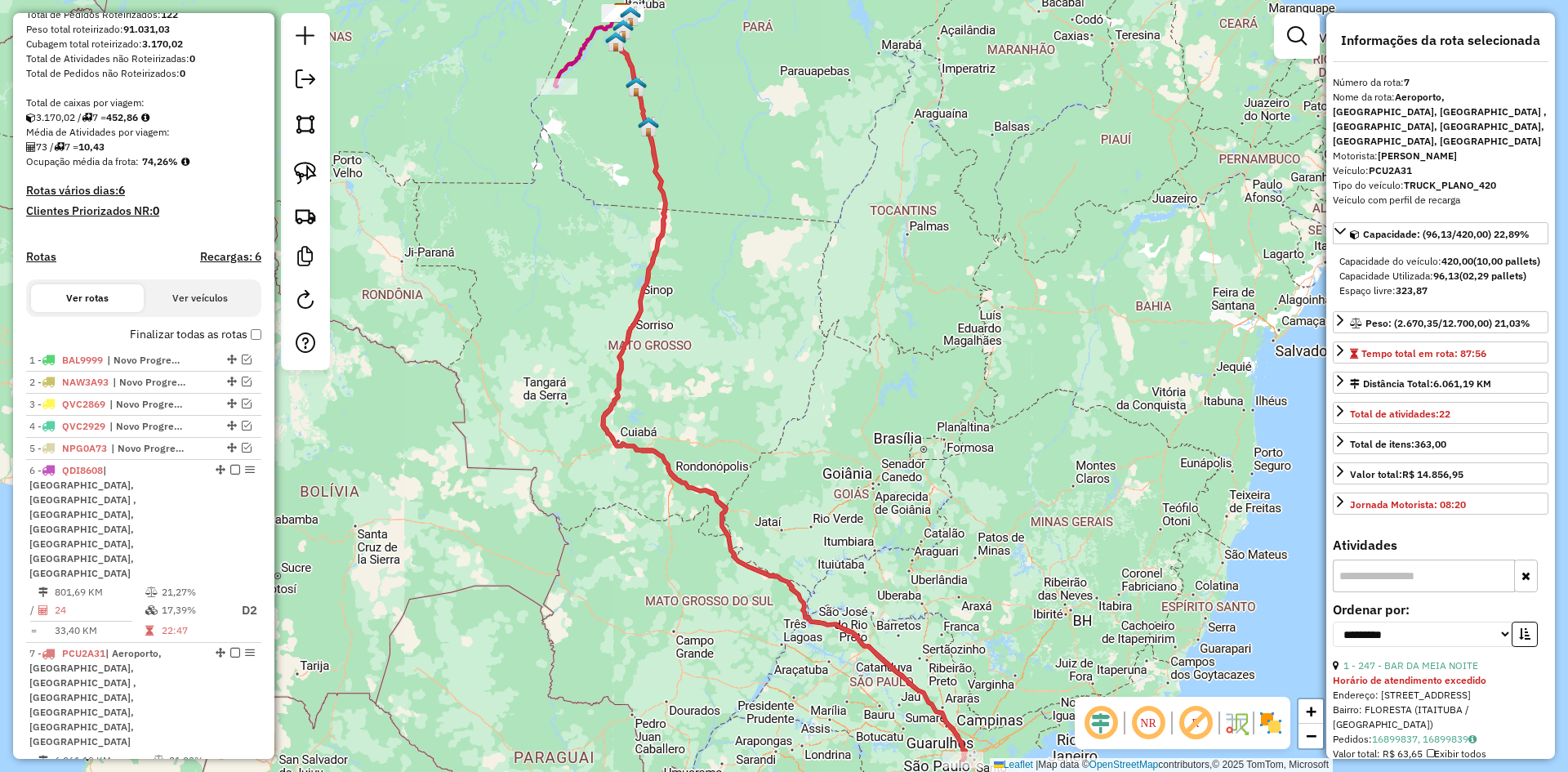
scroll to position [86, 0]
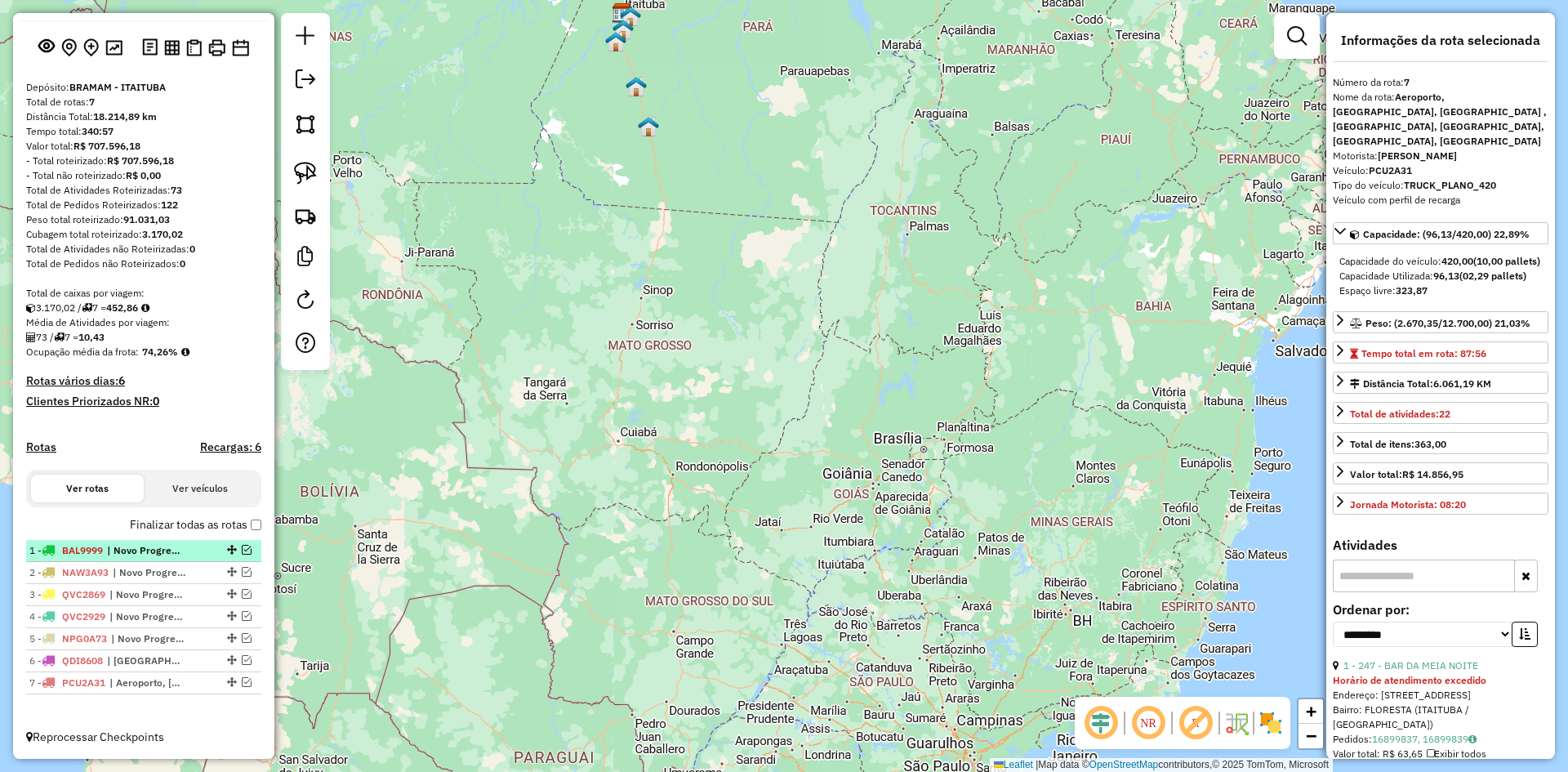
click at [242, 548] on em at bounding box center [247, 549] width 10 height 10
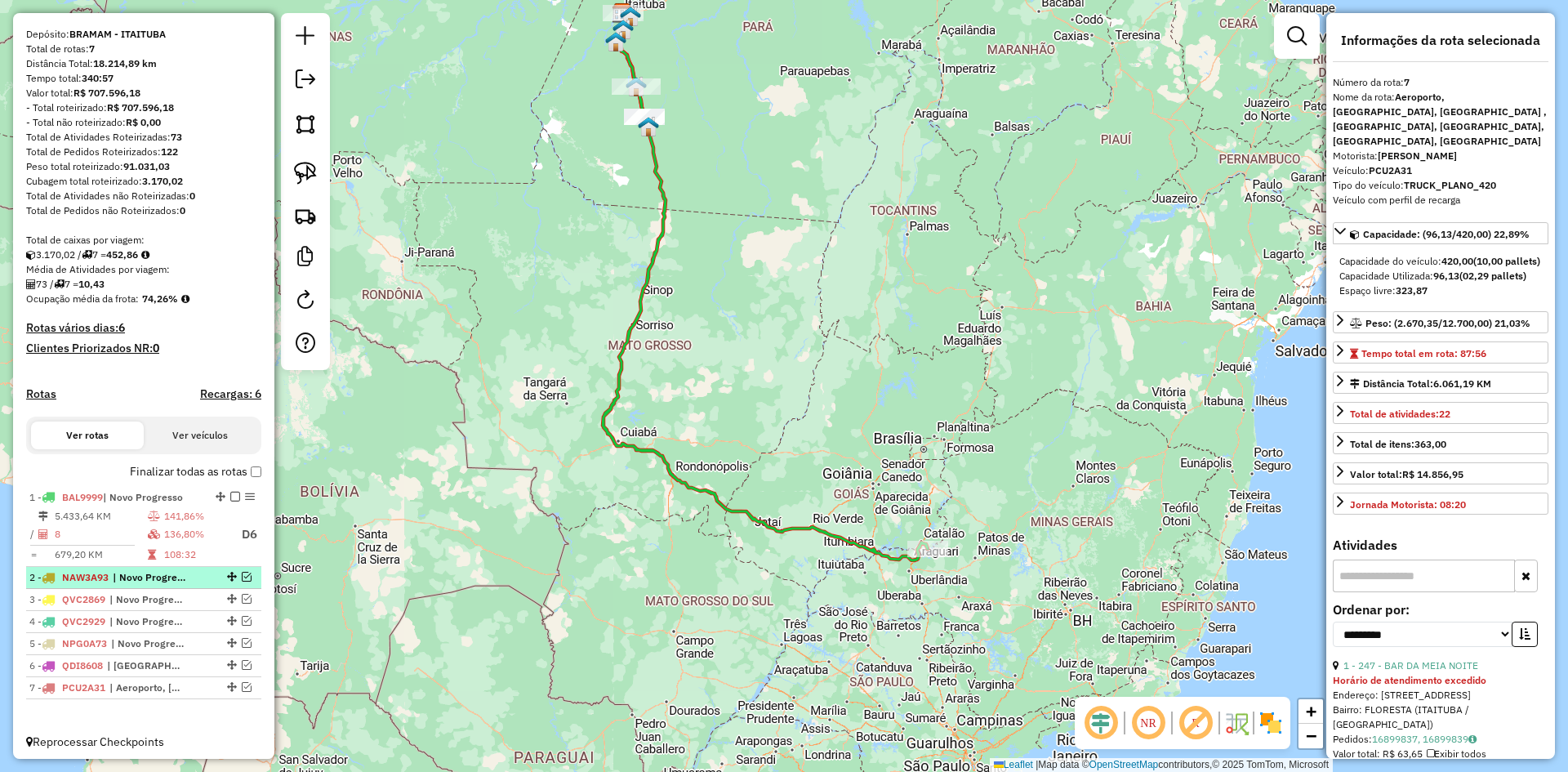
scroll to position [143, 0]
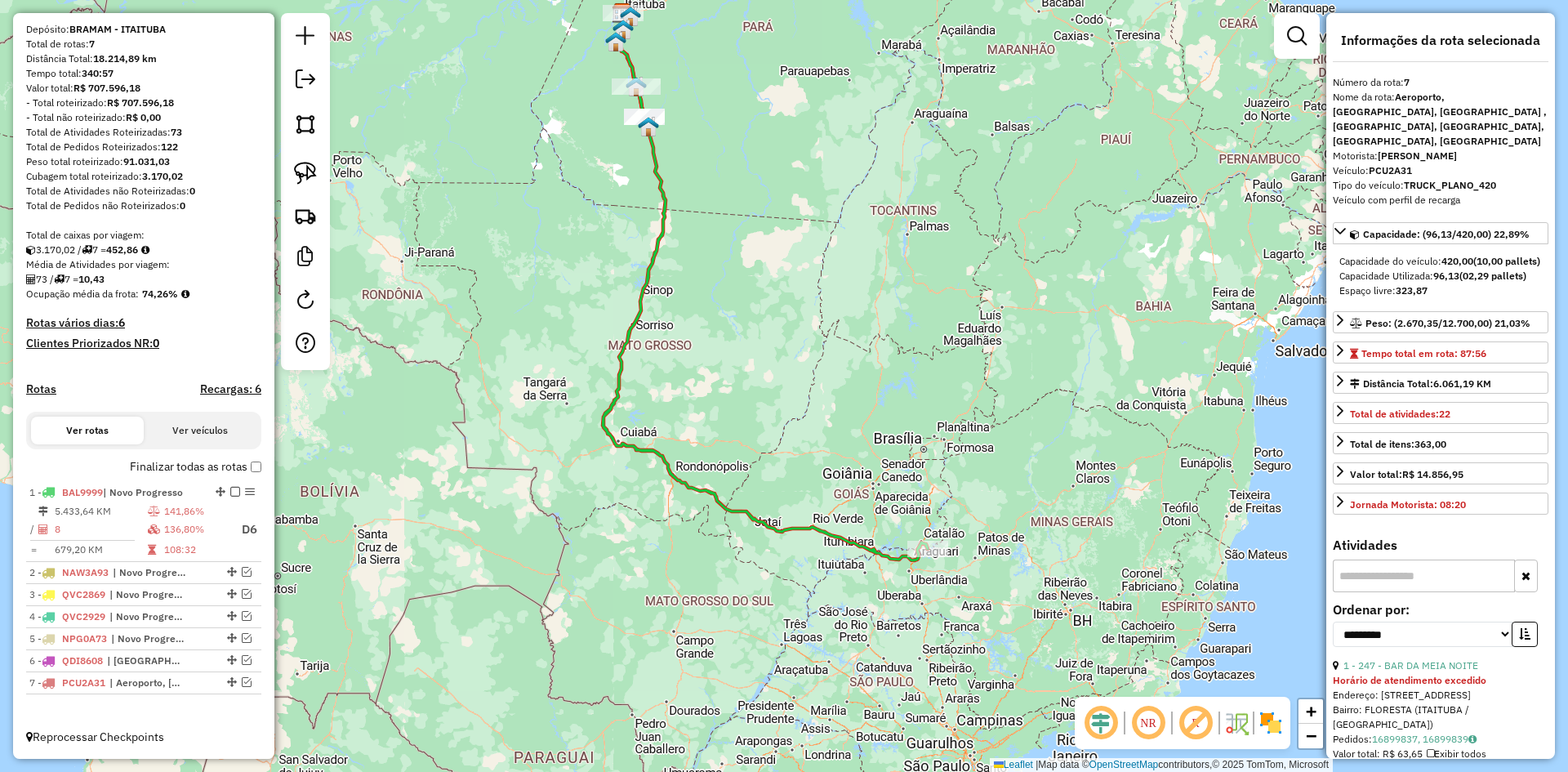
click at [633, 446] on icon at bounding box center [765, 287] width 325 height 547
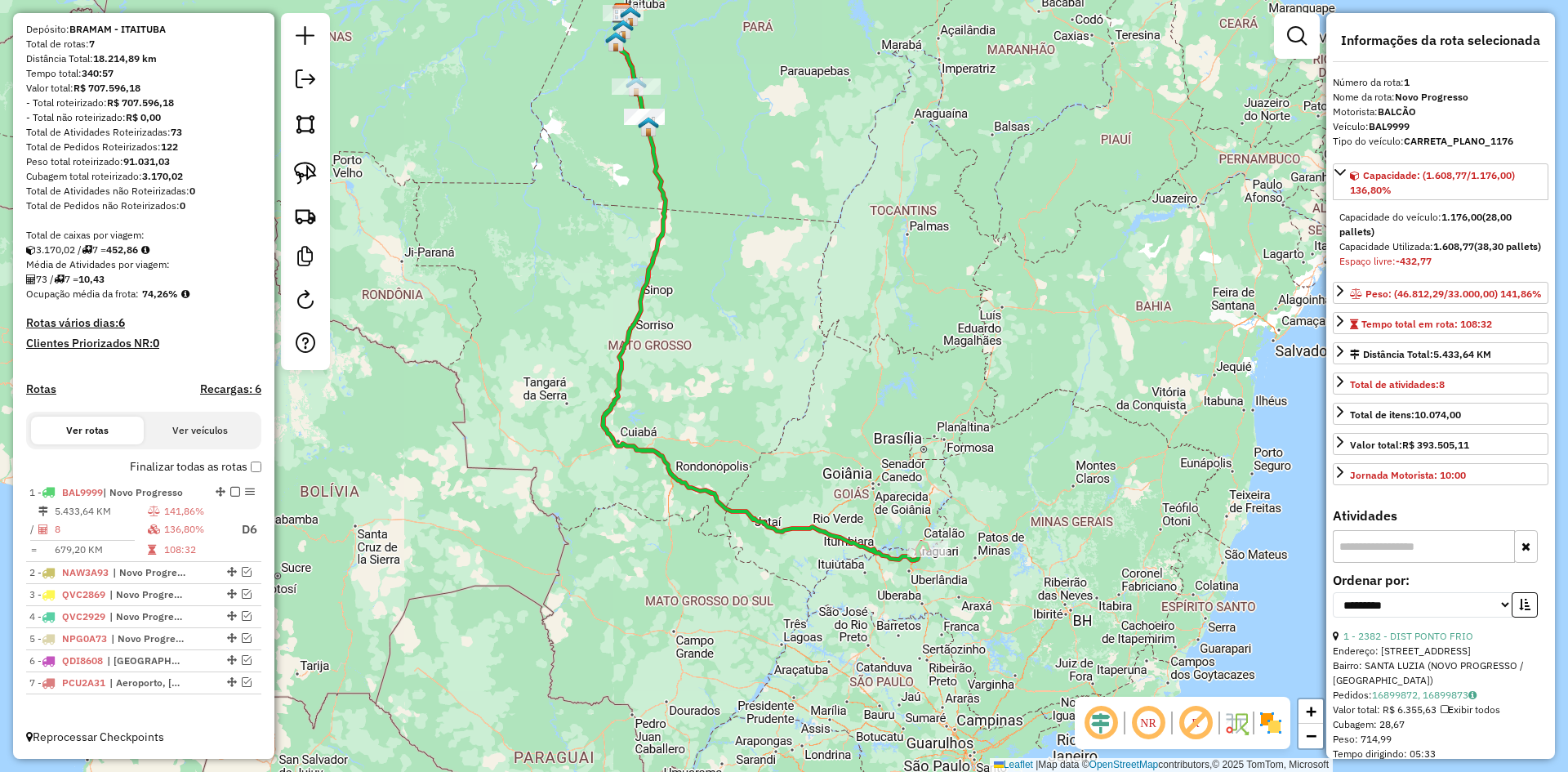
click at [633, 446] on icon at bounding box center [765, 287] width 325 height 547
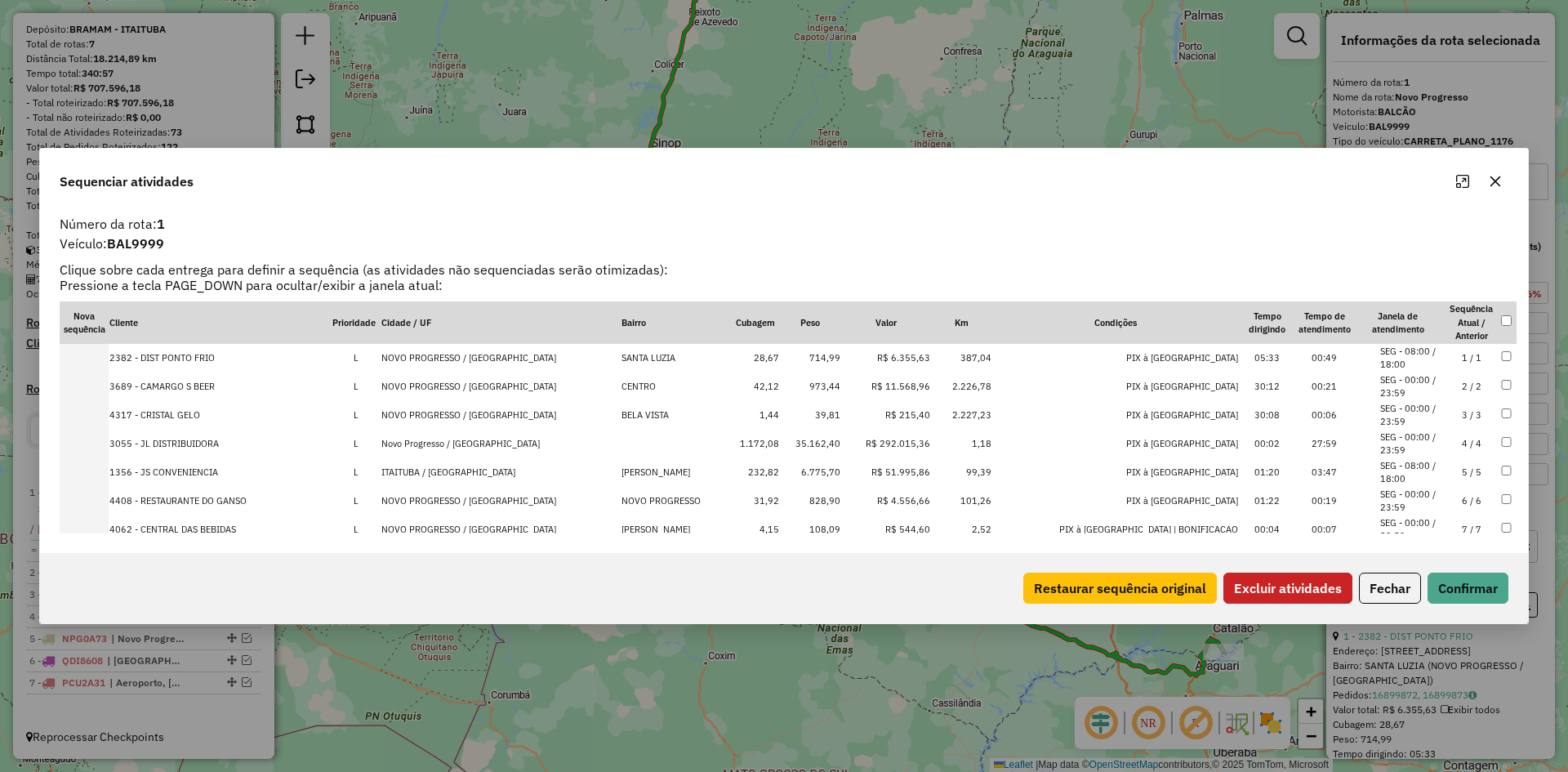
click at [1292, 584] on button "Excluir atividades" at bounding box center [1287, 588] width 129 height 31
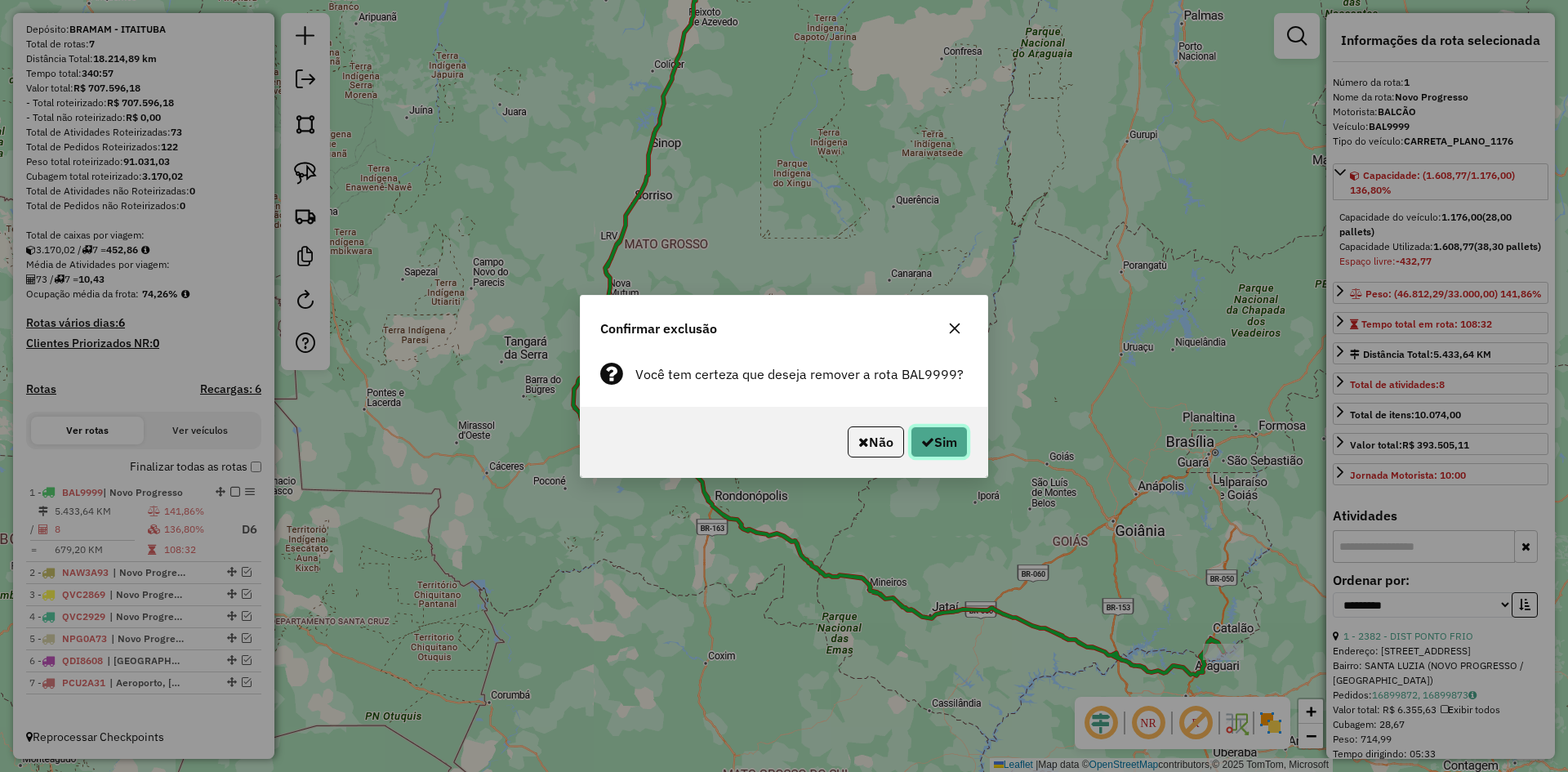
click at [937, 427] on button "Sim" at bounding box center [939, 441] width 58 height 31
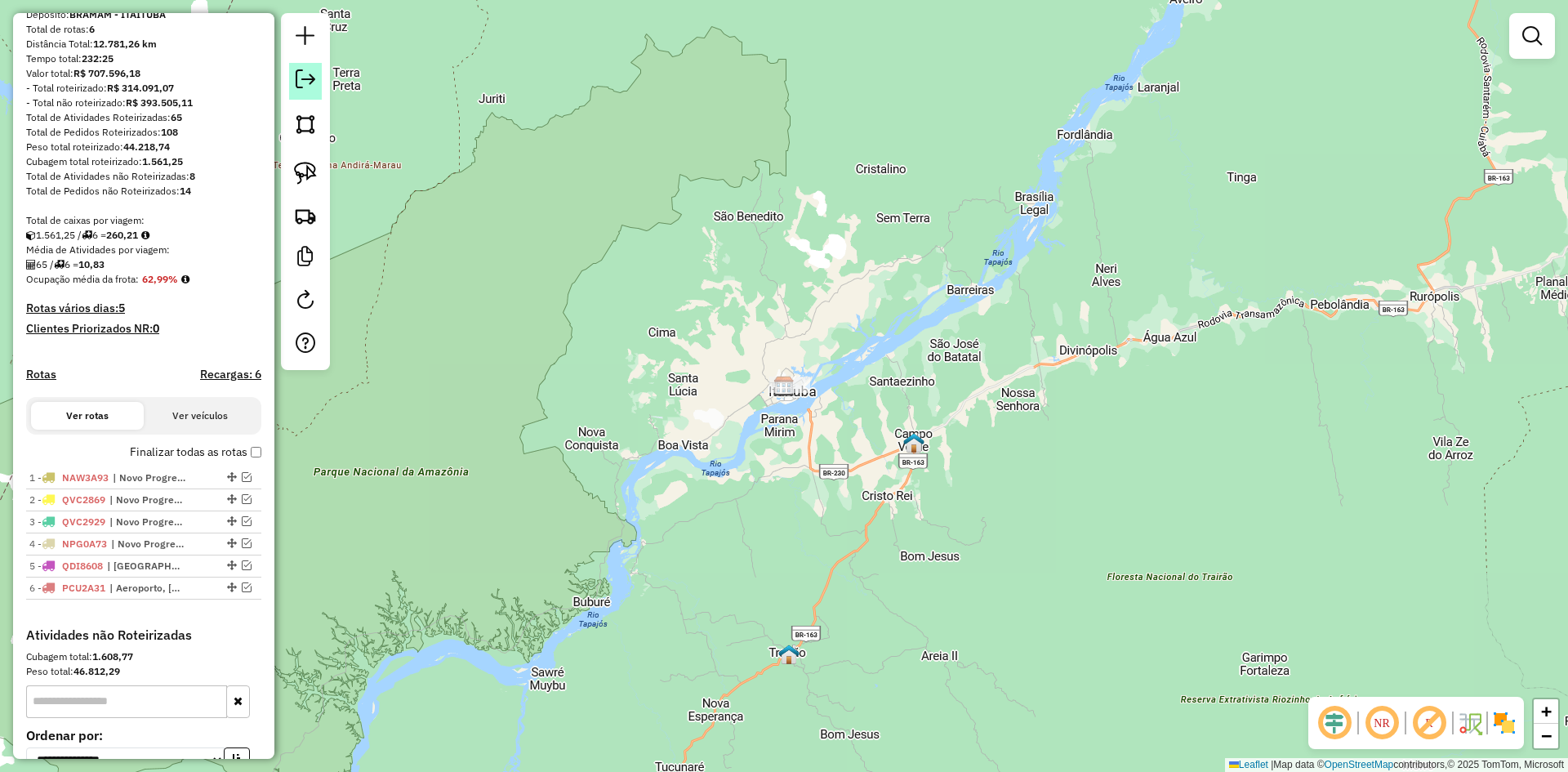
click at [305, 72] on em at bounding box center [306, 79] width 20 height 20
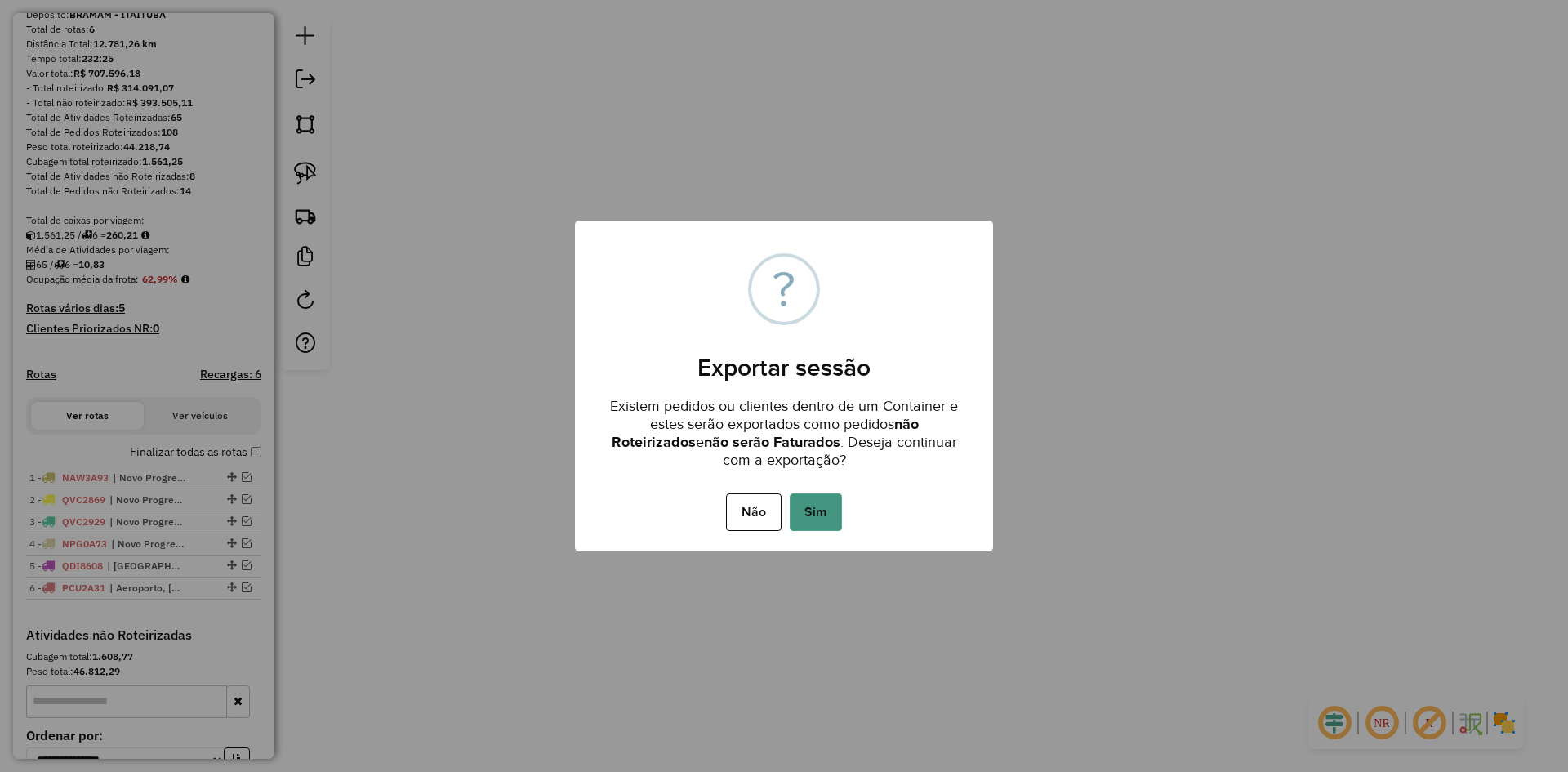
click at [819, 504] on button "Sim" at bounding box center [815, 512] width 53 height 38
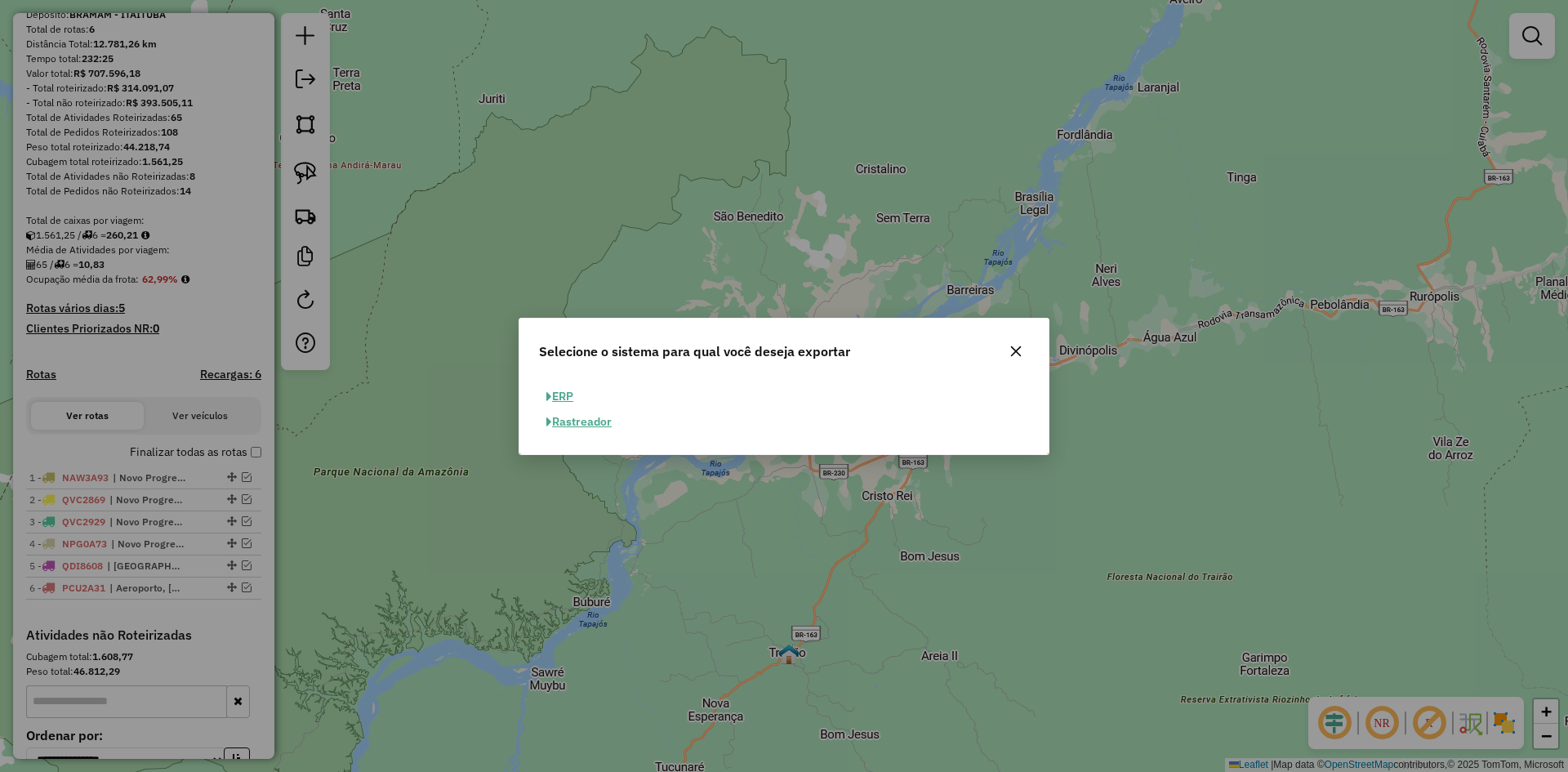
click at [573, 391] on button "ERP" at bounding box center [559, 396] width 42 height 25
select select "**"
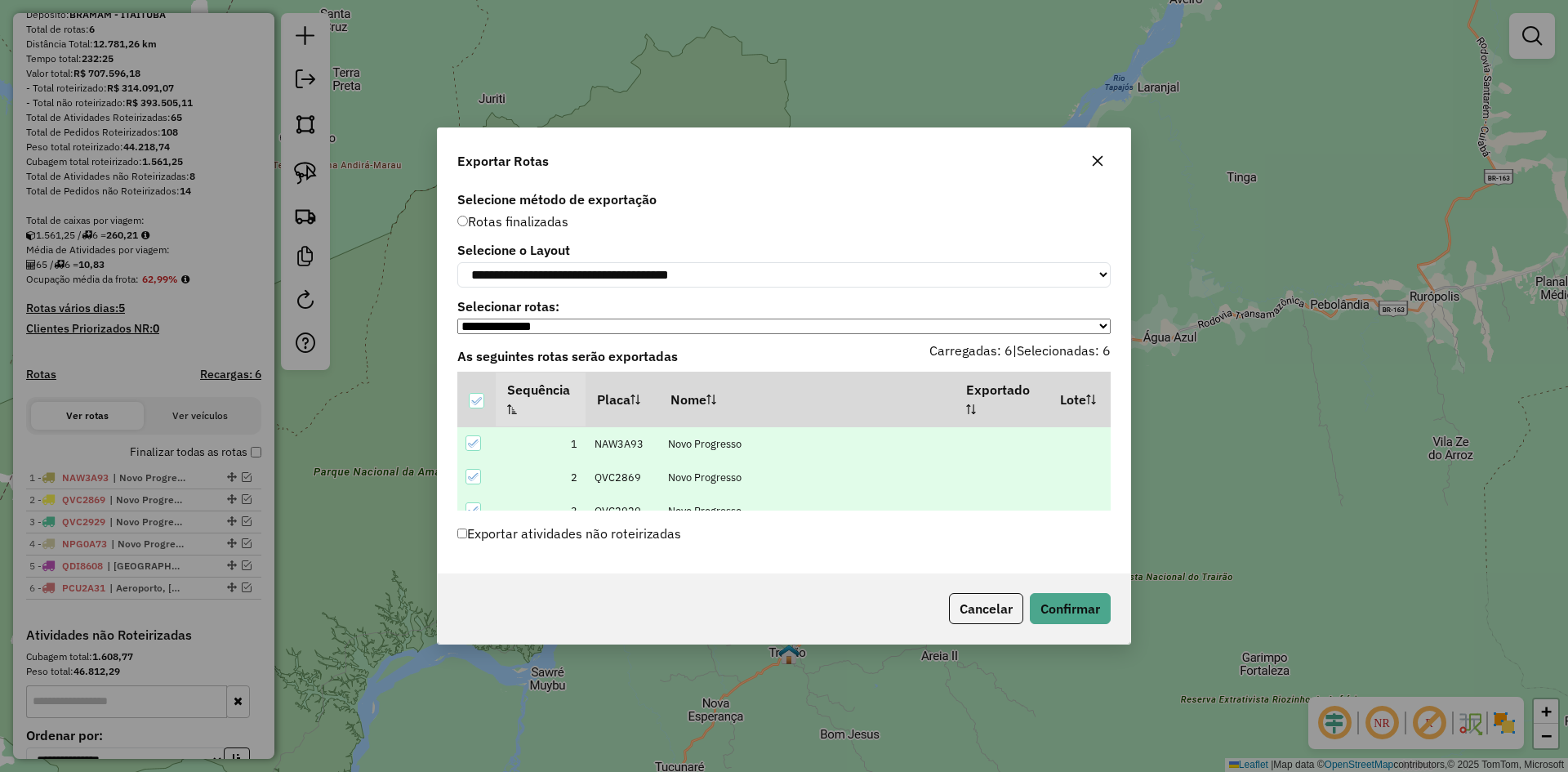
drag, startPoint x: 1111, startPoint y: 421, endPoint x: 1110, endPoint y: 497, distance: 76.0
click at [1110, 497] on div "Sequência Placa Nome Exportado Lote Recarga 1 NAW3A93 Novo Progresso 2 QVC2869 …" at bounding box center [784, 441] width 673 height 139
click at [1067, 616] on button "Confirmar" at bounding box center [1070, 608] width 81 height 31
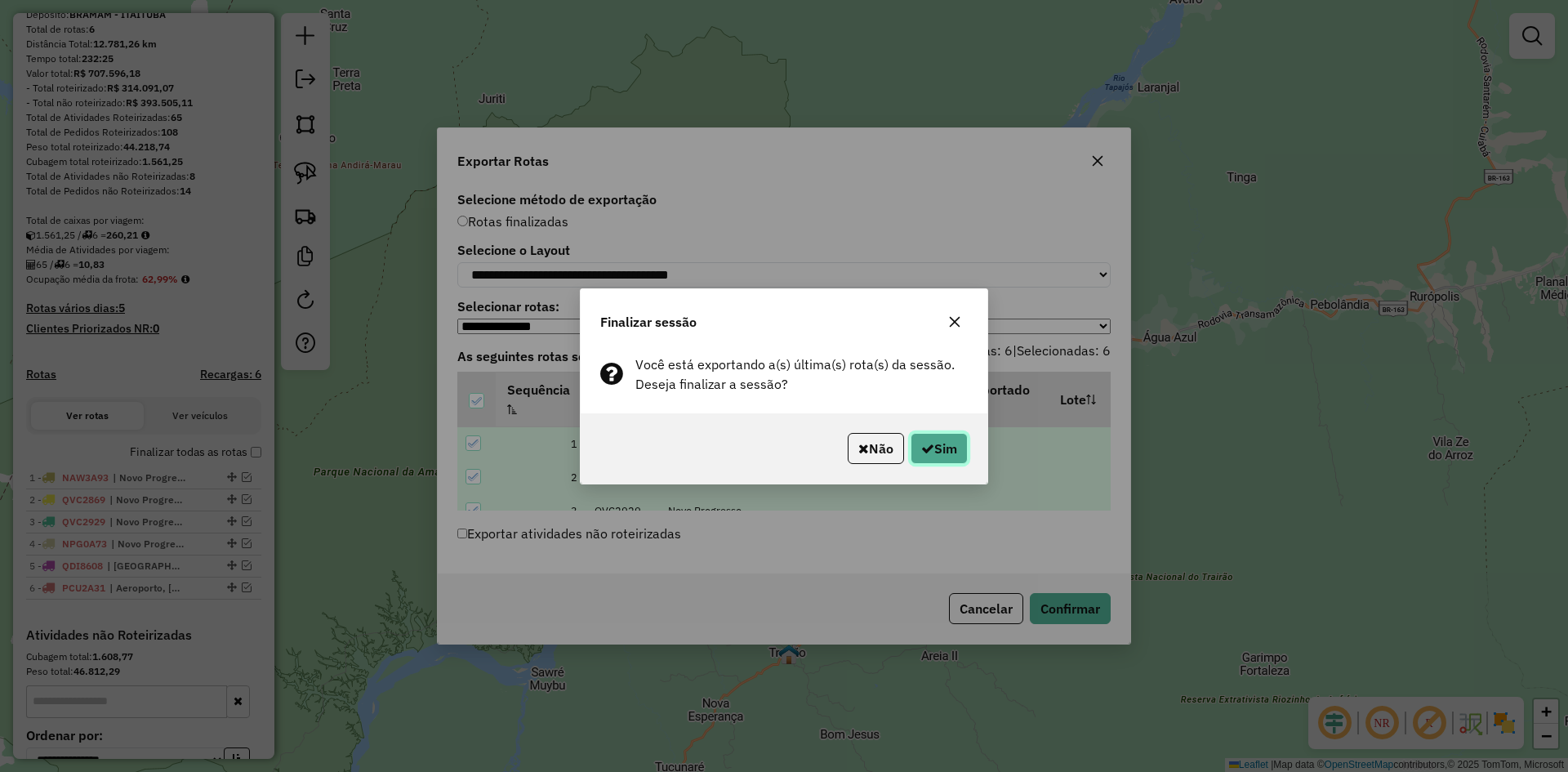
click at [941, 450] on button "Sim" at bounding box center [939, 448] width 58 height 31
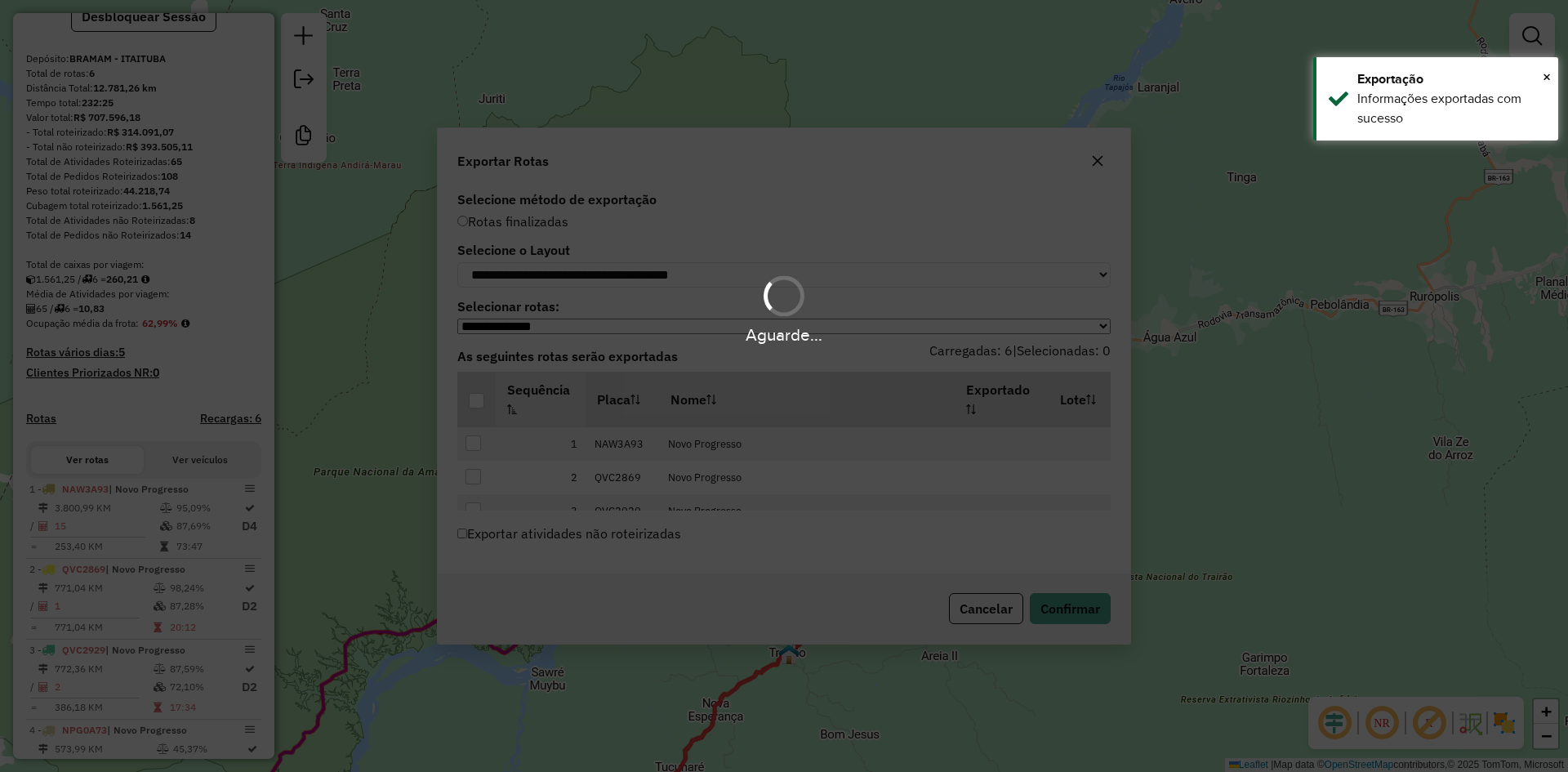
scroll to position [188, 0]
